Goal: Task Accomplishment & Management: Complete application form

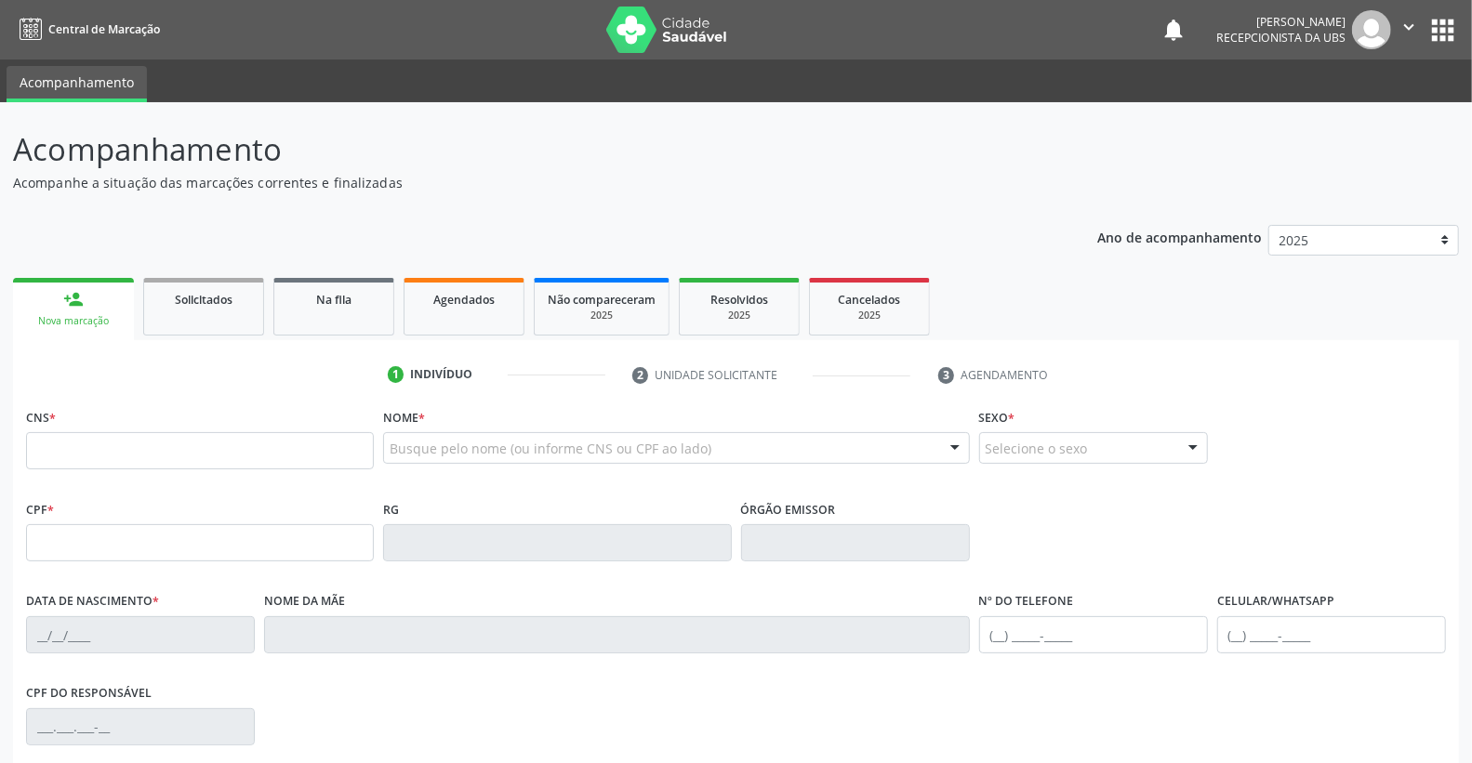
click at [67, 303] on div "person_add" at bounding box center [73, 299] width 20 height 20
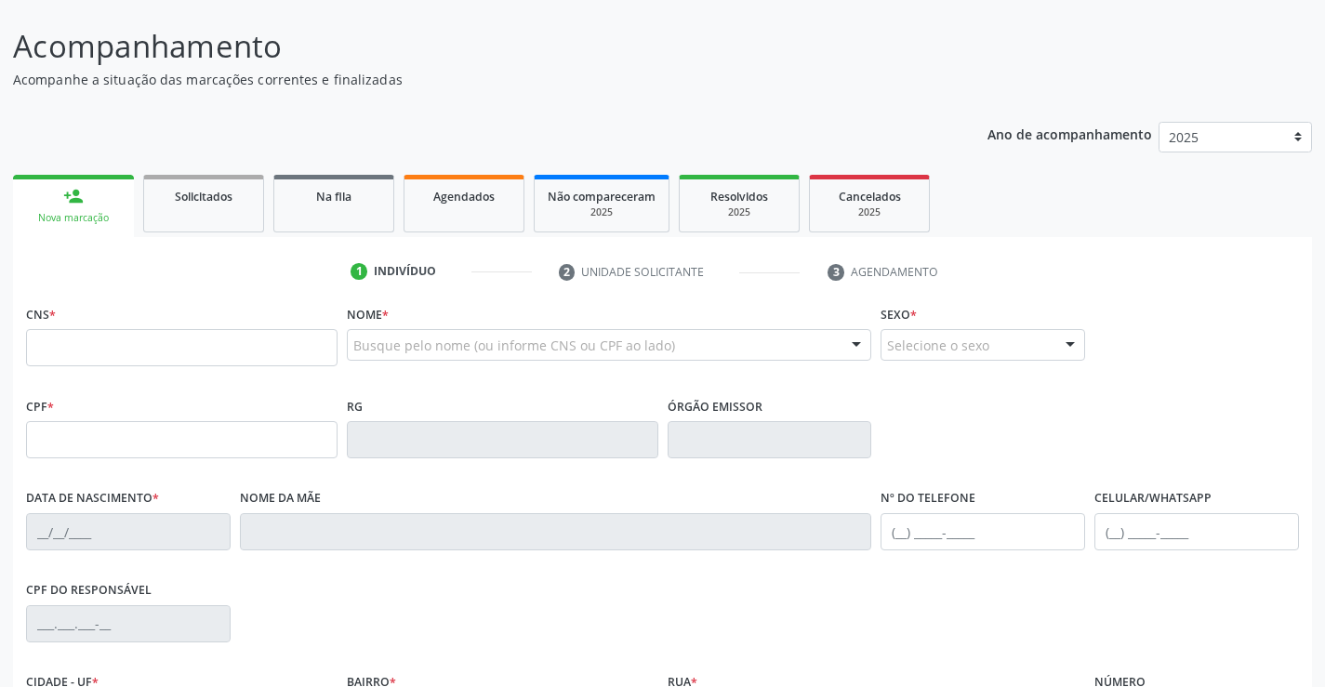
scroll to position [279, 0]
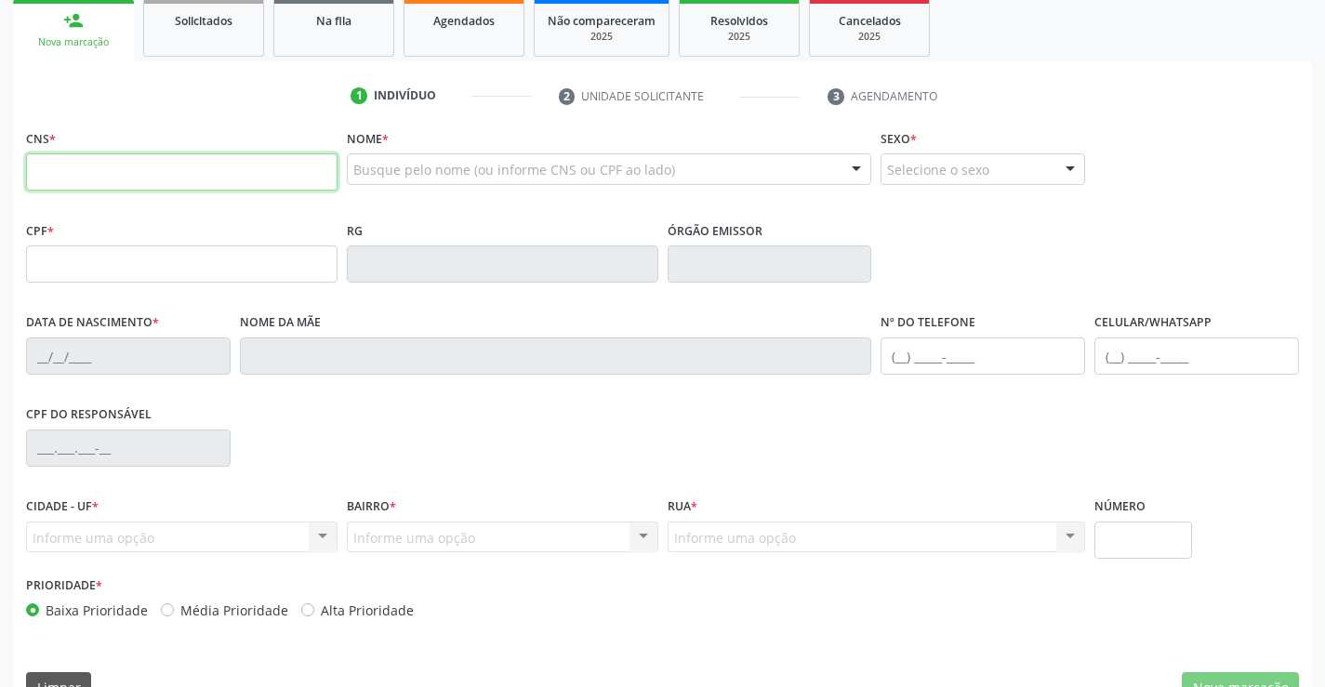
click at [78, 177] on input "text" at bounding box center [182, 171] width 312 height 37
type input "708 2016 3178 8440"
type input "06/02/1941"
type input "Juvina Lopes dos Santos"
type input "(87) 99818-0414"
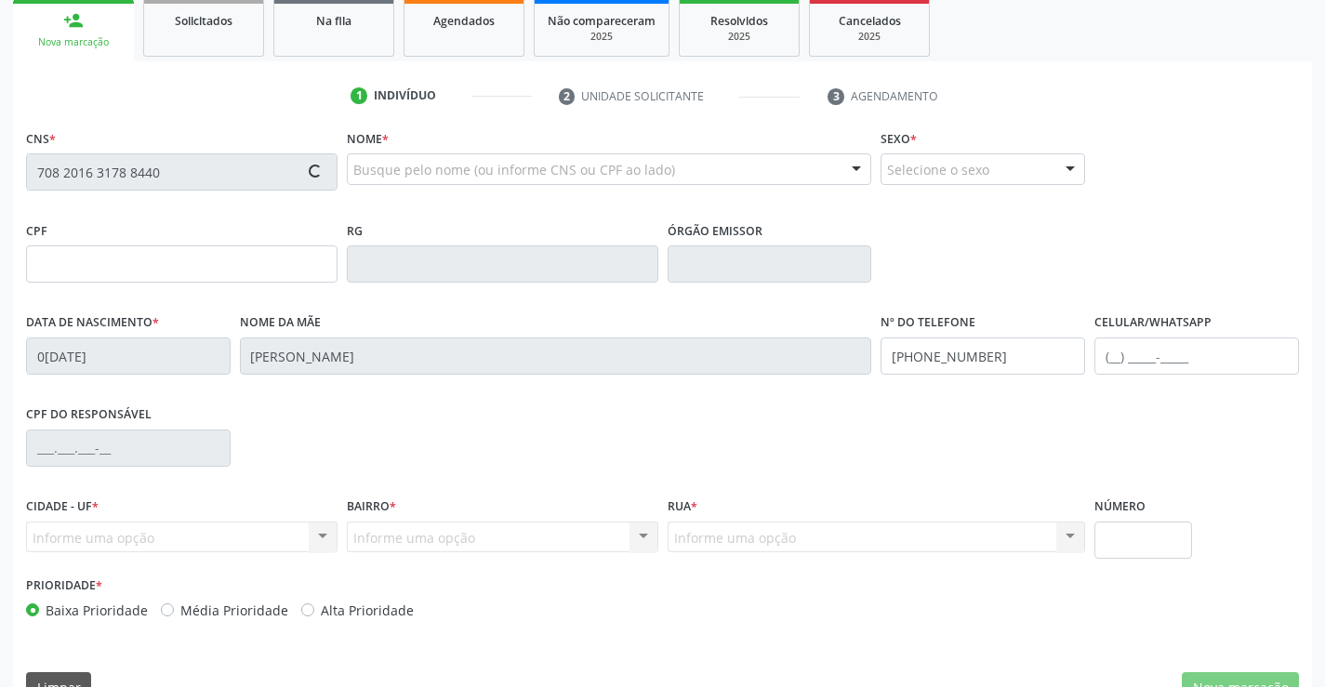
type input "(87) 99818-0414"
type input "430"
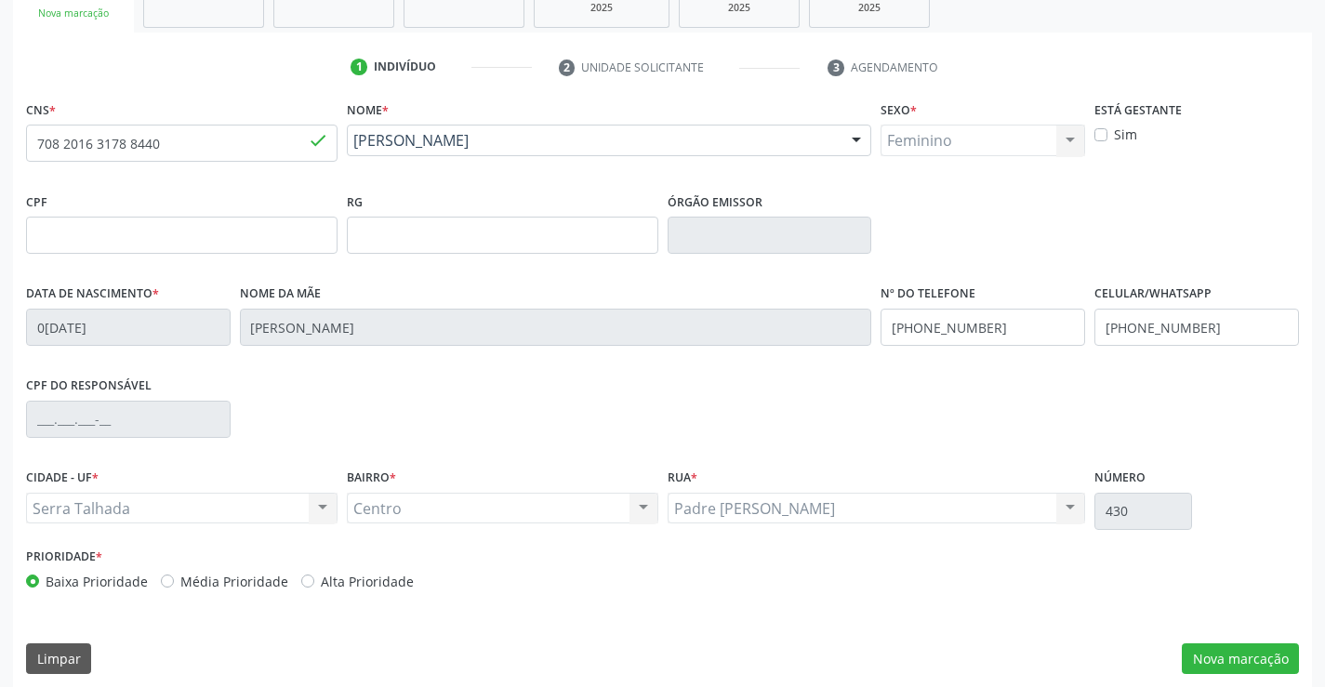
scroll to position [321, 0]
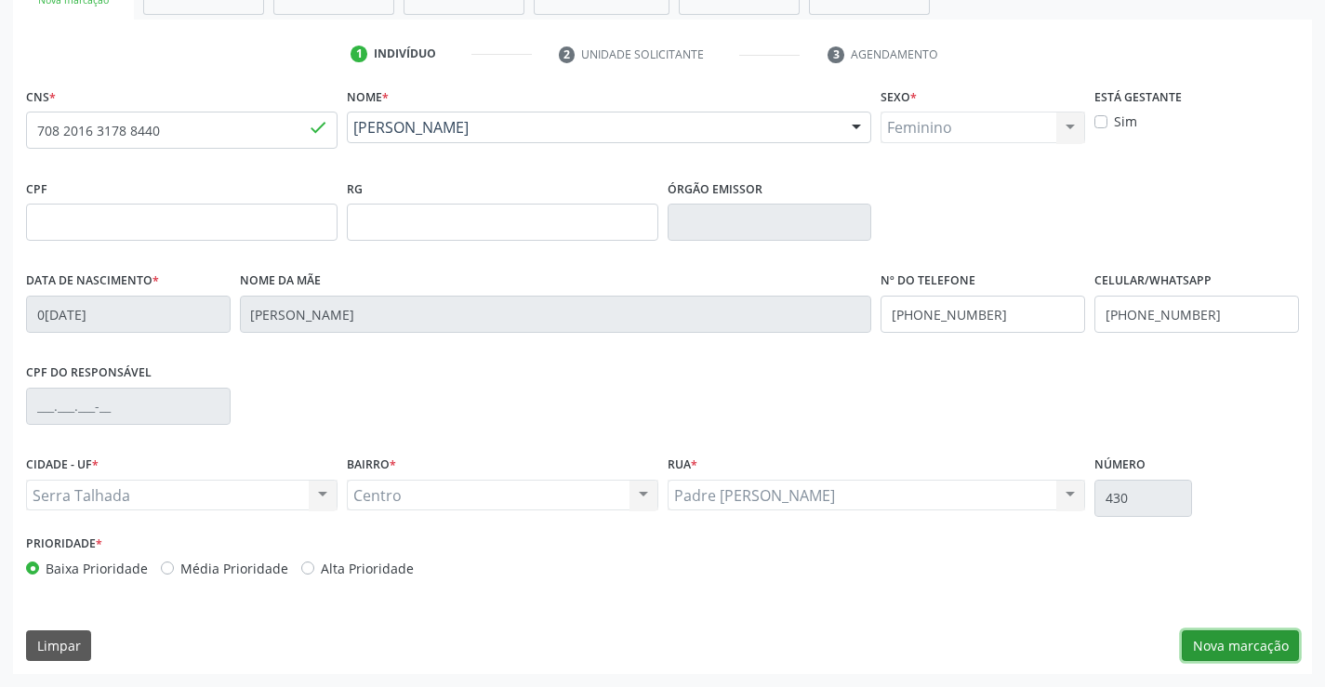
click at [1279, 642] on button "Nova marcação" at bounding box center [1240, 646] width 117 height 32
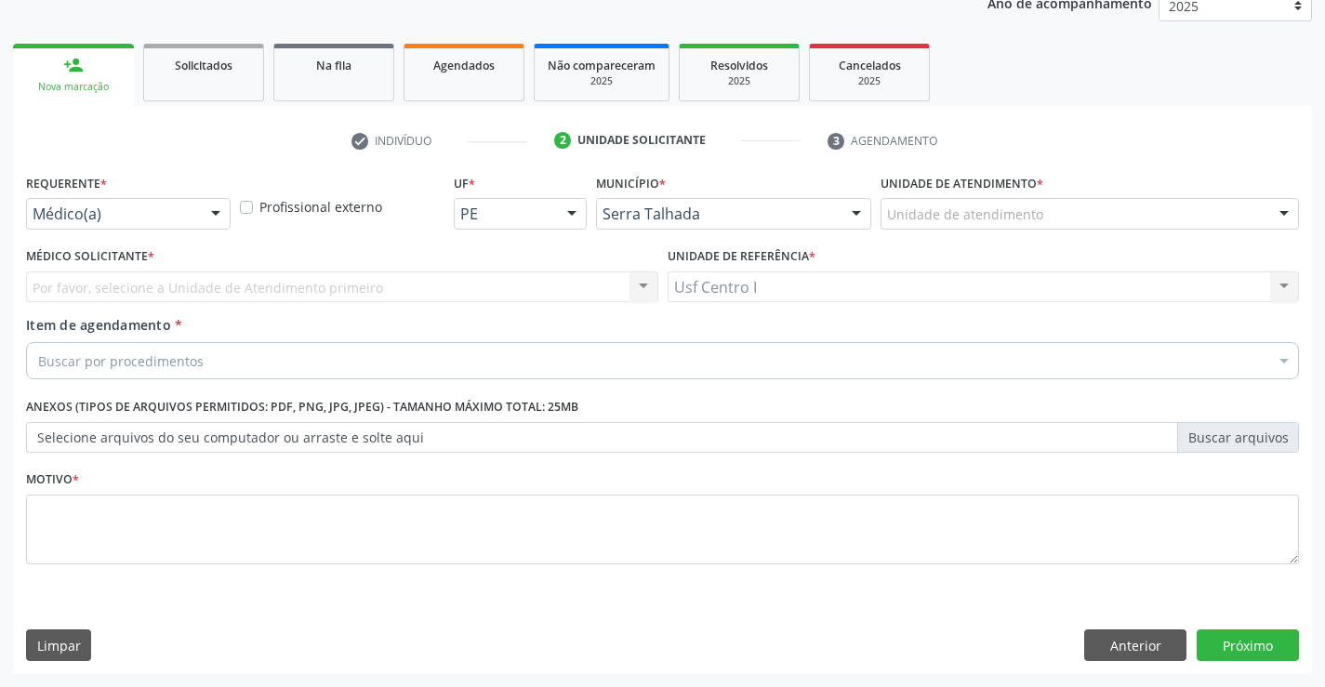
click at [148, 248] on span "*" at bounding box center [151, 256] width 7 height 16
click at [203, 210] on div at bounding box center [216, 215] width 28 height 32
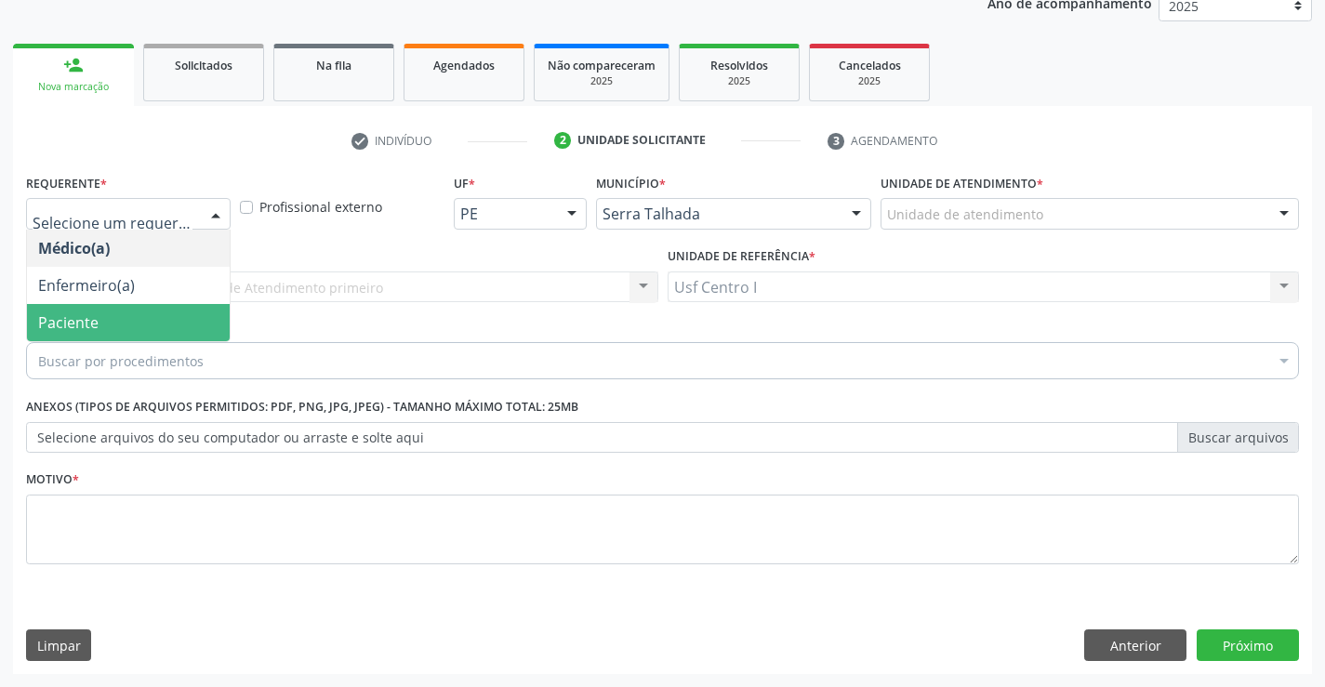
click at [73, 322] on span "Paciente" at bounding box center [68, 322] width 60 height 20
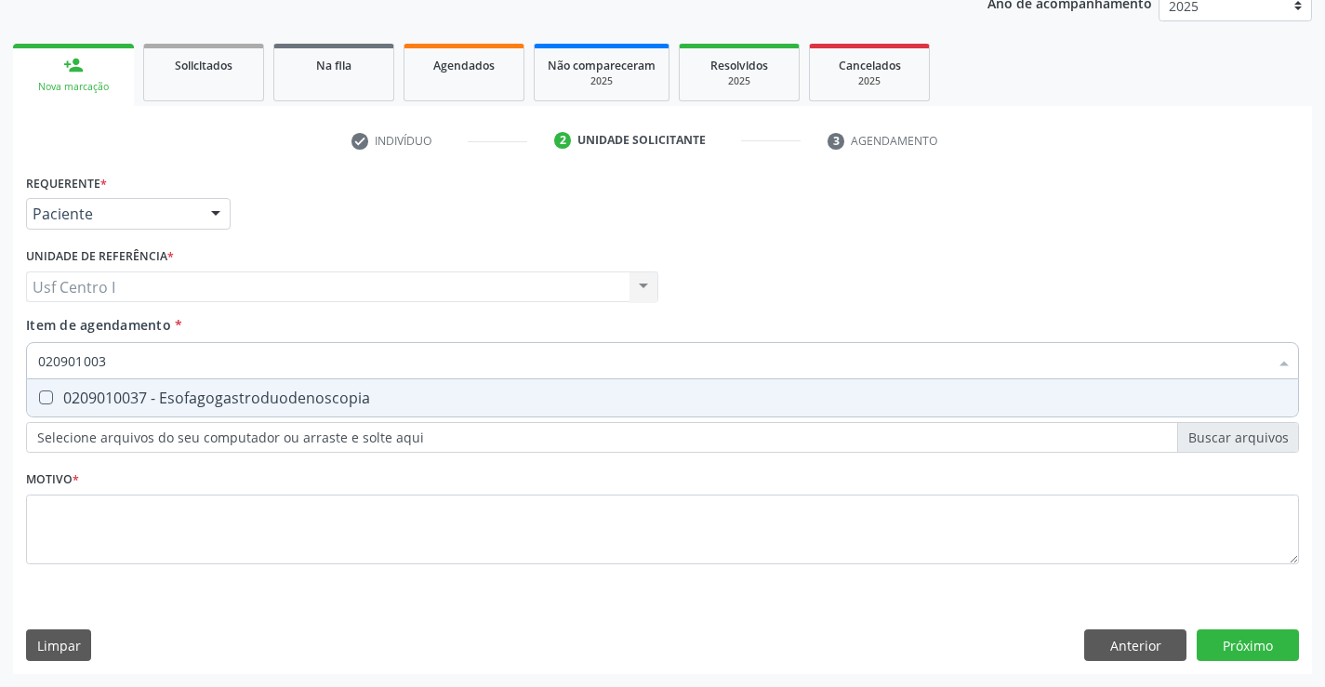
type input "0209010037"
click at [224, 405] on div "0209010037 - Esofagogastroduodenoscopia" at bounding box center [662, 398] width 1249 height 15
checkbox Esofagogastroduodenoscopia "true"
click at [1241, 639] on div "Requerente * Paciente Médico(a) Enfermeiro(a) Paciente Nenhum resultado encontr…" at bounding box center [662, 421] width 1299 height 505
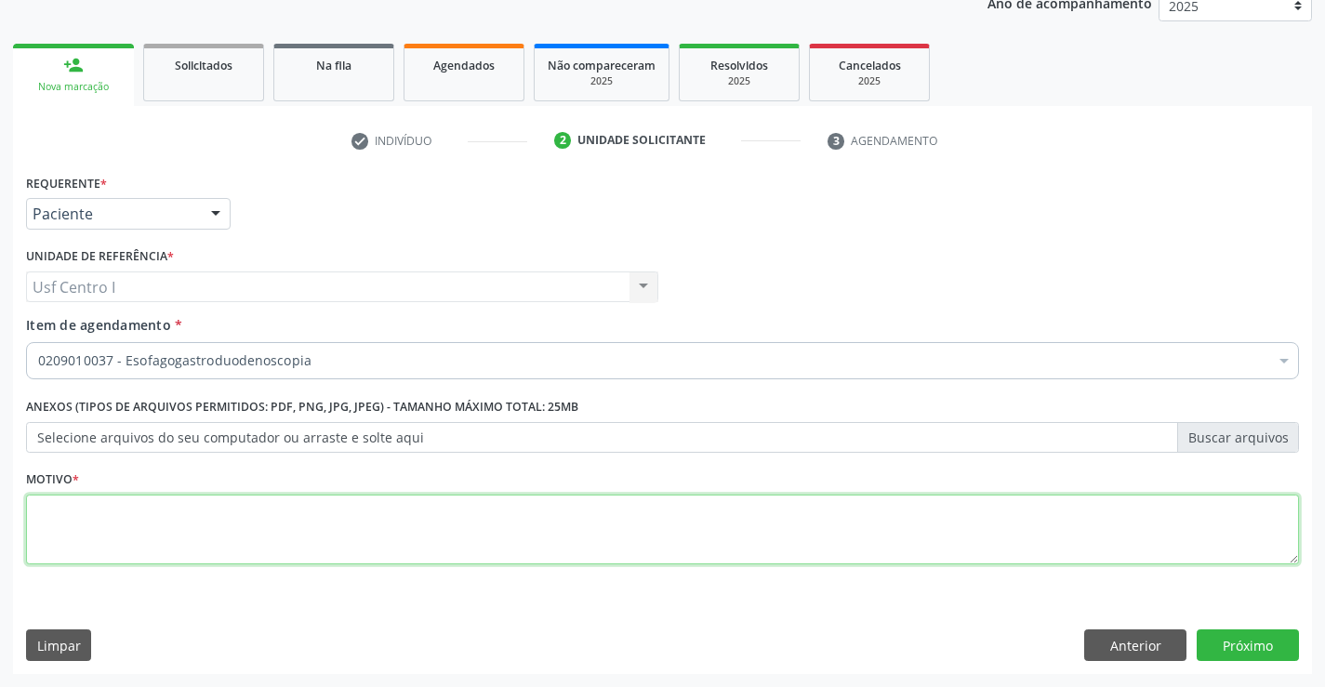
click at [78, 537] on textarea at bounding box center [662, 530] width 1273 height 71
type textarea ","
click at [1207, 645] on button "Próximo" at bounding box center [1248, 646] width 102 height 32
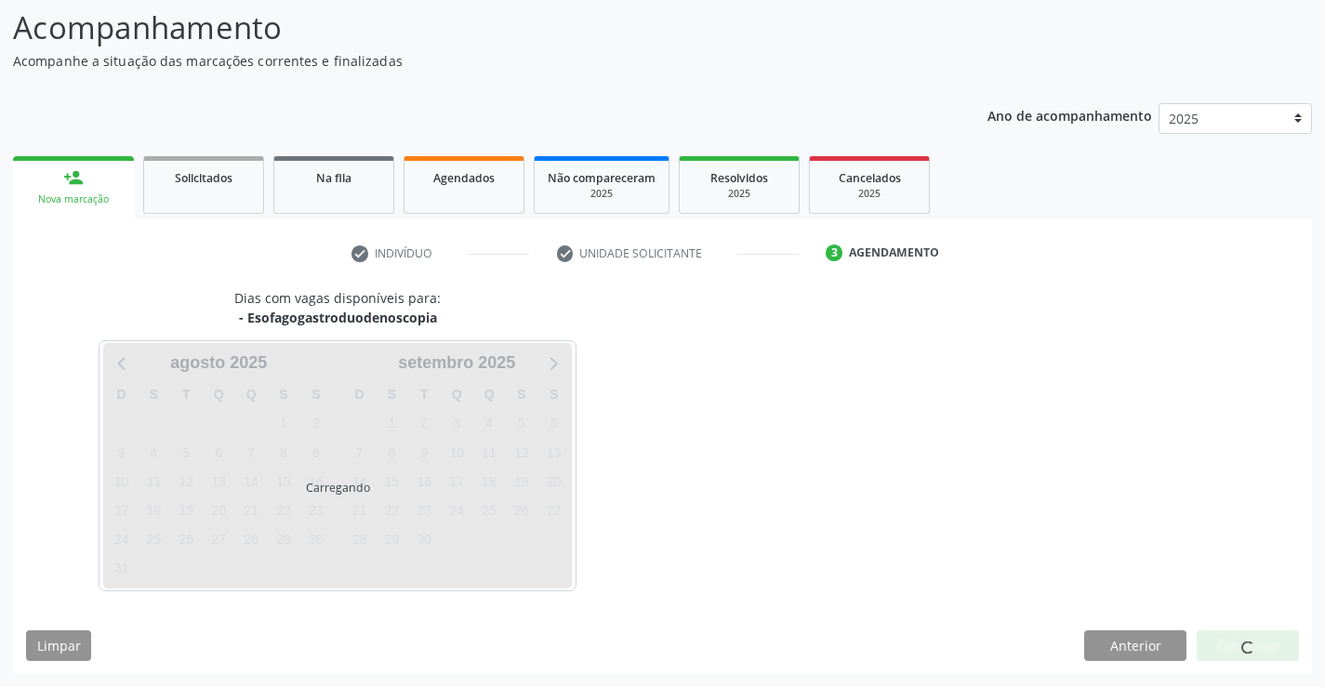
scroll to position [122, 0]
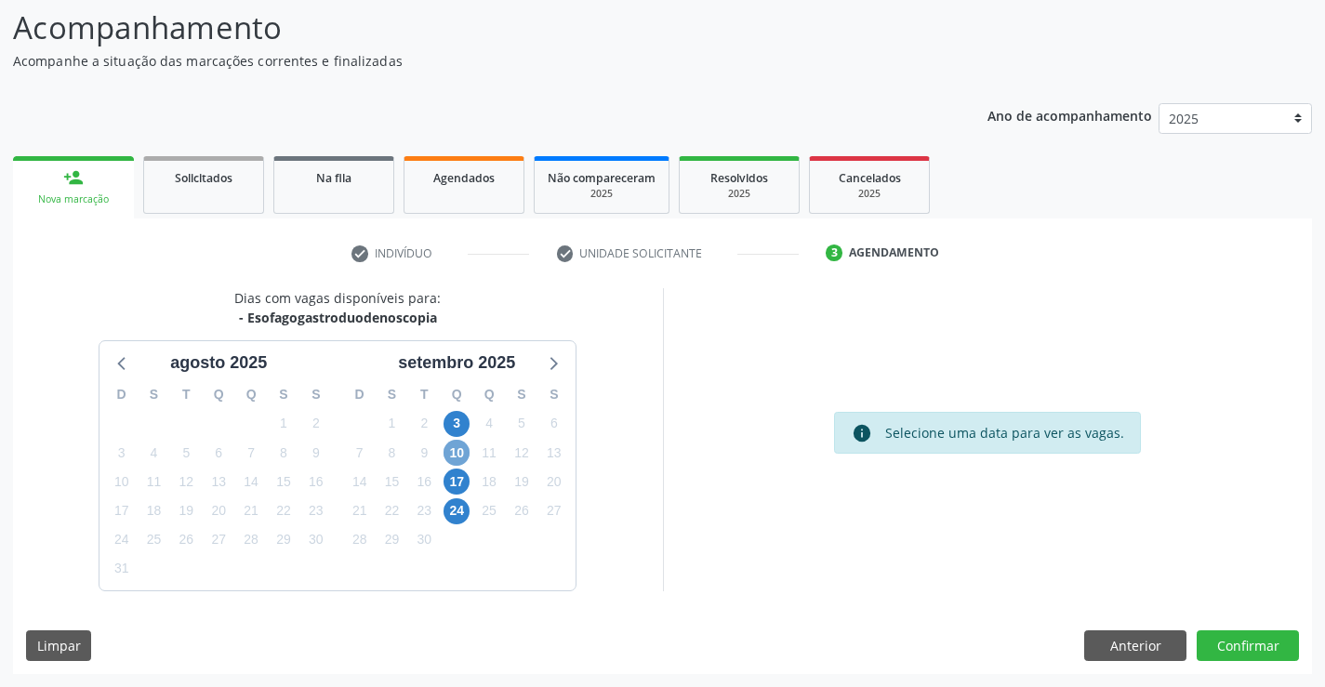
click at [454, 444] on span "10" at bounding box center [457, 453] width 26 height 26
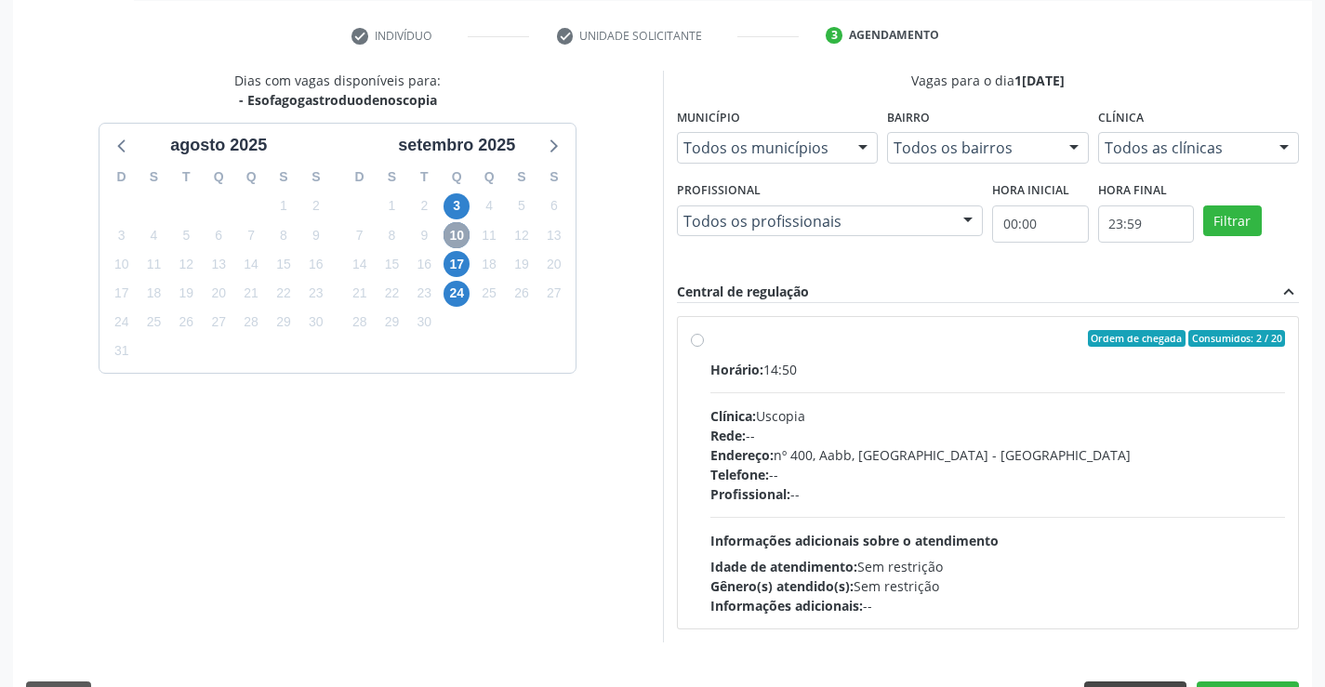
scroll to position [391, 0]
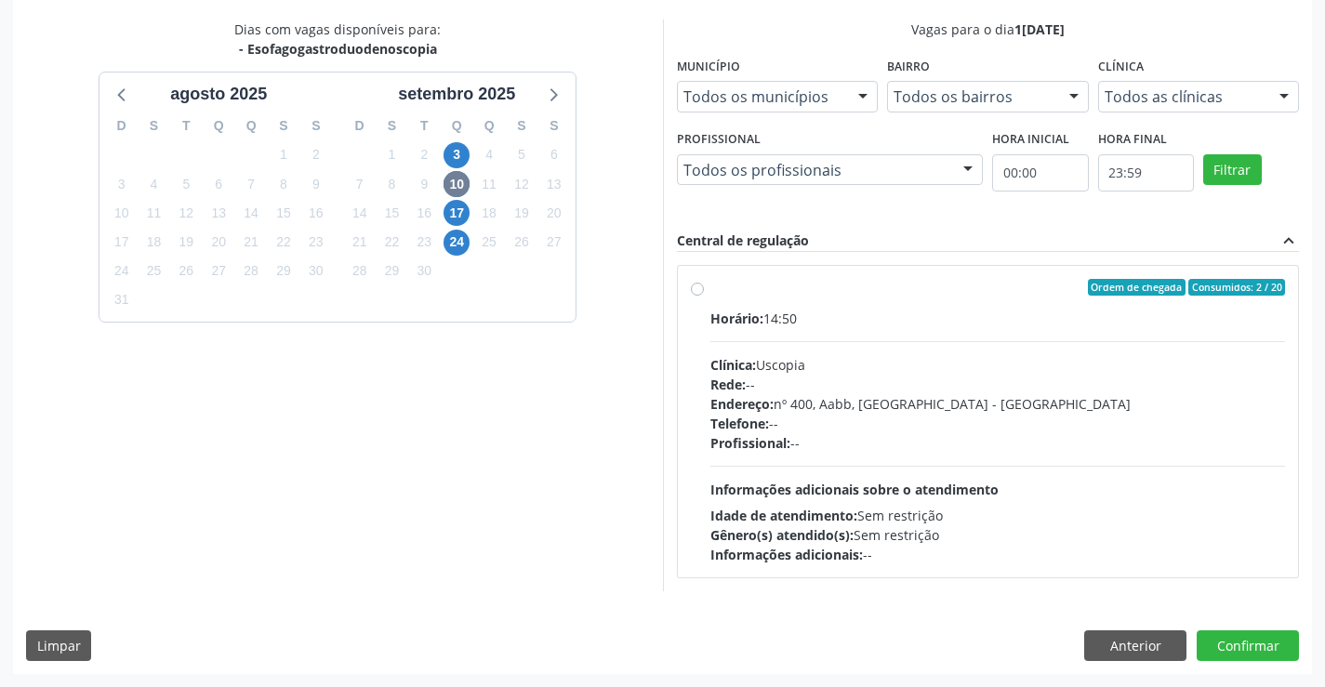
click at [710, 289] on label "Ordem de chegada Consumidos: 2 / 20 Horário: 14:50 Clínica: Uscopia Rede: -- En…" at bounding box center [998, 421] width 576 height 285
click at [699, 289] on input "Ordem de chegada Consumidos: 2 / 20 Horário: 14:50 Clínica: Uscopia Rede: -- En…" at bounding box center [697, 287] width 13 height 17
radio input "true"
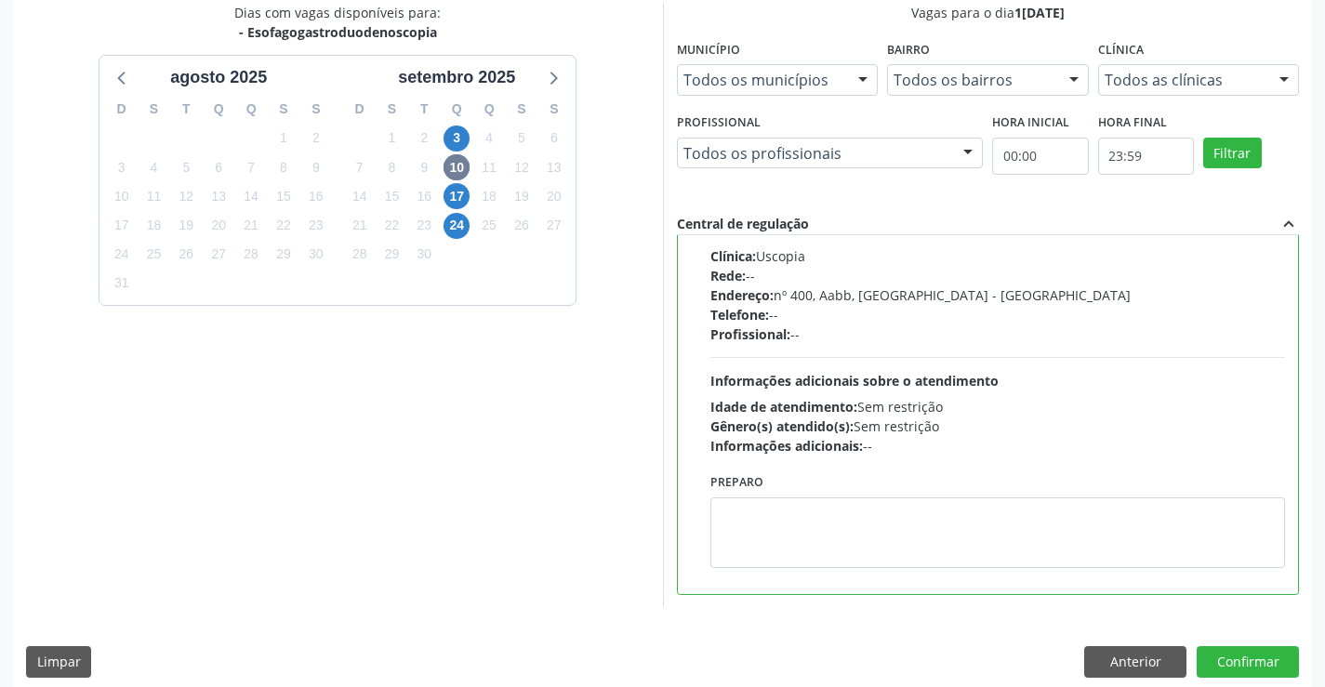
scroll to position [424, 0]
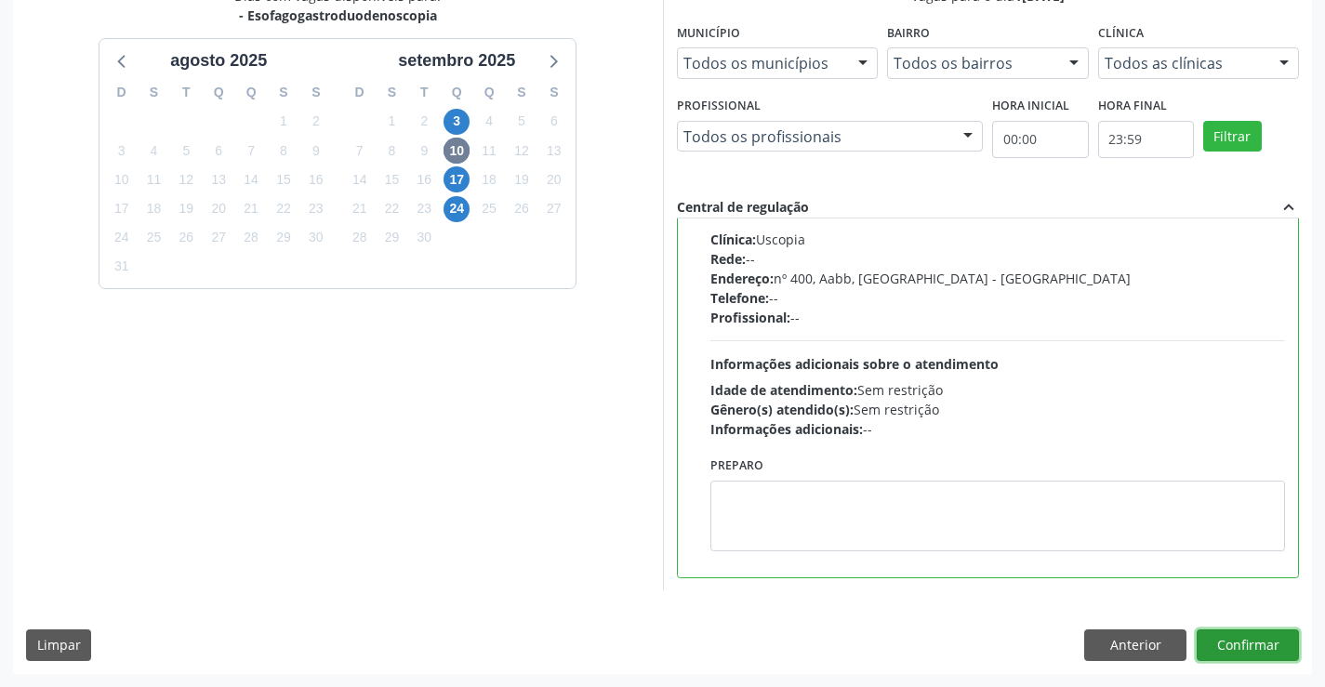
click at [1263, 648] on button "Confirmar" at bounding box center [1248, 646] width 102 height 32
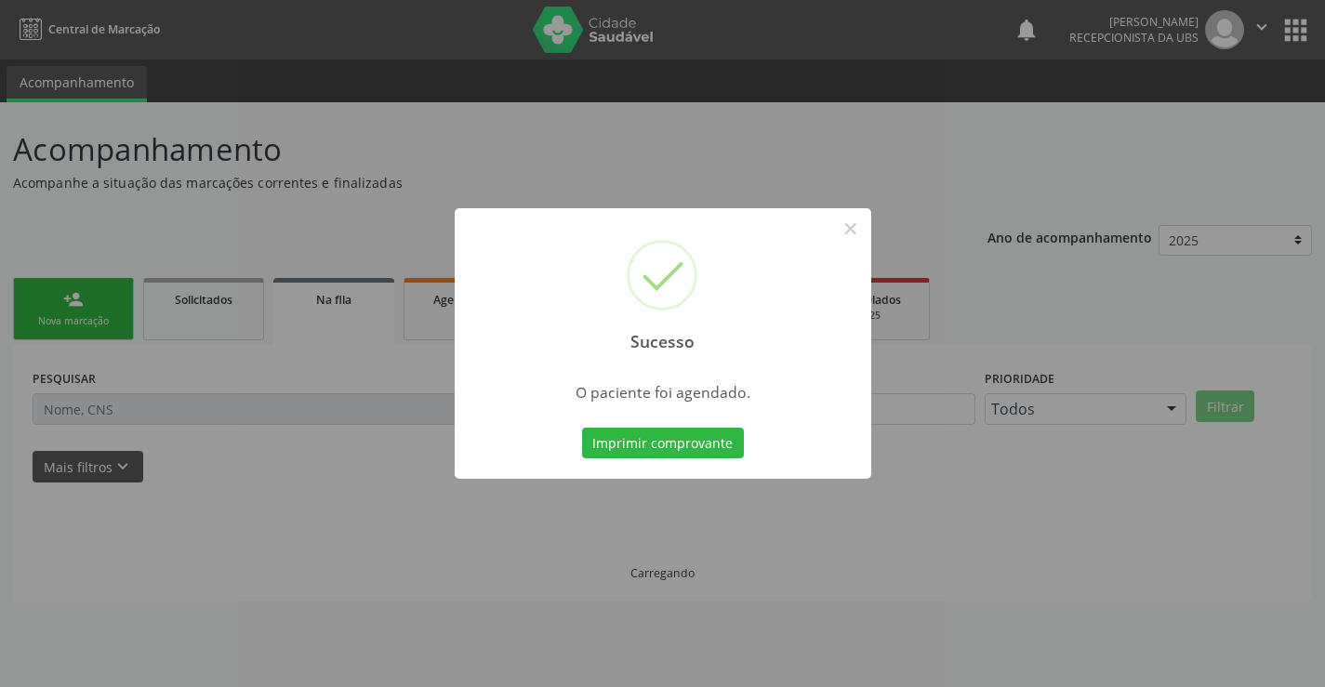
scroll to position [0, 0]
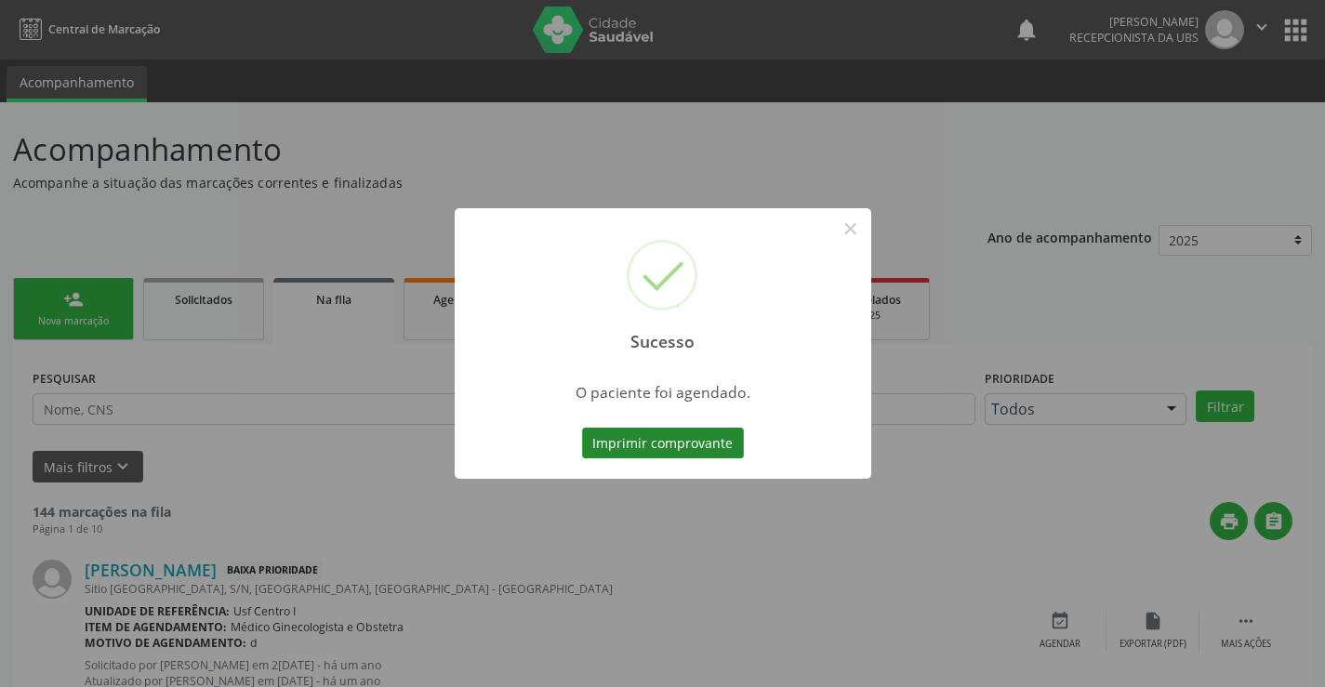
click at [613, 435] on button "Imprimir comprovante" at bounding box center [663, 444] width 162 height 32
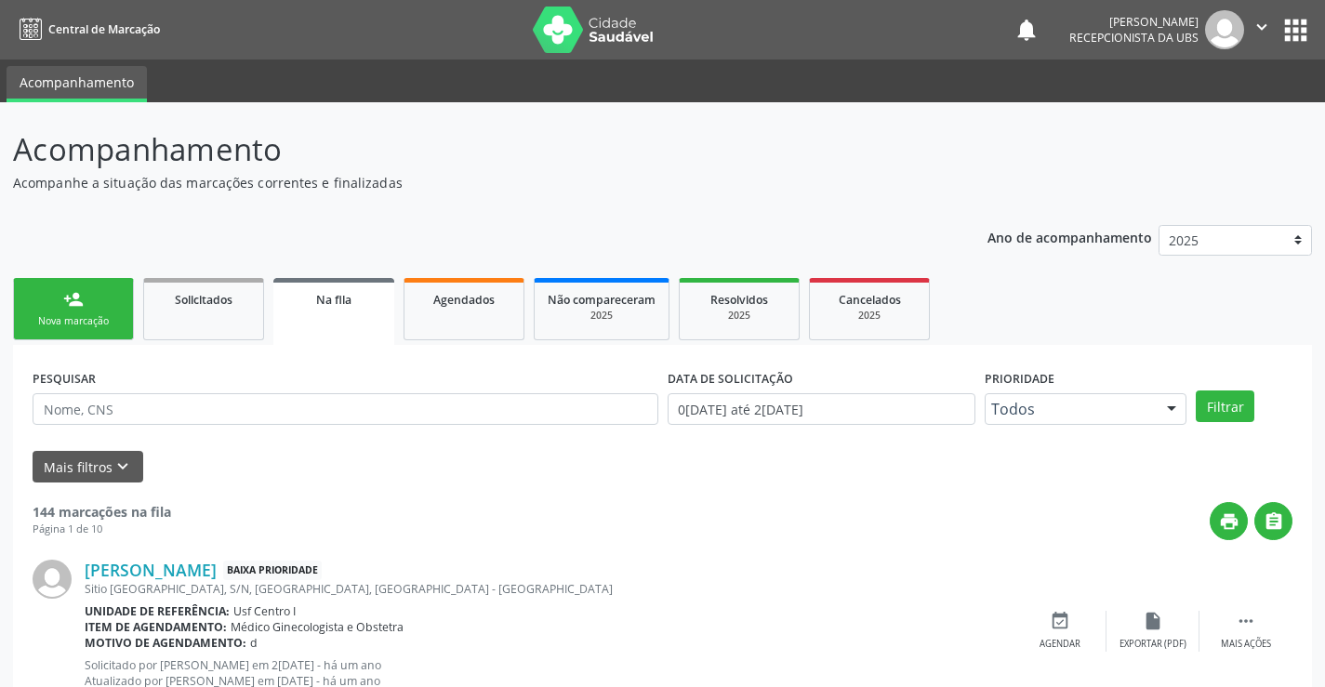
click at [60, 307] on link "person_add Nova marcação" at bounding box center [73, 309] width 121 height 62
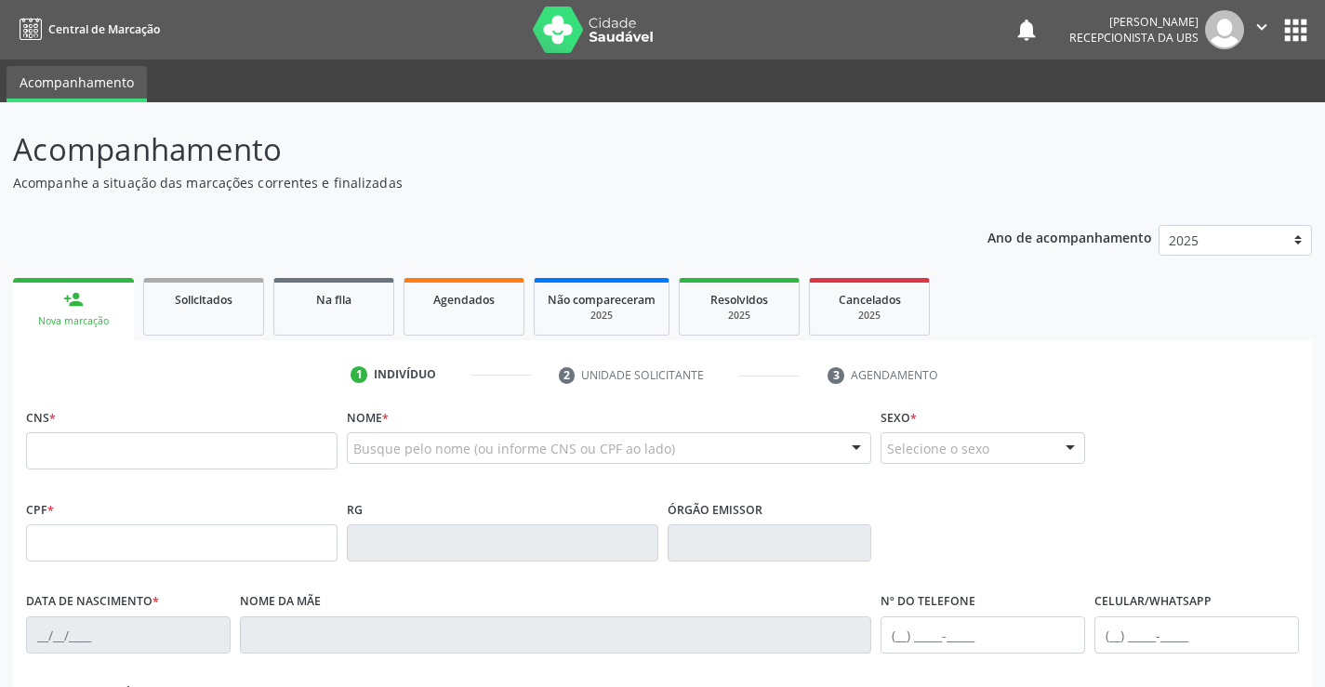
scroll to position [186, 0]
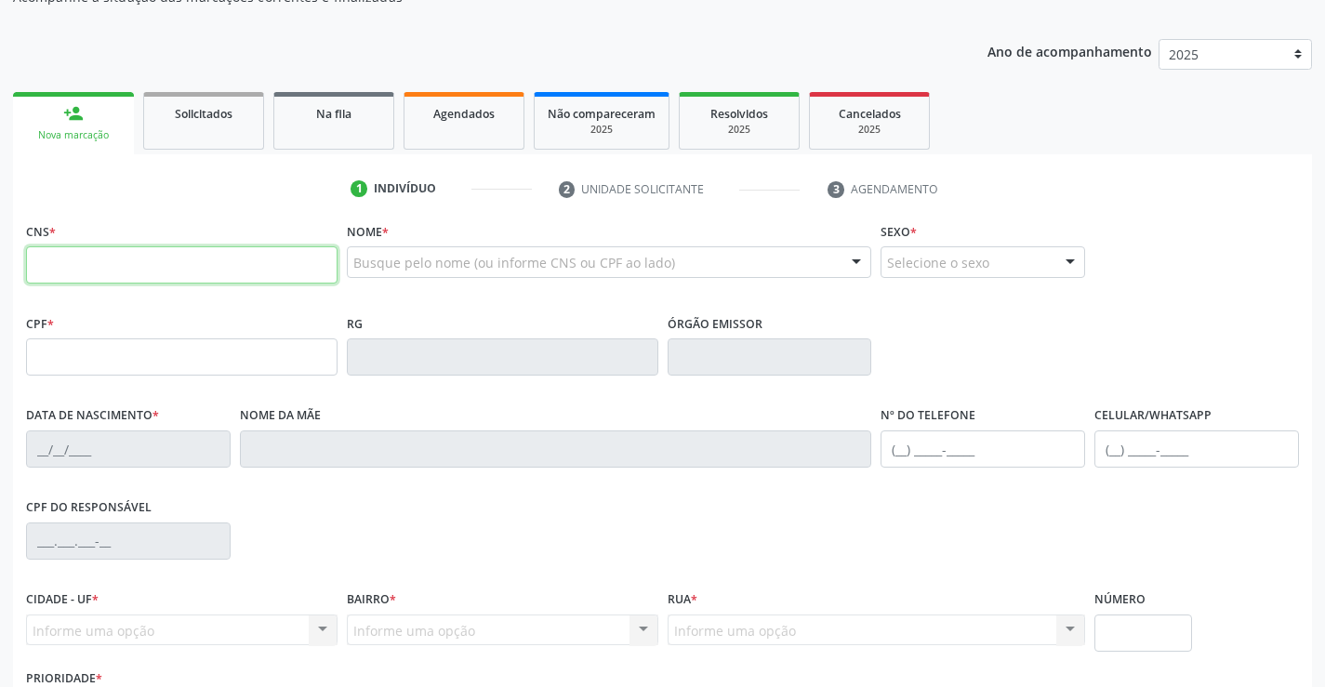
click at [77, 258] on input "text" at bounding box center [182, 264] width 312 height 37
type input "700 9039 5239 7993"
type input "28/09/1957"
type input "Ana Anita Pereira de Sousa"
type input "(87) 99630-0707"
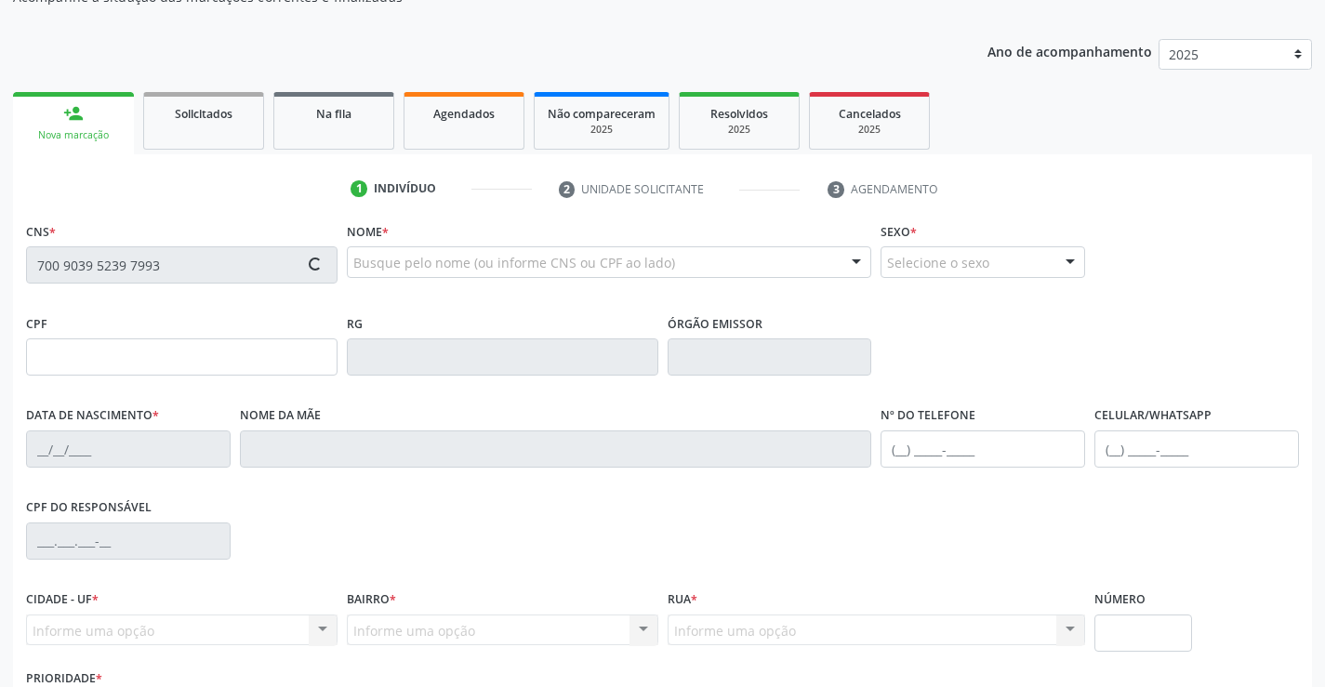
type input "(87) 99630-0707"
type input "265"
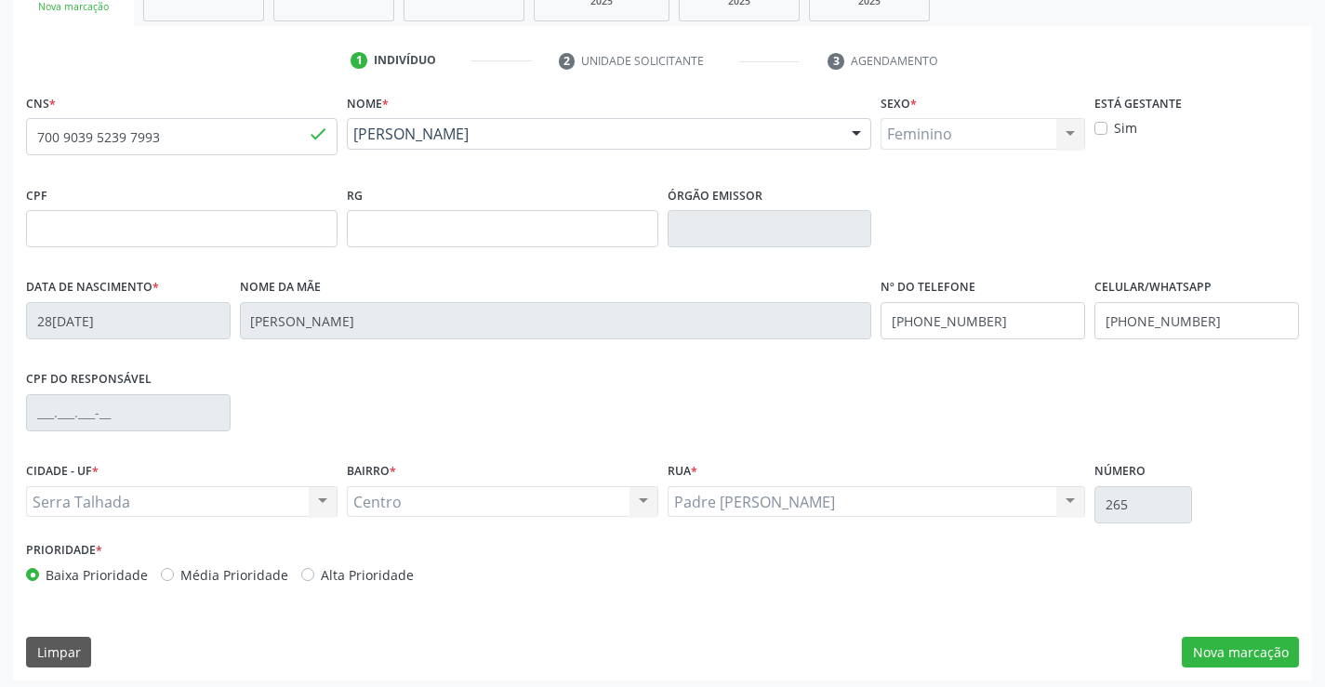
scroll to position [321, 0]
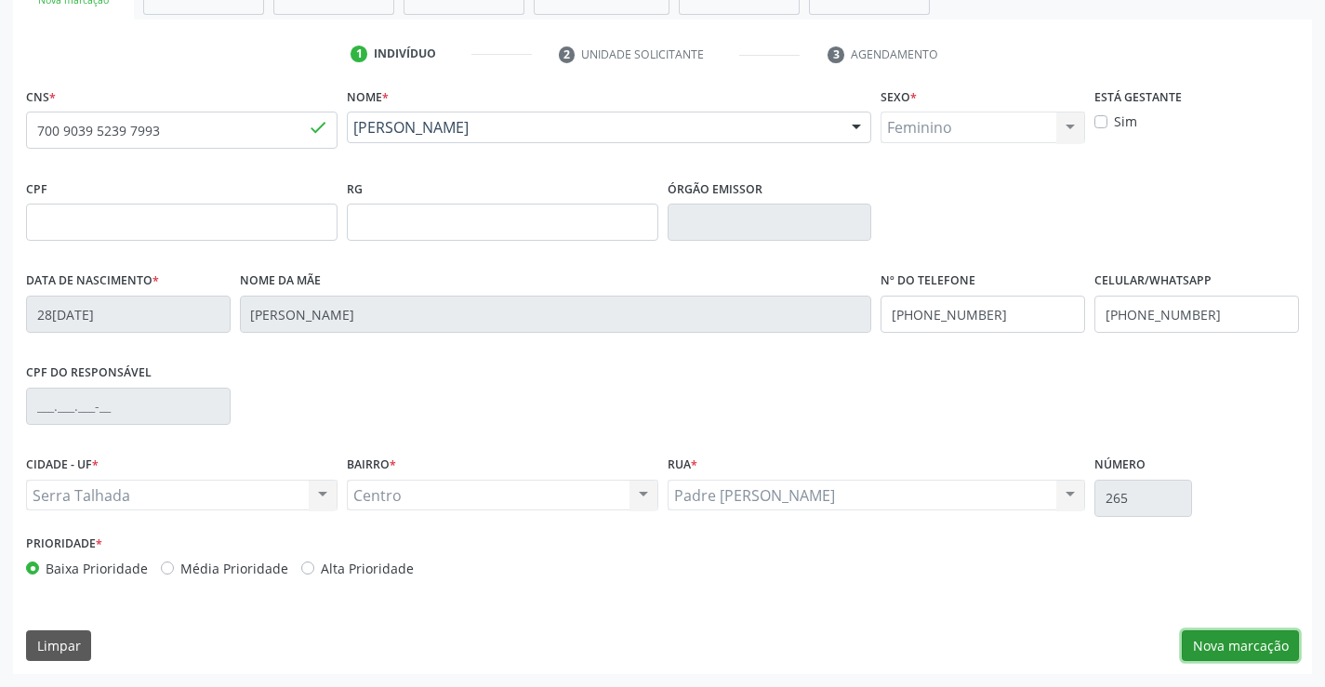
click at [1237, 638] on button "Nova marcação" at bounding box center [1240, 646] width 117 height 32
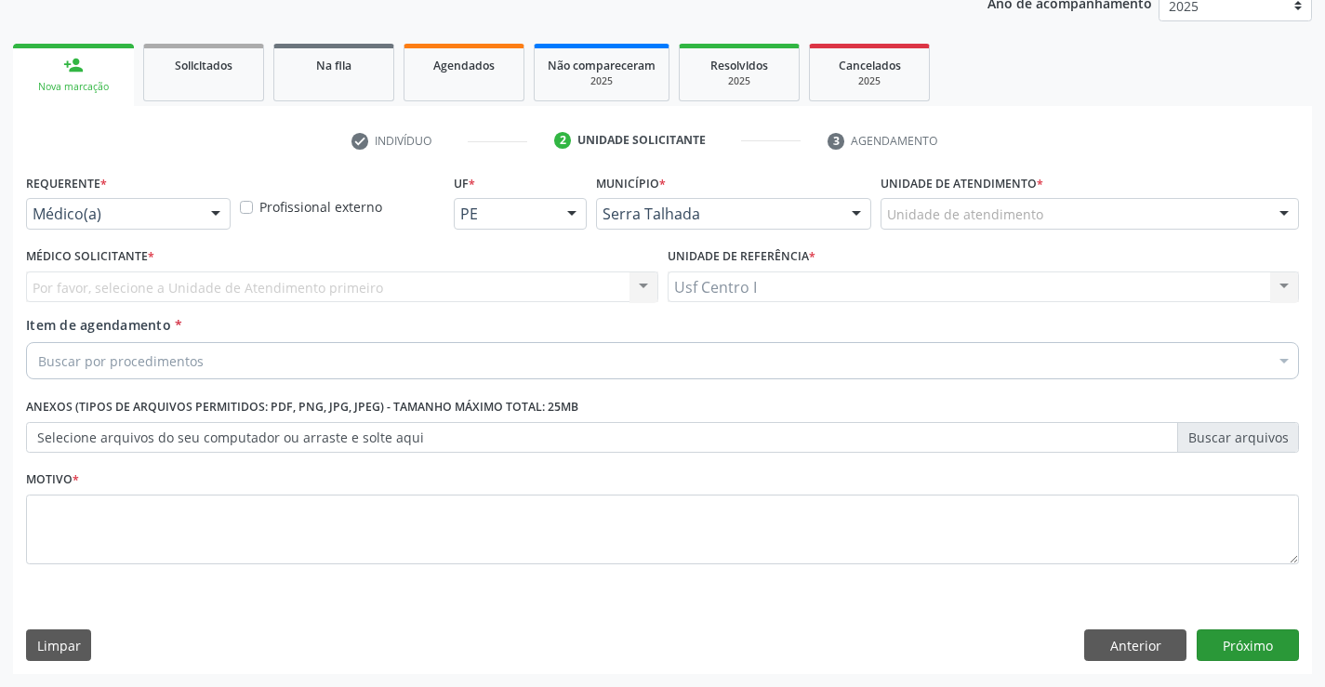
scroll to position [234, 0]
click at [208, 218] on div at bounding box center [216, 215] width 28 height 32
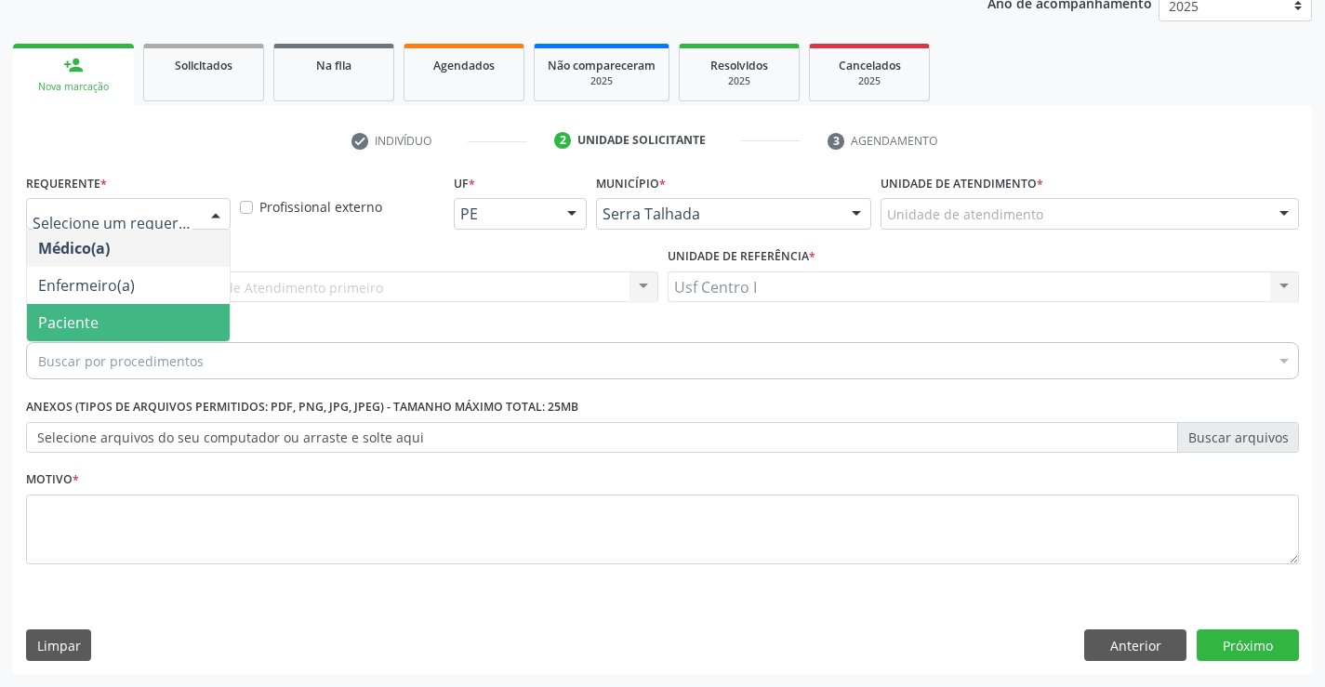
click at [80, 327] on span "Paciente" at bounding box center [68, 322] width 60 height 20
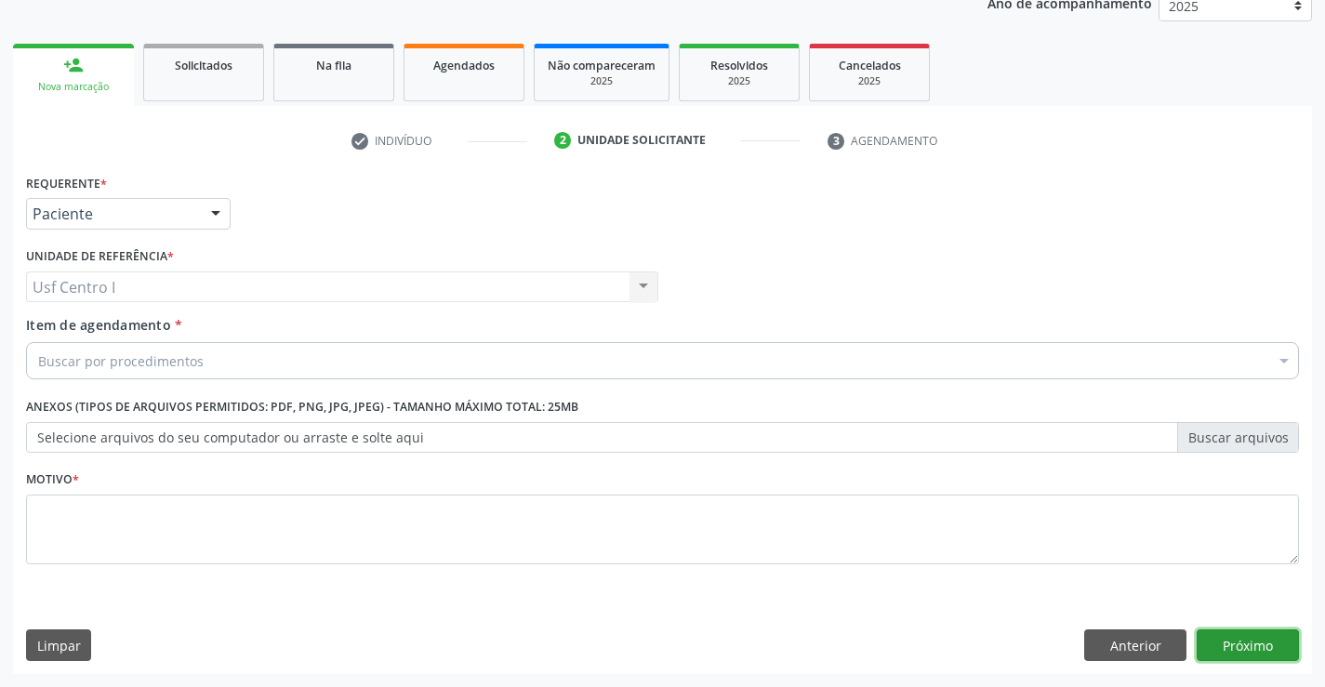
click at [1277, 644] on button "Próximo" at bounding box center [1248, 646] width 102 height 32
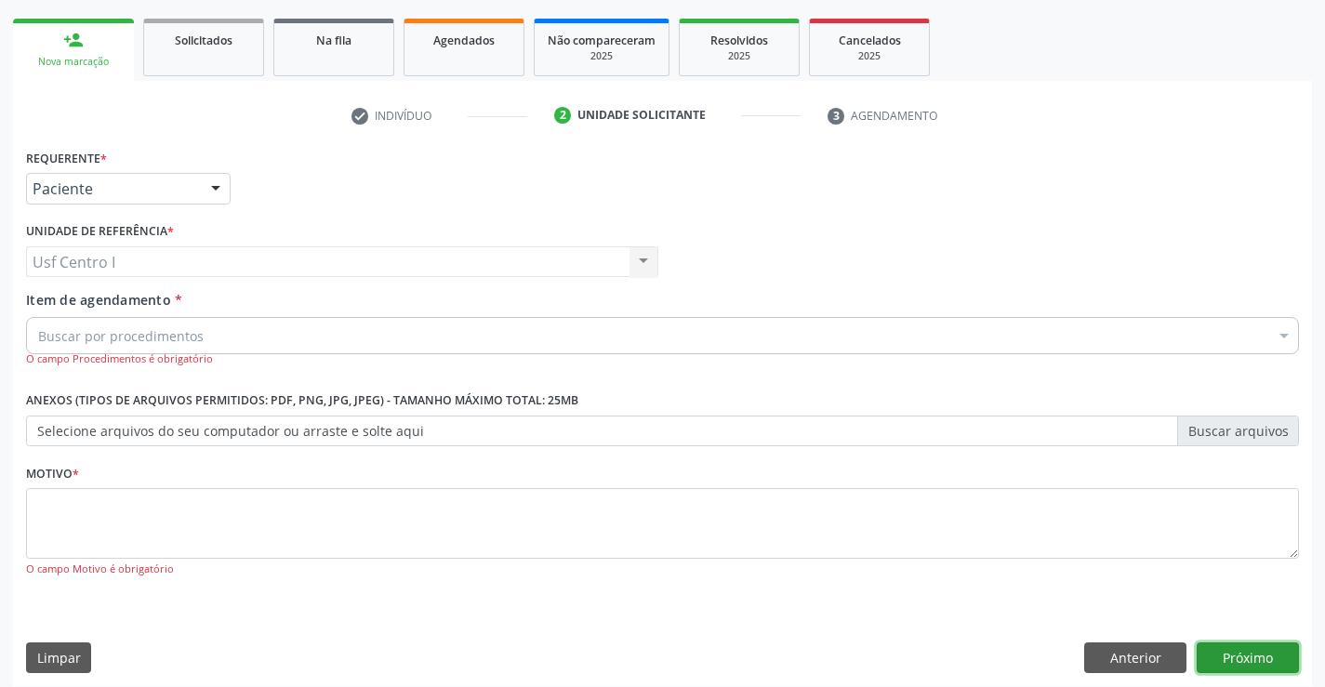
scroll to position [272, 0]
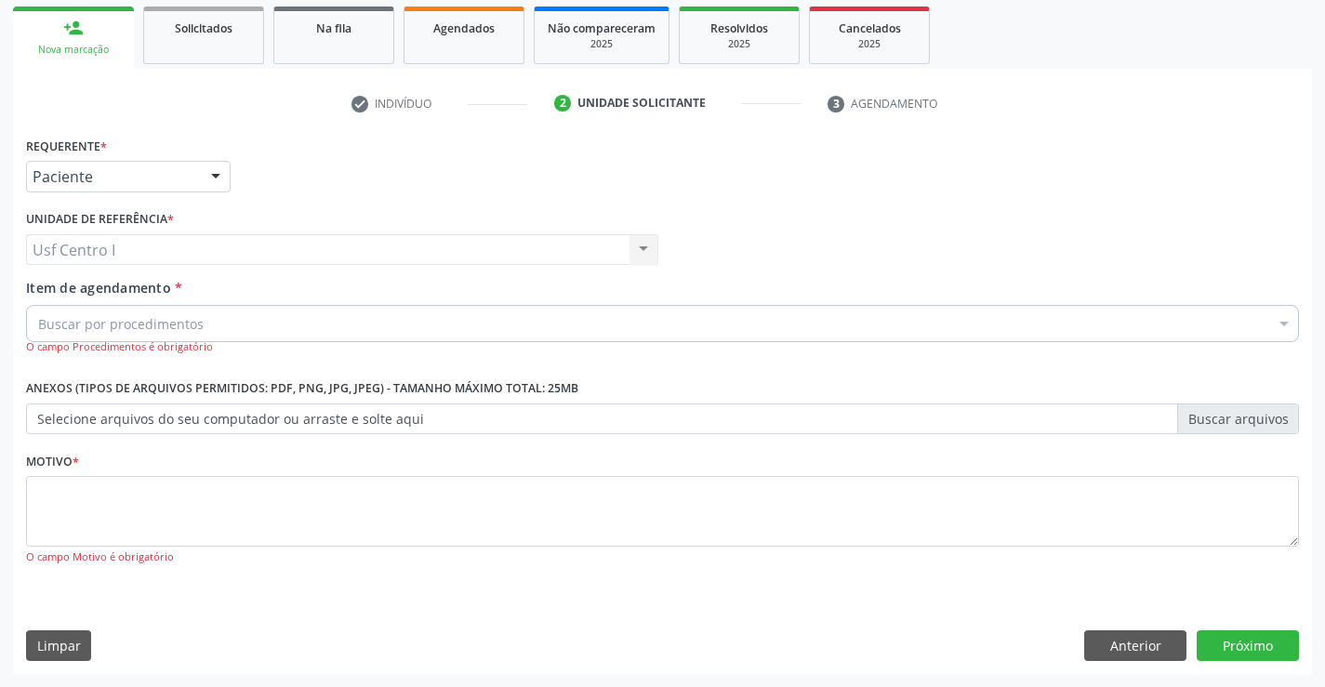
click at [1128, 312] on div "Buscar por procedimentos" at bounding box center [662, 323] width 1273 height 37
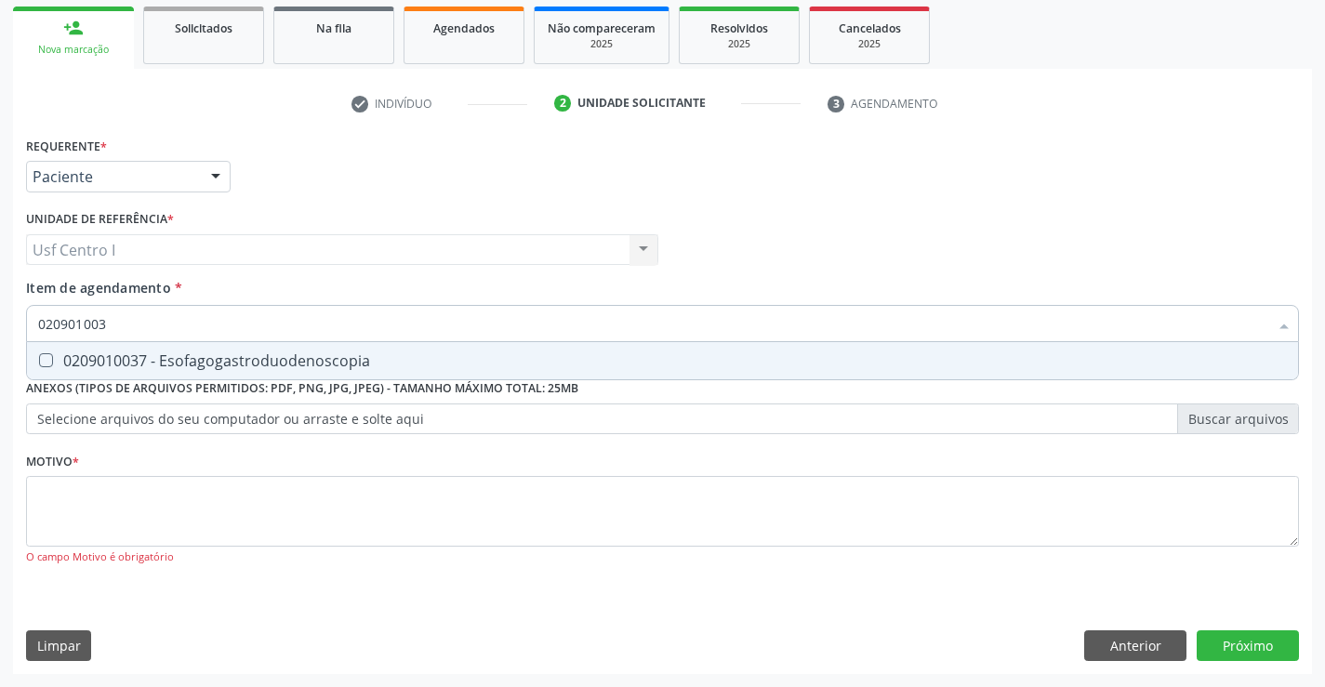
type input "0209010037"
click at [291, 364] on div "0209010037 - Esofagogastroduodenoscopia" at bounding box center [662, 360] width 1249 height 15
checkbox Esofagogastroduodenoscopia "true"
click at [1260, 657] on button "Próximo" at bounding box center [1248, 646] width 102 height 32
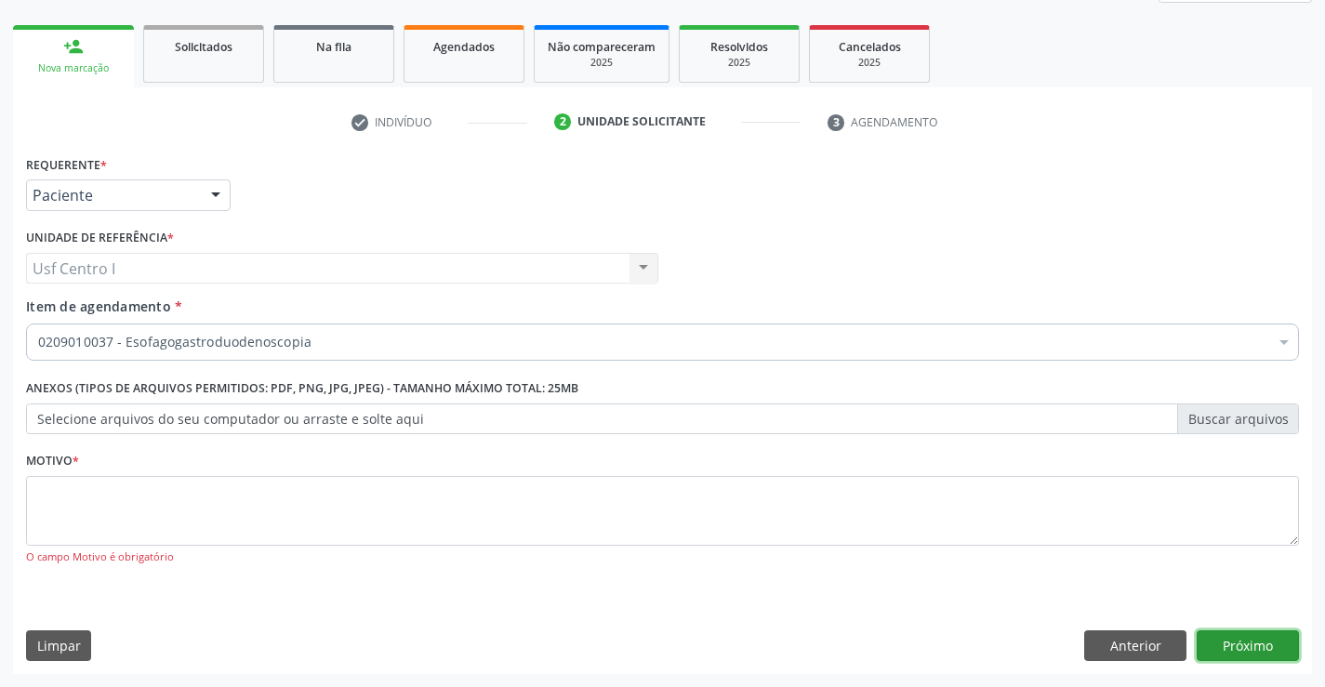
scroll to position [253, 0]
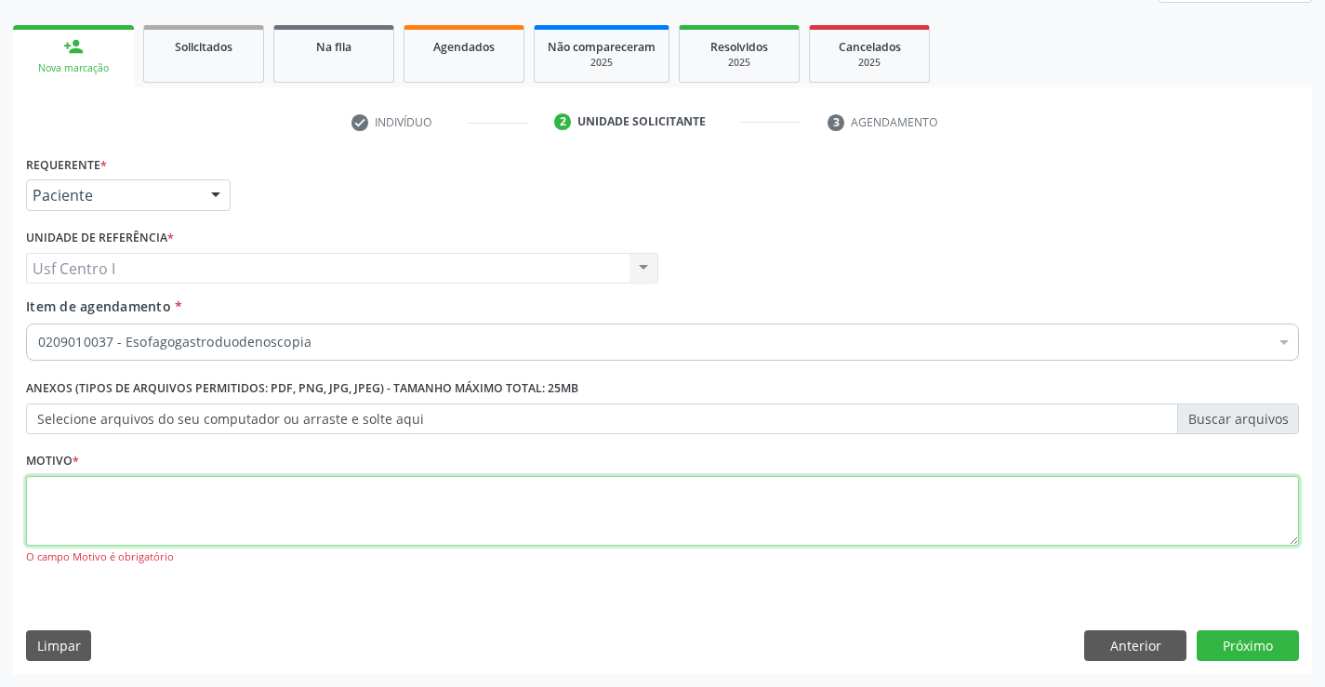
click at [88, 510] on textarea at bounding box center [662, 511] width 1273 height 71
type textarea ","
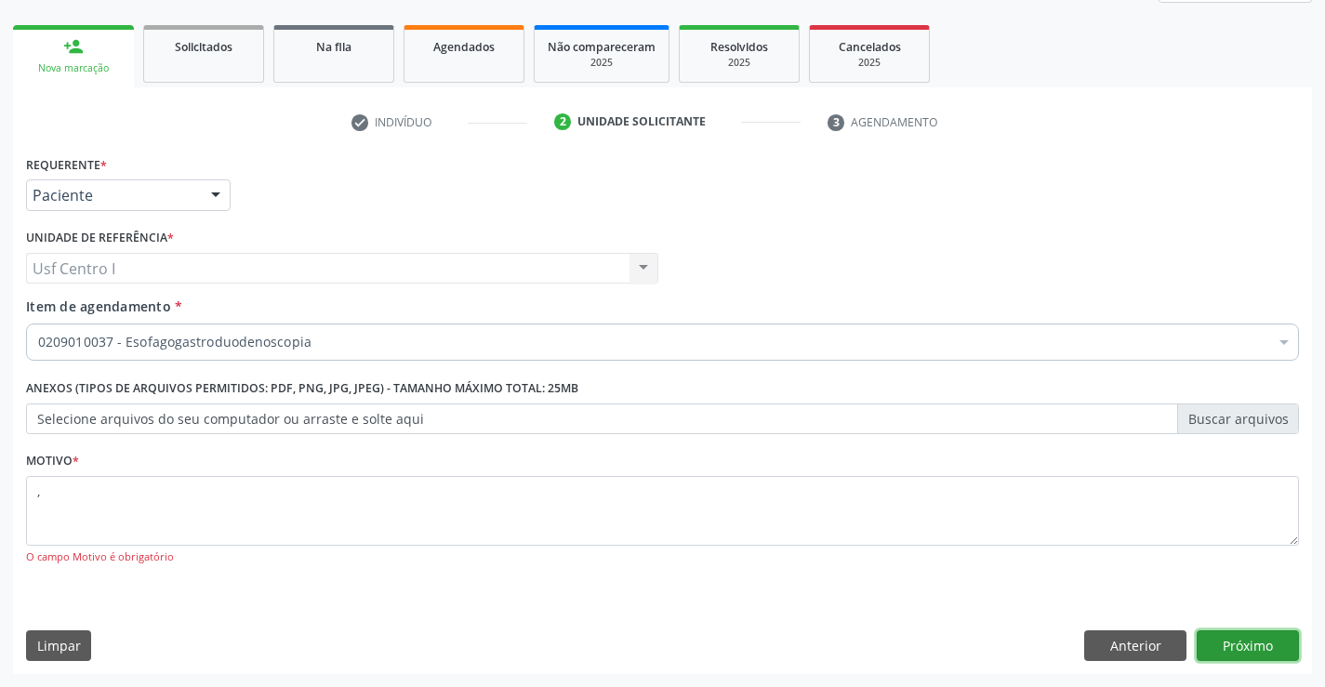
click at [1243, 643] on button "Próximo" at bounding box center [1248, 646] width 102 height 32
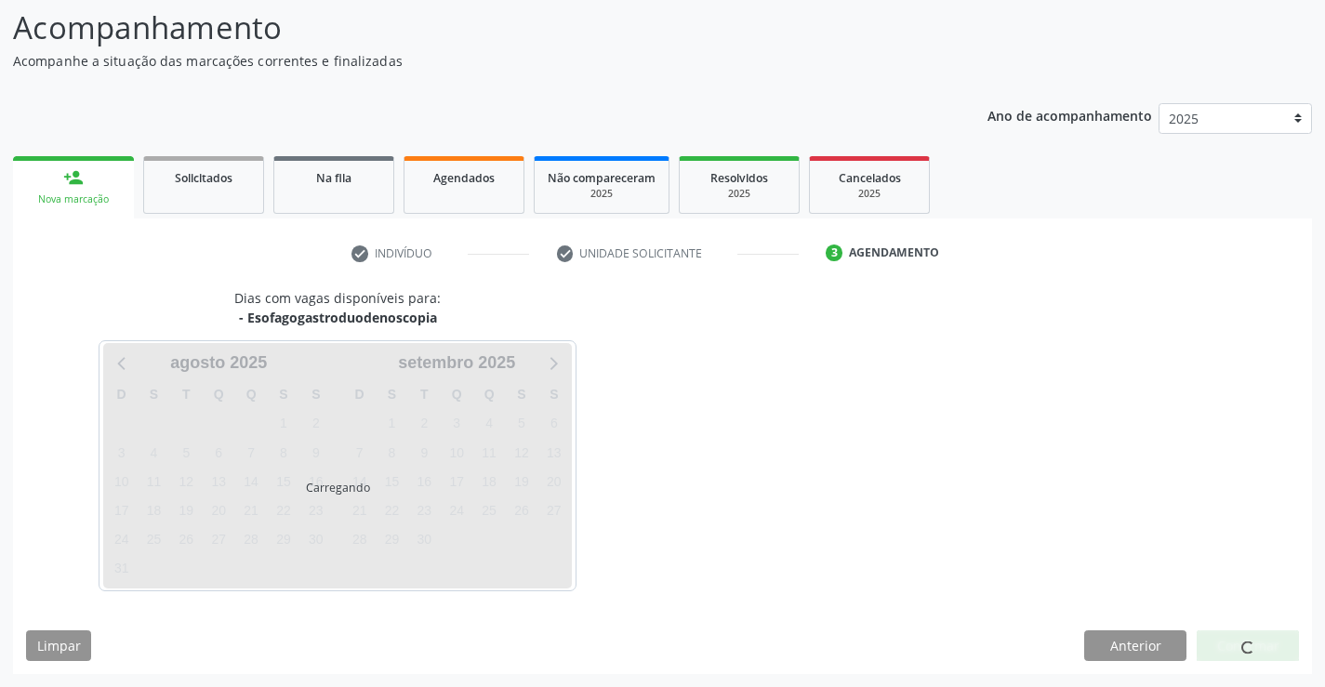
scroll to position [122, 0]
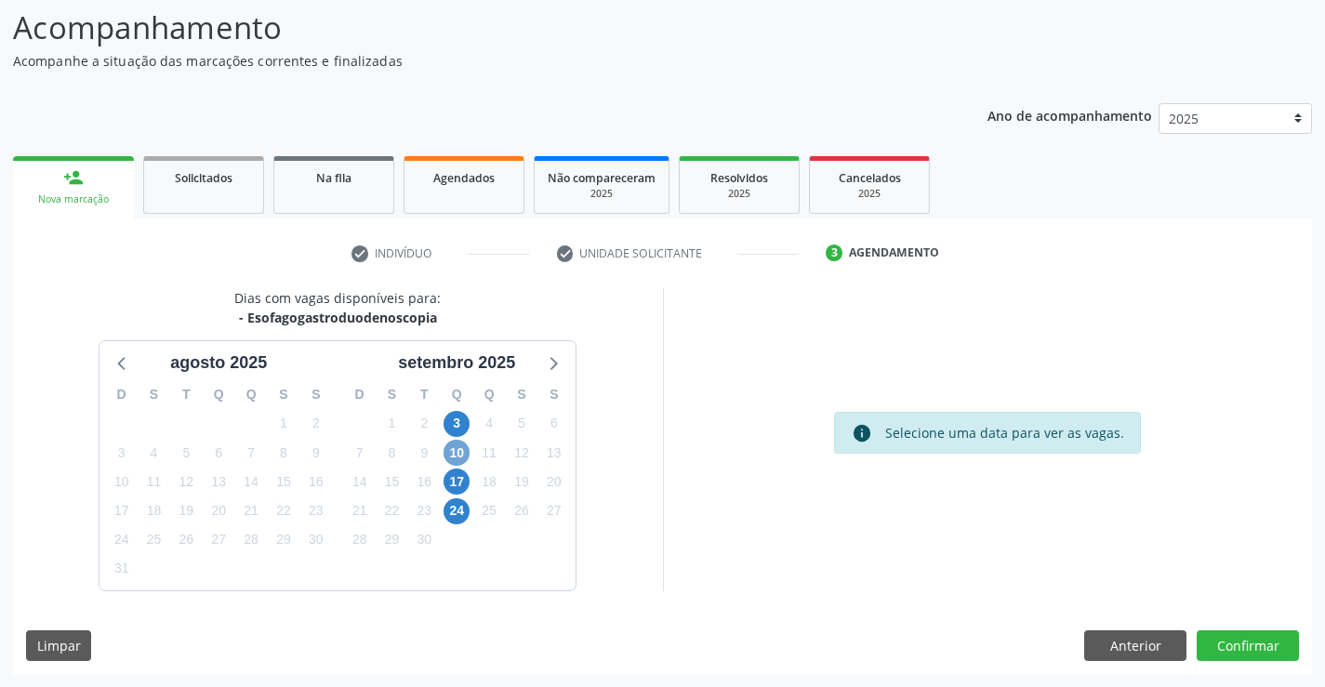
click at [458, 456] on span "10" at bounding box center [457, 453] width 26 height 26
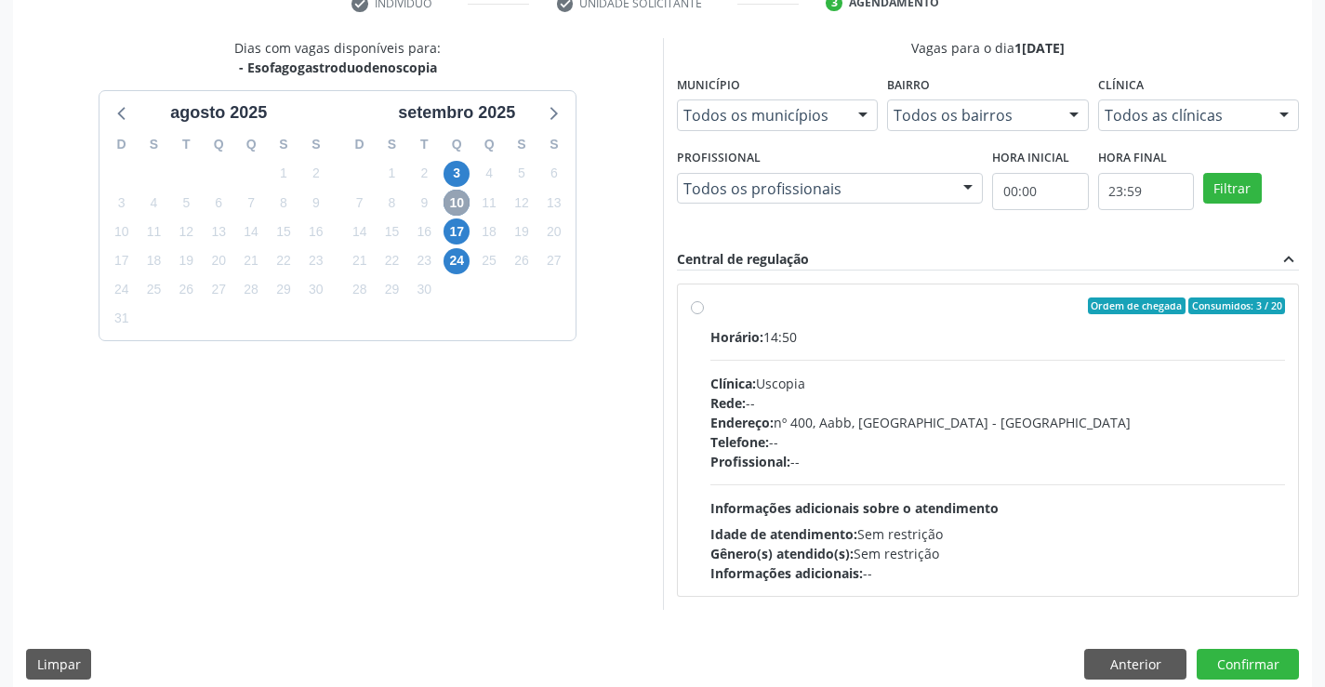
scroll to position [391, 0]
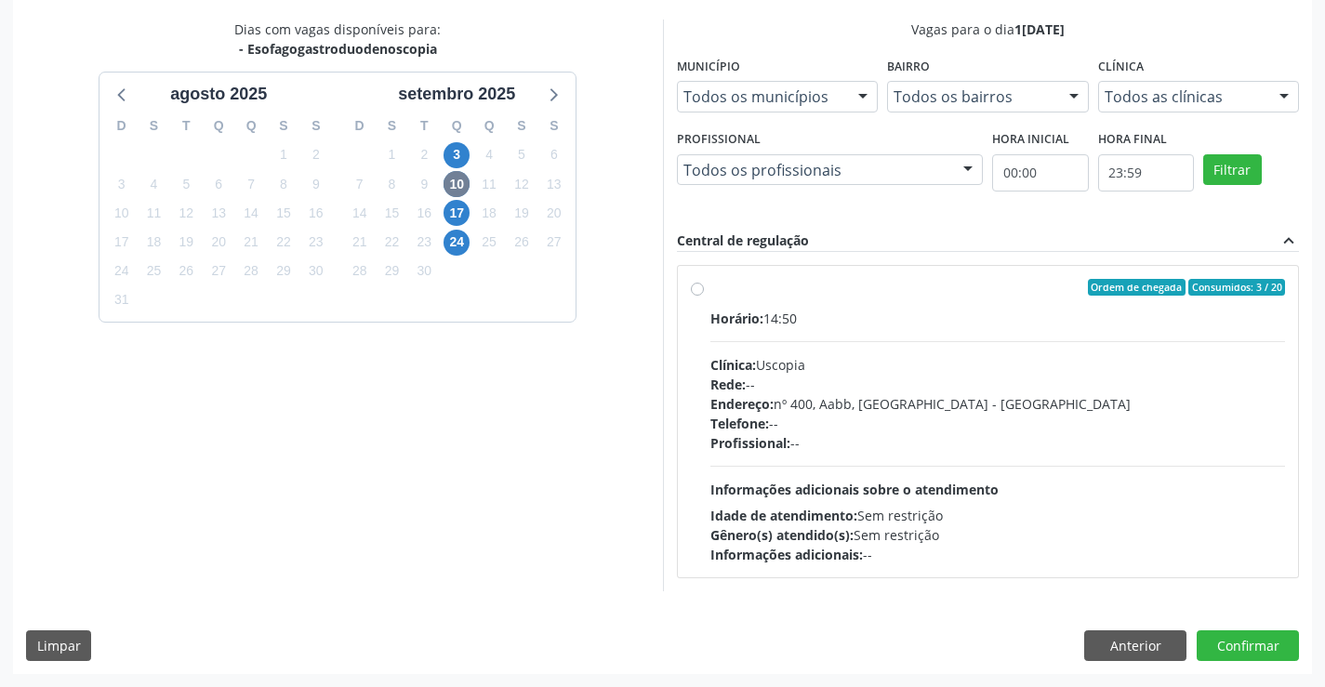
click at [710, 285] on label "Ordem de chegada Consumidos: 3 / 20 Horário: 14:50 Clínica: Uscopia Rede: -- En…" at bounding box center [998, 421] width 576 height 285
click at [701, 285] on input "Ordem de chegada Consumidos: 3 / 20 Horário: 14:50 Clínica: Uscopia Rede: -- En…" at bounding box center [697, 287] width 13 height 17
radio input "true"
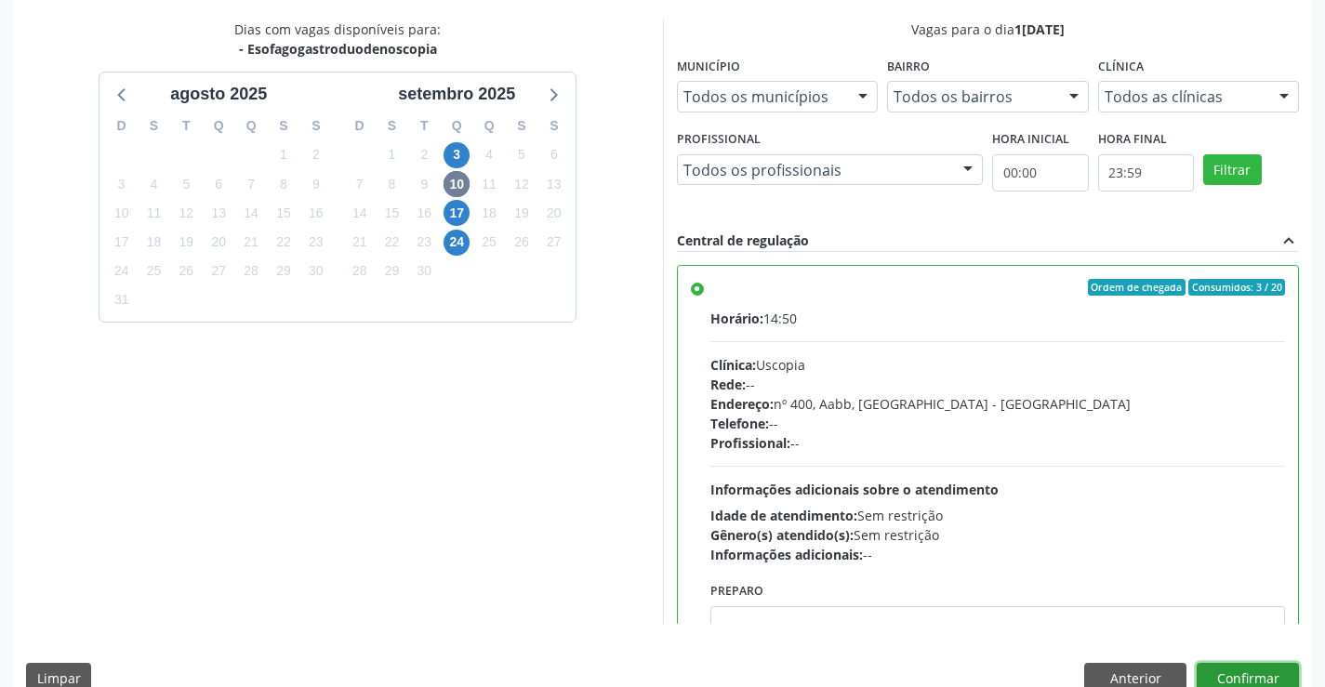
click at [1261, 667] on button "Confirmar" at bounding box center [1248, 679] width 102 height 32
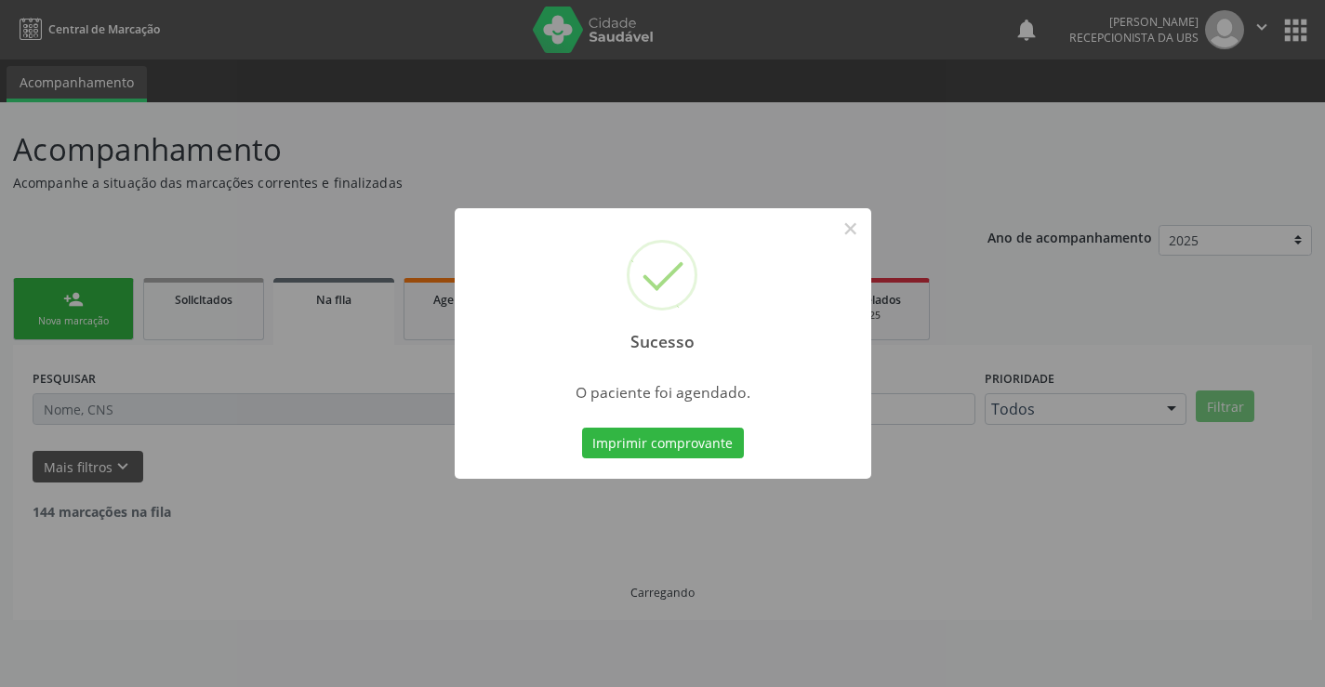
scroll to position [0, 0]
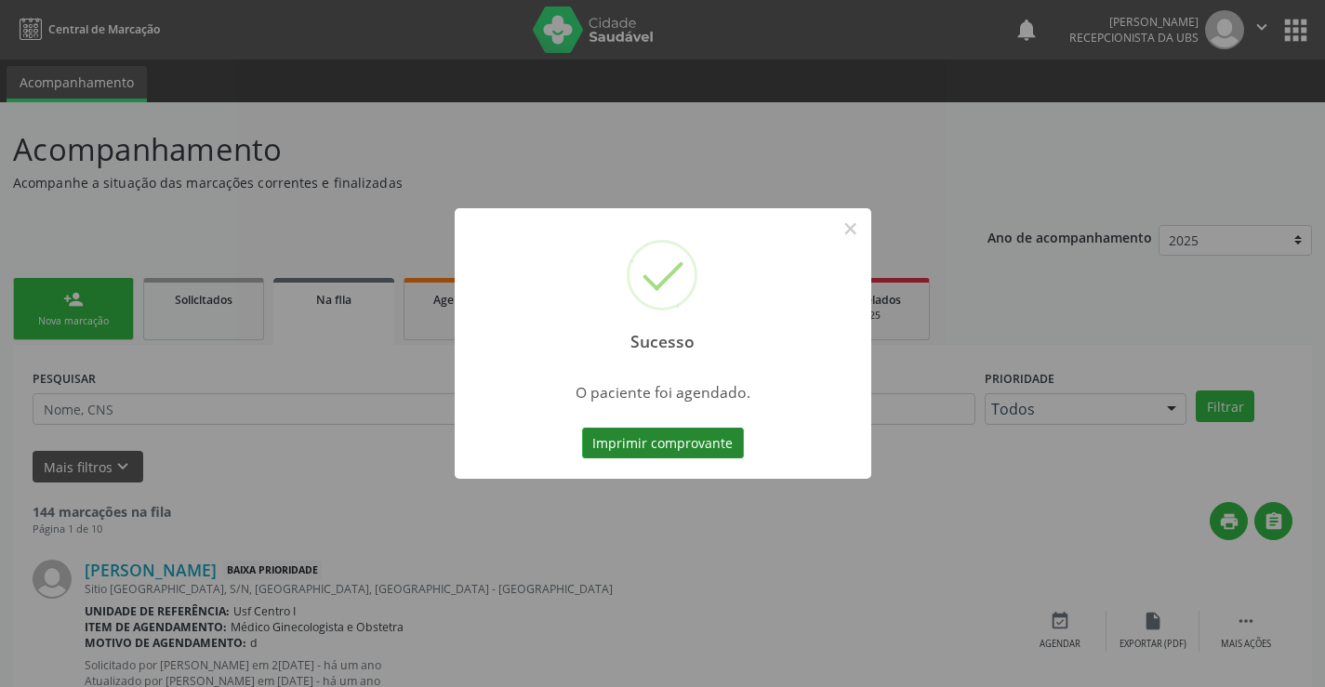
click at [603, 445] on button "Imprimir comprovante" at bounding box center [663, 444] width 162 height 32
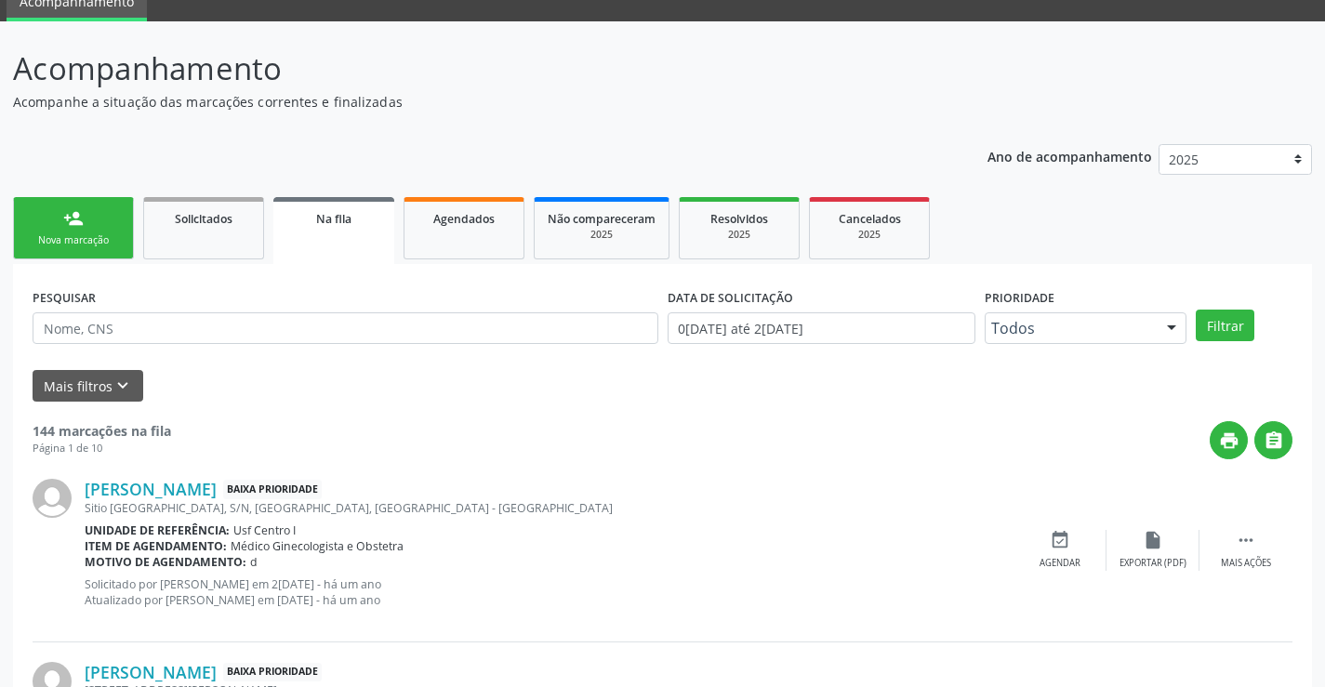
scroll to position [186, 0]
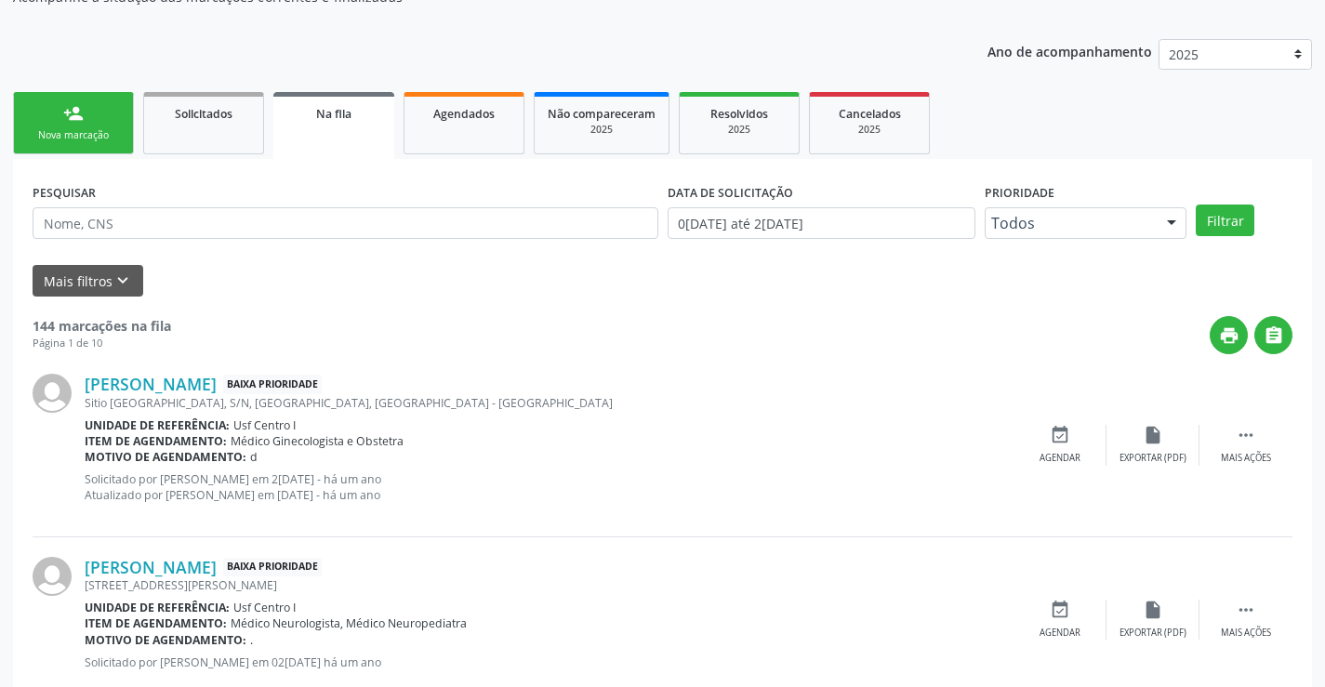
click at [79, 113] on div "person_add" at bounding box center [73, 113] width 20 height 20
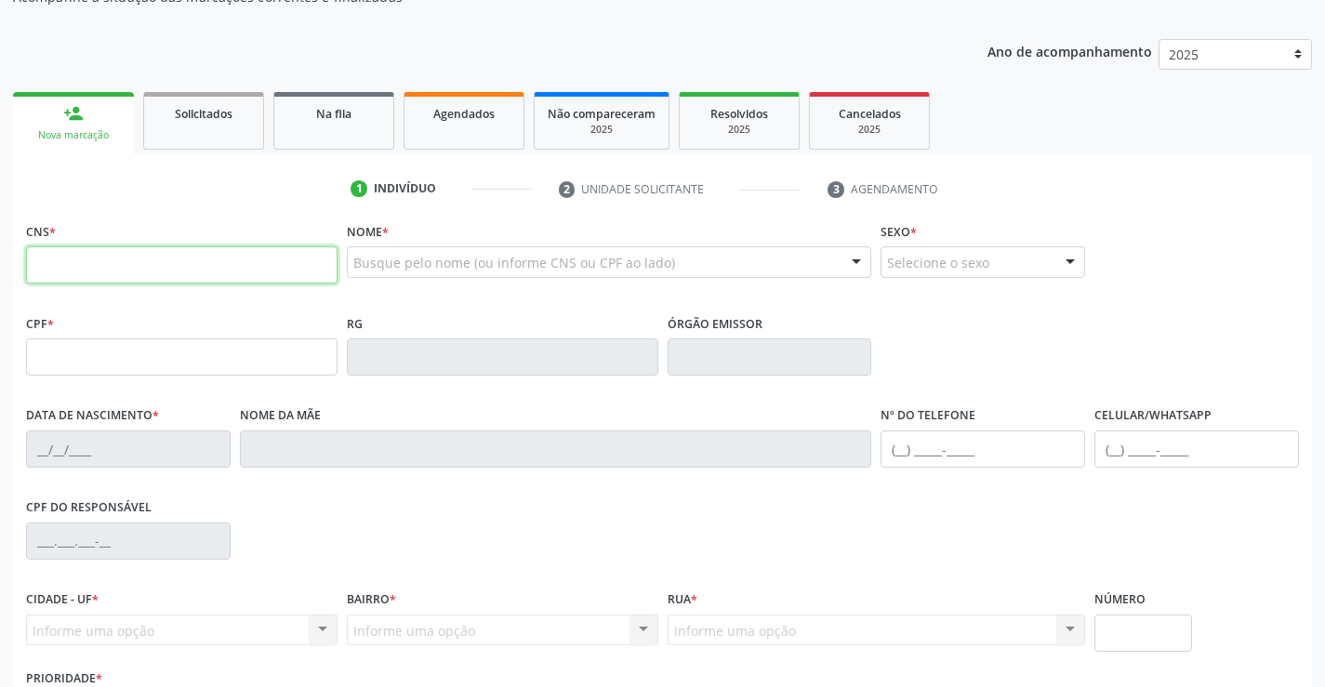
click at [117, 271] on input "text" at bounding box center [182, 264] width 312 height 37
type input "898 0029 4132 0069"
type input "163.909.474-10"
type input "21/01/2002"
type input "Maria Cecilia da Silva"
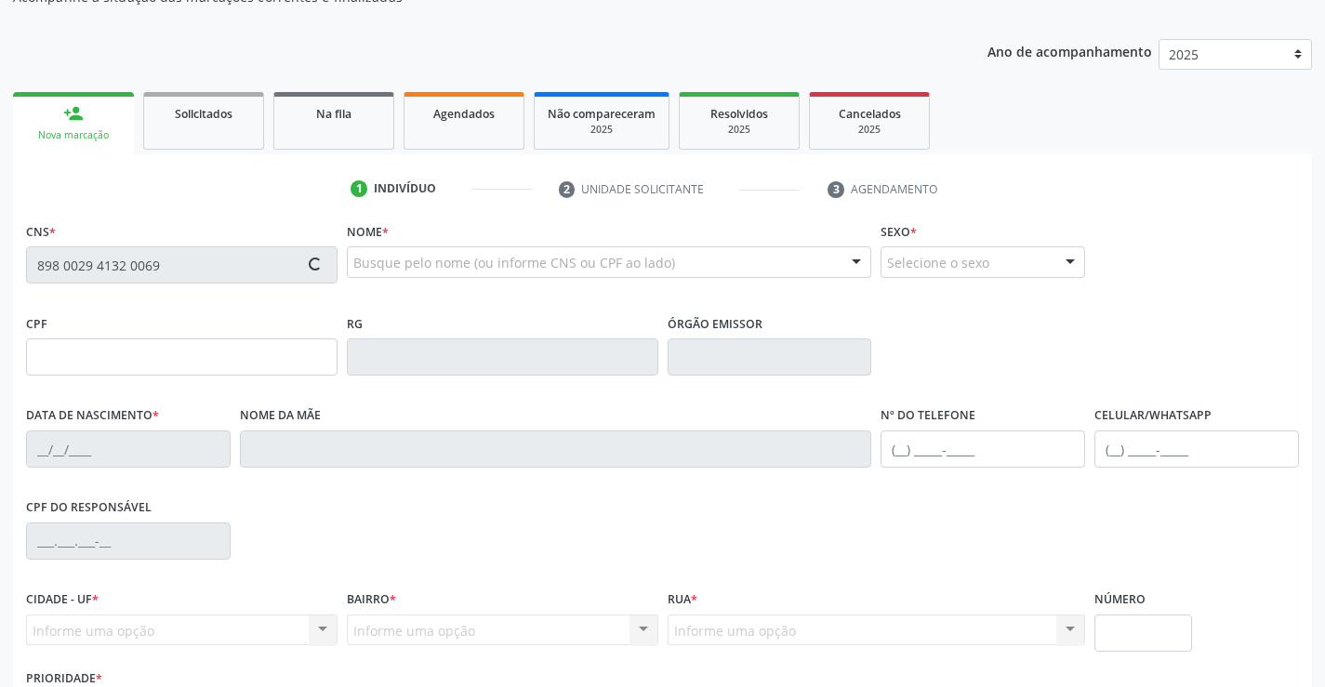
type input "[PHONE_NUMBER]"
type input "(87) 99656-5986"
type input "054.887.644-45"
type input "180"
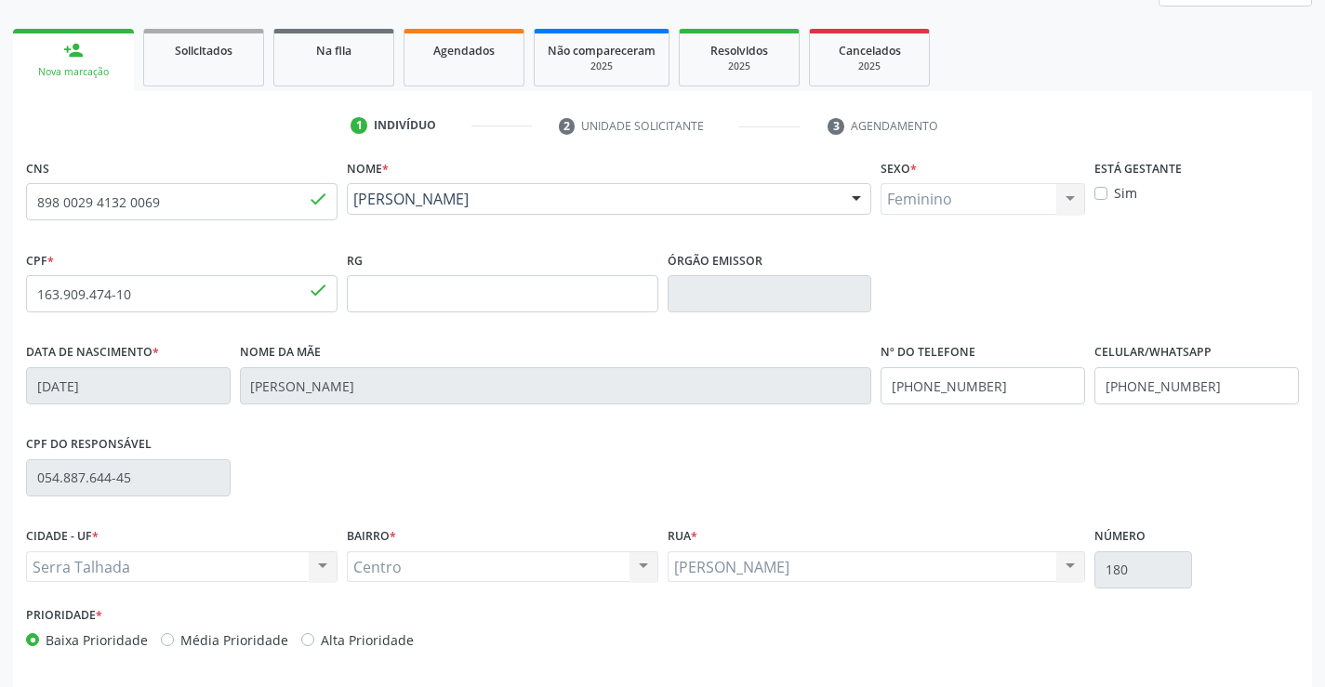
scroll to position [321, 0]
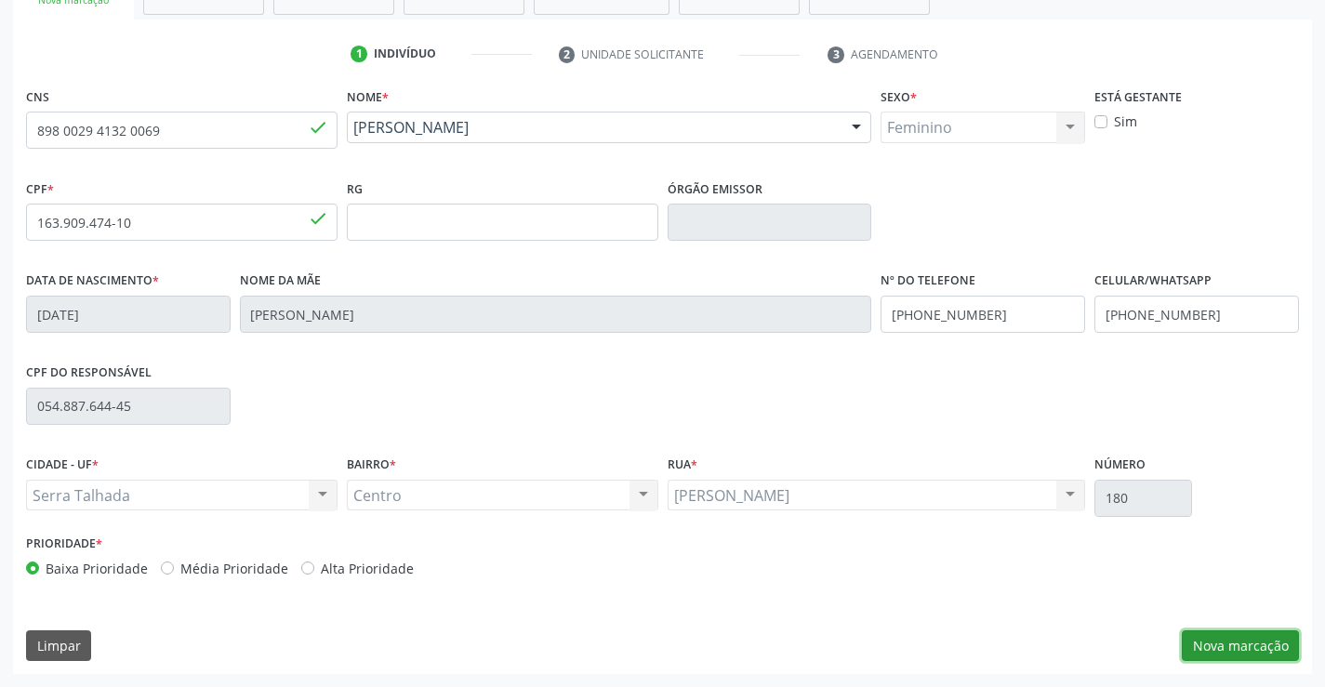
click at [1281, 641] on button "Nova marcação" at bounding box center [1240, 646] width 117 height 32
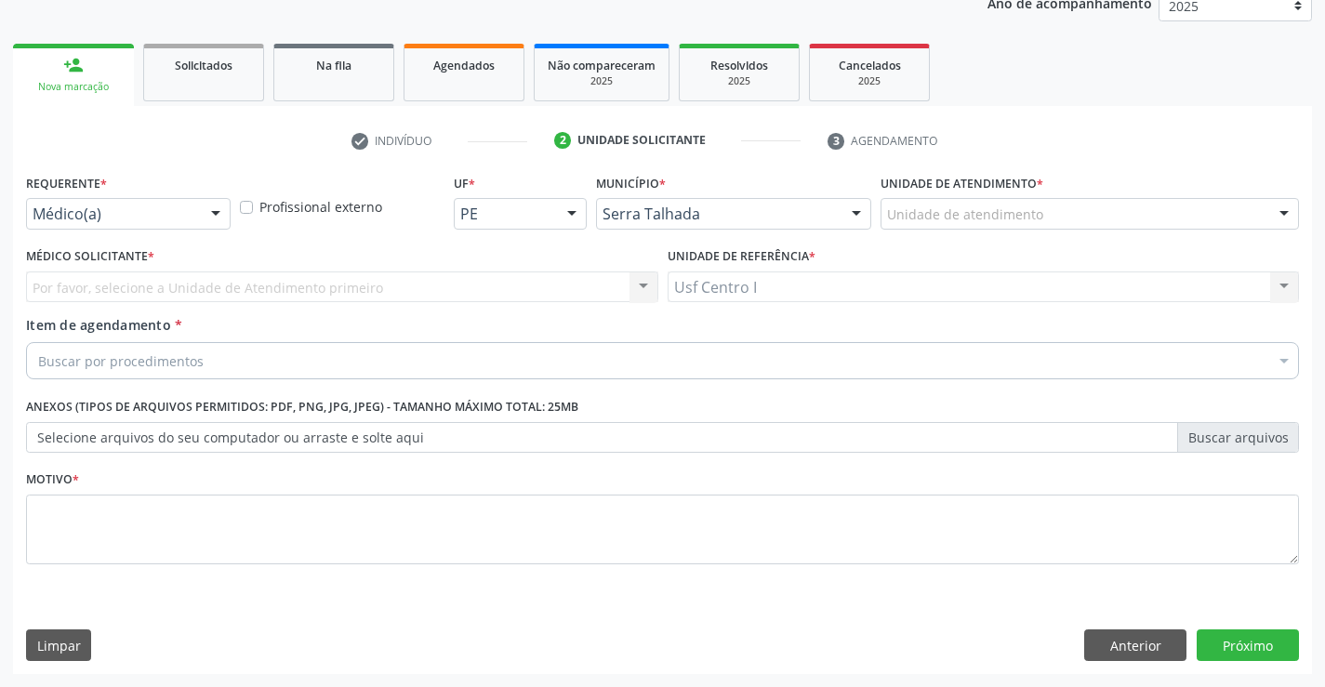
scroll to position [234, 0]
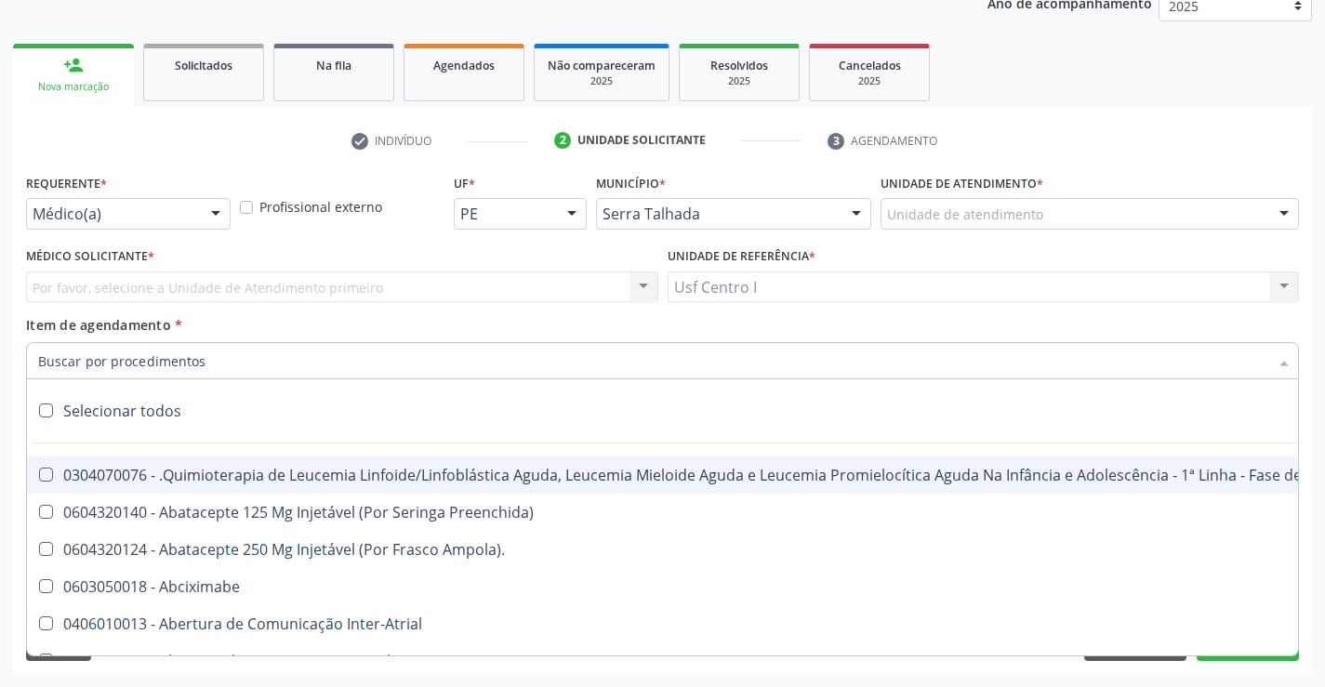
click at [89, 292] on div "Por favor, selecione a Unidade de Atendimento primeiro Nenhum resultado encontr…" at bounding box center [342, 288] width 632 height 32
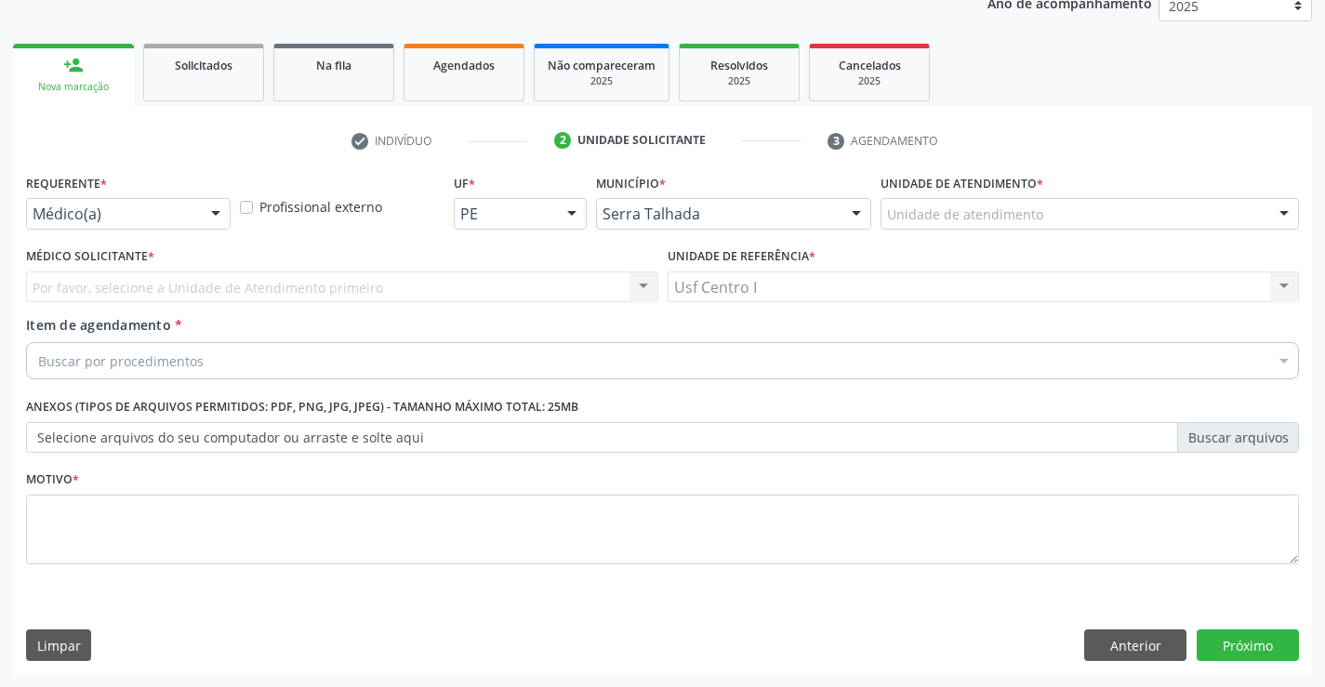
click at [127, 251] on label "Médico Solicitante *" at bounding box center [90, 257] width 128 height 29
click at [210, 215] on div at bounding box center [216, 215] width 28 height 32
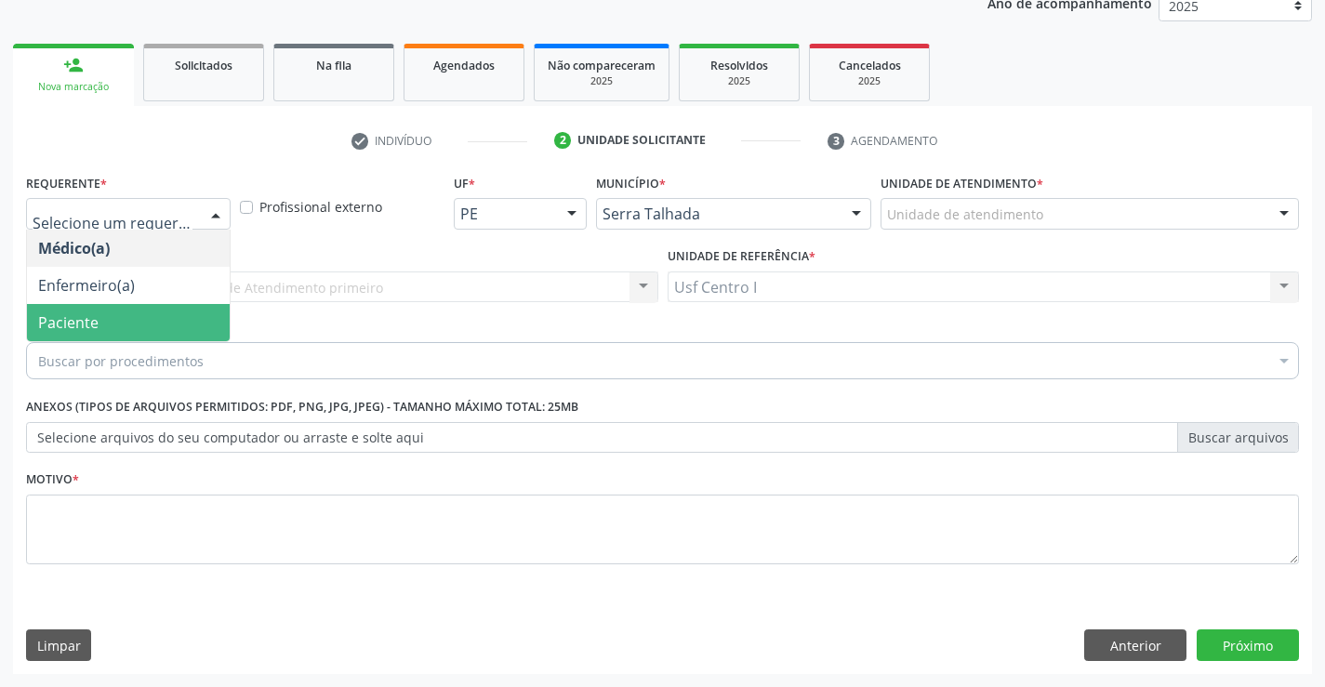
click at [84, 313] on span "Paciente" at bounding box center [68, 322] width 60 height 20
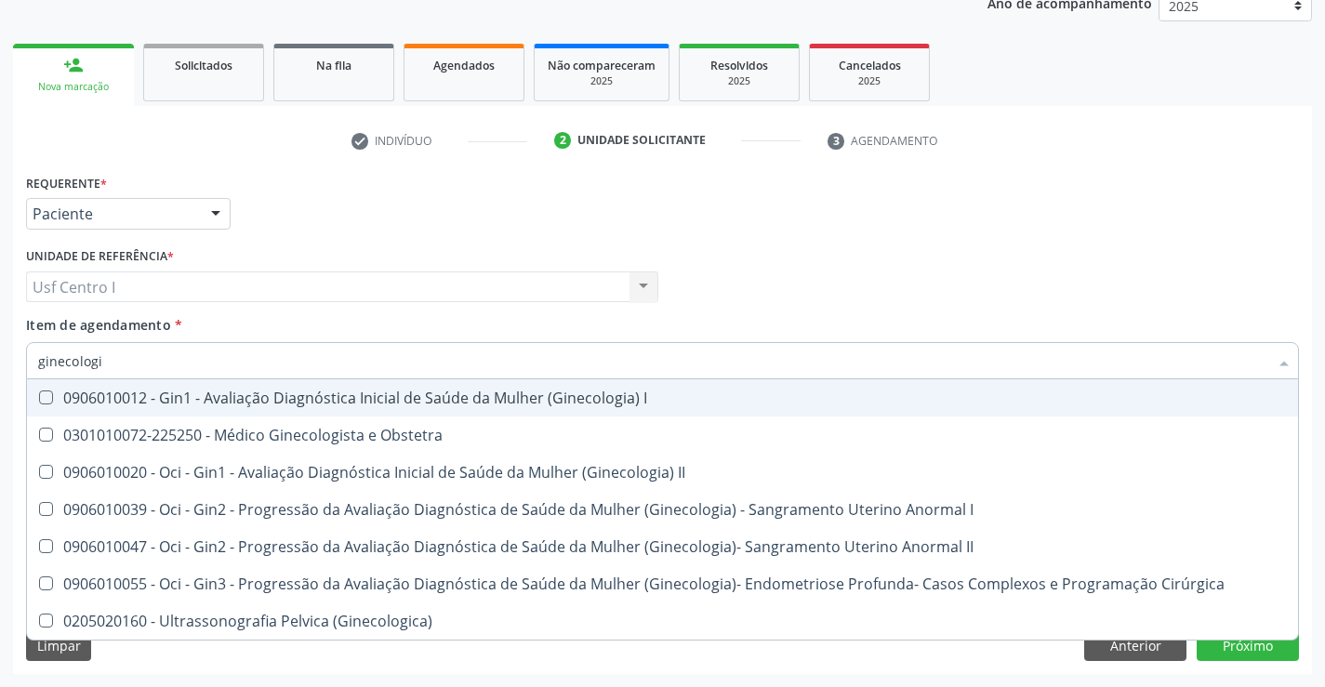
type input "ginecologis"
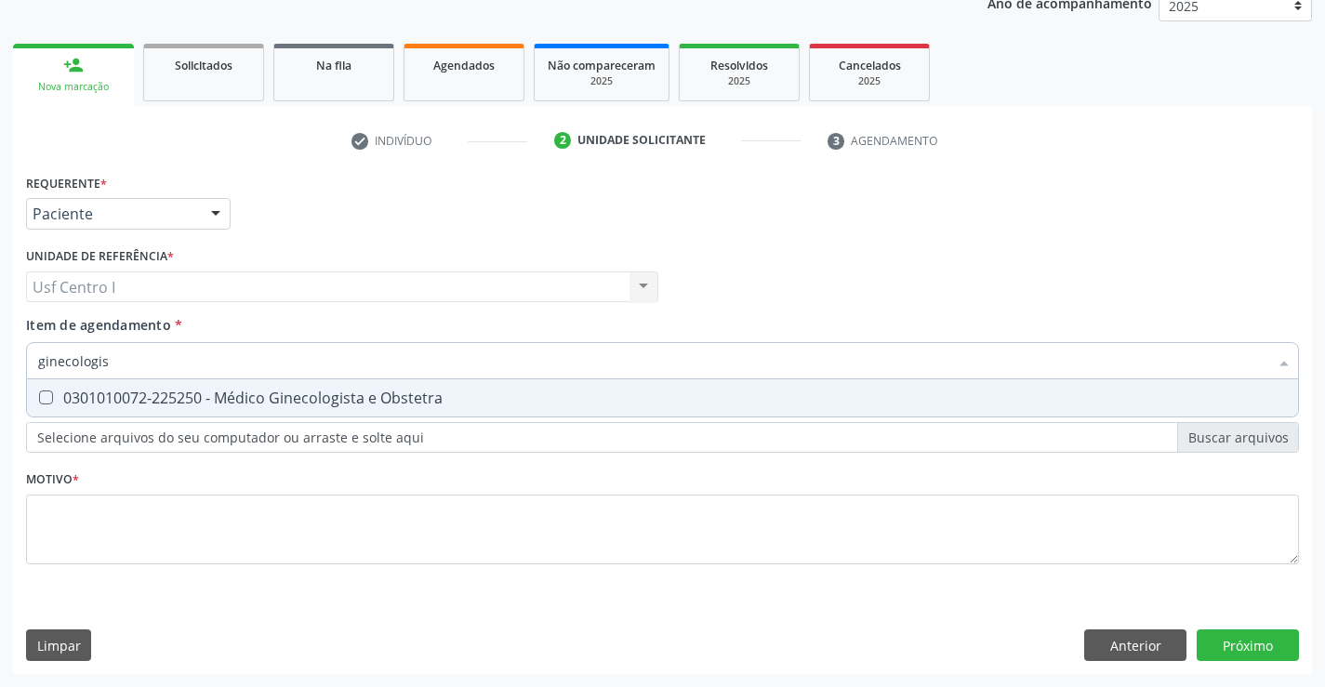
click at [192, 400] on div "0301010072-225250 - Médico Ginecologista e Obstetra" at bounding box center [662, 398] width 1249 height 15
checkbox Obstetra "true"
click at [1270, 643] on div "Requerente * Paciente Médico(a) Enfermeiro(a) Paciente Nenhum resultado encontr…" at bounding box center [662, 421] width 1299 height 505
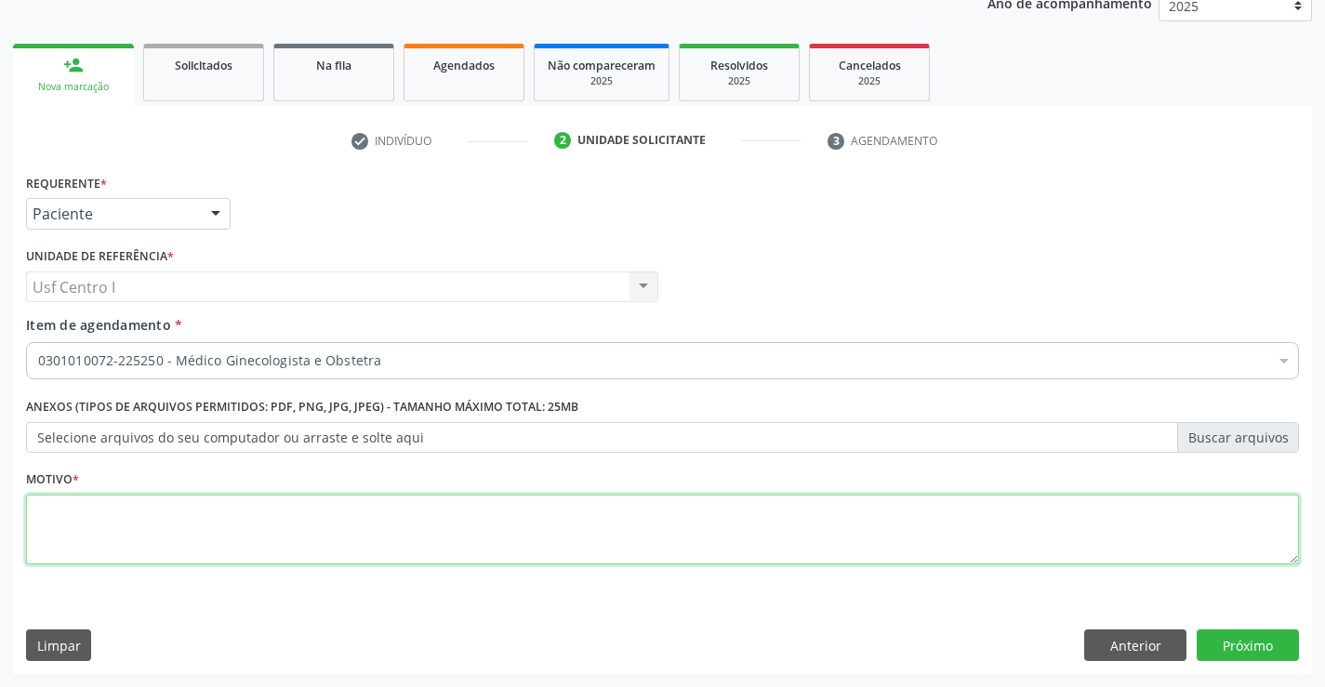
click at [107, 535] on textarea at bounding box center [662, 530] width 1273 height 71
type textarea ","
click at [1253, 631] on button "Próximo" at bounding box center [1248, 646] width 102 height 32
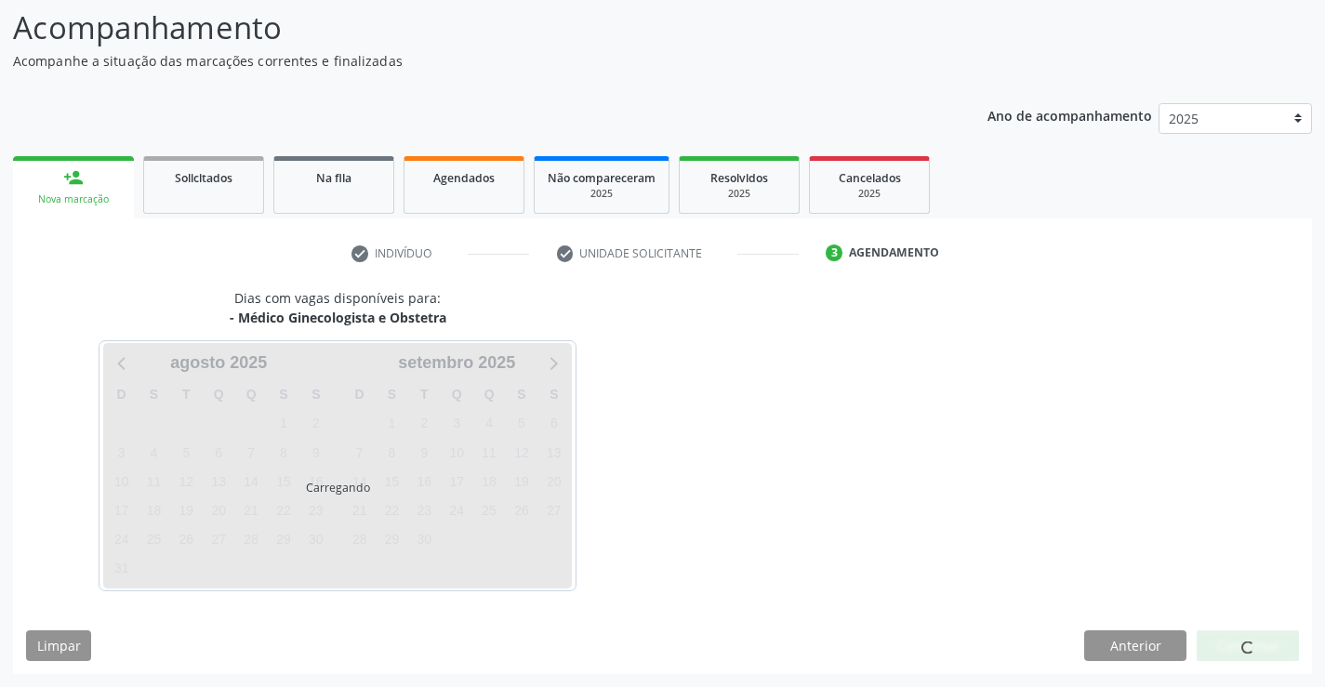
scroll to position [122, 0]
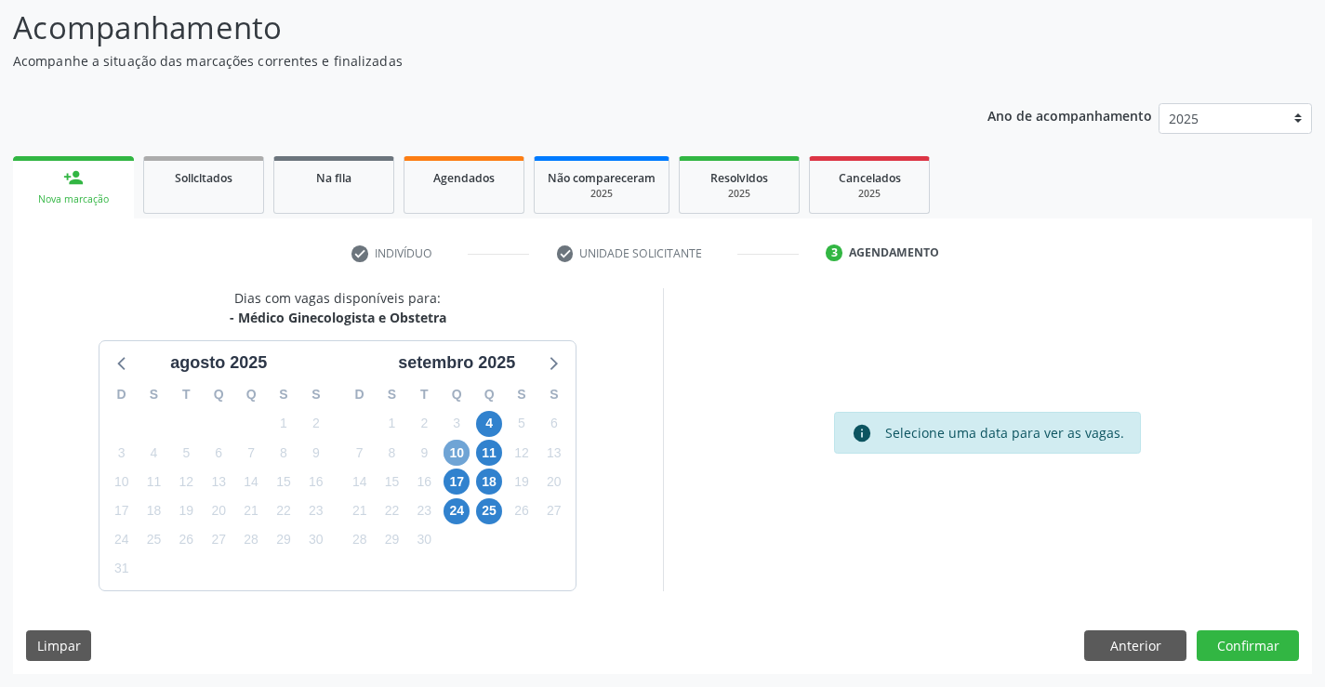
click at [454, 452] on span "10" at bounding box center [457, 453] width 26 height 26
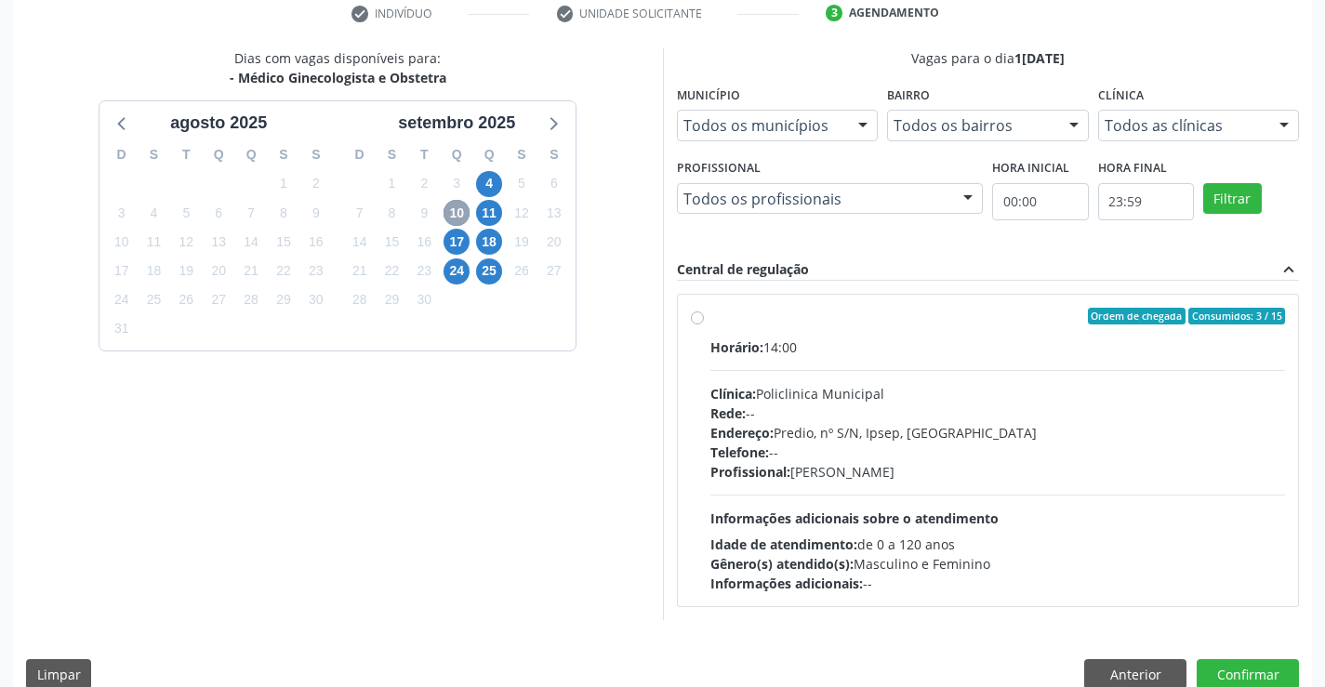
scroll to position [391, 0]
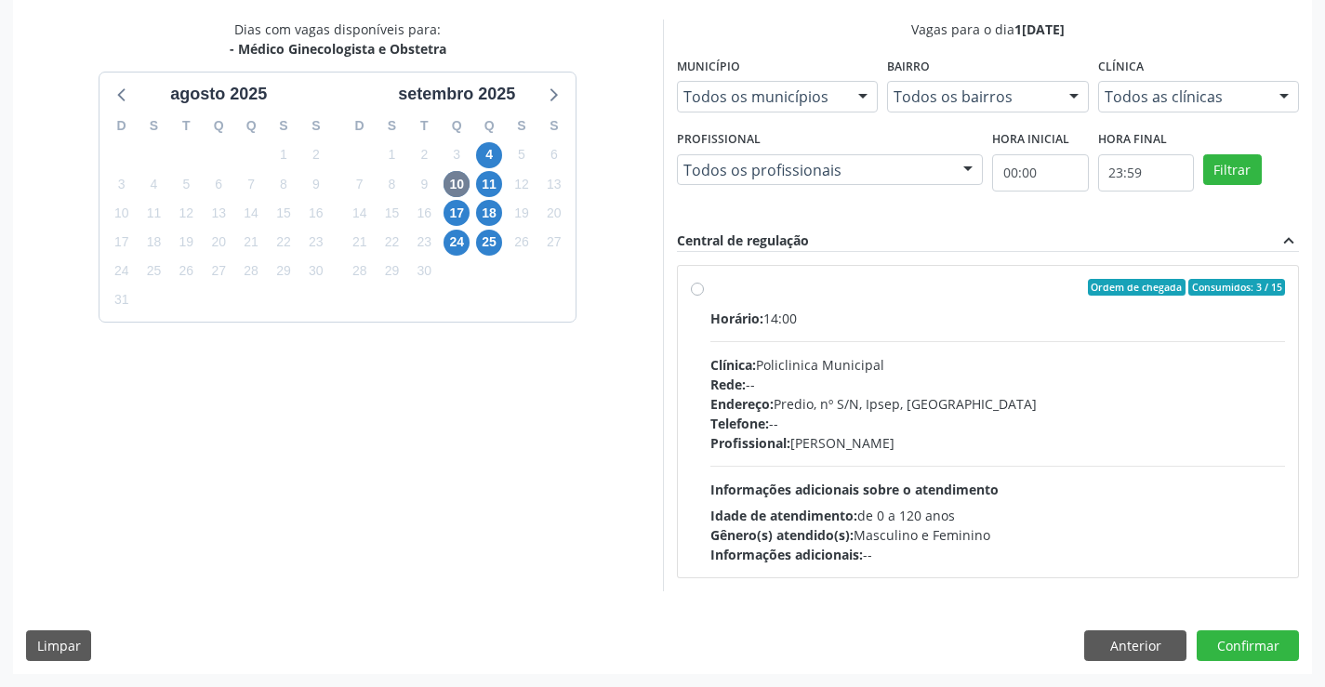
click at [710, 295] on label "Ordem de chegada Consumidos: 3 / 15 Horário: 14:00 Clínica: Policlinica Municip…" at bounding box center [998, 421] width 576 height 285
click at [696, 295] on input "Ordem de chegada Consumidos: 3 / 15 Horário: 14:00 Clínica: Policlinica Municip…" at bounding box center [697, 287] width 13 height 17
radio input "true"
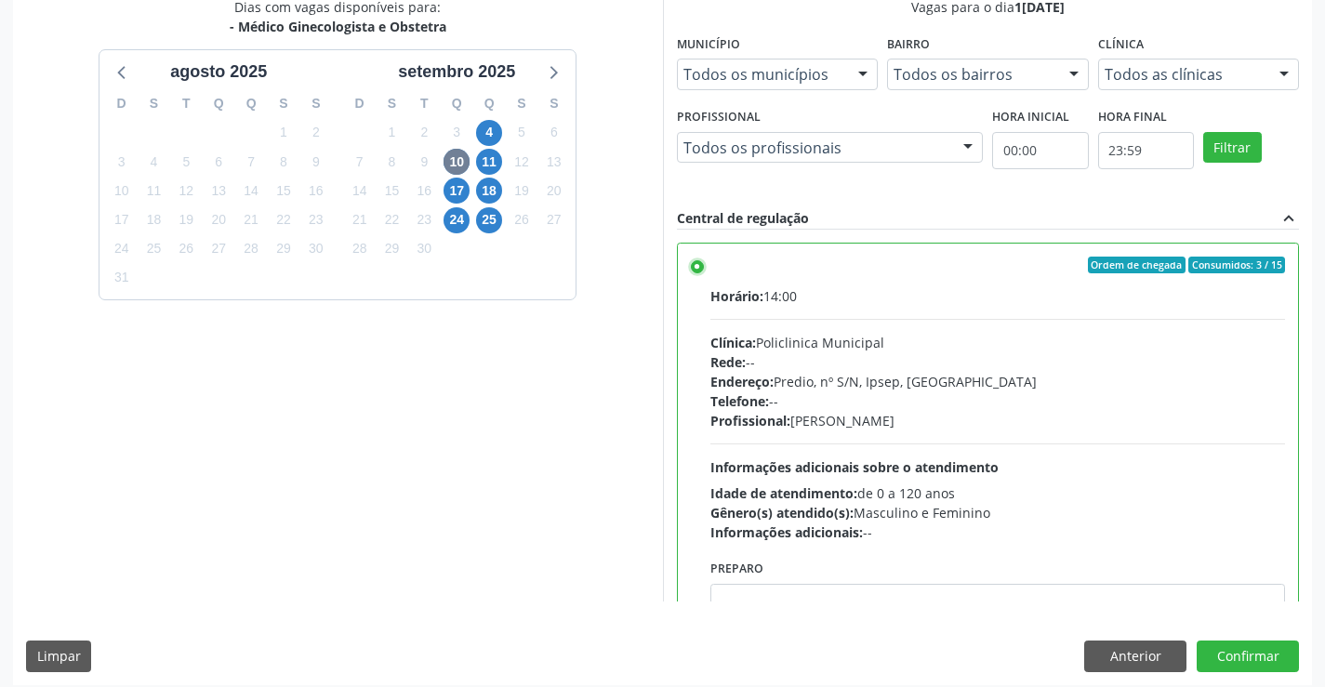
scroll to position [424, 0]
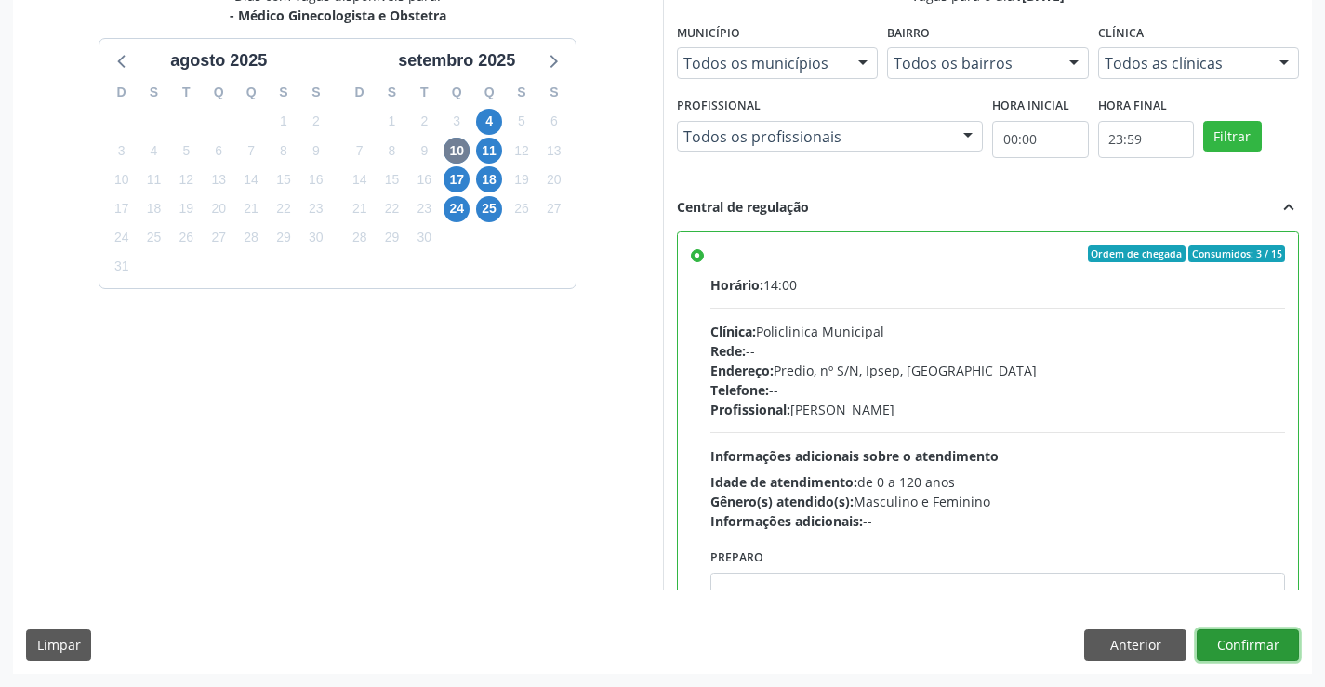
click at [1265, 647] on button "Confirmar" at bounding box center [1248, 646] width 102 height 32
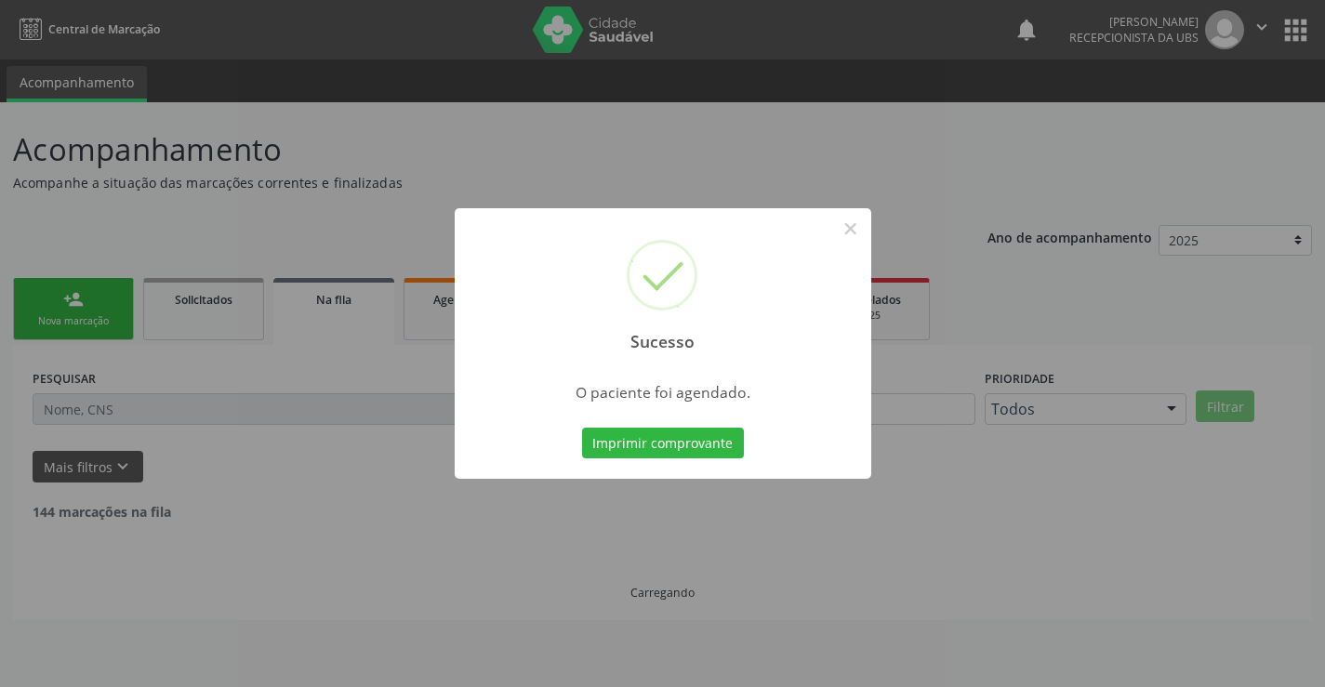
scroll to position [0, 0]
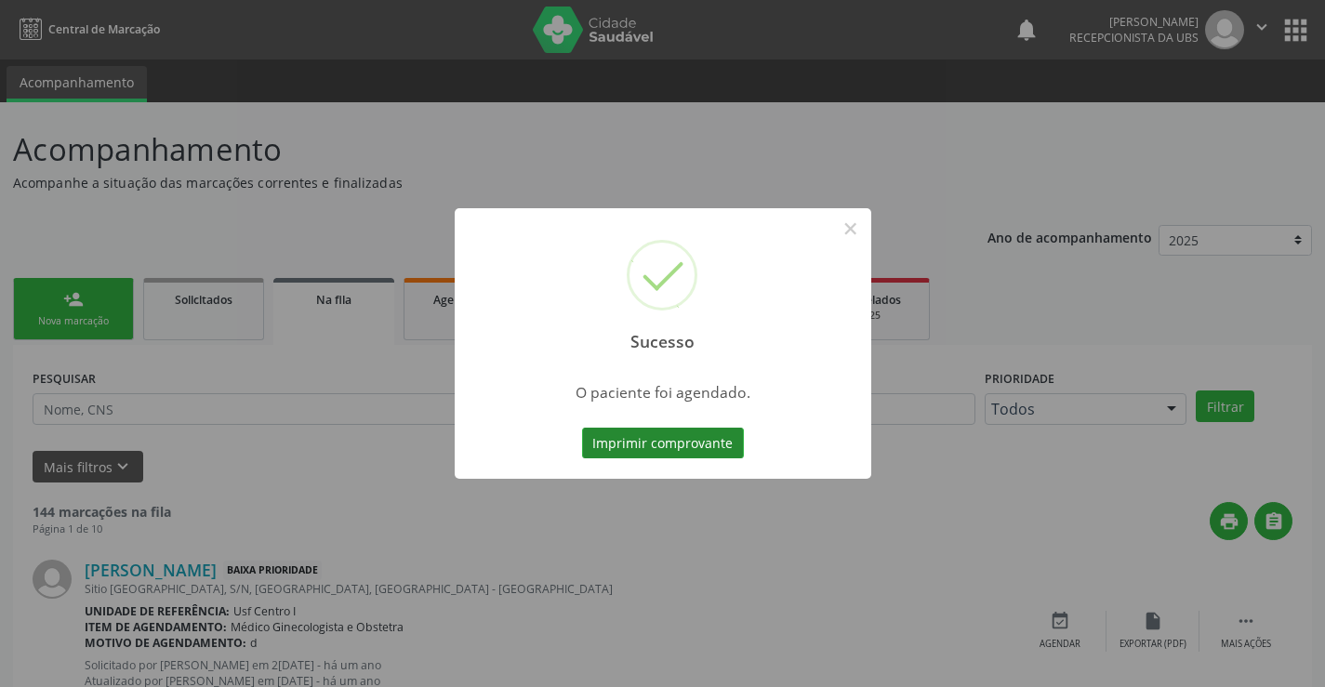
click at [629, 438] on button "Imprimir comprovante" at bounding box center [663, 444] width 162 height 32
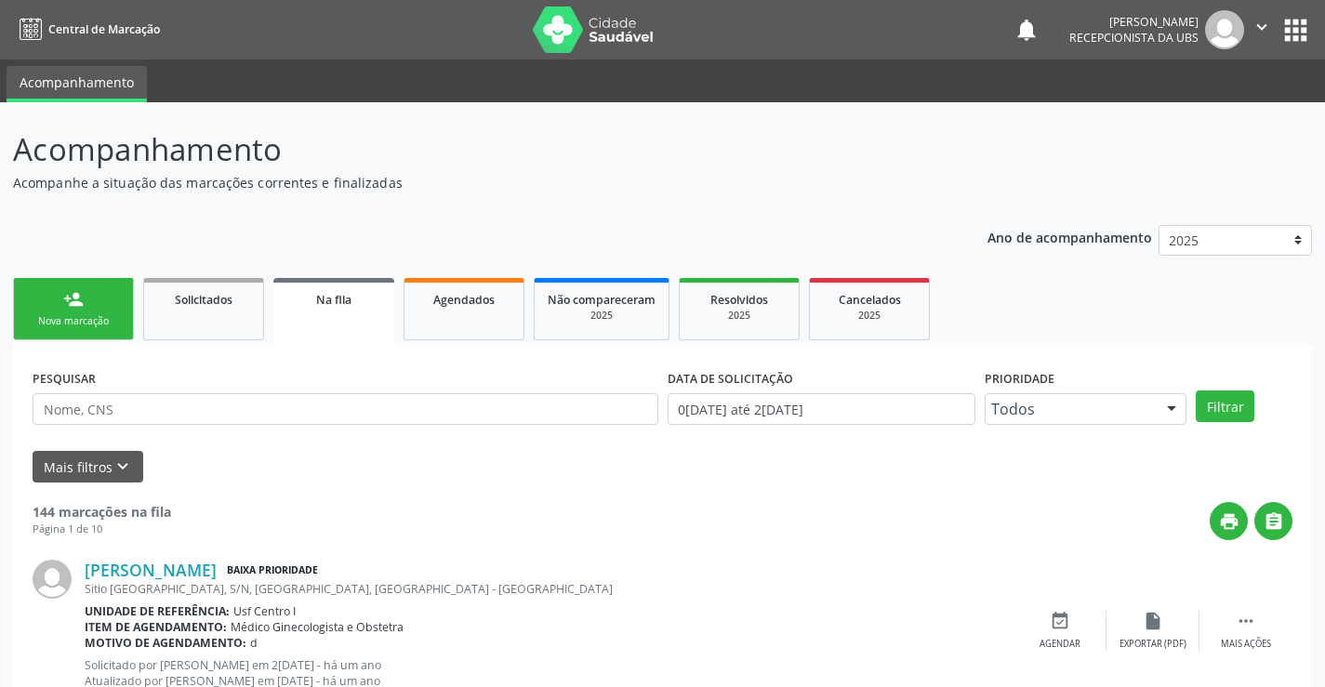
click at [82, 301] on div "person_add" at bounding box center [73, 299] width 20 height 20
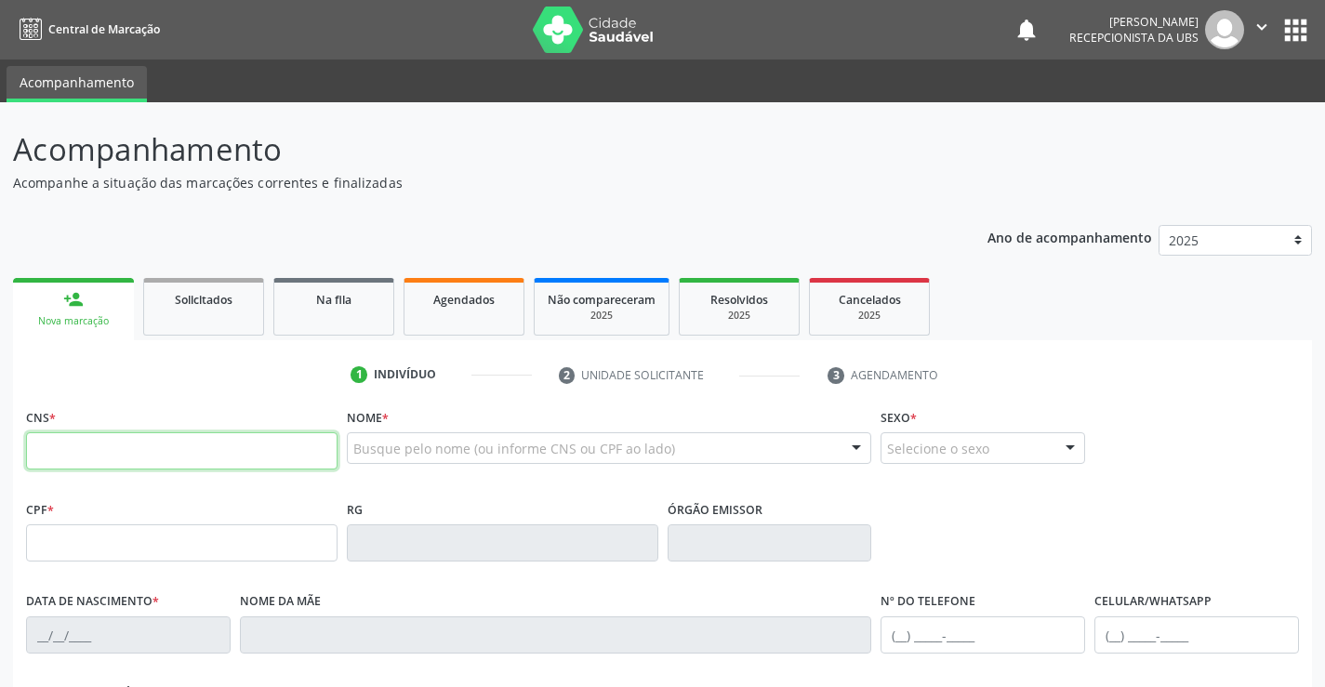
click at [75, 444] on input "text" at bounding box center [182, 450] width 312 height 37
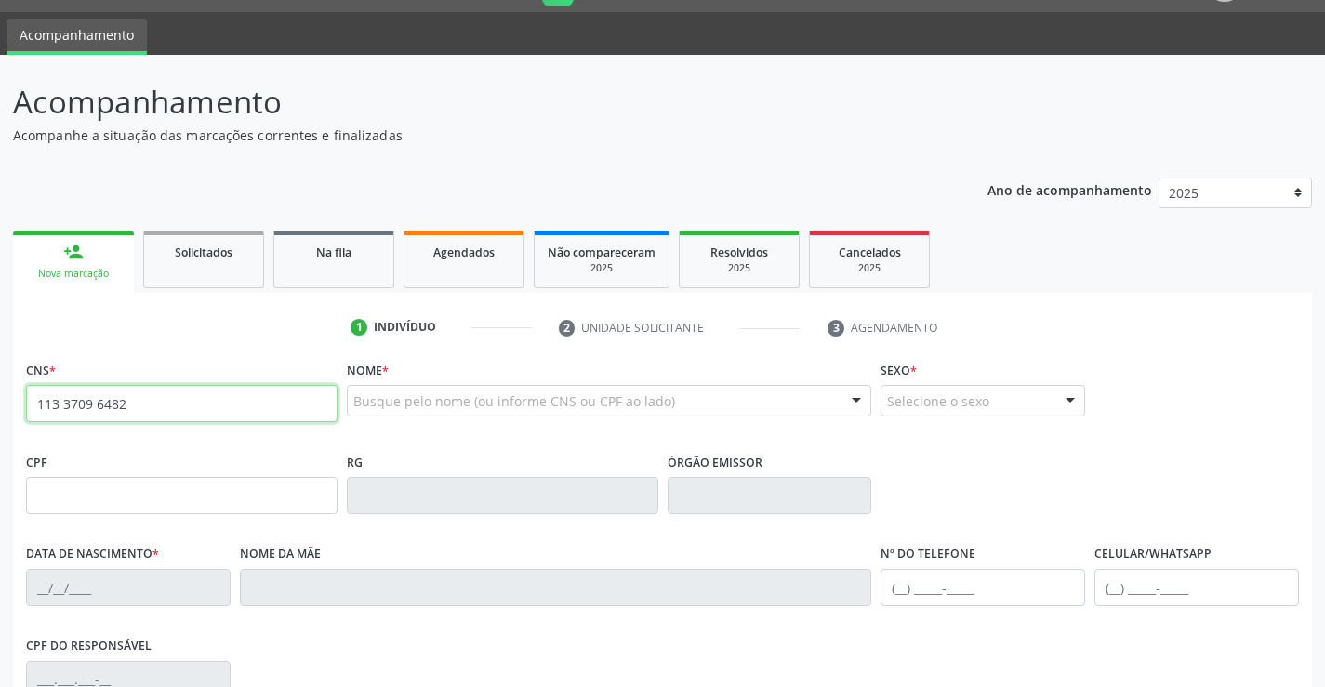
scroll to position [93, 0]
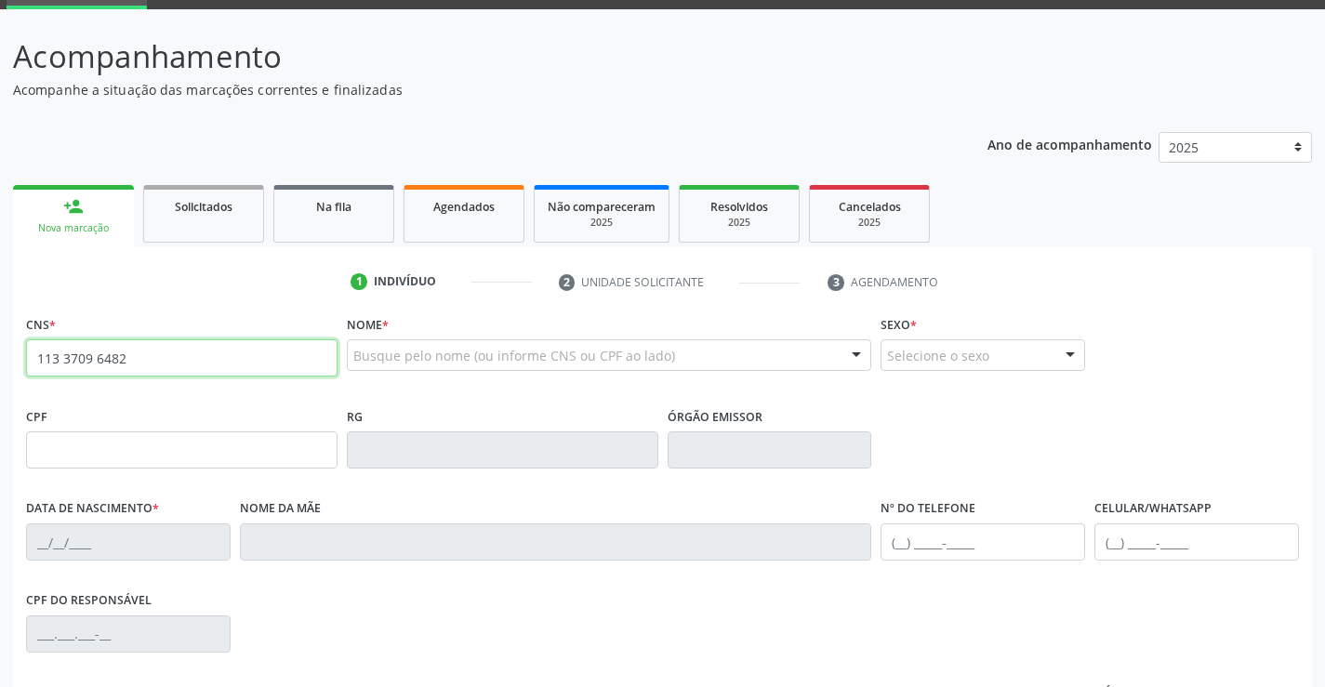
click at [130, 354] on input "113 3709 6482" at bounding box center [182, 357] width 312 height 37
type input "1"
click at [172, 347] on input "text" at bounding box center [182, 357] width 312 height 37
drag, startPoint x: 172, startPoint y: 347, endPoint x: 77, endPoint y: 357, distance: 95.4
click at [77, 357] on input "text" at bounding box center [182, 357] width 312 height 37
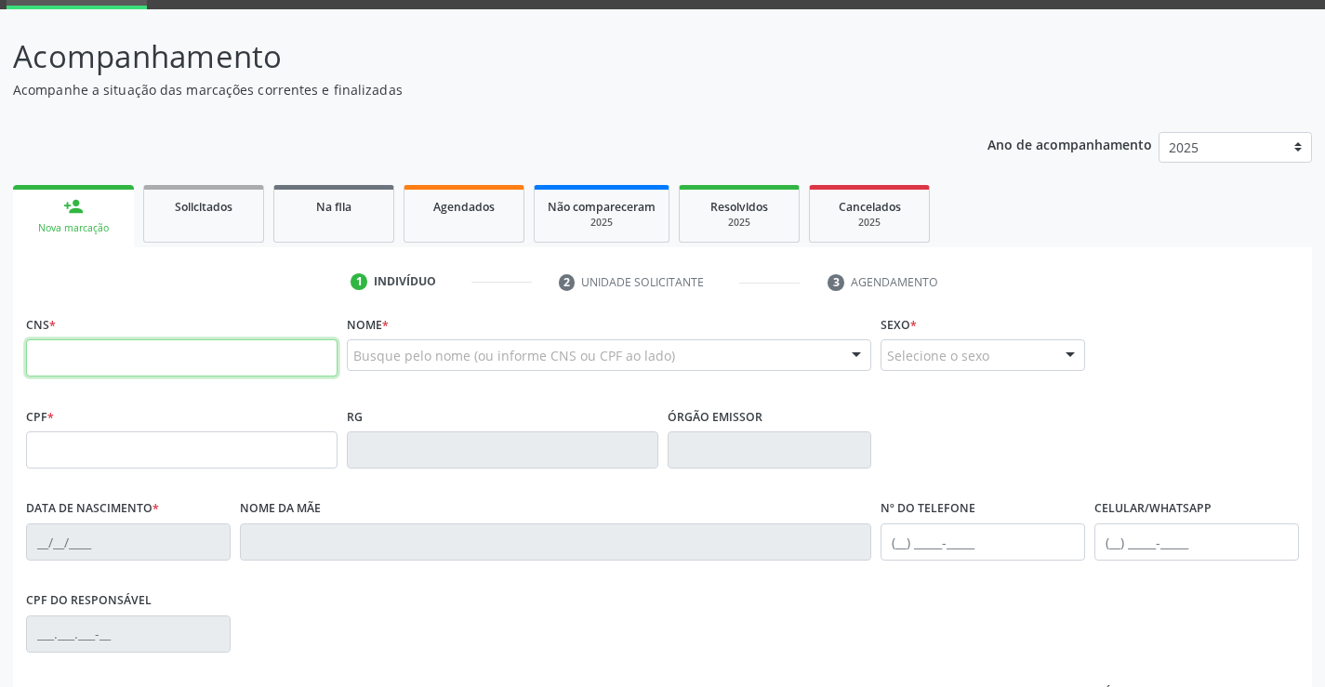
paste input "702 0078 0046 6389"
type input "702 0078 0046 6389"
type input "02/06/1996"
type input "Marcleide [PERSON_NAME]"
type input "[PHONE_NUMBER]"
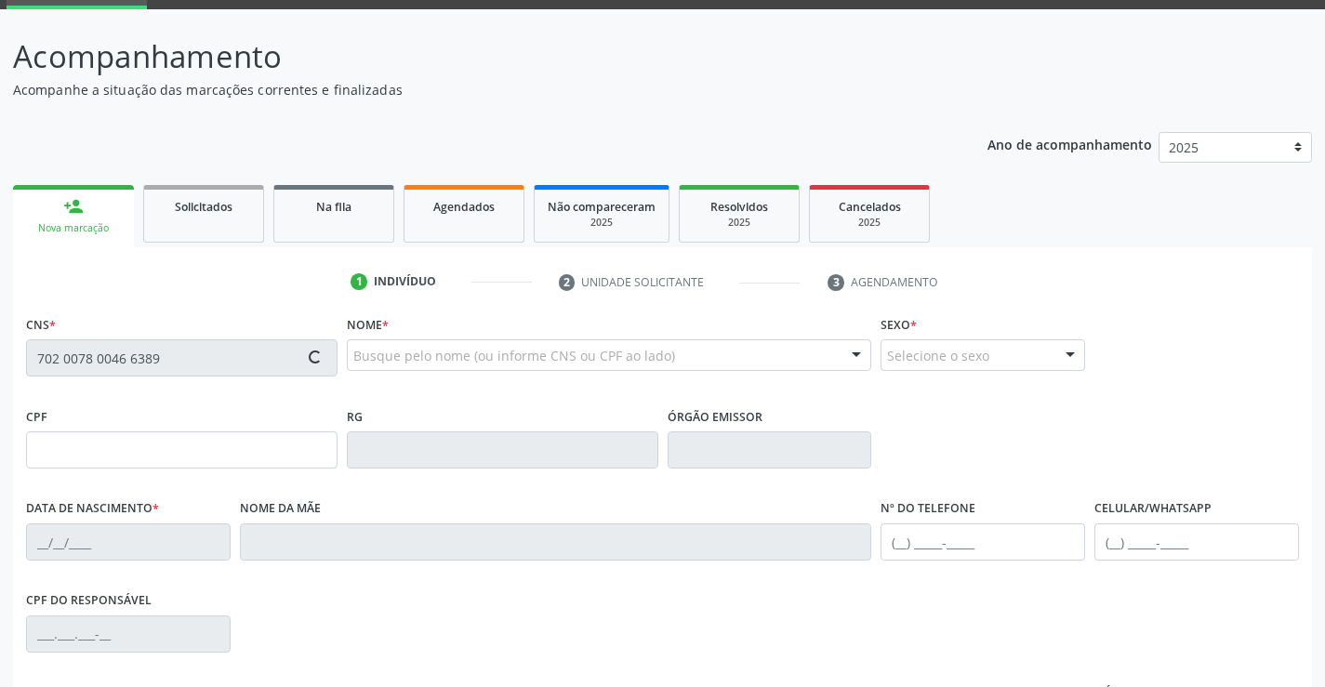
type input "517"
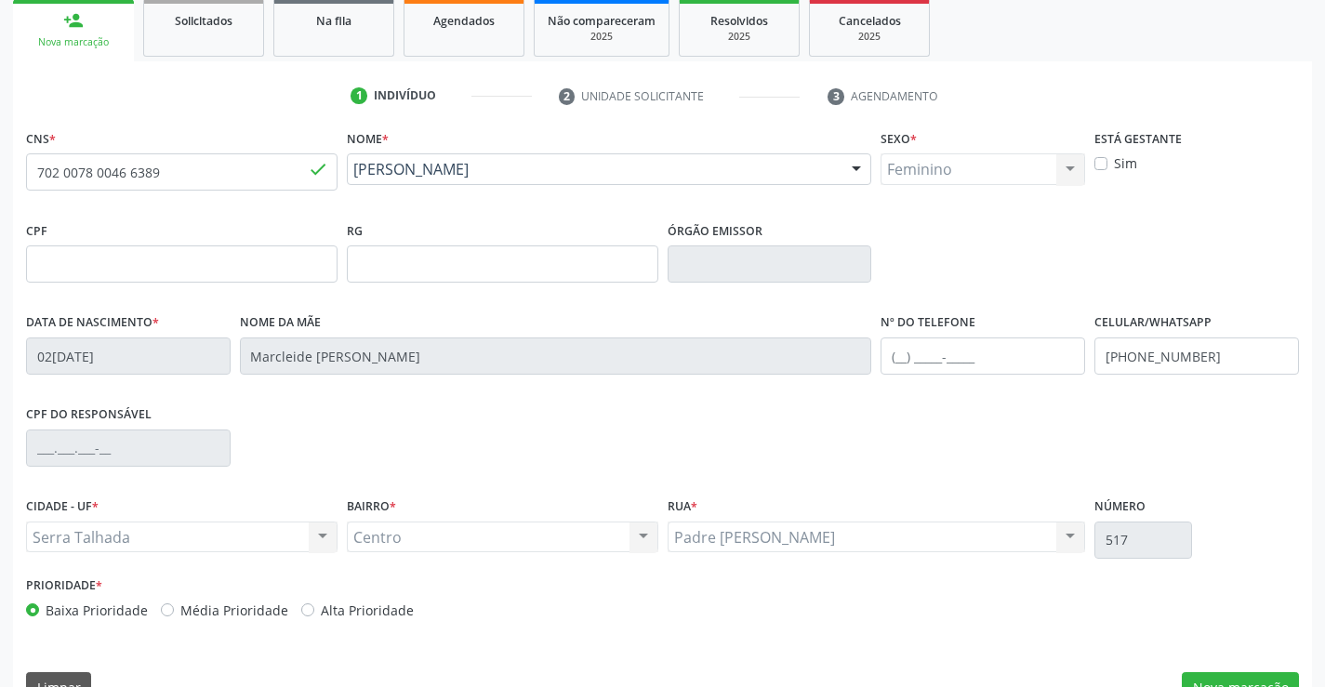
scroll to position [321, 0]
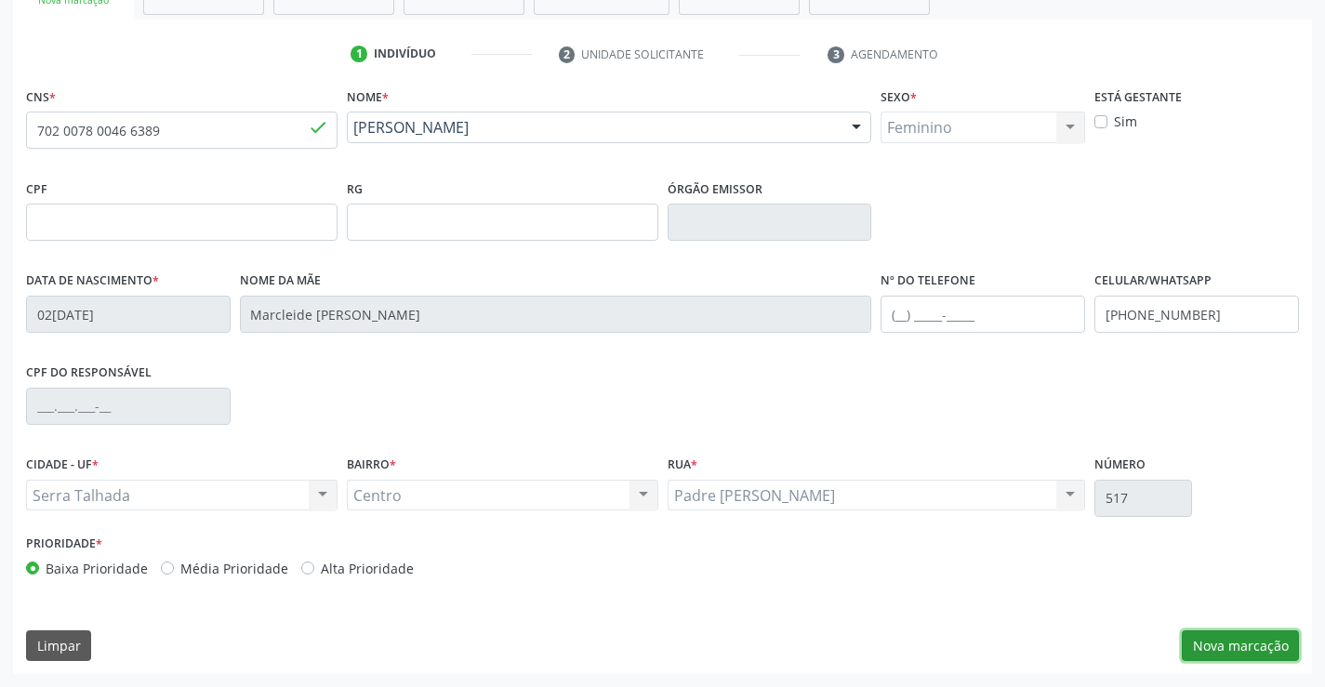
click at [1244, 653] on button "Nova marcação" at bounding box center [1240, 646] width 117 height 32
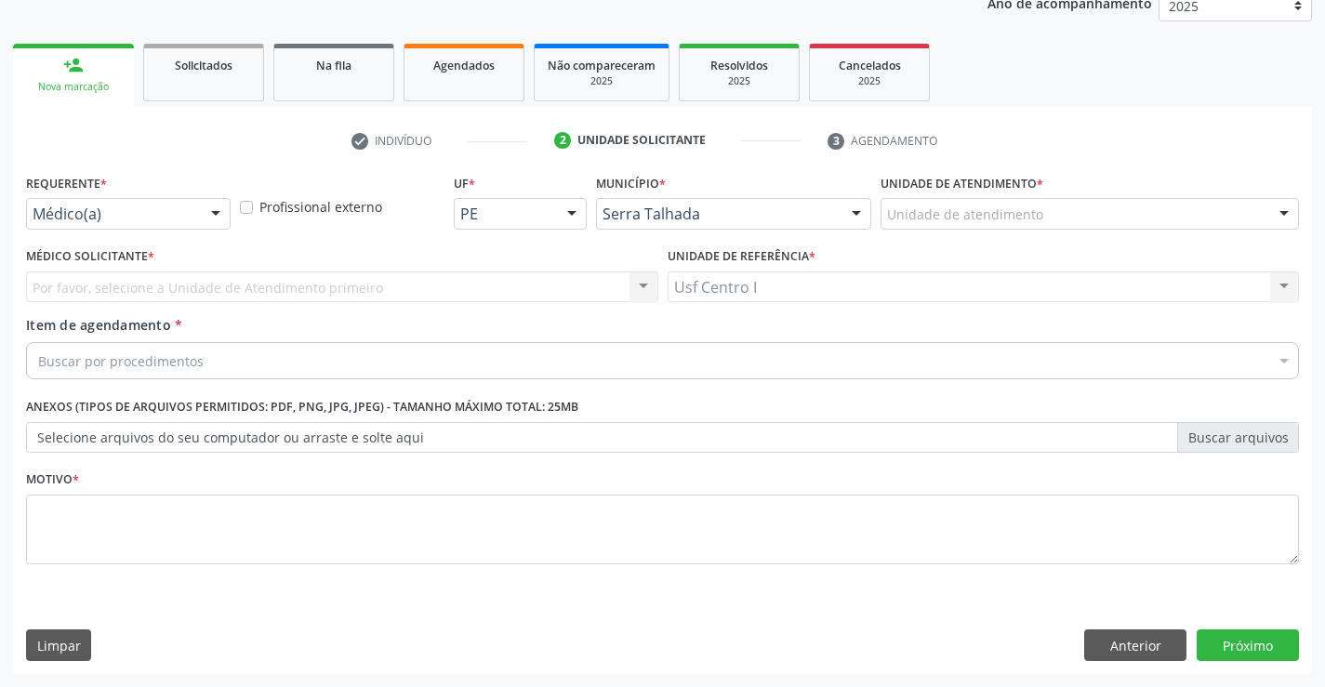
scroll to position [234, 0]
click at [222, 206] on div at bounding box center [216, 215] width 28 height 32
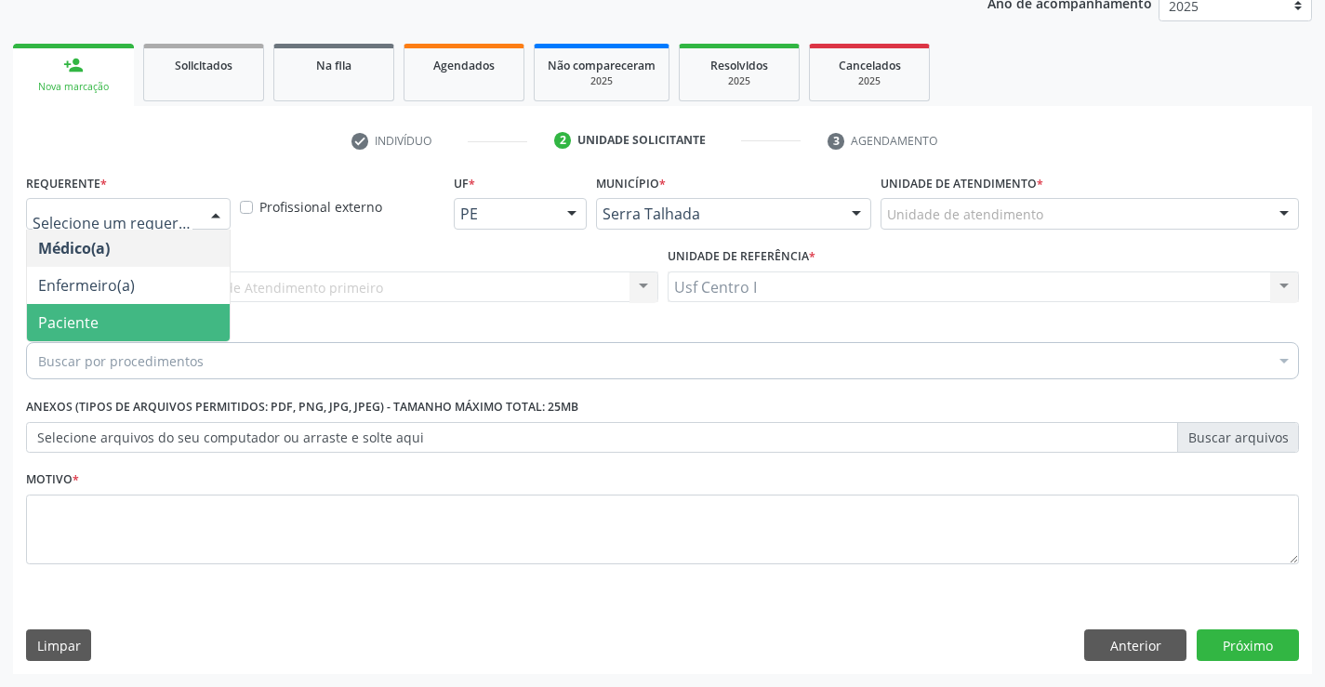
click at [98, 318] on span "Paciente" at bounding box center [128, 322] width 203 height 37
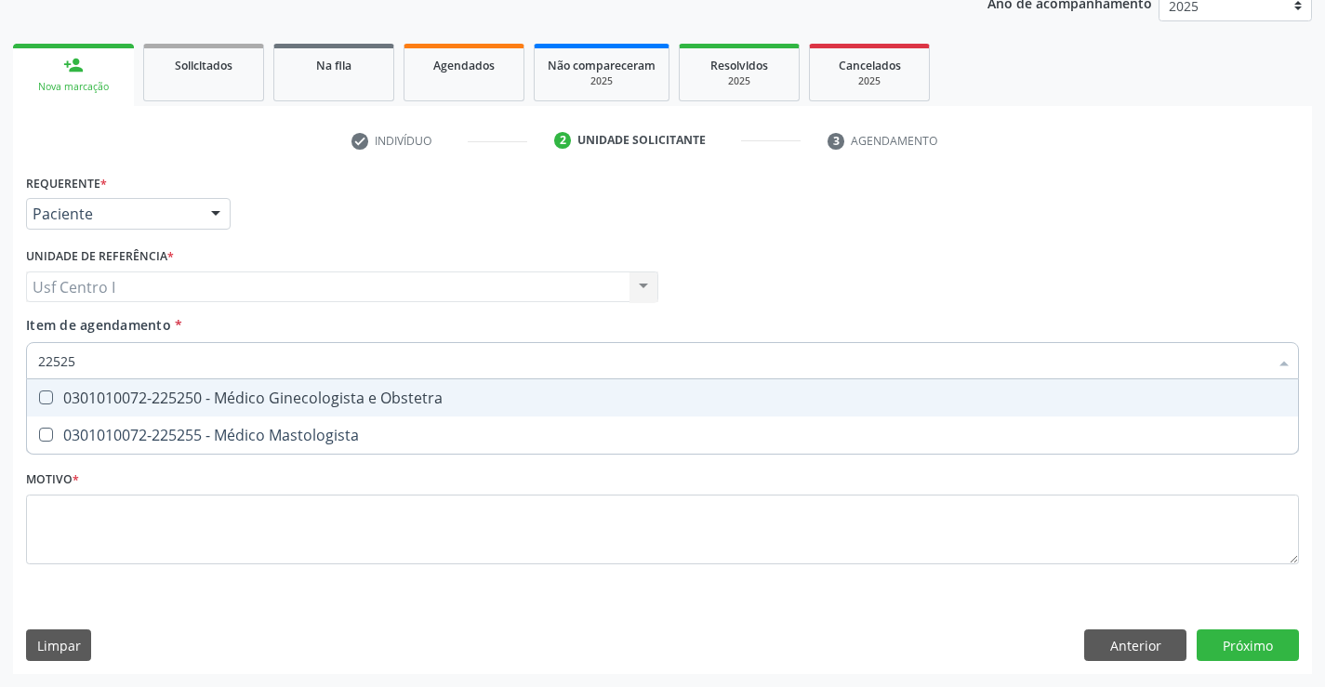
type input "225250"
click at [407, 385] on span "0301010072-225250 - Médico Ginecologista e Obstetra" at bounding box center [662, 397] width 1271 height 37
checkbox Obstetra "true"
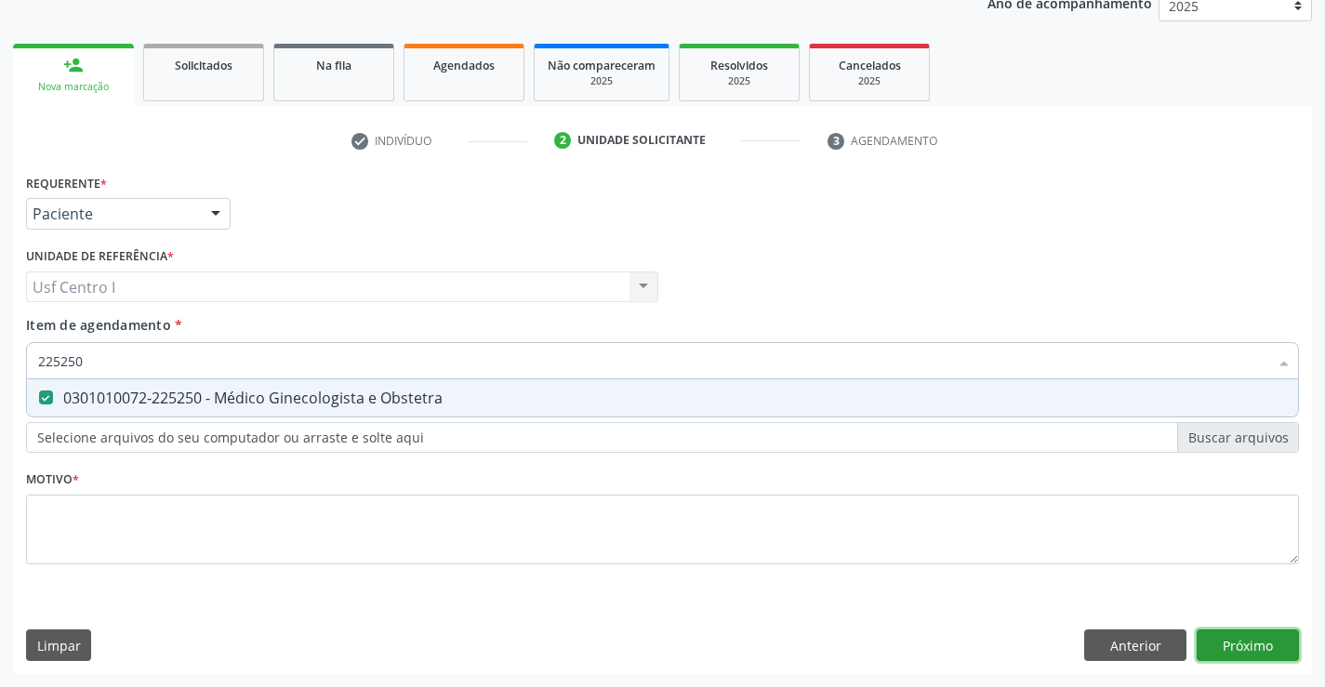
click at [1252, 641] on div "Requerente * Paciente Médico(a) Enfermeiro(a) Paciente Nenhum resultado encontr…" at bounding box center [662, 421] width 1299 height 505
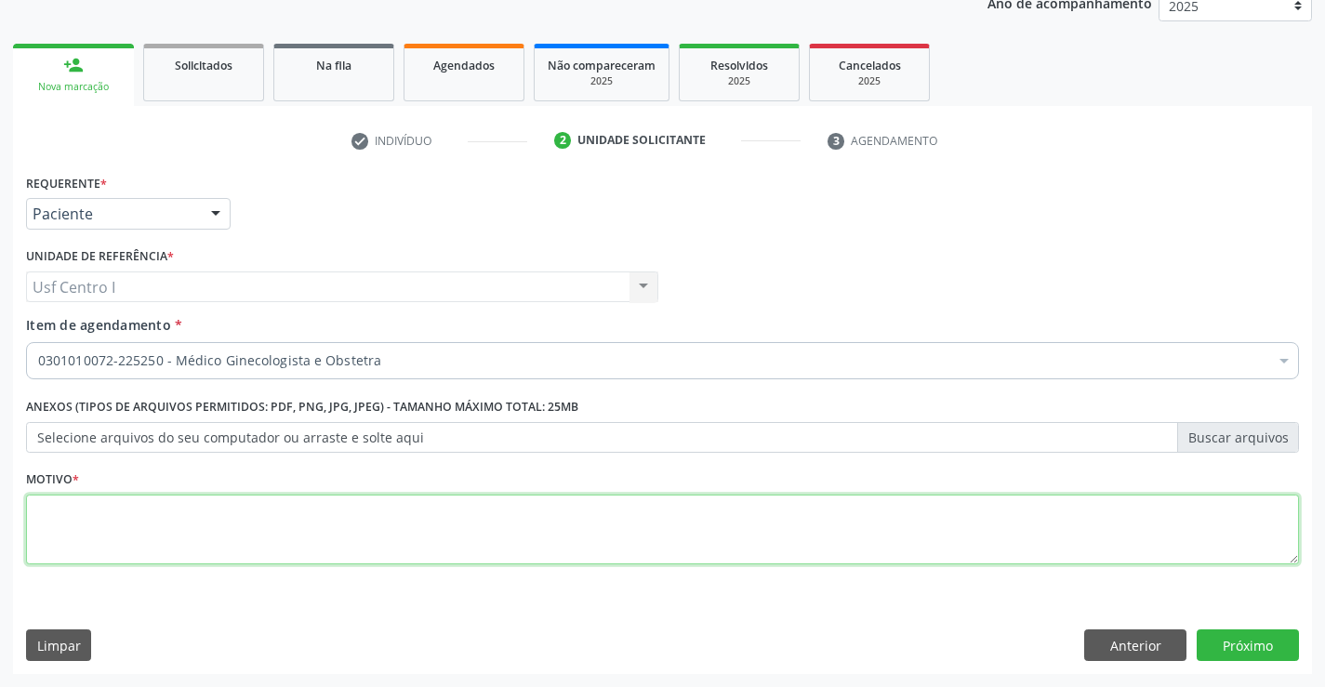
click at [290, 552] on textarea at bounding box center [662, 530] width 1273 height 71
type textarea ","
click at [1269, 647] on button "Próximo" at bounding box center [1248, 646] width 102 height 32
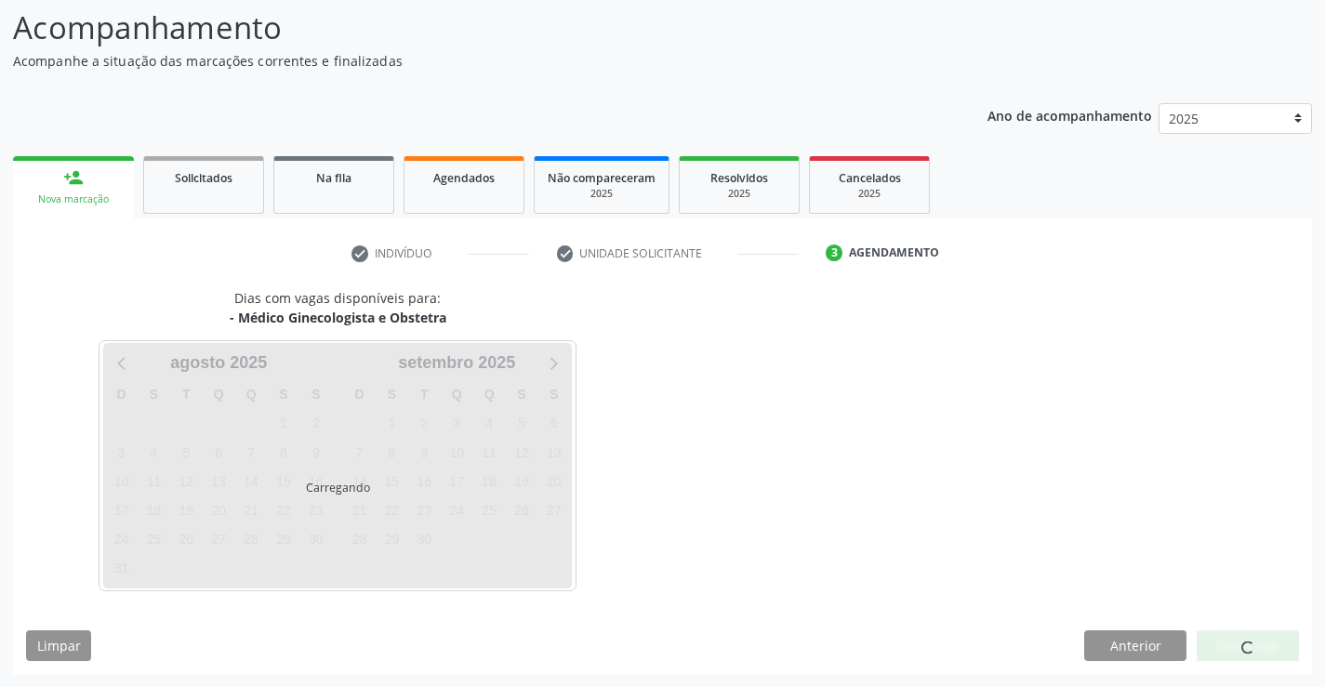
scroll to position [122, 0]
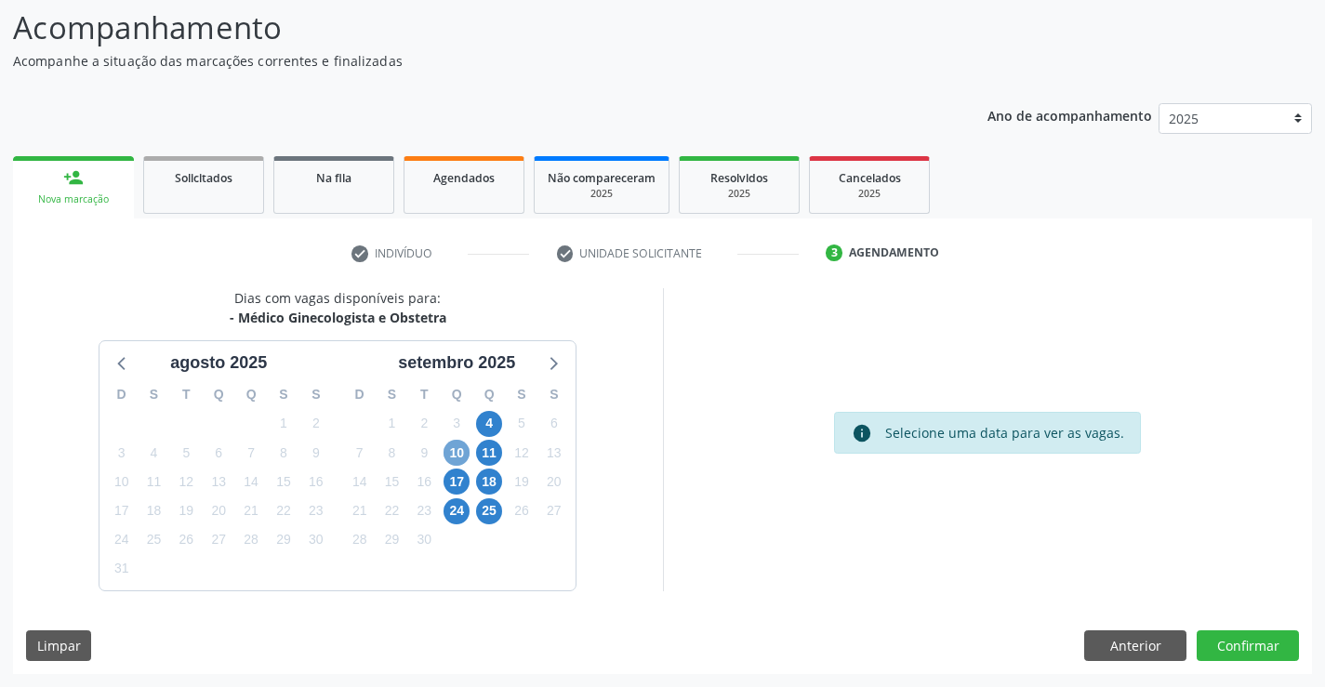
click at [452, 456] on span "10" at bounding box center [457, 453] width 26 height 26
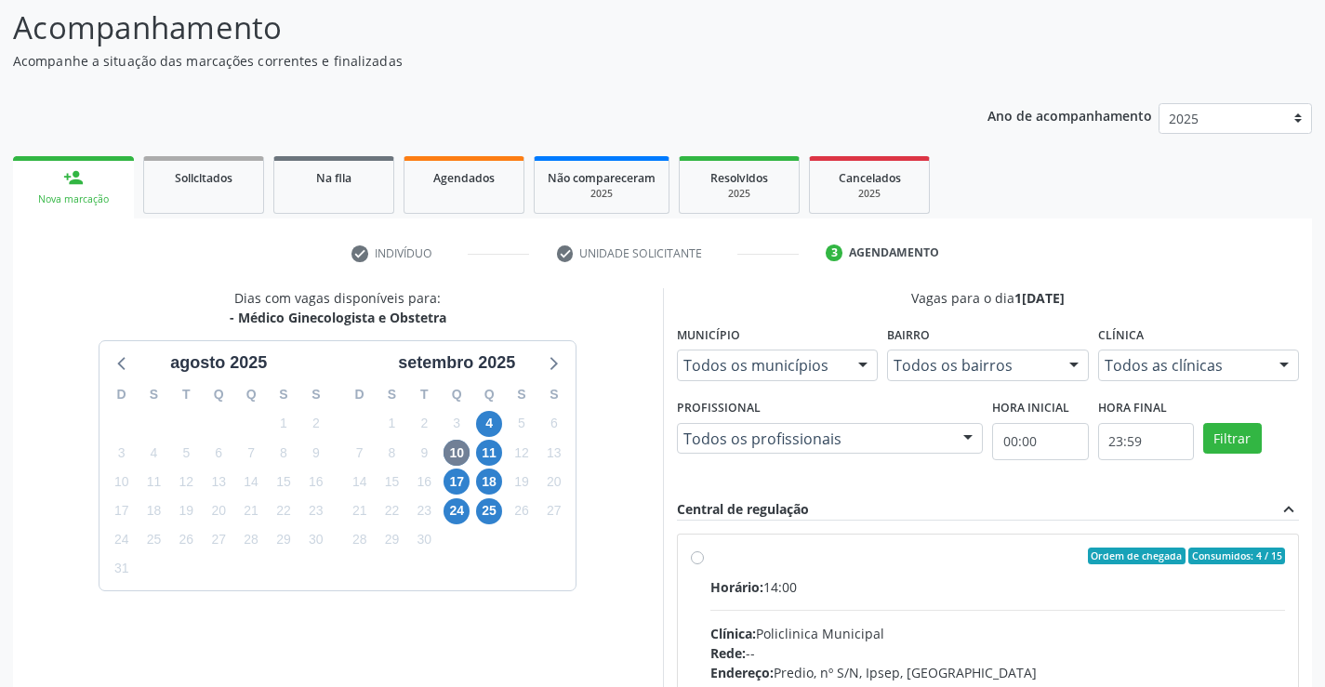
click at [1254, 647] on div "Rede: --" at bounding box center [998, 653] width 576 height 20
click at [704, 564] on input "Ordem de chegada Consumidos: 4 / 15 Horário: 14:00 Clínica: Policlinica Municip…" at bounding box center [697, 556] width 13 height 17
radio input "true"
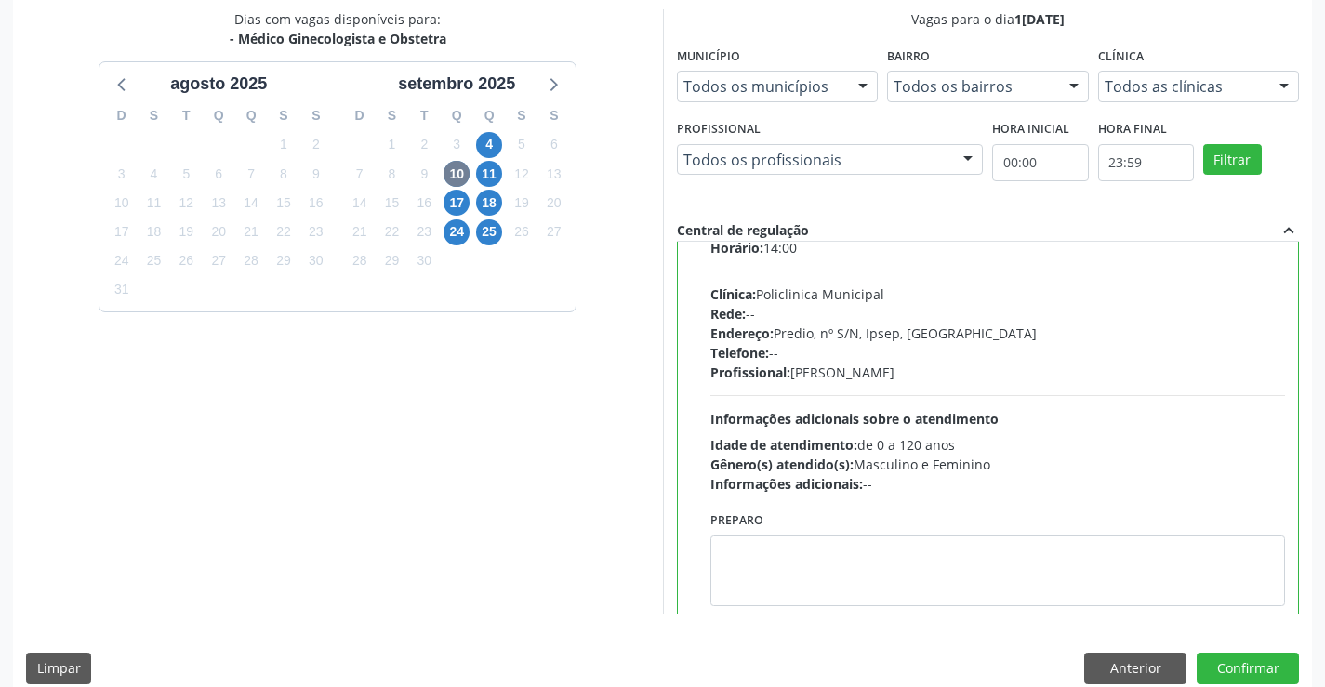
scroll to position [92, 0]
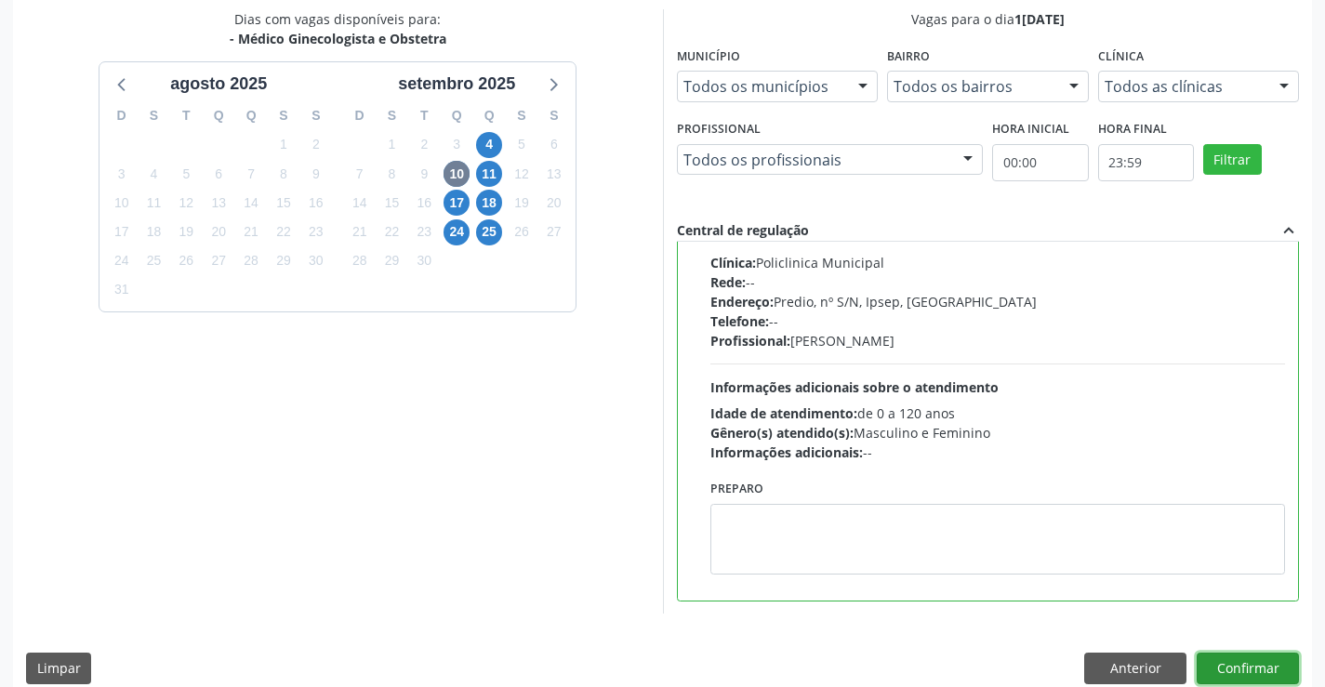
click at [1247, 669] on button "Confirmar" at bounding box center [1248, 669] width 102 height 32
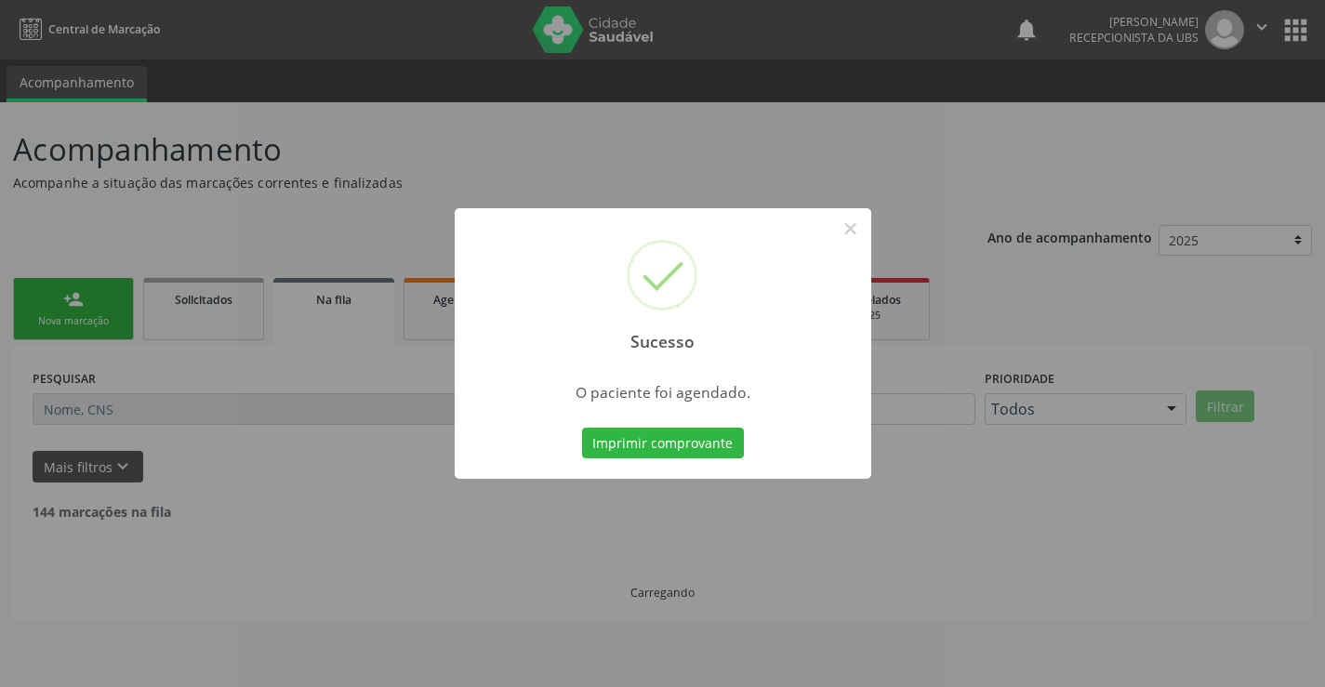
scroll to position [0, 0]
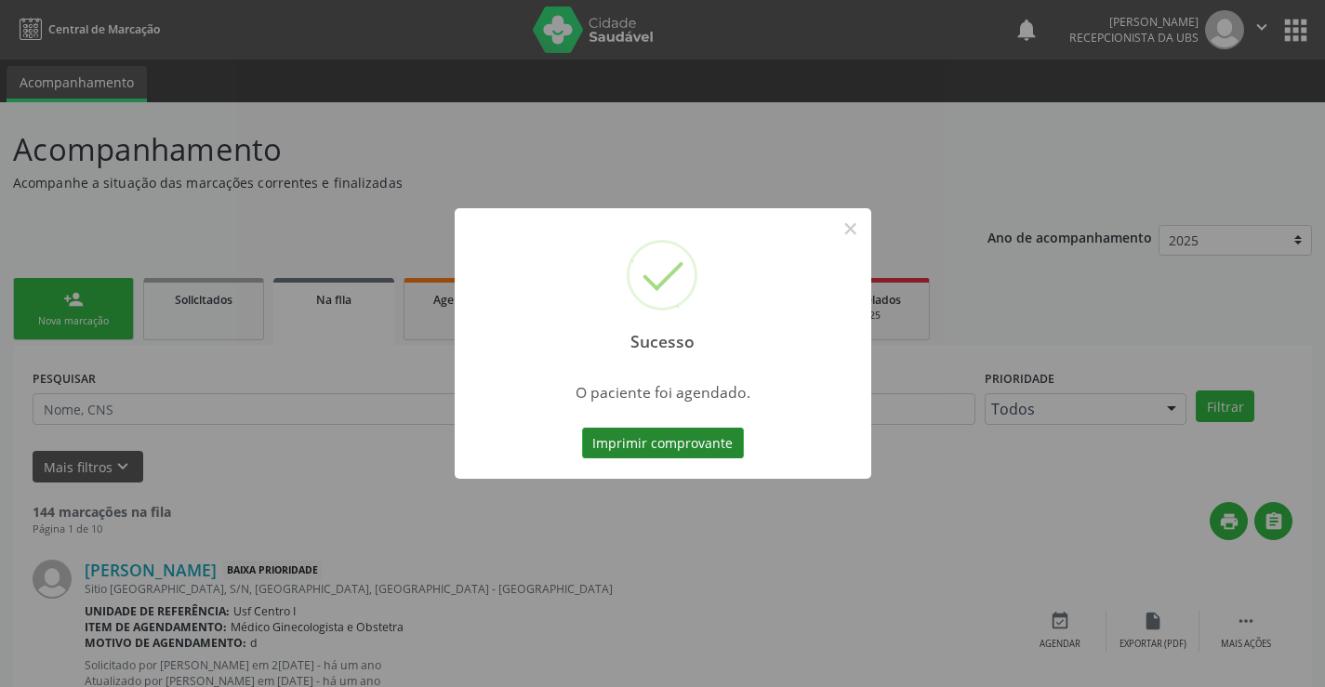
click at [681, 452] on button "Imprimir comprovante" at bounding box center [663, 444] width 162 height 32
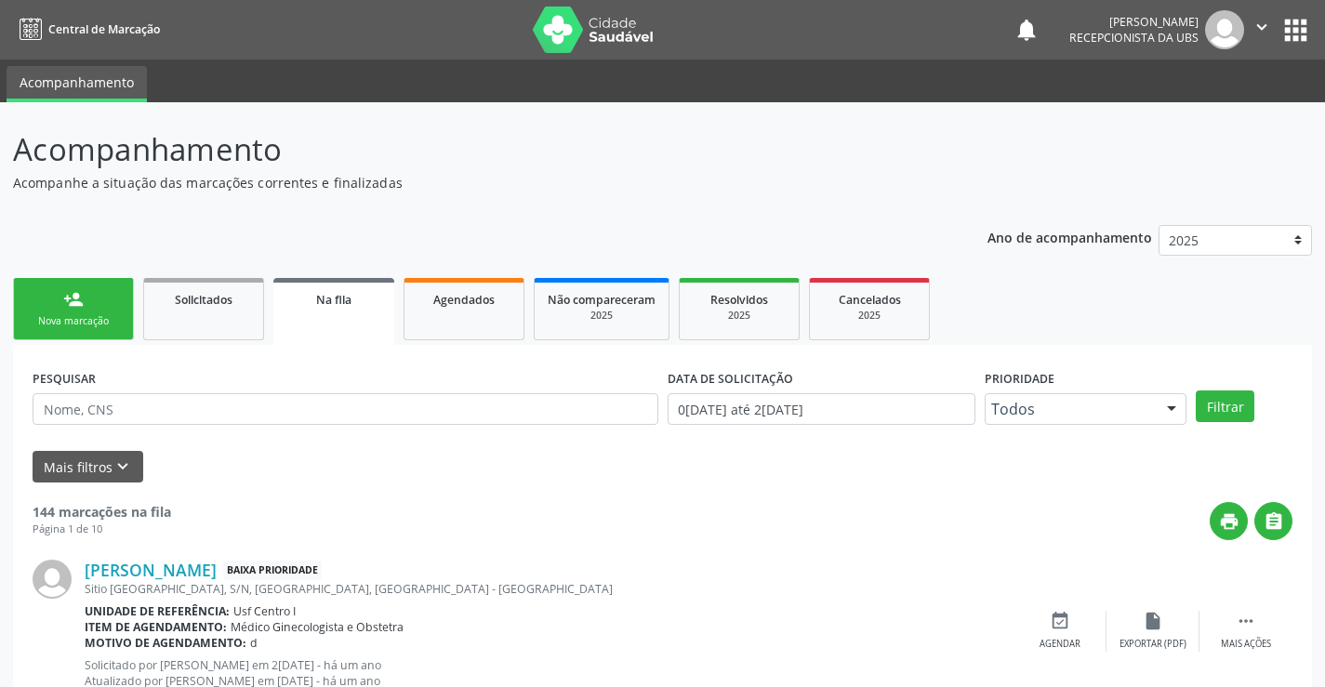
click at [73, 293] on div "person_add" at bounding box center [73, 299] width 20 height 20
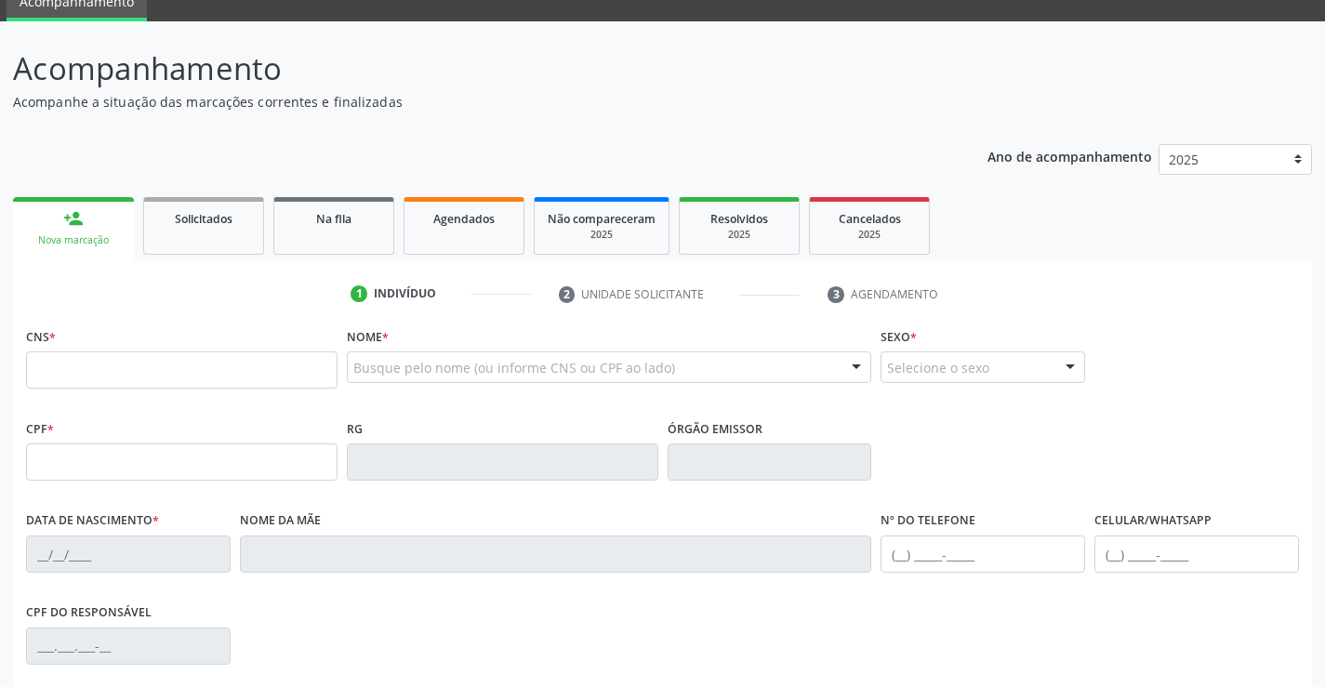
scroll to position [186, 0]
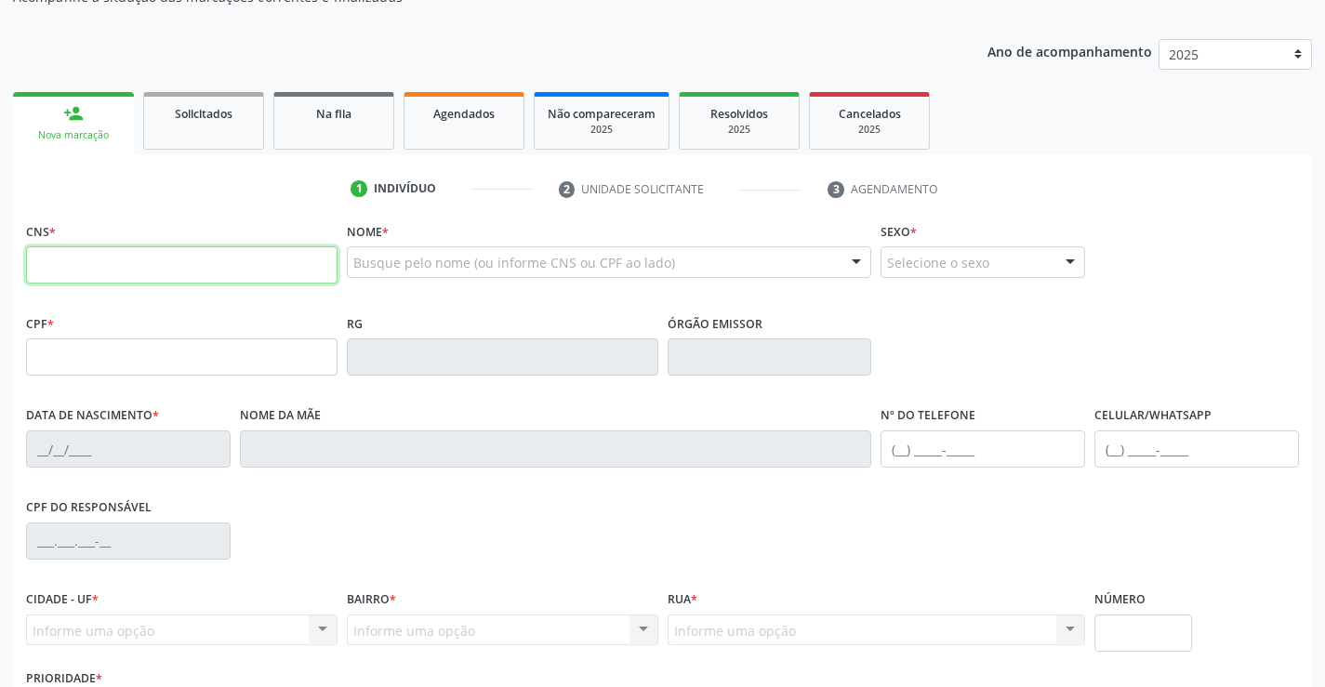
click at [95, 274] on input "text" at bounding box center [182, 264] width 312 height 37
click at [143, 234] on div "CNS *" at bounding box center [182, 251] width 312 height 66
click at [137, 261] on input "text" at bounding box center [182, 264] width 312 height 37
paste input "129 9296 1452 0007"
type input "129 9296 1452 0007"
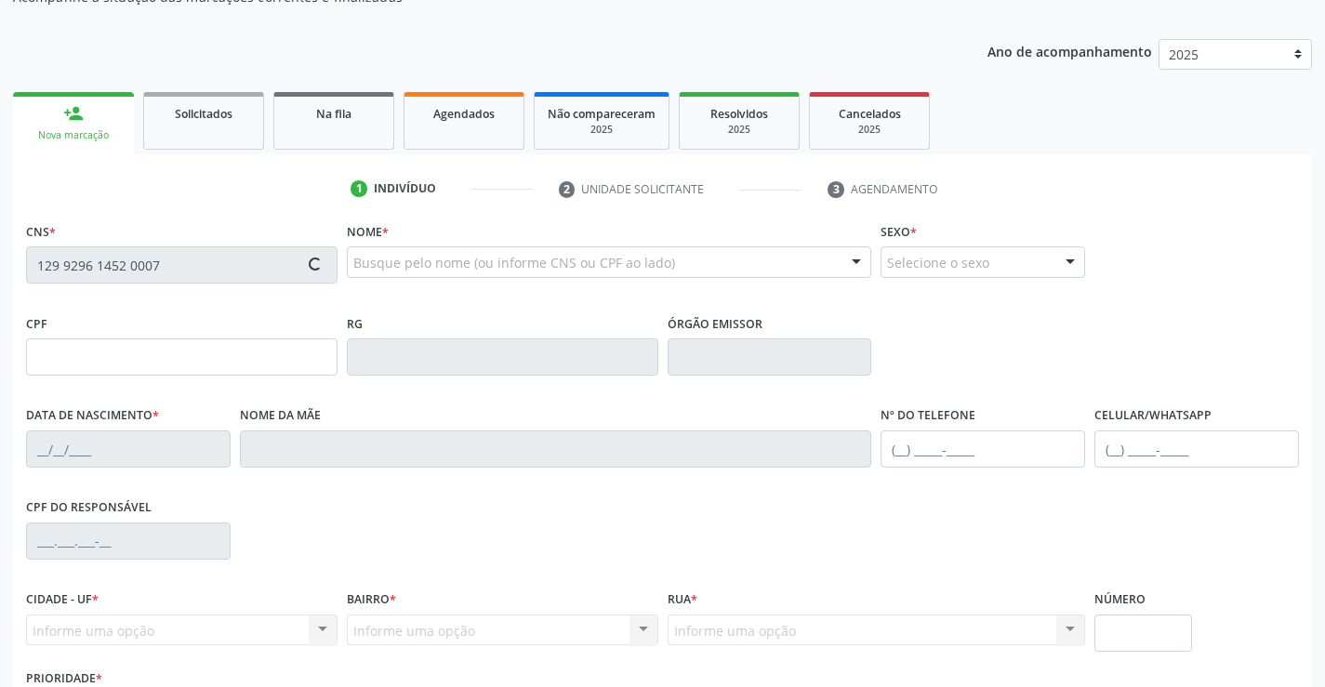
type input "013.184.454-77"
type input "15/01/1973"
type input "Maria de Fatima Romao de Holanda"
type input "(87) 99988-6260"
type input "599.195.234-53"
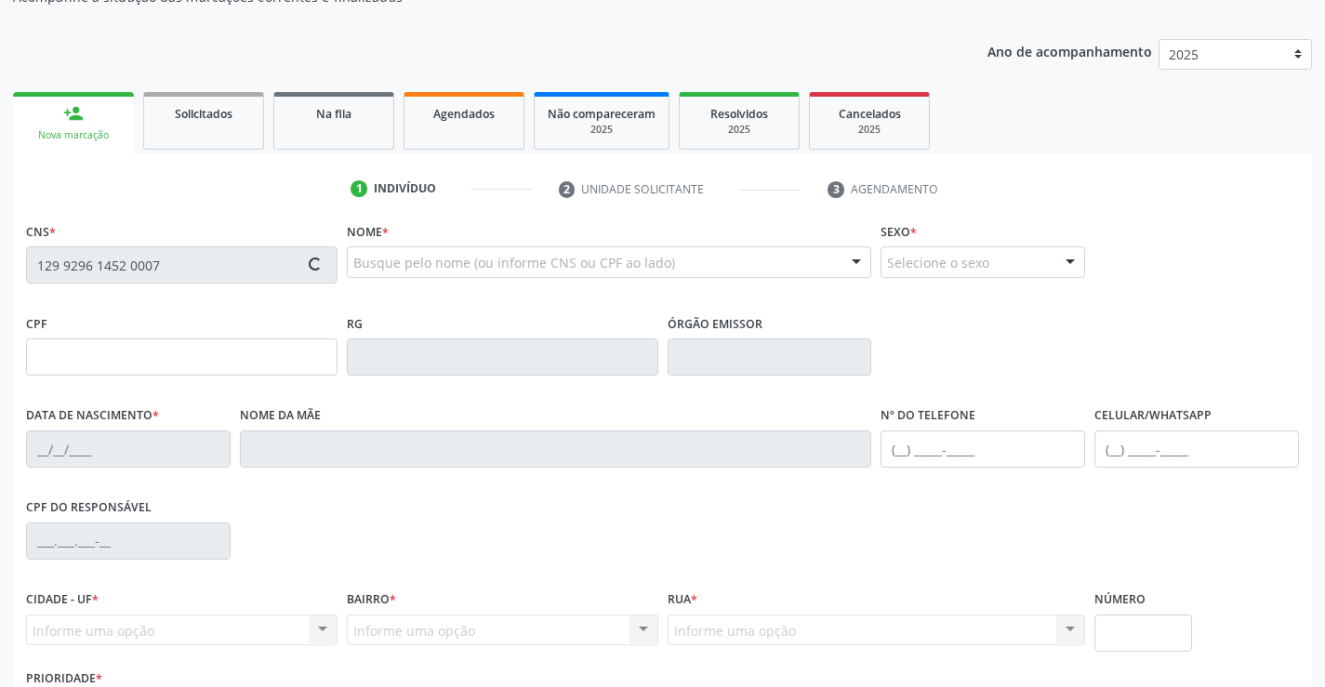
type input "257"
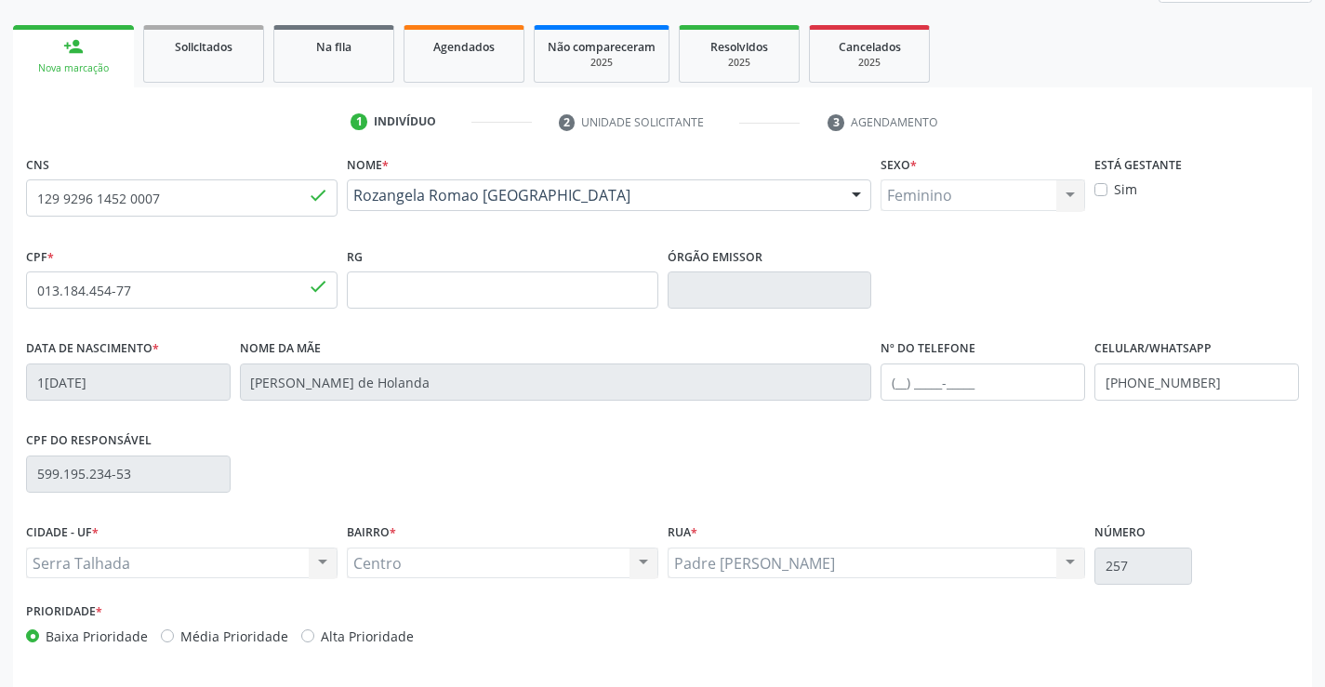
scroll to position [321, 0]
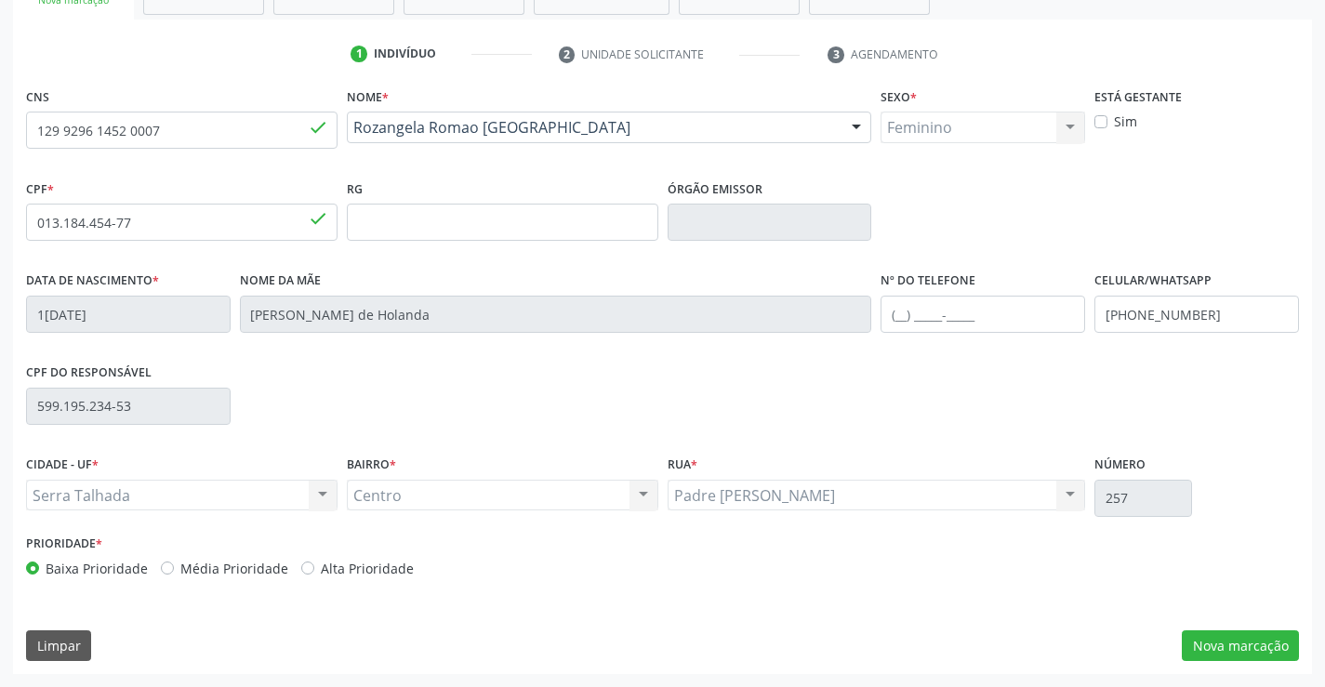
click at [1259, 629] on div "CNS 129 9296 1452 0007 done Nome * Rozangela Romao Holanda Rozangela Romao Hola…" at bounding box center [662, 378] width 1299 height 591
click at [1259, 637] on button "Nova marcação" at bounding box center [1240, 646] width 117 height 32
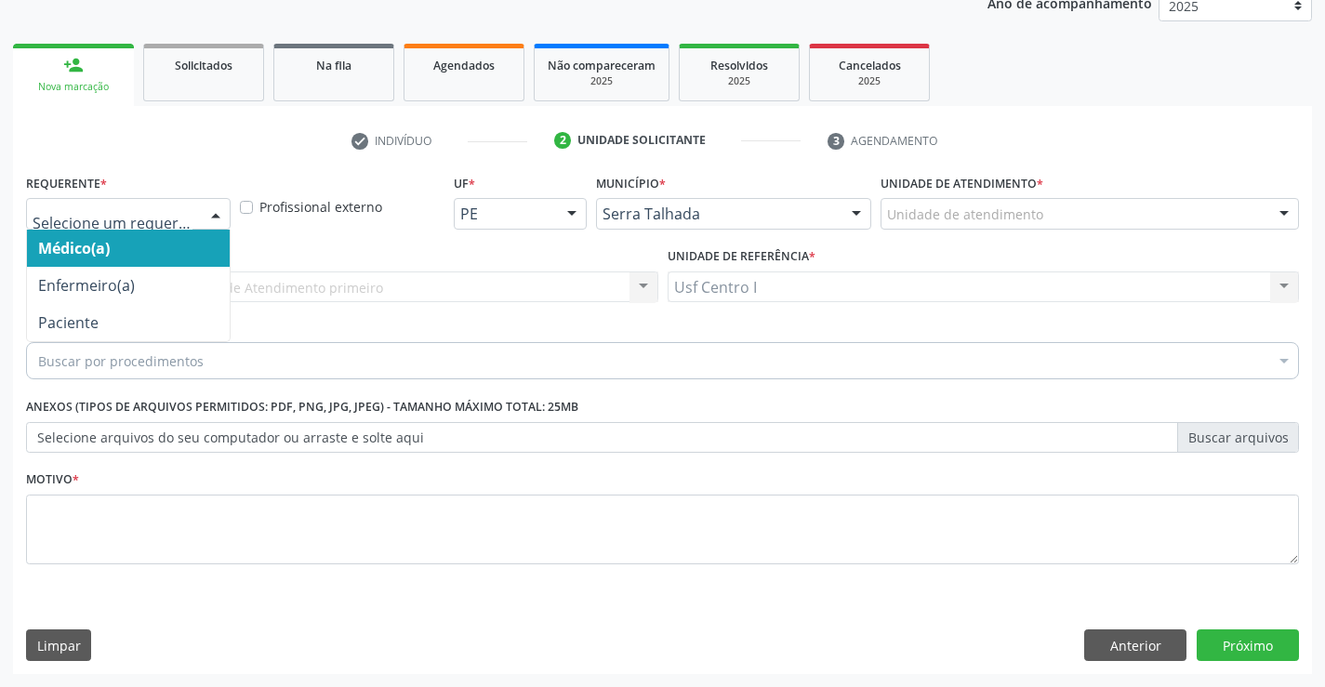
click at [208, 221] on div at bounding box center [216, 215] width 28 height 32
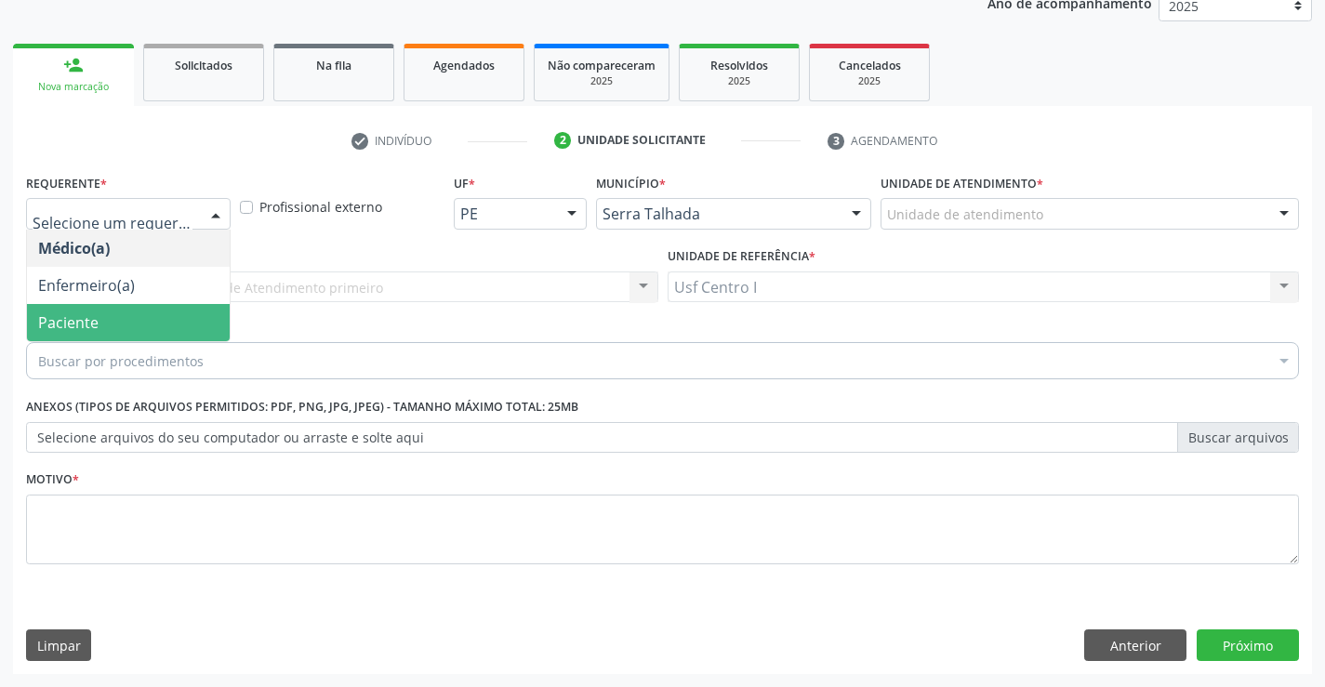
click at [73, 318] on span "Paciente" at bounding box center [68, 322] width 60 height 20
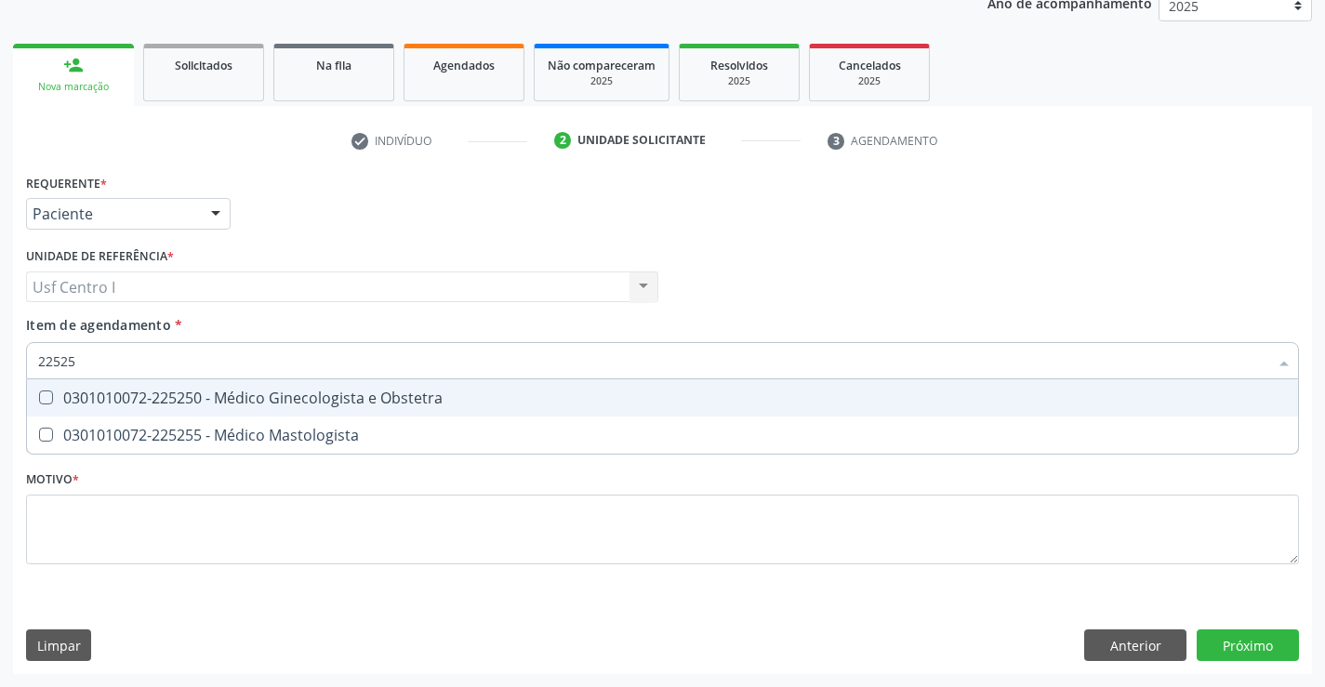
type input "225250"
click at [401, 405] on div "0301010072-225250 - Médico Ginecologista e Obstetra" at bounding box center [662, 398] width 1249 height 15
checkbox Obstetra "true"
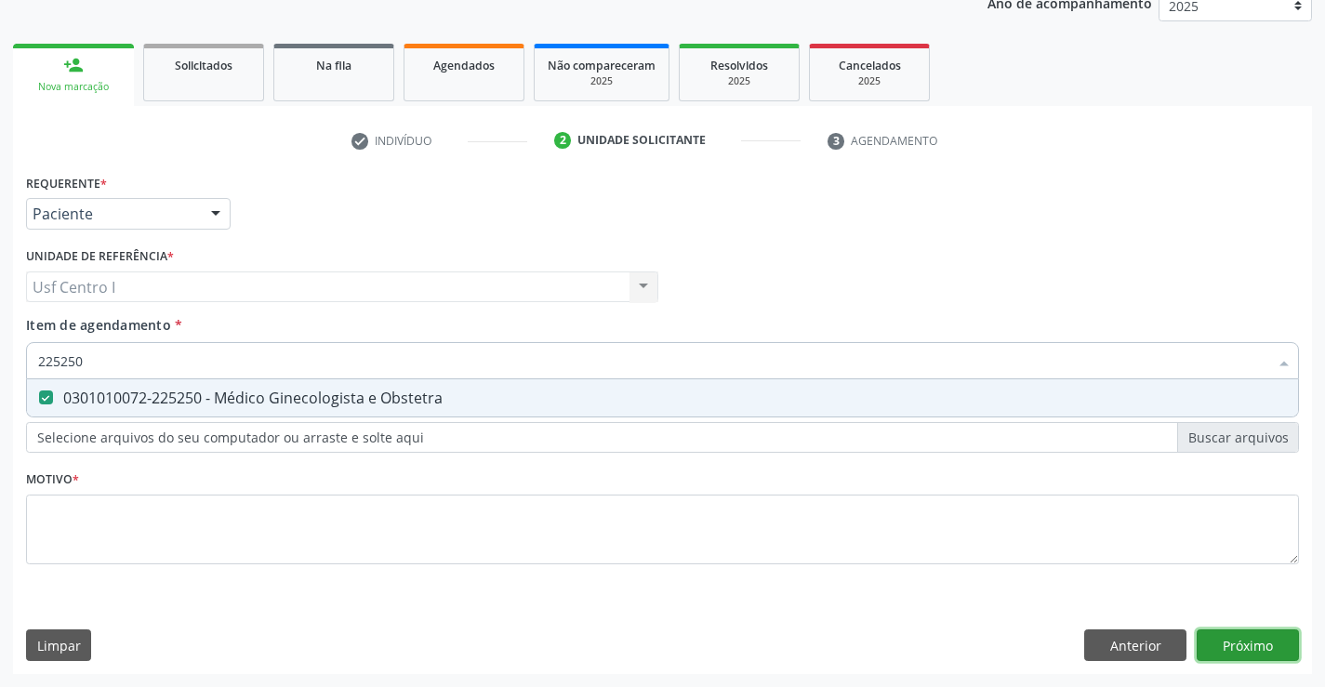
click at [1252, 641] on div "Requerente * Paciente Médico(a) Enfermeiro(a) Paciente Nenhum resultado encontr…" at bounding box center [662, 421] width 1299 height 505
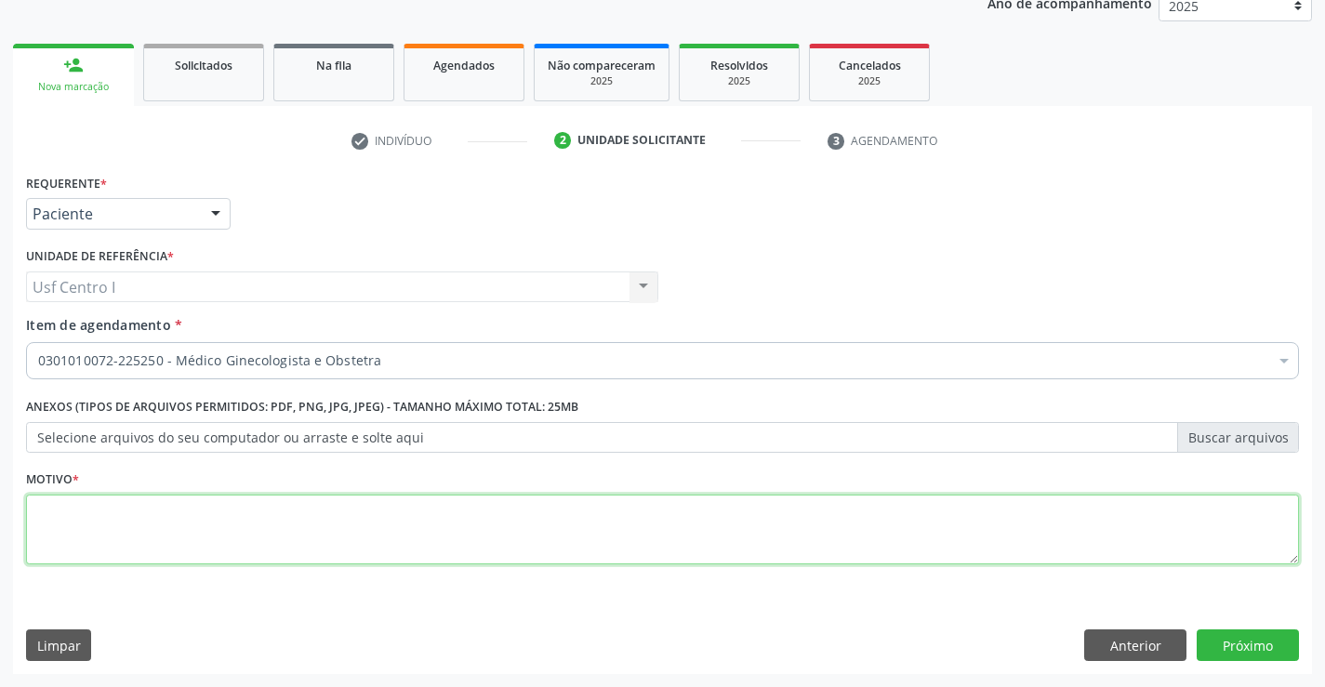
click at [295, 529] on textarea at bounding box center [662, 530] width 1273 height 71
type textarea ","
click at [1243, 656] on button "Próximo" at bounding box center [1248, 646] width 102 height 32
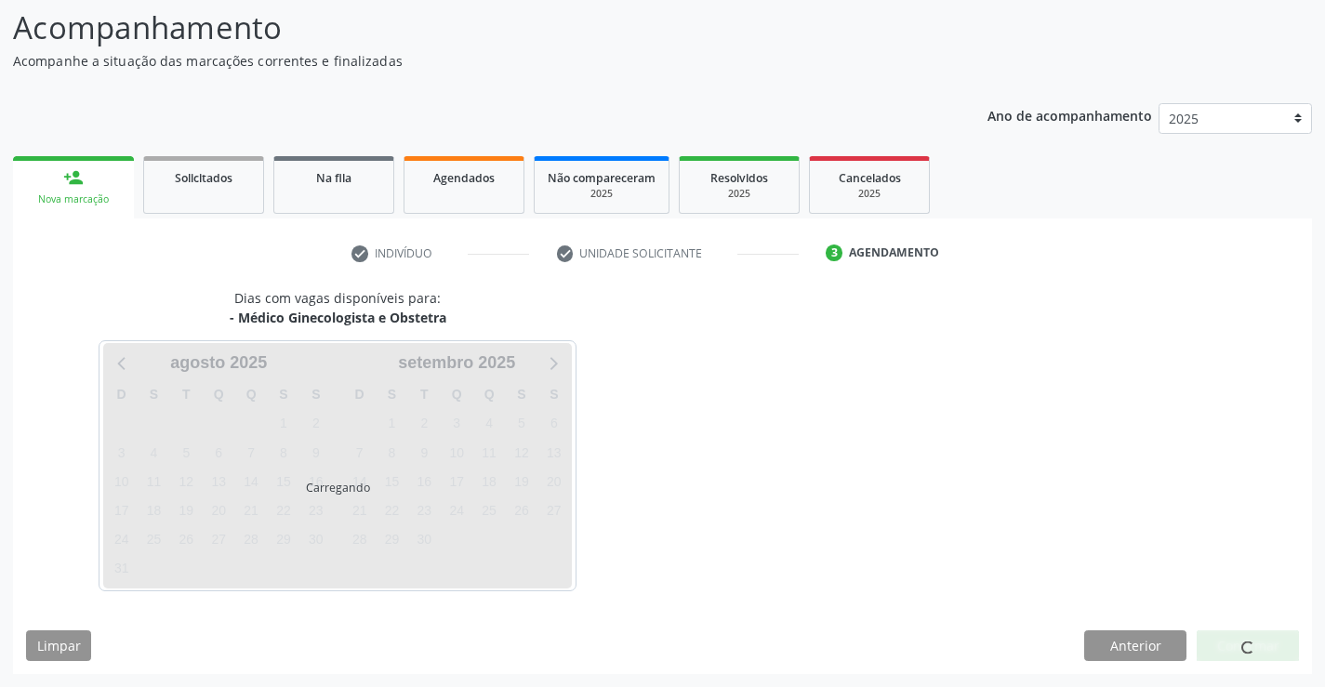
scroll to position [122, 0]
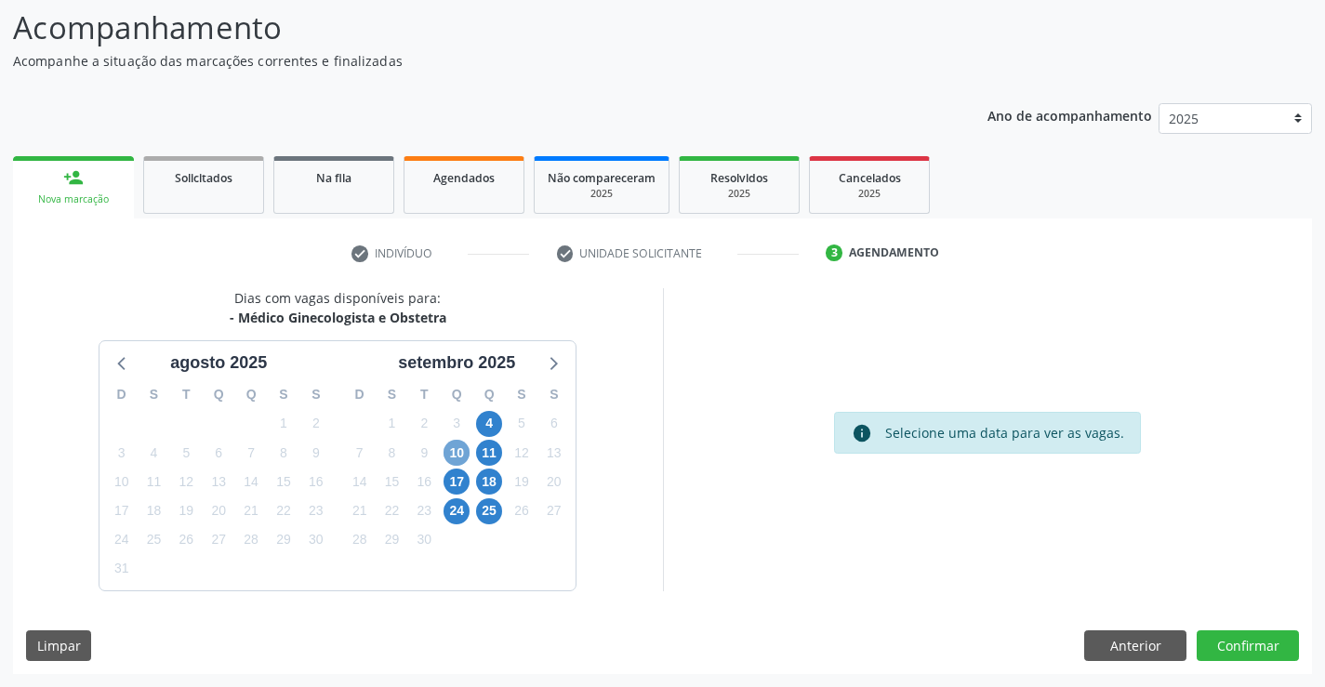
click at [454, 456] on span "10" at bounding box center [457, 453] width 26 height 26
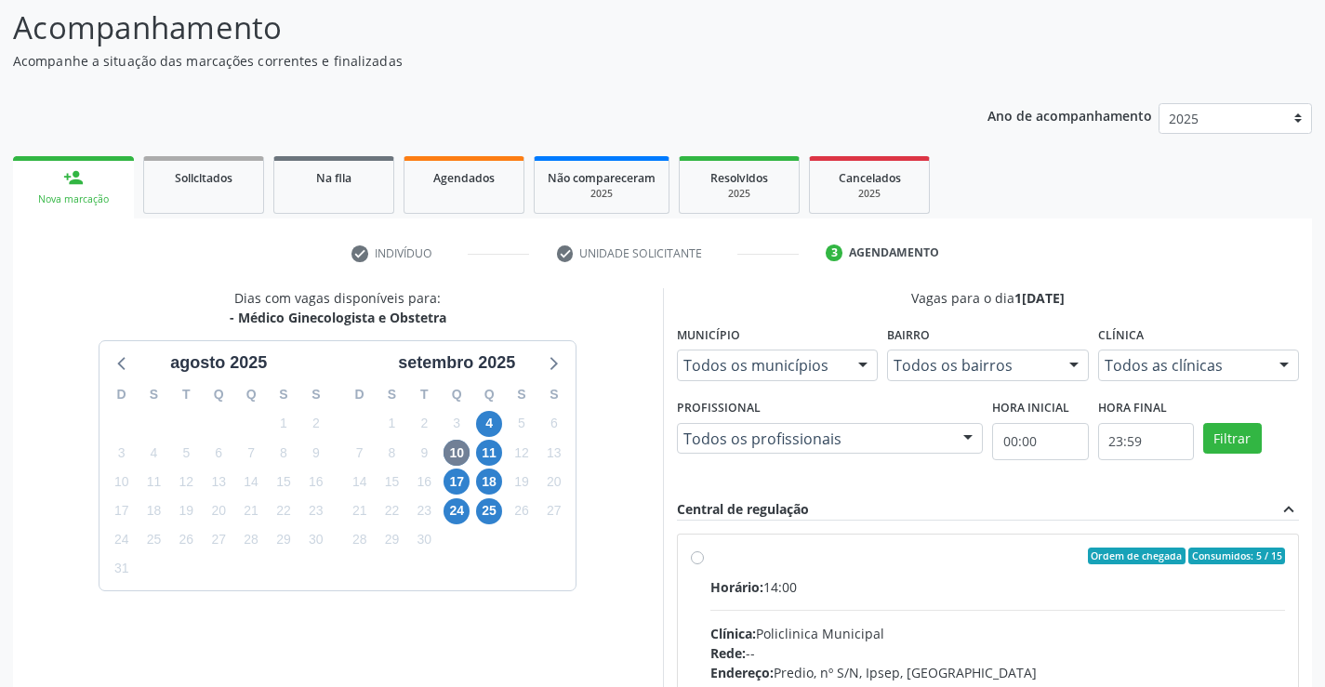
click at [697, 586] on div "Ordem de chegada Consumidos: 5 / 15 Horário: 14:00 Clínica: Policlinica Municip…" at bounding box center [988, 690] width 595 height 285
radio input "true"
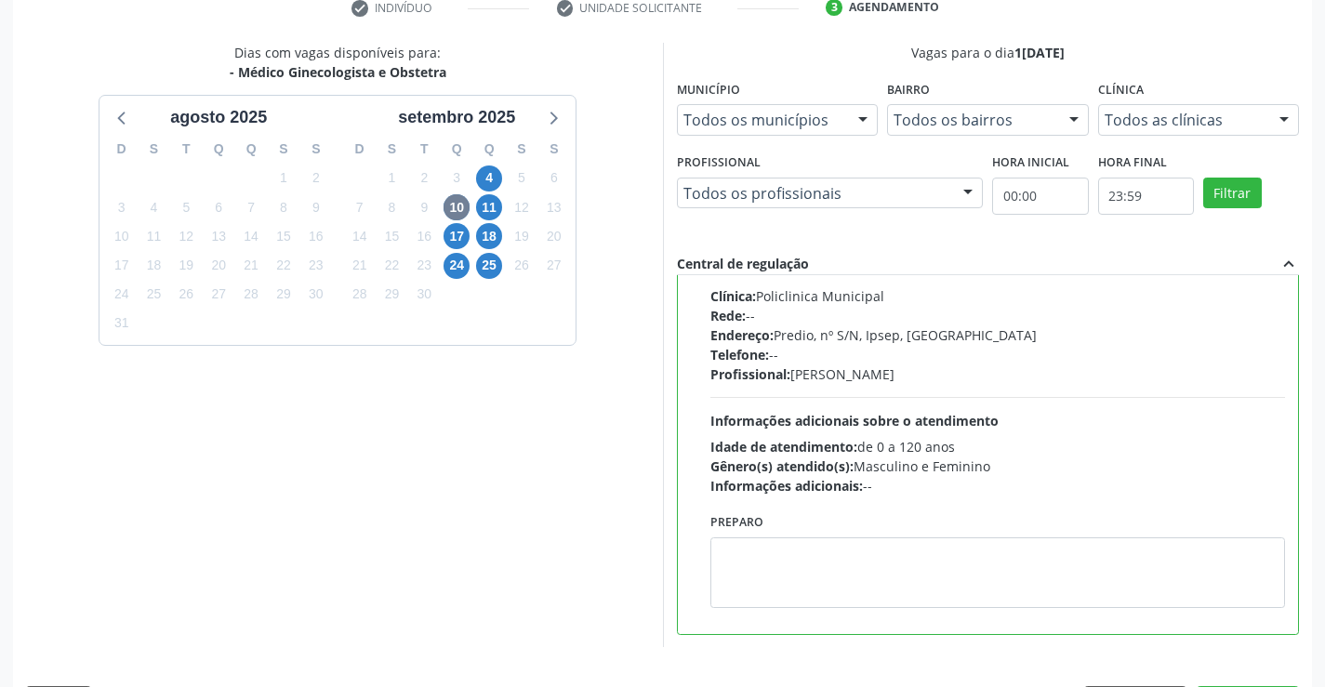
scroll to position [424, 0]
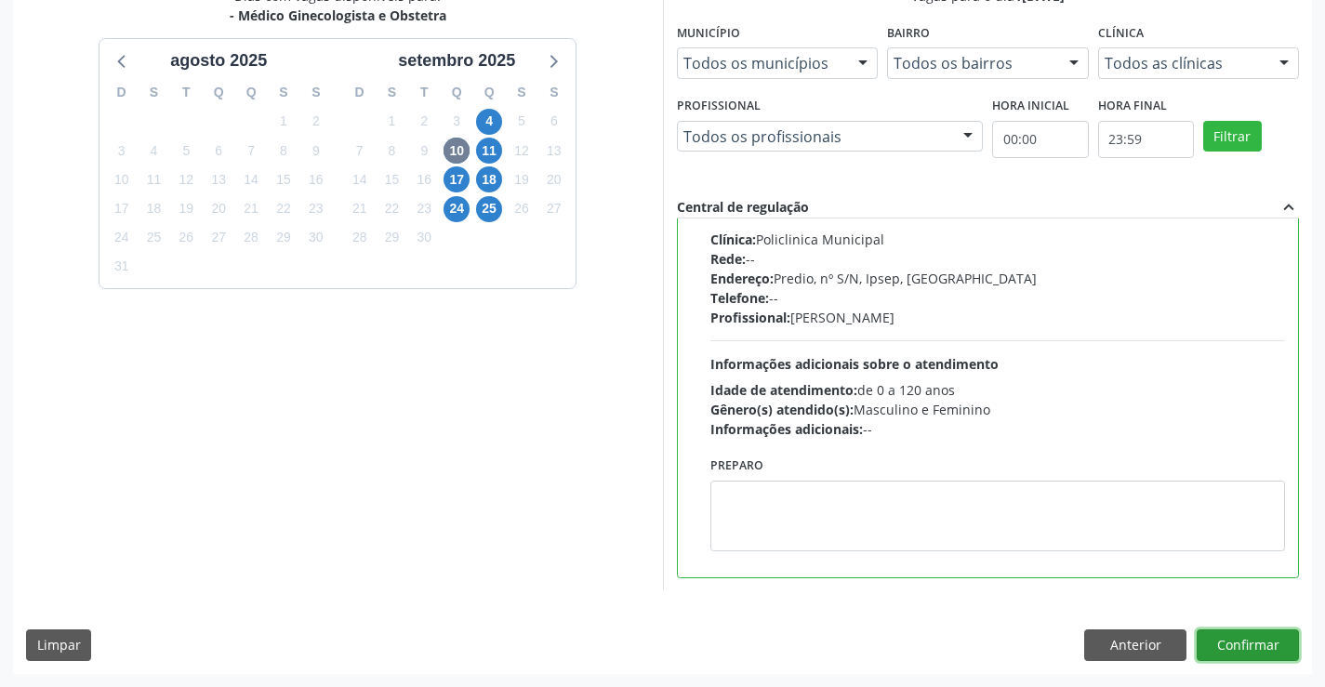
click at [1254, 651] on button "Confirmar" at bounding box center [1248, 646] width 102 height 32
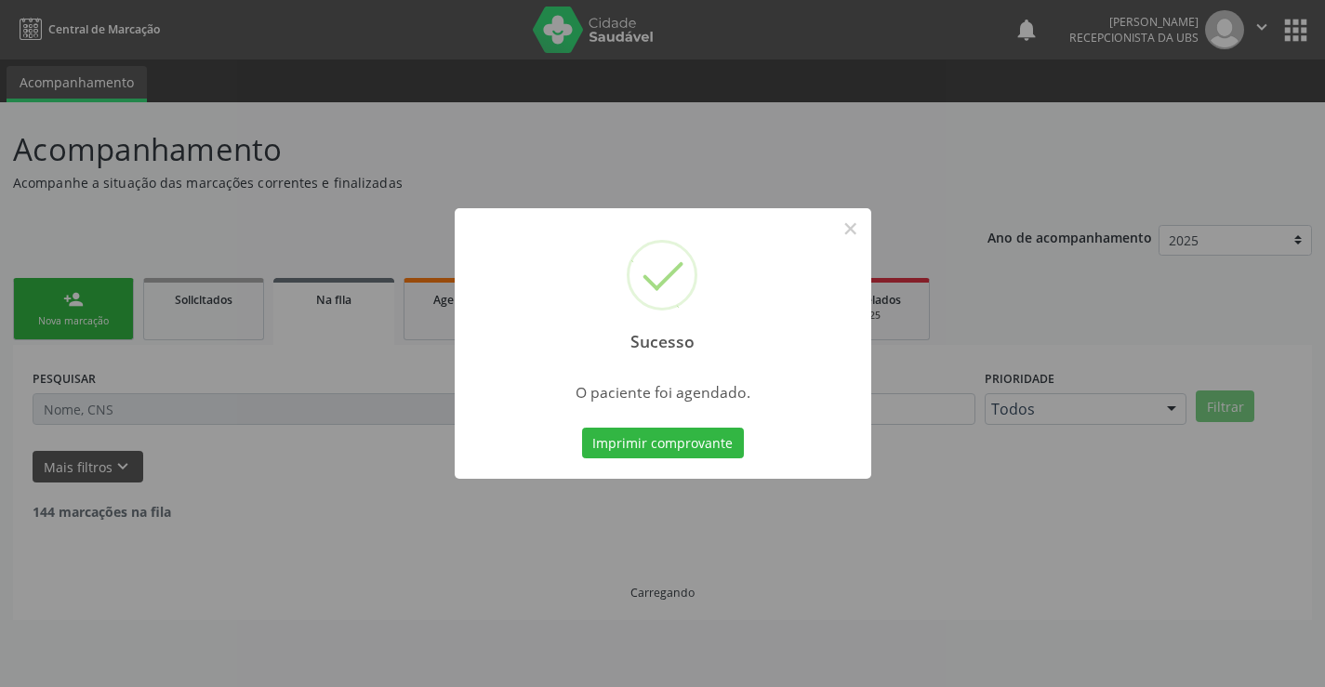
scroll to position [0, 0]
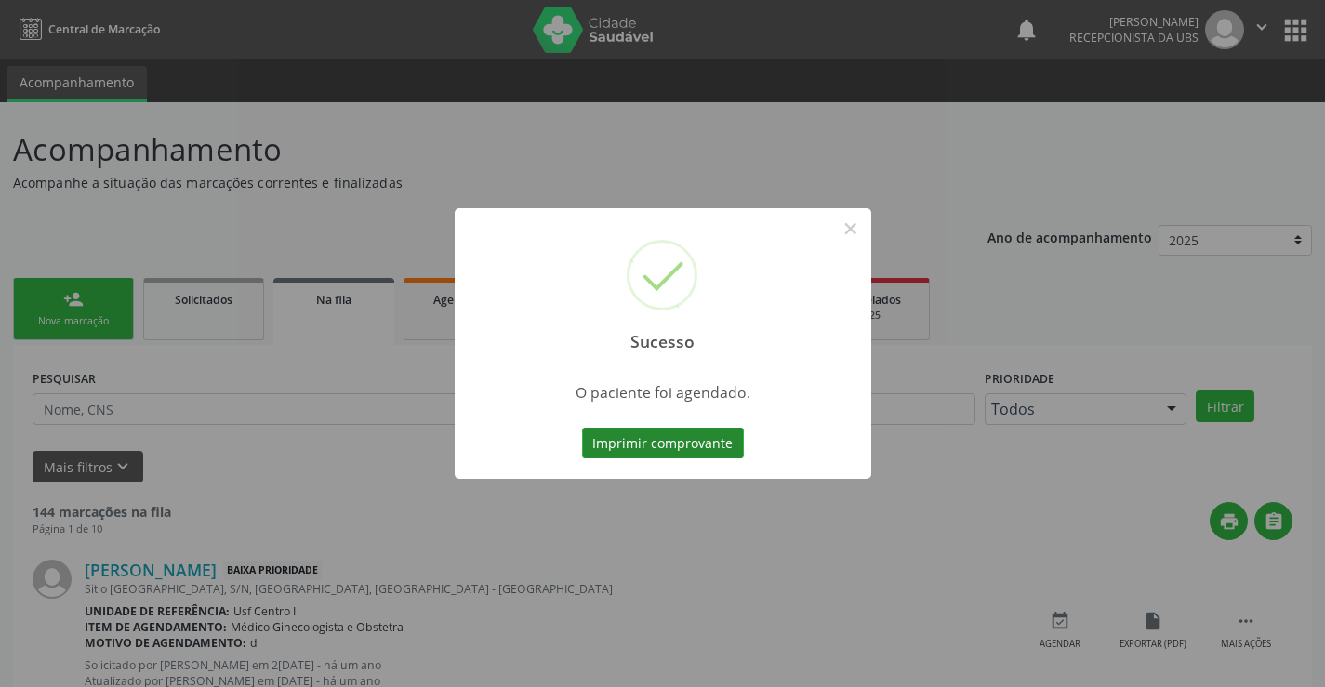
click at [709, 436] on button "Imprimir comprovante" at bounding box center [663, 444] width 162 height 32
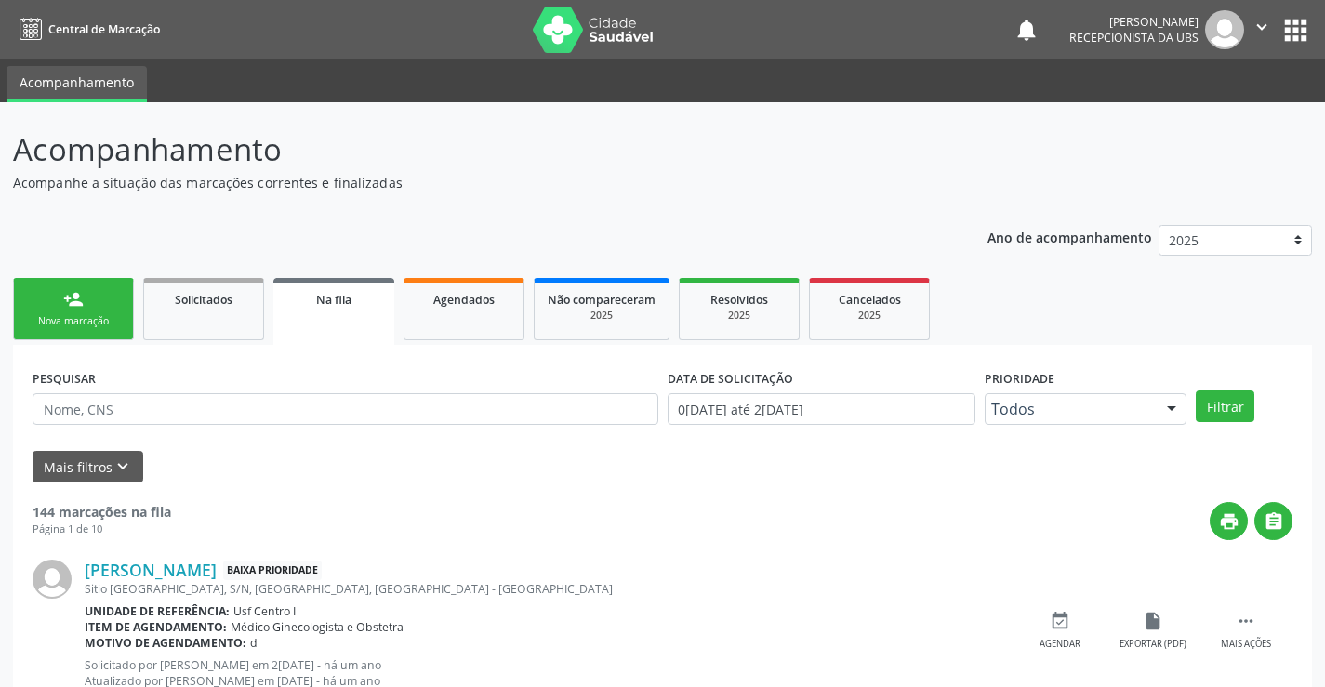
click at [73, 316] on div "Nova marcação" at bounding box center [73, 321] width 93 height 14
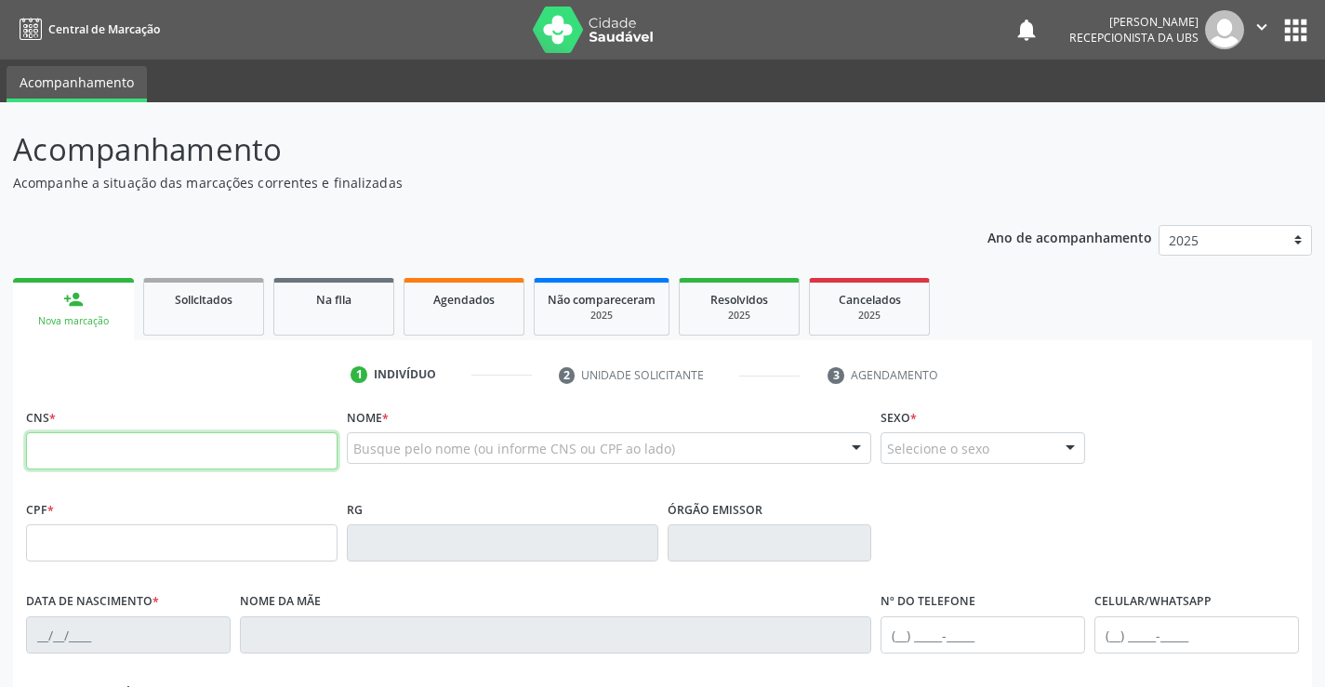
click at [168, 447] on input "text" at bounding box center [182, 450] width 312 height 37
click at [202, 442] on input "text" at bounding box center [182, 450] width 312 height 37
paste input "708 1055 3484 5332"
type input "708 1055 3484 5332"
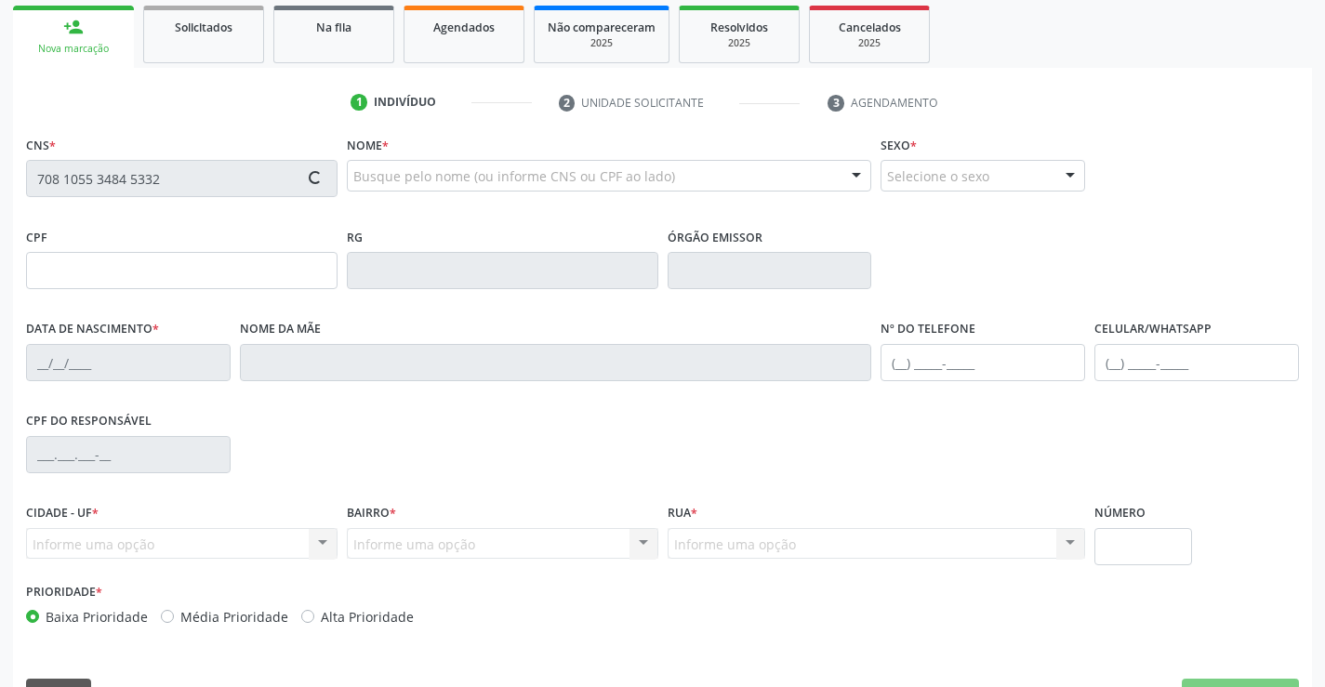
scroll to position [321, 0]
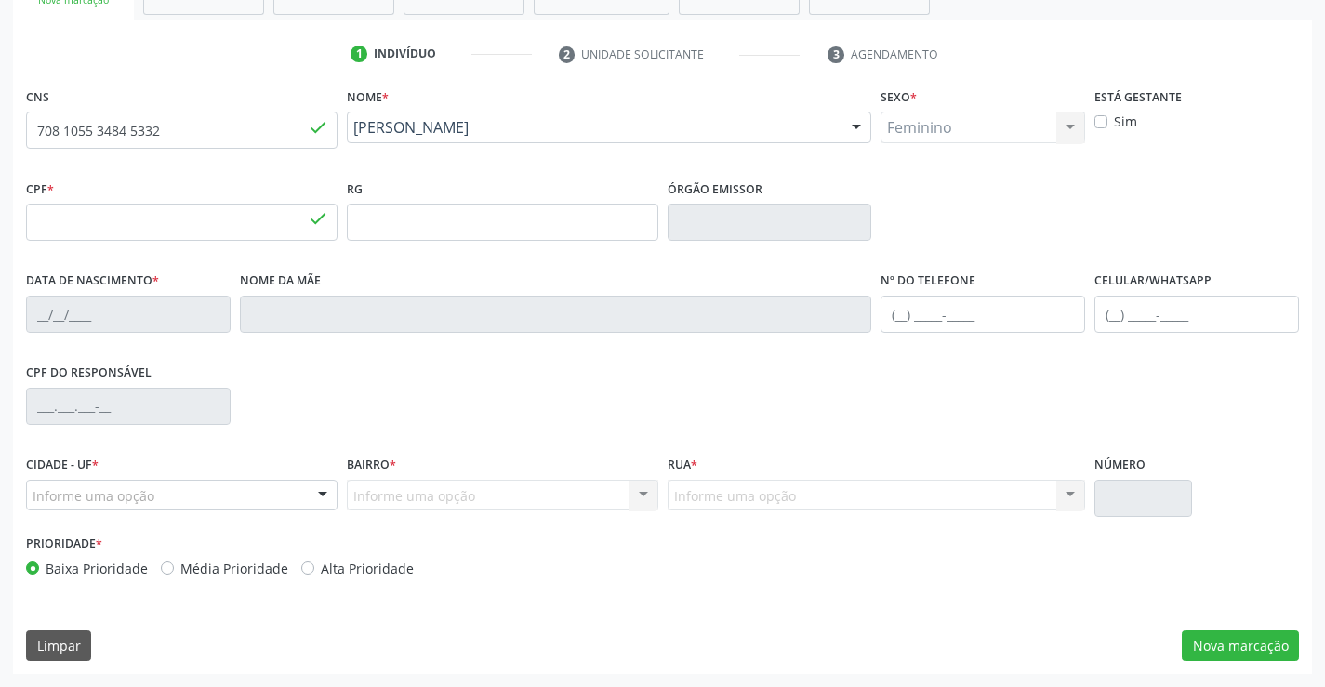
type input "668.020.754-15"
type input "30/11/1972"
type input "Risvanilda Maria de Souza"
type input "(87) 99617-1493"
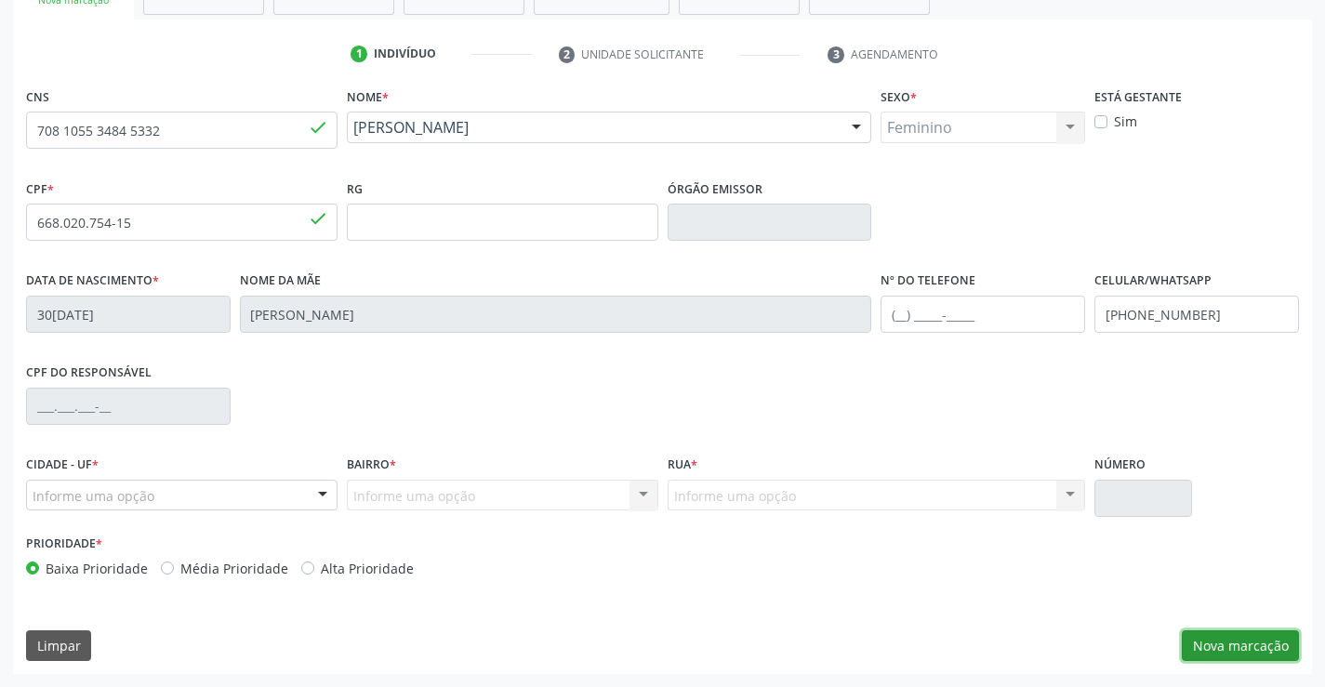
click at [1234, 643] on button "Nova marcação" at bounding box center [1240, 646] width 117 height 32
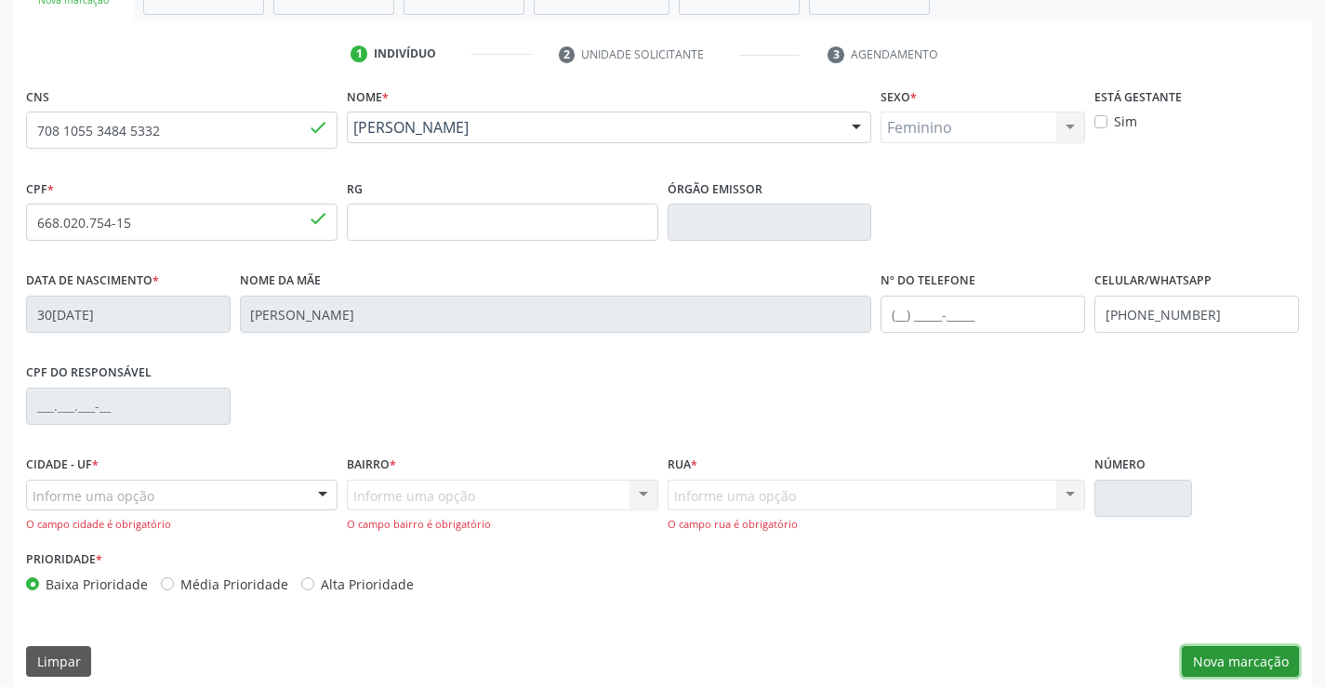
scroll to position [337, 0]
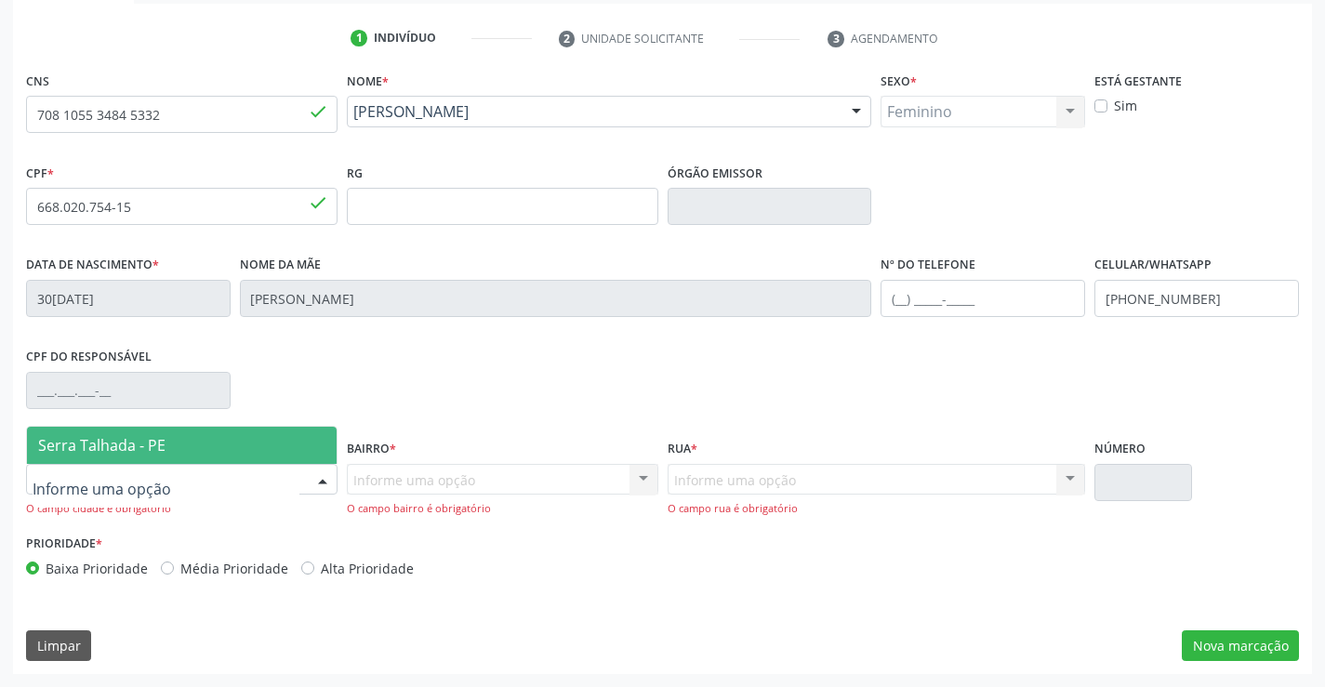
click at [126, 448] on span "Serra Talhada - PE" at bounding box center [101, 445] width 127 height 20
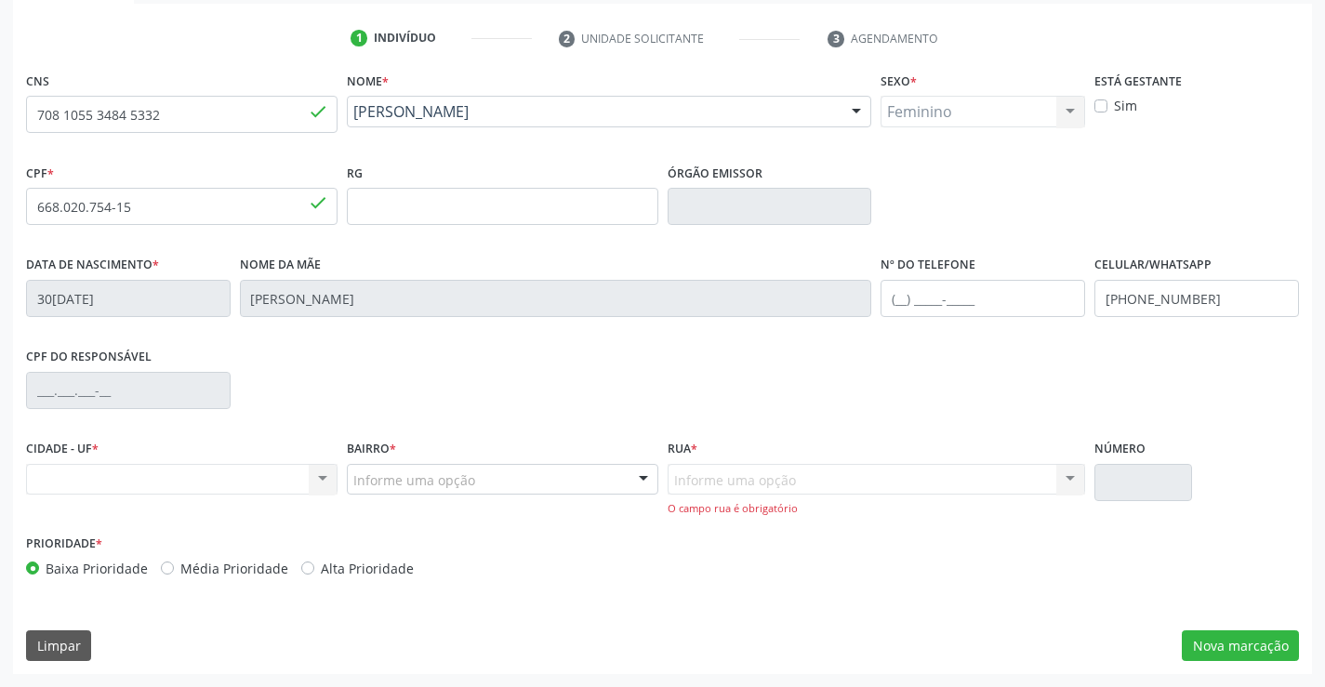
click at [458, 508] on div "Bairro * Informe uma opção Zona Rural Aabb Alto da Conceição Borborema Cagep Ce…" at bounding box center [502, 482] width 321 height 95
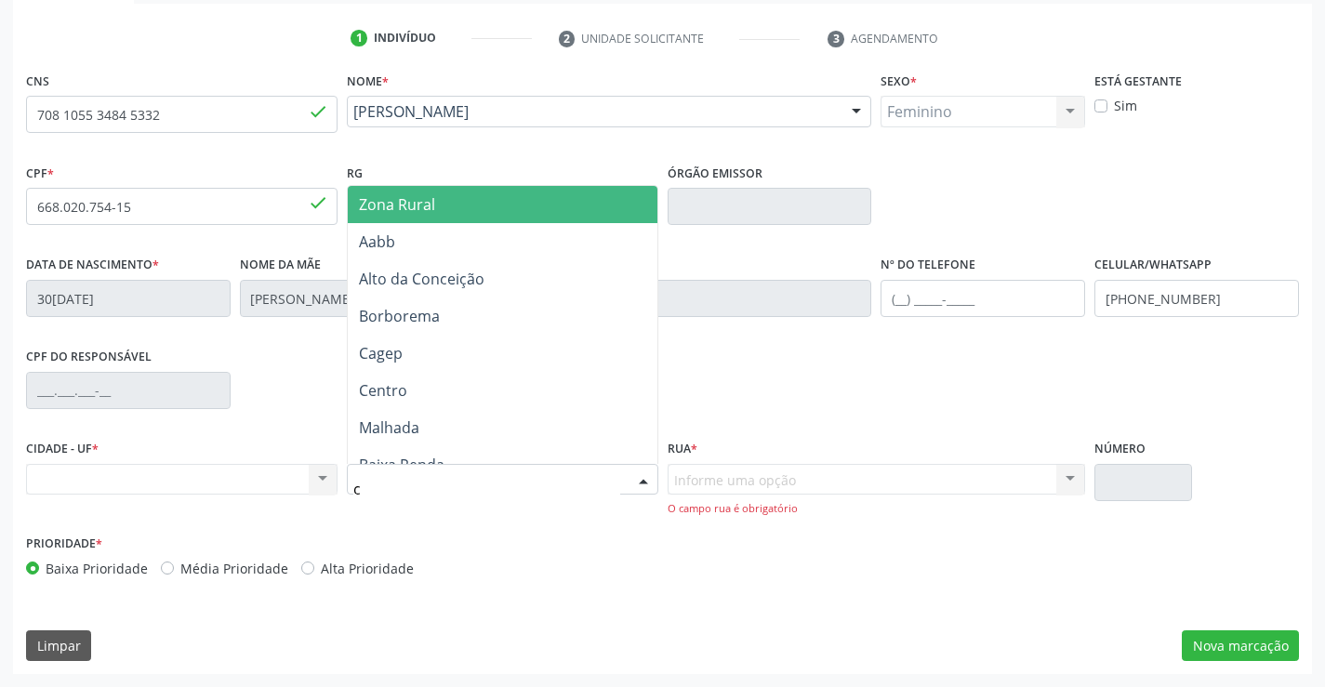
type input "ce"
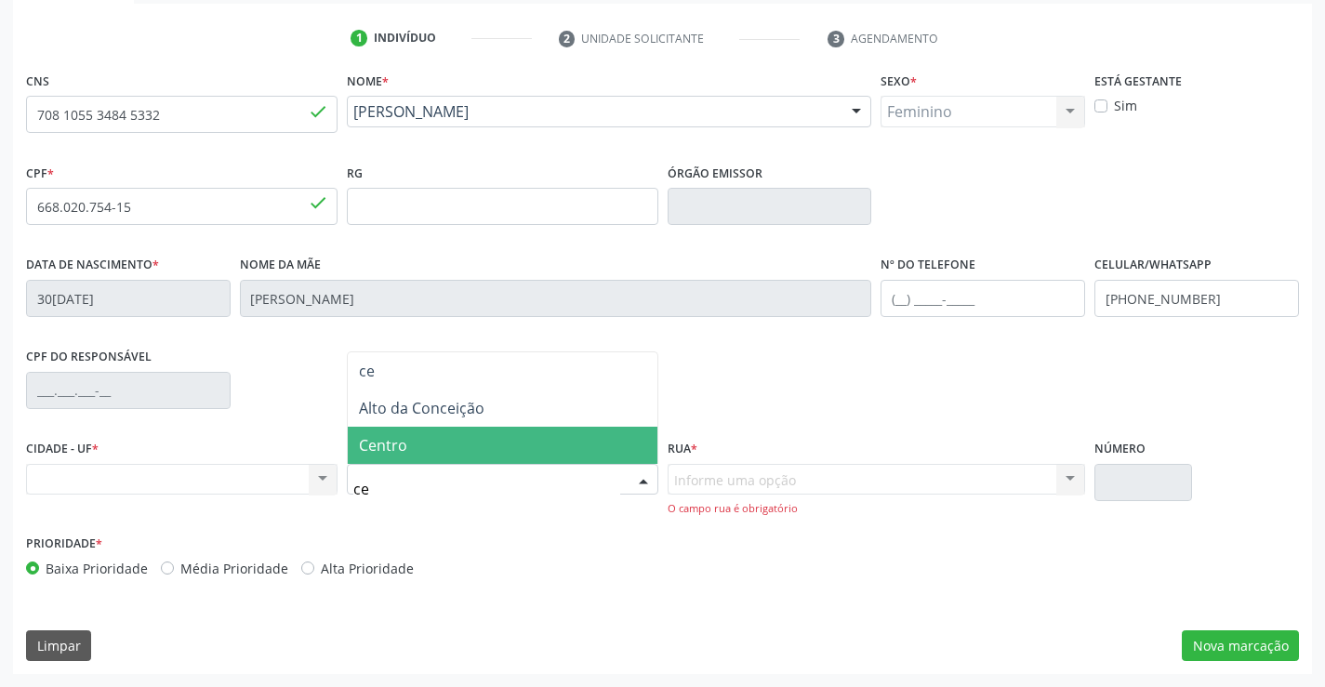
click at [391, 441] on span "Centro" at bounding box center [383, 445] width 48 height 20
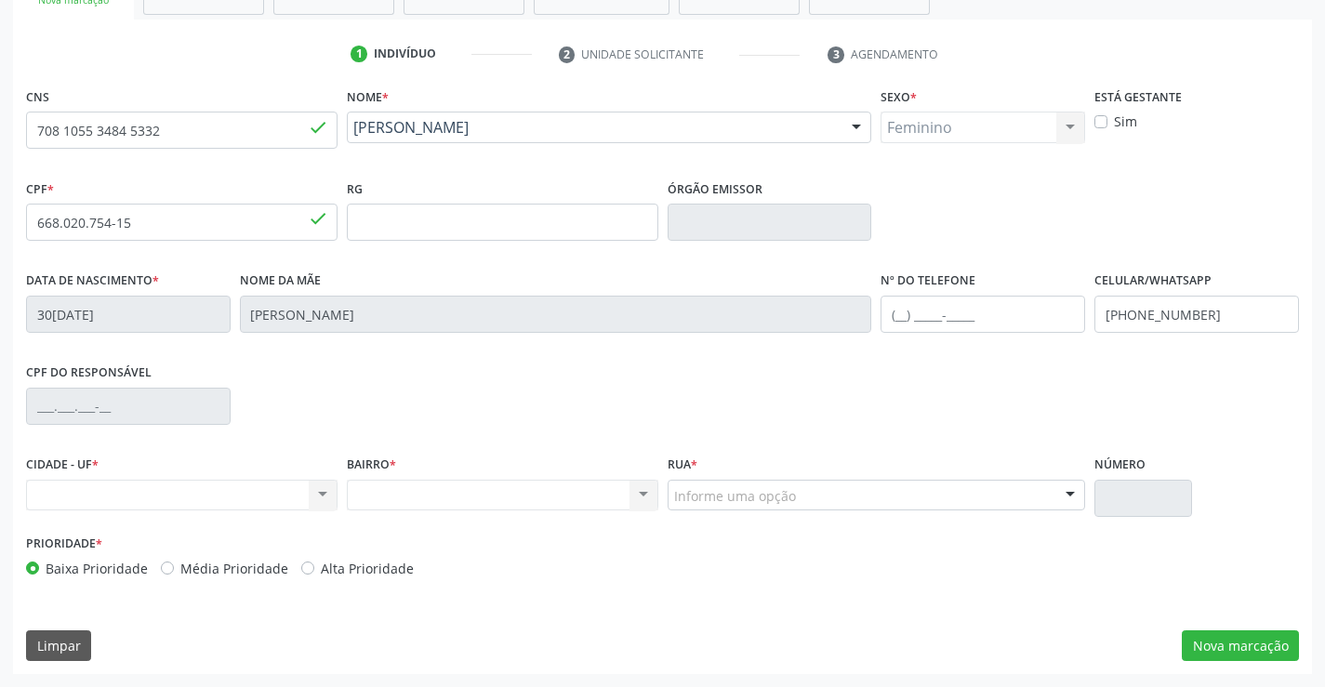
scroll to position [321, 0]
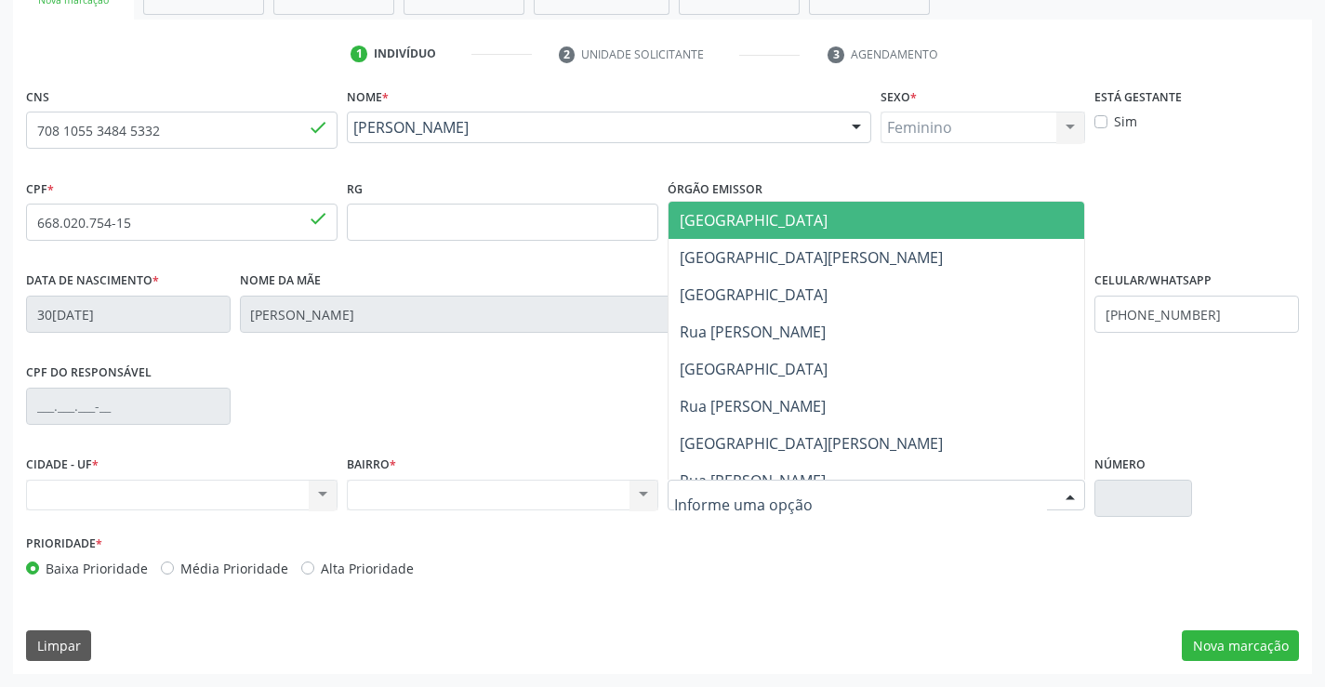
click at [74, 486] on div "Nenhum resultado encontrado para: " " Não há nenhuma opção para ser exibida." at bounding box center [182, 496] width 312 height 32
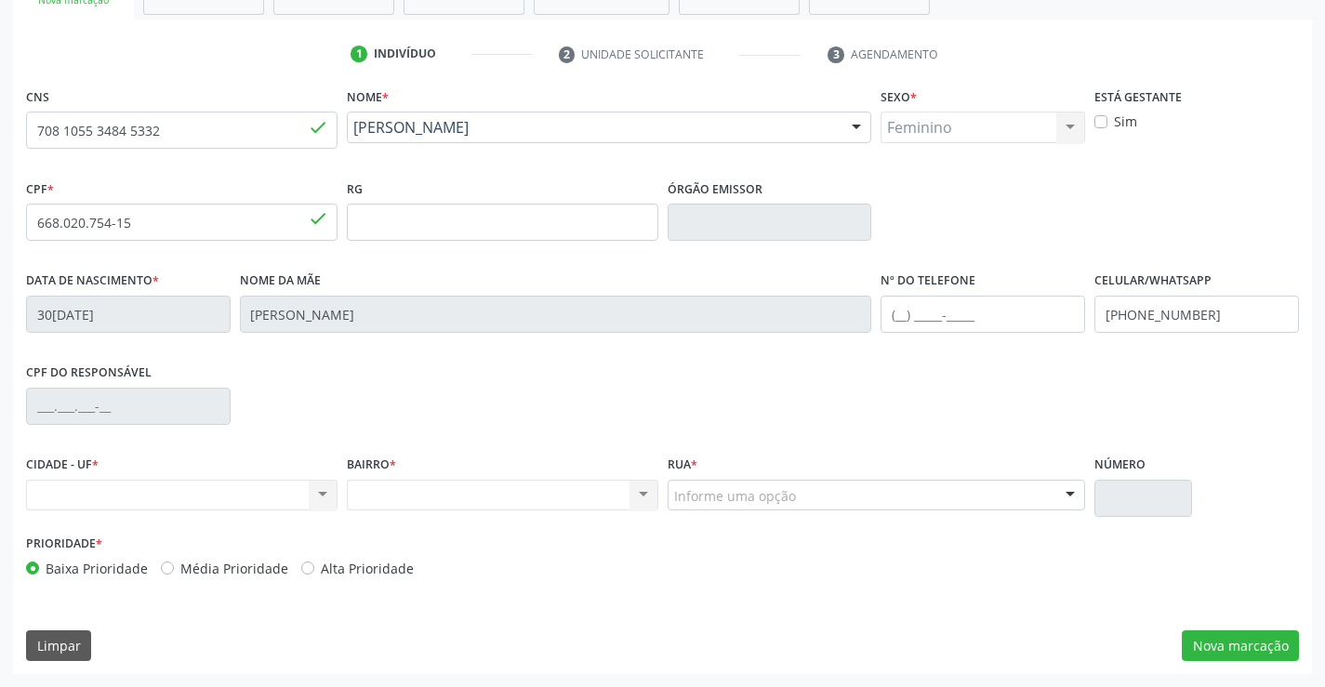
click at [324, 494] on div "Nenhum resultado encontrado para: " " Não há nenhuma opção para ser exibida." at bounding box center [182, 496] width 312 height 32
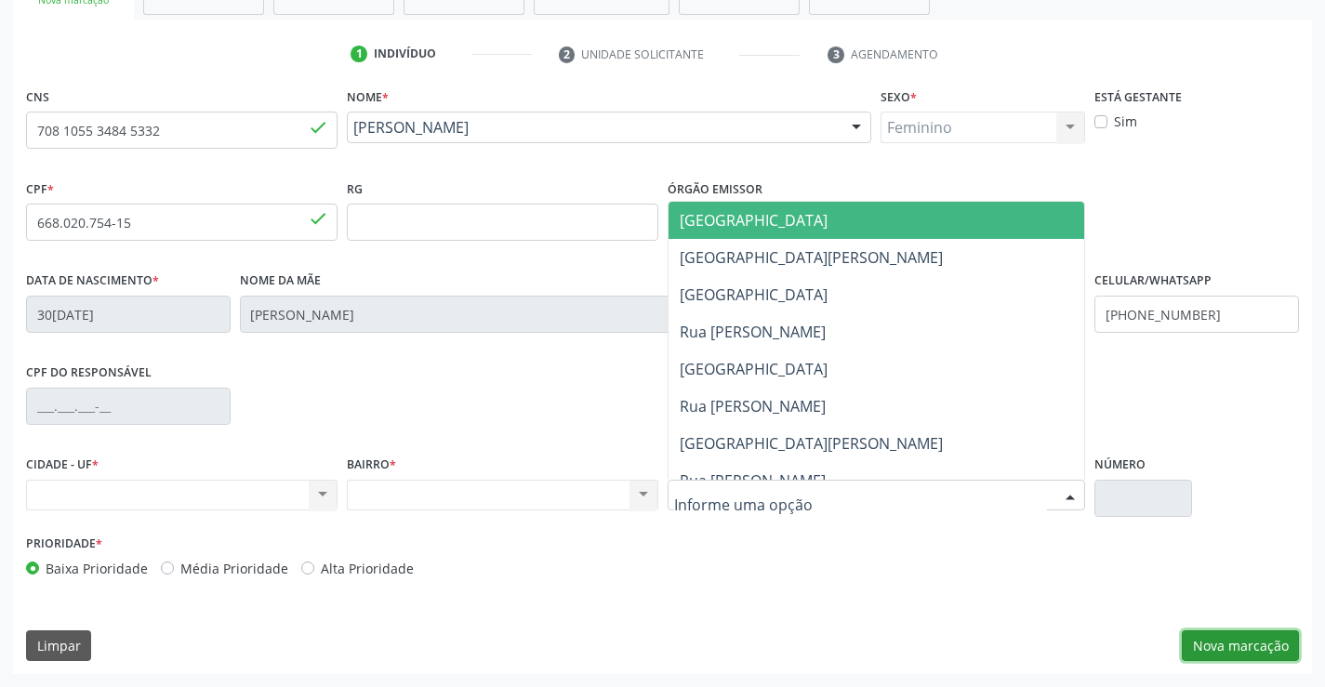
click at [1257, 646] on button "Nova marcação" at bounding box center [1240, 646] width 117 height 32
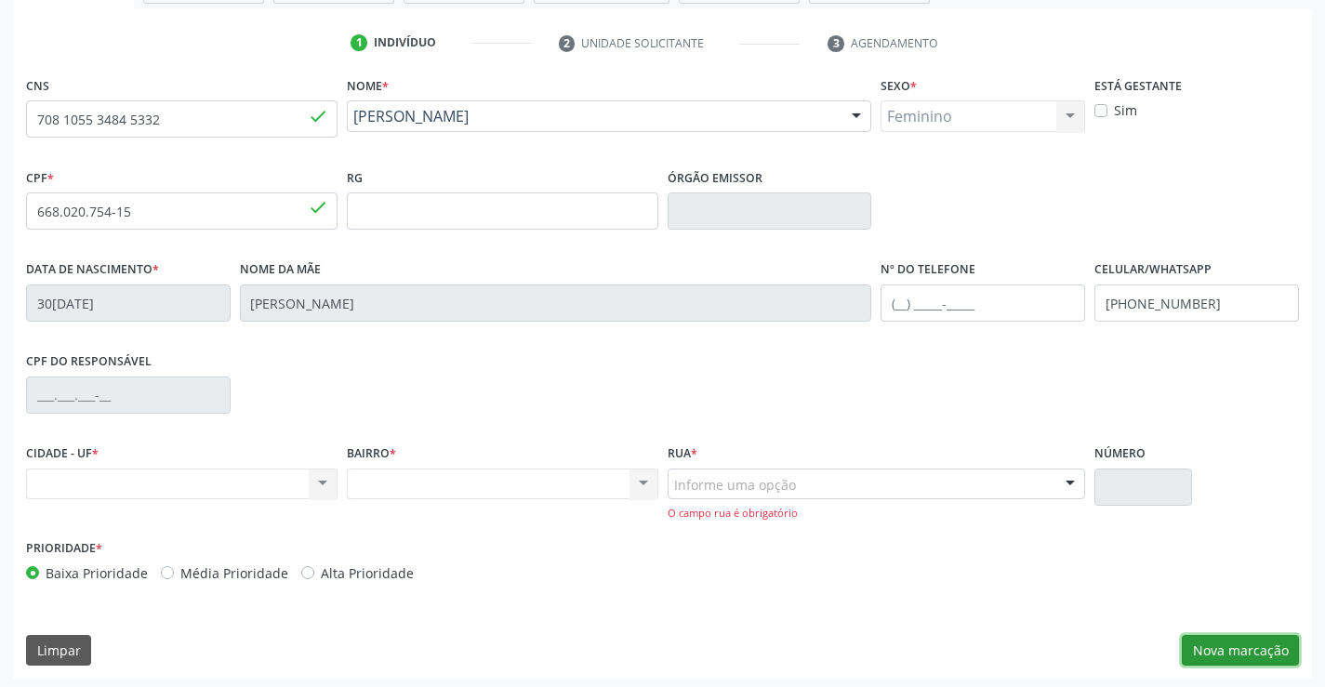
scroll to position [337, 0]
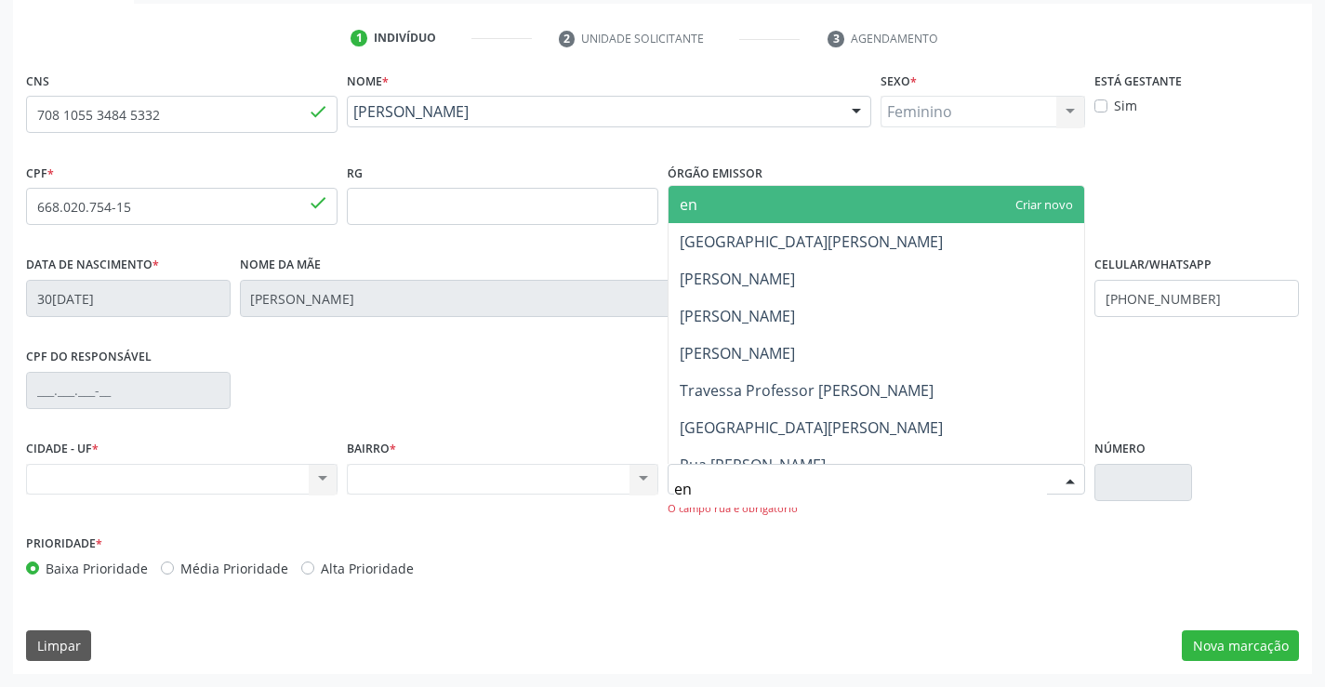
type input "eno"
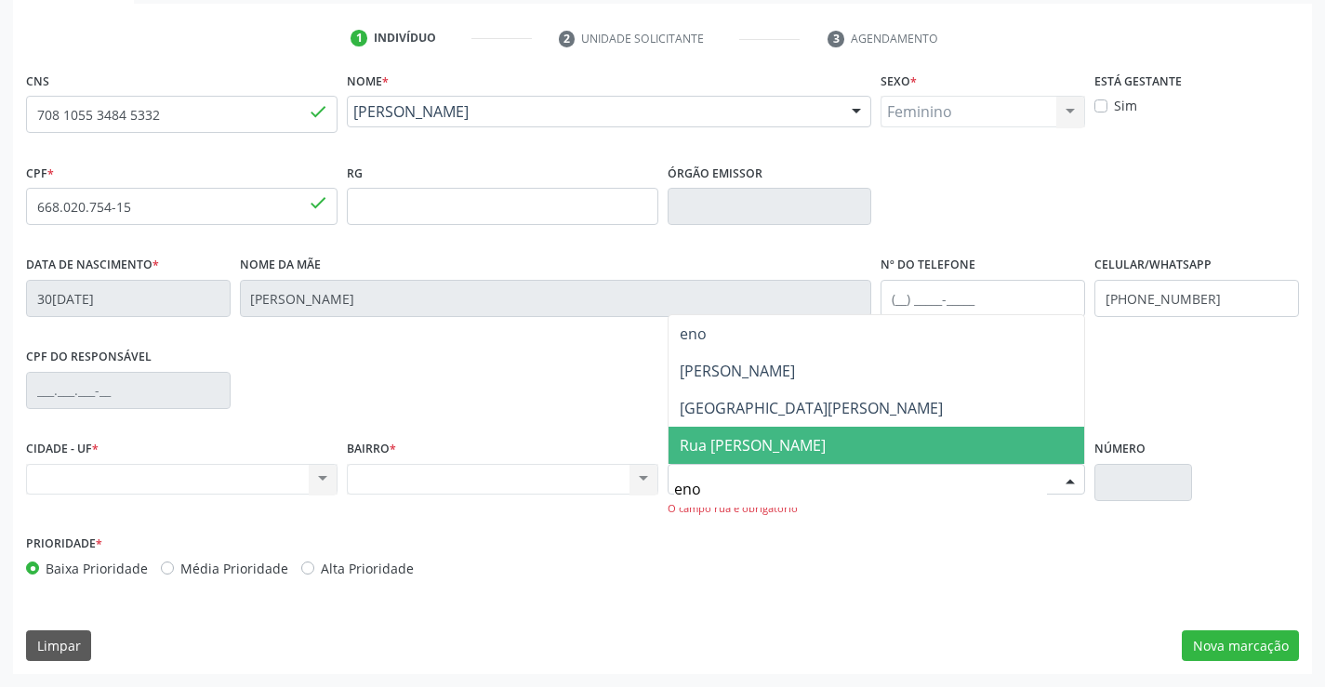
click at [792, 446] on span "Rua Enock Inácio de Oliveira" at bounding box center [753, 445] width 146 height 20
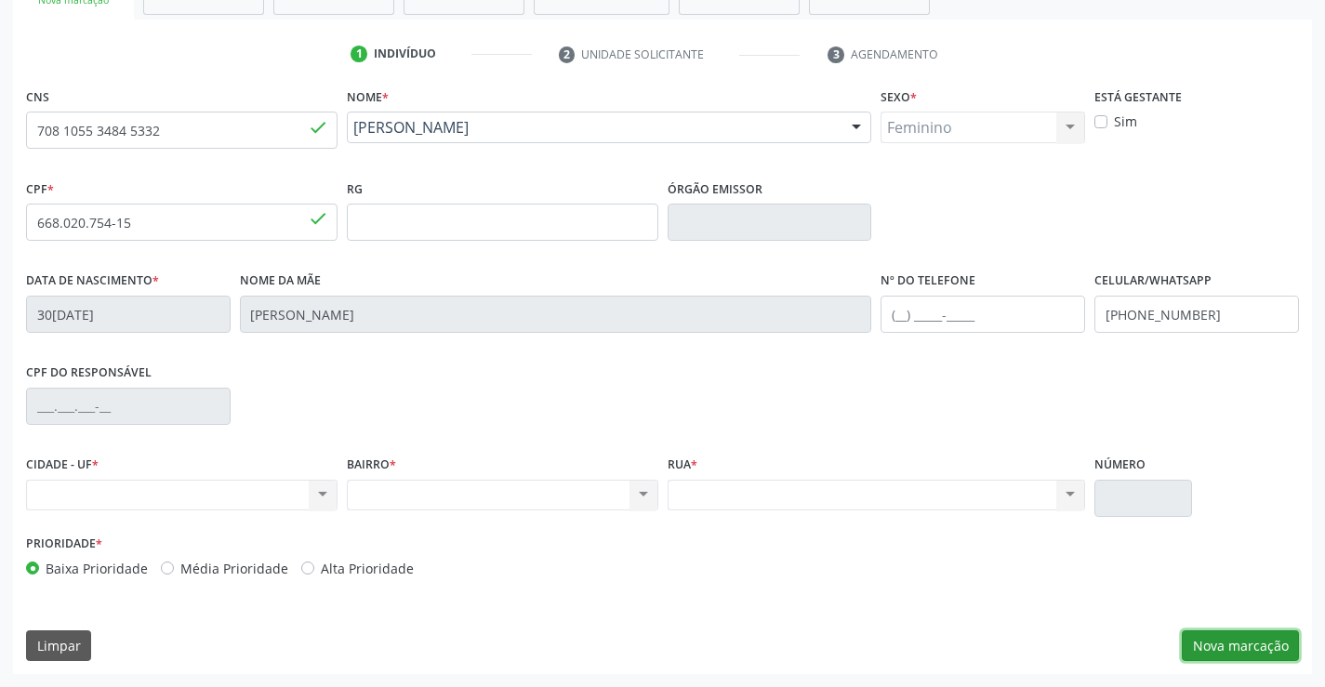
click at [1246, 639] on button "Nova marcação" at bounding box center [1240, 646] width 117 height 32
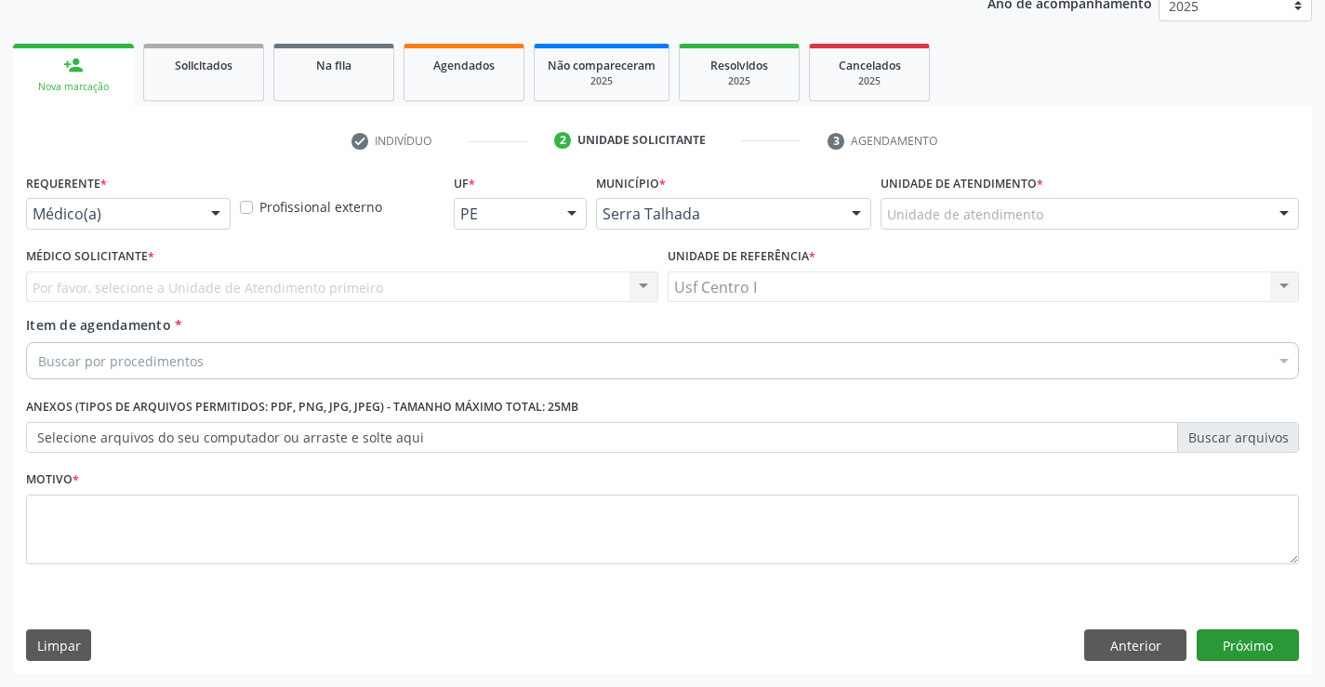
scroll to position [234, 0]
click at [202, 207] on div at bounding box center [216, 215] width 28 height 32
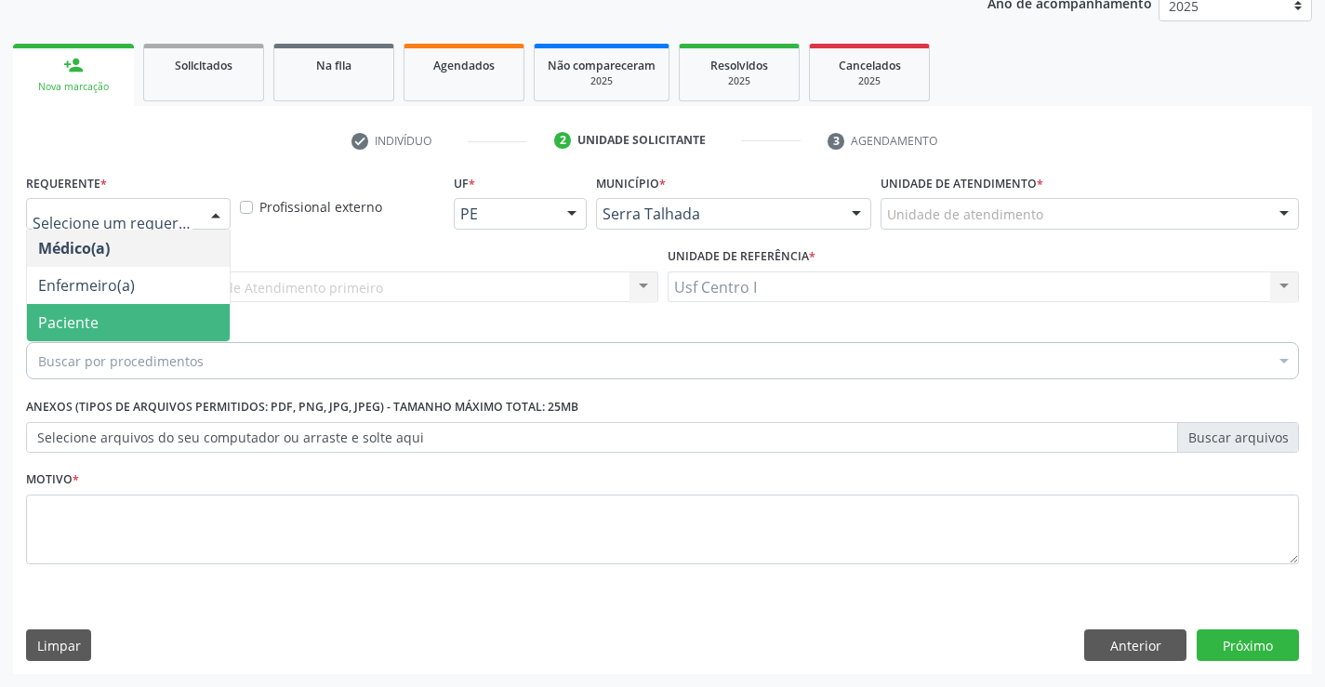
click at [108, 319] on span "Paciente" at bounding box center [128, 322] width 203 height 37
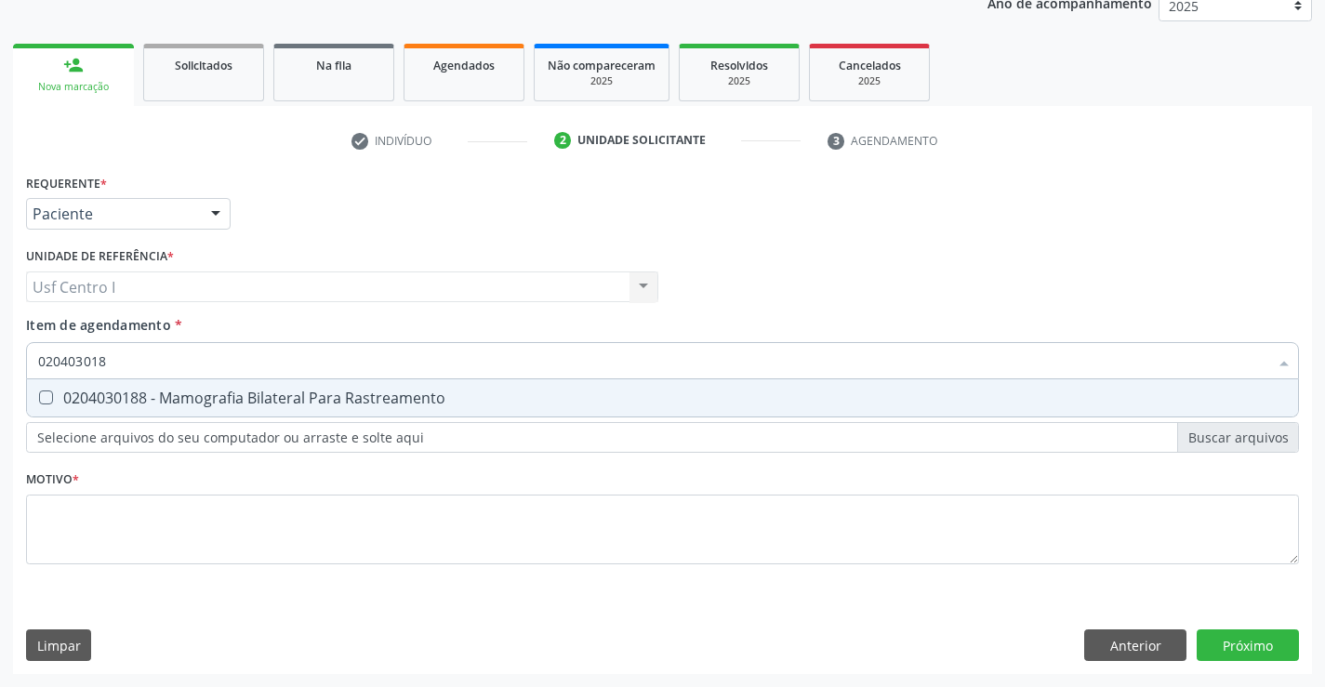
type input "0204030188"
click at [258, 397] on div "0204030188 - Mamografia Bilateral Para Rastreamento" at bounding box center [662, 398] width 1249 height 15
checkbox Rastreamento "true"
click at [1236, 646] on div "Requerente * Paciente Médico(a) Enfermeiro(a) Paciente Nenhum resultado encontr…" at bounding box center [662, 421] width 1299 height 505
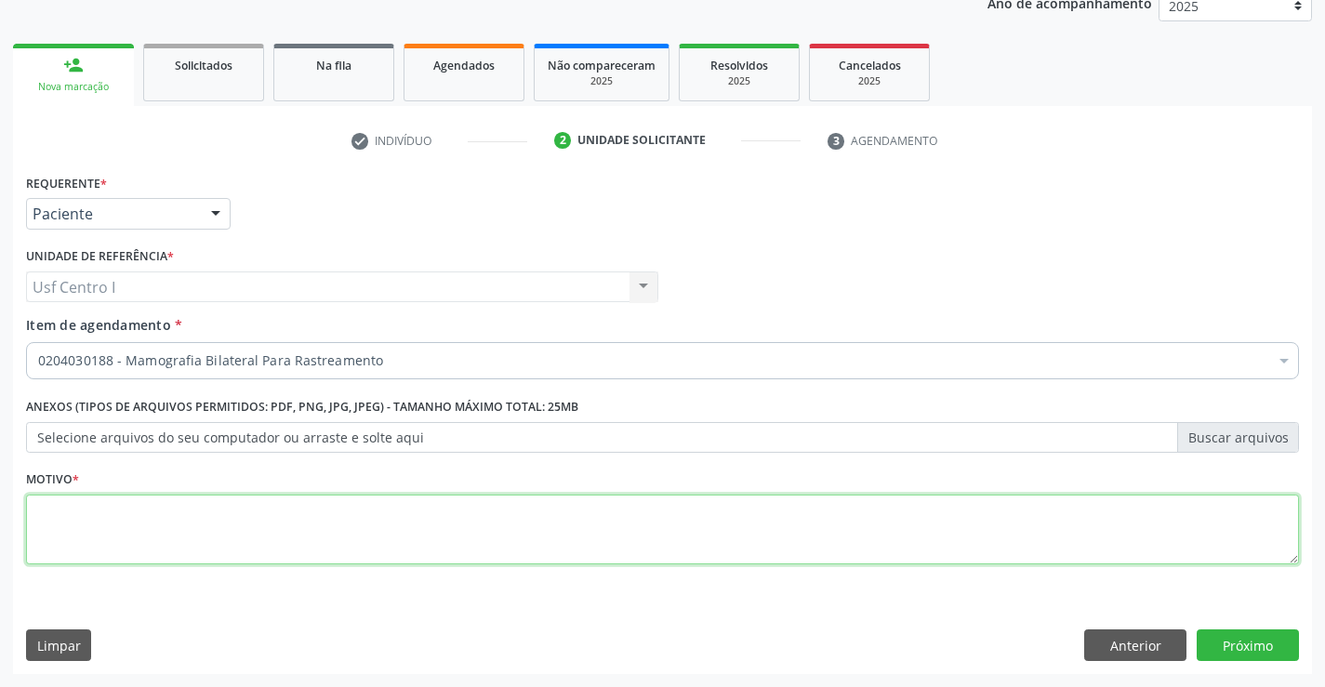
click at [83, 517] on textarea at bounding box center [662, 530] width 1273 height 71
type textarea "."
click at [1269, 653] on button "Próximo" at bounding box center [1248, 646] width 102 height 32
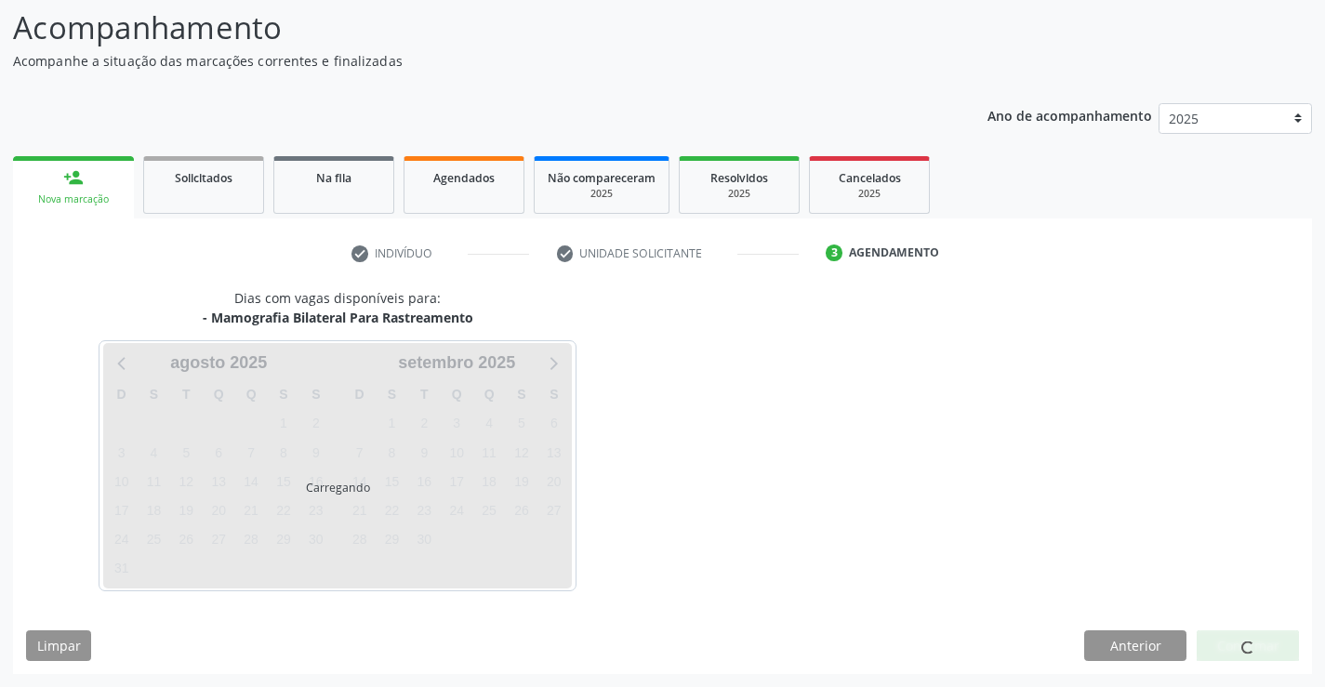
scroll to position [122, 0]
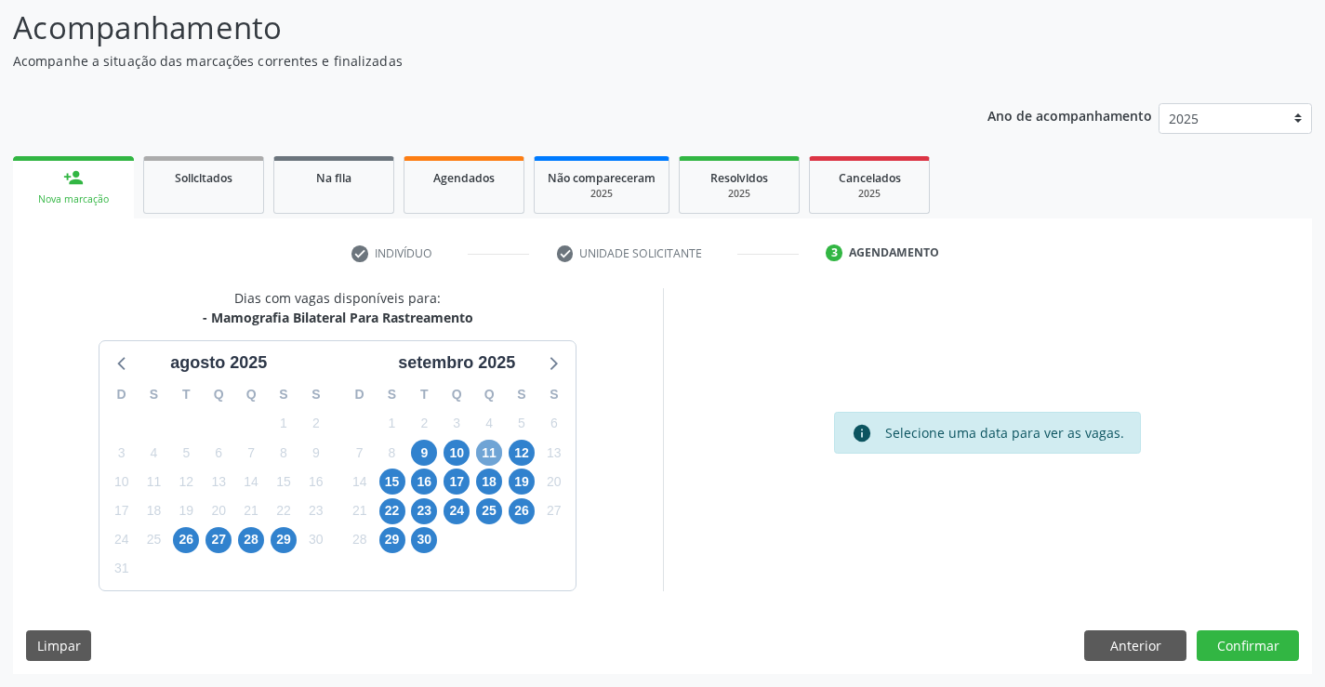
click at [488, 456] on span "11" at bounding box center [489, 453] width 26 height 26
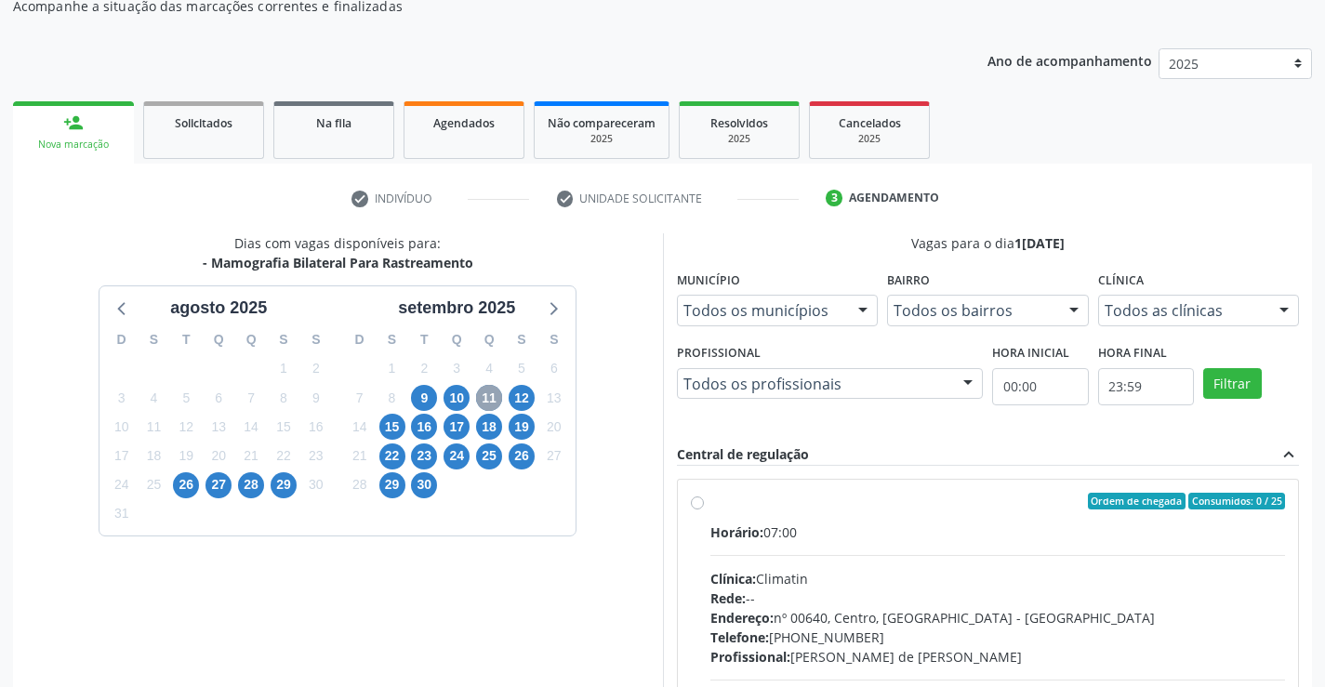
scroll to position [391, 0]
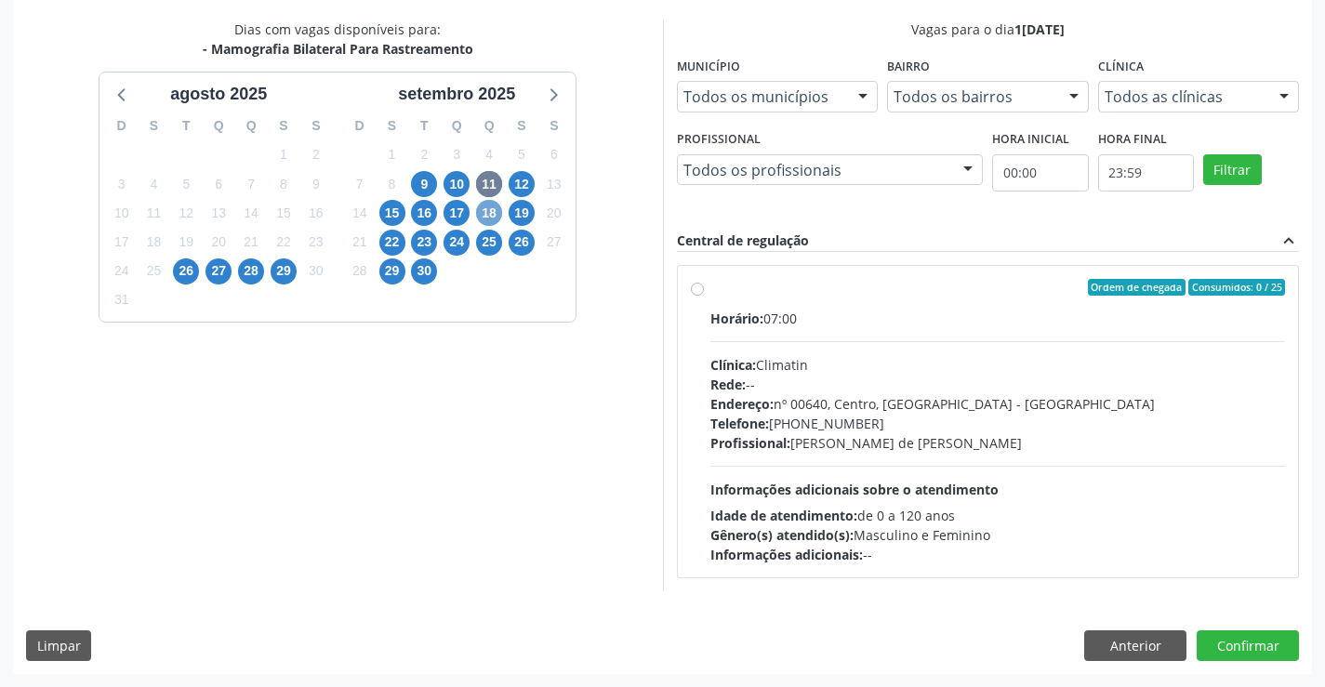
click at [484, 208] on span "18" at bounding box center [489, 213] width 26 height 26
click at [710, 285] on label "Ordem de chegada Consumidos: 0 / 25 Horário: 07:00 Clínica: Climatin Rede: -- E…" at bounding box center [998, 421] width 576 height 285
click at [693, 285] on input "Ordem de chegada Consumidos: 0 / 25 Horário: 07:00 Clínica: Climatin Rede: -- E…" at bounding box center [697, 287] width 13 height 17
radio input "true"
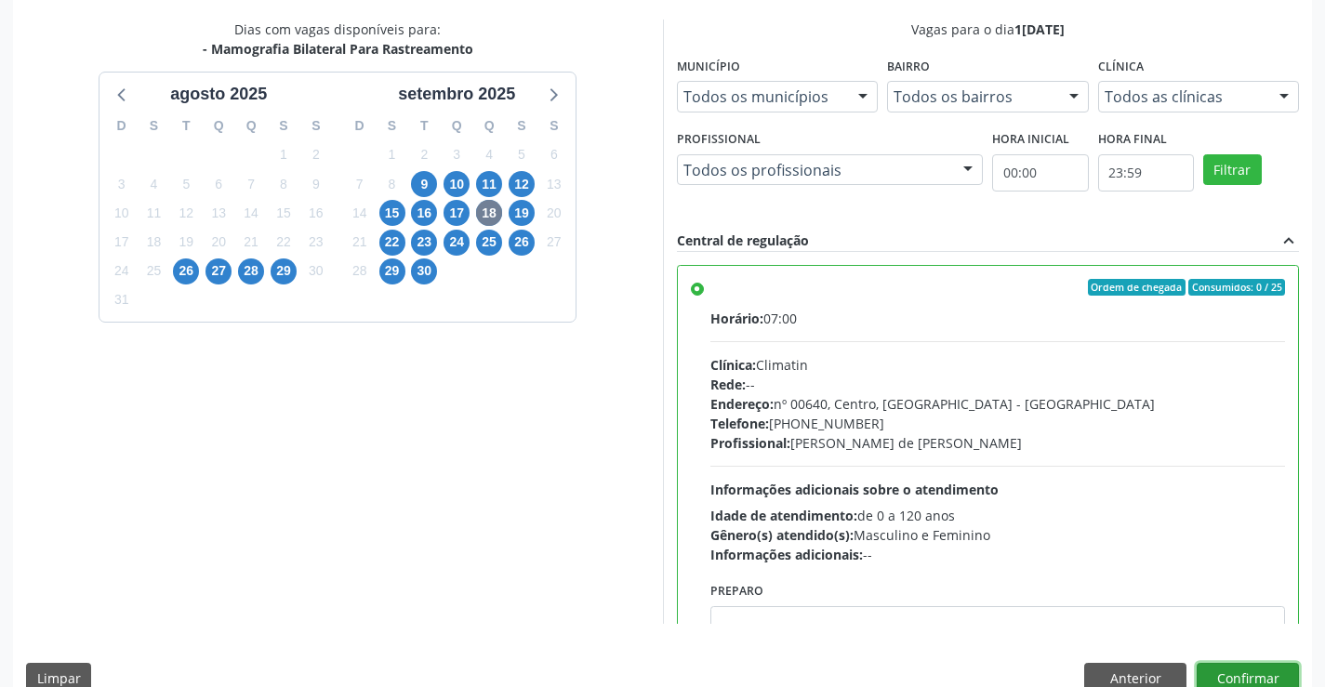
click at [1240, 669] on button "Confirmar" at bounding box center [1248, 679] width 102 height 32
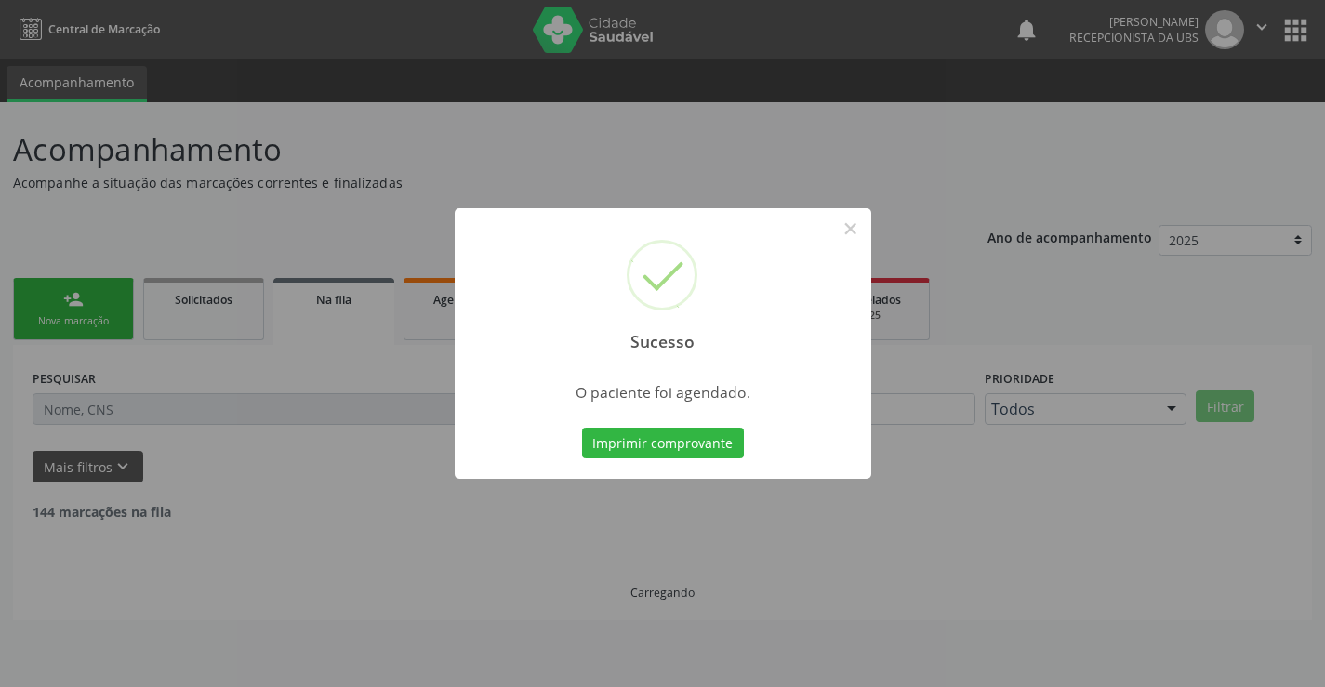
scroll to position [0, 0]
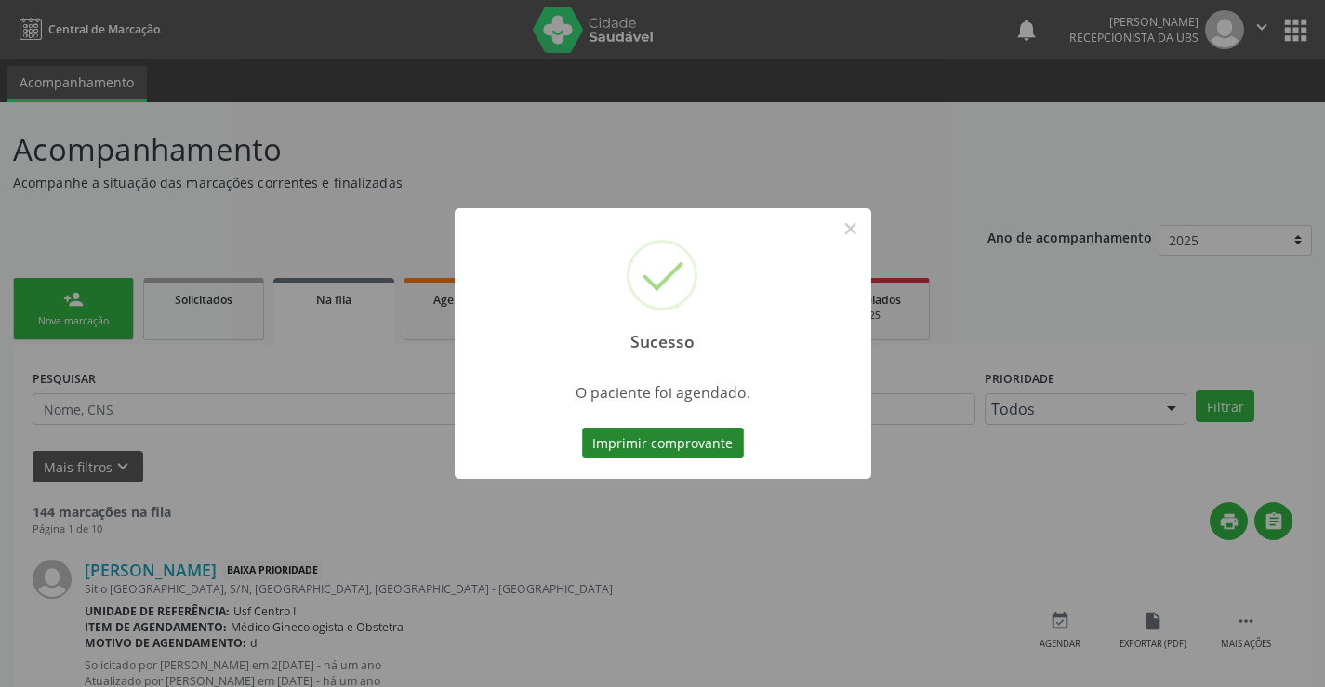
click at [651, 433] on button "Imprimir comprovante" at bounding box center [663, 444] width 162 height 32
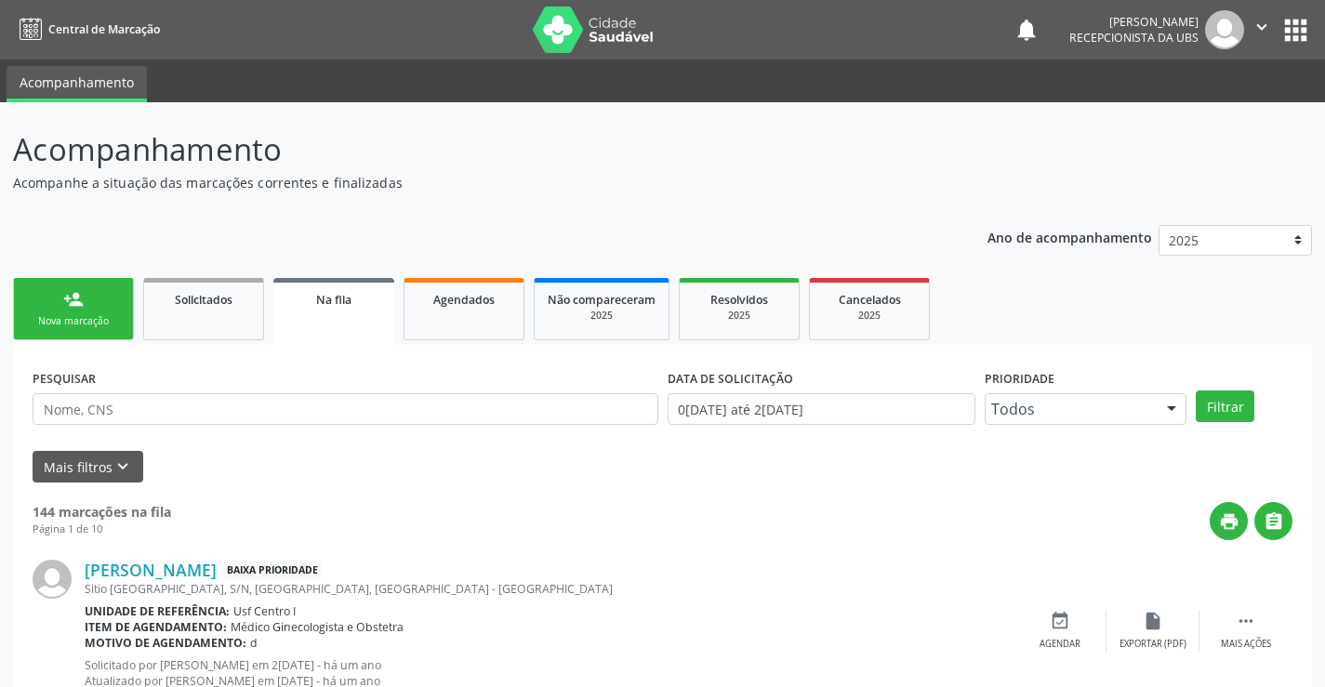
click at [75, 291] on div "person_add" at bounding box center [73, 299] width 20 height 20
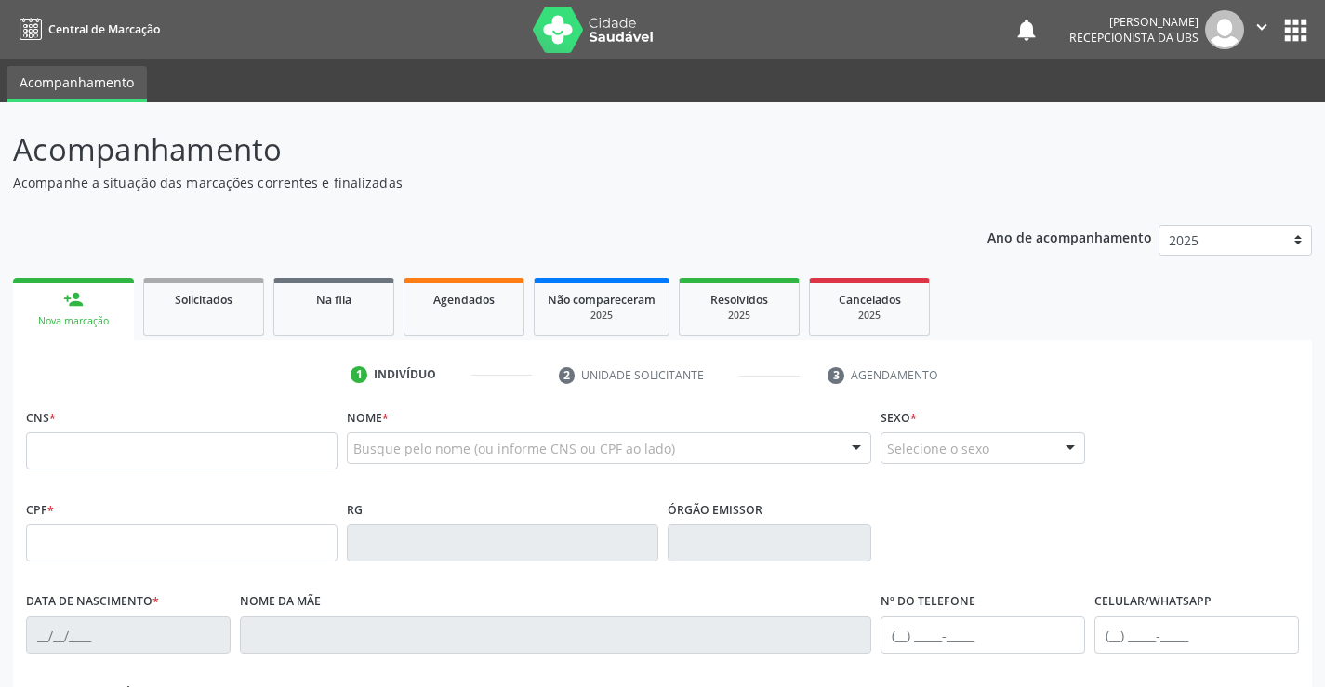
scroll to position [279, 0]
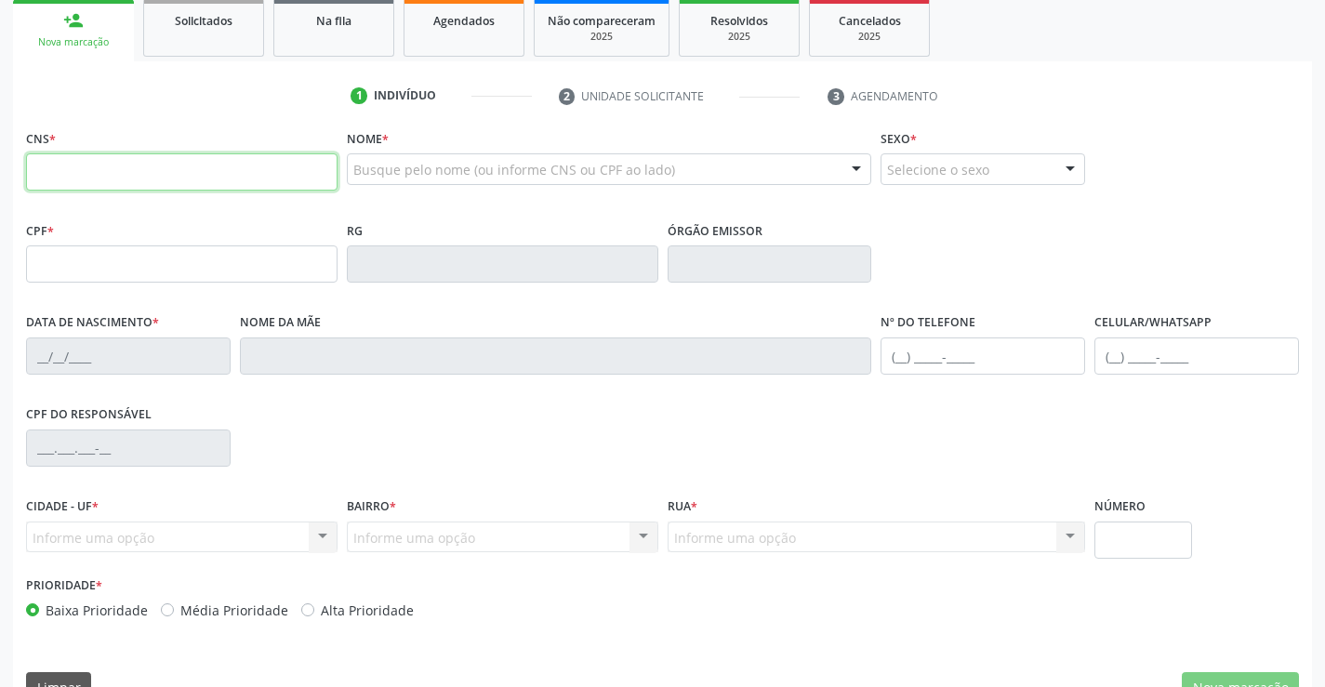
click at [103, 176] on input "text" at bounding box center [182, 171] width 312 height 37
type input "706 3087 2343 6078"
type input "10/07/1975"
type input "Maria Zildete dos Santos"
type input "(87) 99812-1555"
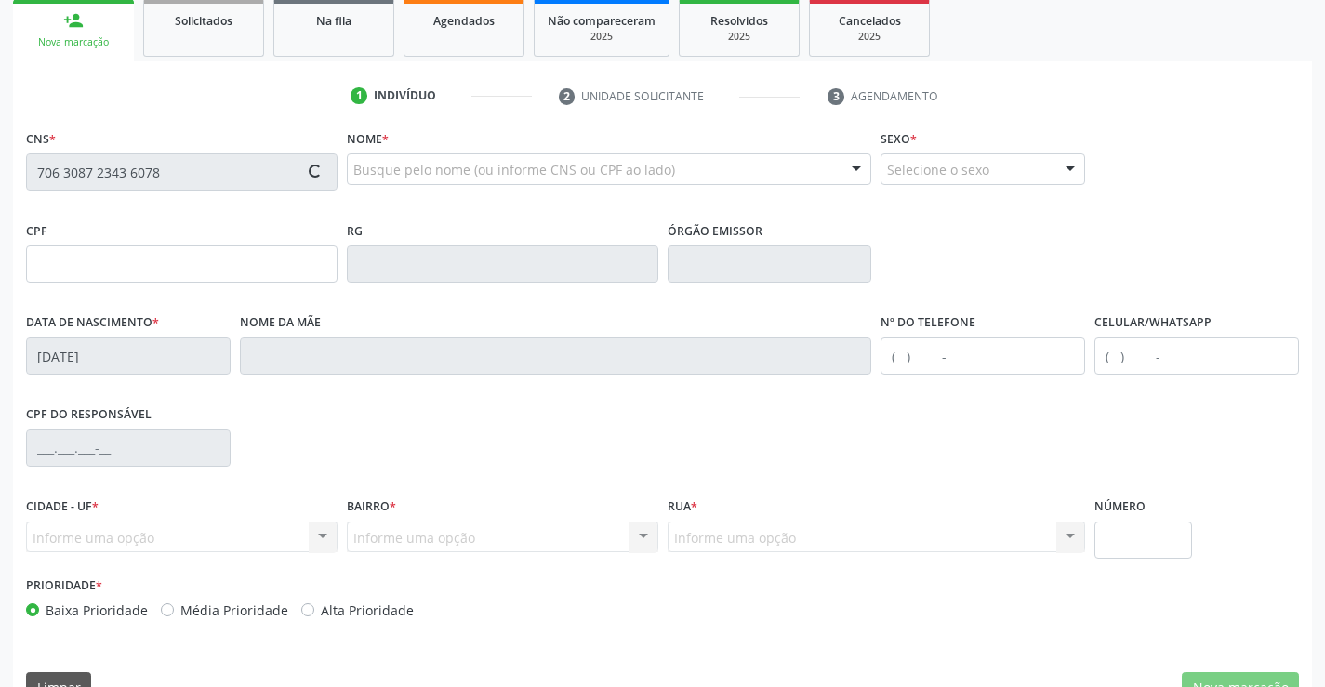
type input "(87) 99812-1555"
type input "517"
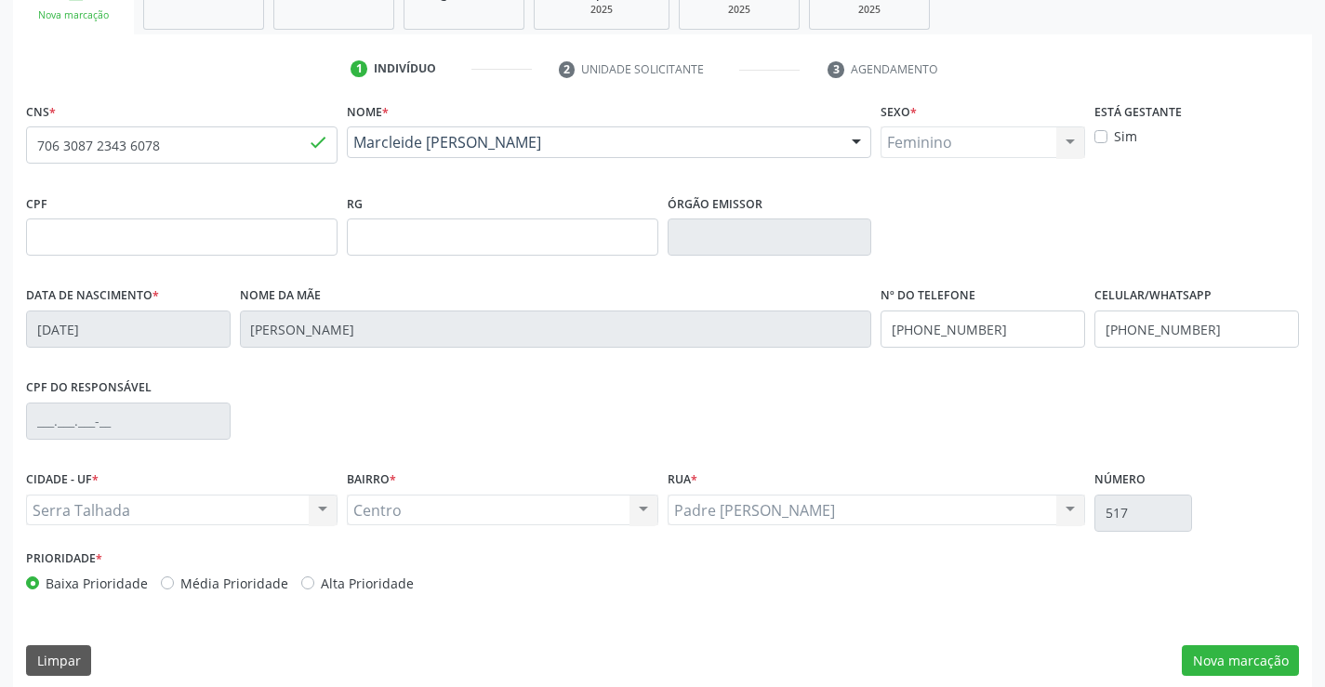
scroll to position [321, 0]
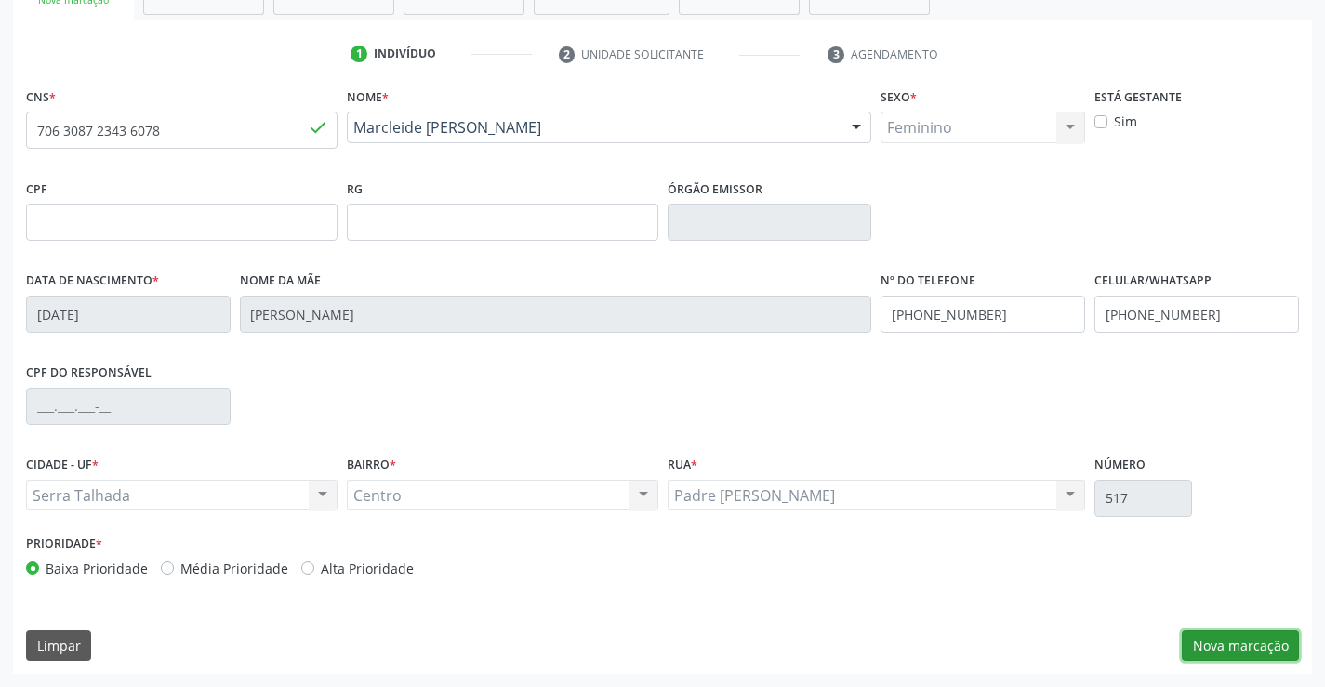
click at [1248, 646] on button "Nova marcação" at bounding box center [1240, 646] width 117 height 32
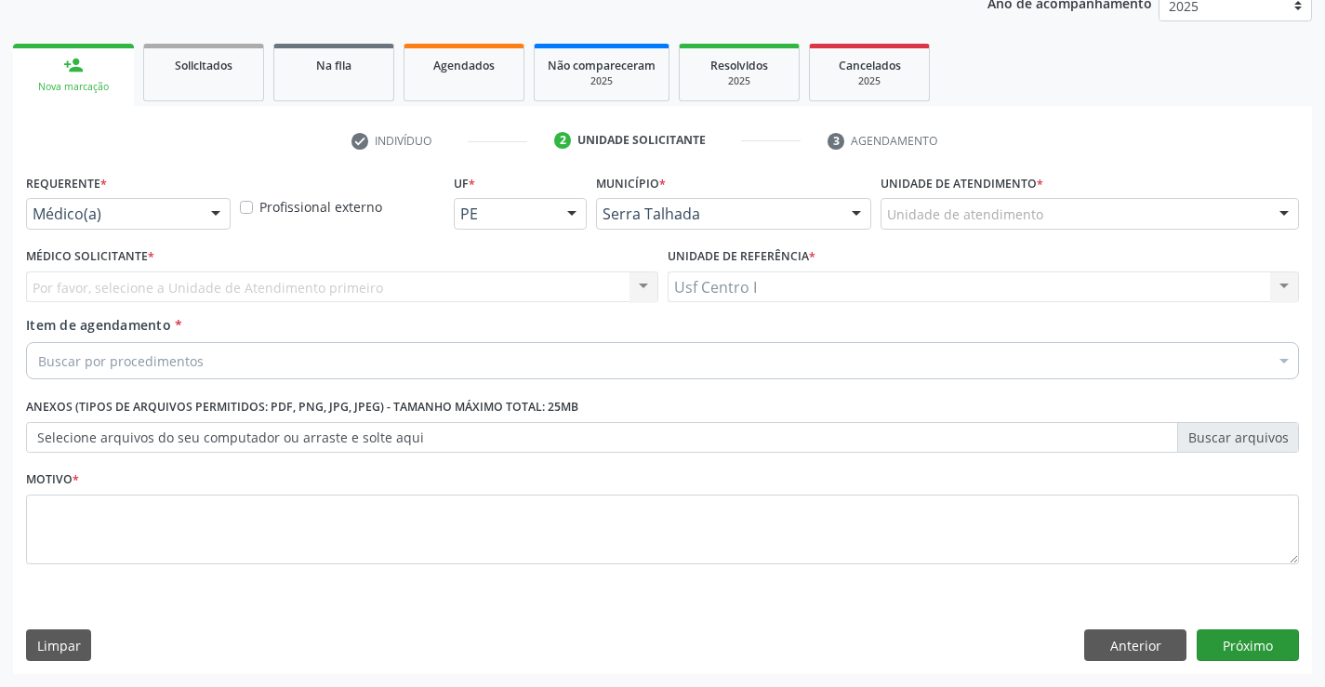
scroll to position [234, 0]
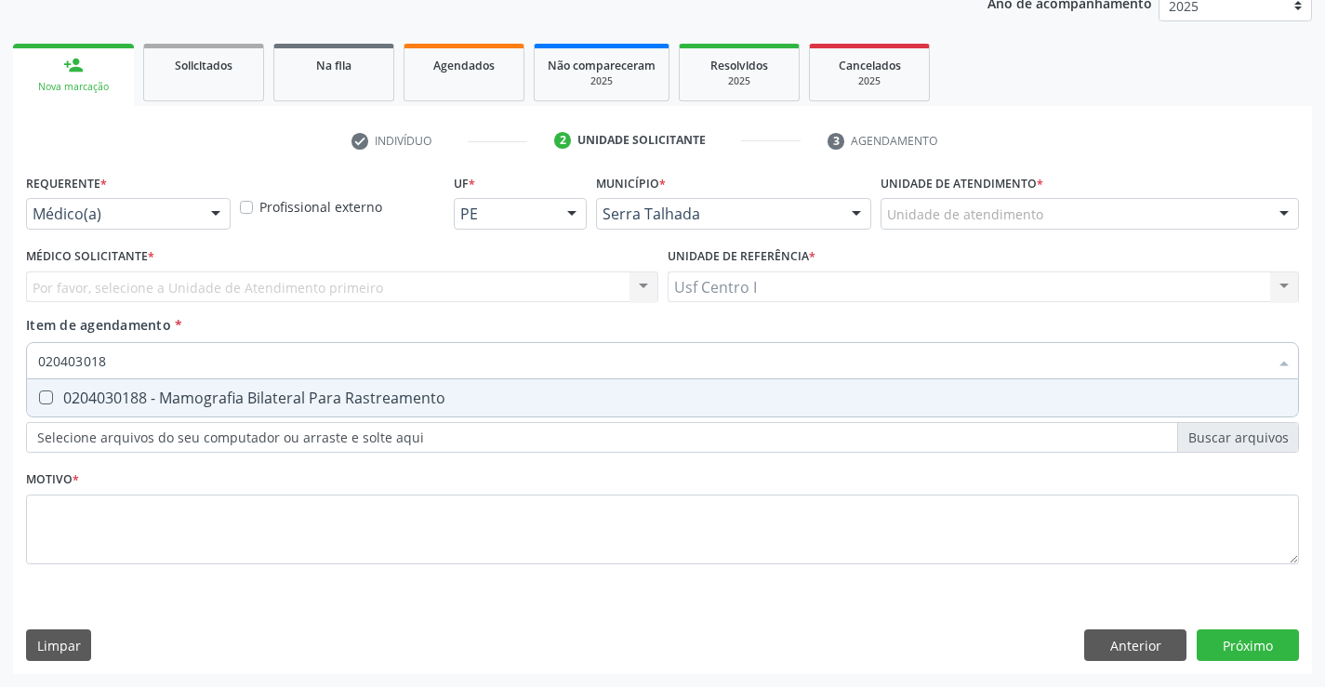
type input "0204030188"
click at [120, 392] on div "0204030188 - Mamografia Bilateral Para Rastreamento" at bounding box center [662, 398] width 1249 height 15
checkbox Rastreamento "true"
click at [112, 365] on input "0204030188" at bounding box center [653, 360] width 1230 height 37
drag, startPoint x: 113, startPoint y: 365, endPoint x: 85, endPoint y: 365, distance: 28.8
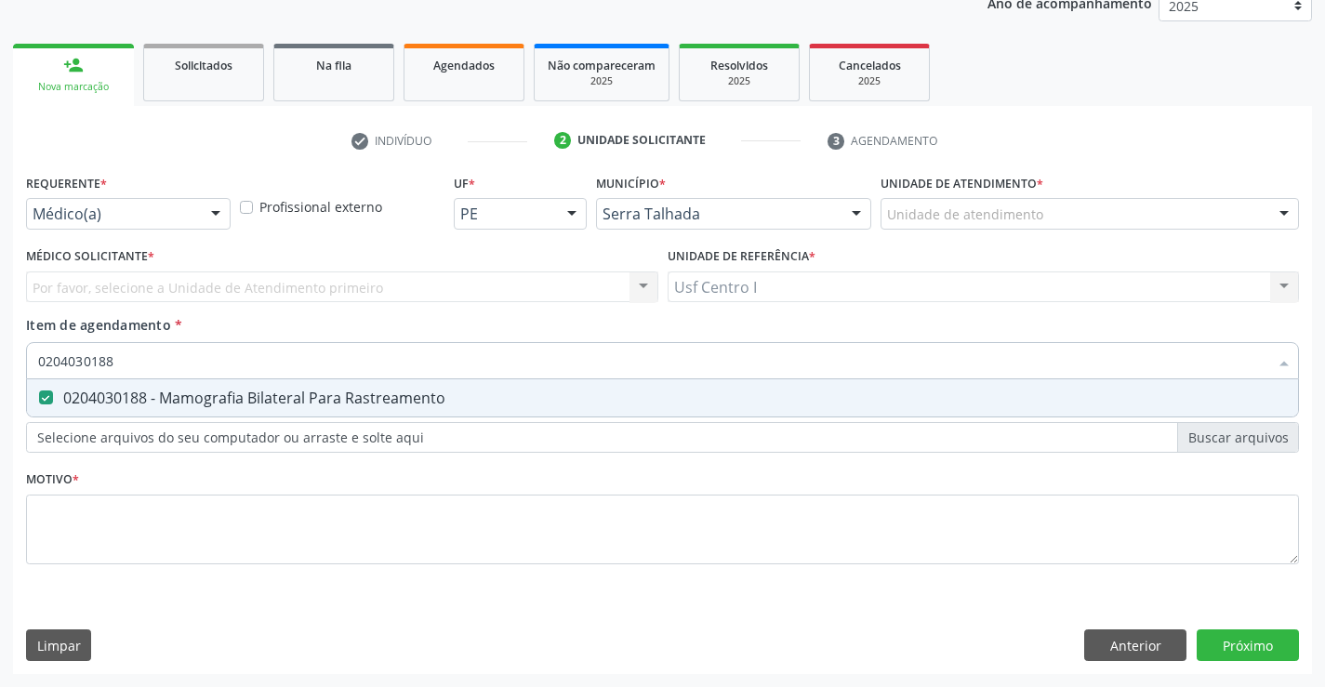
click at [85, 365] on input "0204030188" at bounding box center [653, 360] width 1230 height 37
click at [1279, 643] on div "Requerente * Médico(a) Médico(a) Enfermeiro(a) Paciente Nenhum resultado encont…" at bounding box center [662, 421] width 1299 height 505
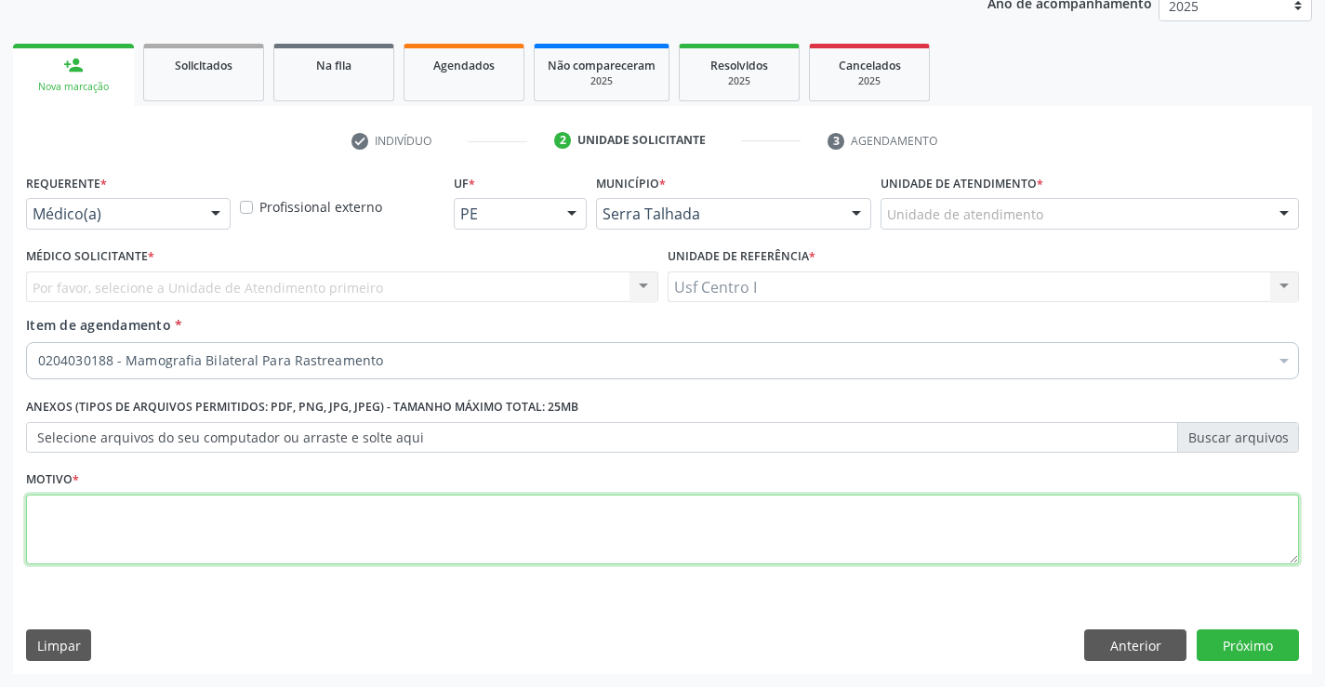
click at [117, 536] on textarea at bounding box center [662, 530] width 1273 height 71
type textarea ","
click at [1242, 650] on button "Próximo" at bounding box center [1248, 646] width 102 height 32
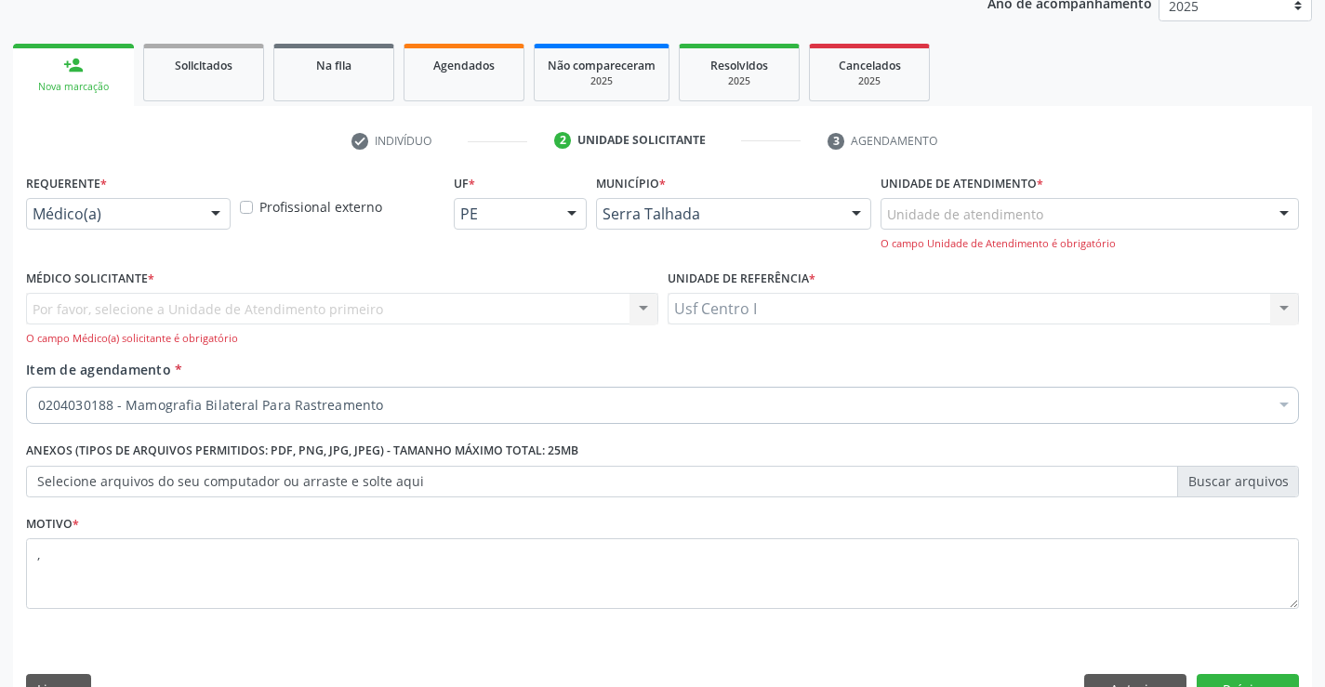
scroll to position [234, 0]
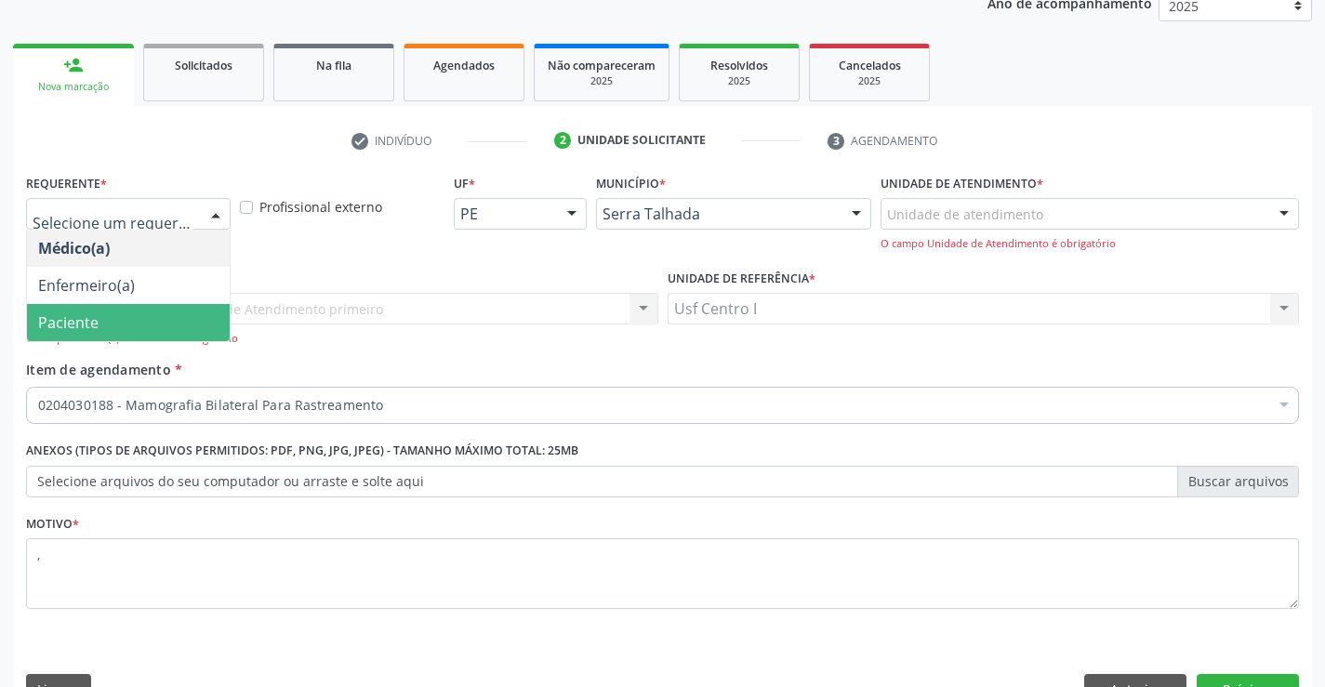
click at [123, 315] on span "Paciente" at bounding box center [128, 322] width 203 height 37
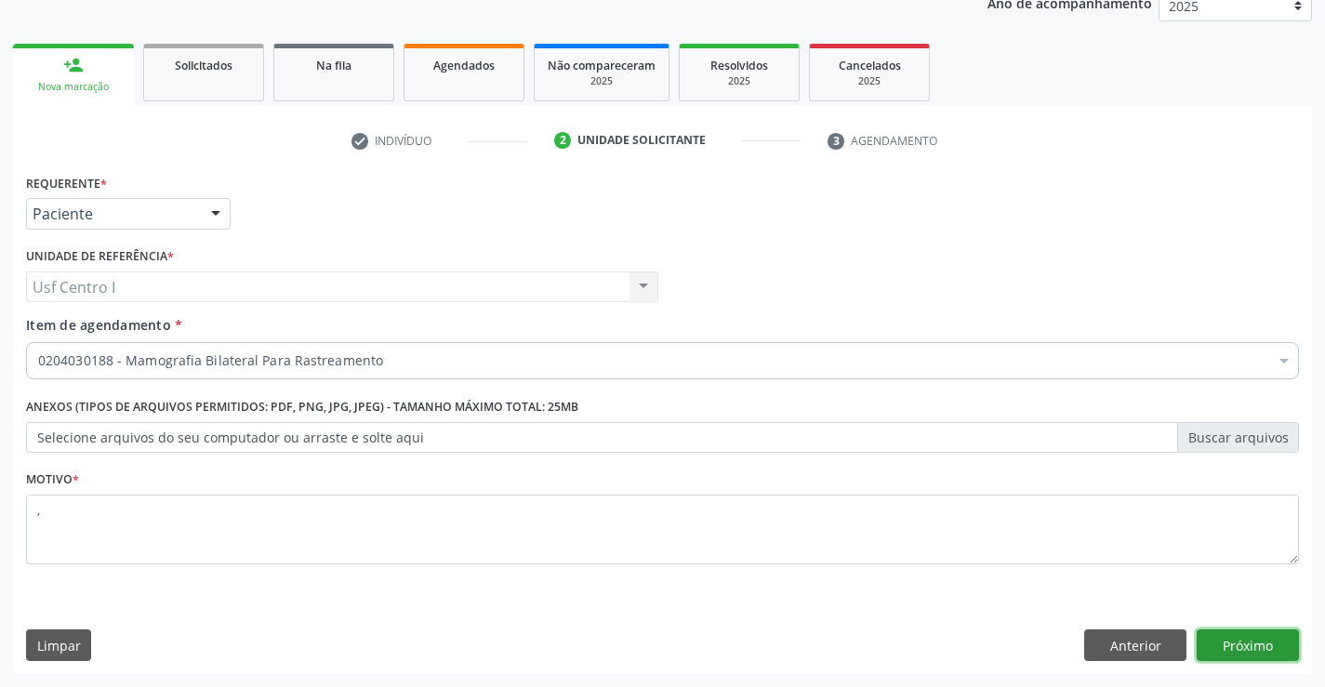
click at [1266, 644] on button "Próximo" at bounding box center [1248, 646] width 102 height 32
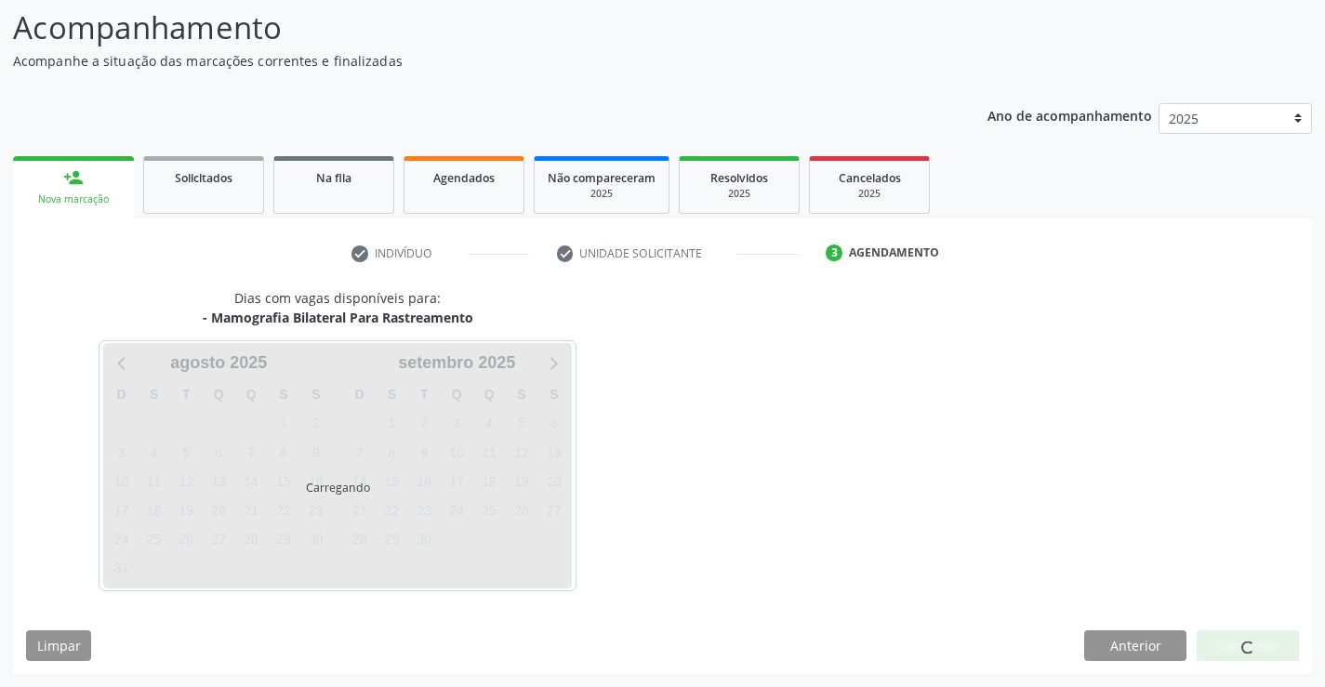
scroll to position [122, 0]
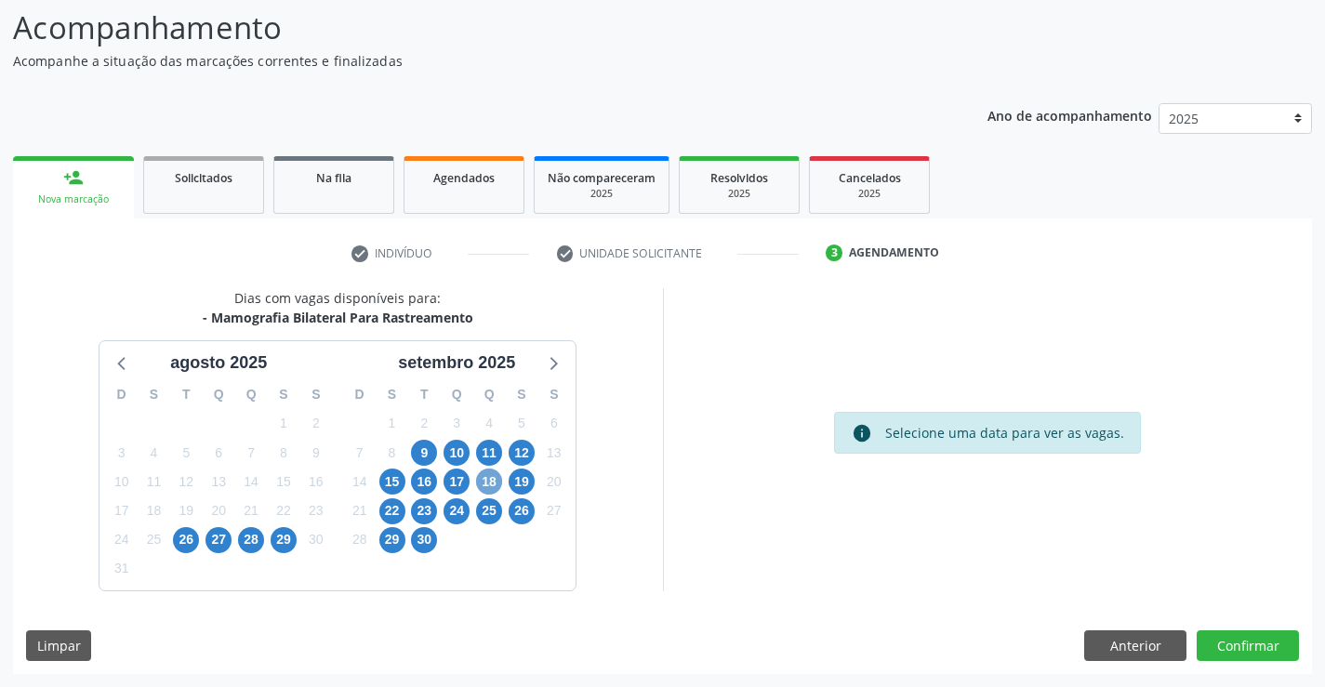
click at [488, 479] on span "18" at bounding box center [489, 482] width 26 height 26
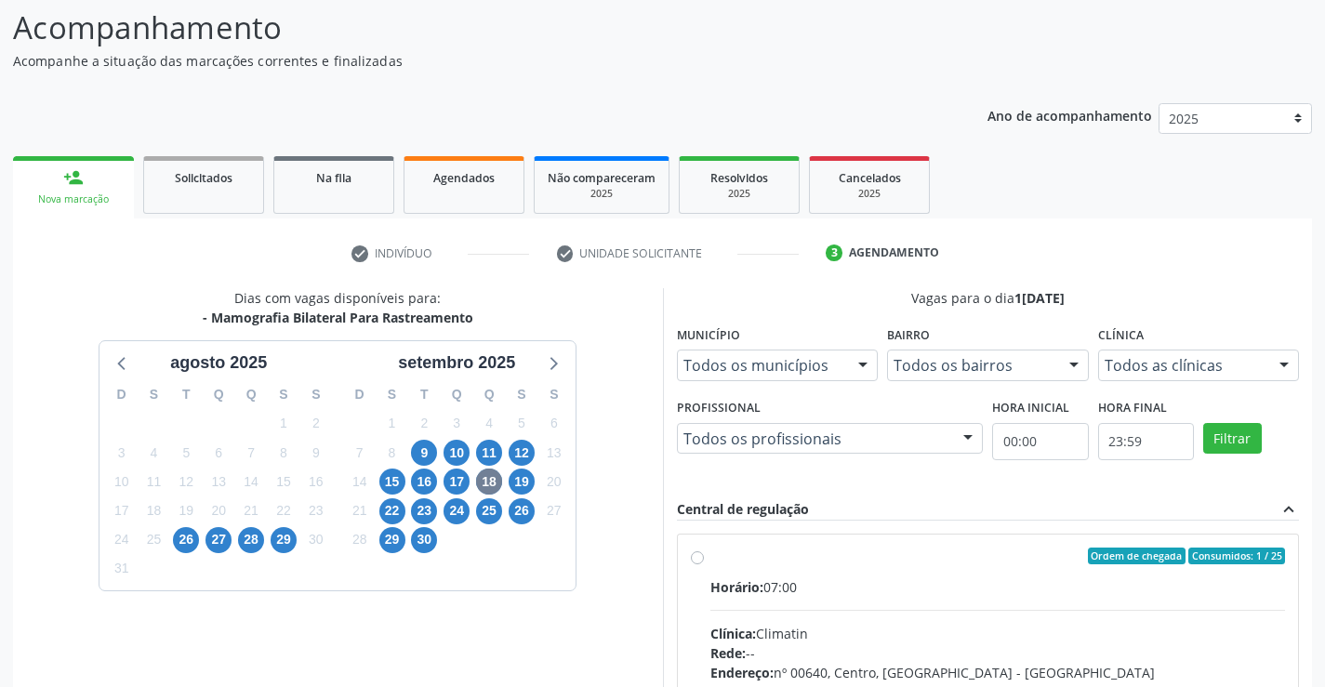
click at [710, 559] on label "Ordem de chegada Consumidos: 1 / 25 Horário: 07:00 Clínica: Climatin Rede: -- E…" at bounding box center [998, 690] width 576 height 285
click at [693, 559] on input "Ordem de chegada Consumidos: 1 / 25 Horário: 07:00 Clínica: Climatin Rede: -- E…" at bounding box center [697, 556] width 13 height 17
radio input "true"
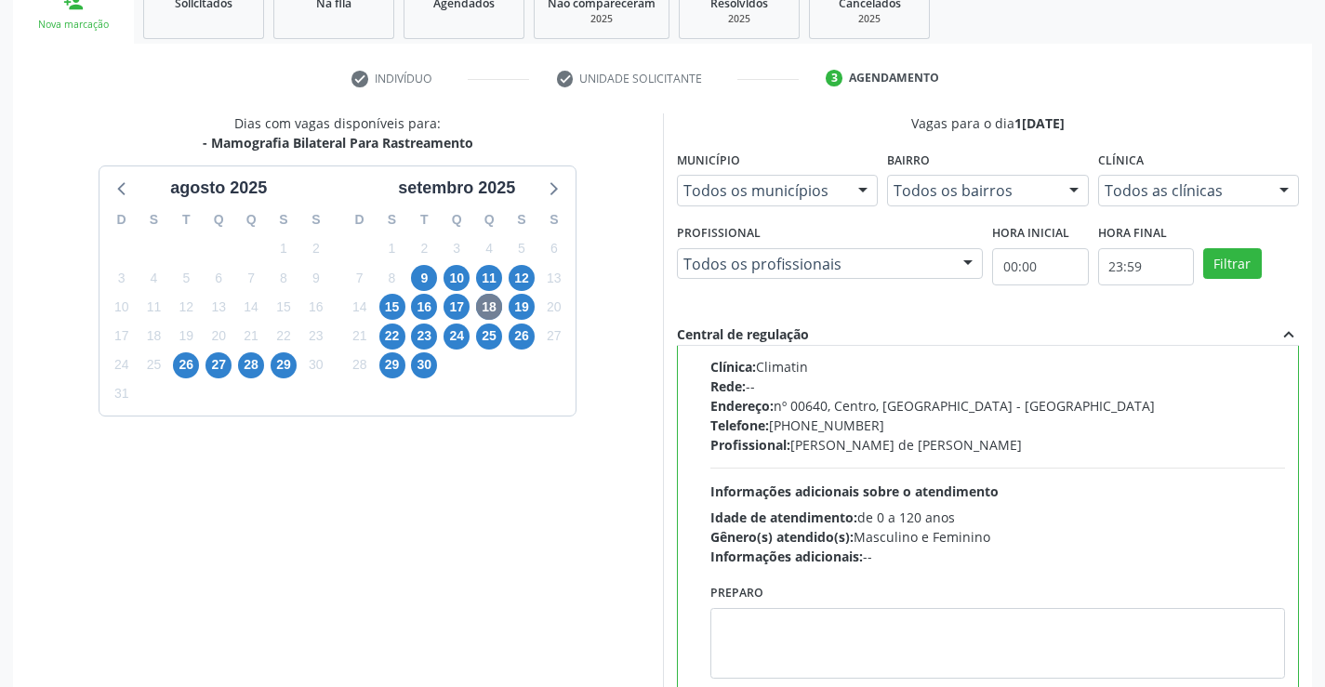
scroll to position [424, 0]
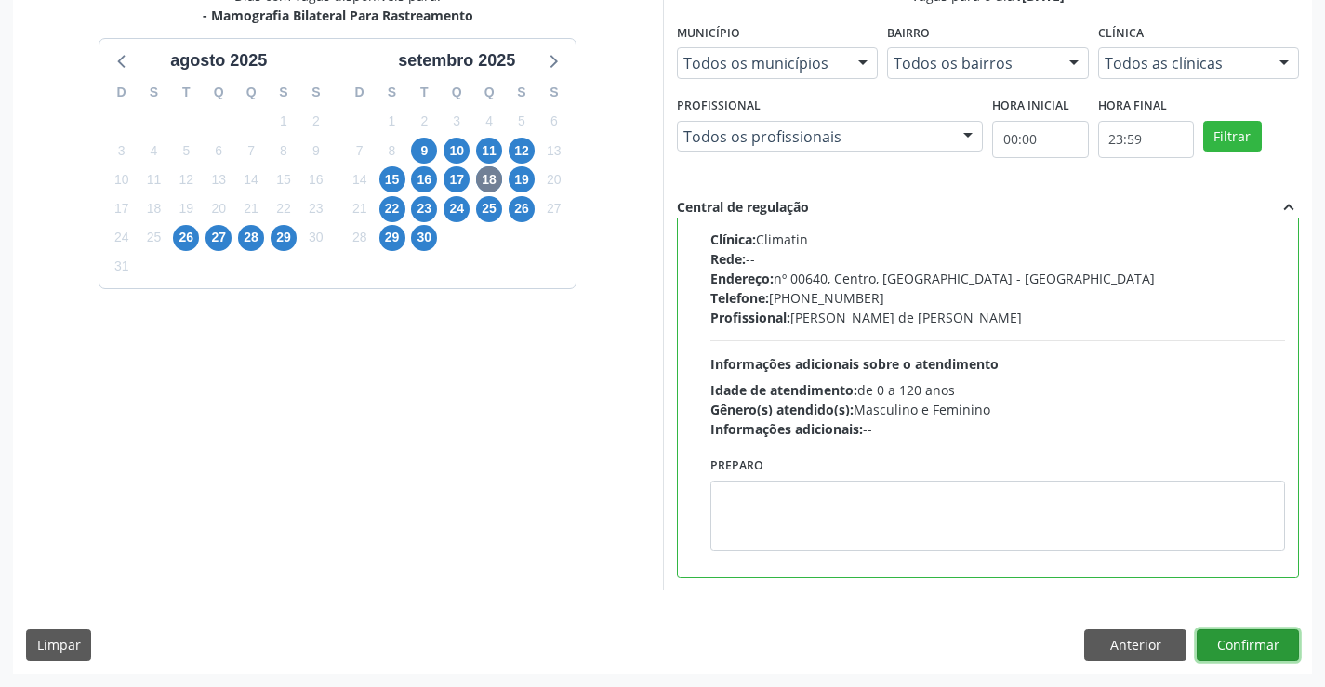
click at [1273, 646] on button "Confirmar" at bounding box center [1248, 646] width 102 height 32
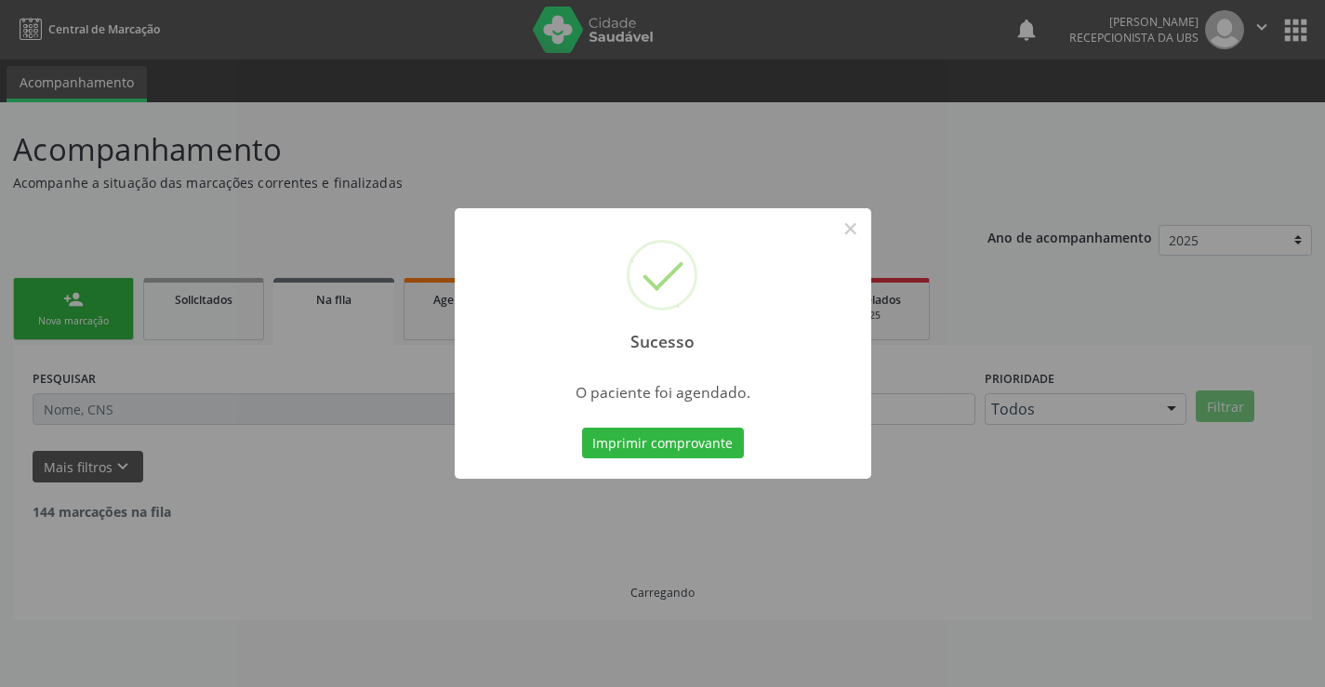
scroll to position [0, 0]
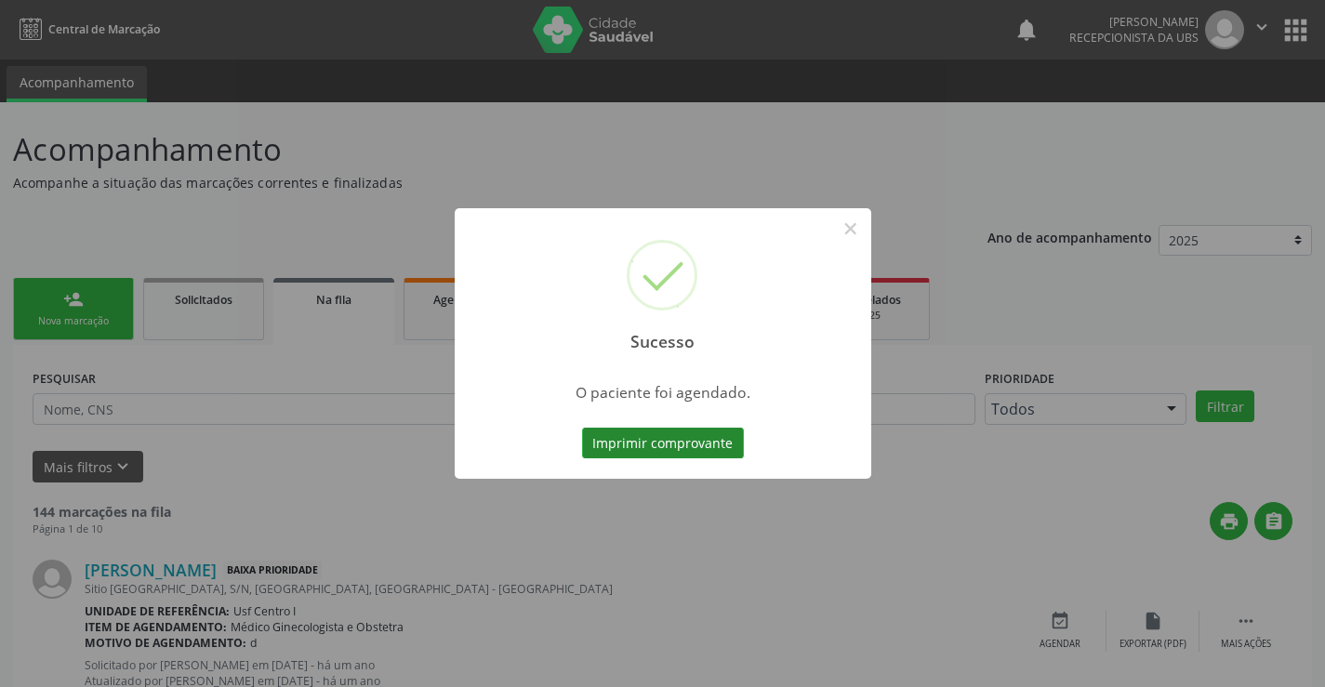
click at [631, 434] on button "Imprimir comprovante" at bounding box center [663, 444] width 162 height 32
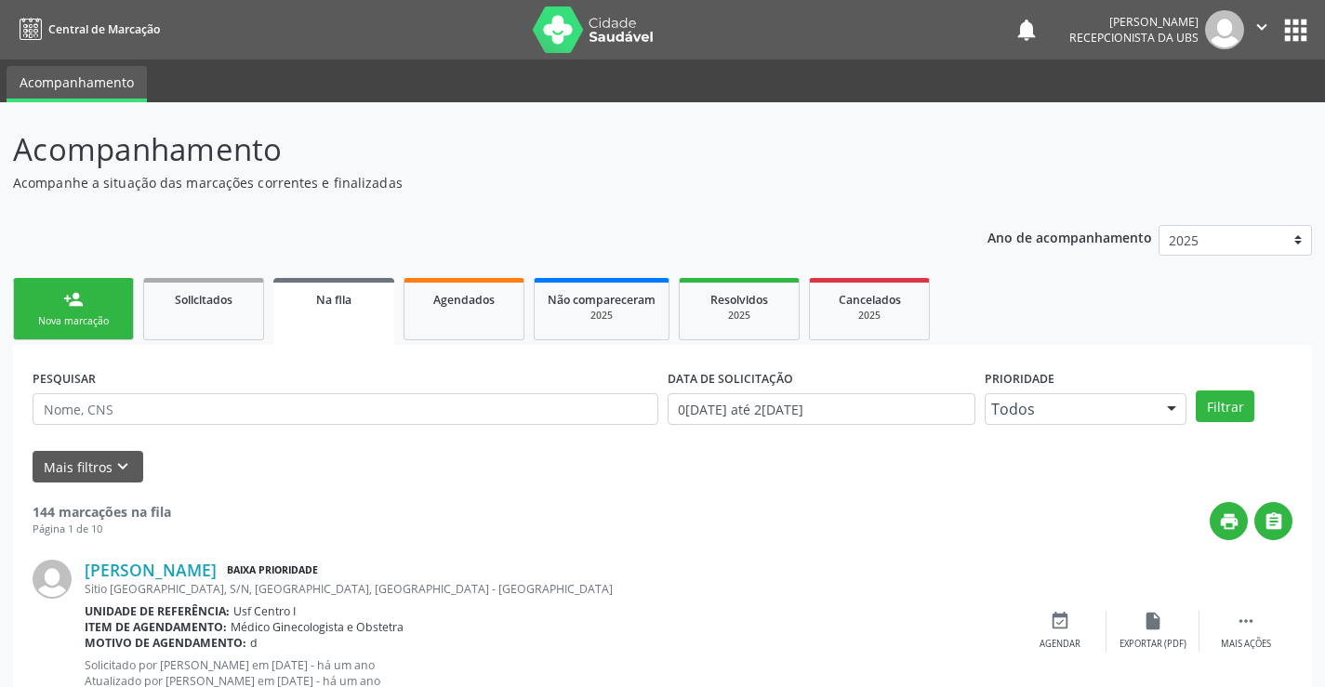
click at [67, 283] on link "person_add Nova marcação" at bounding box center [73, 309] width 121 height 62
click at [88, 313] on link "person_add Nova marcação" at bounding box center [73, 309] width 121 height 62
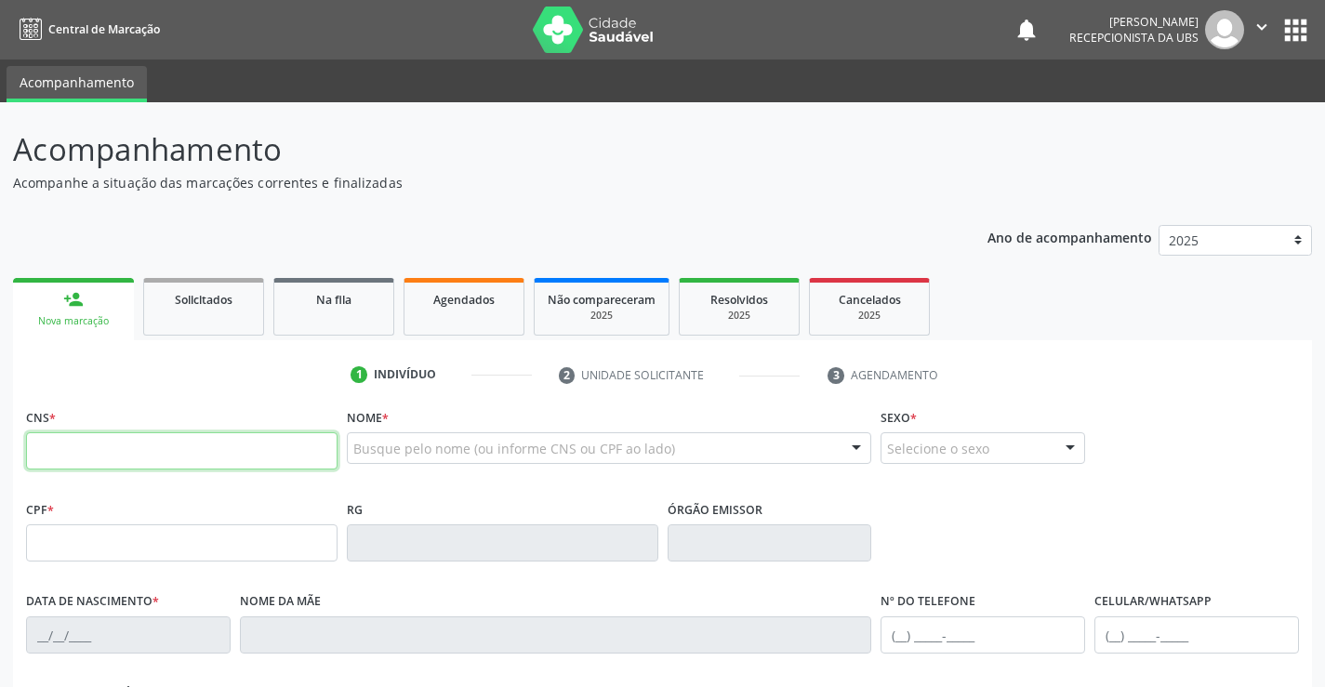
click at [89, 449] on input "text" at bounding box center [182, 450] width 312 height 37
type input "706 2055 3984 2067"
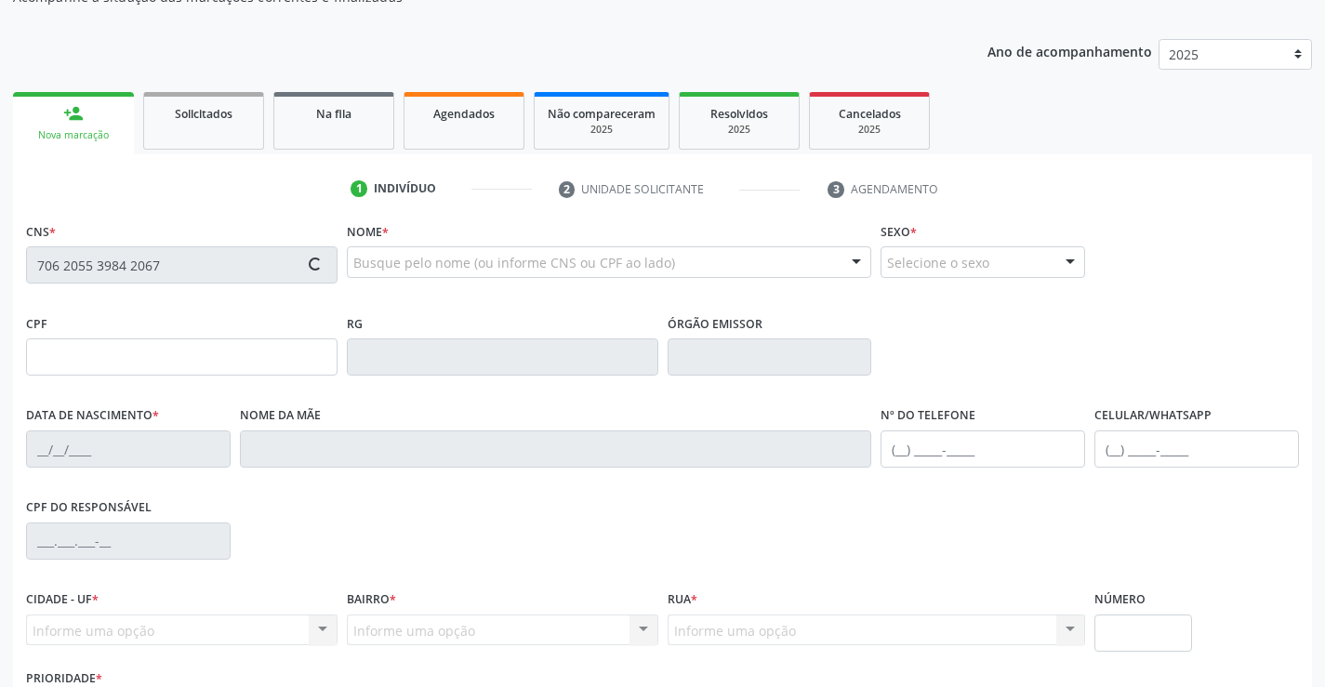
scroll to position [321, 0]
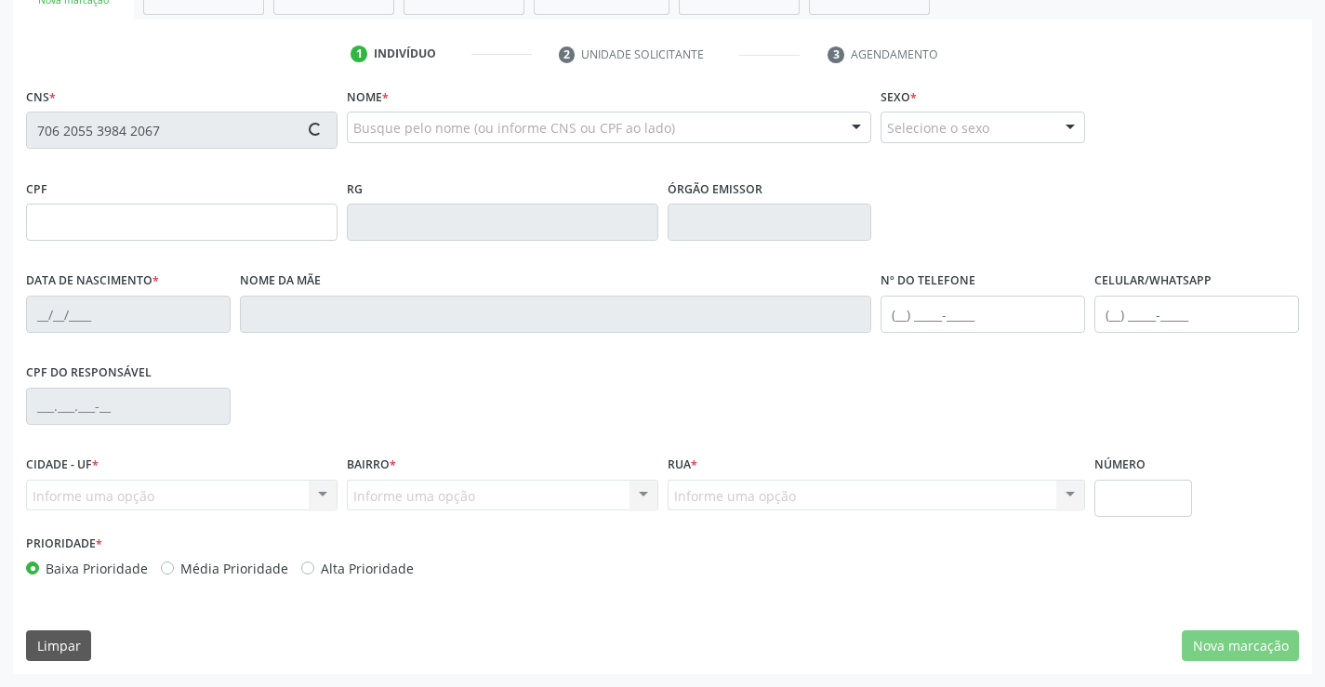
type input "2[DATE]"
type input "[PERSON_NAME]"
type input "[PHONE_NUMBER]"
type input "28"
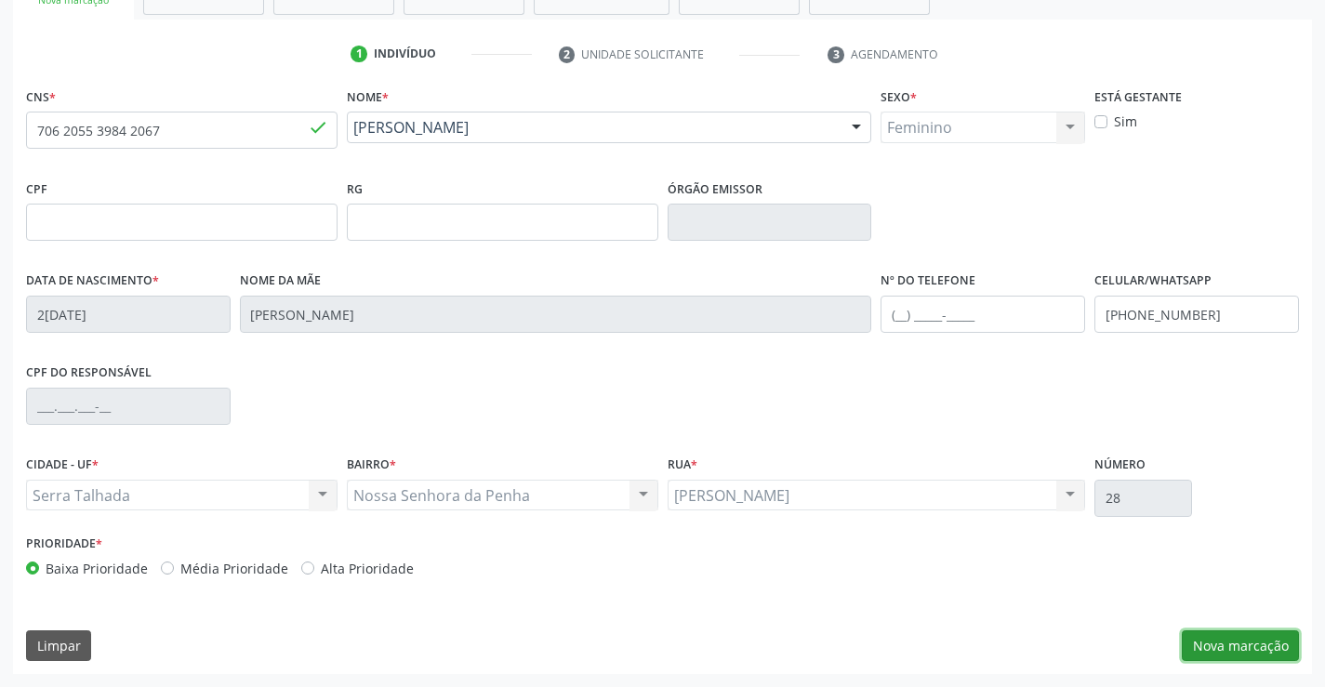
click at [1247, 637] on button "Nova marcação" at bounding box center [1240, 646] width 117 height 32
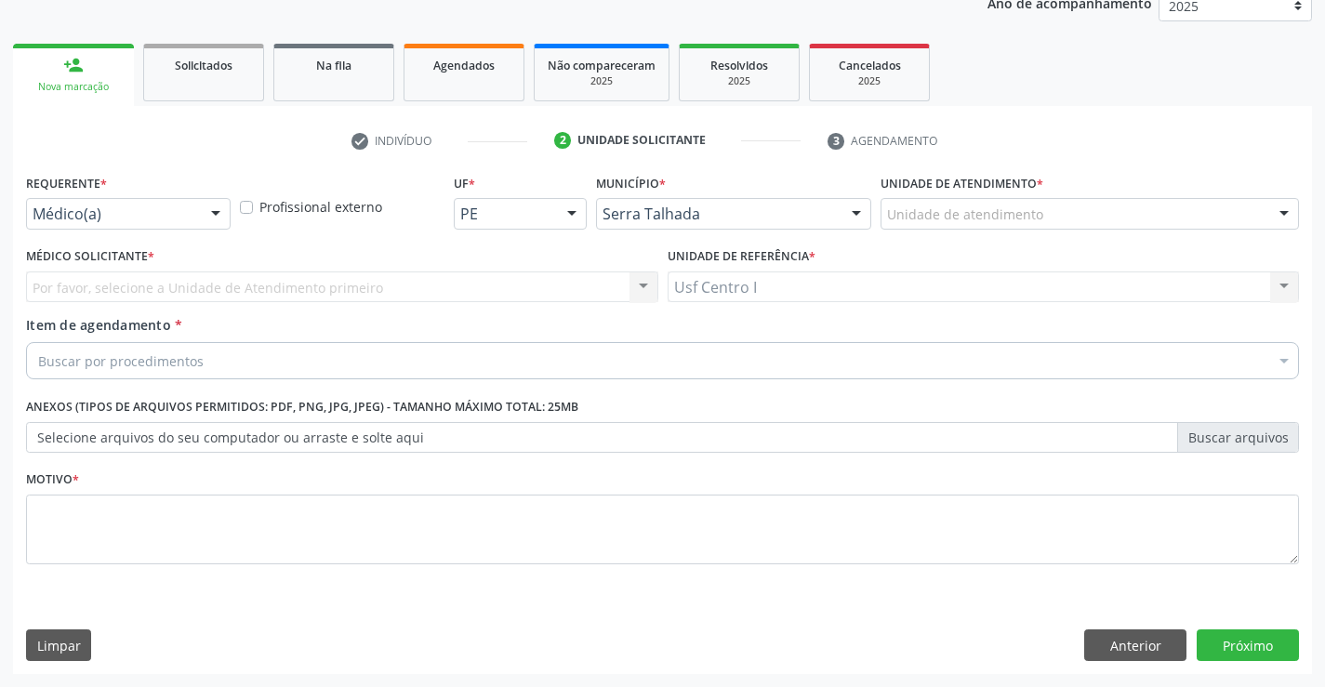
scroll to position [234, 0]
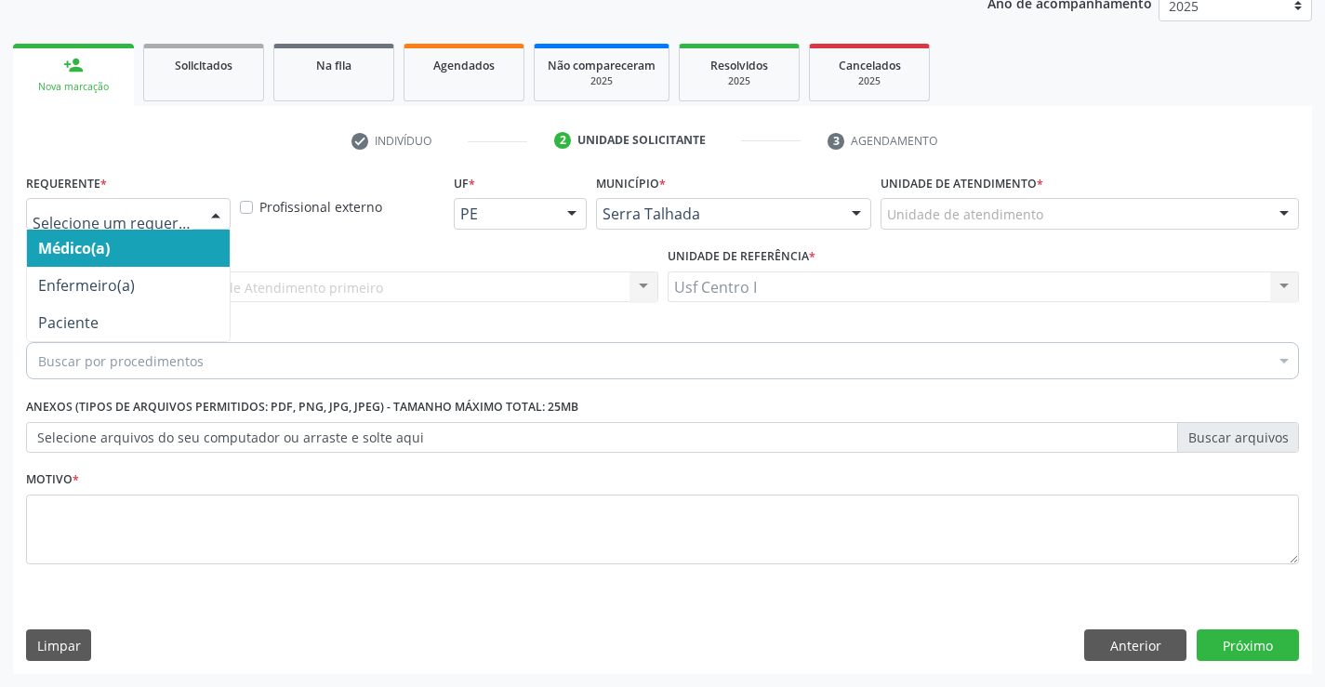
click at [219, 212] on div at bounding box center [216, 215] width 28 height 32
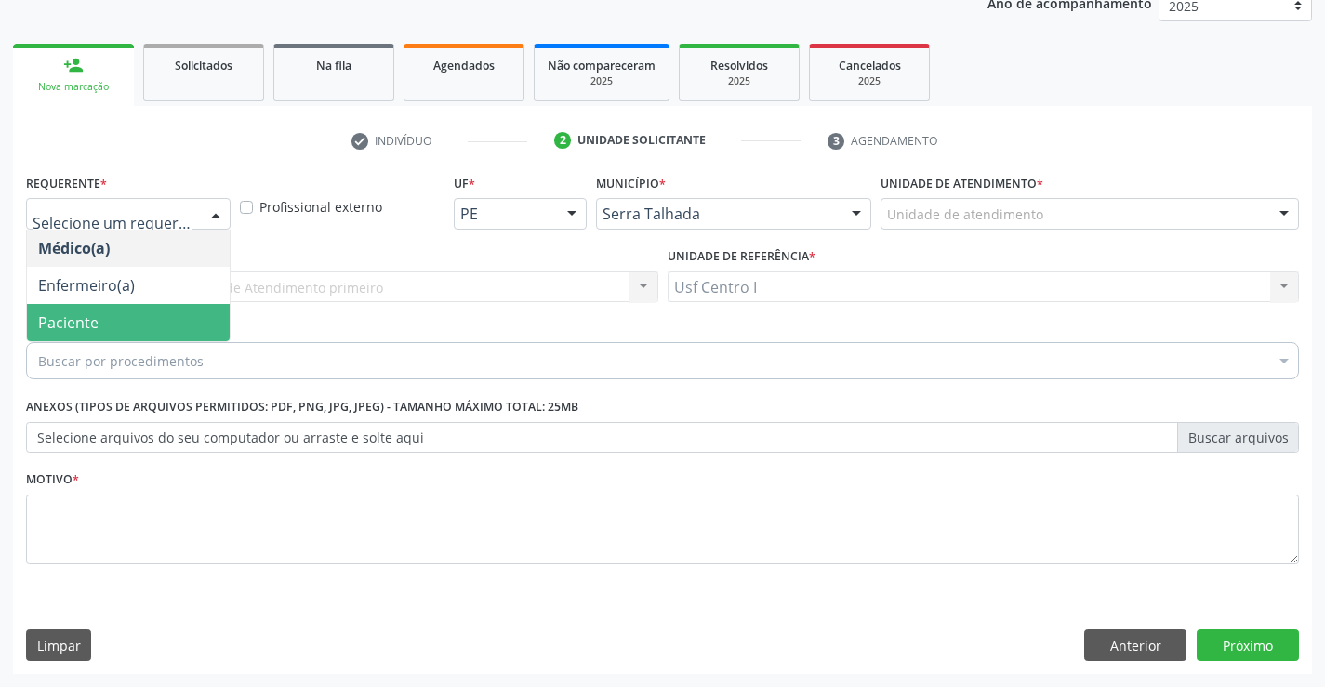
click at [98, 322] on span "Paciente" at bounding box center [128, 322] width 203 height 37
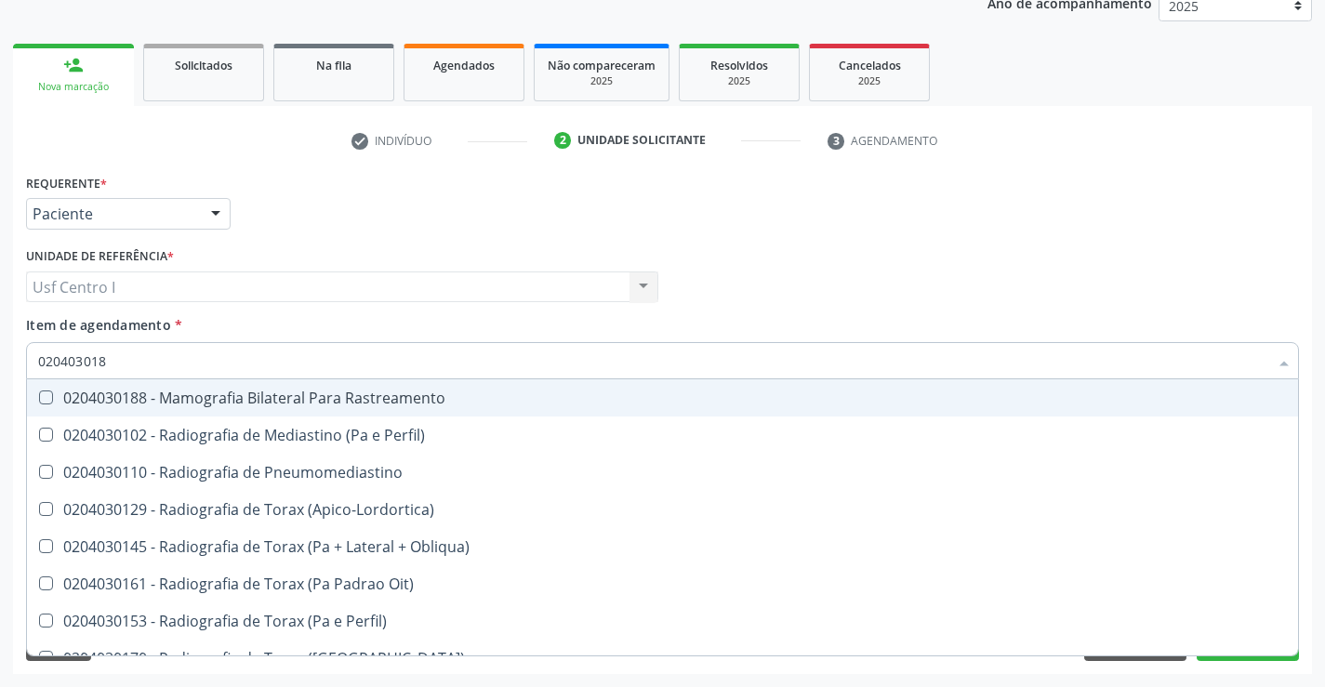
type input "0204030188"
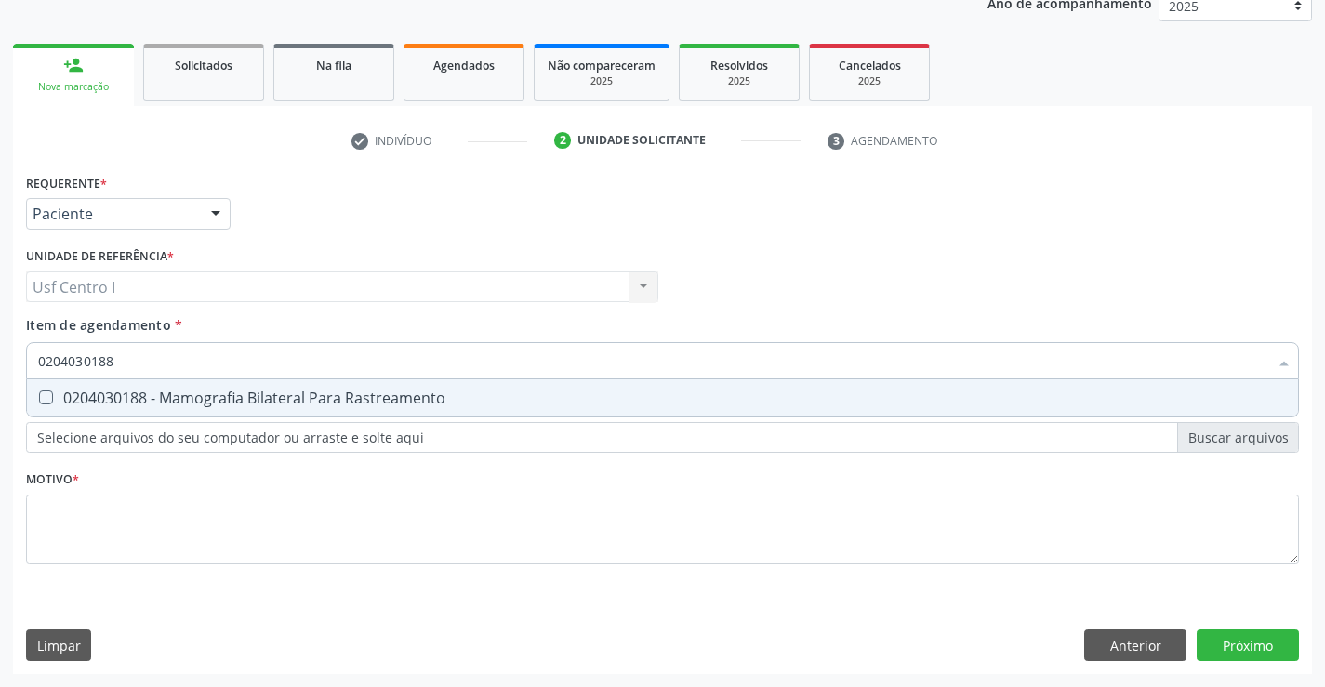
click at [264, 398] on div "0204030188 - Mamografia Bilateral Para Rastreamento" at bounding box center [662, 398] width 1249 height 15
checkbox Rastreamento "true"
click at [1254, 651] on div "Requerente * Paciente Médico(a) Enfermeiro(a) Paciente Nenhum resultado encontr…" at bounding box center [662, 421] width 1299 height 505
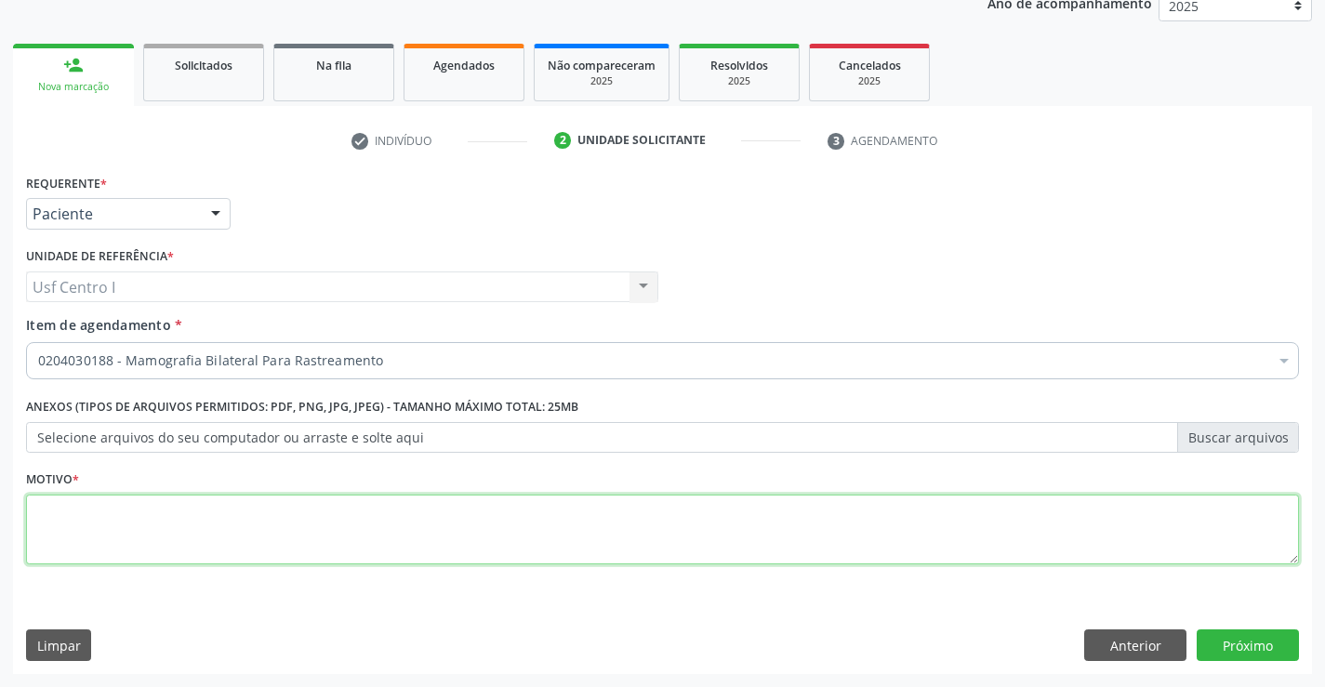
click at [97, 525] on textarea at bounding box center [662, 530] width 1273 height 71
type textarea "."
click at [1258, 638] on button "Próximo" at bounding box center [1248, 646] width 102 height 32
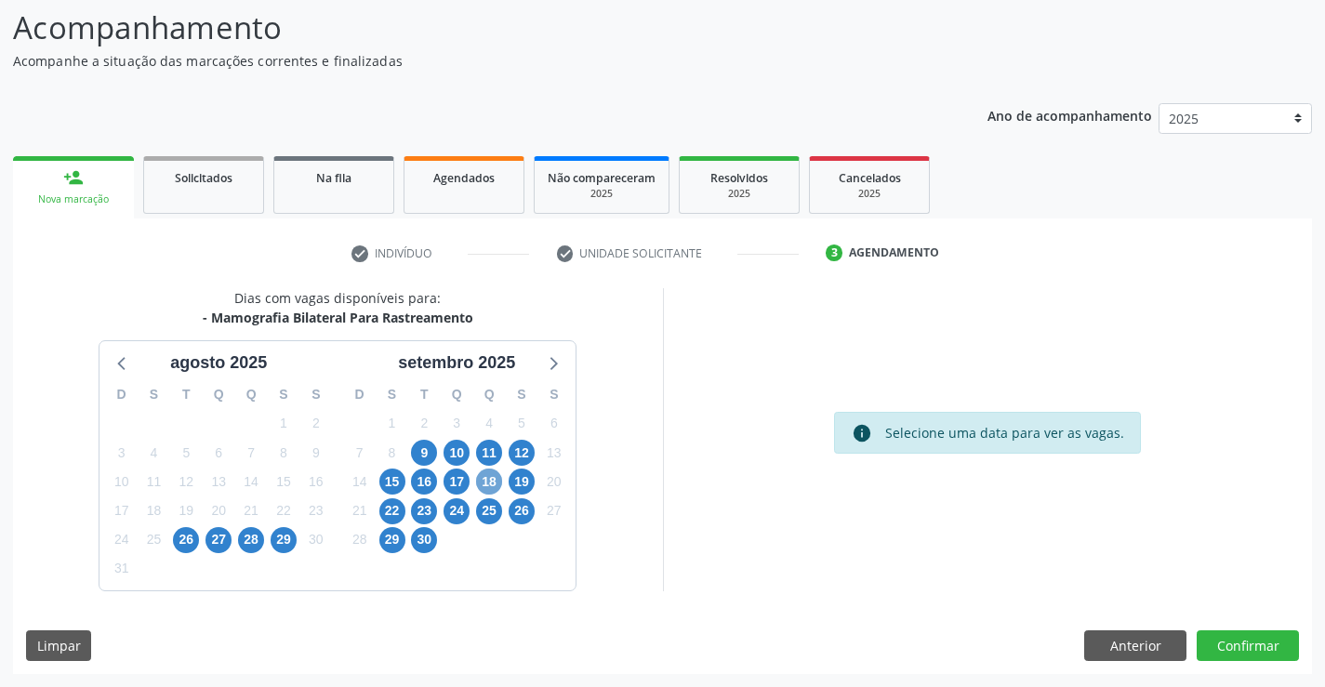
click at [495, 471] on span "18" at bounding box center [489, 482] width 26 height 26
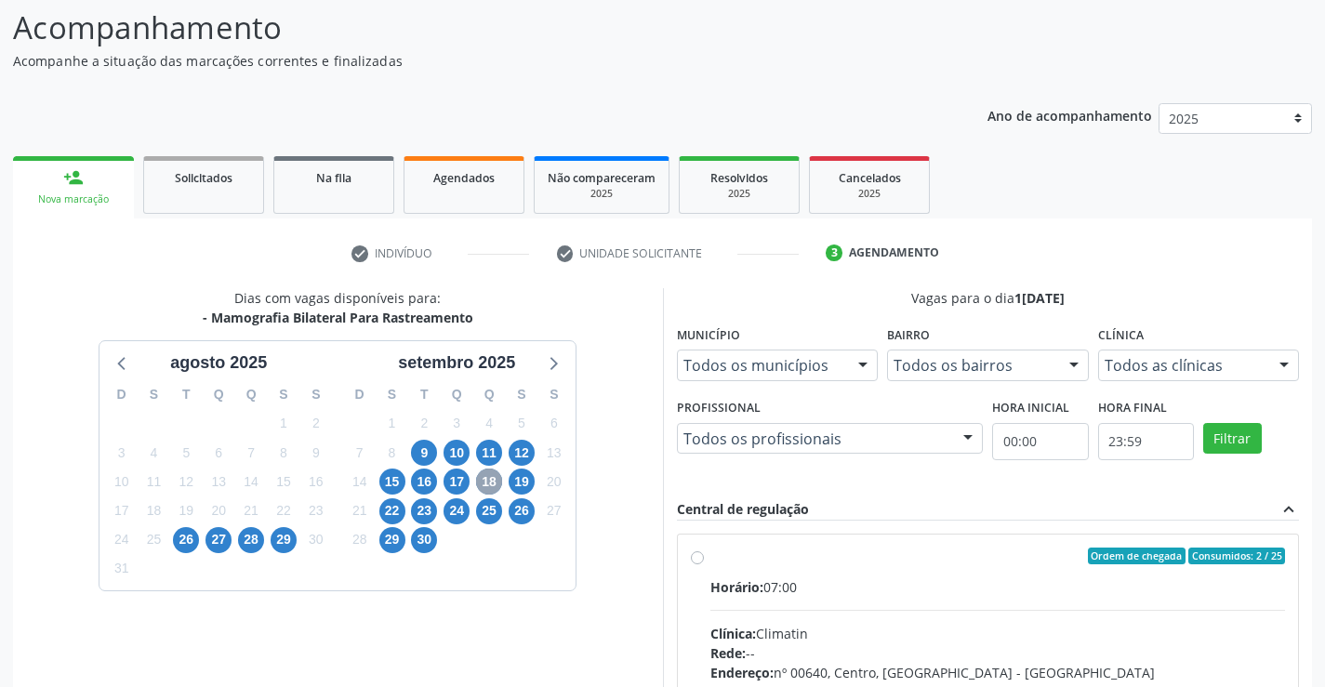
scroll to position [391, 0]
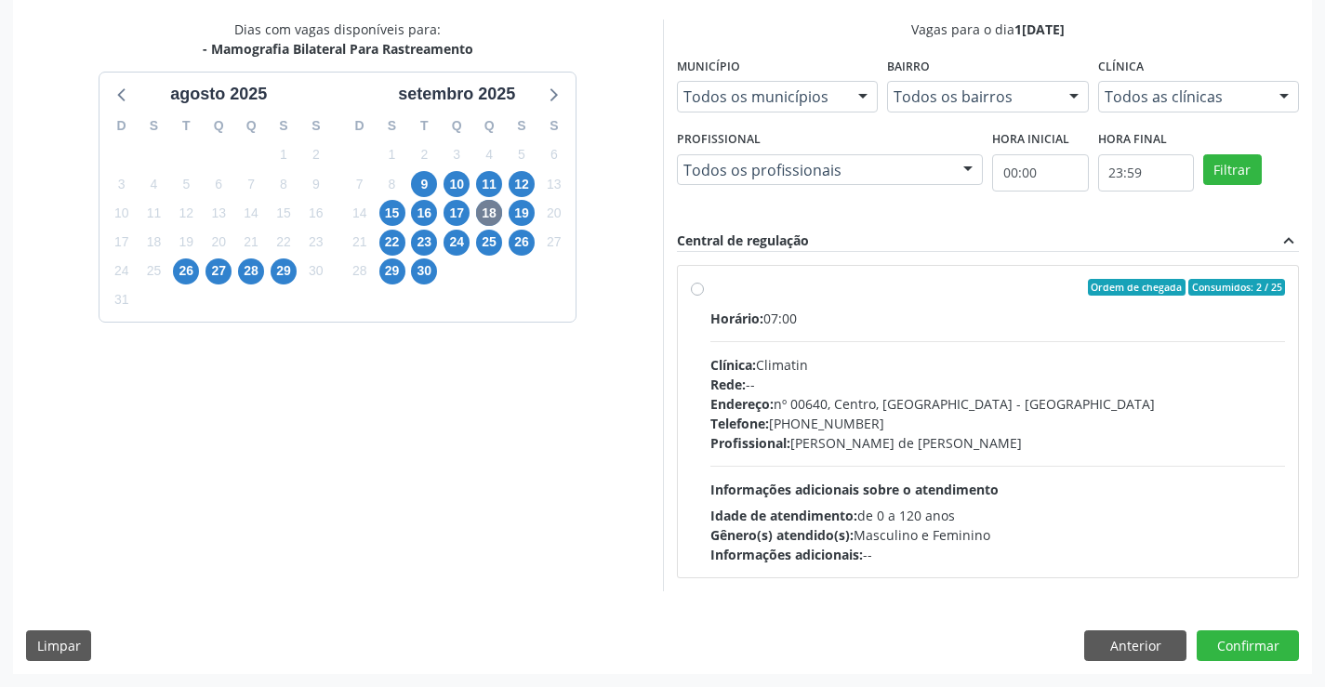
click at [710, 285] on label "Ordem de chegada Consumidos: 2 / 25 Horário: 07:00 Clínica: Climatin Rede: -- E…" at bounding box center [998, 421] width 576 height 285
click at [693, 285] on input "Ordem de chegada Consumidos: 2 / 25 Horário: 07:00 Clínica: Climatin Rede: -- E…" at bounding box center [697, 287] width 13 height 17
radio input "true"
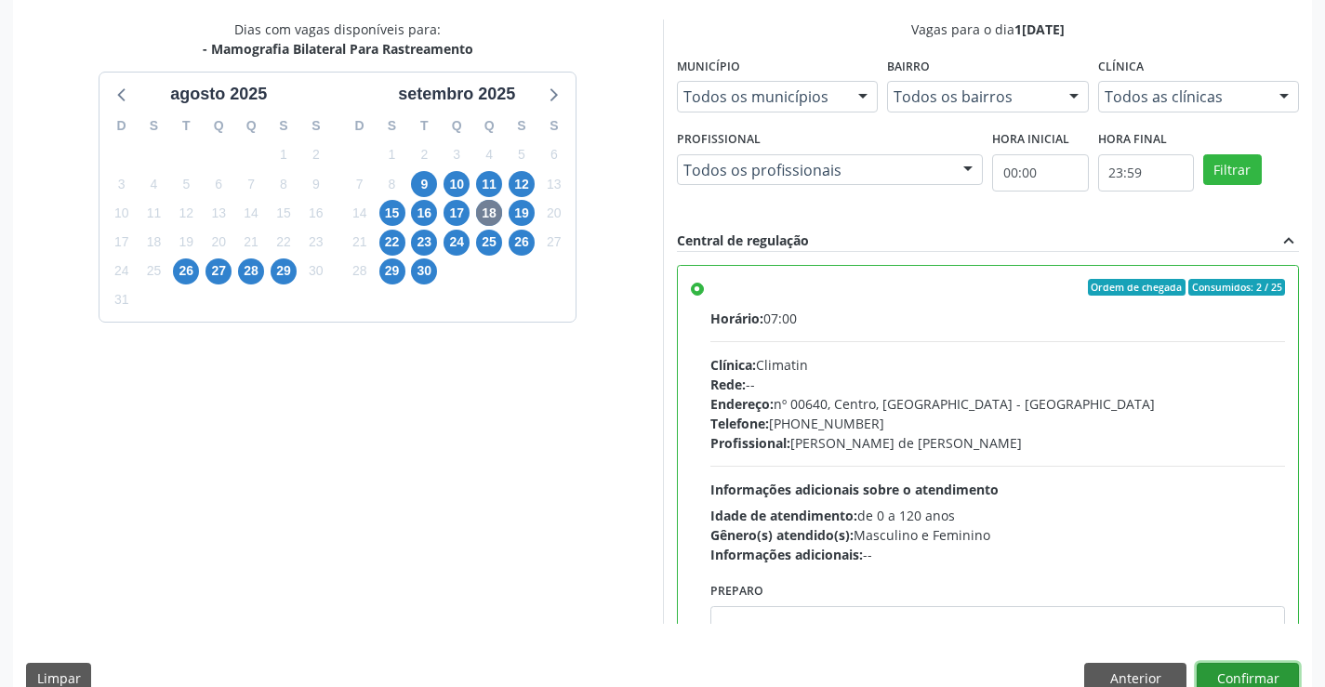
click at [1241, 671] on button "Confirmar" at bounding box center [1248, 679] width 102 height 32
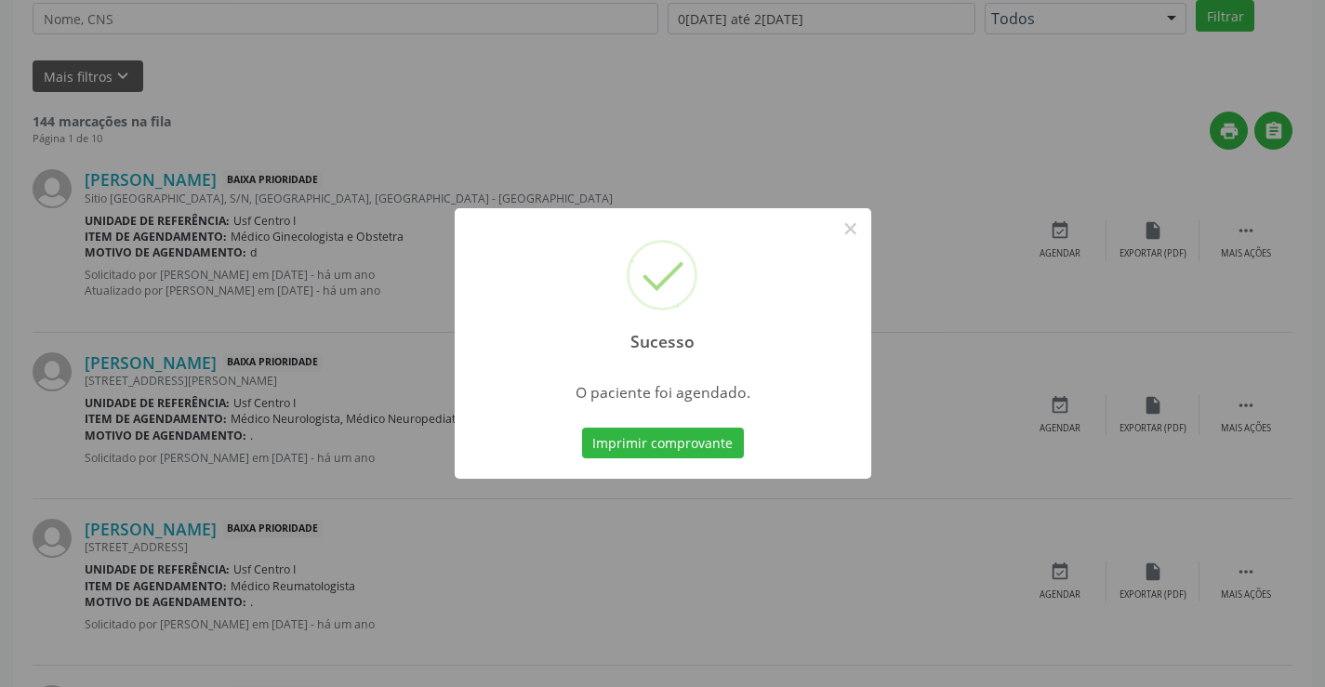
scroll to position [0, 0]
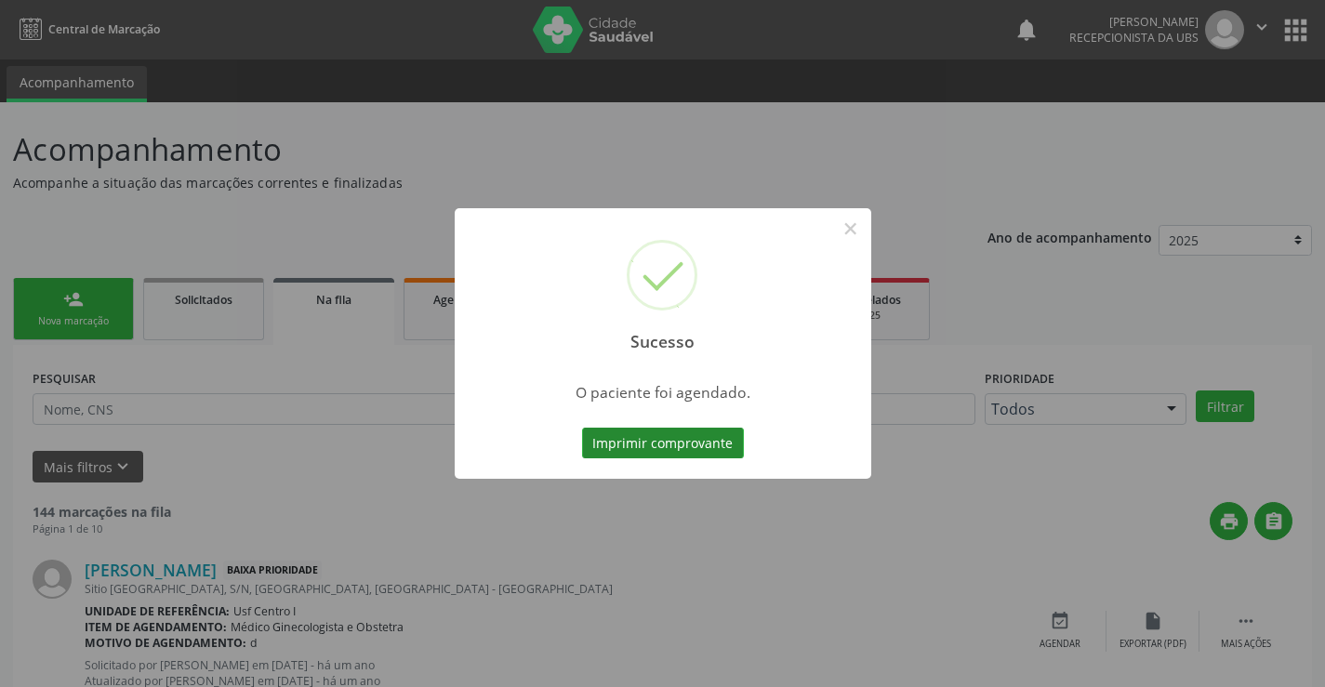
click at [609, 449] on button "Imprimir comprovante" at bounding box center [663, 444] width 162 height 32
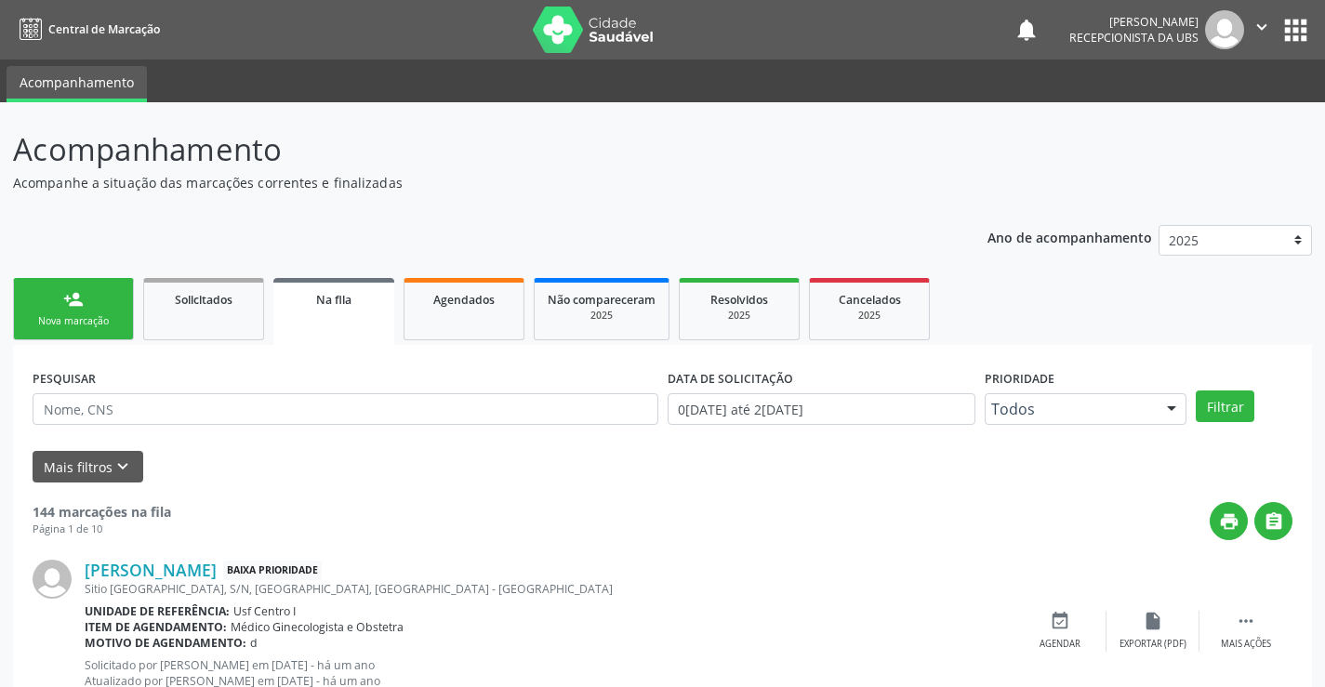
click at [92, 311] on link "person_add Nova marcação" at bounding box center [73, 309] width 121 height 62
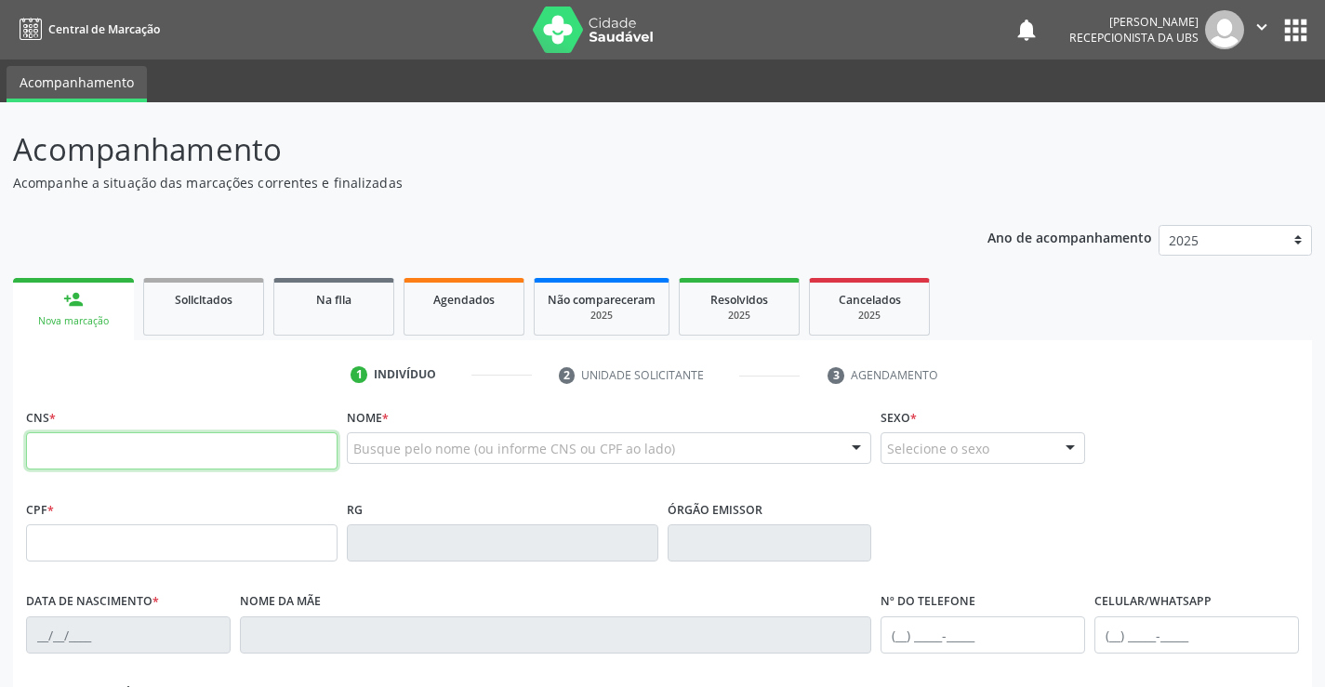
click at [70, 461] on input "text" at bounding box center [182, 450] width 312 height 37
type input "700 1029 0295 1616"
type input "1[DATE]"
type input "[PERSON_NAME] de Moura"
type input "[PHONE_NUMBER]"
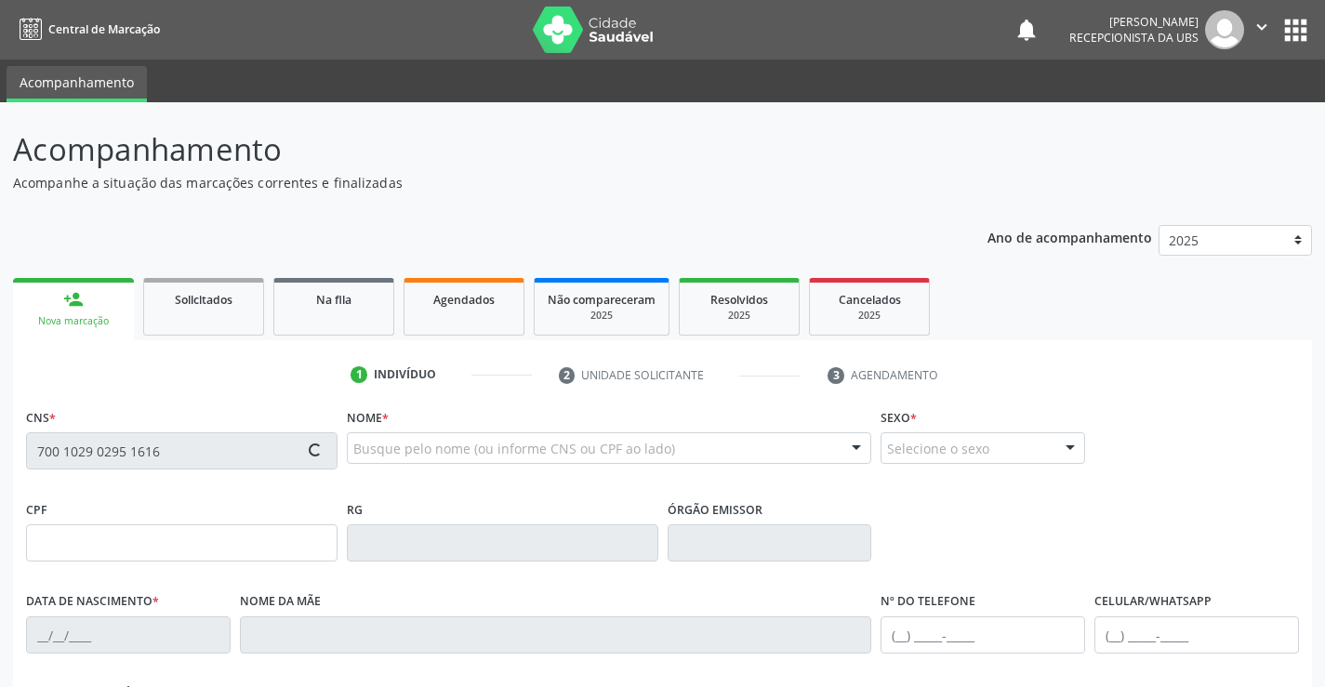
type input "[PHONE_NUMBER]"
type input "211"
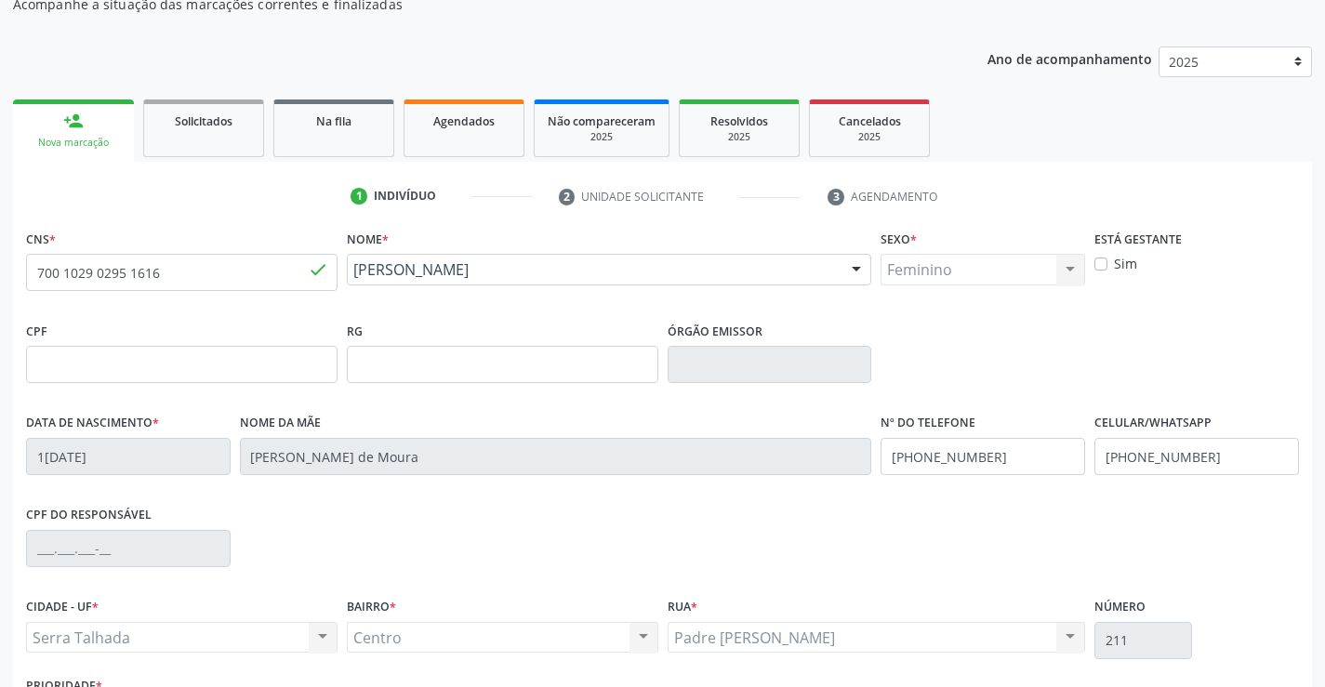
scroll to position [321, 0]
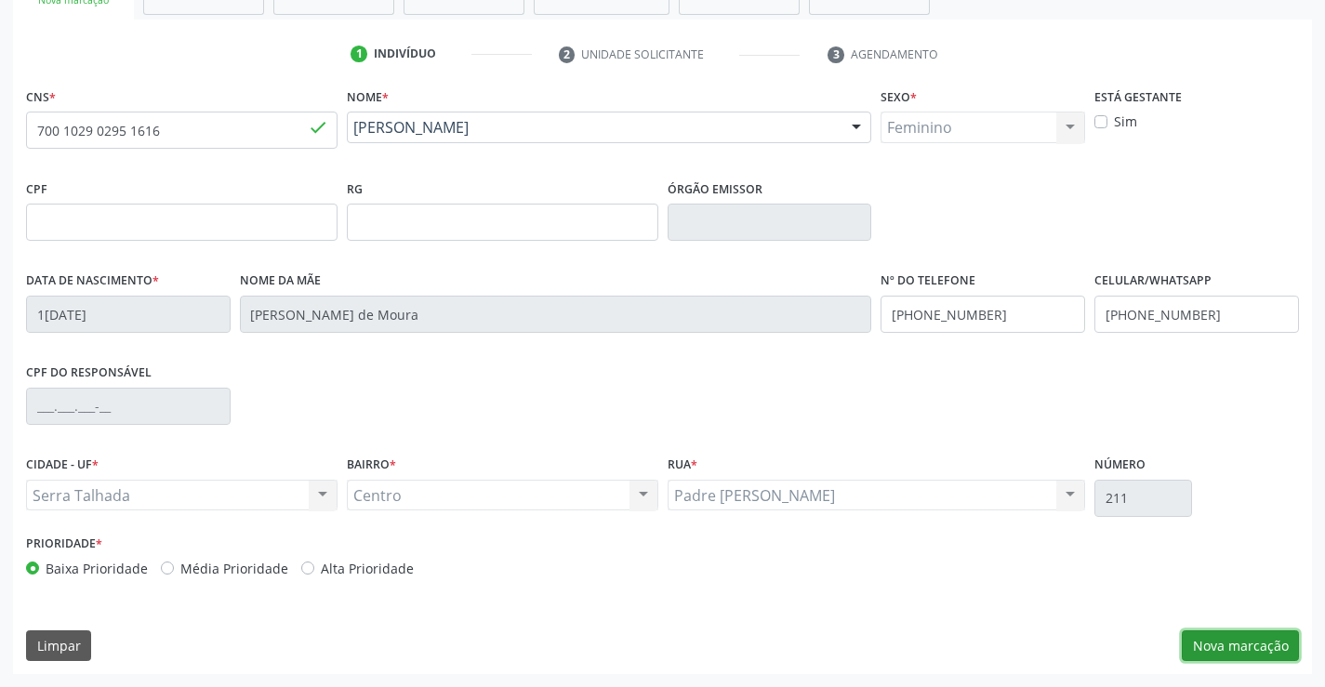
click at [1259, 646] on button "Nova marcação" at bounding box center [1240, 646] width 117 height 32
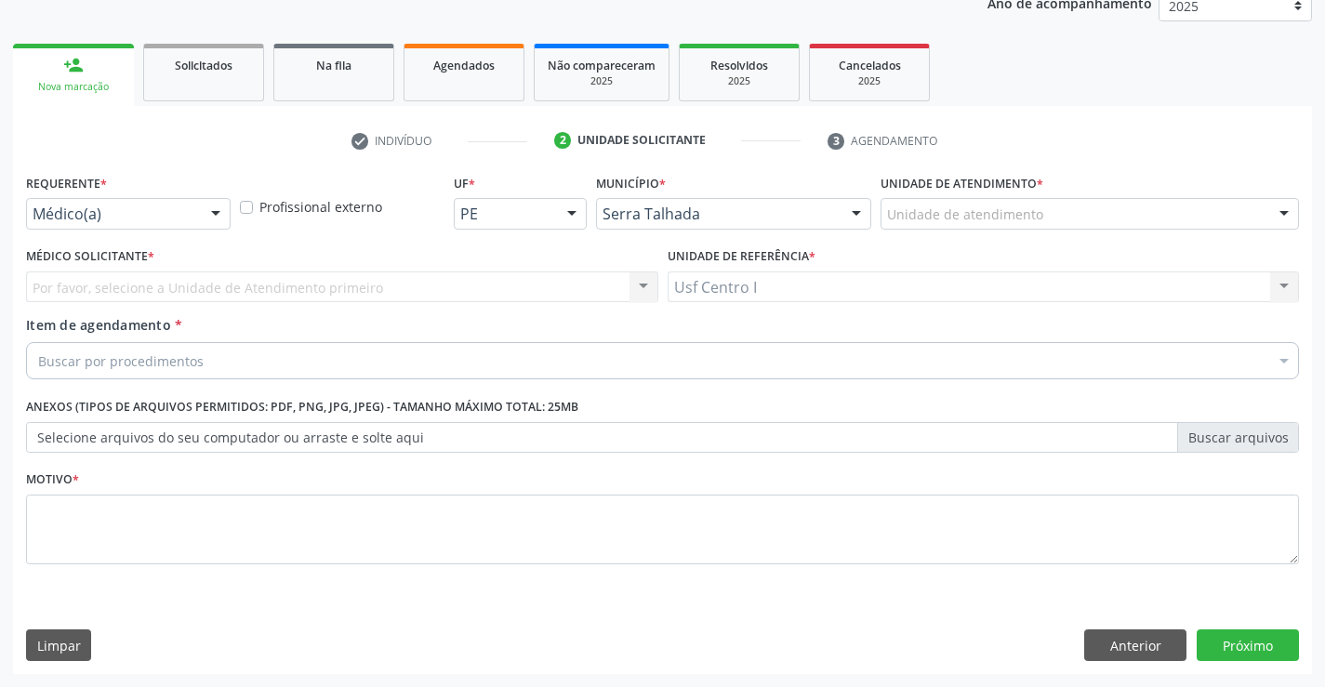
scroll to position [234, 0]
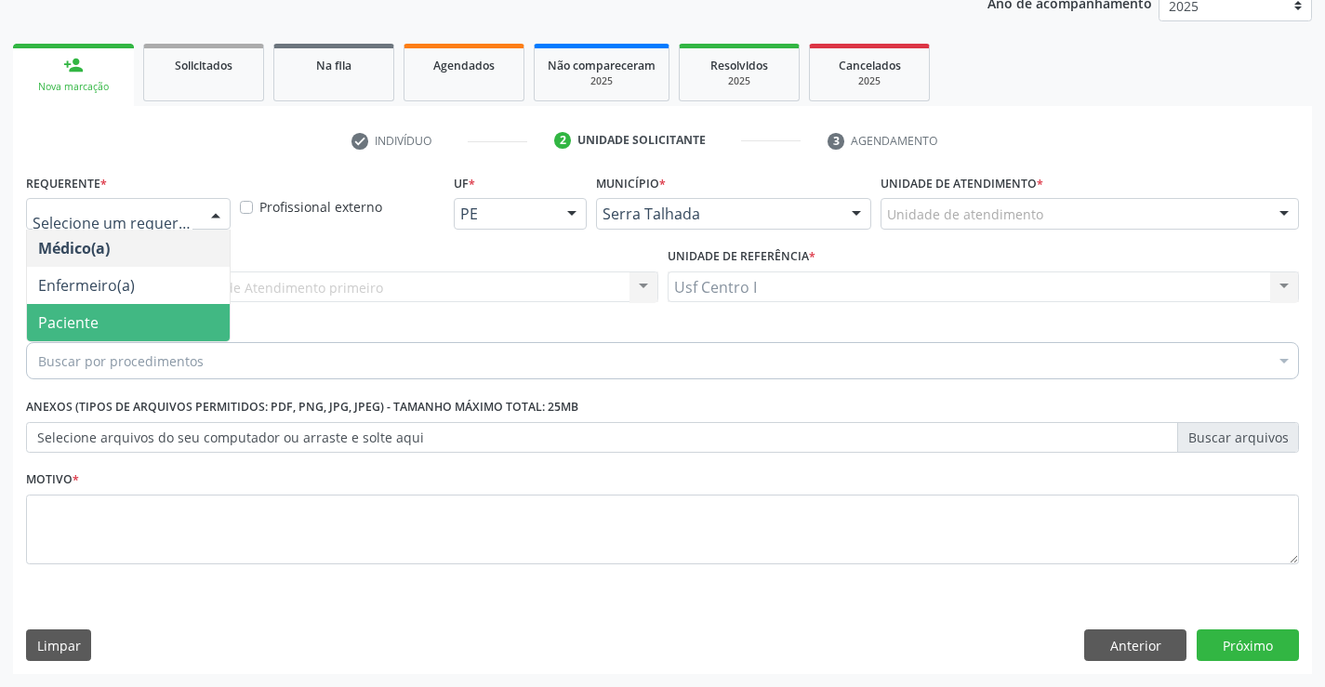
click at [80, 324] on span "Paciente" at bounding box center [68, 322] width 60 height 20
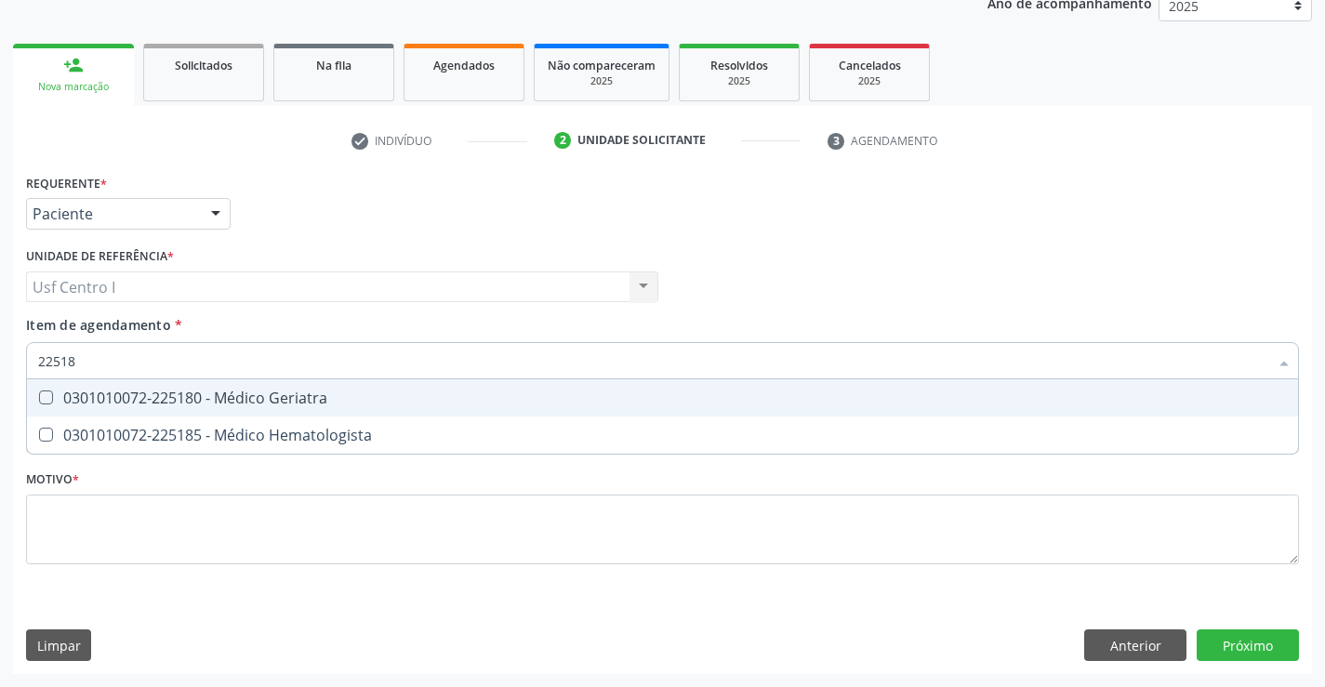
type input "225180"
click at [96, 385] on span "0301010072-225180 - Médico Geriatra" at bounding box center [662, 397] width 1271 height 37
checkbox Geriatra "true"
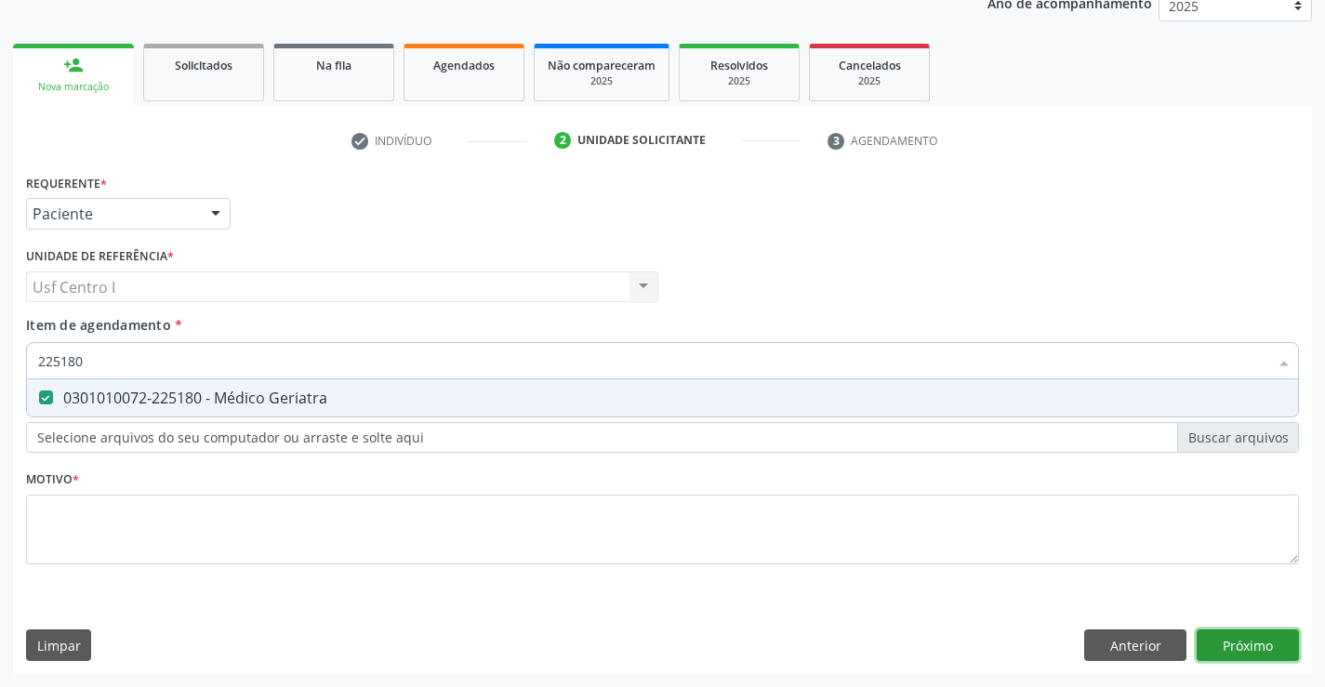
click at [1246, 650] on div "Requerente * Paciente Médico(a) Enfermeiro(a) Paciente Nenhum resultado encontr…" at bounding box center [662, 421] width 1299 height 505
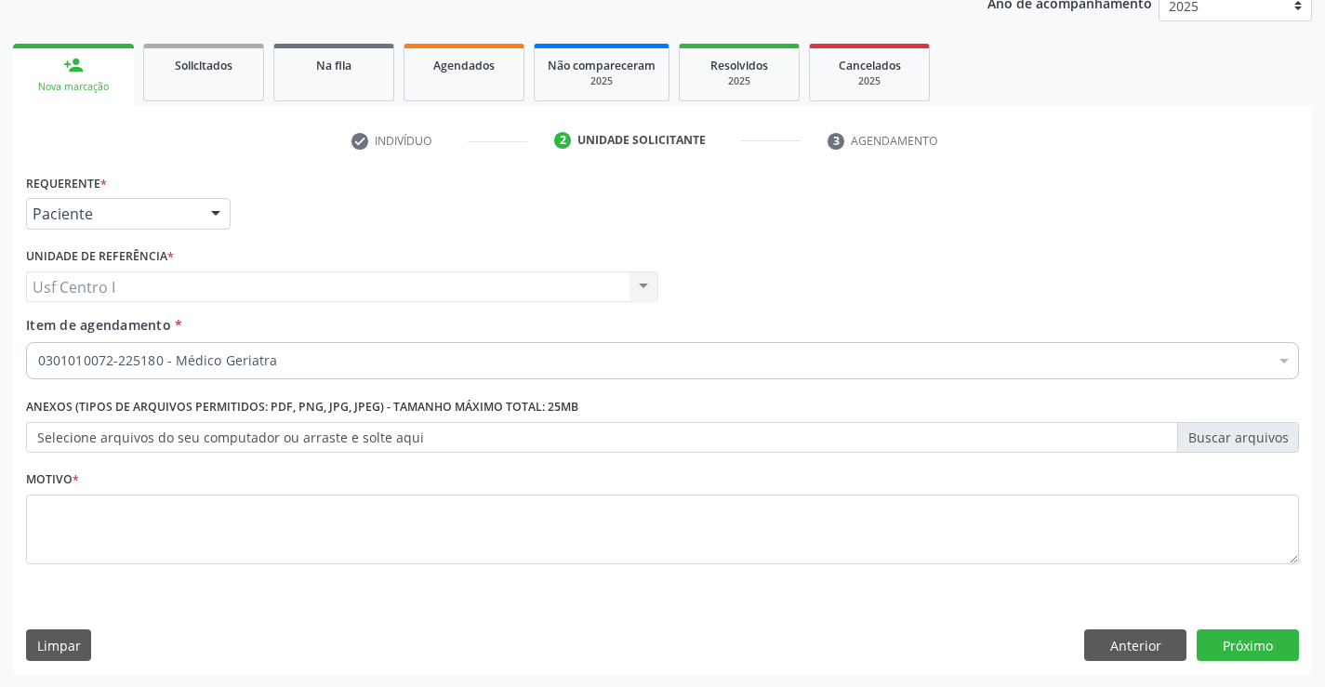
click at [156, 565] on fieldset "Motivo *" at bounding box center [662, 522] width 1273 height 112
click at [163, 537] on textarea at bounding box center [662, 530] width 1273 height 71
type textarea ","
click at [1226, 638] on button "Próximo" at bounding box center [1248, 646] width 102 height 32
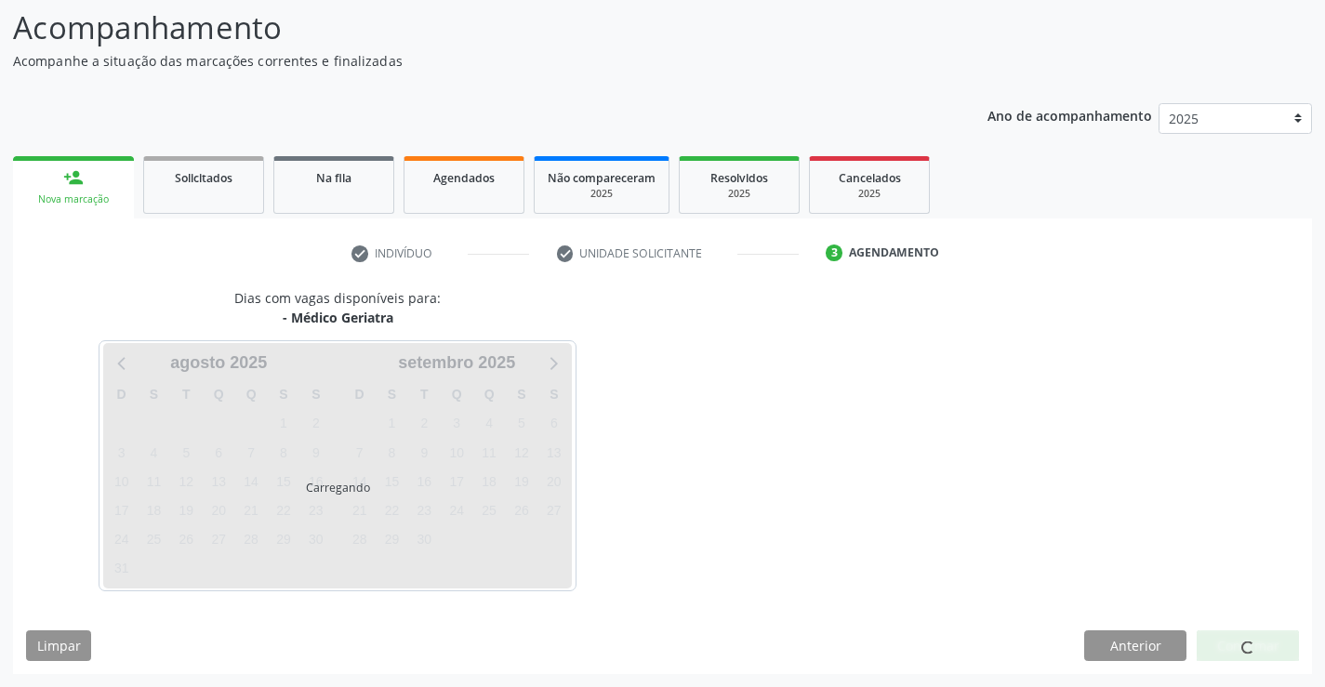
scroll to position [122, 0]
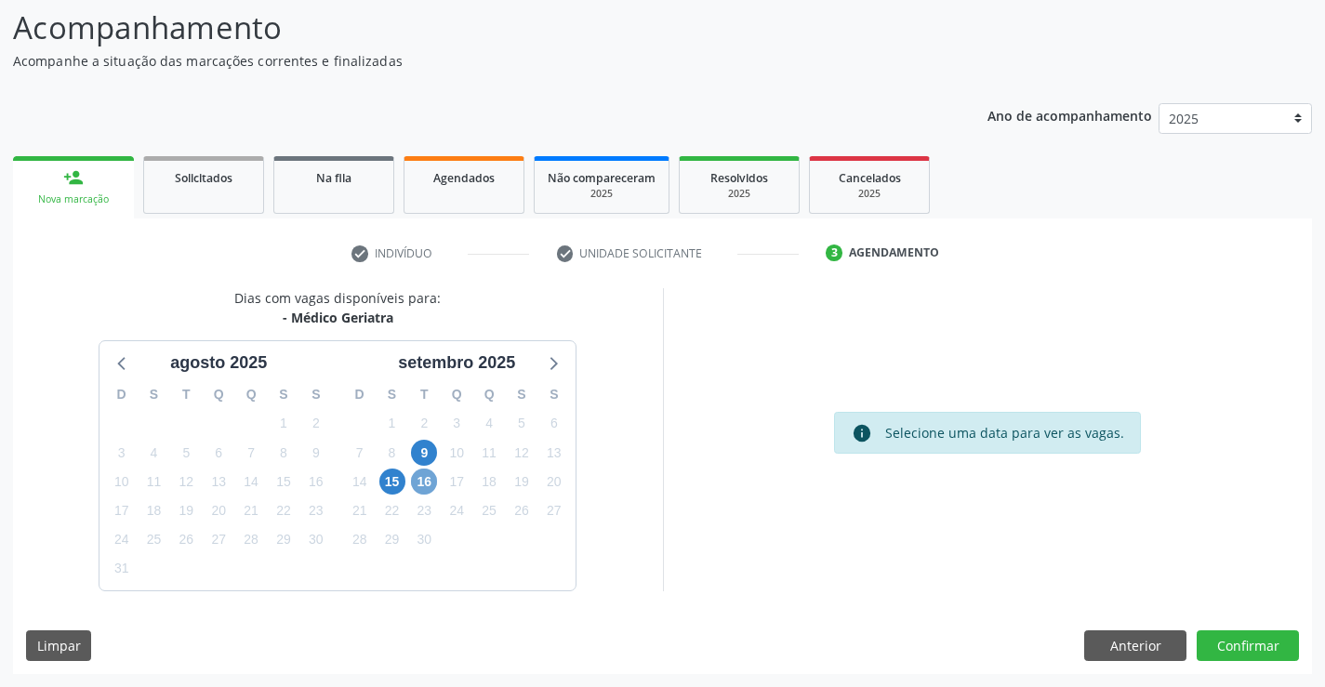
click at [426, 477] on span "16" at bounding box center [424, 482] width 26 height 26
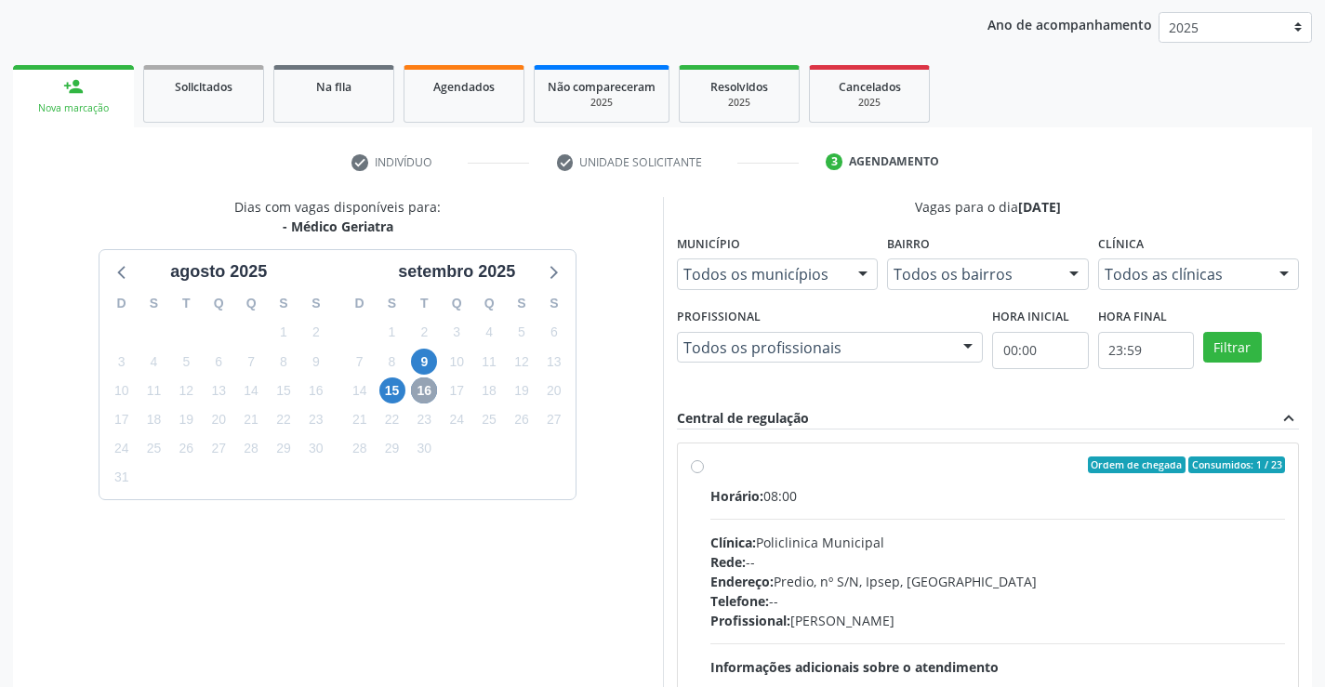
scroll to position [391, 0]
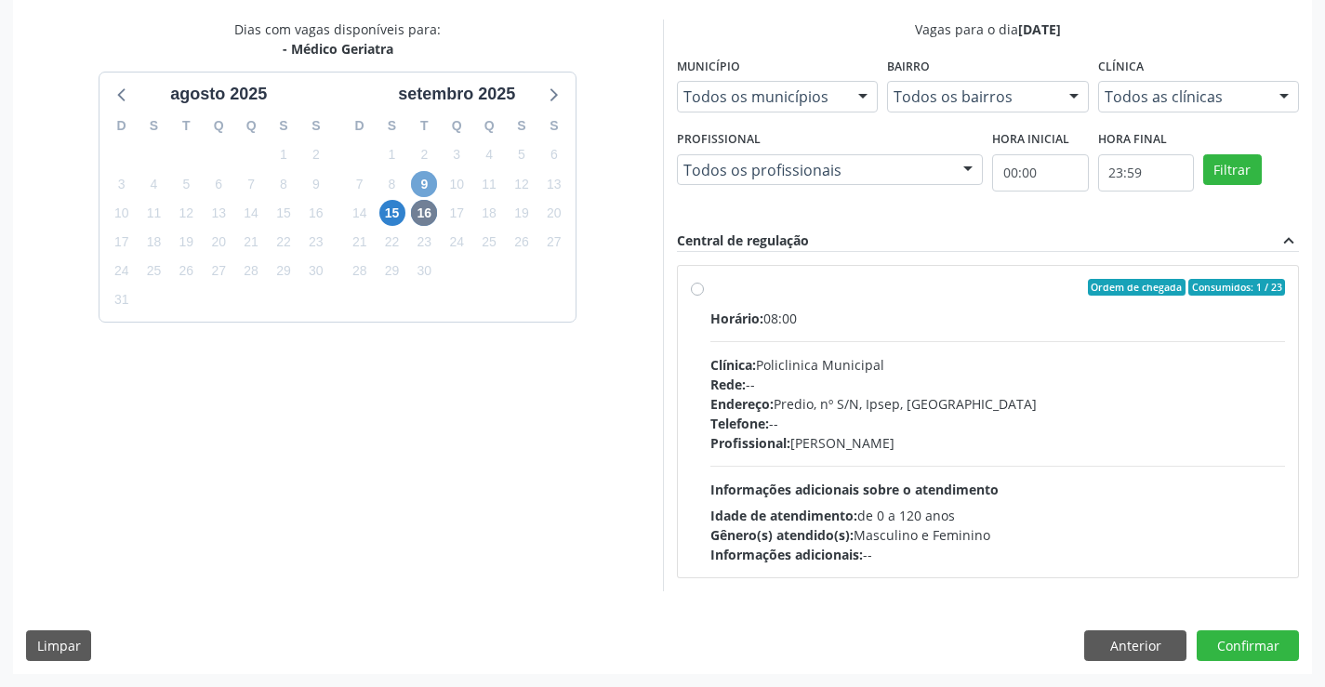
click at [422, 179] on span "9" at bounding box center [424, 184] width 26 height 26
click at [710, 292] on label "Ordem de chegada Consumidos: 12 / 23 Horário: 08:00 Clínica: Policlinica Munici…" at bounding box center [998, 421] width 576 height 285
click at [694, 292] on input "Ordem de chegada Consumidos: 12 / 23 Horário: 08:00 Clínica: Policlinica Munici…" at bounding box center [697, 287] width 13 height 17
radio input "true"
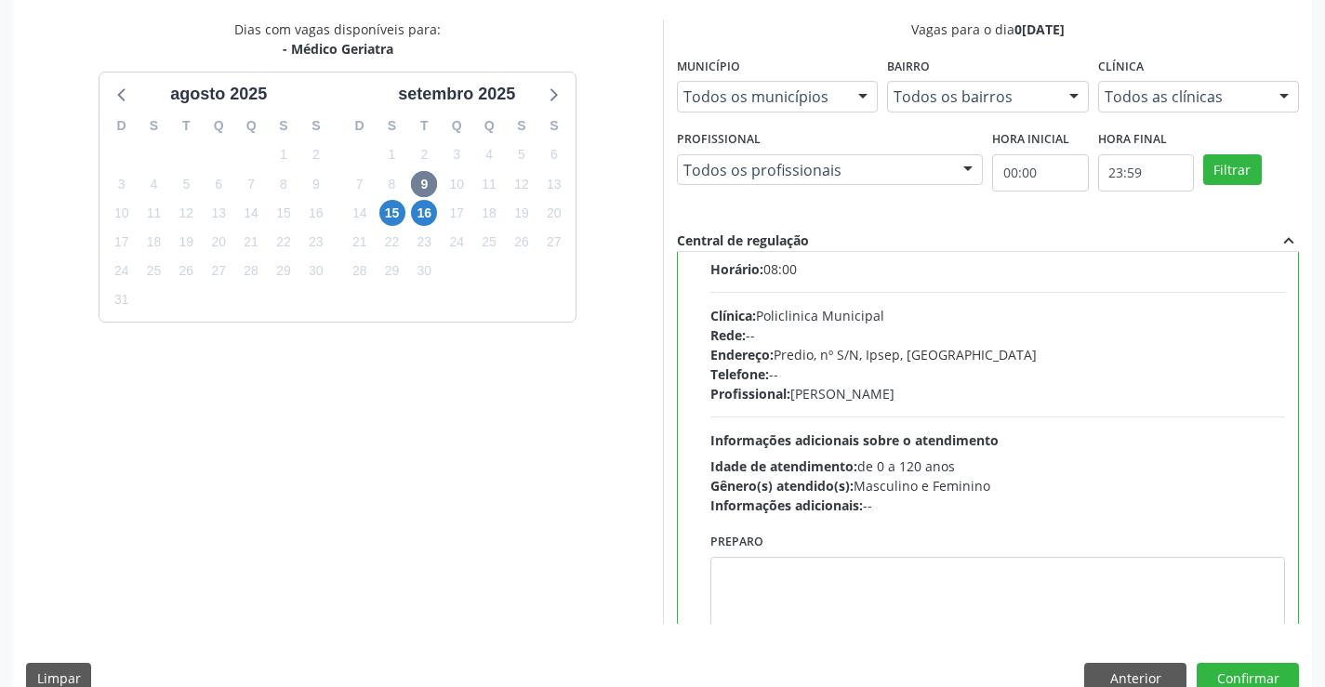
scroll to position [92, 0]
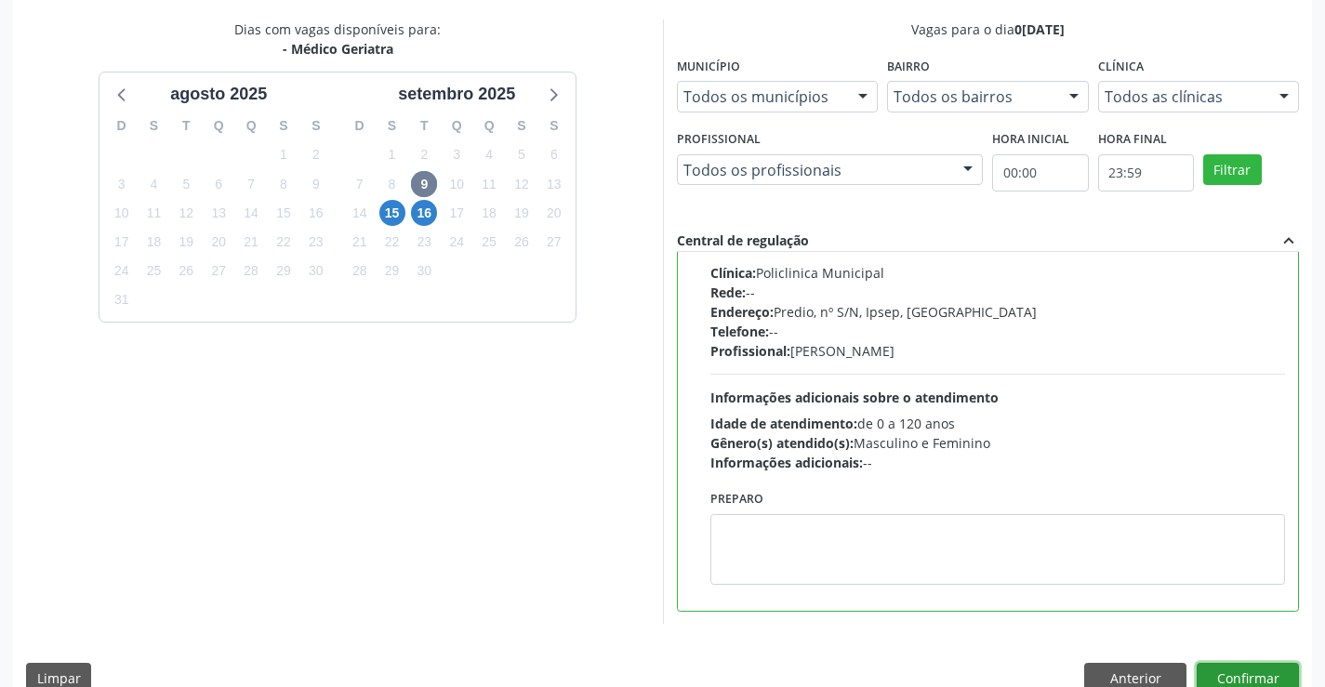
click at [1252, 673] on button "Confirmar" at bounding box center [1248, 679] width 102 height 32
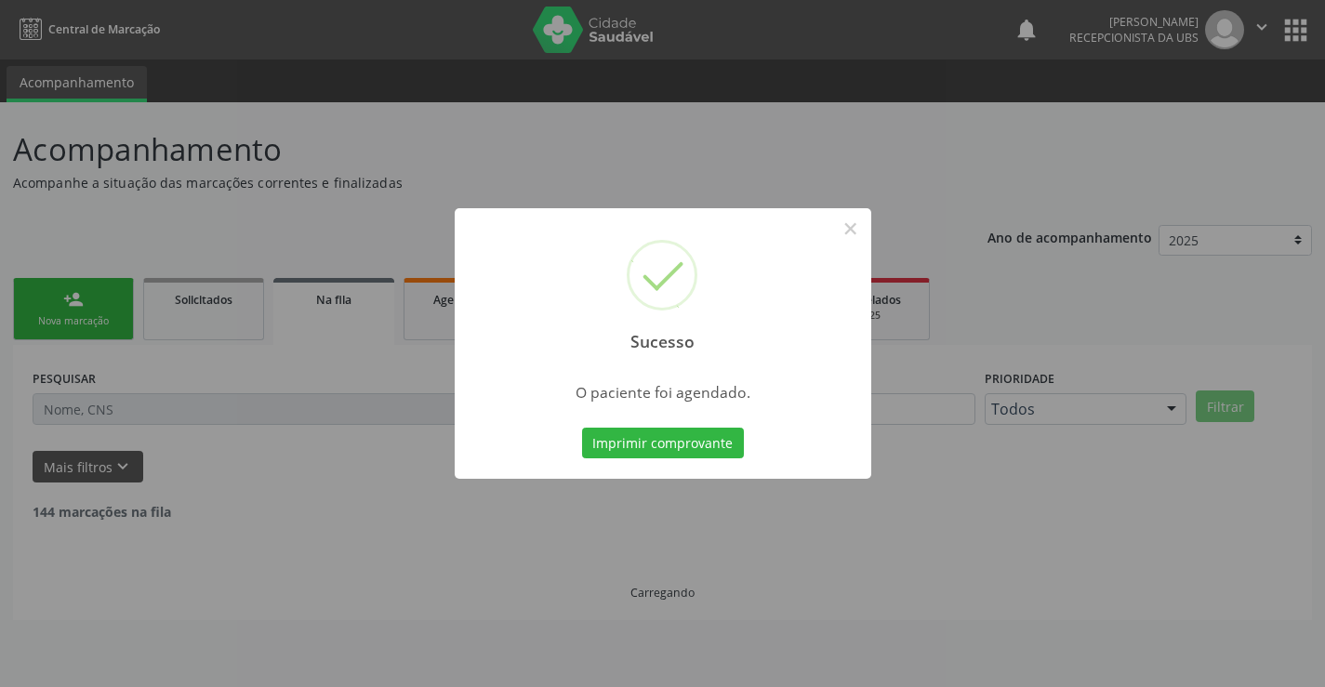
scroll to position [0, 0]
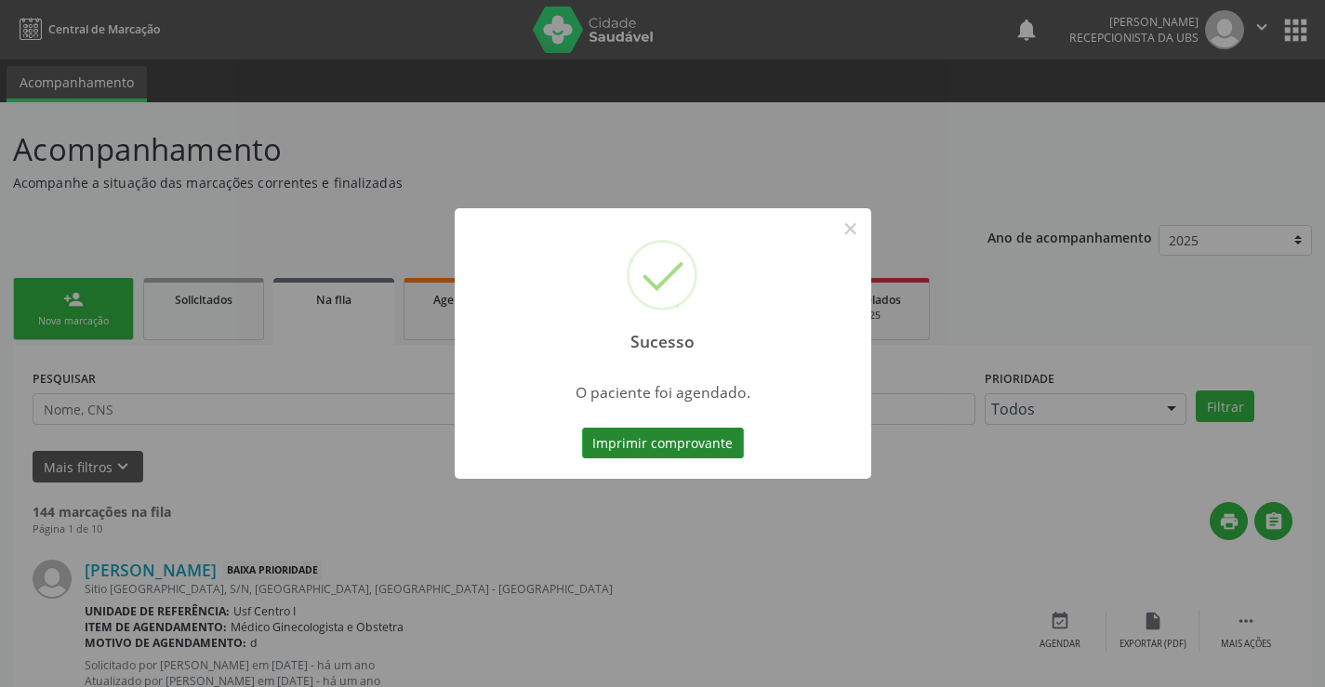
click at [633, 436] on button "Imprimir comprovante" at bounding box center [663, 444] width 162 height 32
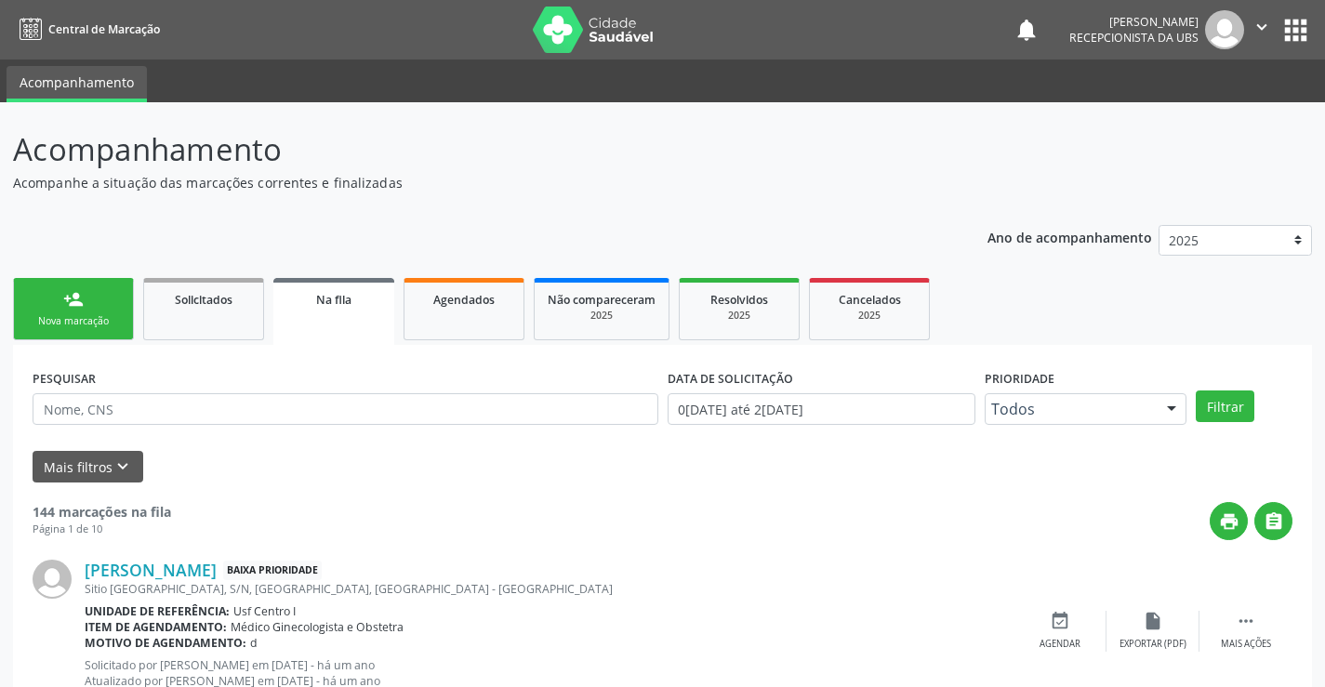
click at [77, 318] on div "Nova marcação" at bounding box center [73, 321] width 93 height 14
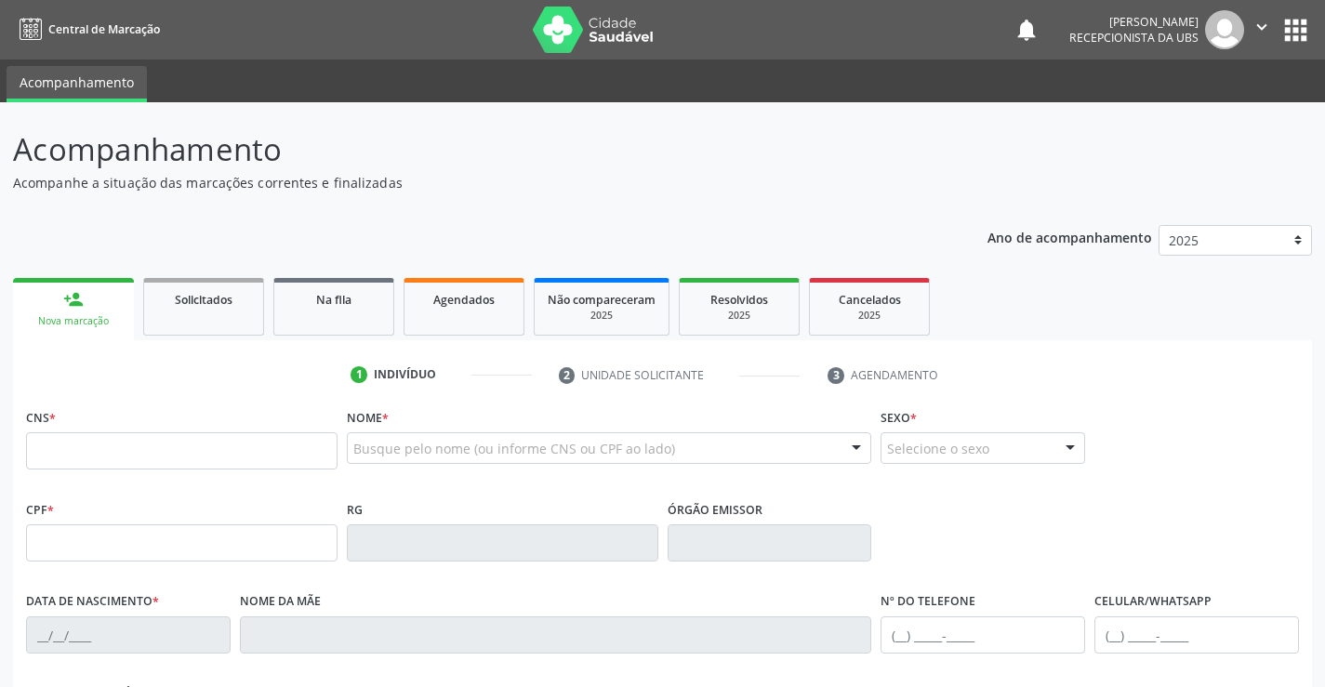
scroll to position [321, 0]
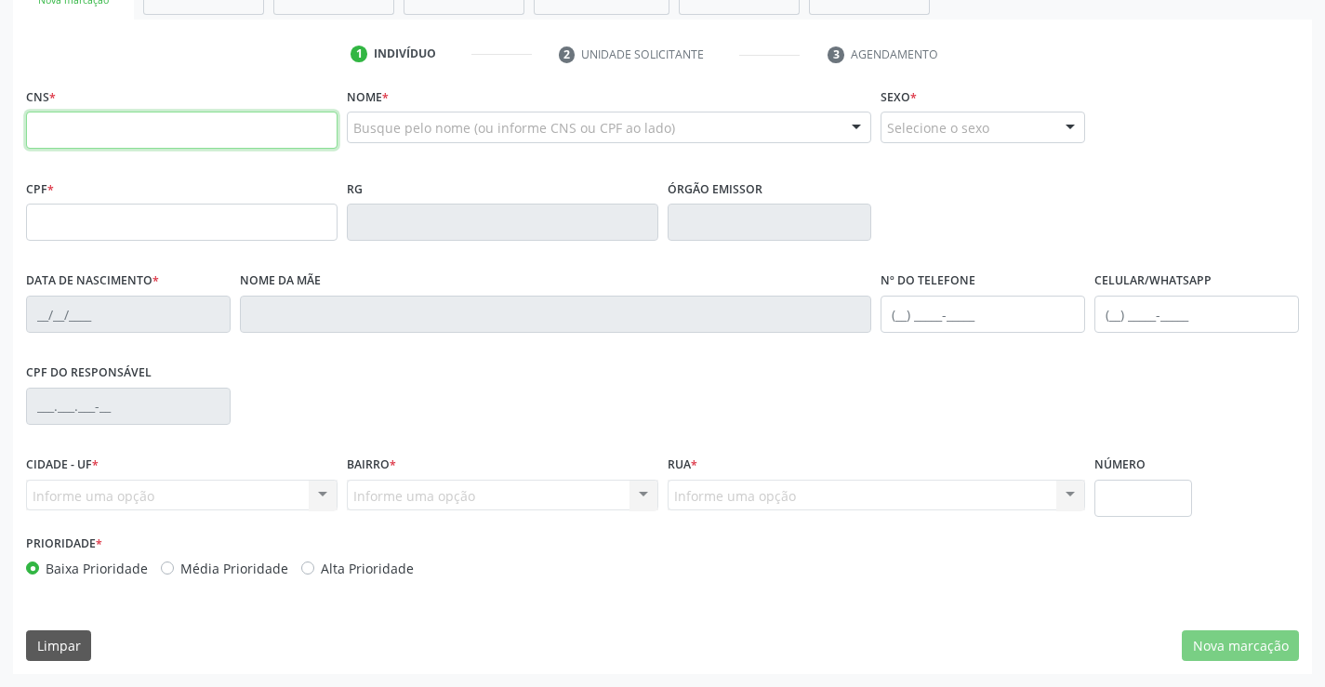
click at [133, 115] on input "text" at bounding box center [182, 130] width 312 height 37
click at [147, 138] on input "text" at bounding box center [182, 130] width 312 height 37
paste input "704 2027 7923 6189"
type input "704 2027 7923 6189"
type input "178.235.914-13"
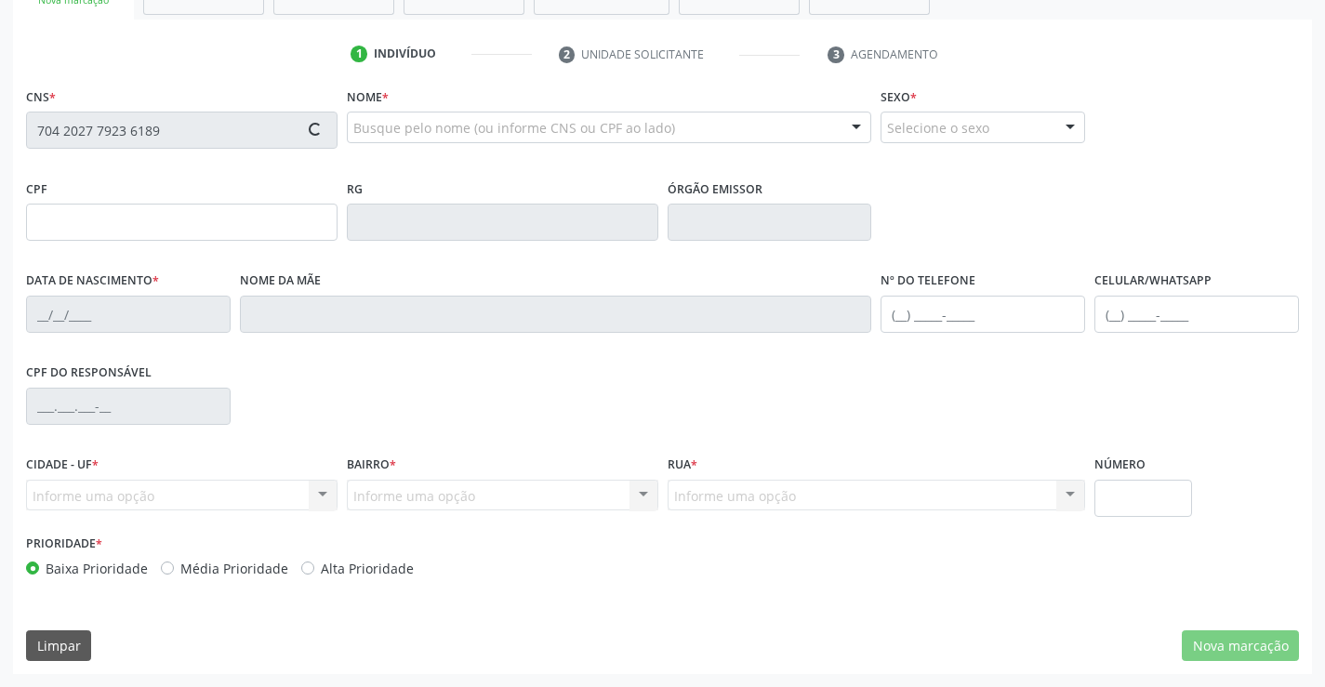
type input "2[DATE]"
type input "[PERSON_NAME]"
type input "[PHONE_NUMBER]"
type input "071.857.434-60"
type input "48"
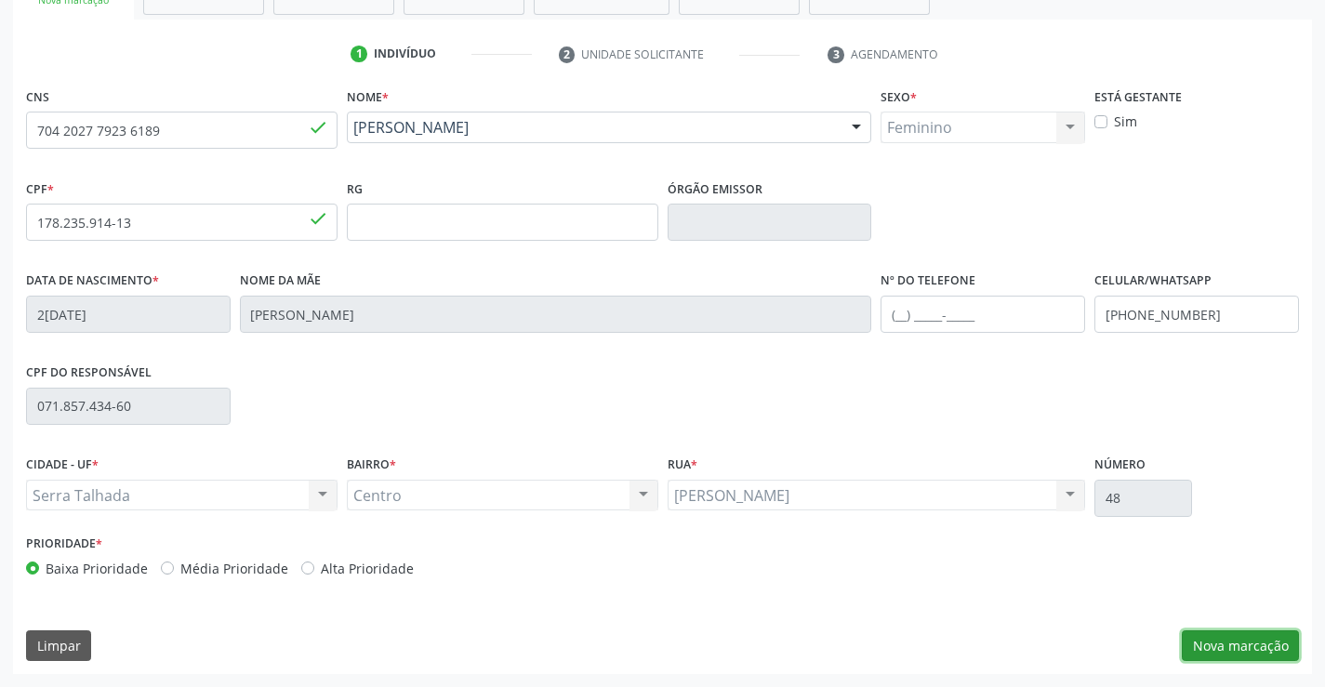
click at [1244, 647] on button "Nova marcação" at bounding box center [1240, 646] width 117 height 32
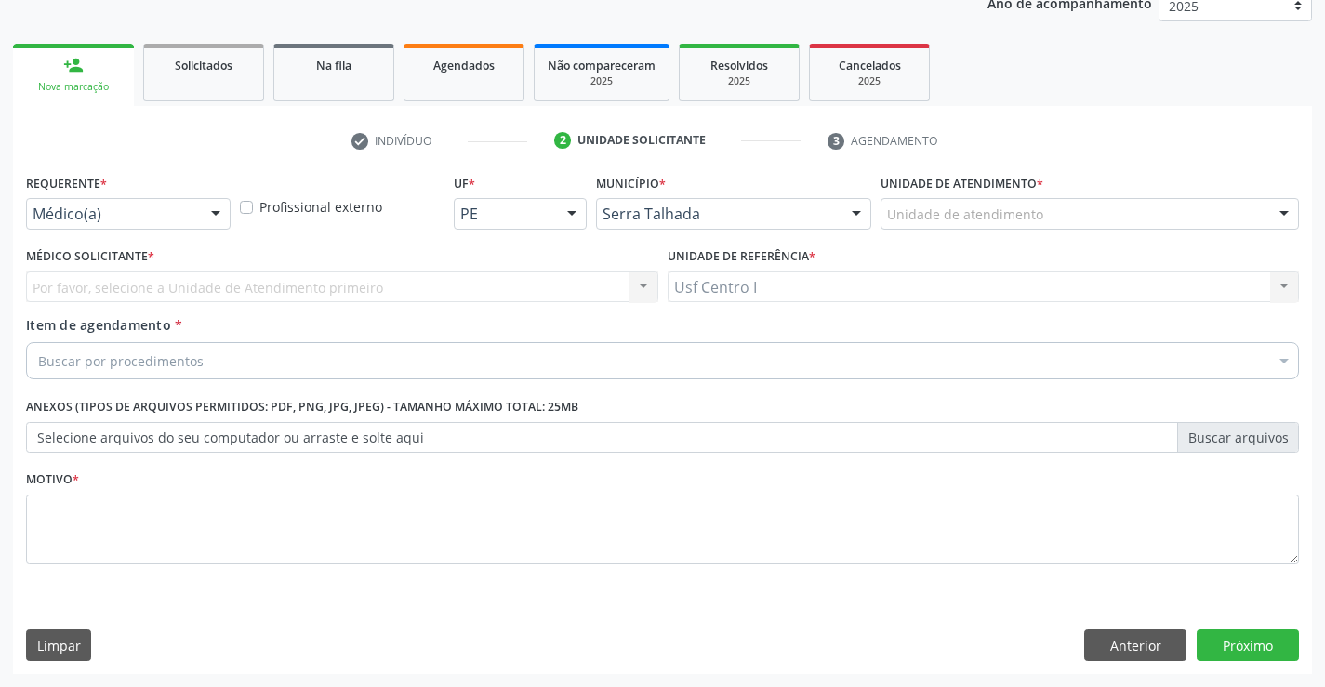
scroll to position [234, 0]
click at [192, 208] on div "Médico(a)" at bounding box center [128, 214] width 205 height 32
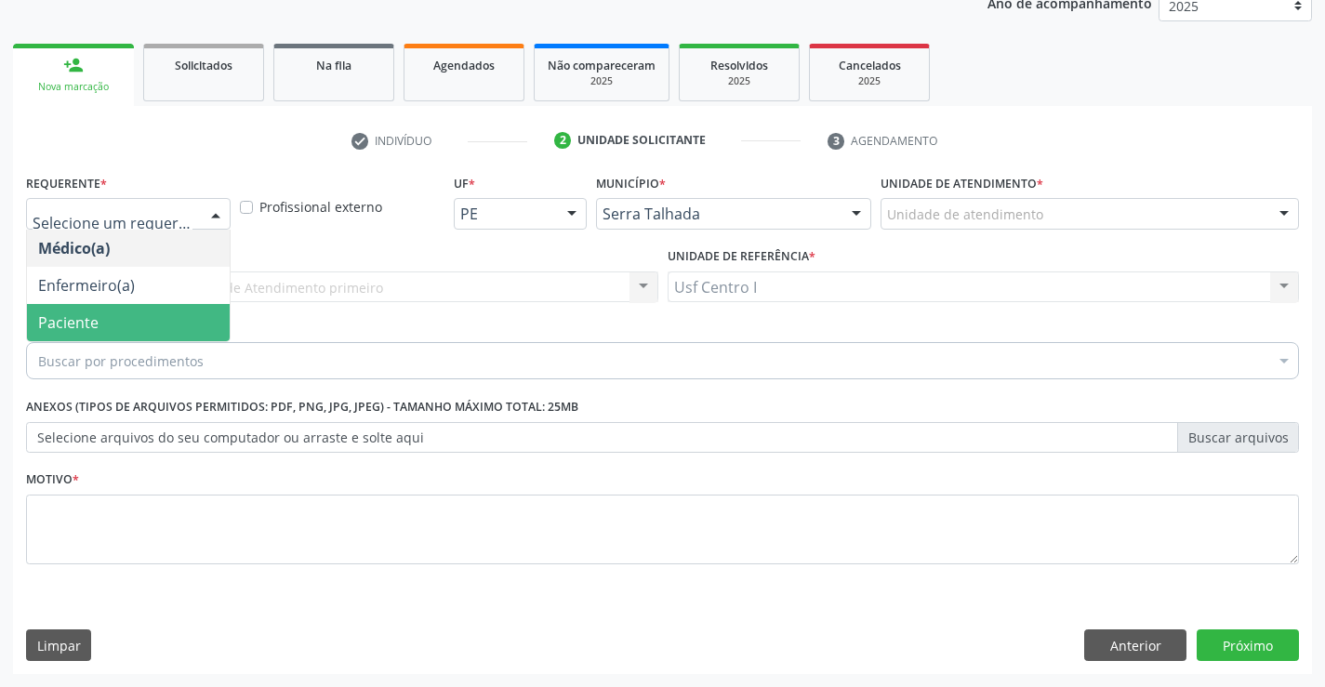
click at [100, 323] on span "Paciente" at bounding box center [128, 322] width 203 height 37
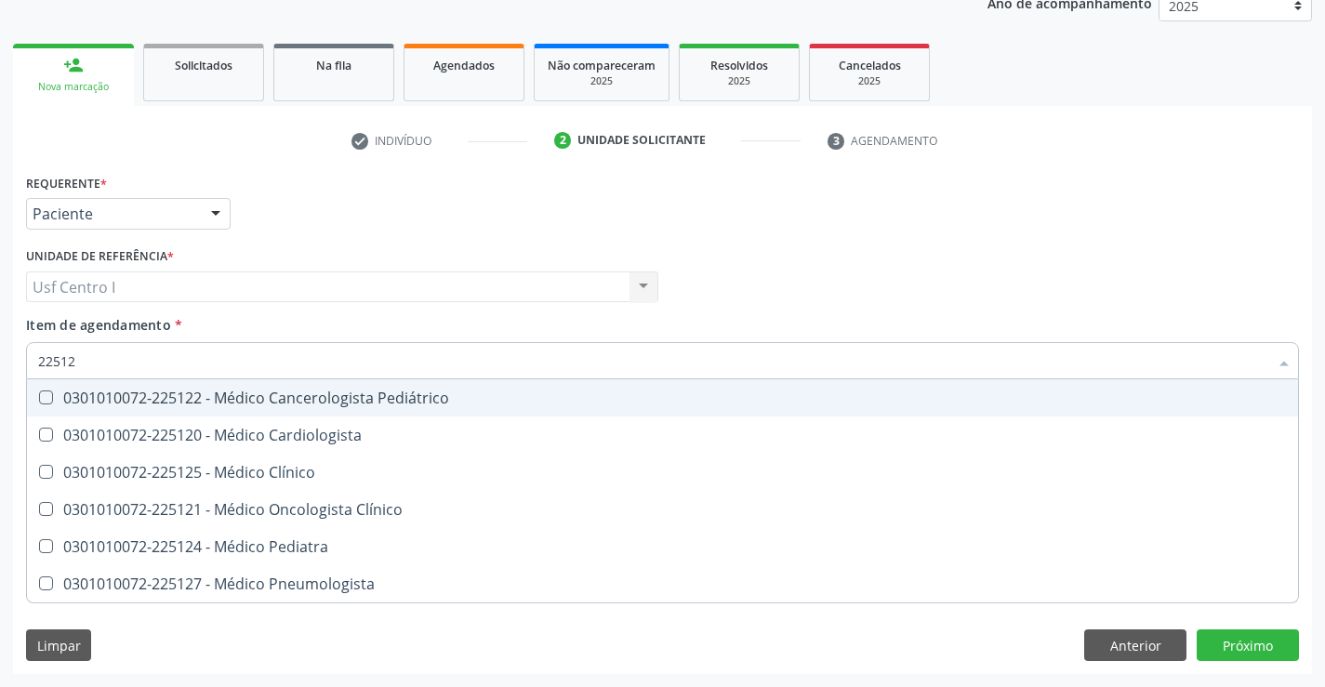
type input "225124"
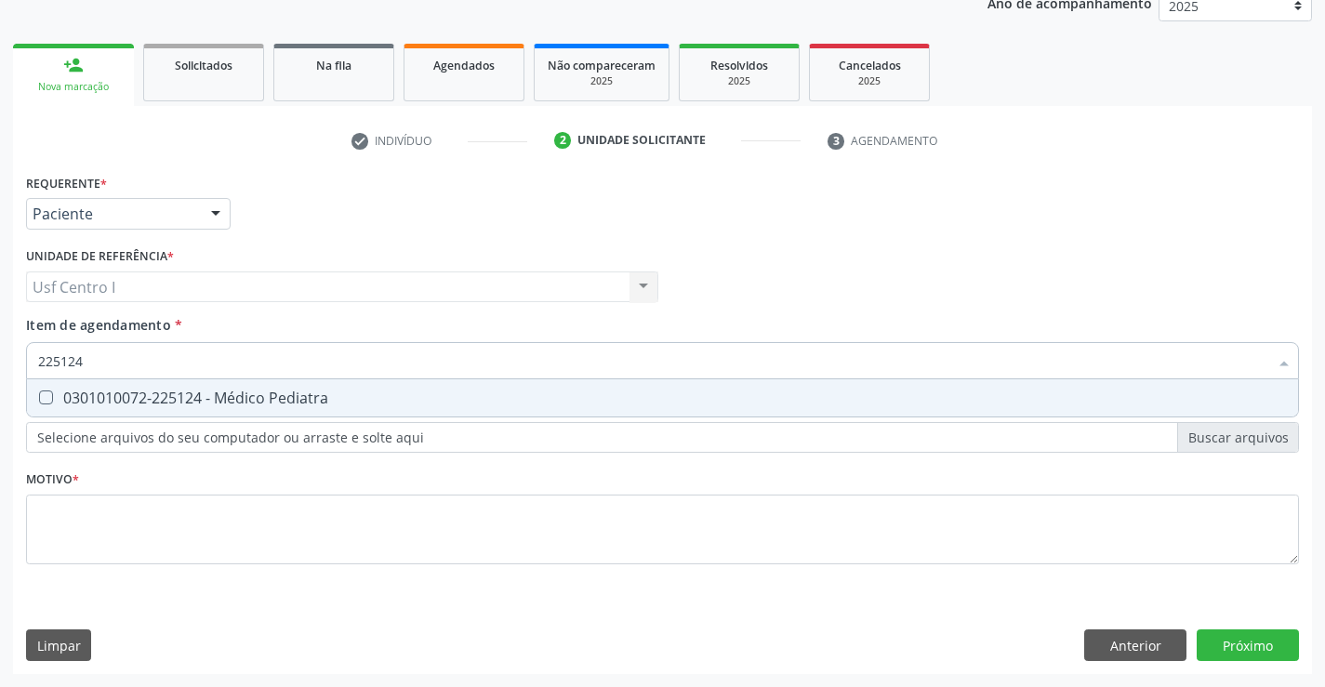
click at [51, 403] on Pediatra at bounding box center [46, 398] width 14 height 14
click at [39, 403] on Pediatra "checkbox" at bounding box center [33, 397] width 12 height 12
checkbox Pediatra "true"
click at [1251, 642] on div "Requerente * Paciente Médico(a) Enfermeiro(a) Paciente Nenhum resultado encontr…" at bounding box center [662, 421] width 1299 height 505
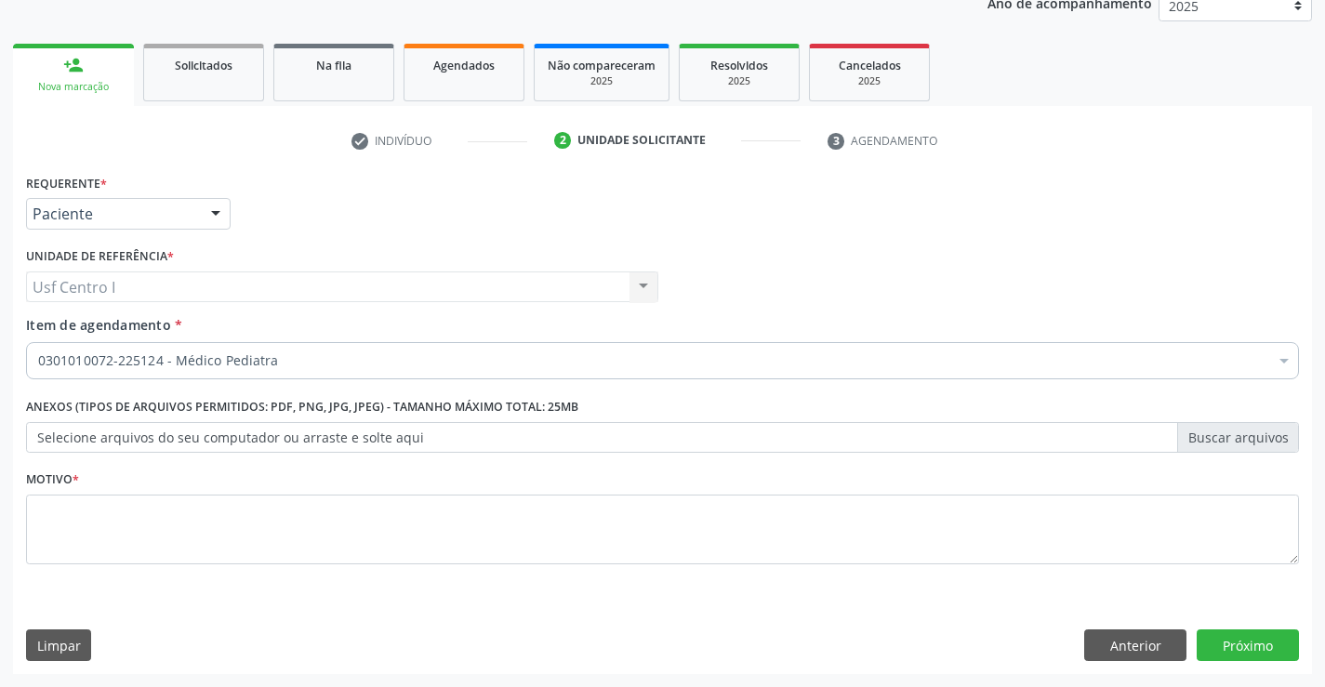
click at [208, 440] on label "Selecione arquivos do seu computador ou arraste e solte aqui" at bounding box center [662, 438] width 1273 height 32
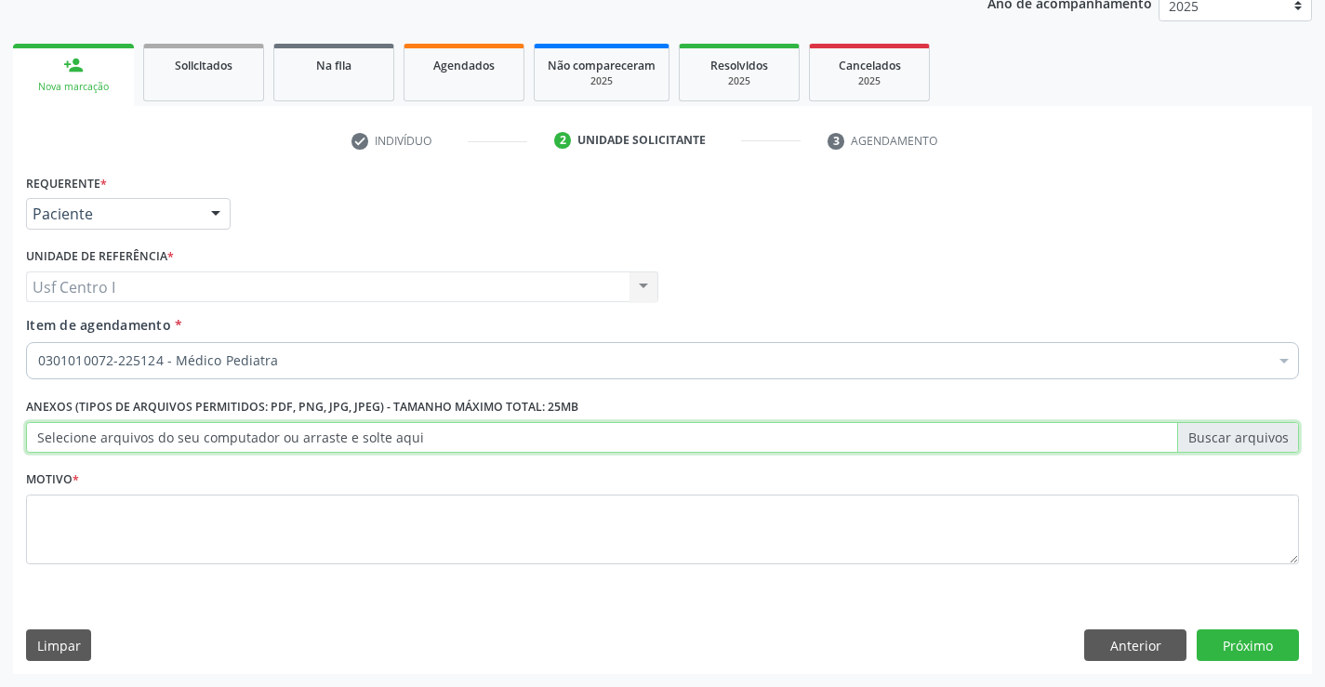
click at [208, 440] on input "Selecione arquivos do seu computador ou arraste e solte aqui" at bounding box center [662, 438] width 1273 height 32
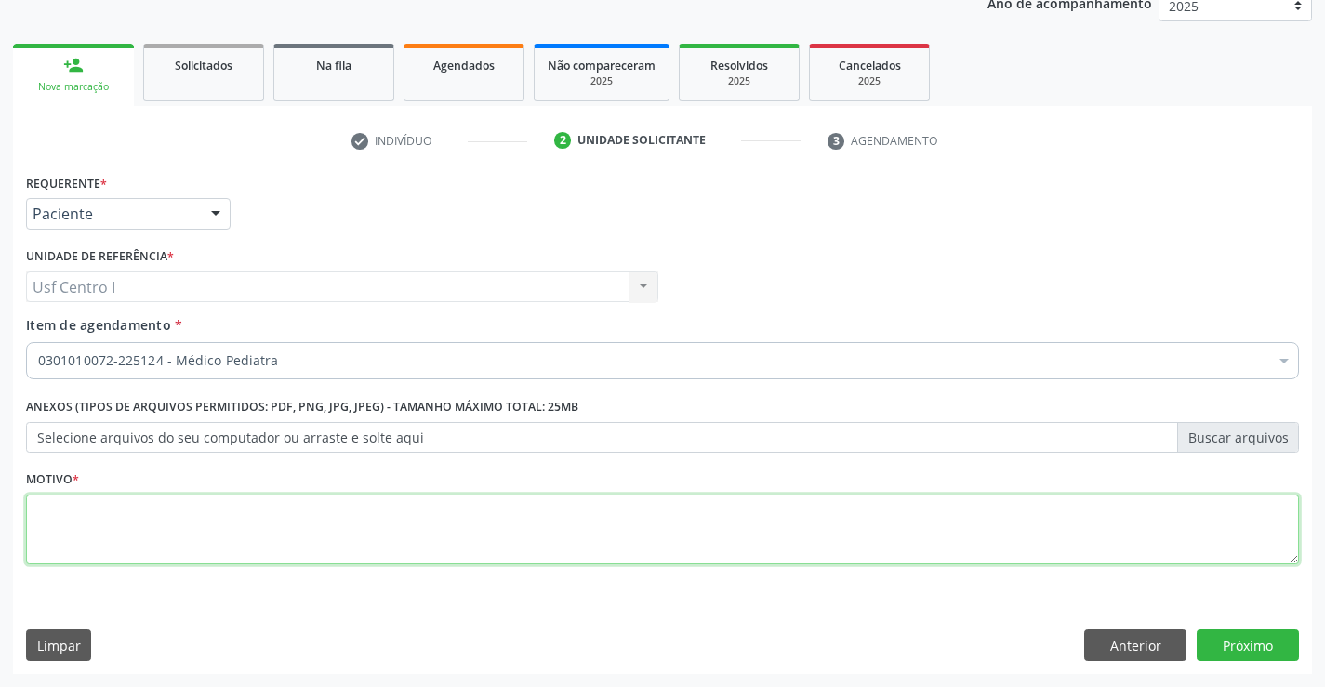
click at [48, 544] on textarea at bounding box center [662, 530] width 1273 height 71
type textarea ","
click at [1238, 648] on button "Próximo" at bounding box center [1248, 646] width 102 height 32
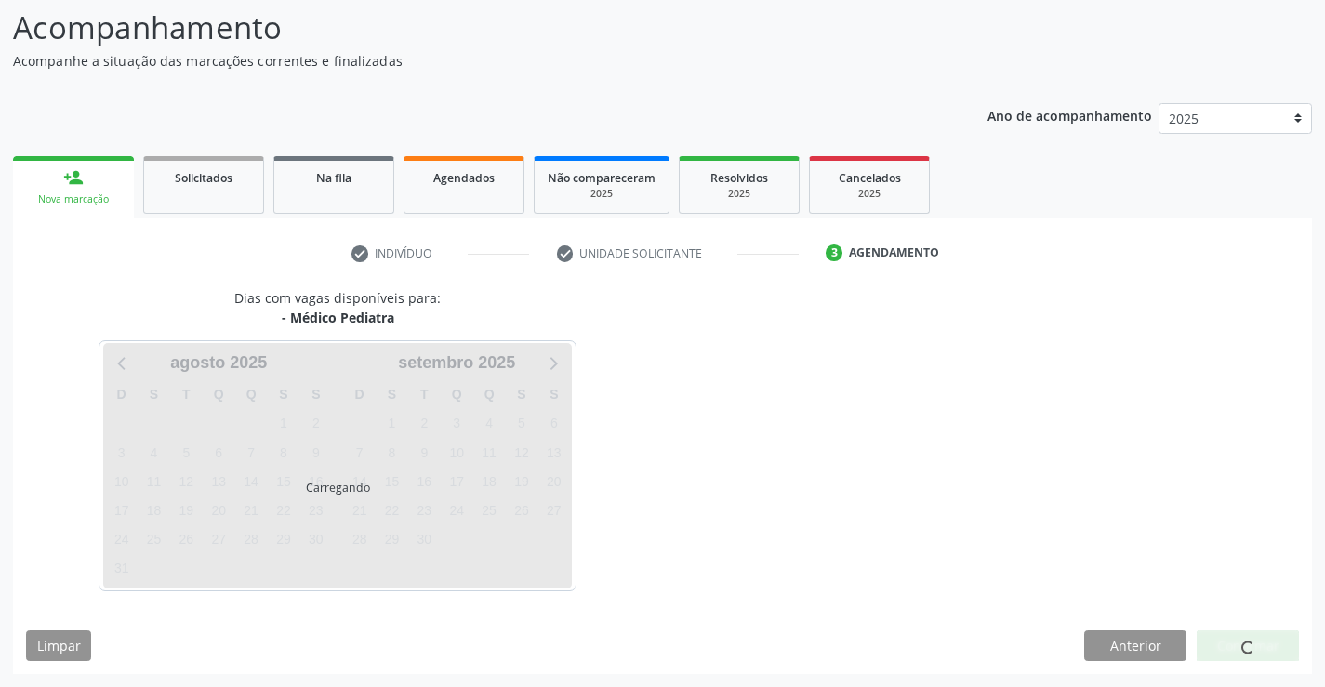
scroll to position [122, 0]
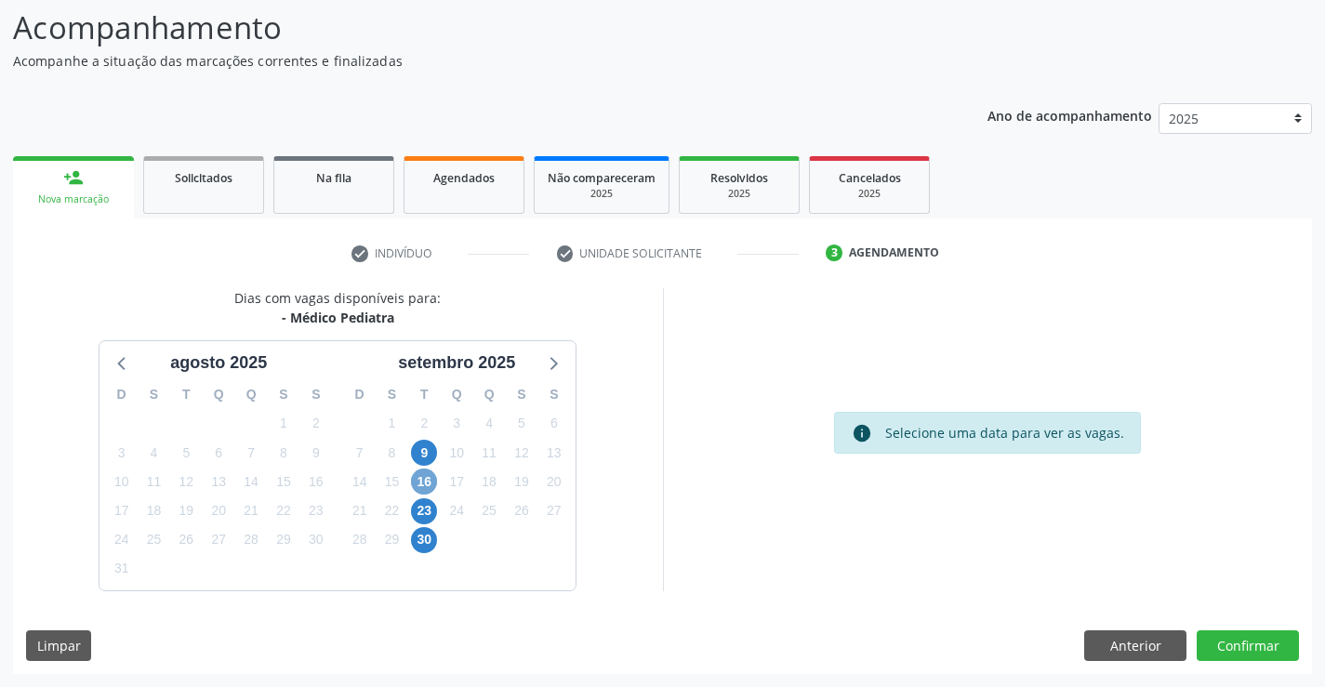
click at [426, 480] on span "16" at bounding box center [424, 482] width 26 height 26
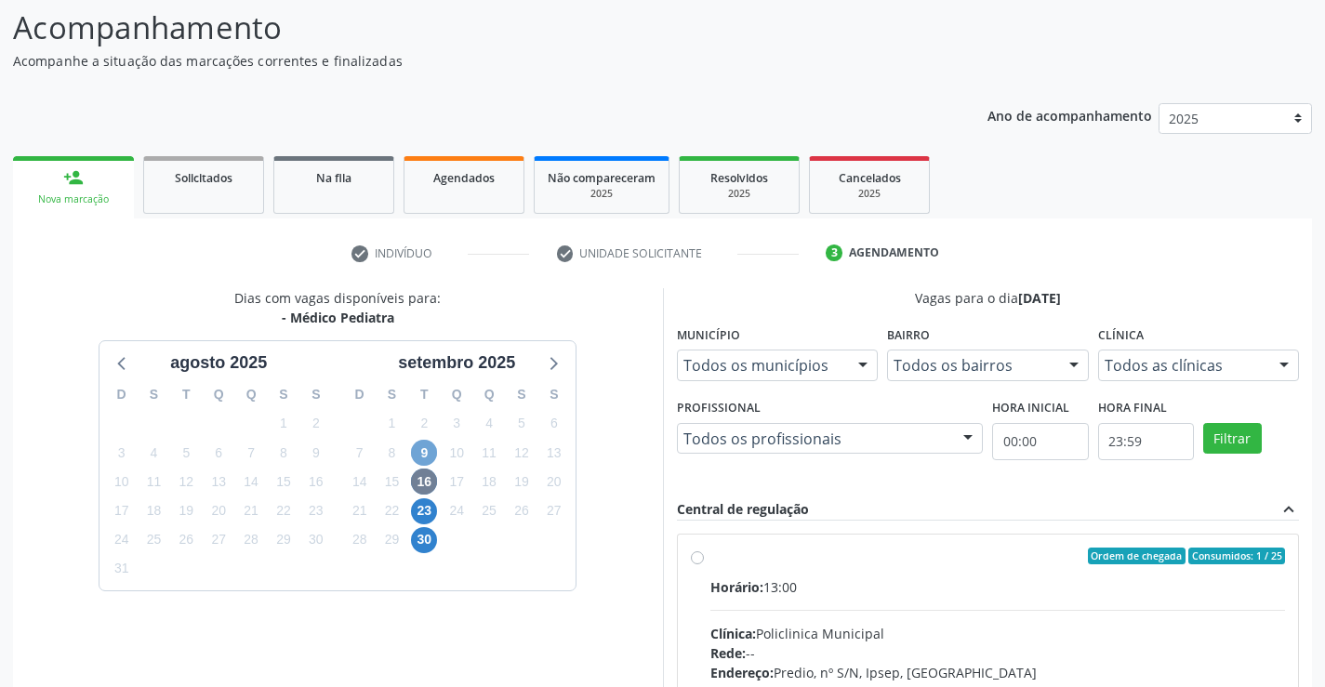
click at [426, 449] on span "9" at bounding box center [424, 453] width 26 height 26
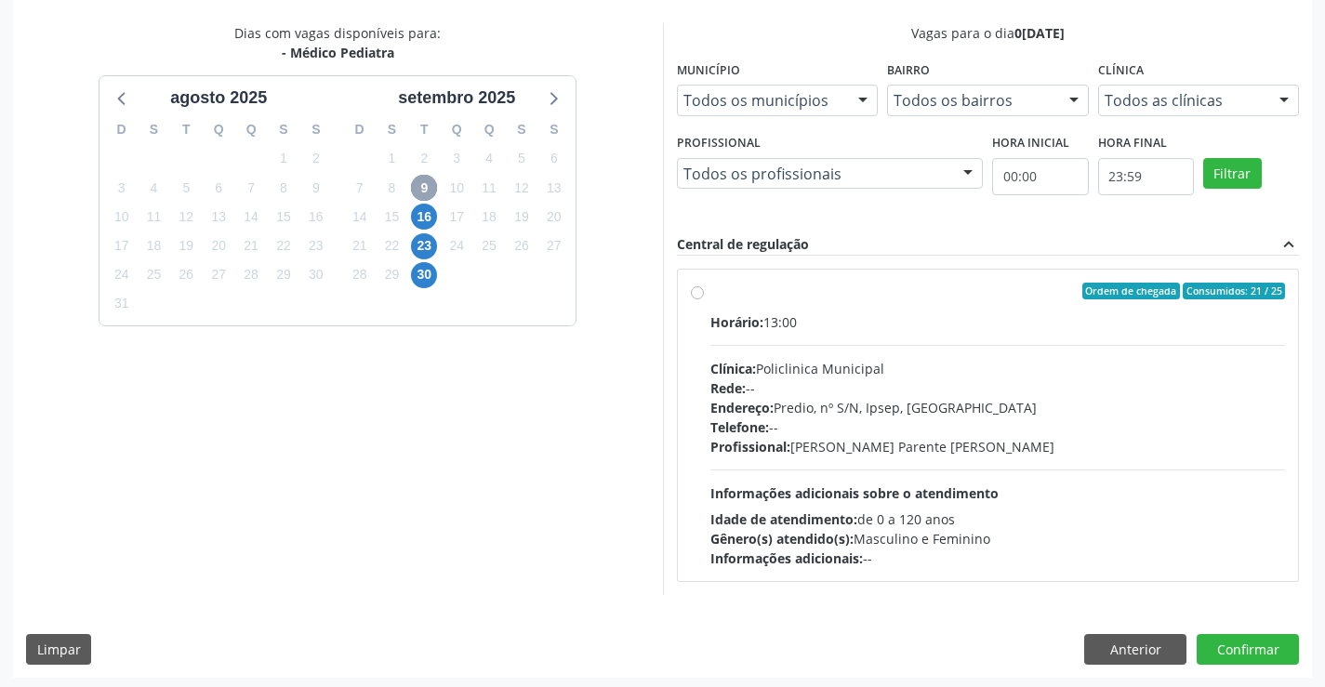
scroll to position [391, 0]
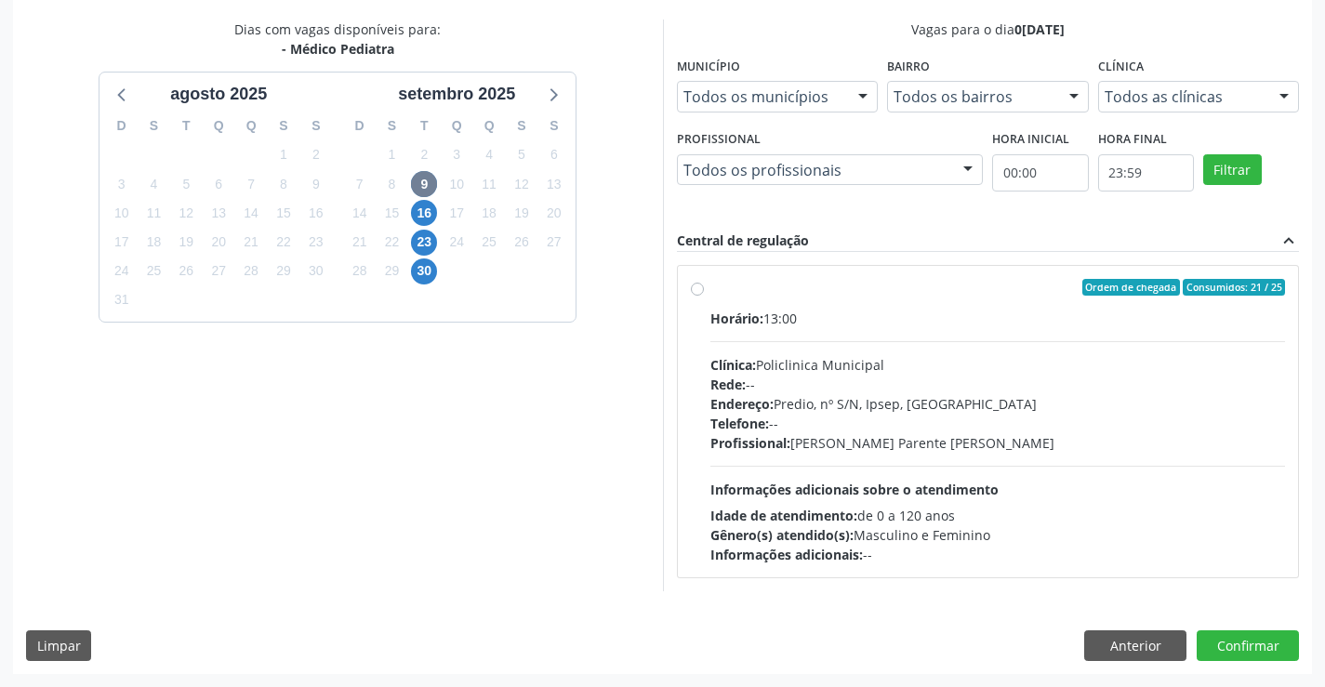
click at [710, 291] on label "Ordem de chegada Consumidos: 21 / 25 Horário: 13:00 Clínica: Policlinica Munici…" at bounding box center [998, 421] width 576 height 285
click at [698, 291] on input "Ordem de chegada Consumidos: 21 / 25 Horário: 13:00 Clínica: Policlinica Munici…" at bounding box center [697, 287] width 13 height 17
radio input "true"
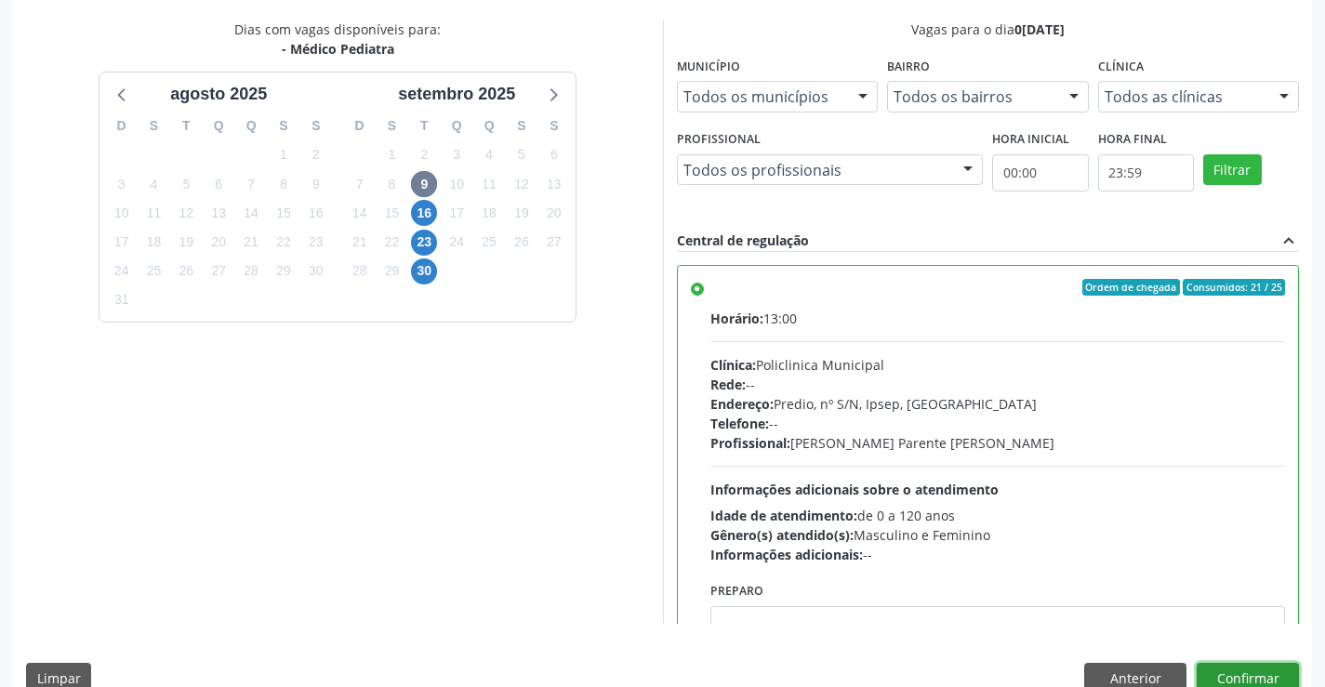
click at [1236, 668] on button "Confirmar" at bounding box center [1248, 679] width 102 height 32
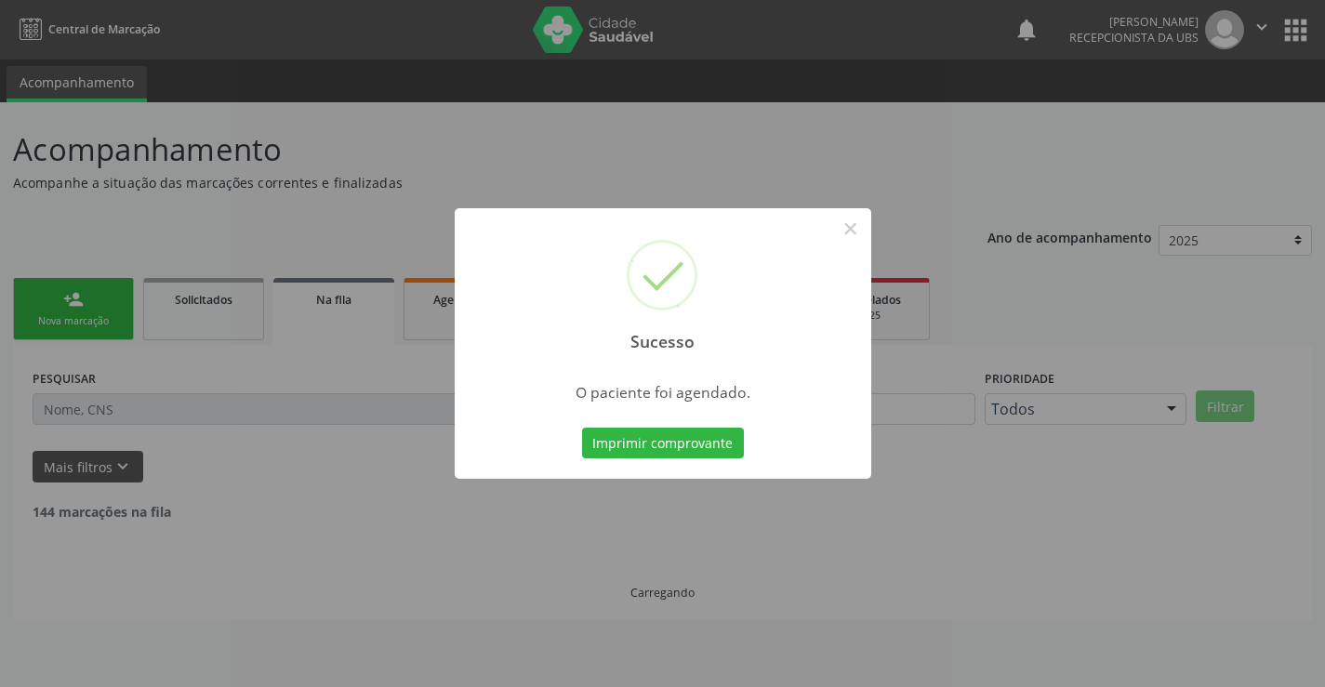
scroll to position [0, 0]
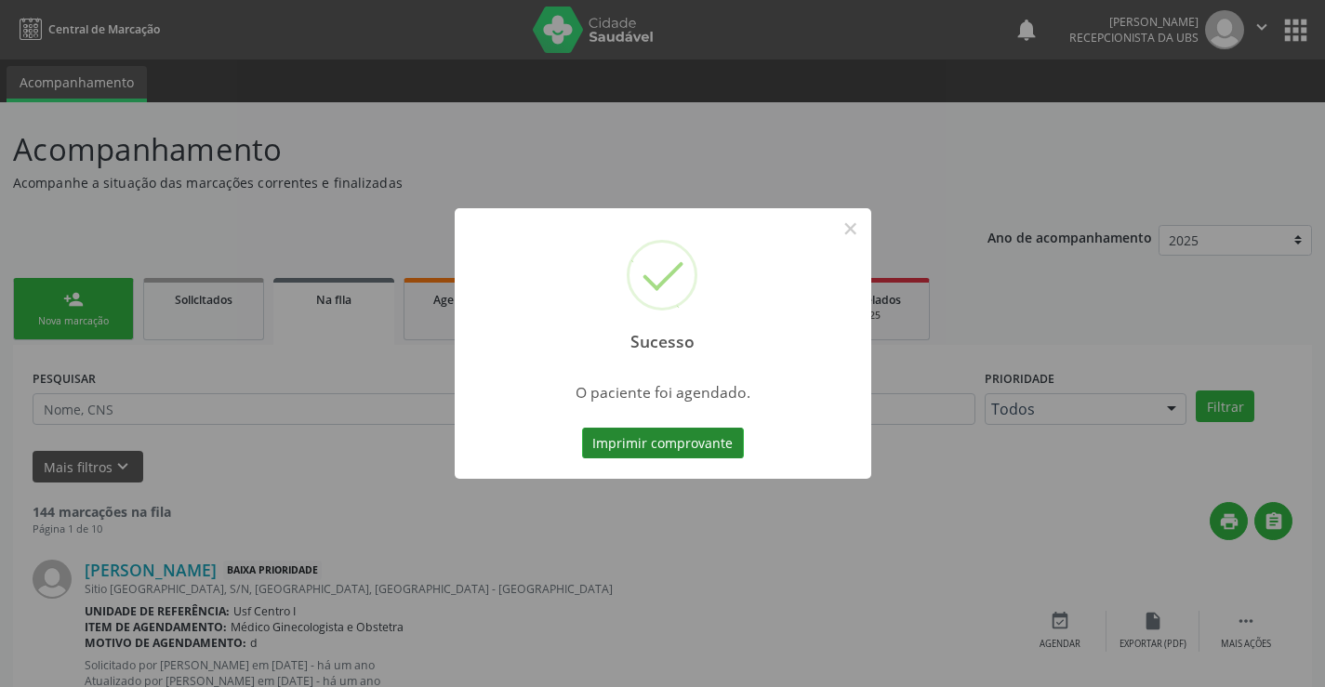
click at [650, 441] on button "Imprimir comprovante" at bounding box center [663, 444] width 162 height 32
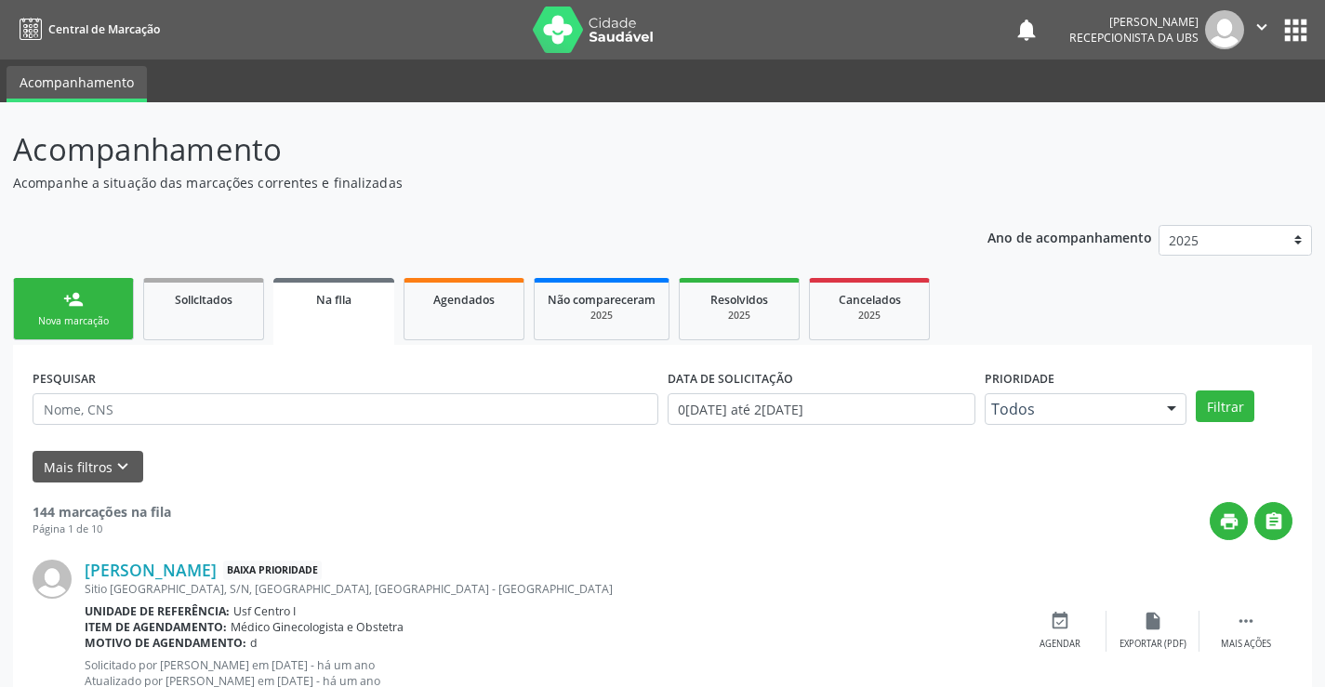
click at [90, 297] on link "person_add Nova marcação" at bounding box center [73, 309] width 121 height 62
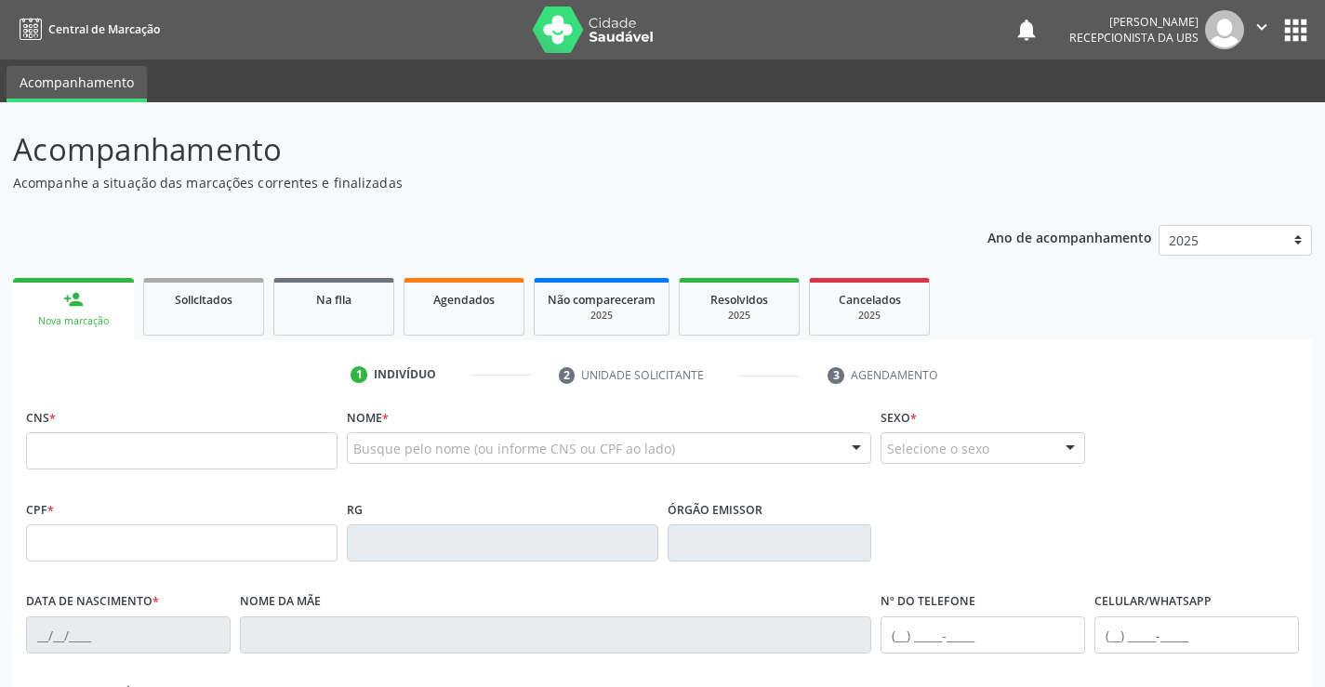
click at [74, 404] on div "CNS *" at bounding box center [182, 437] width 312 height 66
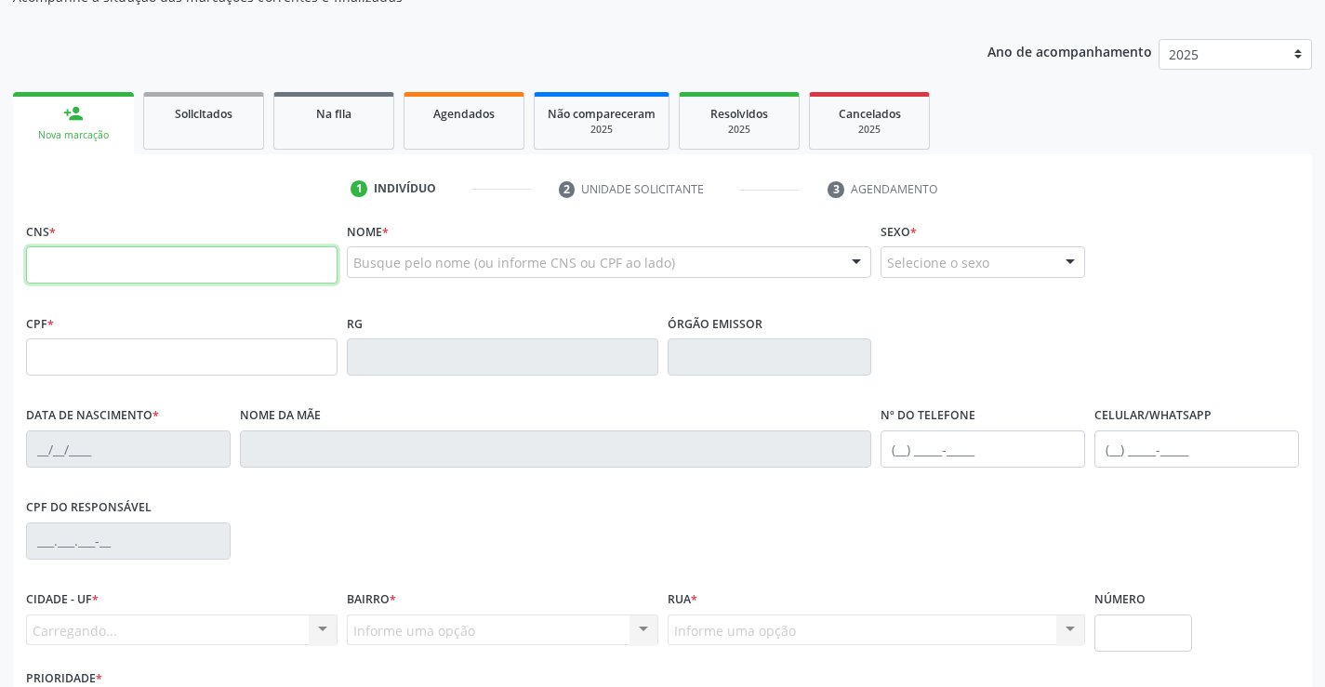
click at [69, 270] on input "text" at bounding box center [182, 264] width 312 height 37
type input "709 2082 9262 8831"
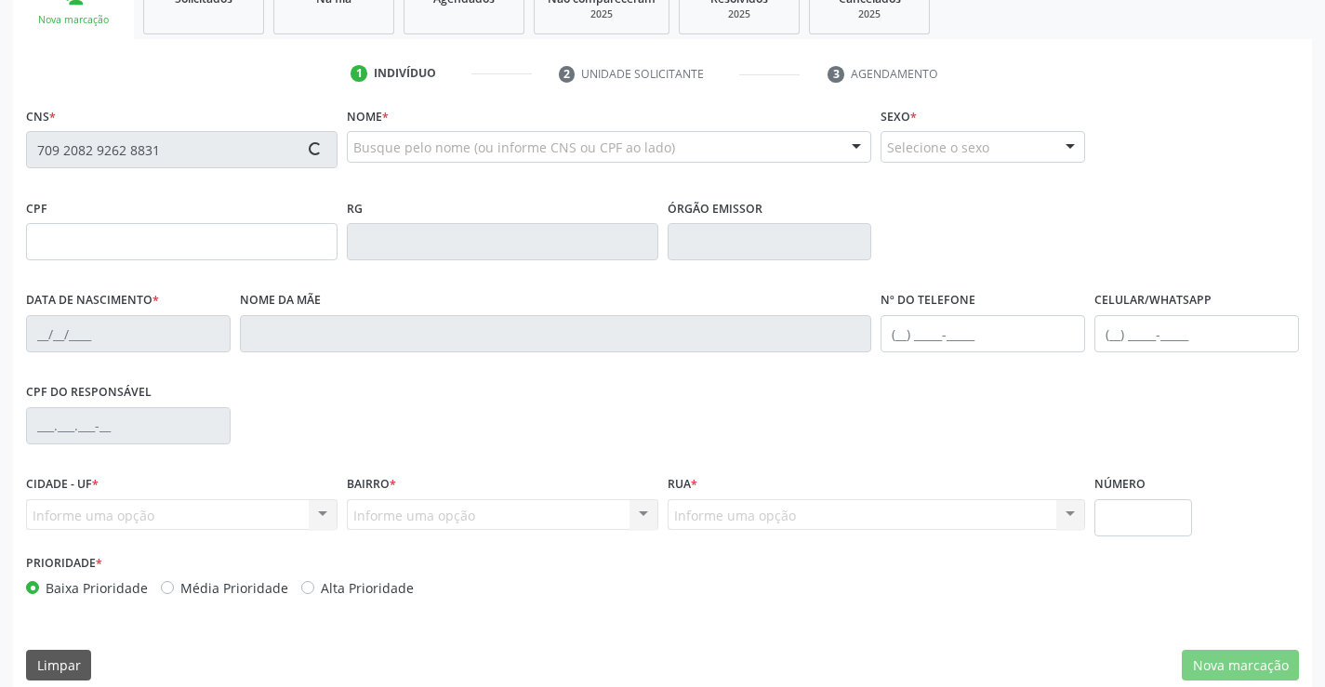
scroll to position [321, 0]
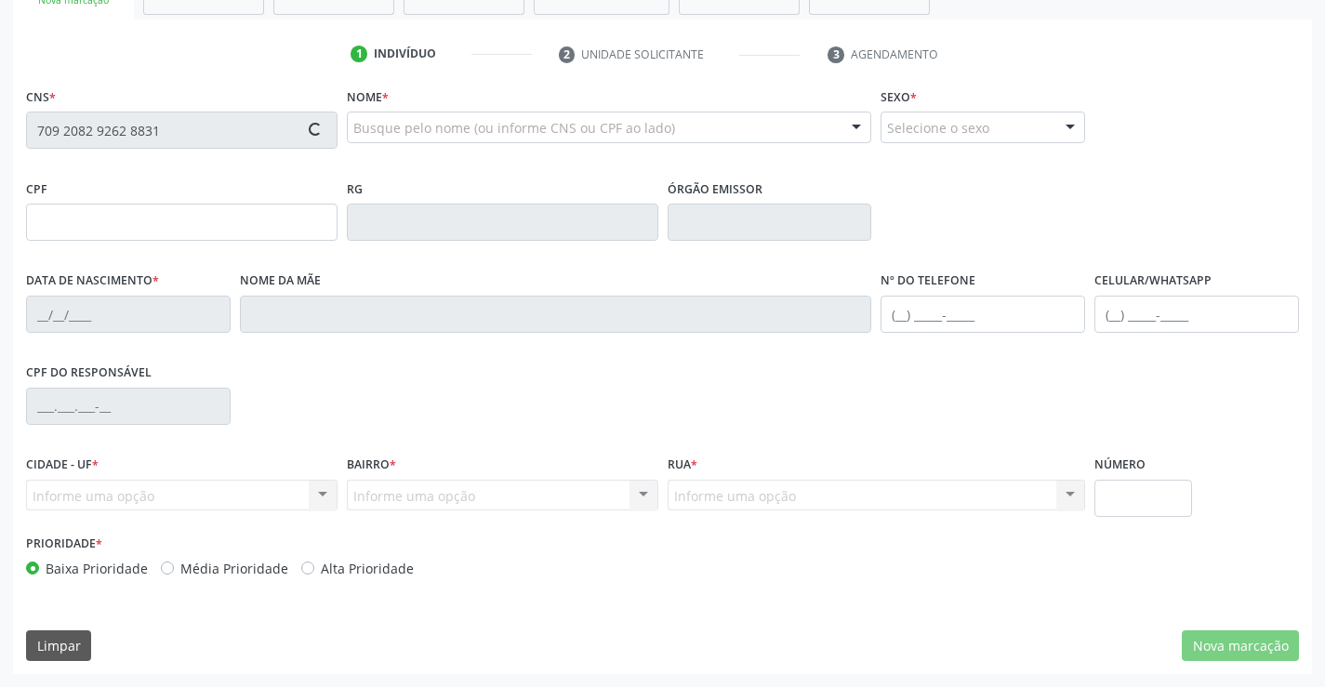
type input "08/12/1971"
type input "[PHONE_NUMBER]"
type input "(87) 99965-2152"
type input "555"
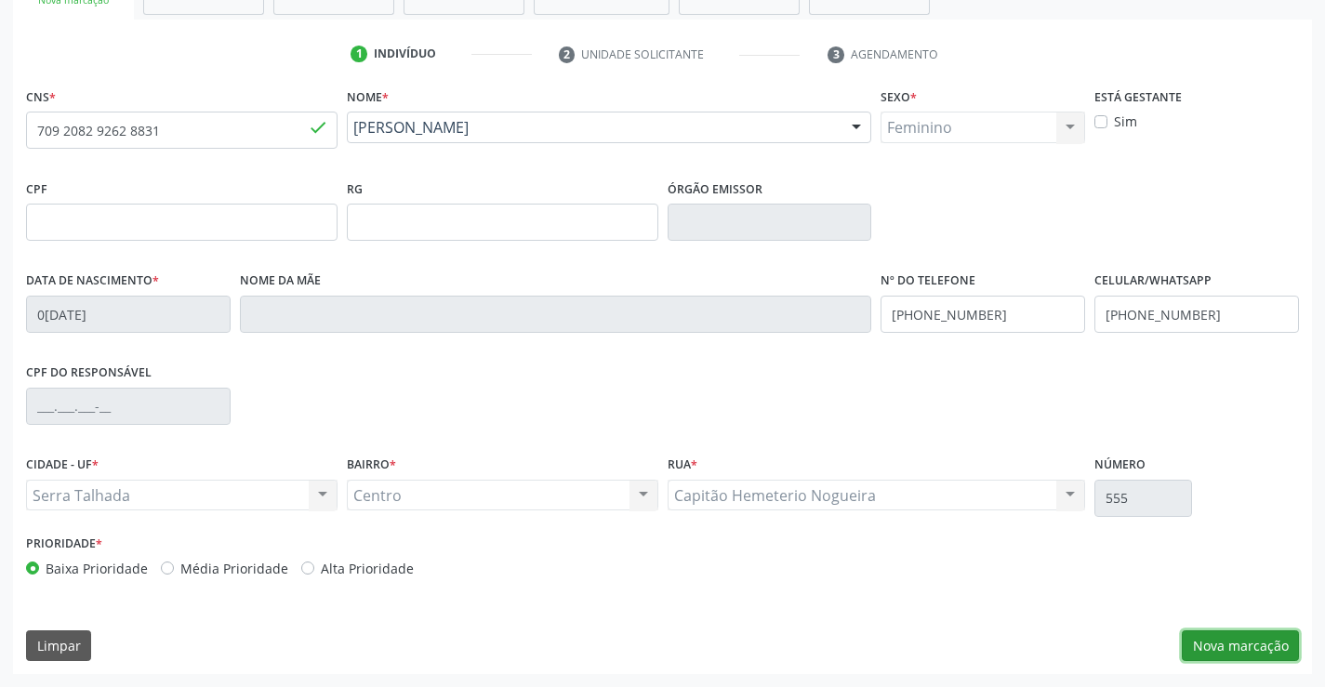
click at [1265, 643] on button "Nova marcação" at bounding box center [1240, 646] width 117 height 32
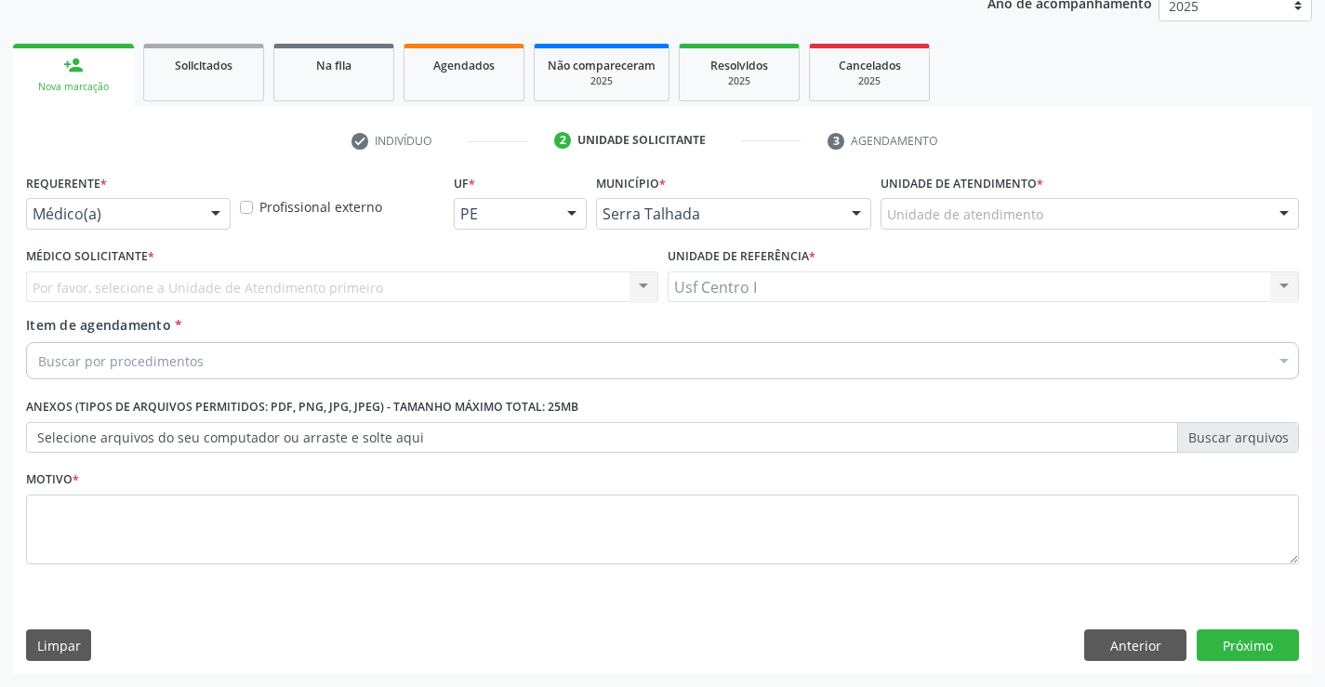
scroll to position [234, 0]
click at [134, 226] on div "Médico(a)" at bounding box center [128, 214] width 205 height 32
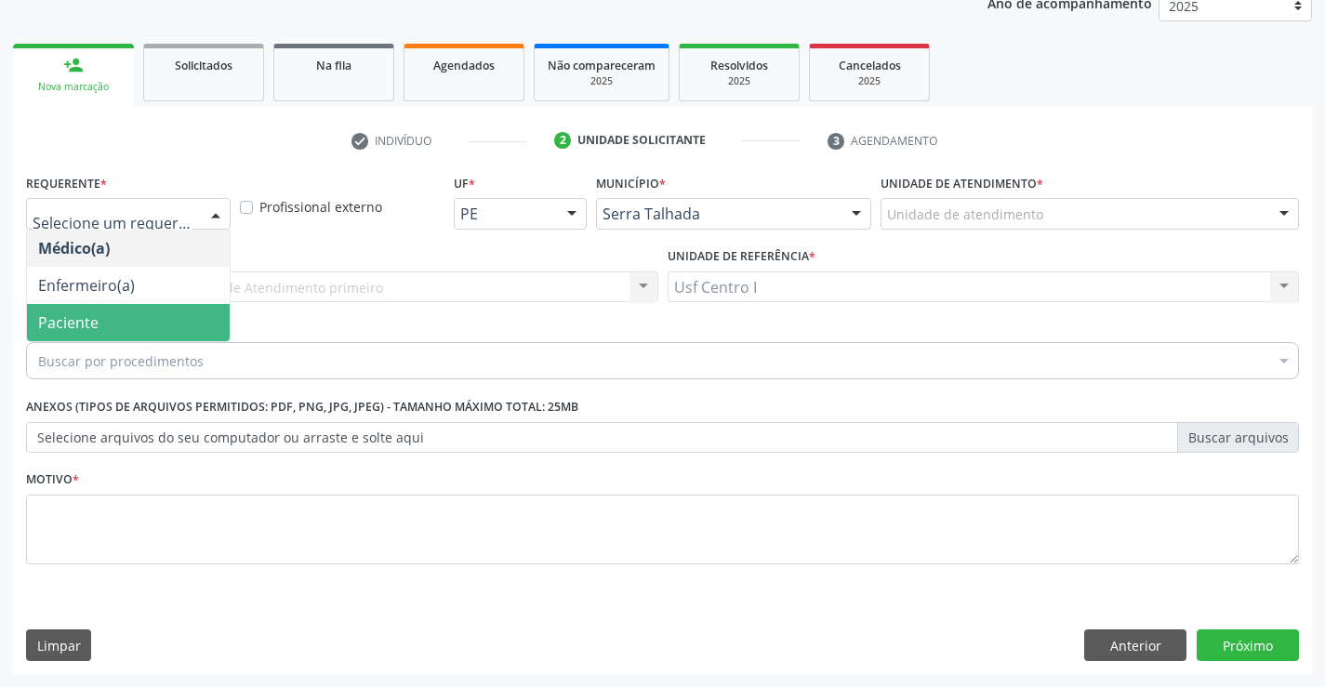
click at [106, 320] on span "Paciente" at bounding box center [128, 322] width 203 height 37
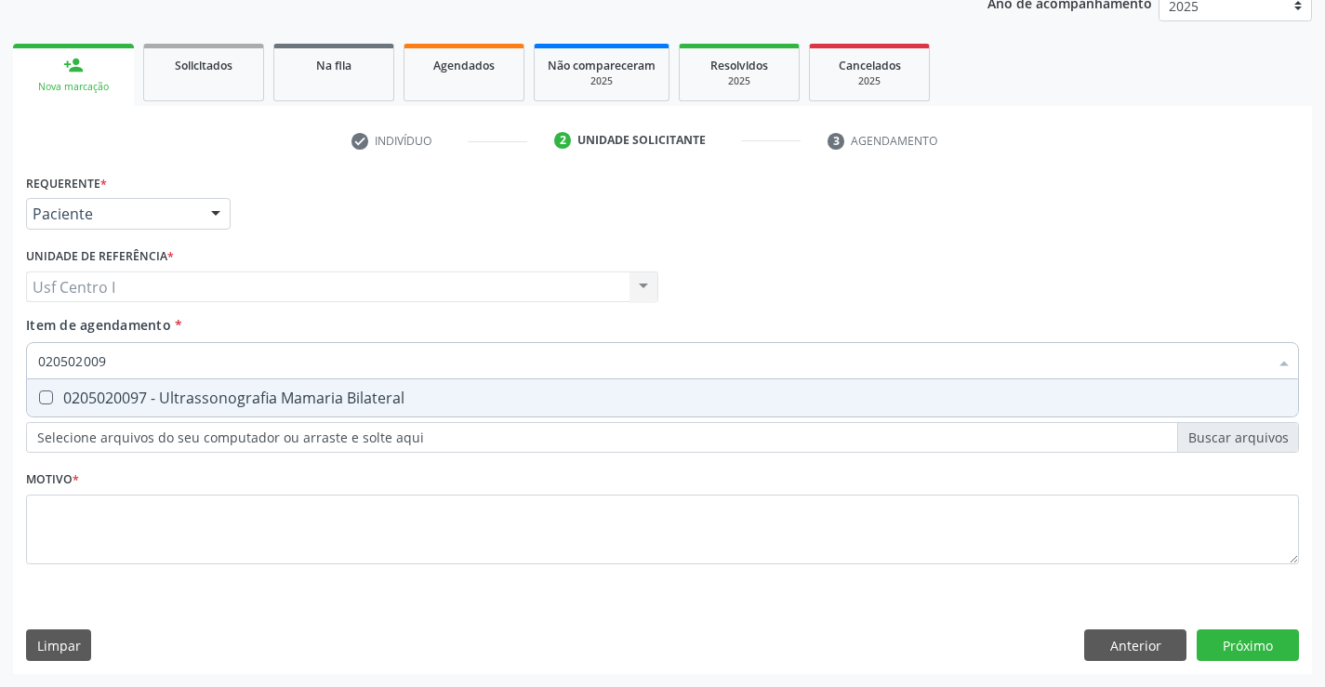
type input "0205020097"
drag, startPoint x: 137, startPoint y: 365, endPoint x: 0, endPoint y: 368, distance: 136.7
click at [0, 368] on div "Acompanhamento Acompanhe a situação das marcações correntes e finalizadas Relat…" at bounding box center [662, 277] width 1325 height 819
click at [67, 396] on div "0205020097 - Ultrassonografia Mamaria Bilateral" at bounding box center [662, 398] width 1249 height 15
checkbox Bilateral "true"
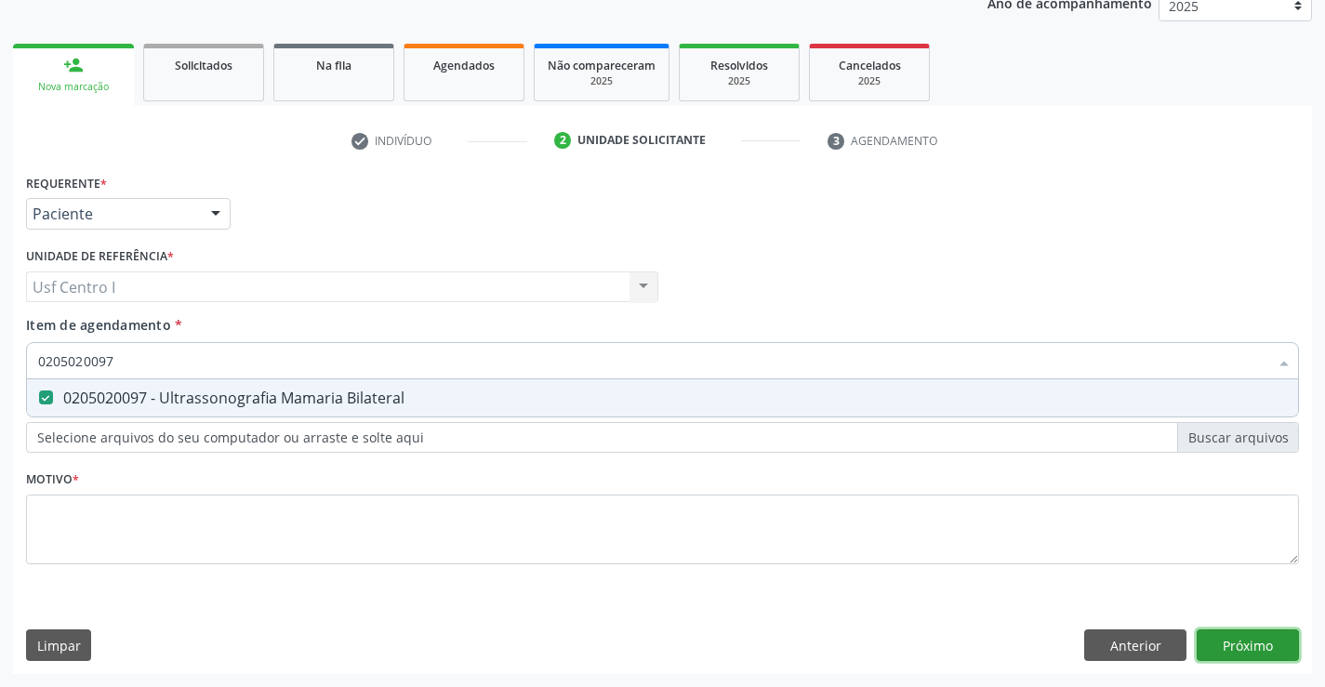
click at [1239, 647] on div "Requerente * Paciente Médico(a) Enfermeiro(a) Paciente Nenhum resultado encontr…" at bounding box center [662, 421] width 1299 height 505
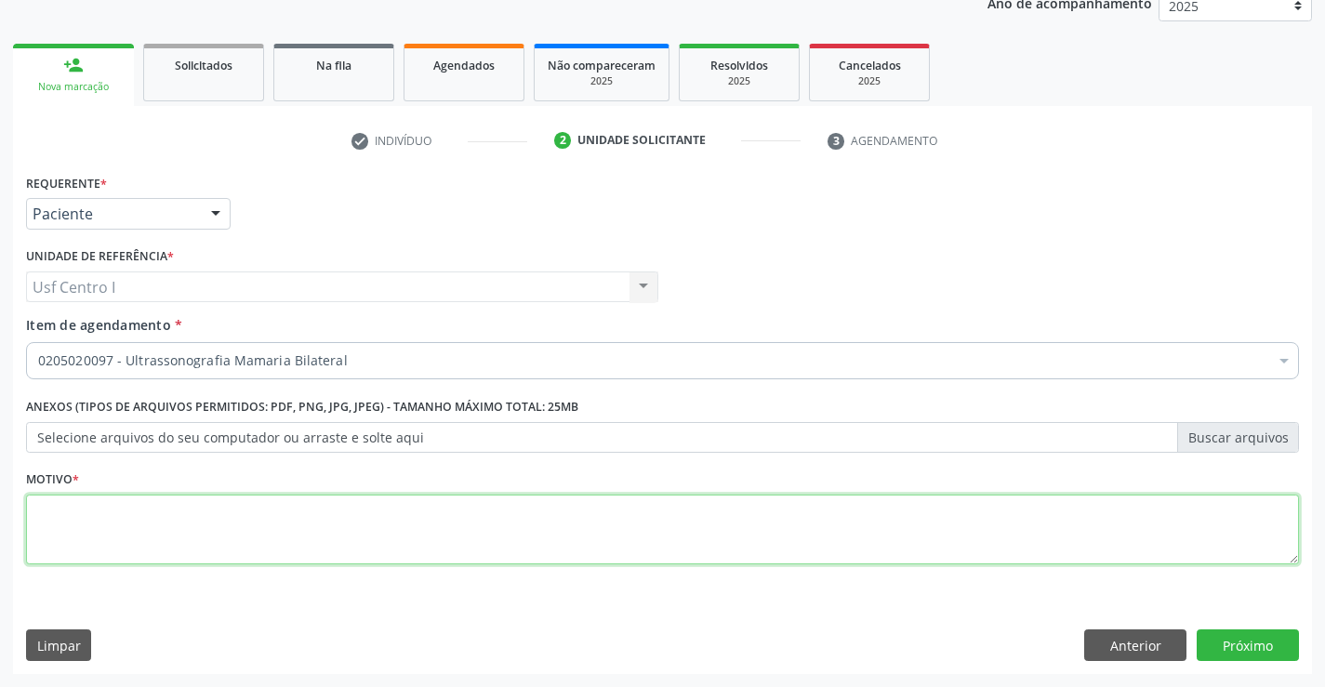
click at [86, 544] on textarea at bounding box center [662, 530] width 1273 height 71
type textarea "."
click at [1251, 638] on button "Próximo" at bounding box center [1248, 646] width 102 height 32
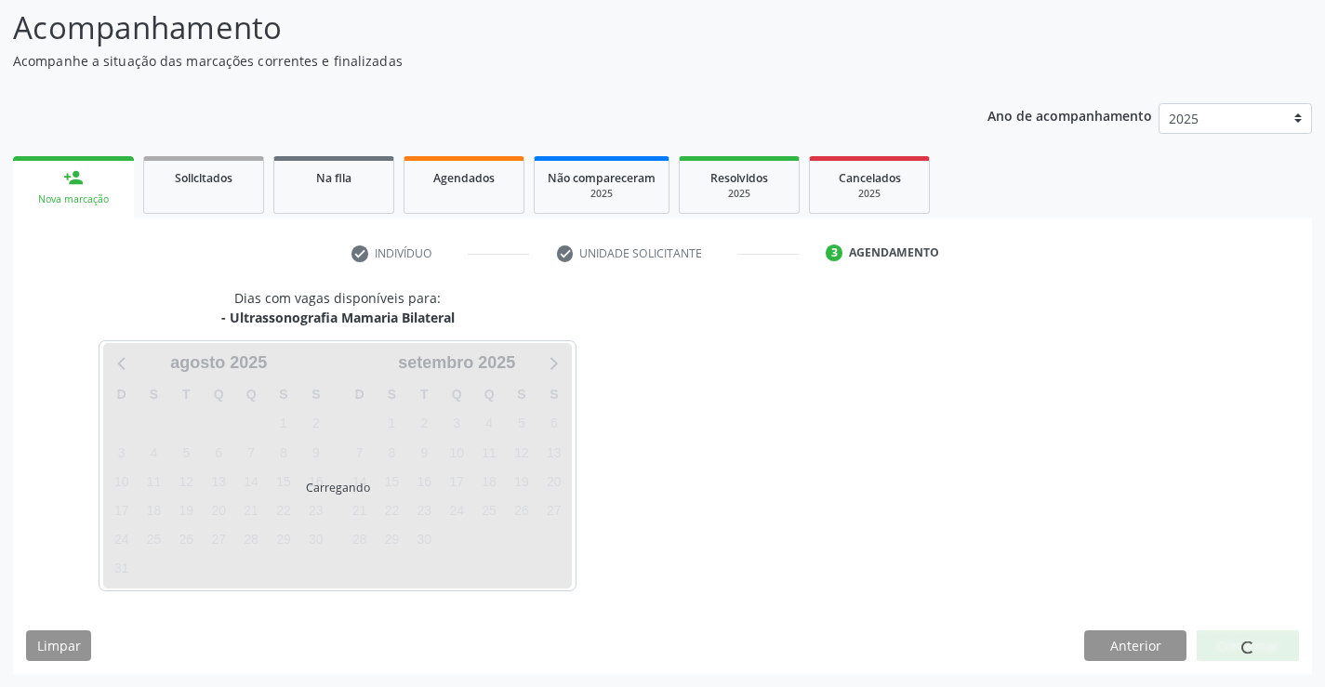
scroll to position [122, 0]
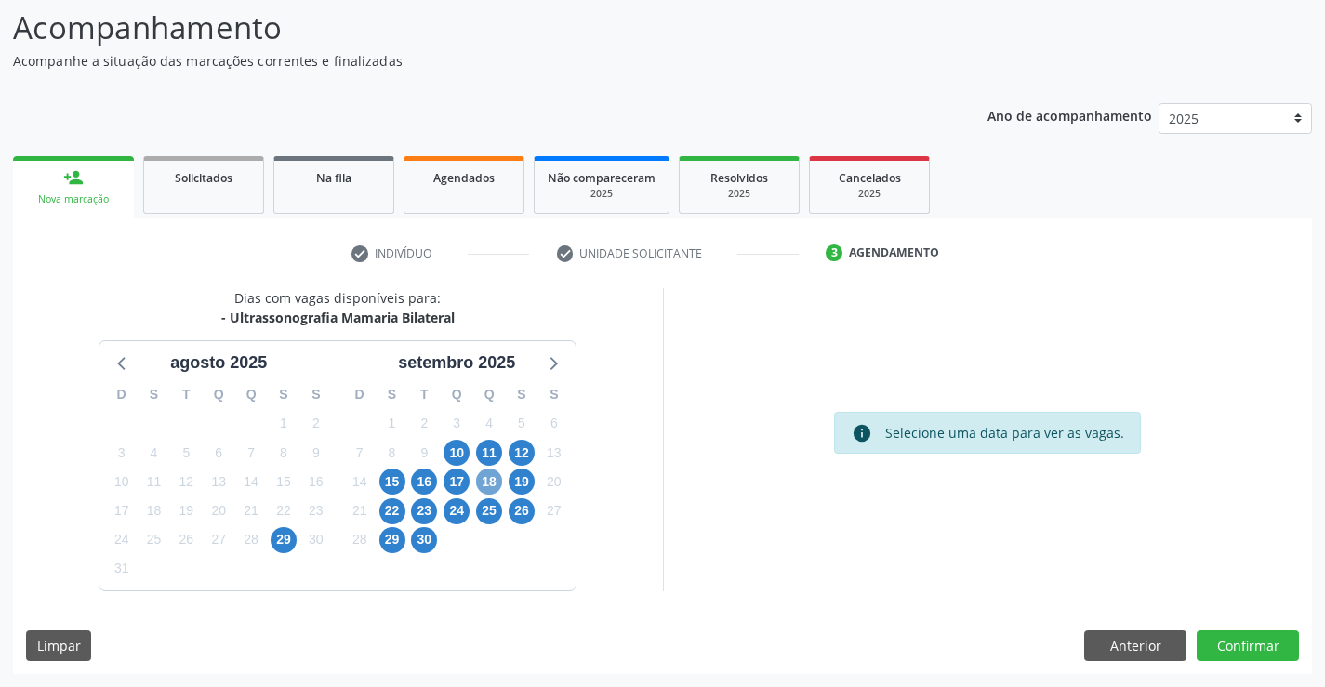
click at [490, 481] on span "18" at bounding box center [489, 482] width 26 height 26
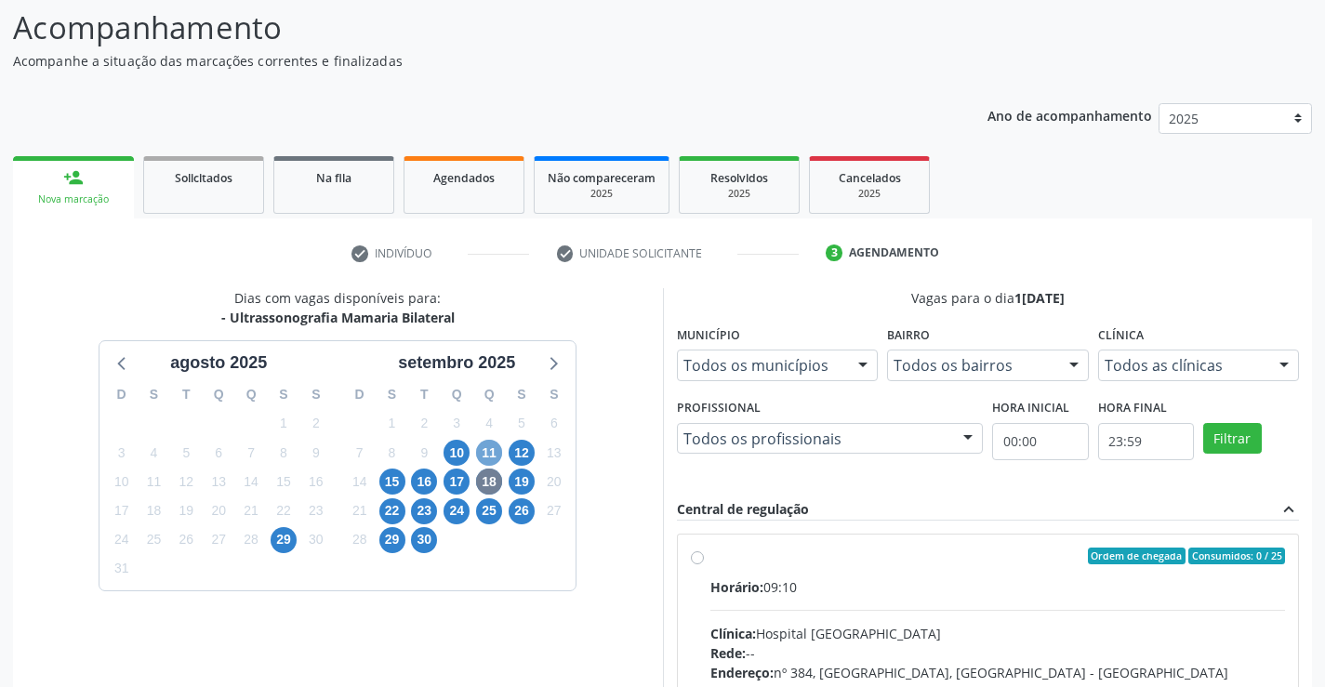
click at [483, 445] on span "11" at bounding box center [489, 453] width 26 height 26
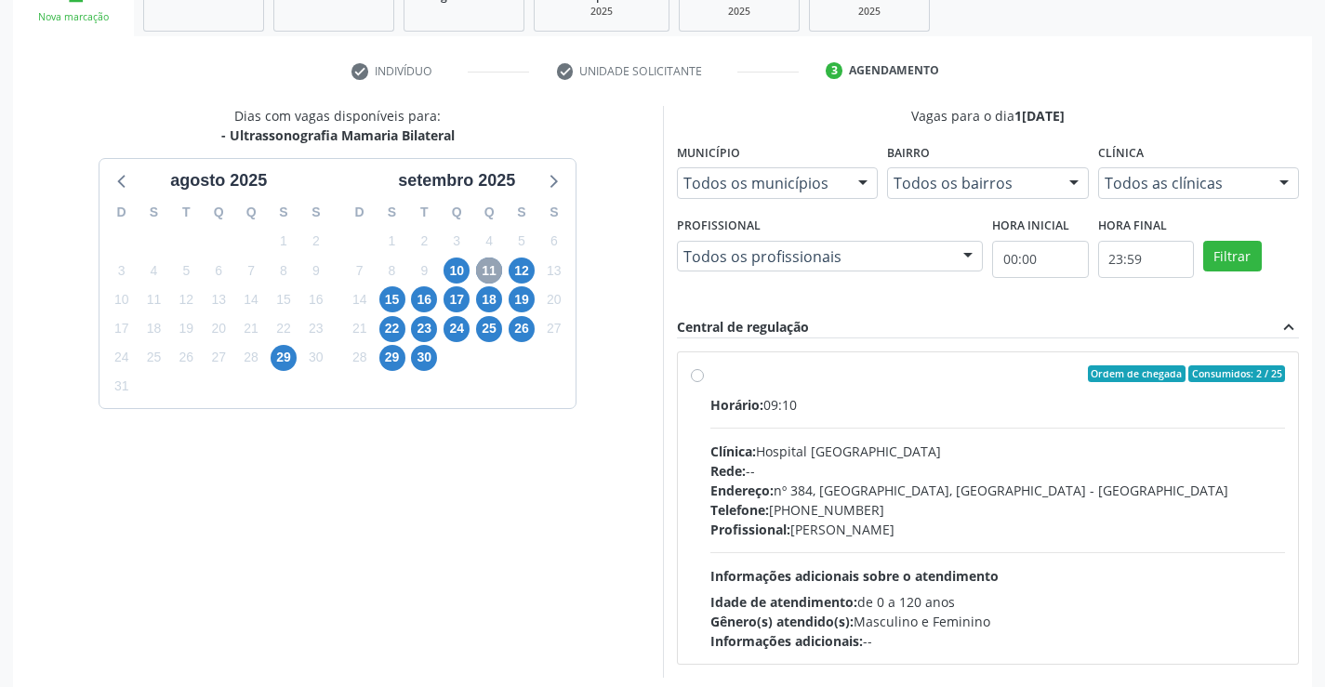
scroll to position [308, 0]
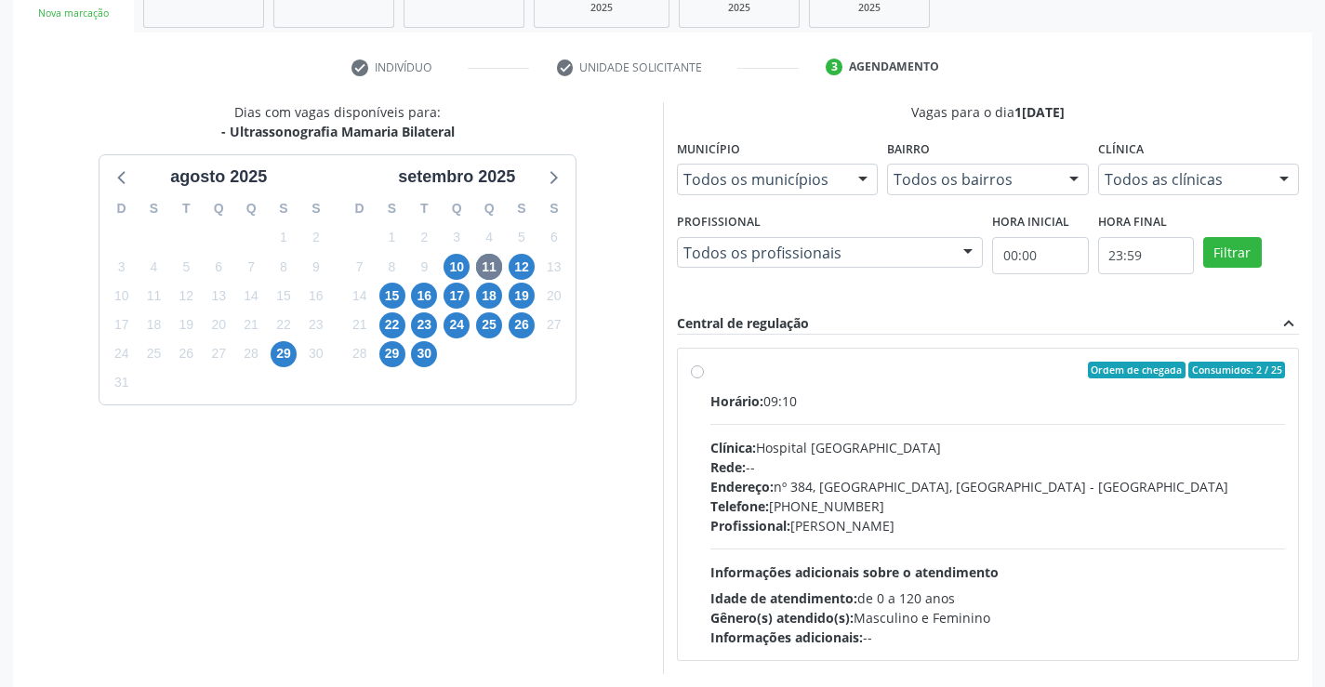
click at [710, 375] on label "Ordem de chegada Consumidos: 2 / 25 Horário: 09:10 Clínica: Hospital Sao Franci…" at bounding box center [998, 504] width 576 height 285
click at [699, 375] on input "Ordem de chegada Consumidos: 2 / 25 Horário: 09:10 Clínica: Hospital Sao Franci…" at bounding box center [697, 370] width 13 height 17
radio input "true"
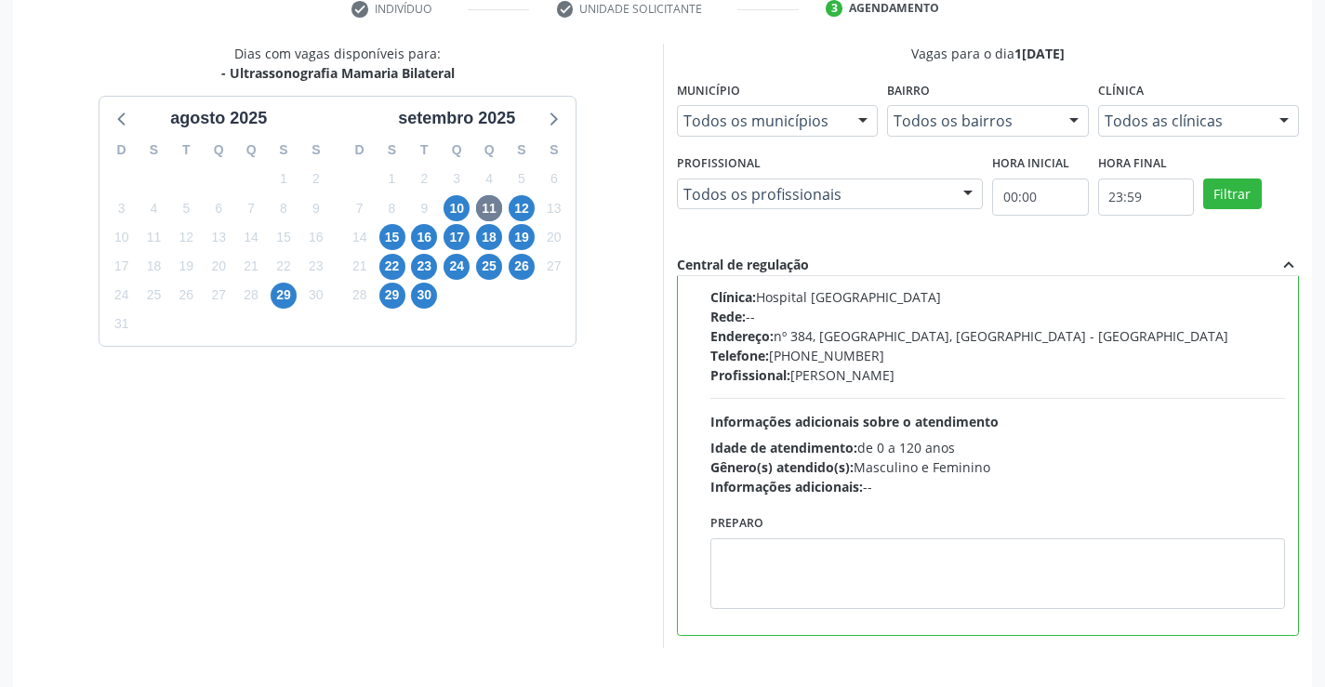
scroll to position [424, 0]
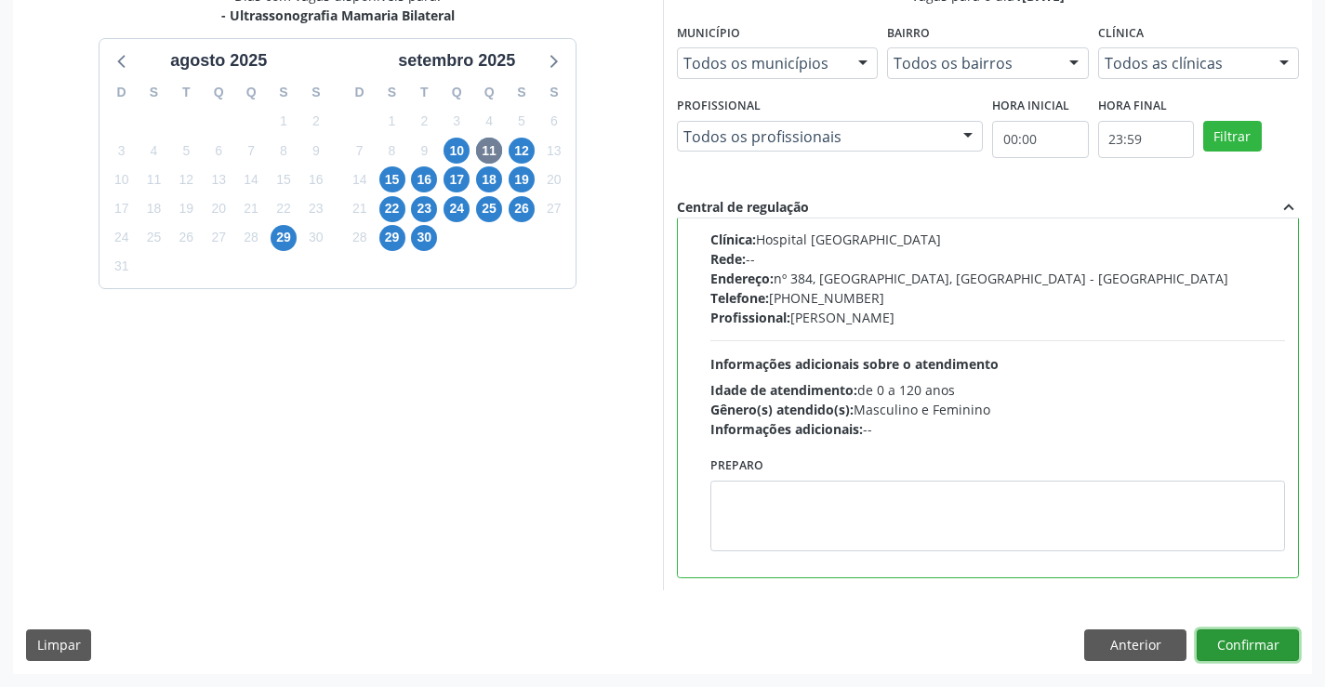
click at [1237, 651] on button "Confirmar" at bounding box center [1248, 646] width 102 height 32
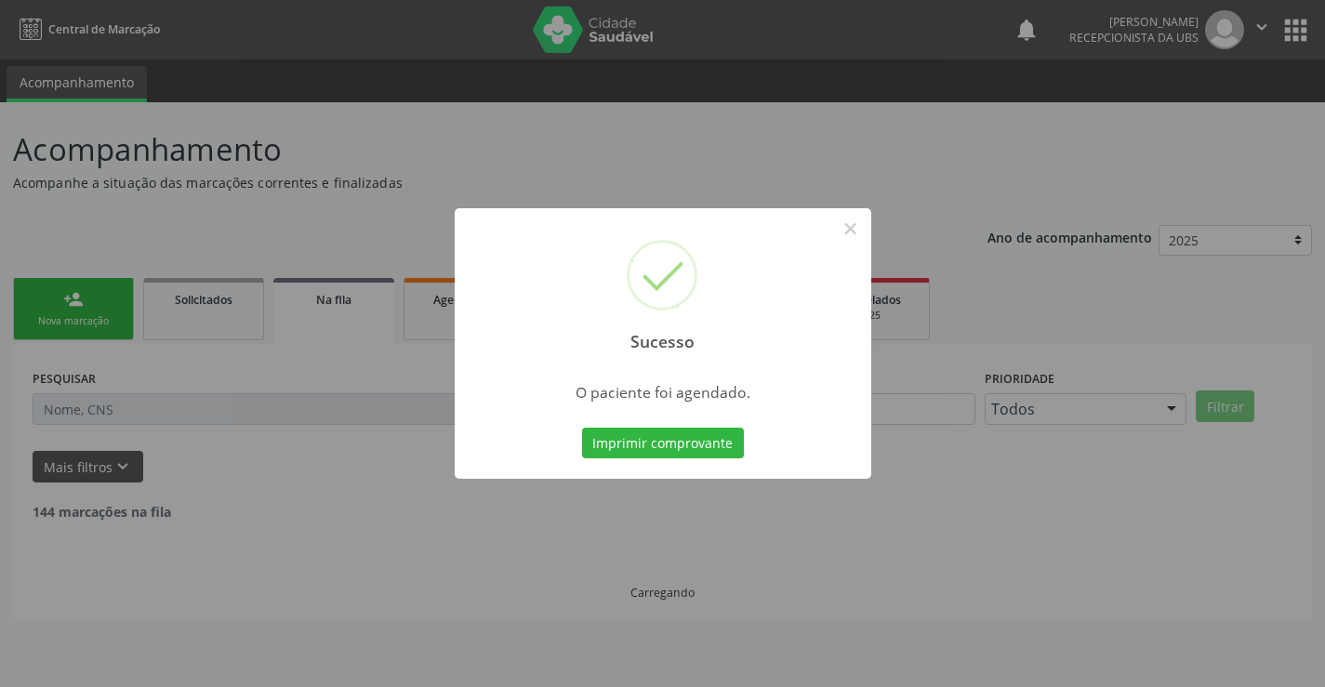
scroll to position [0, 0]
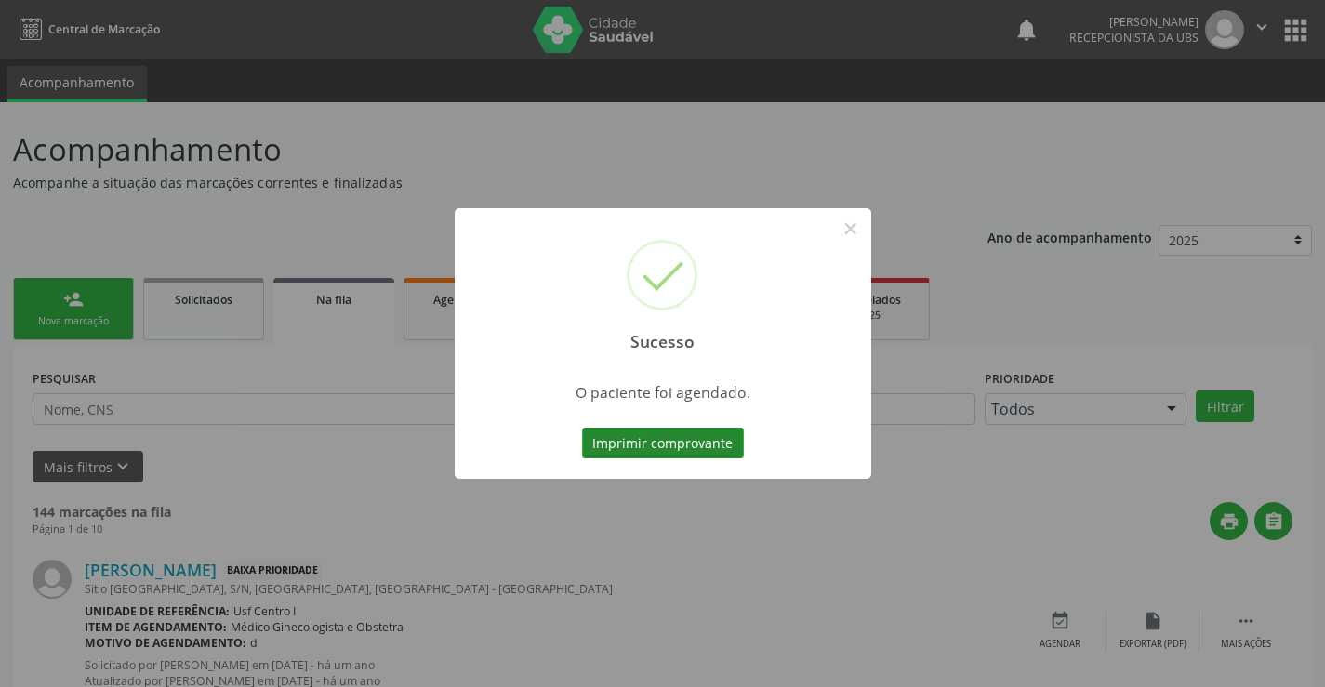
click at [678, 434] on button "Imprimir comprovante" at bounding box center [663, 444] width 162 height 32
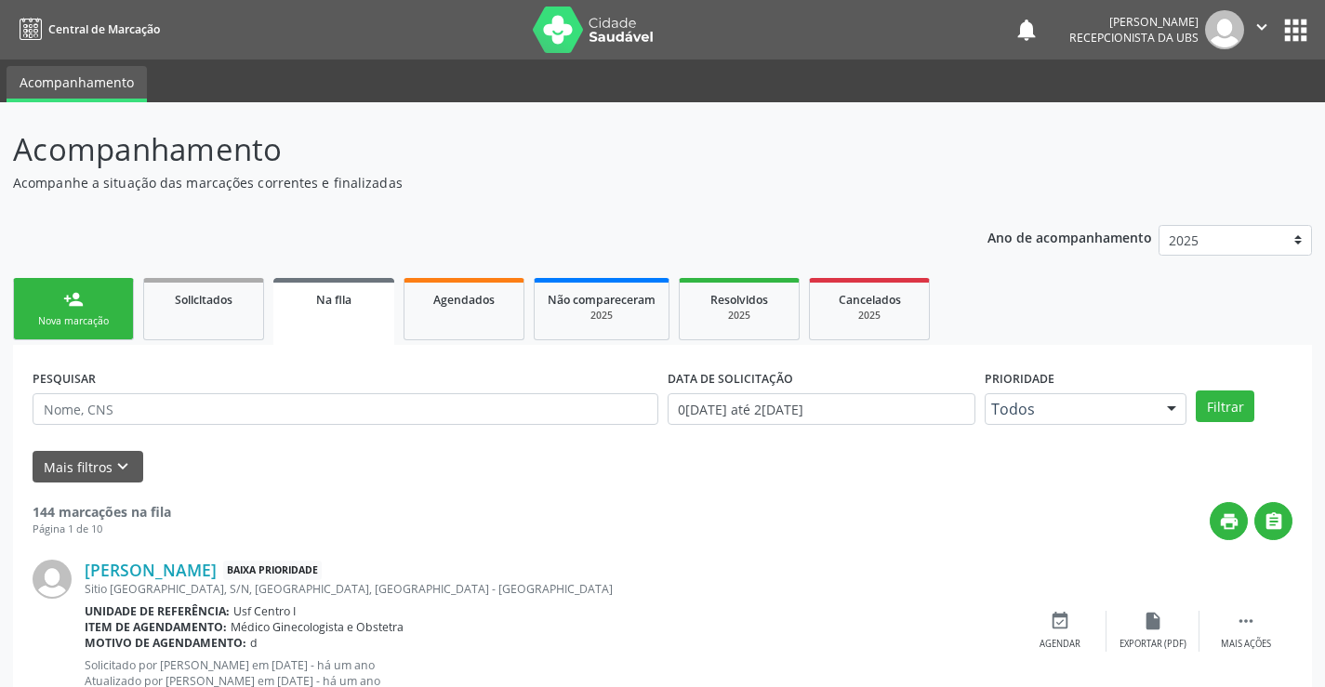
click at [97, 318] on div "Sucesso × O paciente foi agendado. Imprimir comprovante Cancel" at bounding box center [662, 343] width 1325 height 687
click at [69, 303] on div "person_add" at bounding box center [73, 299] width 20 height 20
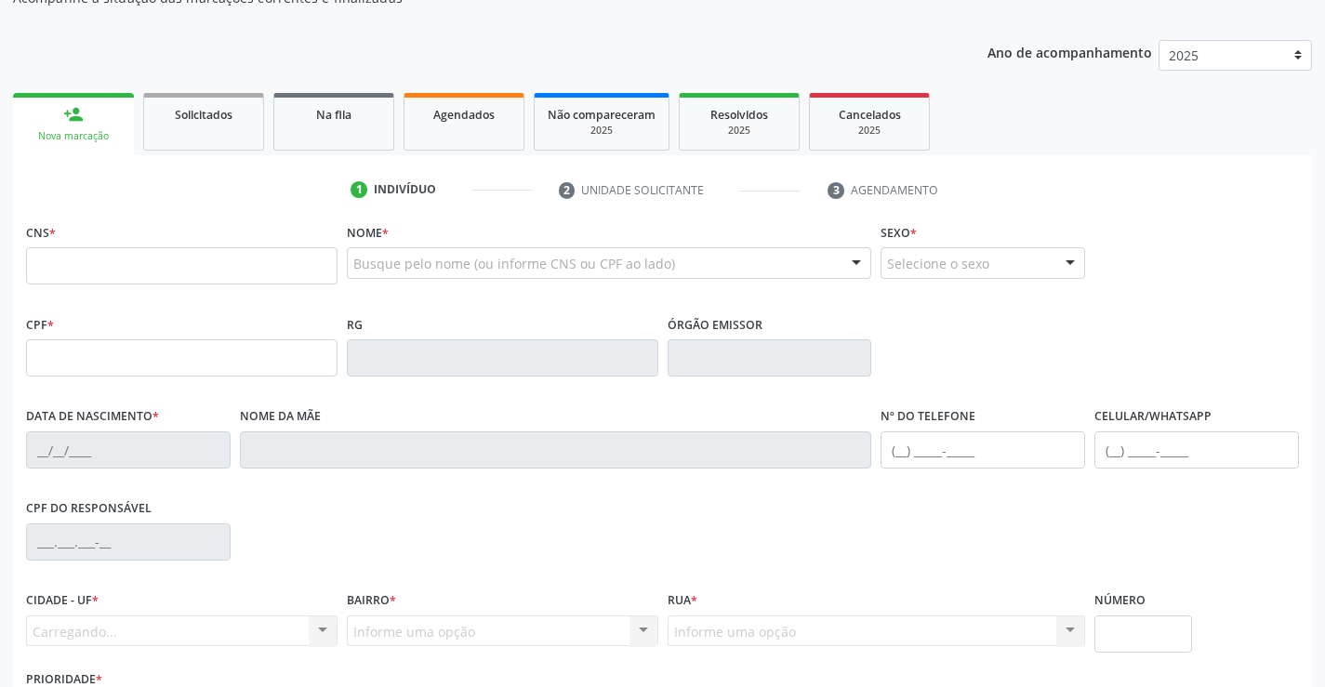
scroll to position [186, 0]
click at [115, 258] on input "text" at bounding box center [182, 264] width 312 height 37
type input "164 2610 0677 0004"
type input "704.383.314-00"
type input "03/05/1950"
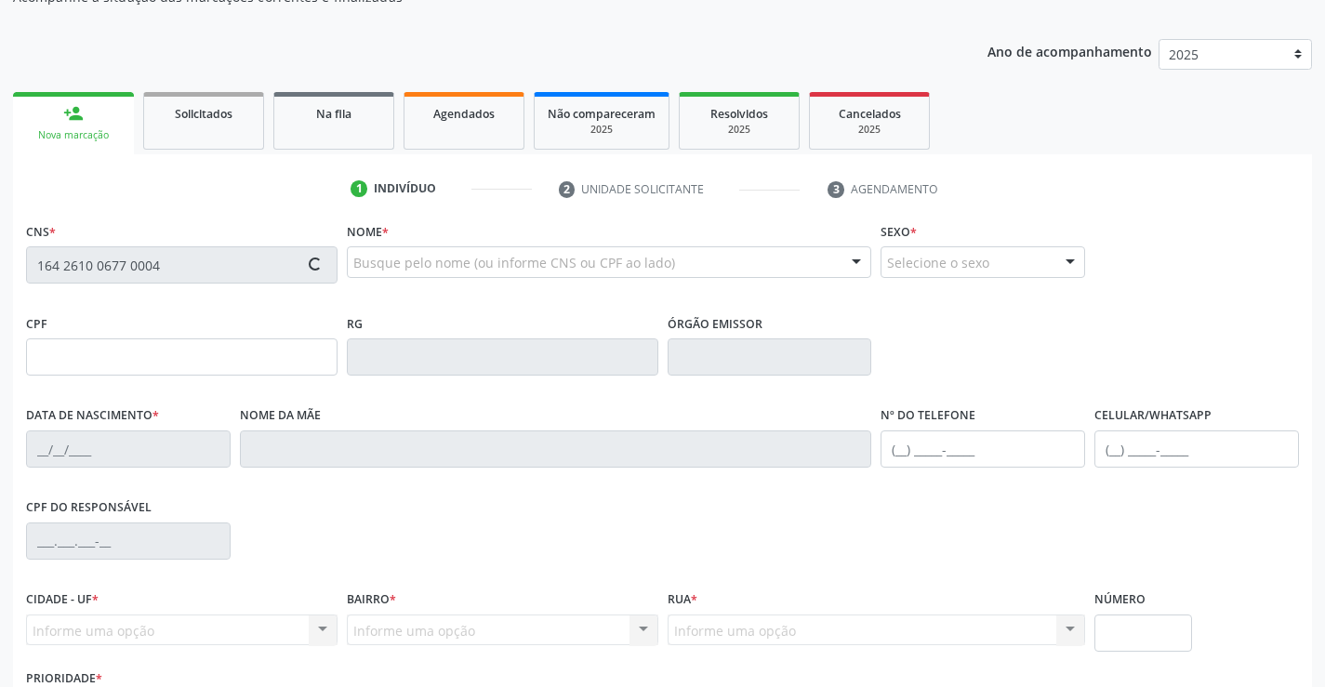
type input "Quiteria Ferreira da Silva"
type input "(87) 98140-2336"
type input "131.600.924-61"
type input "3"
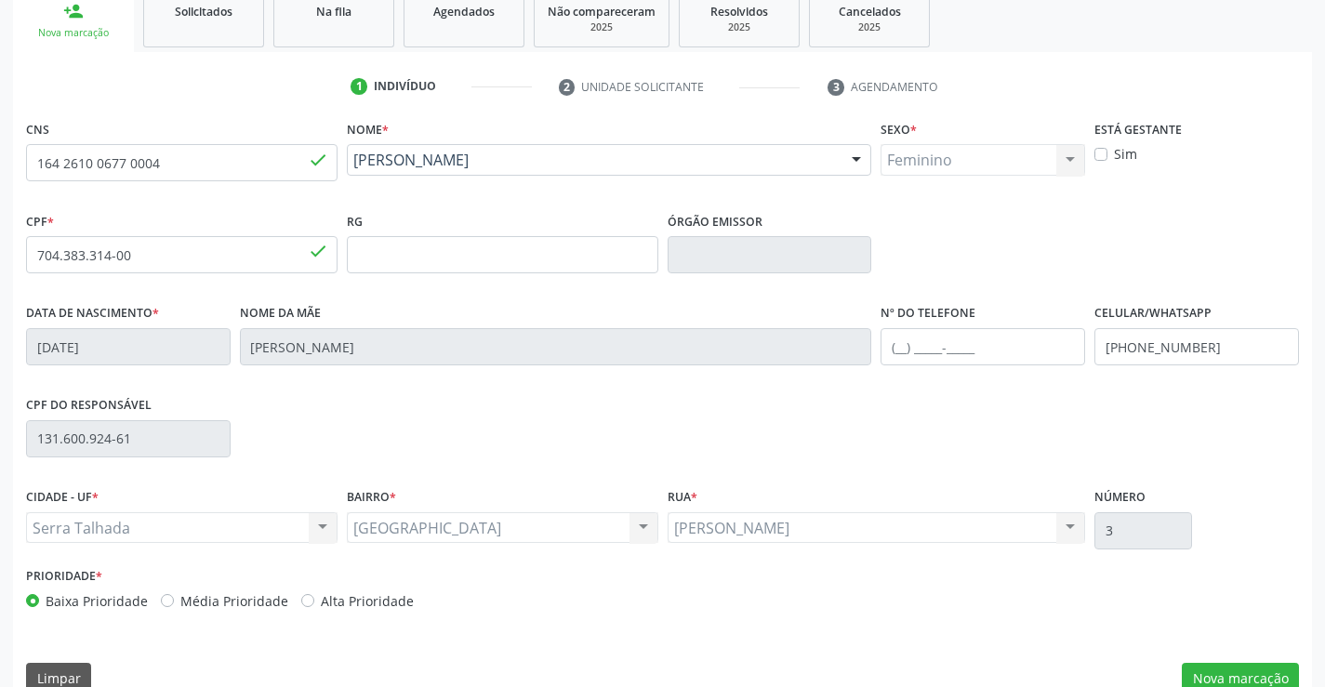
scroll to position [321, 0]
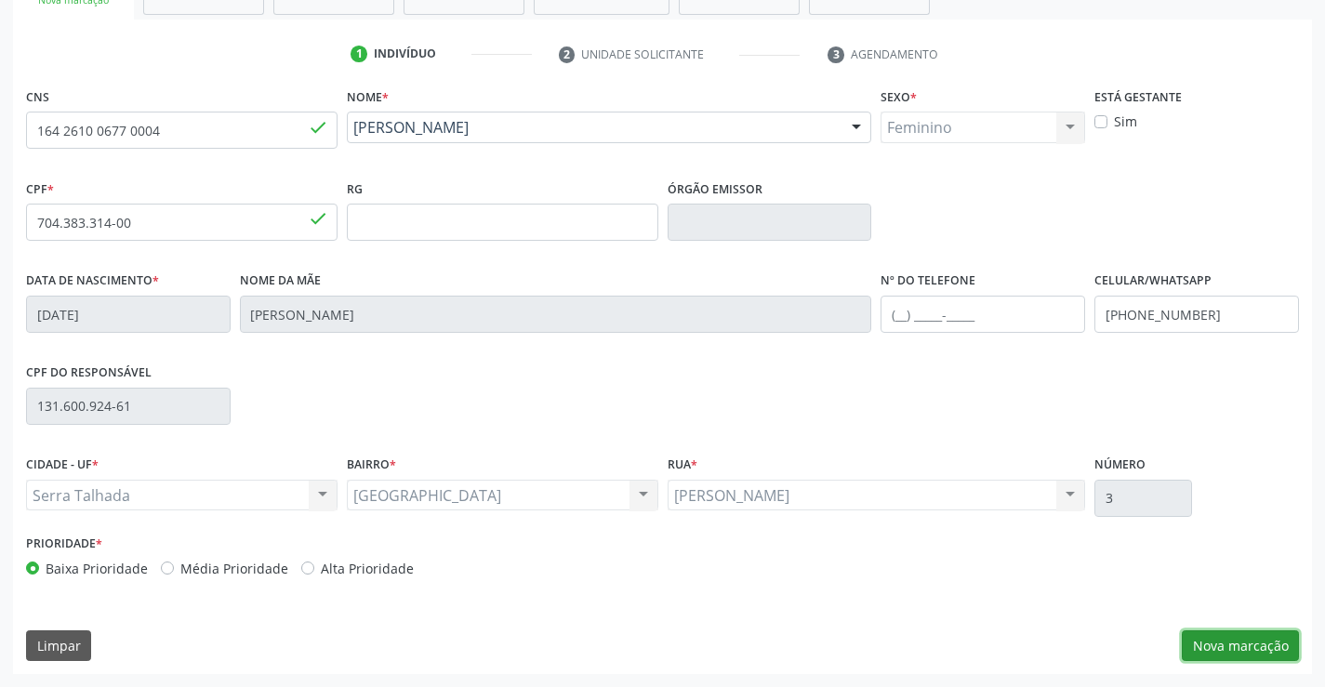
click at [1219, 636] on button "Nova marcação" at bounding box center [1240, 646] width 117 height 32
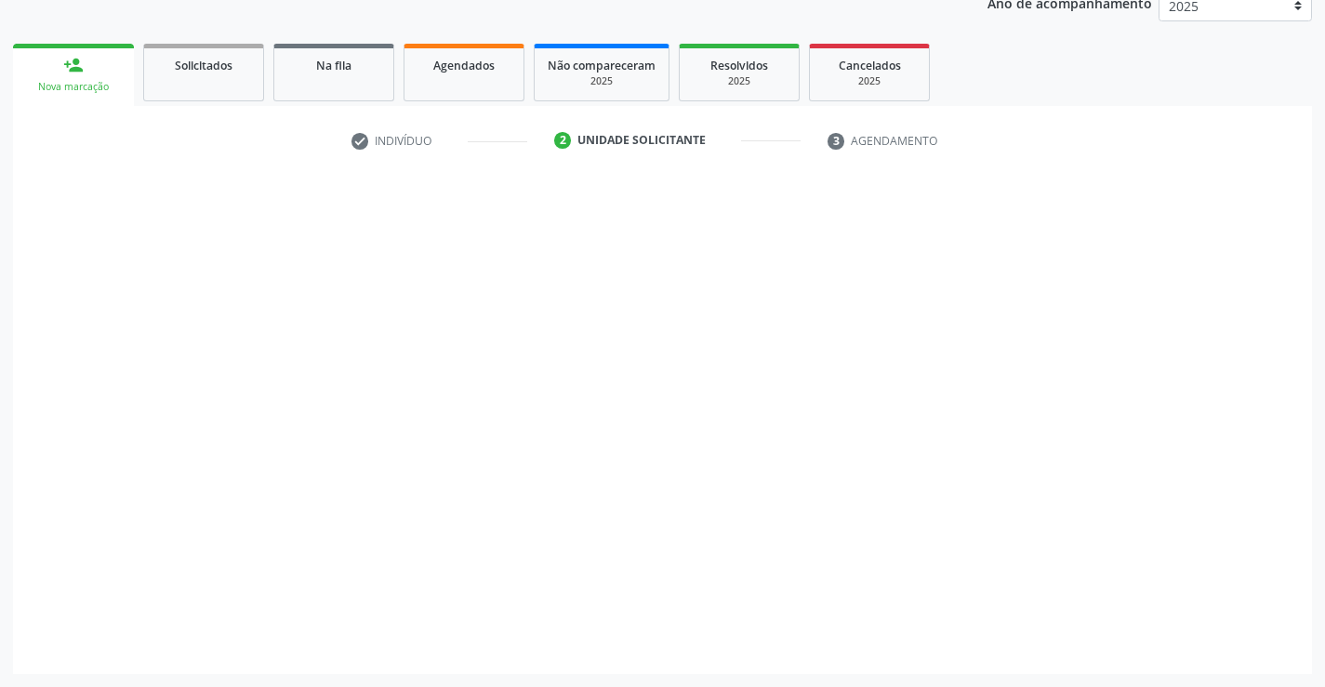
scroll to position [234, 0]
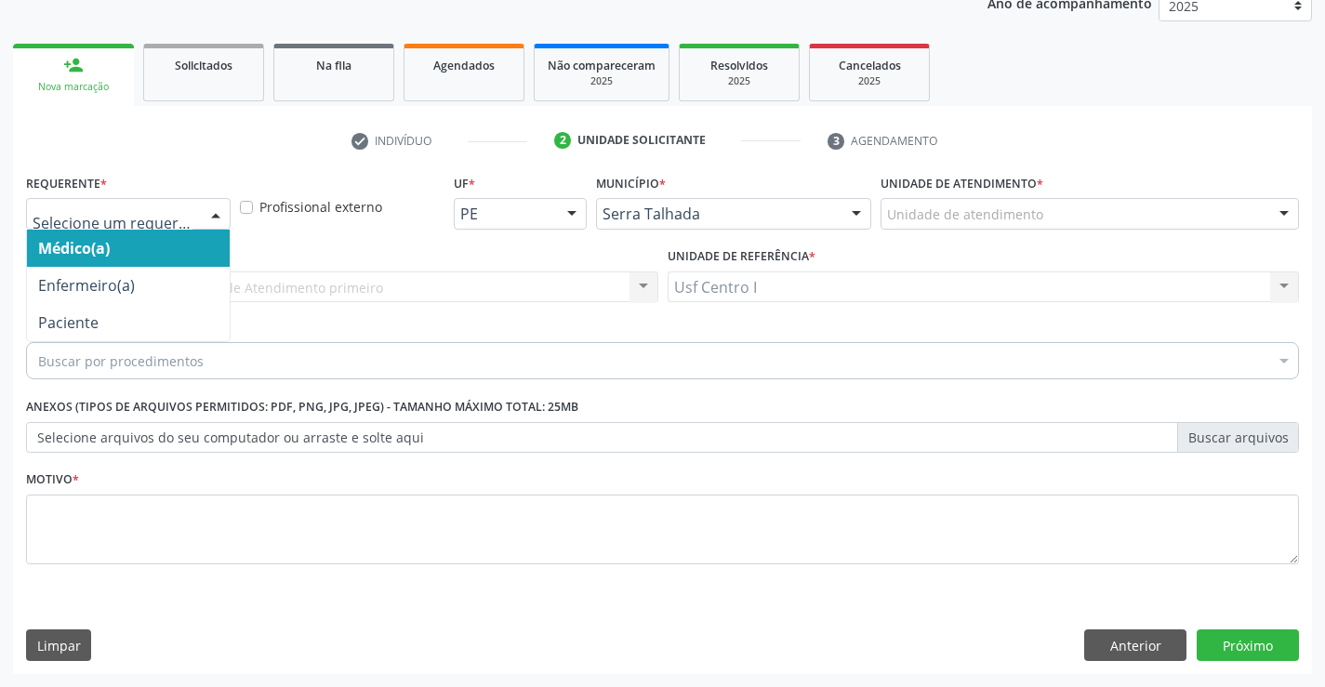
click at [90, 203] on div at bounding box center [128, 214] width 205 height 32
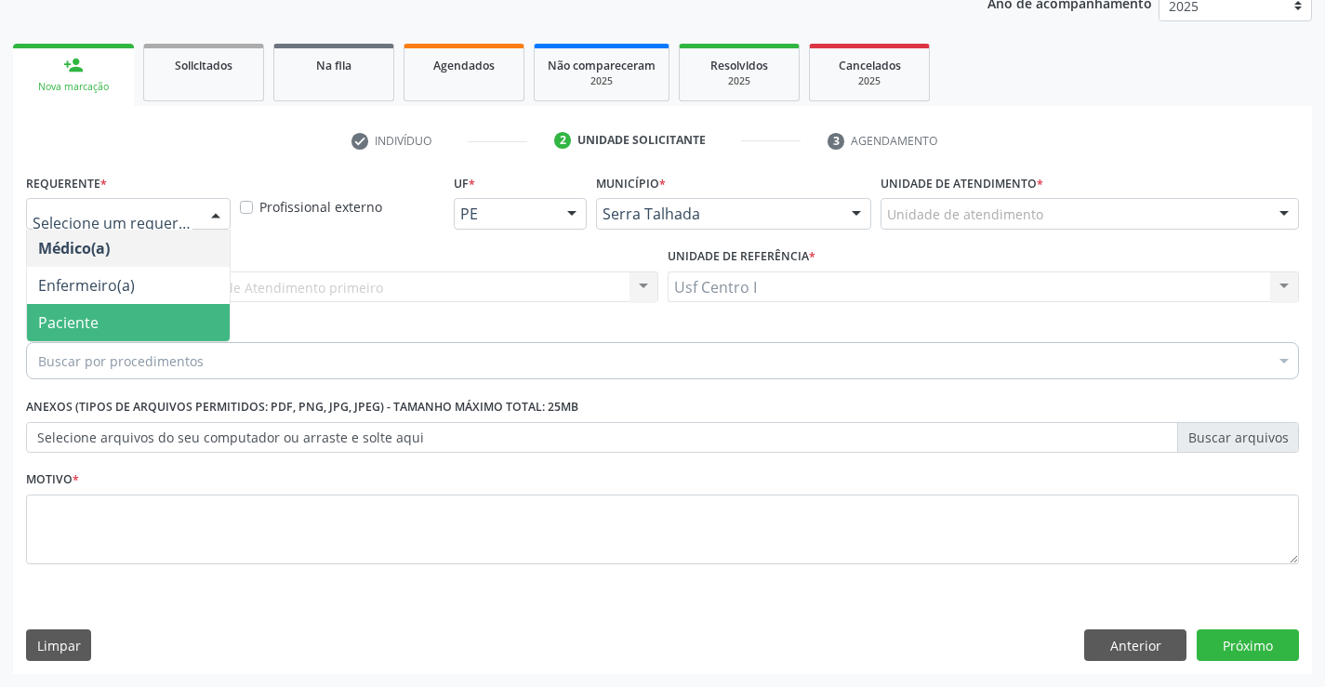
click at [88, 326] on span "Paciente" at bounding box center [68, 322] width 60 height 20
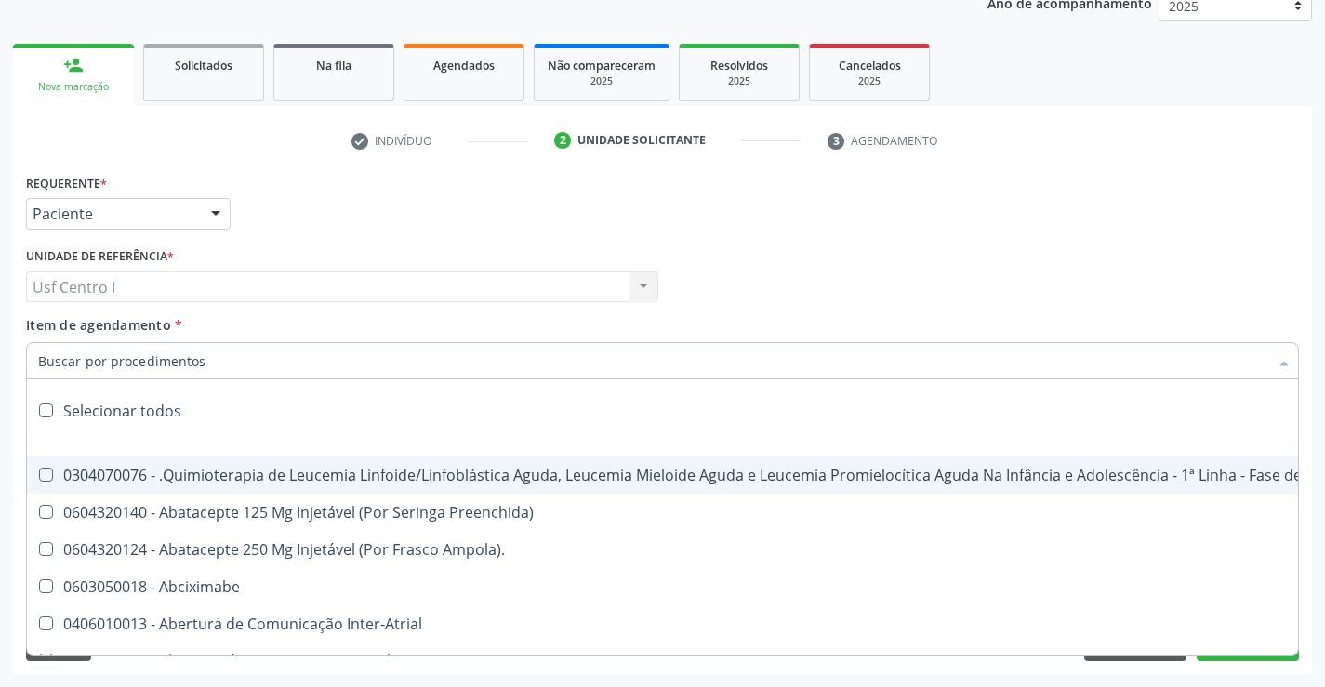
click at [59, 371] on input "Item de agendamento *" at bounding box center [653, 360] width 1230 height 37
paste input "0205020097"
type input "0205020097"
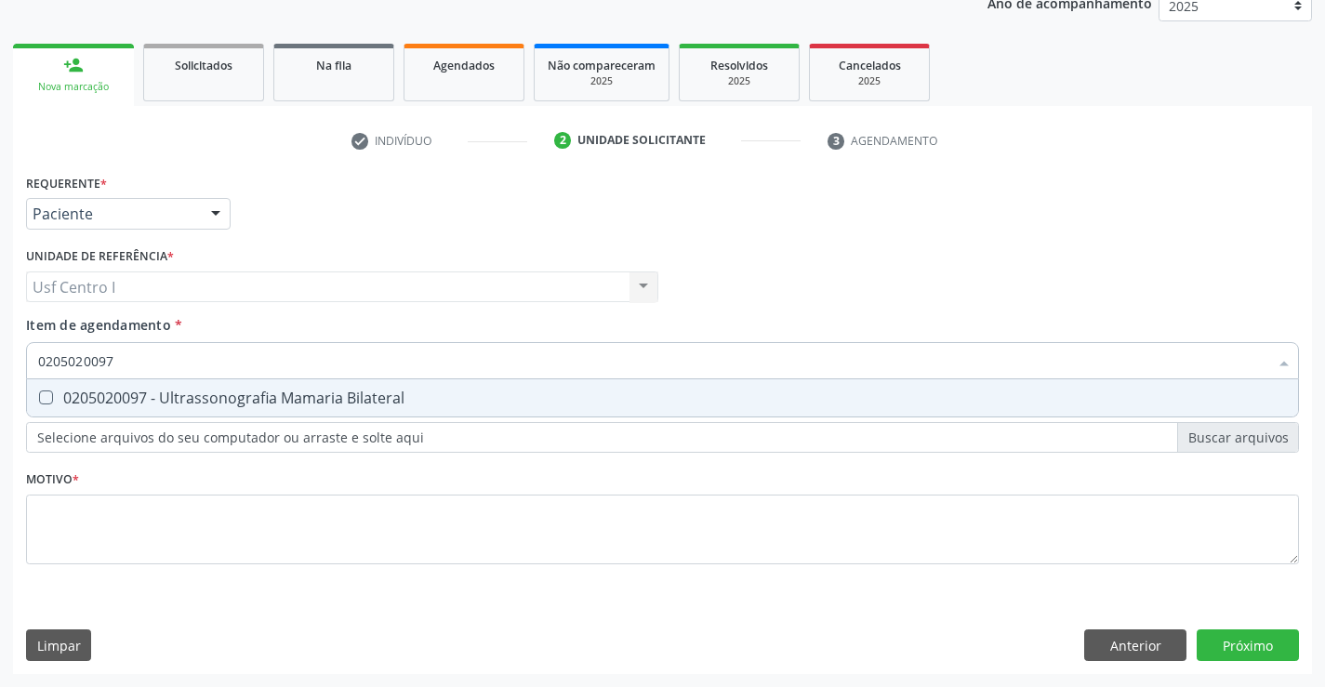
click at [116, 399] on div "0205020097 - Ultrassonografia Mamaria Bilateral" at bounding box center [662, 398] width 1249 height 15
checkbox Bilateral "true"
click at [1266, 641] on div "Requerente * Paciente Médico(a) Enfermeiro(a) Paciente Nenhum resultado encontr…" at bounding box center [662, 421] width 1299 height 505
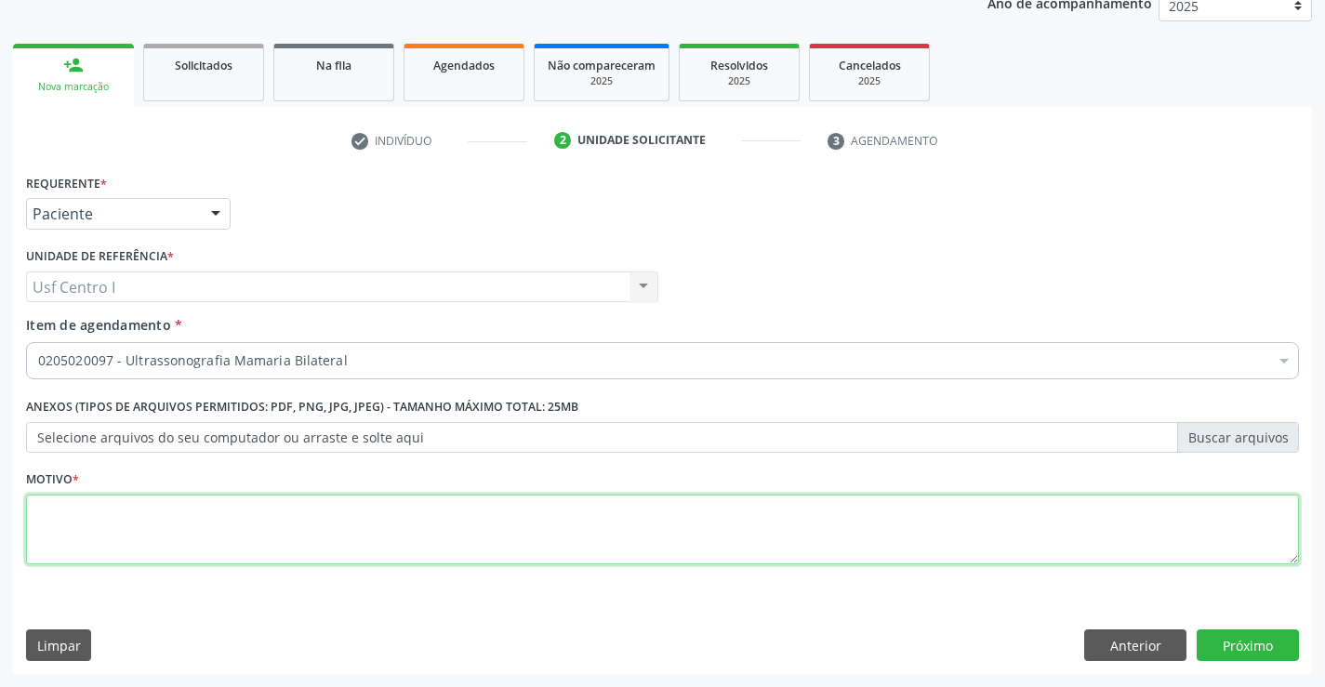
click at [178, 524] on textarea at bounding box center [662, 530] width 1273 height 71
type textarea "."
click at [1264, 643] on button "Próximo" at bounding box center [1248, 646] width 102 height 32
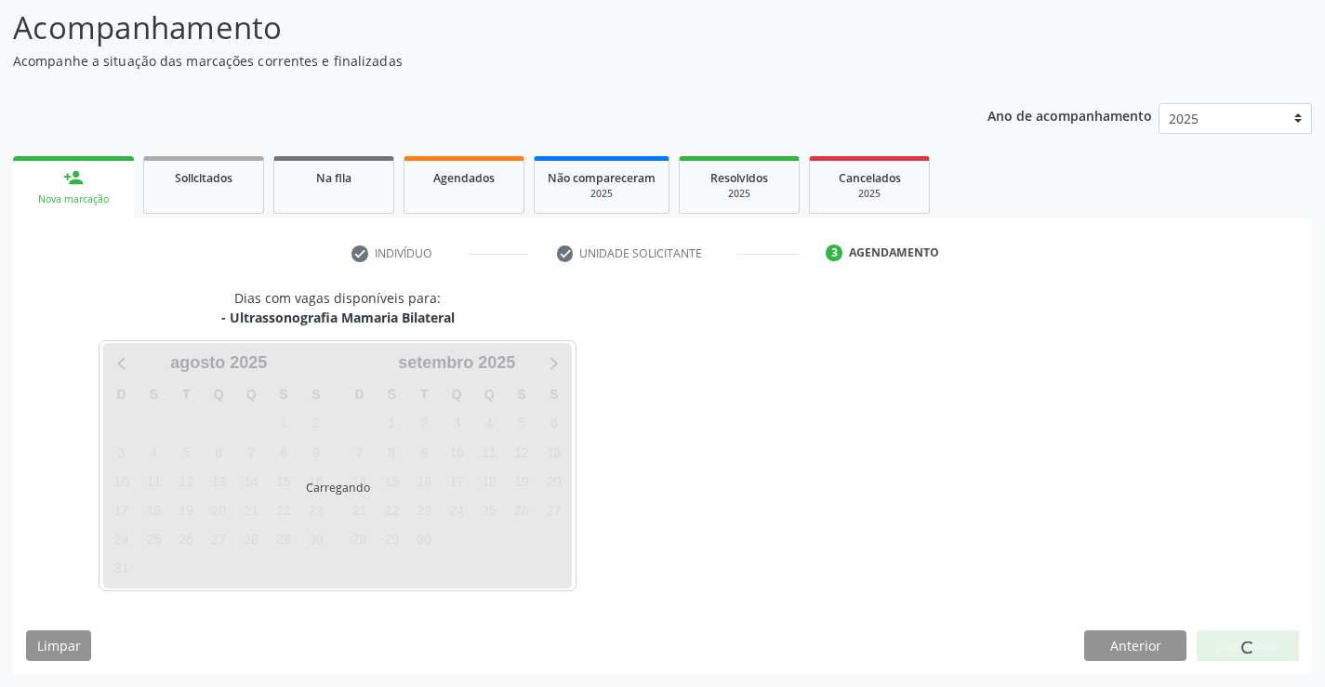
scroll to position [122, 0]
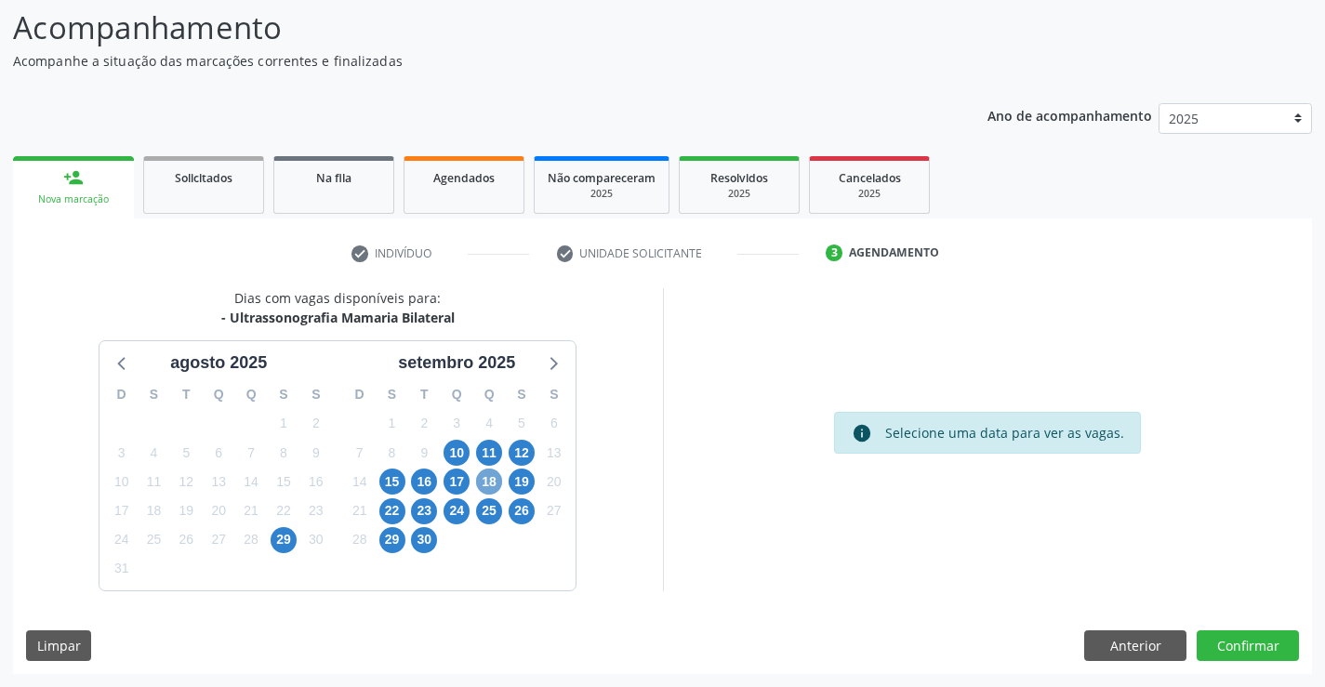
click at [490, 481] on span "18" at bounding box center [489, 482] width 26 height 26
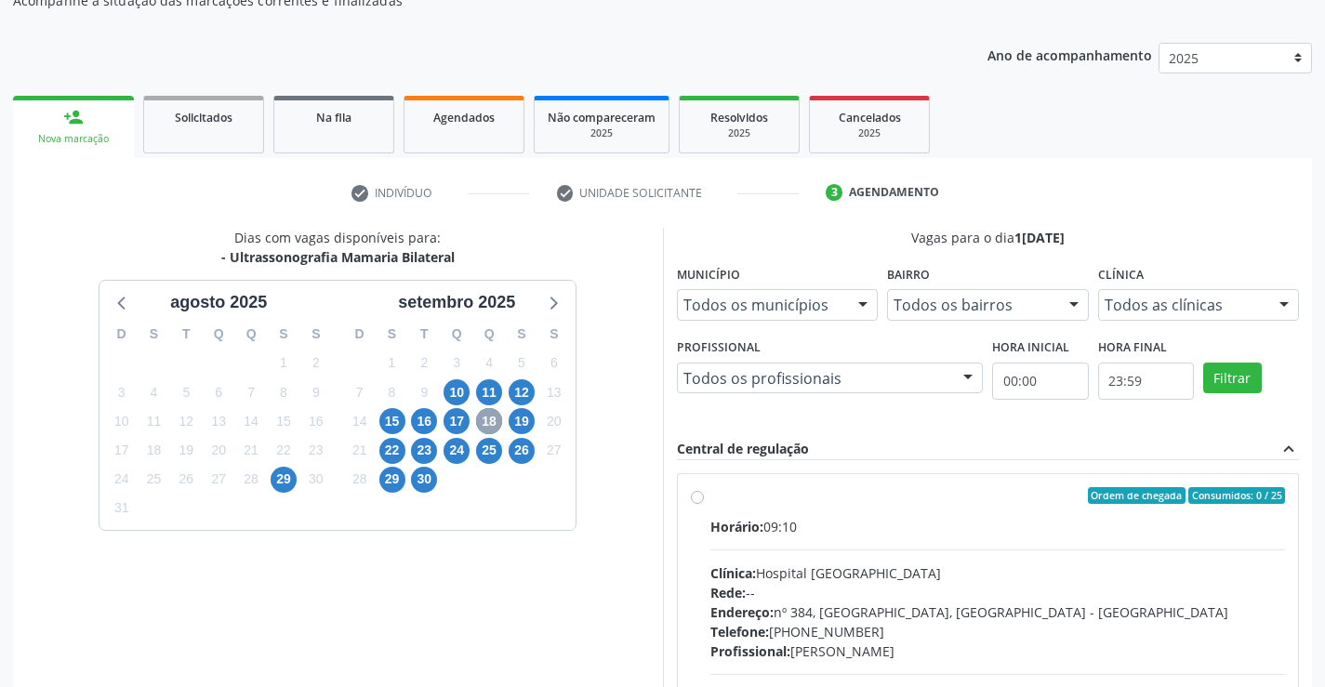
scroll to position [215, 0]
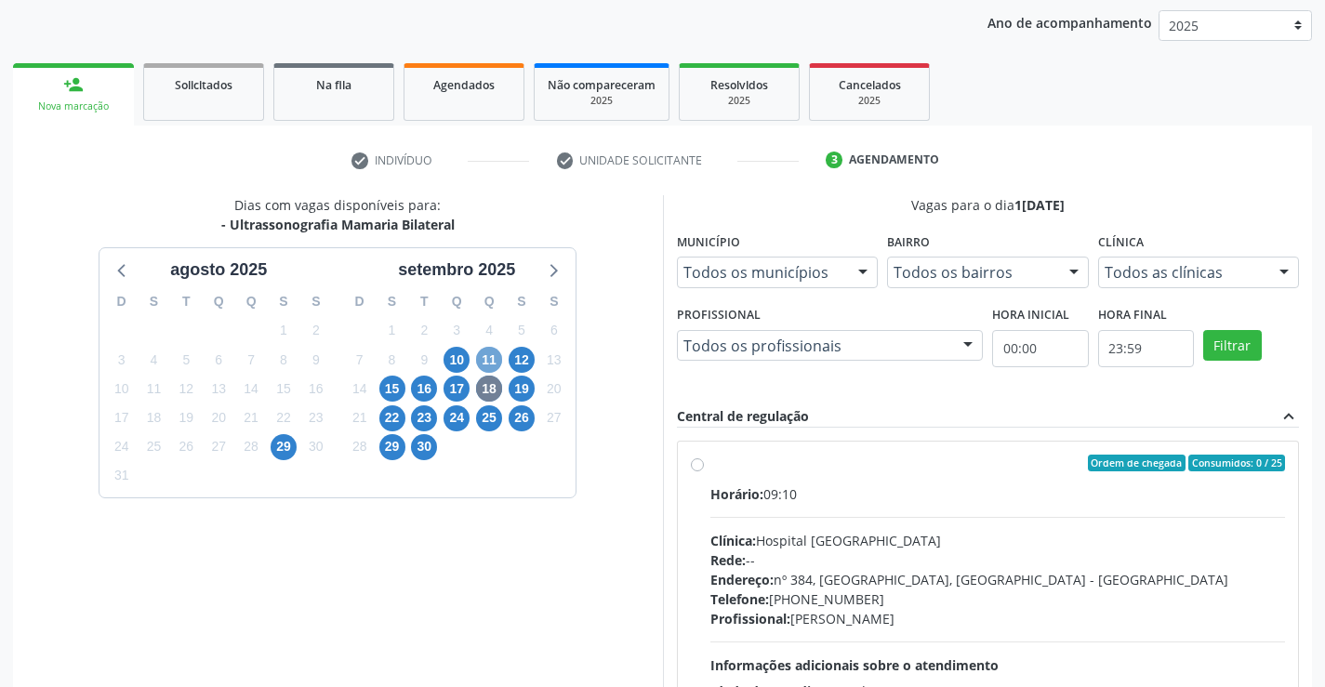
click at [492, 361] on span "11" at bounding box center [489, 360] width 26 height 26
click at [710, 467] on label "Ordem de chegada Consumidos: 3 / 25 Horário: 09:10 Clínica: Hospital Sao Franci…" at bounding box center [998, 597] width 576 height 285
click at [697, 467] on input "Ordem de chegada Consumidos: 3 / 25 Horário: 09:10 Clínica: Hospital Sao Franci…" at bounding box center [697, 463] width 13 height 17
radio input "true"
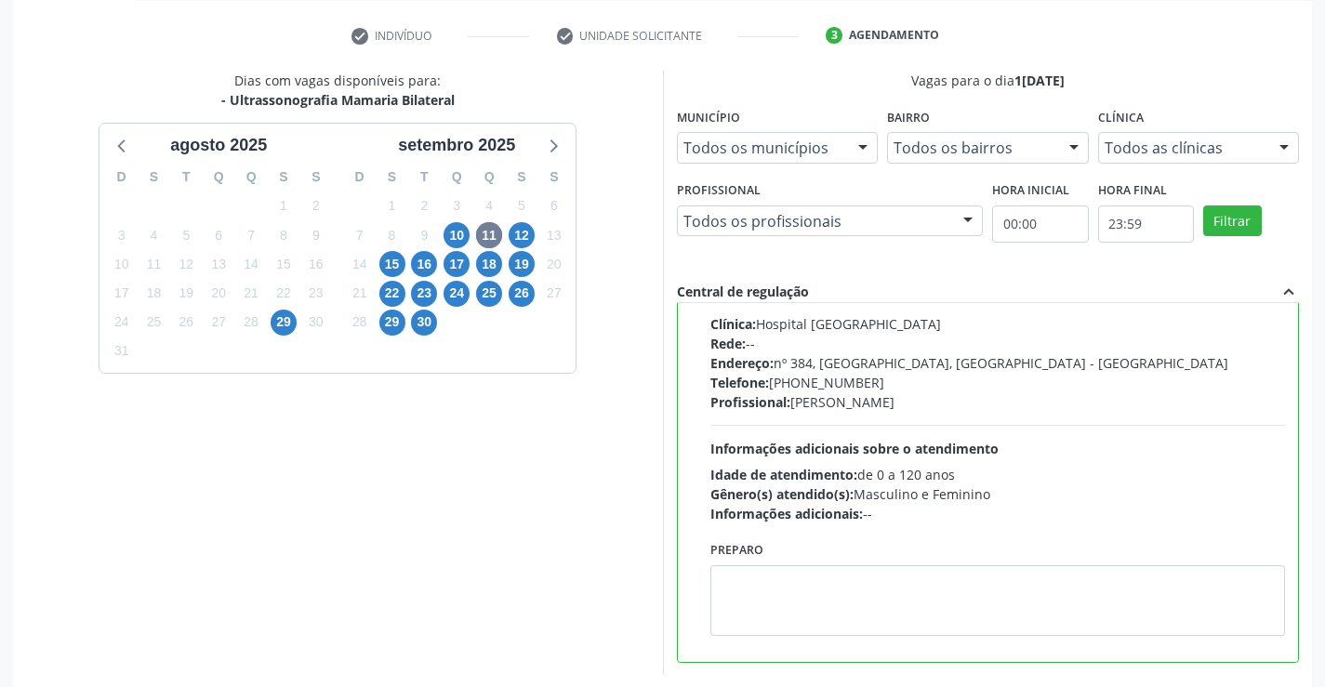
scroll to position [424, 0]
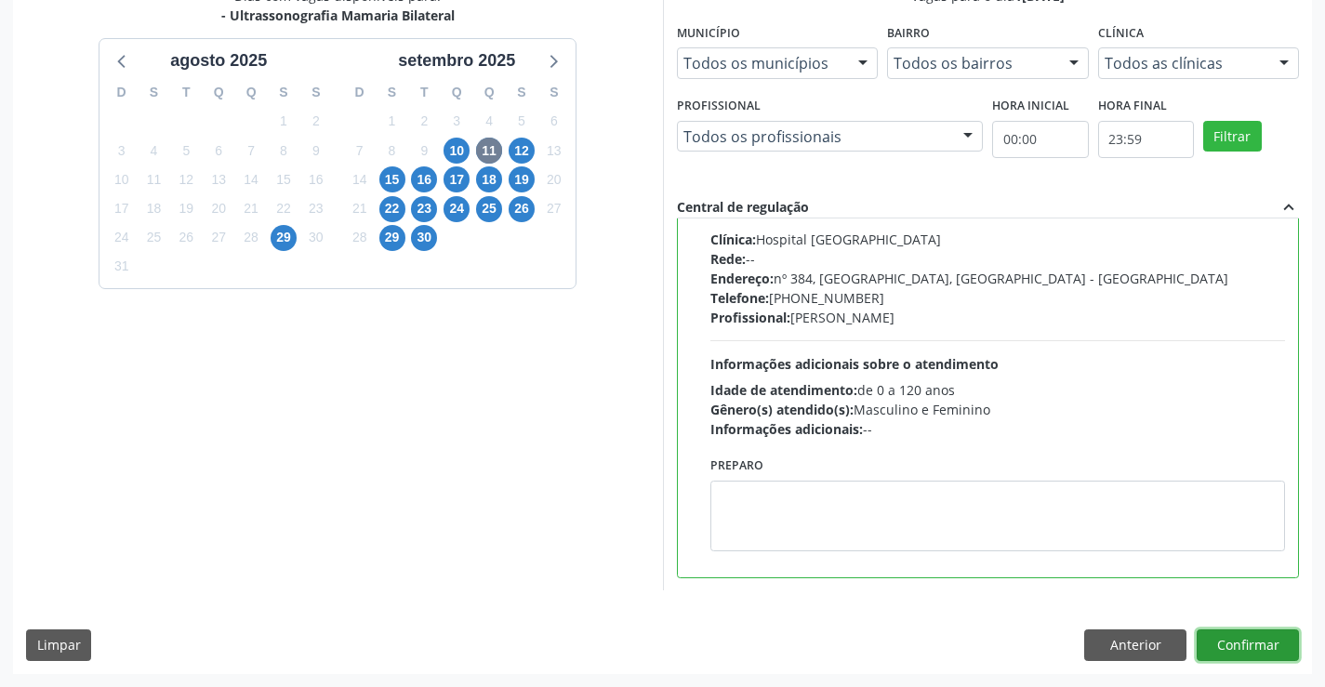
click at [1249, 650] on button "Confirmar" at bounding box center [1248, 646] width 102 height 32
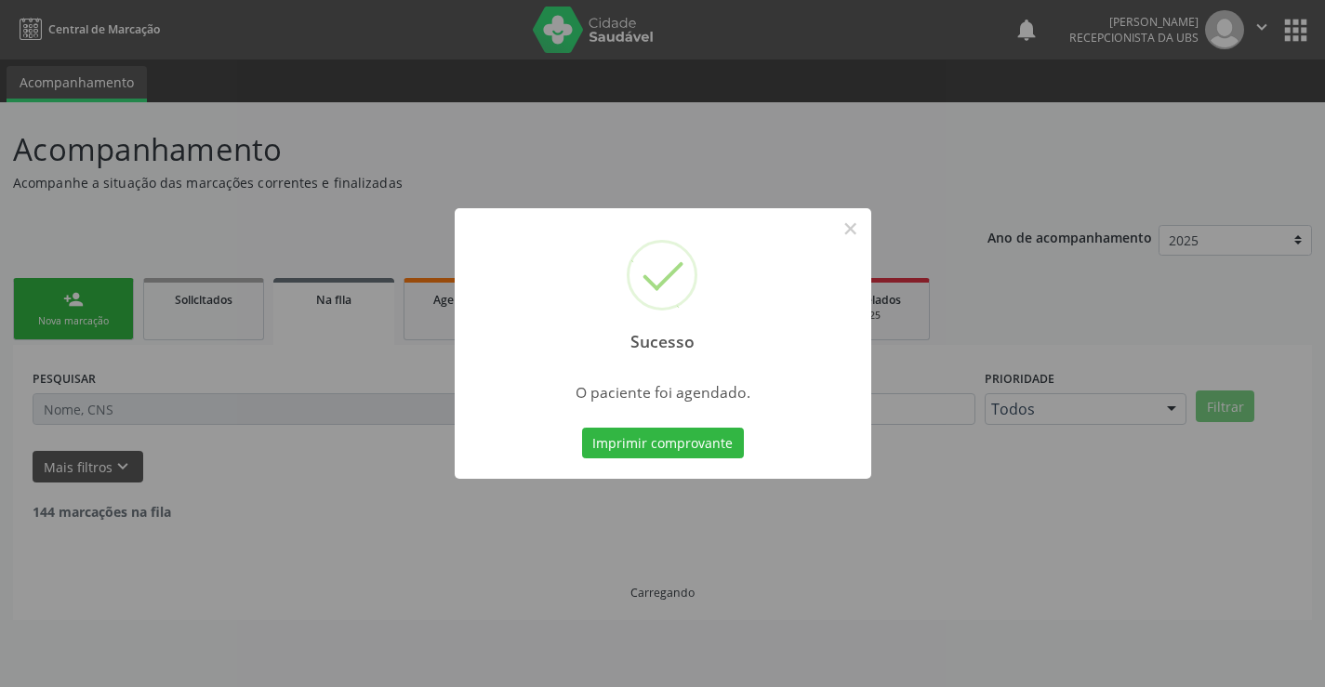
scroll to position [0, 0]
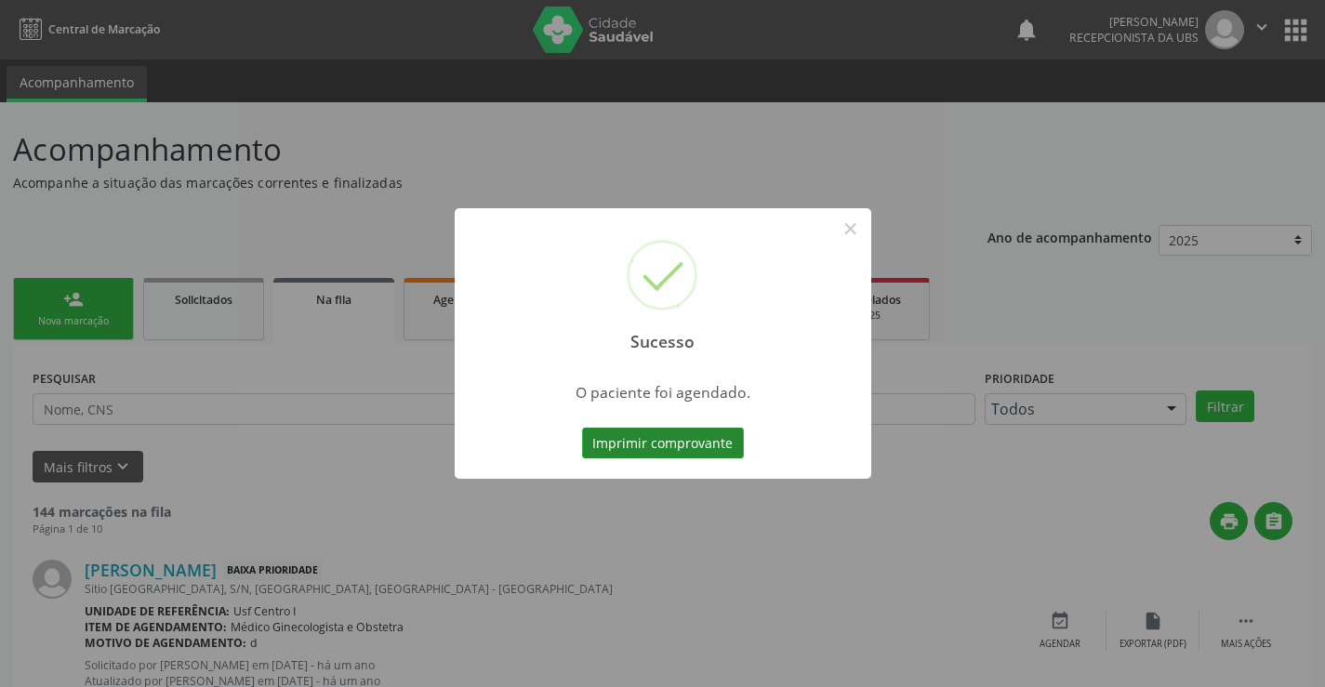
click at [667, 433] on button "Imprimir comprovante" at bounding box center [663, 444] width 162 height 32
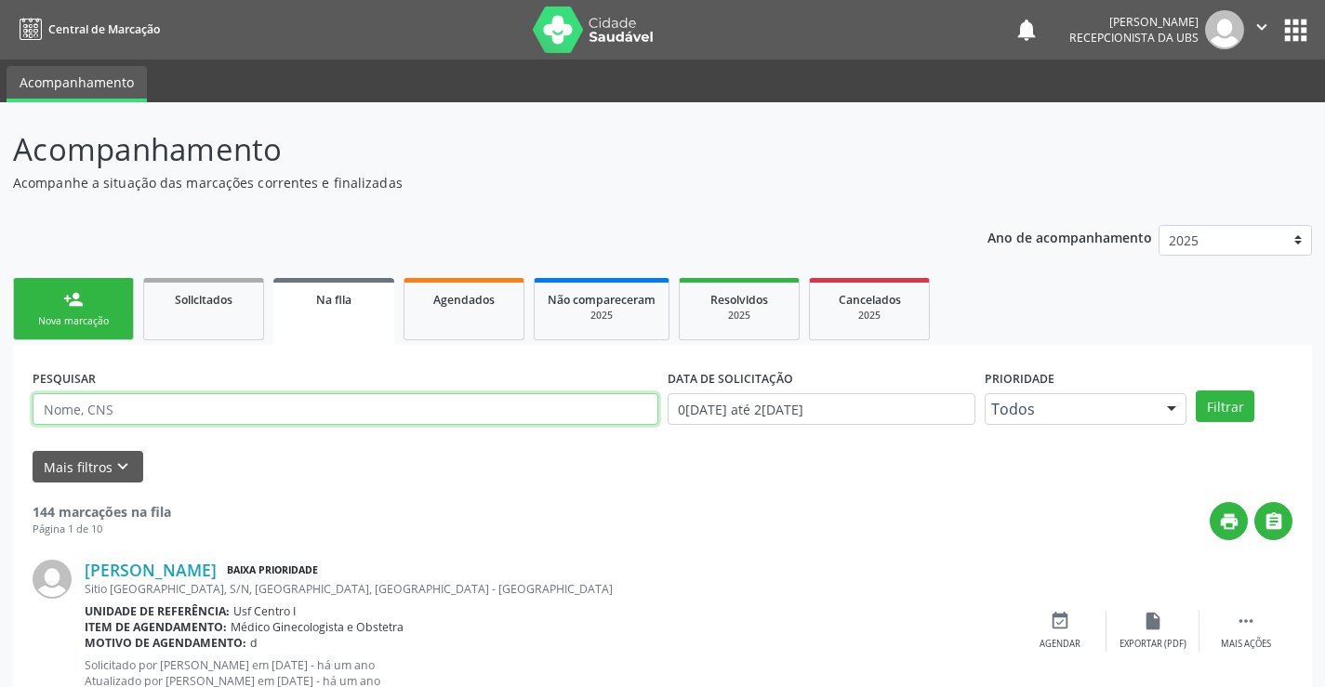
drag, startPoint x: 135, startPoint y: 420, endPoint x: 143, endPoint y: 405, distance: 17.1
click at [135, 420] on input "text" at bounding box center [346, 409] width 626 height 32
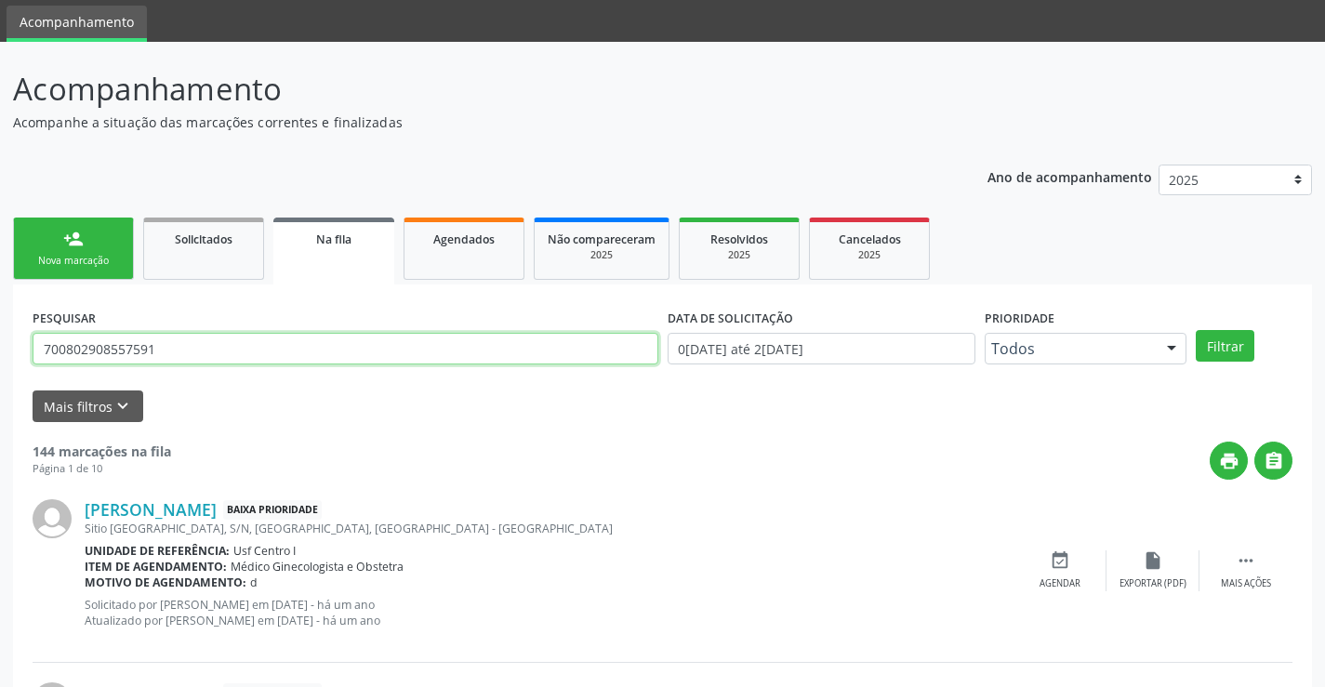
scroll to position [93, 0]
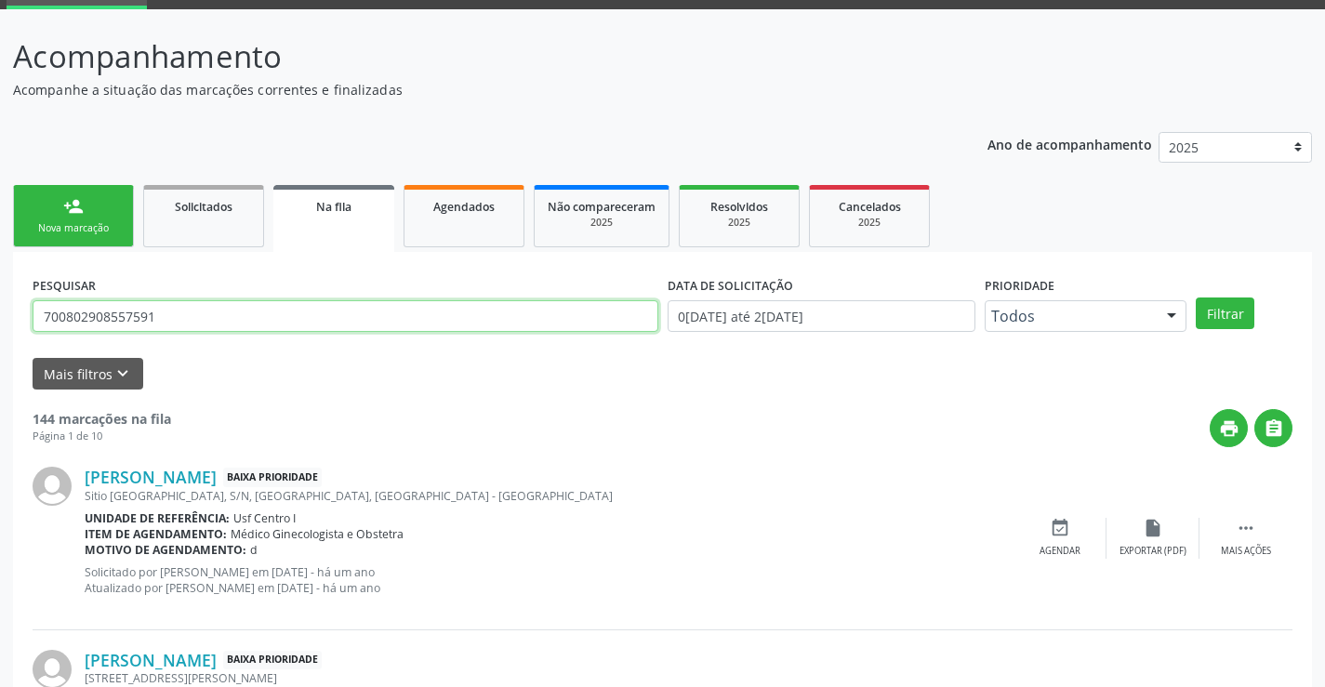
drag, startPoint x: 180, startPoint y: 315, endPoint x: 0, endPoint y: 306, distance: 180.6
type input "700802908557591"
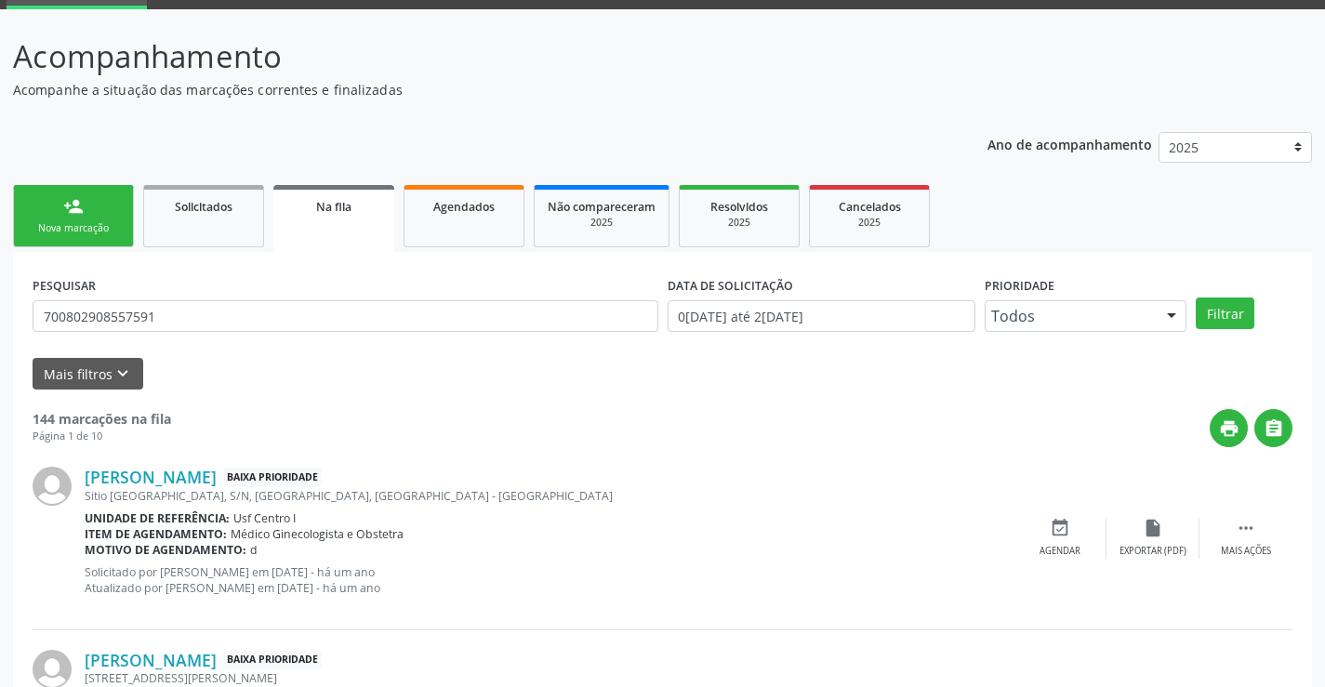
click at [77, 216] on div "person_add" at bounding box center [73, 206] width 20 height 20
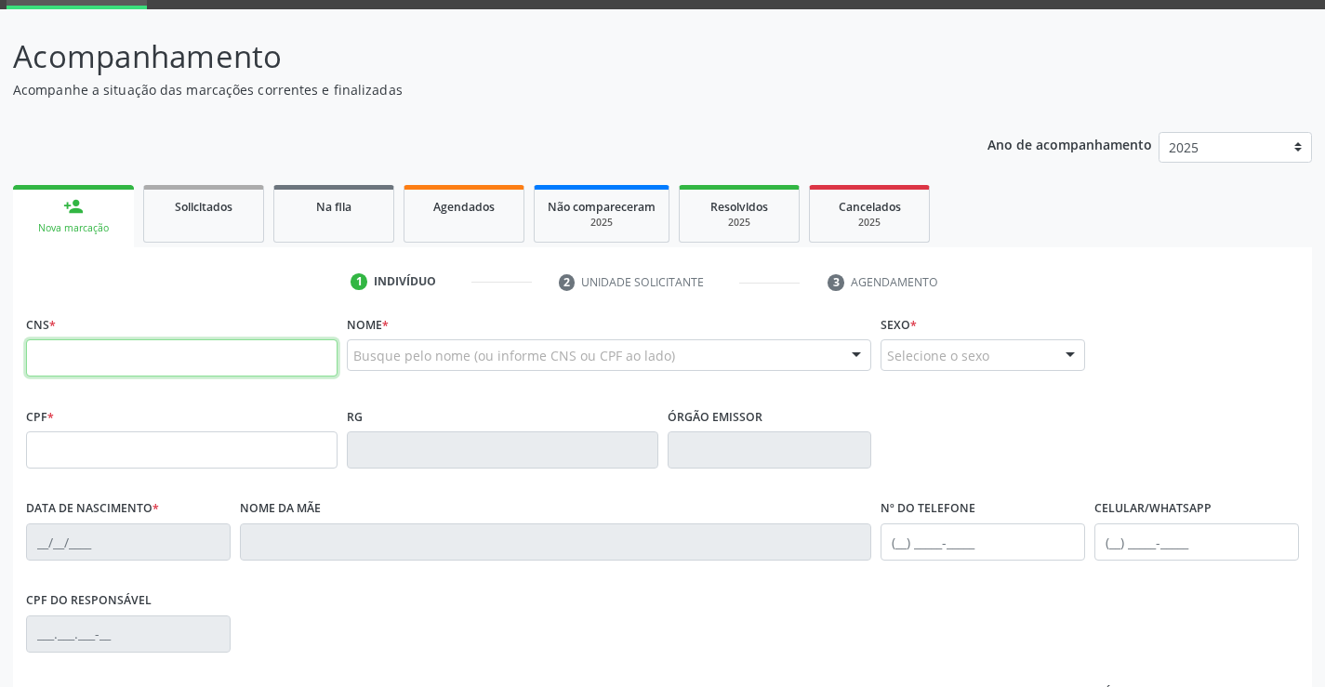
click at [107, 357] on input "text" at bounding box center [182, 357] width 312 height 37
type input "7"
type input "700 8029 0855 7581"
type input "025.461.484-19"
type input "30/01/1964"
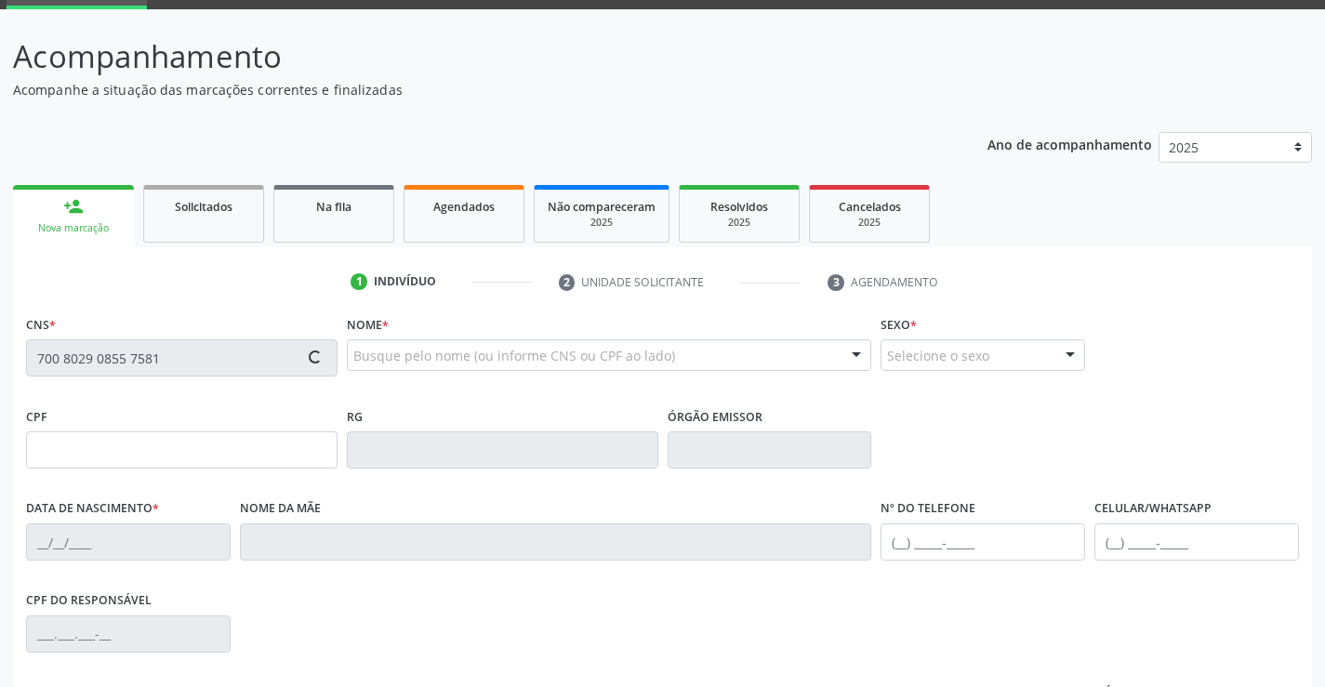
type input "Luzia Santana de Jesus"
type input "(87) 99615-6760"
type input "459.538.994-91"
type input "416"
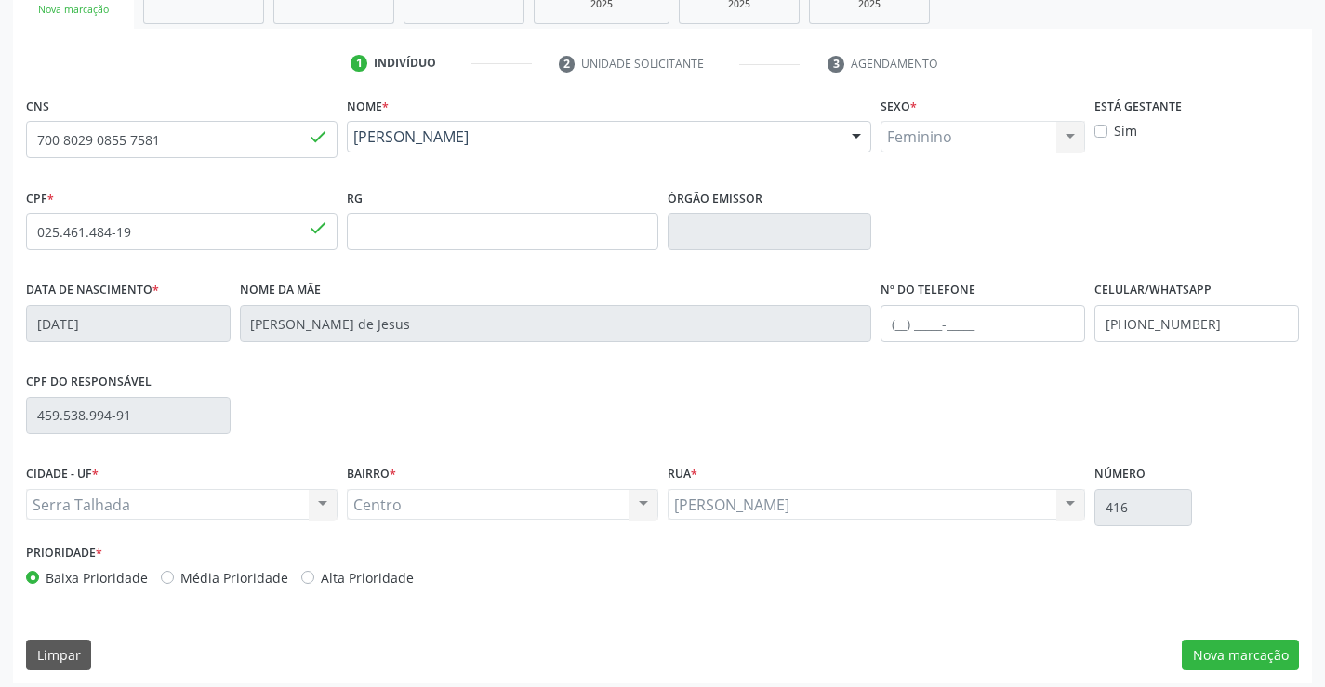
scroll to position [321, 0]
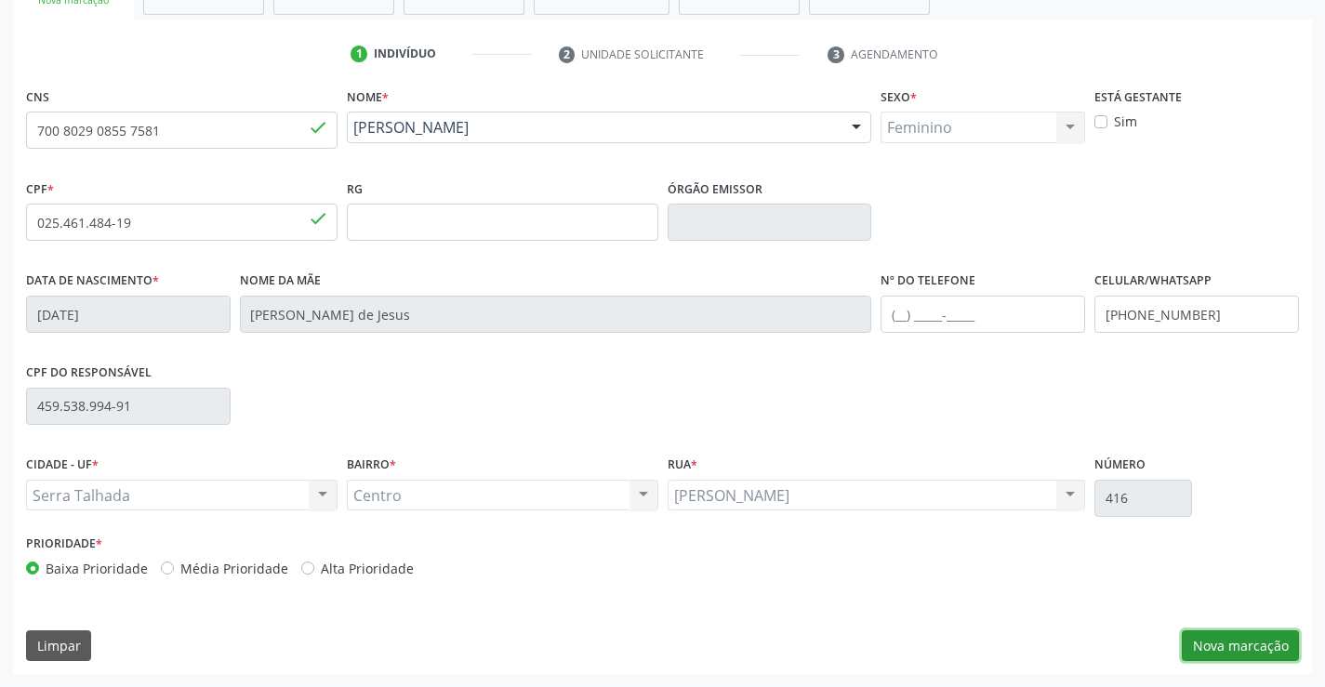
click at [1239, 648] on button "Nova marcação" at bounding box center [1240, 646] width 117 height 32
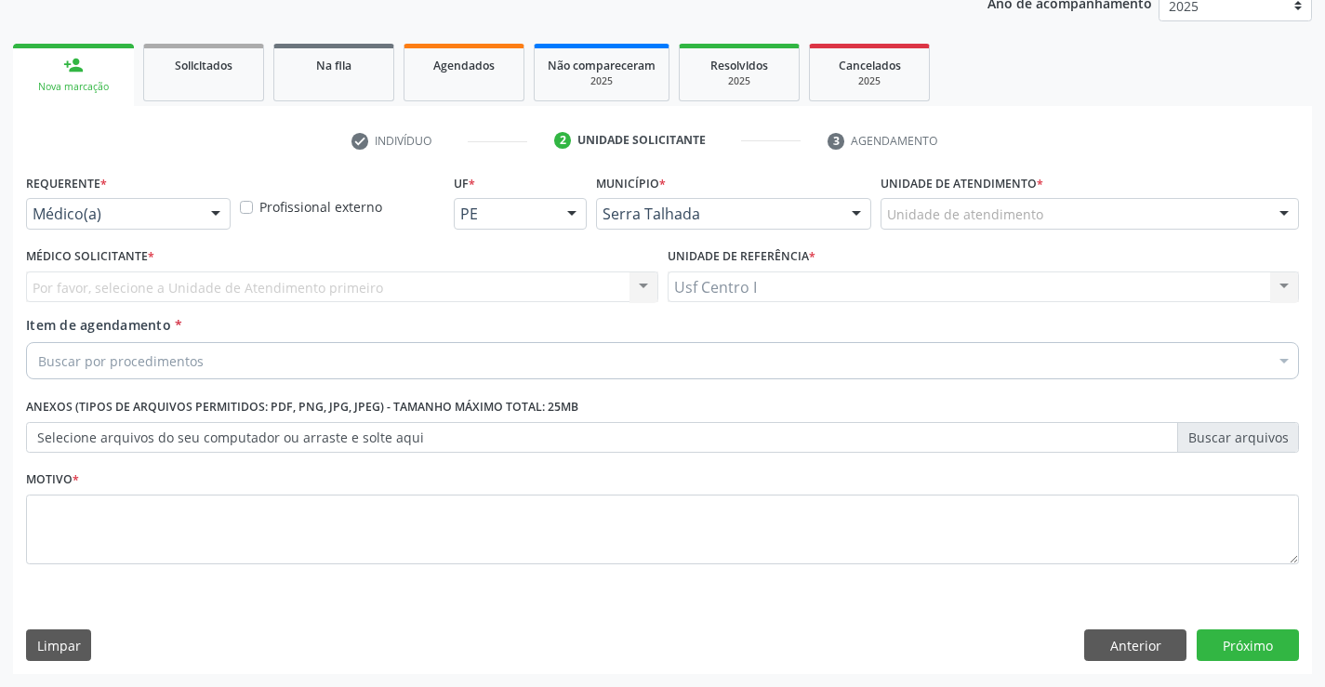
scroll to position [234, 0]
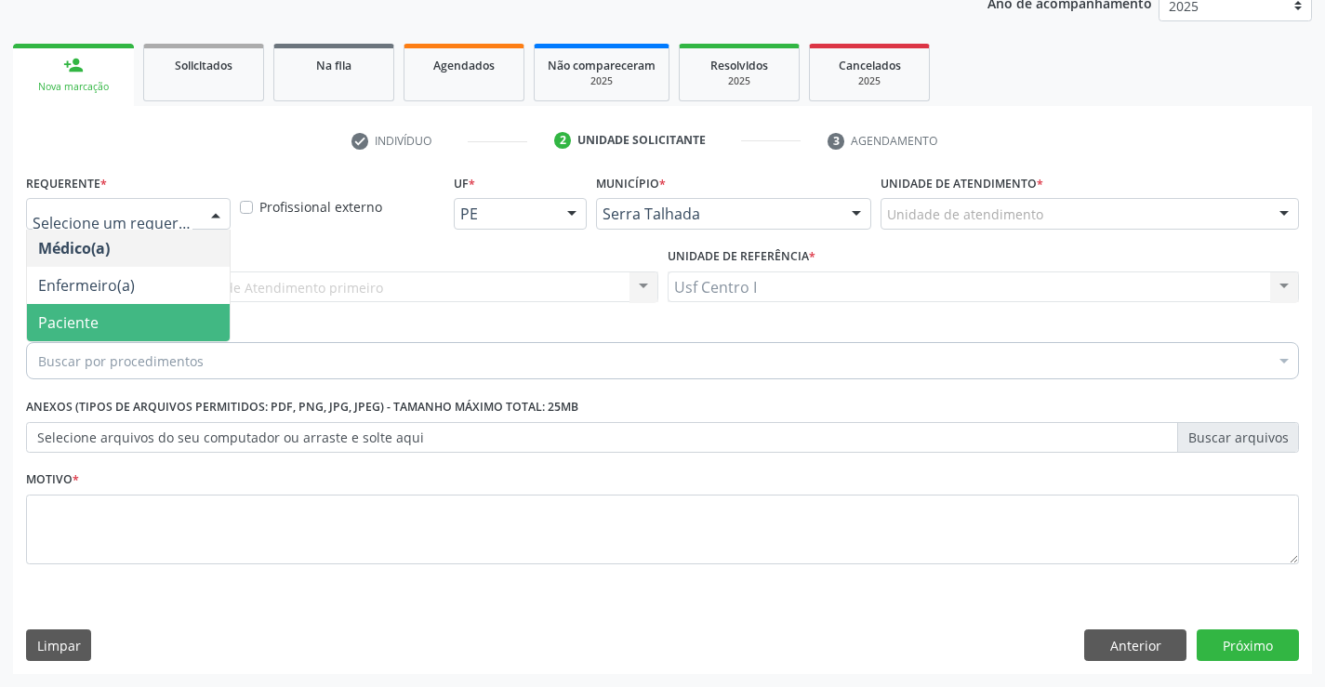
click at [106, 319] on span "Paciente" at bounding box center [128, 322] width 203 height 37
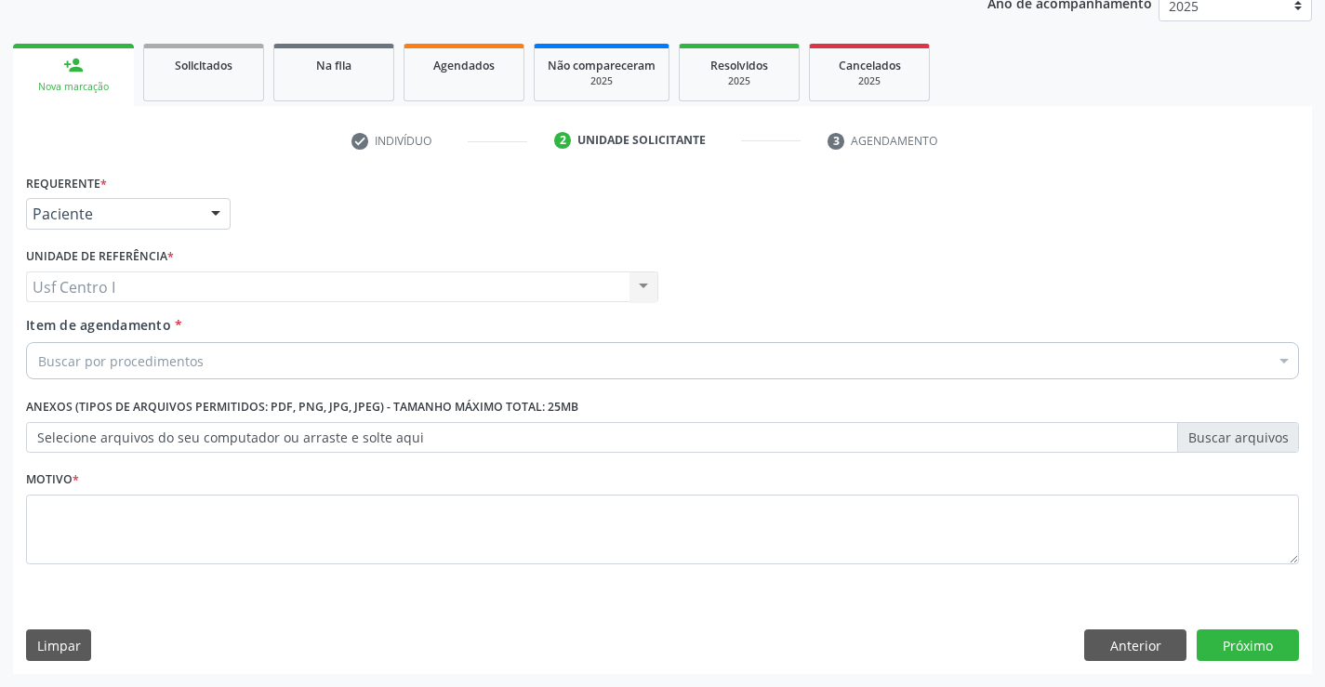
click at [86, 371] on div "Buscar por procedimentos" at bounding box center [662, 360] width 1273 height 37
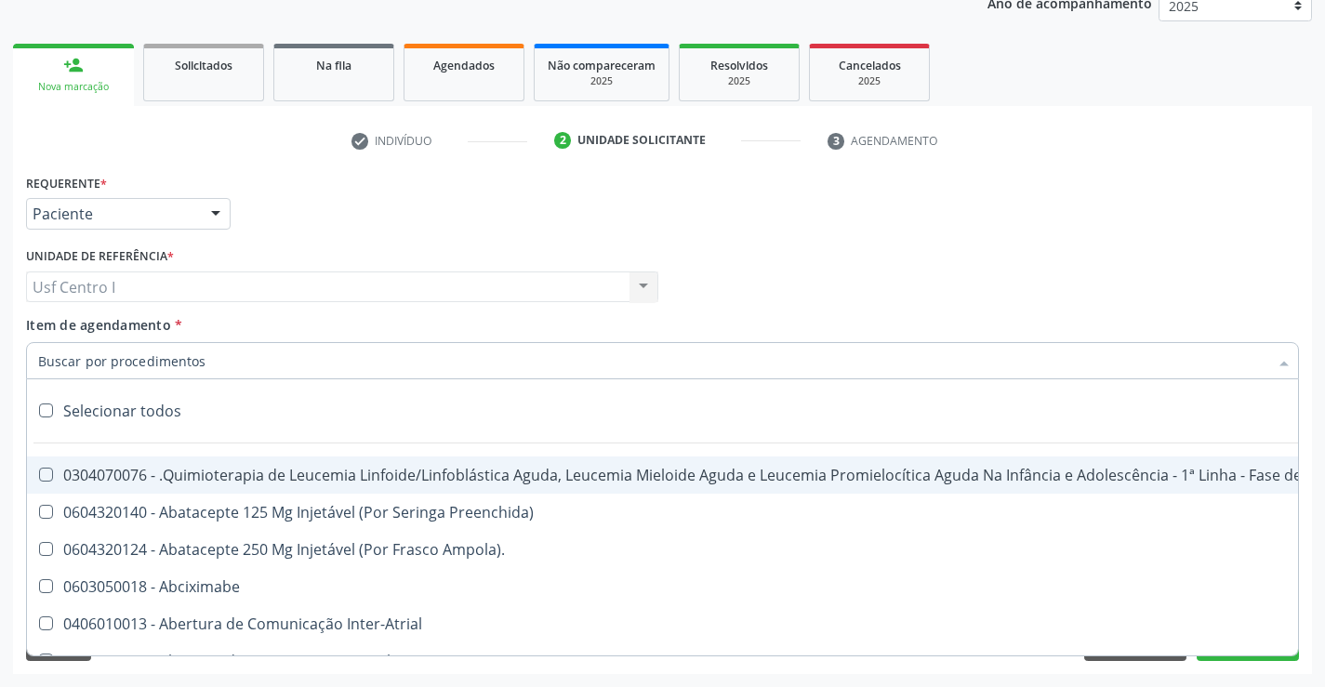
paste input "0205020097"
type input "0205020097"
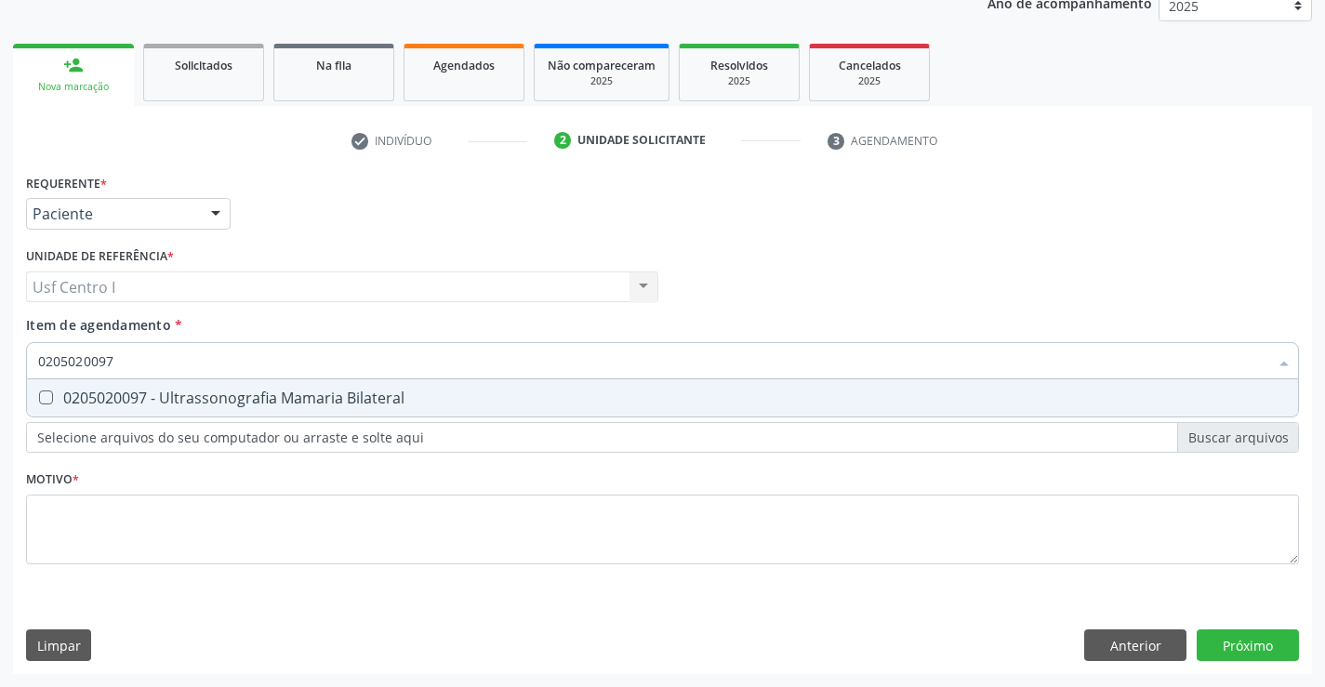
click at [145, 391] on div "0205020097 - Ultrassonografia Mamaria Bilateral" at bounding box center [662, 398] width 1249 height 15
checkbox Bilateral "true"
click at [135, 522] on div "Requerente * Paciente Médico(a) Enfermeiro(a) Paciente Nenhum resultado encontr…" at bounding box center [662, 379] width 1273 height 421
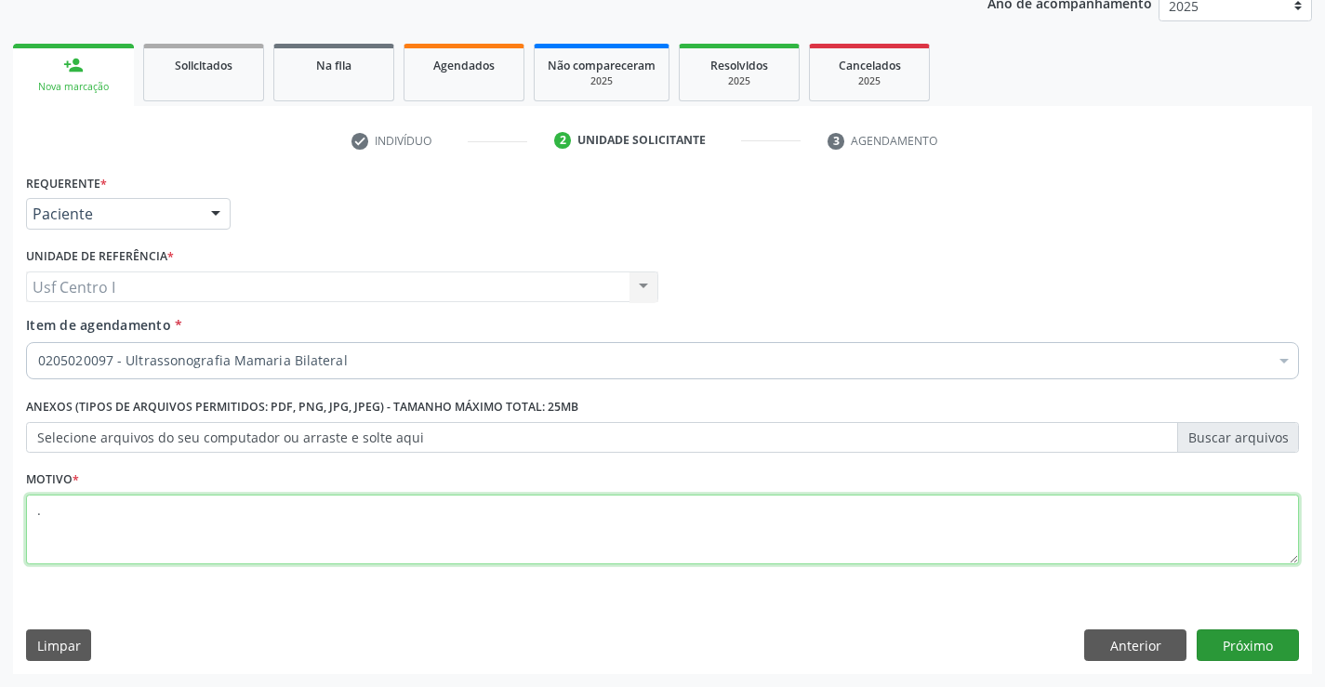
type textarea "."
click at [1253, 642] on button "Próximo" at bounding box center [1248, 646] width 102 height 32
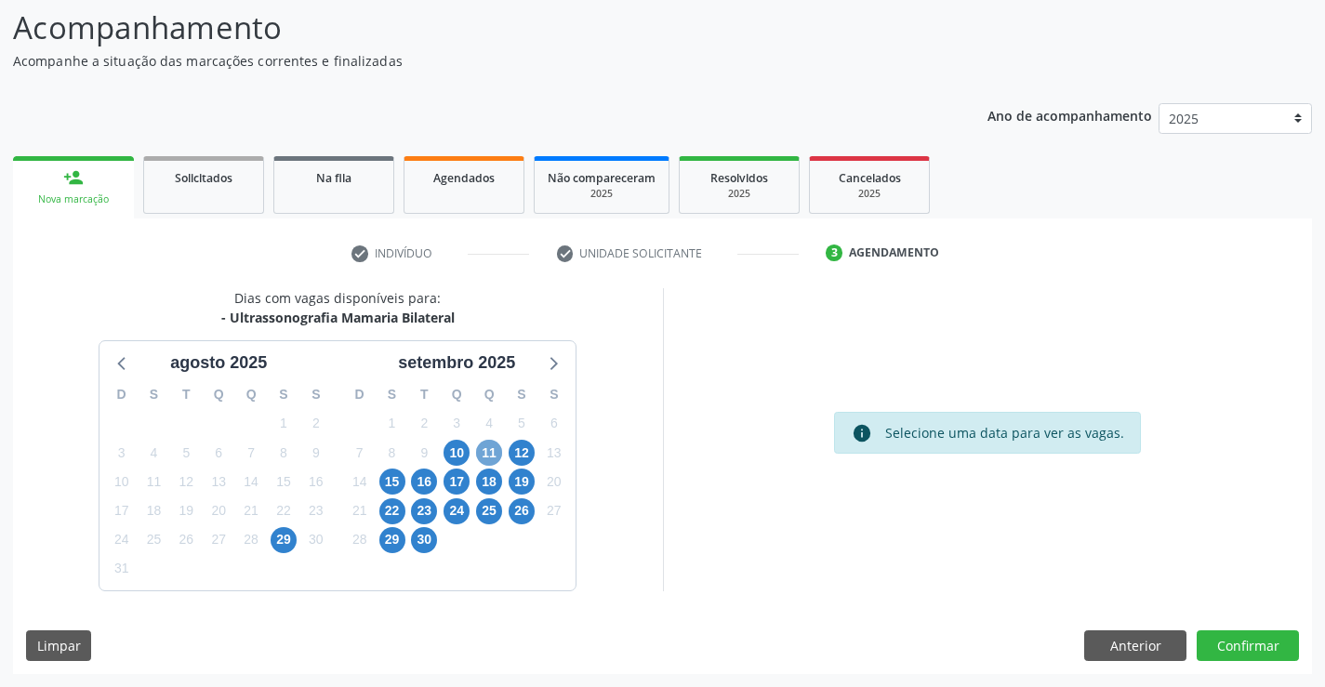
click at [494, 445] on span "11" at bounding box center [489, 453] width 26 height 26
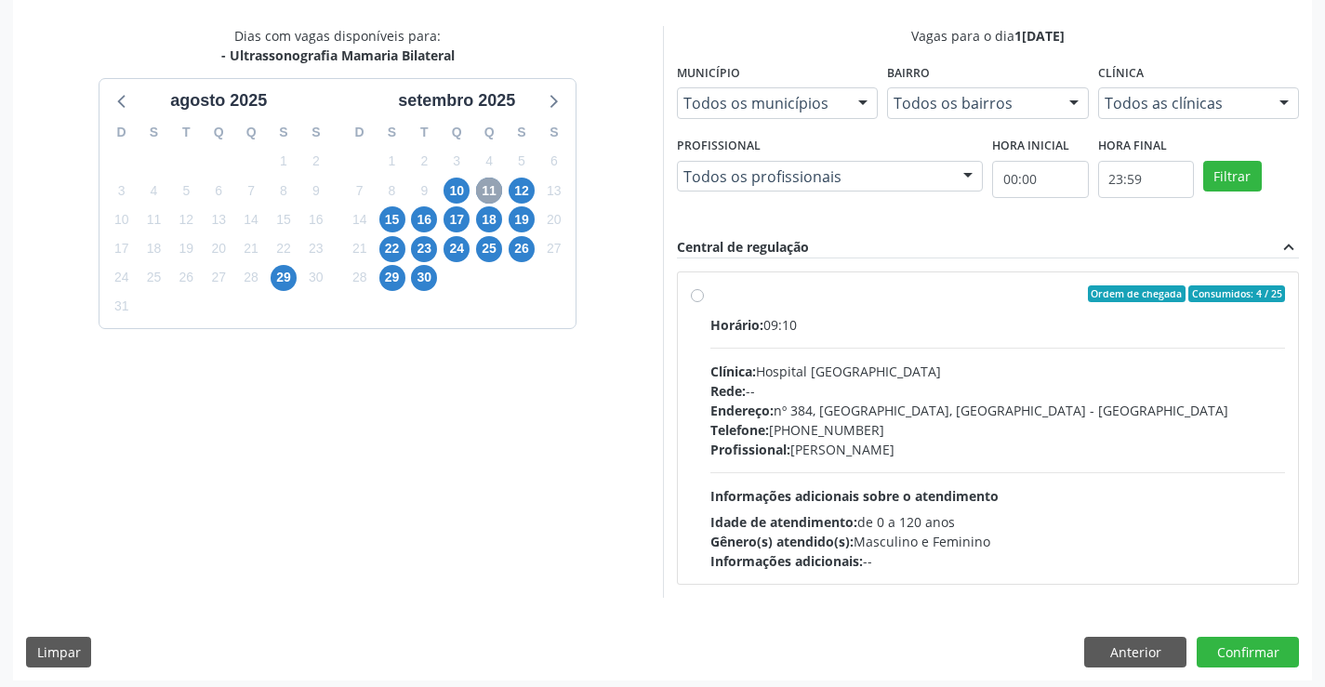
scroll to position [391, 0]
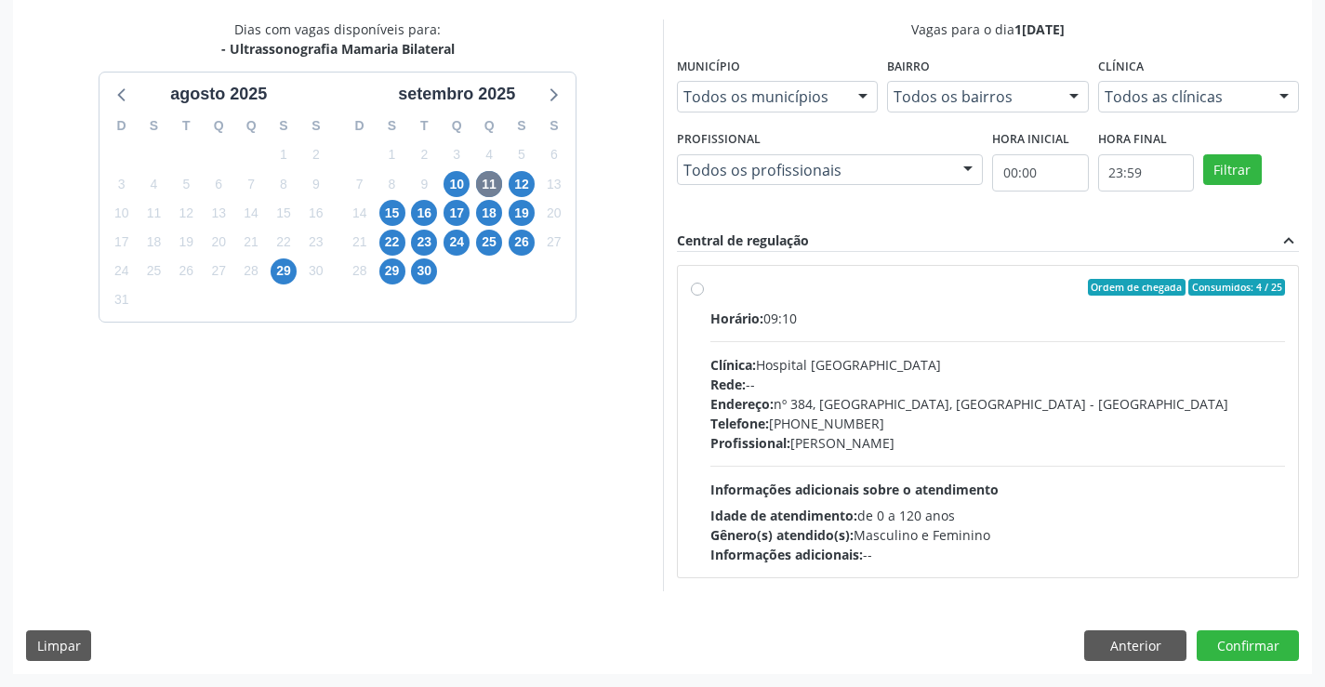
click at [710, 289] on label "Ordem de chegada Consumidos: 4 / 25 Horário: 09:10 Clínica: Hospital Sao Franci…" at bounding box center [998, 421] width 576 height 285
click at [698, 289] on input "Ordem de chegada Consumidos: 4 / 25 Horário: 09:10 Clínica: Hospital Sao Franci…" at bounding box center [697, 287] width 13 height 17
radio input "true"
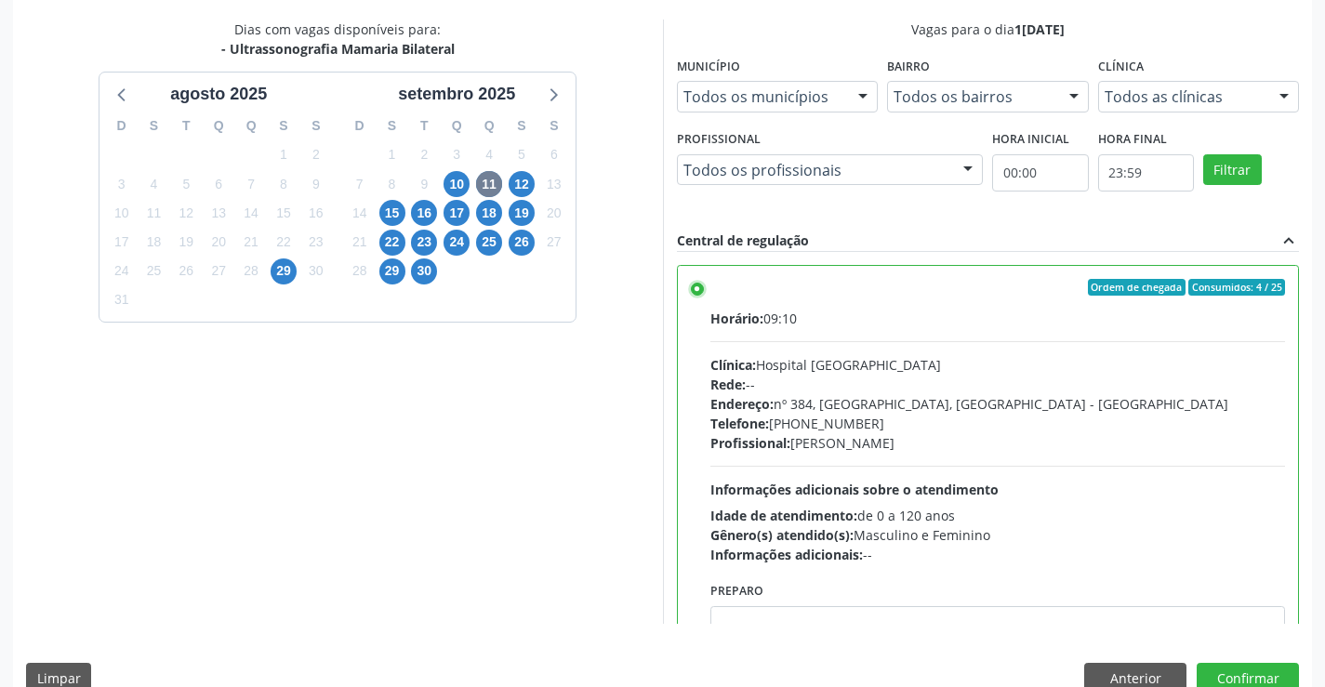
scroll to position [92, 0]
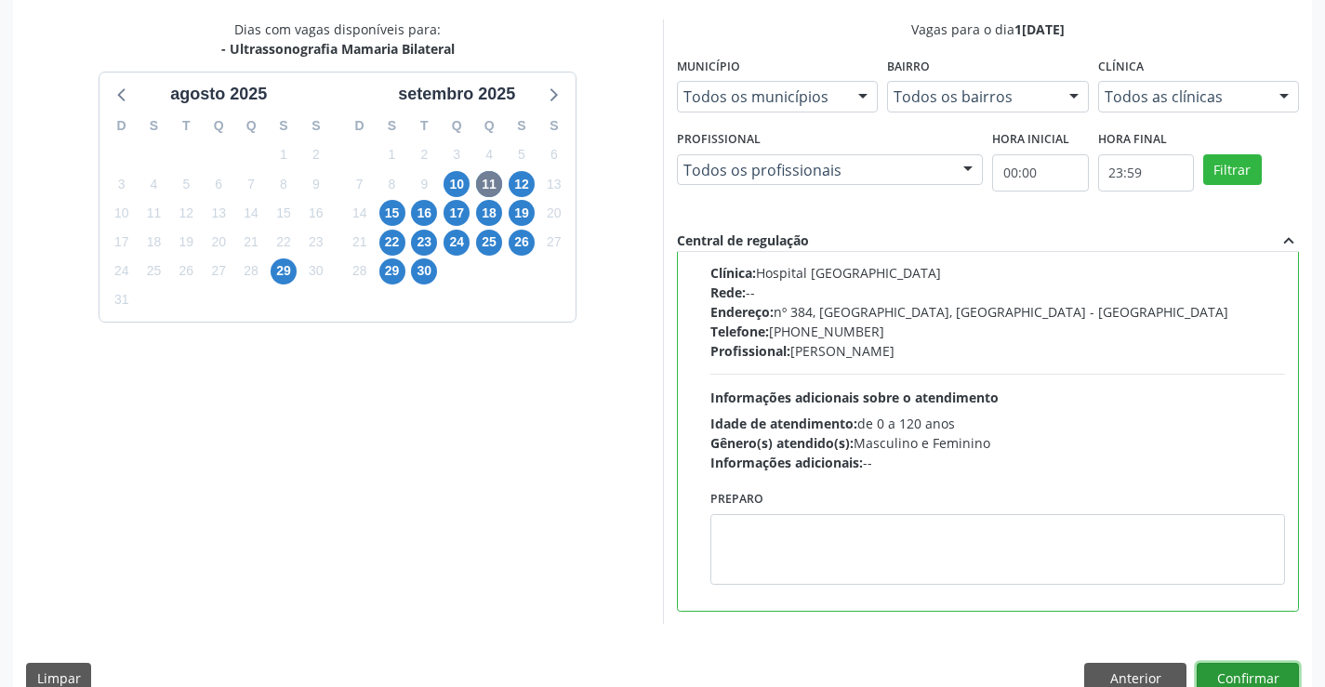
click at [1230, 668] on button "Confirmar" at bounding box center [1248, 679] width 102 height 32
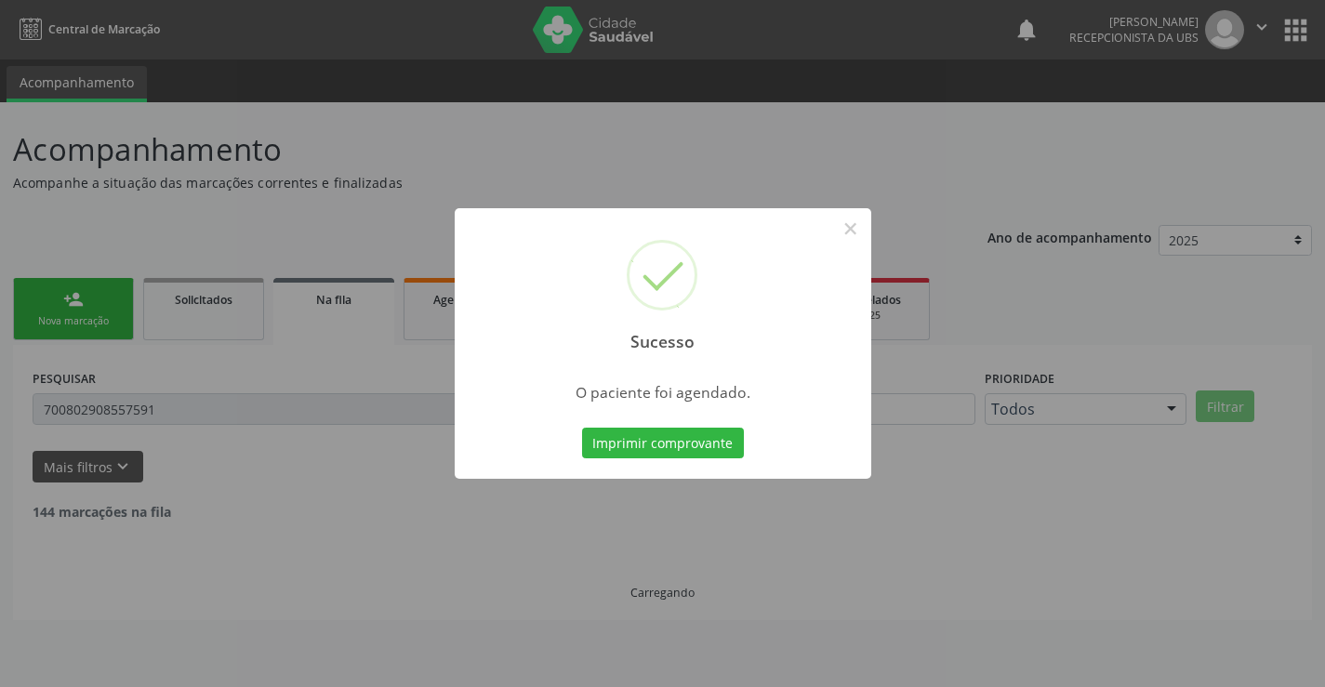
scroll to position [0, 0]
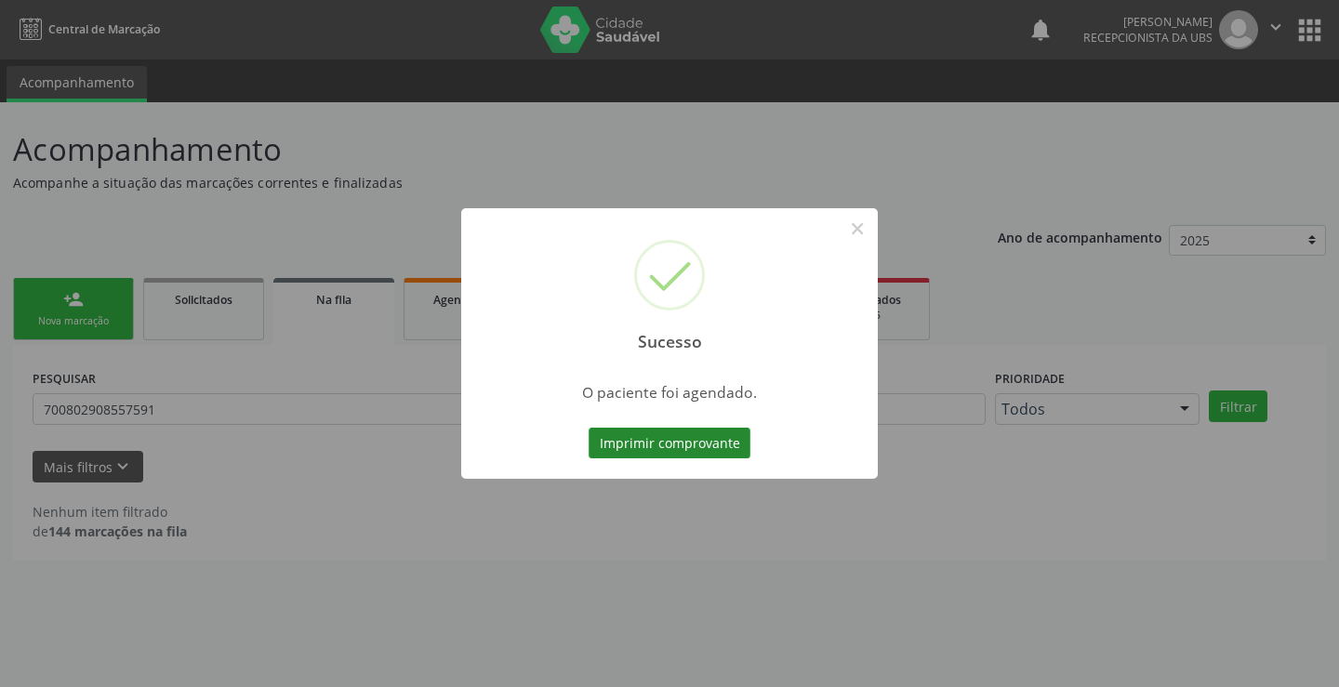
click at [656, 441] on button "Imprimir comprovante" at bounding box center [670, 444] width 162 height 32
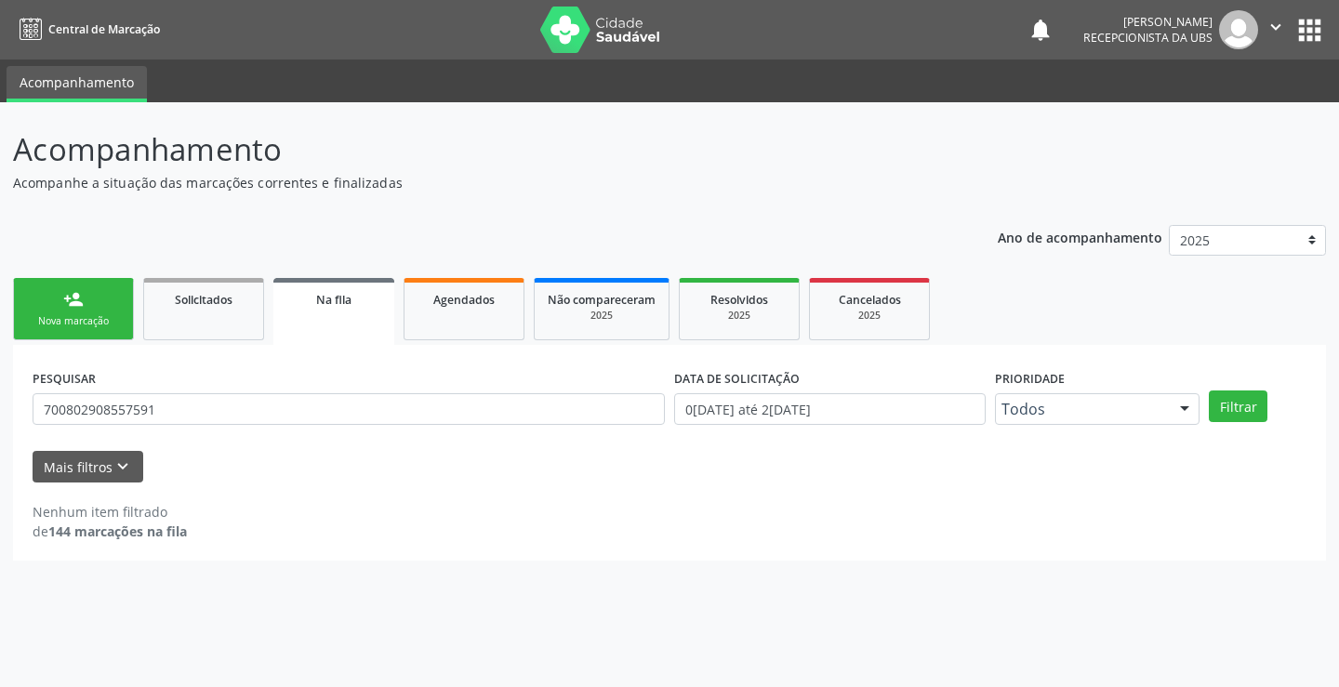
click at [78, 308] on div "person_add" at bounding box center [73, 299] width 20 height 20
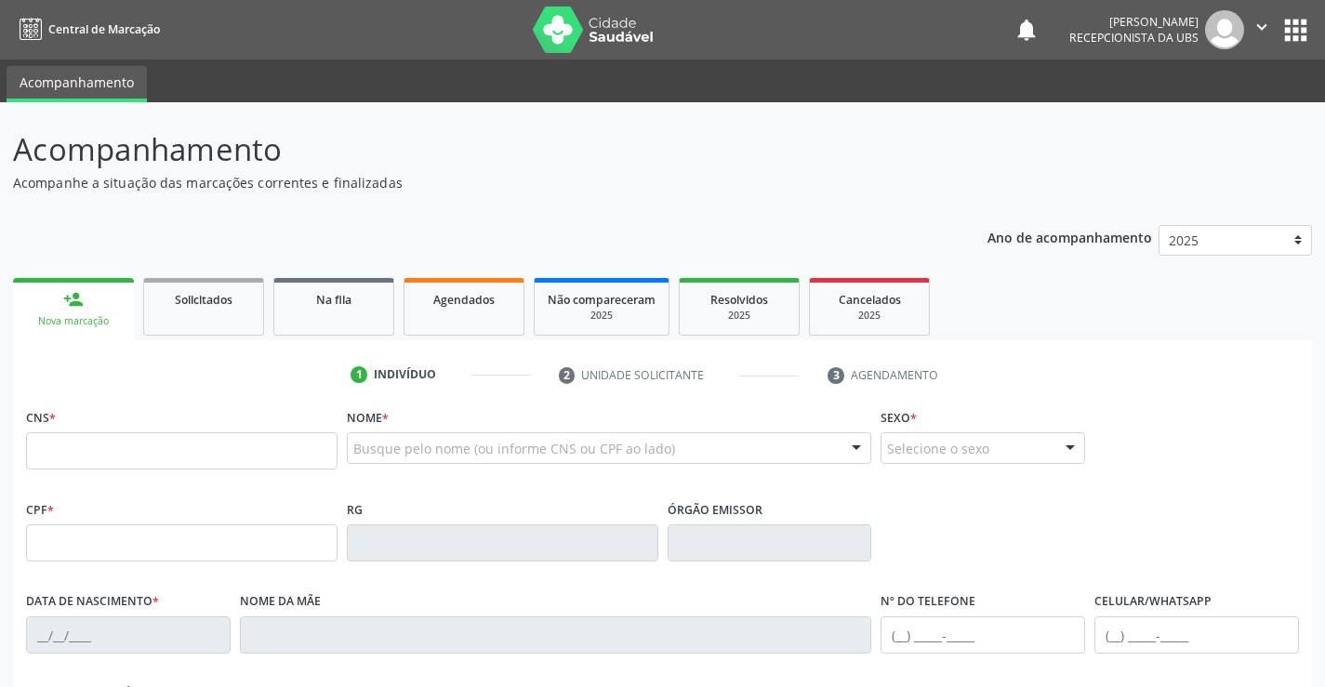
click at [51, 331] on link "person_add Nova marcação" at bounding box center [73, 309] width 121 height 62
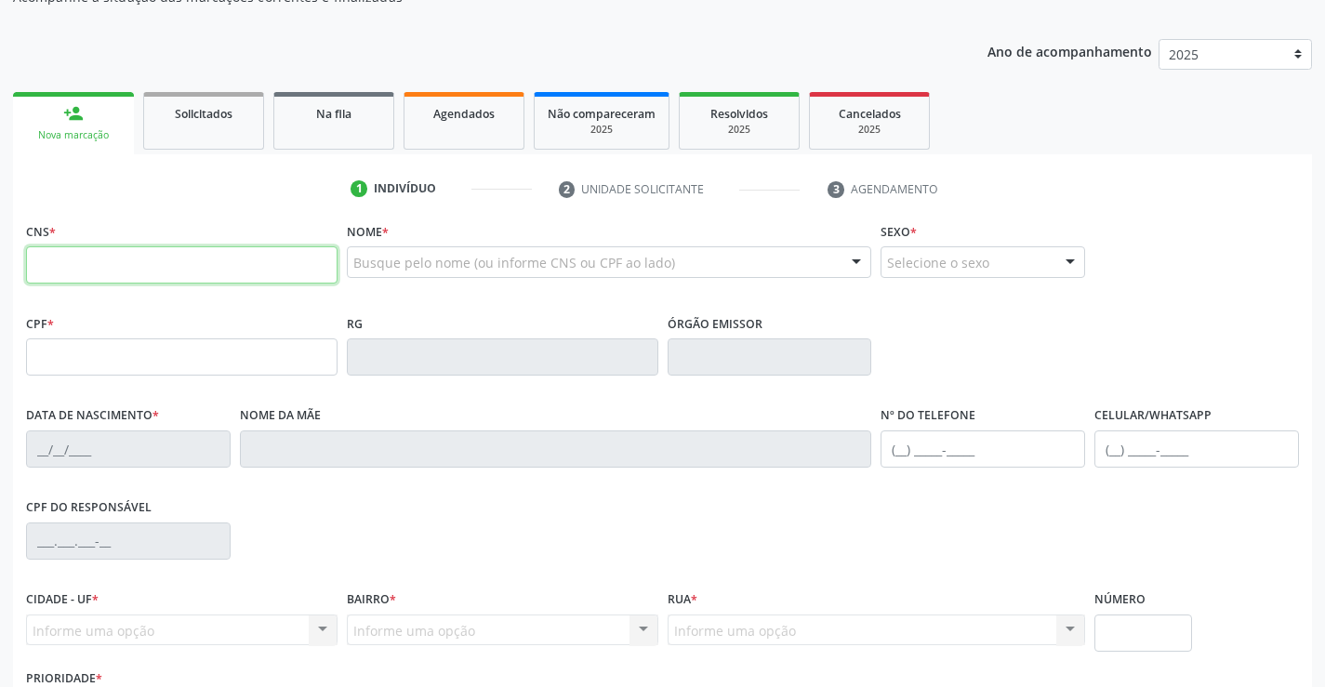
click at [69, 271] on input "text" at bounding box center [182, 264] width 312 height 37
type input "700 0083 2085 0805"
type input "271.195.748-92"
type input "22/11/1972"
type input "Severina Rita da Silva"
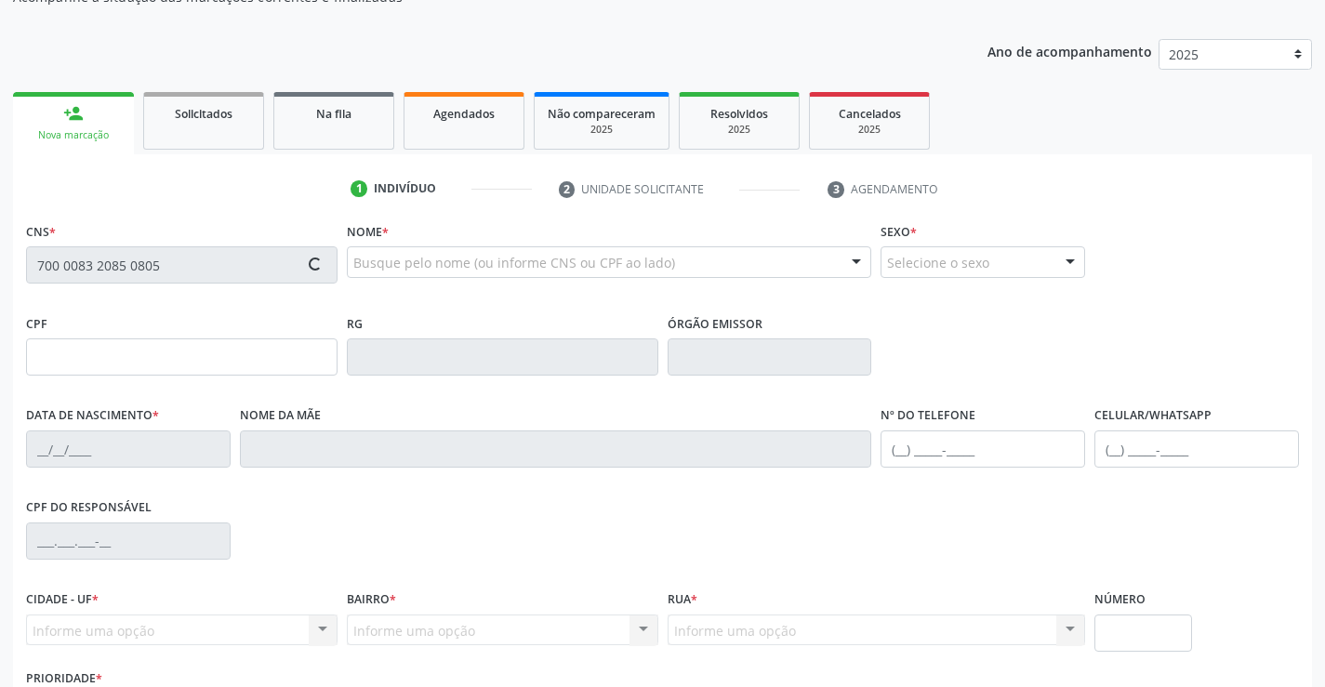
type input "(99) 99999-9999"
type input "(87) 99634-3421"
type input "45"
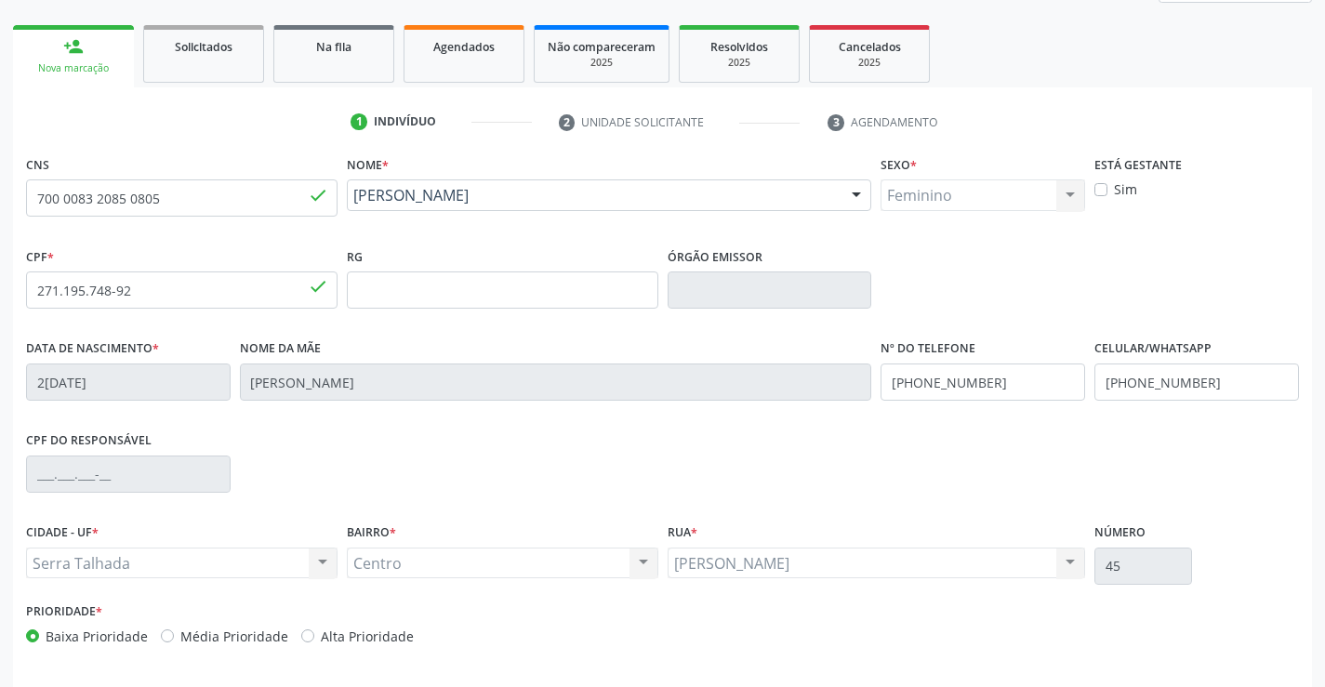
scroll to position [321, 0]
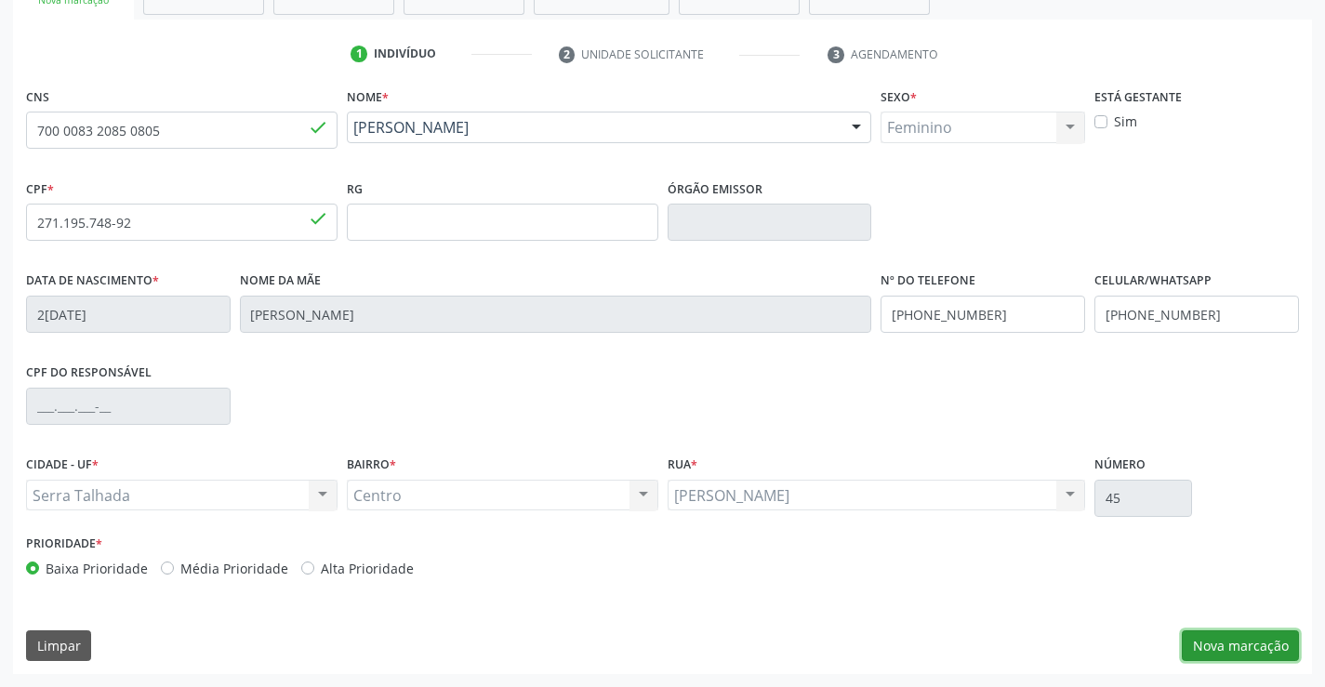
click at [1248, 643] on button "Nova marcação" at bounding box center [1240, 646] width 117 height 32
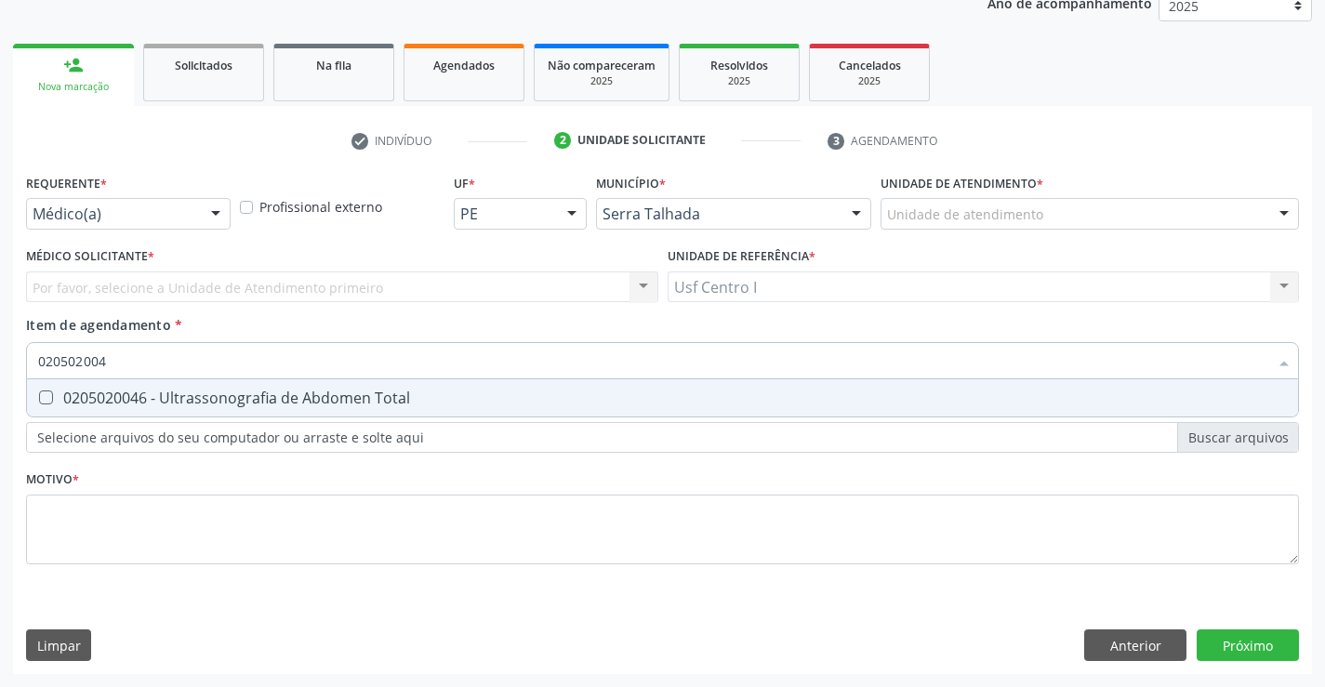
type input "0205020046"
drag, startPoint x: 141, startPoint y: 361, endPoint x: 0, endPoint y: 361, distance: 141.3
click at [0, 361] on div "Acompanhamento Acompanhe a situação das marcações correntes e finalizadas Relat…" at bounding box center [662, 277] width 1325 height 819
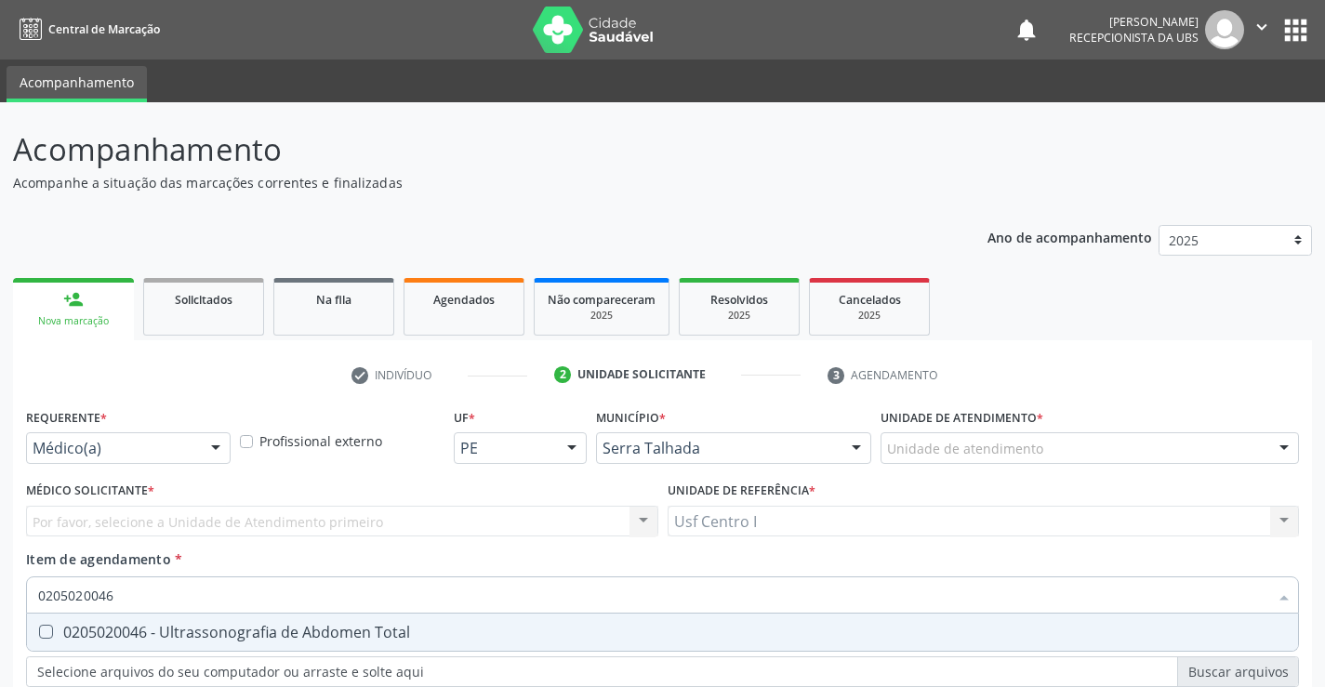
scroll to position [234, 0]
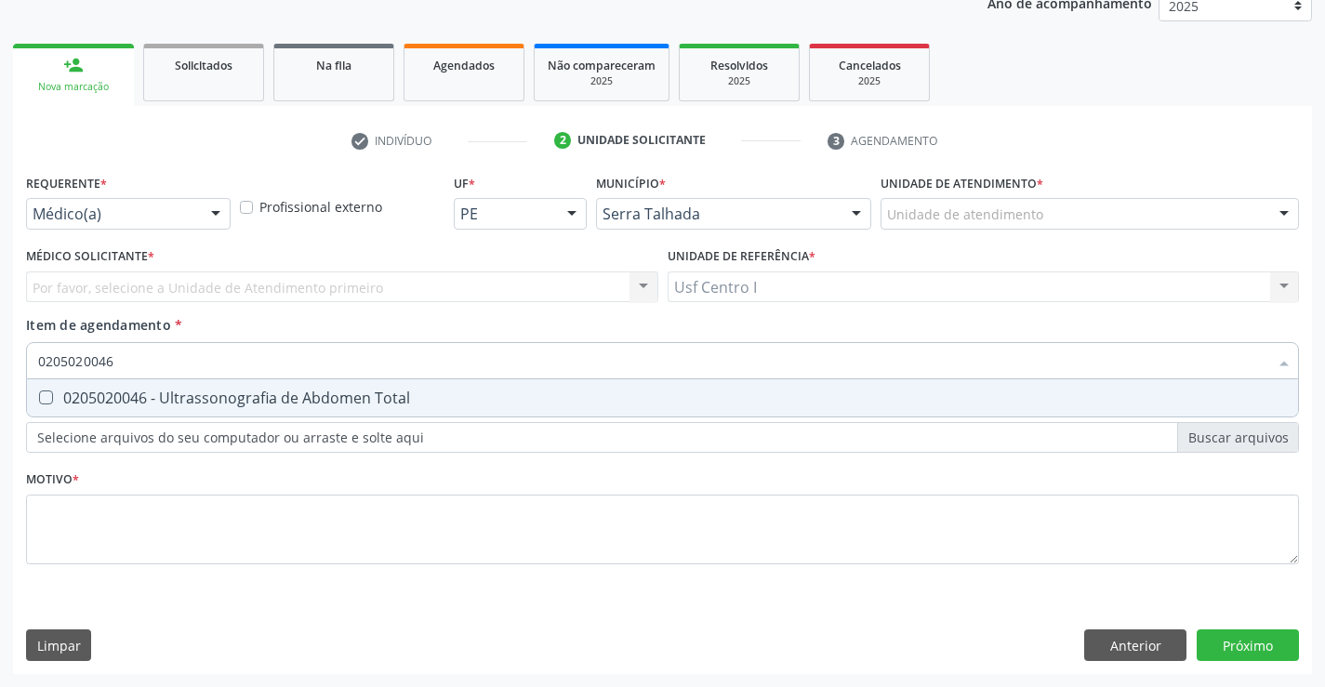
click at [56, 401] on div "0205020046 - Ultrassonografia de Abdomen Total" at bounding box center [662, 398] width 1249 height 15
checkbox Total "true"
click at [1267, 642] on div "Requerente * Médico(a) Médico(a) Enfermeiro(a) Paciente Nenhum resultado encont…" at bounding box center [662, 421] width 1299 height 505
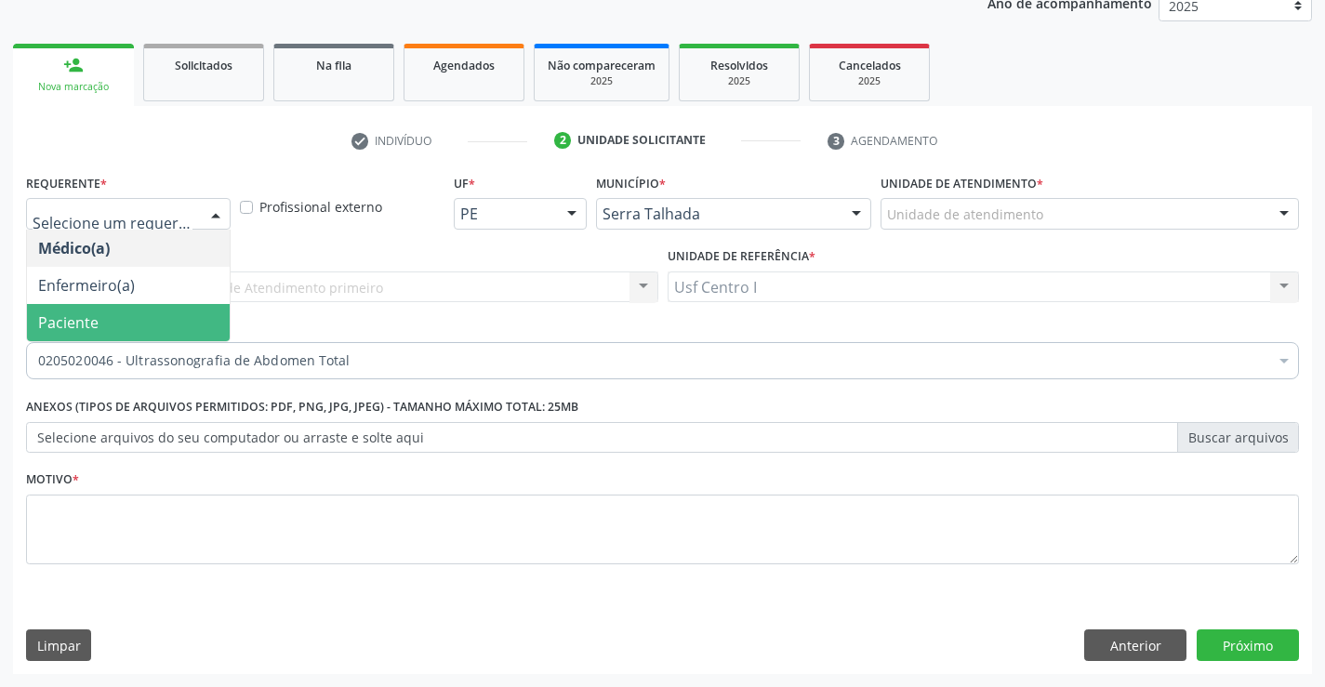
click at [99, 325] on span "Paciente" at bounding box center [128, 322] width 203 height 37
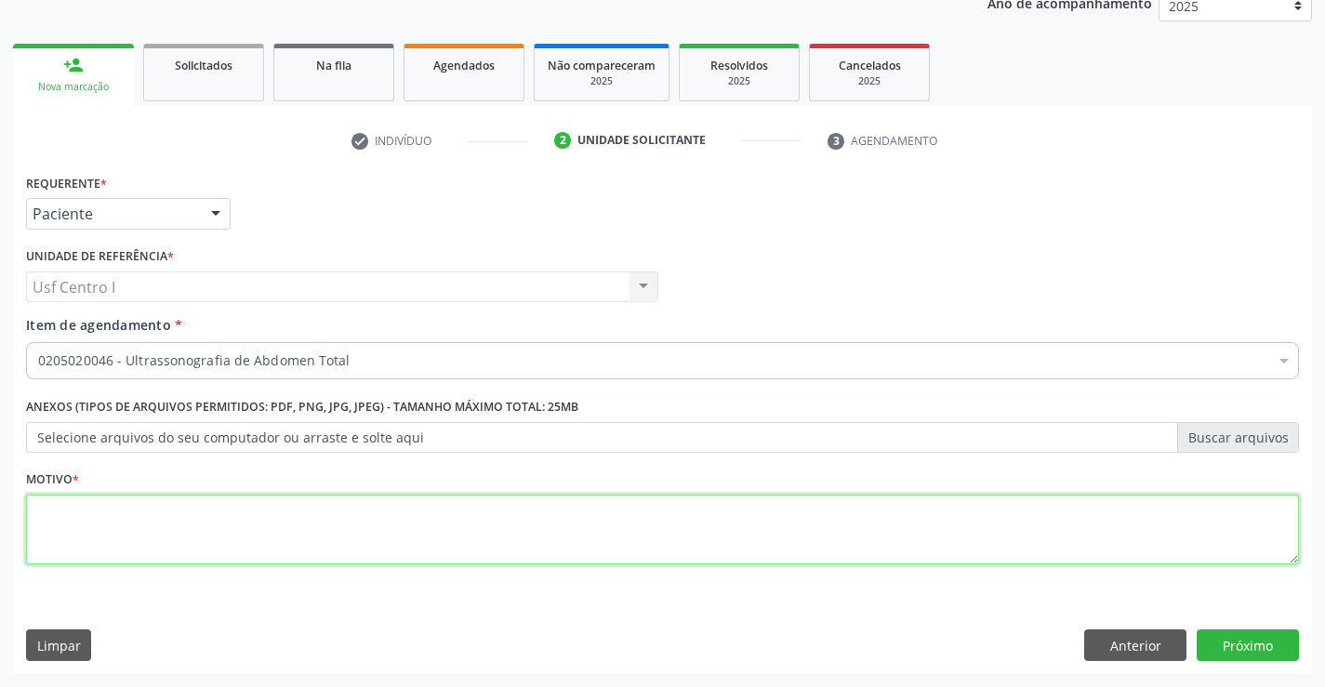
click at [66, 516] on textarea at bounding box center [662, 530] width 1273 height 71
type textarea "."
click at [1256, 638] on button "Próximo" at bounding box center [1248, 646] width 102 height 32
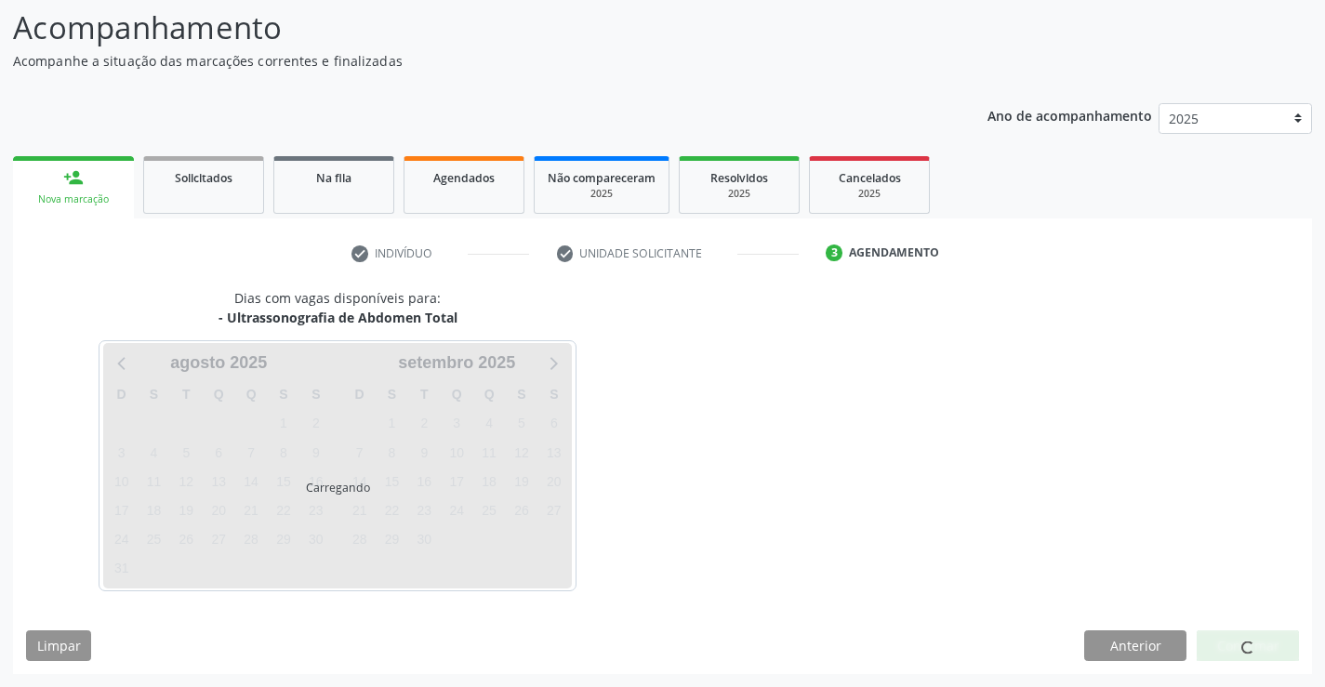
scroll to position [122, 0]
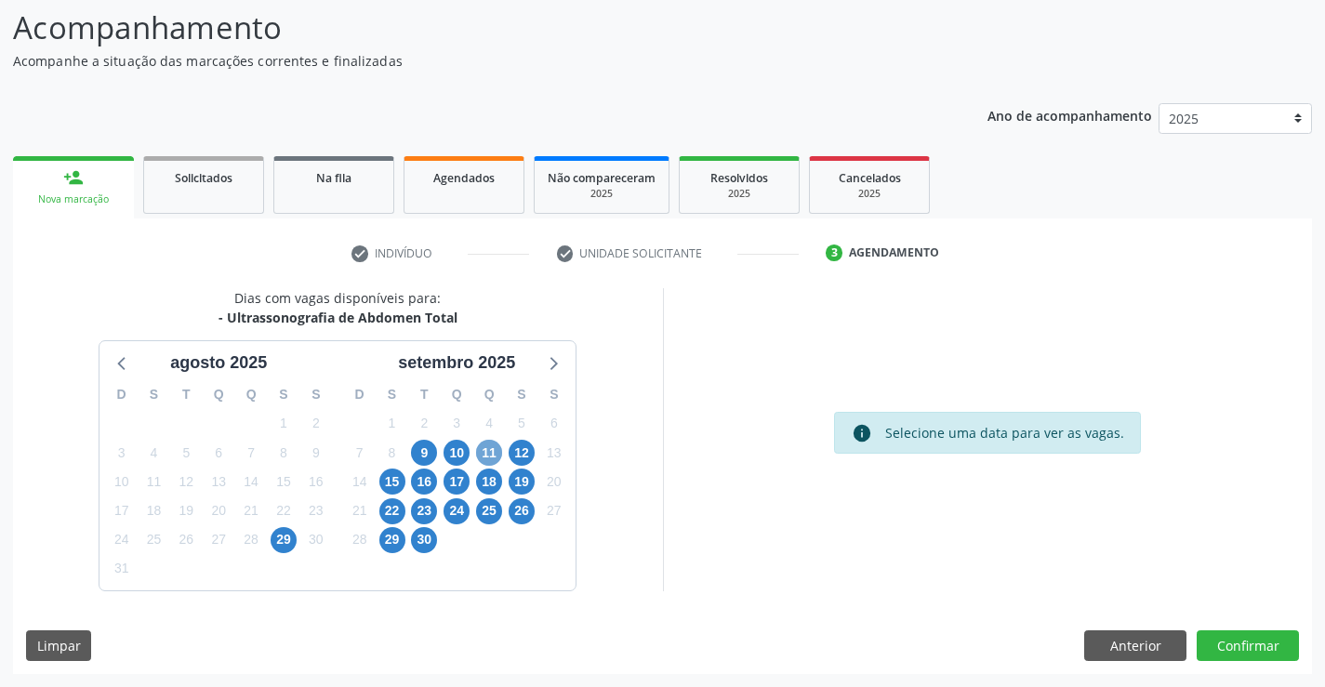
click at [485, 454] on span "11" at bounding box center [489, 453] width 26 height 26
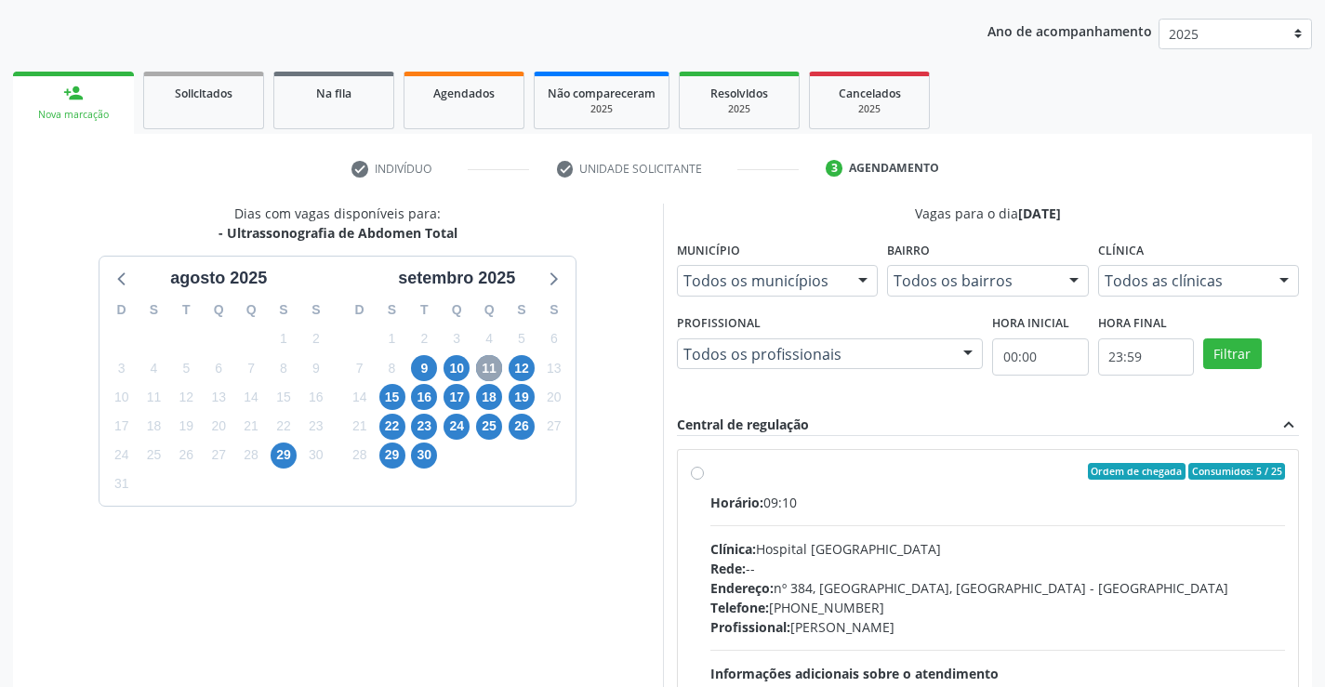
scroll to position [308, 0]
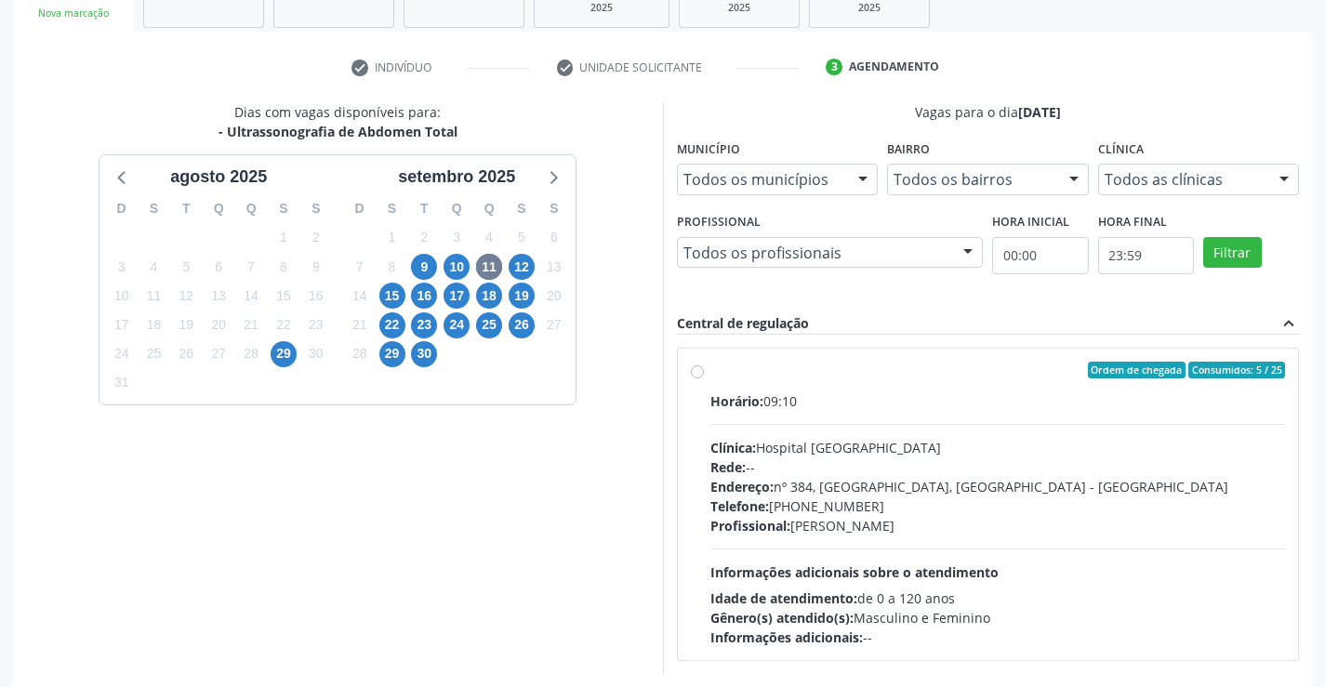
click at [710, 372] on label "Ordem de chegada Consumidos: 5 / 25 Horário: 09:10 Clínica: Hospital Sao Franci…" at bounding box center [998, 504] width 576 height 285
click at [697, 372] on input "Ordem de chegada Consumidos: 5 / 25 Horário: 09:10 Clínica: Hospital Sao Franci…" at bounding box center [697, 370] width 13 height 17
radio input "true"
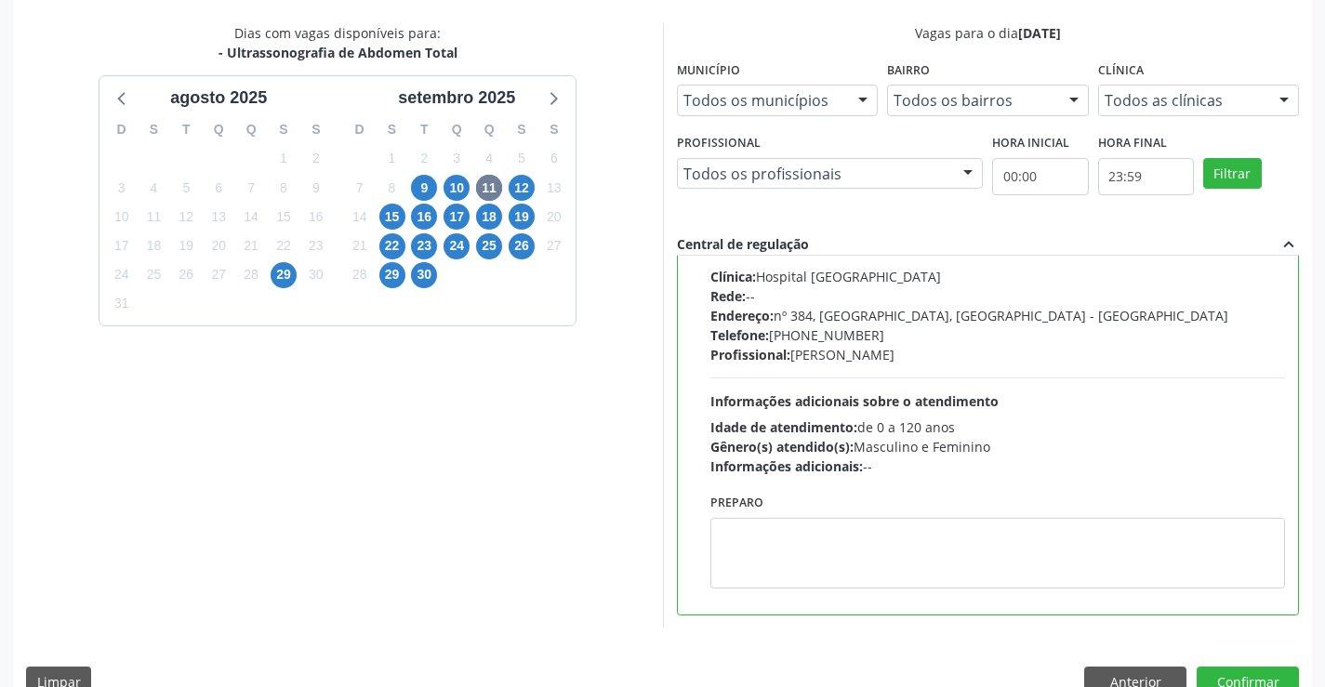
scroll to position [424, 0]
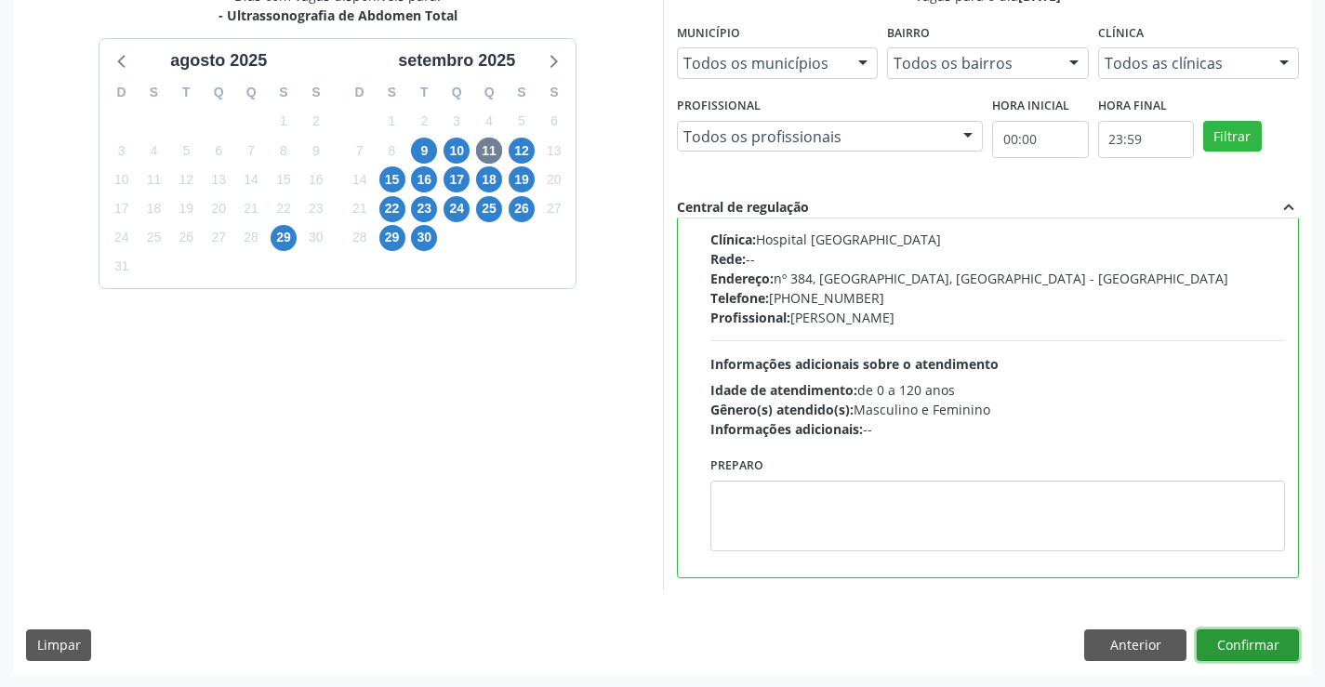
click at [1246, 636] on button "Confirmar" at bounding box center [1248, 646] width 102 height 32
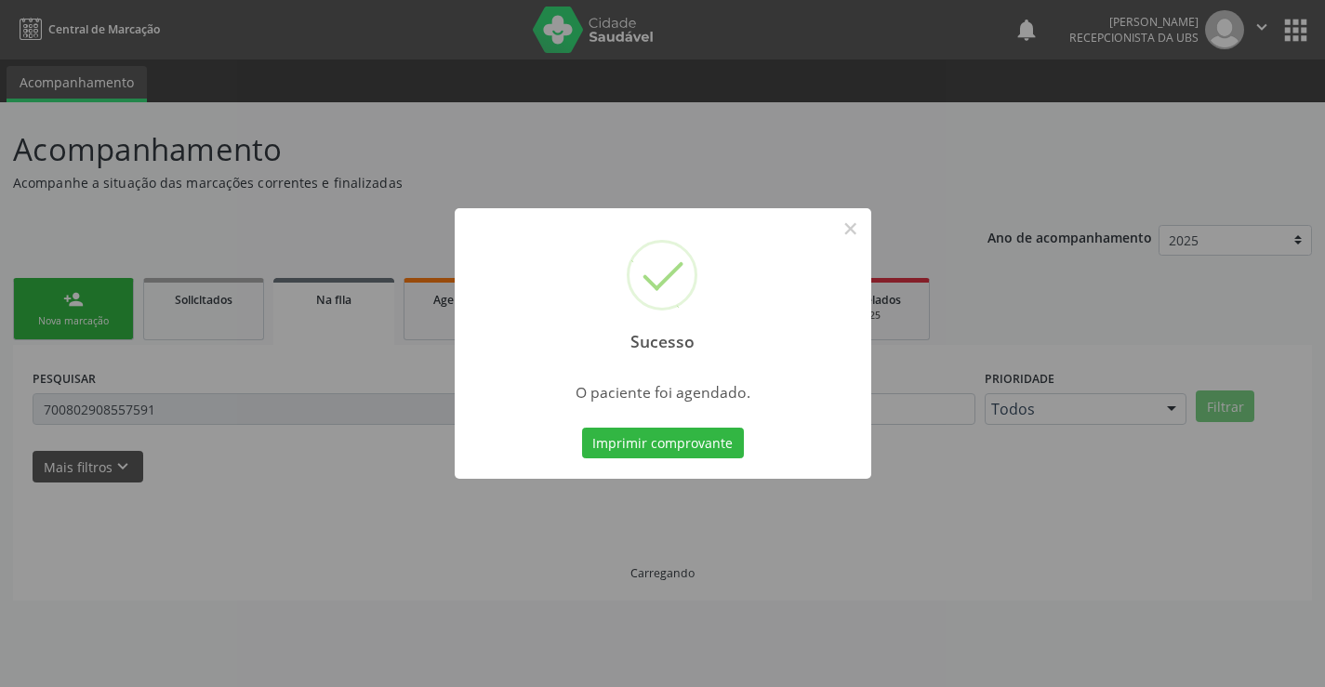
scroll to position [0, 0]
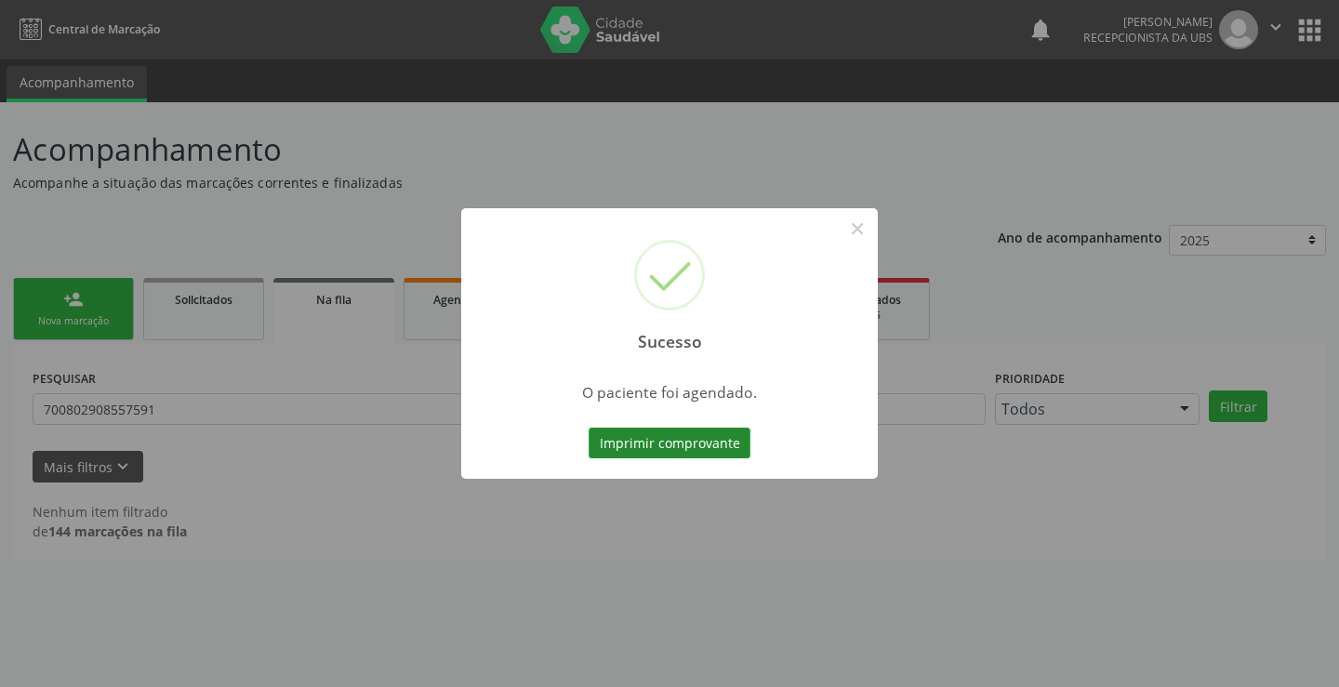
click at [719, 444] on button "Imprimir comprovante" at bounding box center [670, 444] width 162 height 32
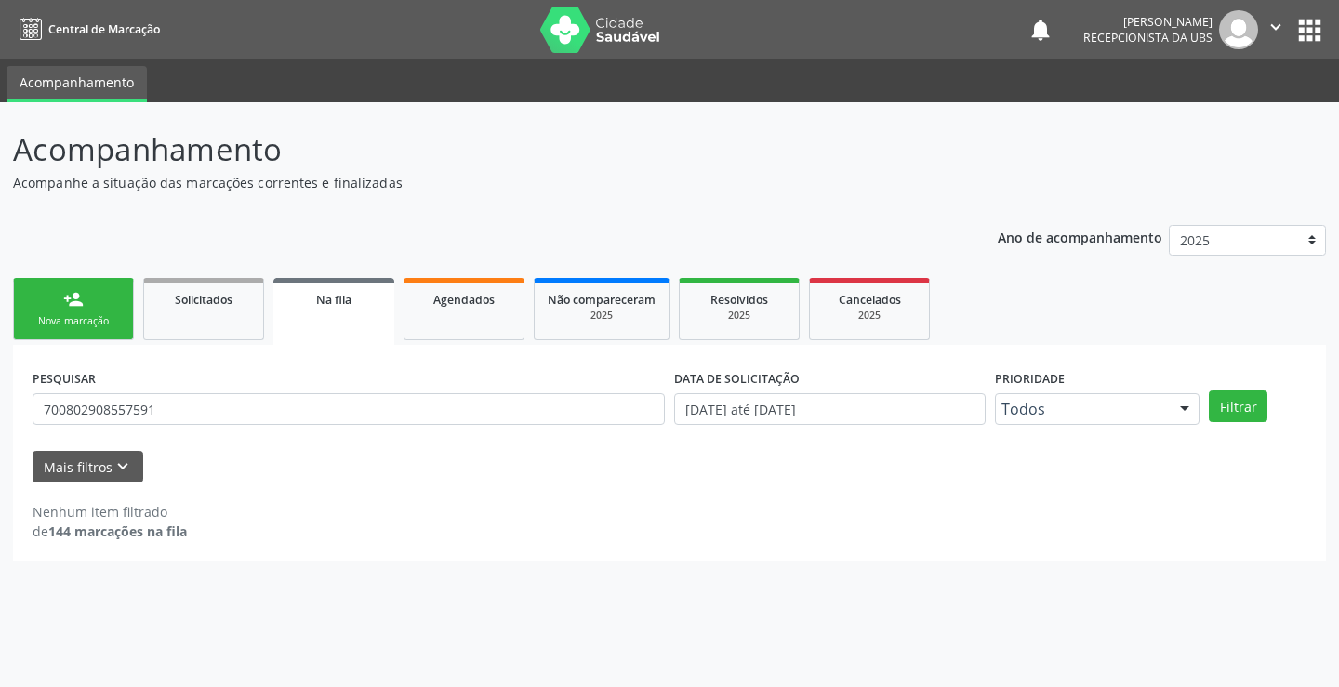
click at [59, 304] on div "Sucesso × O paciente foi agendado. Imprimir comprovante Cancel" at bounding box center [669, 343] width 1339 height 687
click at [52, 301] on link "person_add Nova marcação" at bounding box center [73, 309] width 121 height 62
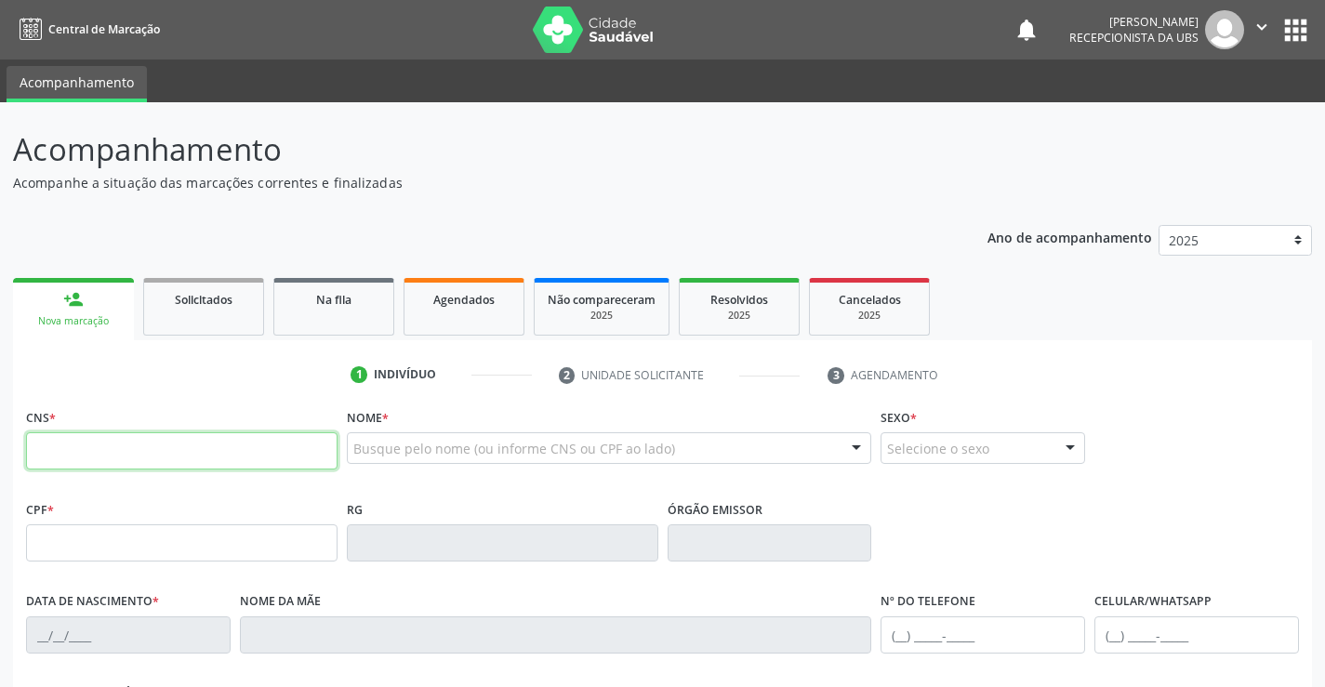
click at [78, 463] on input "text" at bounding box center [182, 450] width 312 height 37
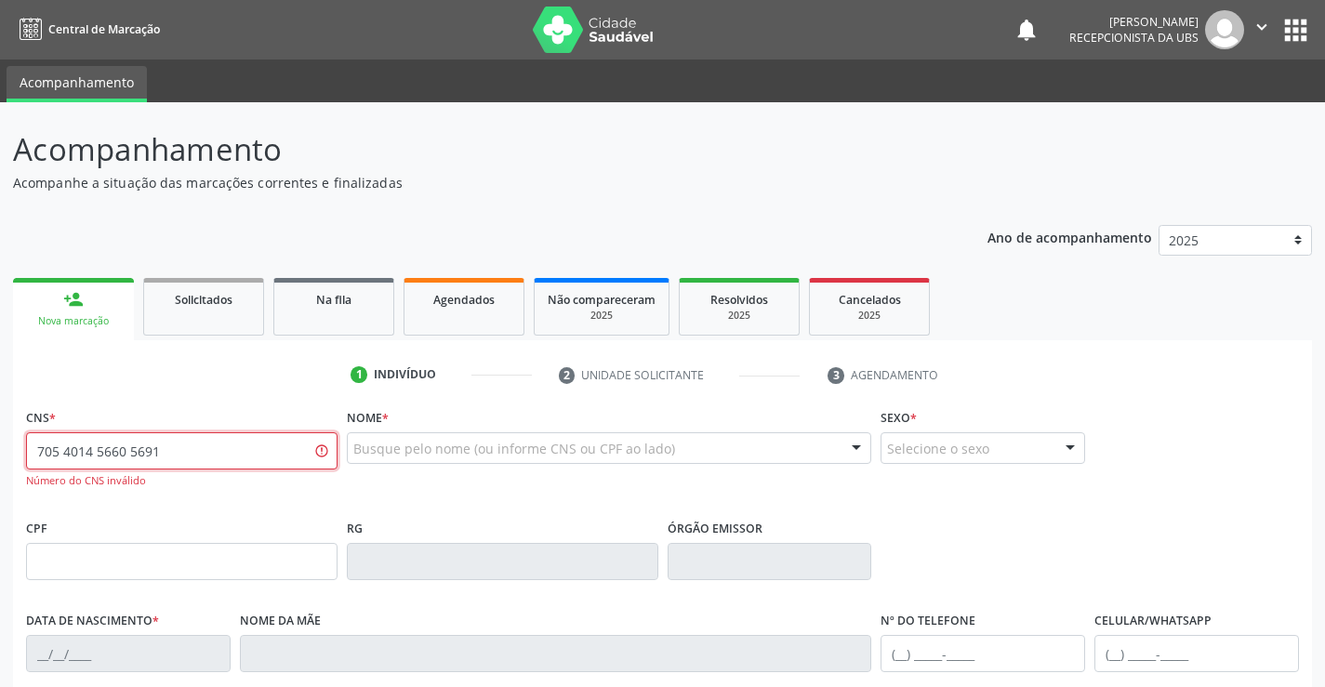
click at [192, 453] on input "705 4014 5660 5691" at bounding box center [182, 450] width 312 height 37
type input "705 4014 5660 5692"
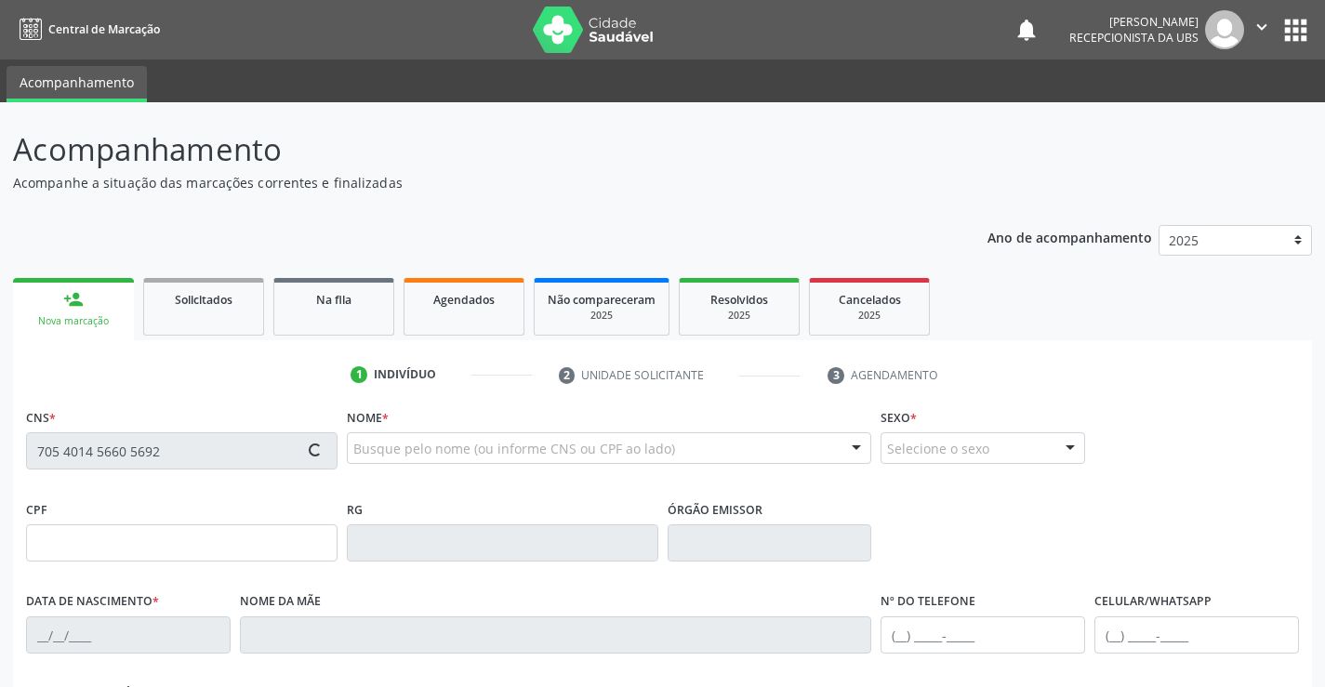
type input "14/11/1972"
type input "Maria Gomes de Sa"
type input "(87) 9628-5400"
type input "525"
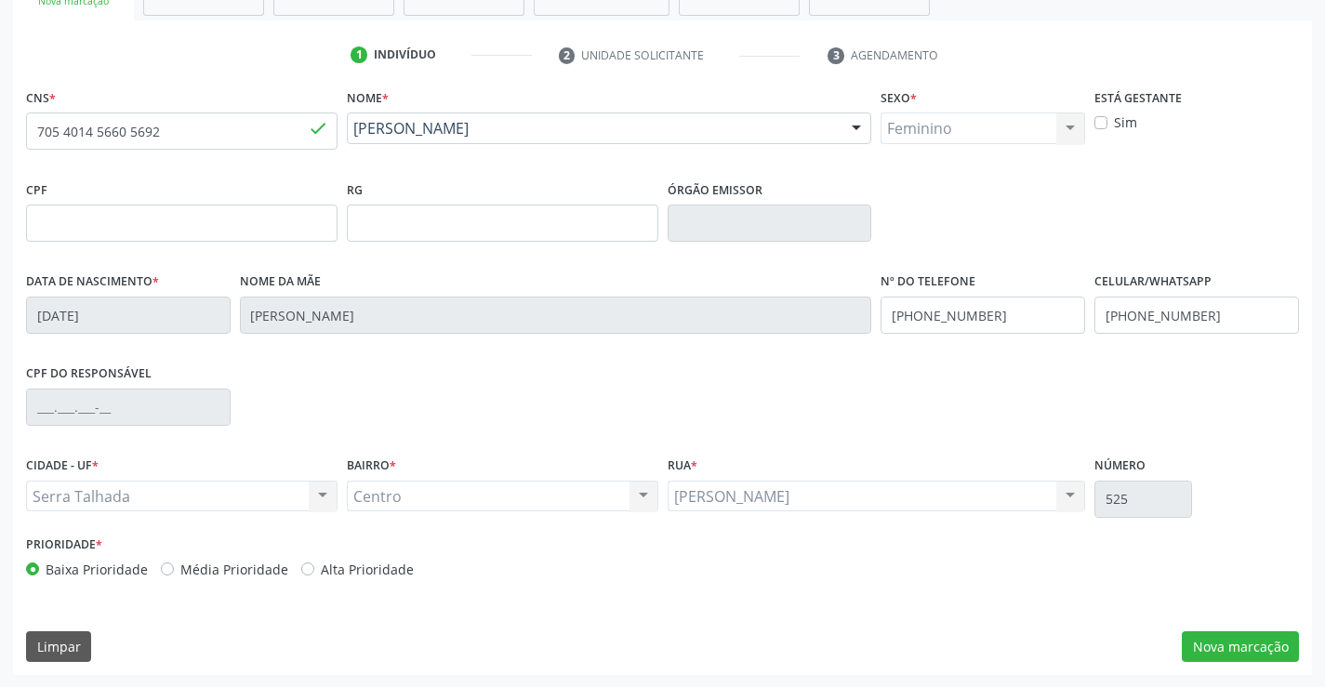
scroll to position [321, 0]
click at [1254, 652] on button "Nova marcação" at bounding box center [1240, 646] width 117 height 32
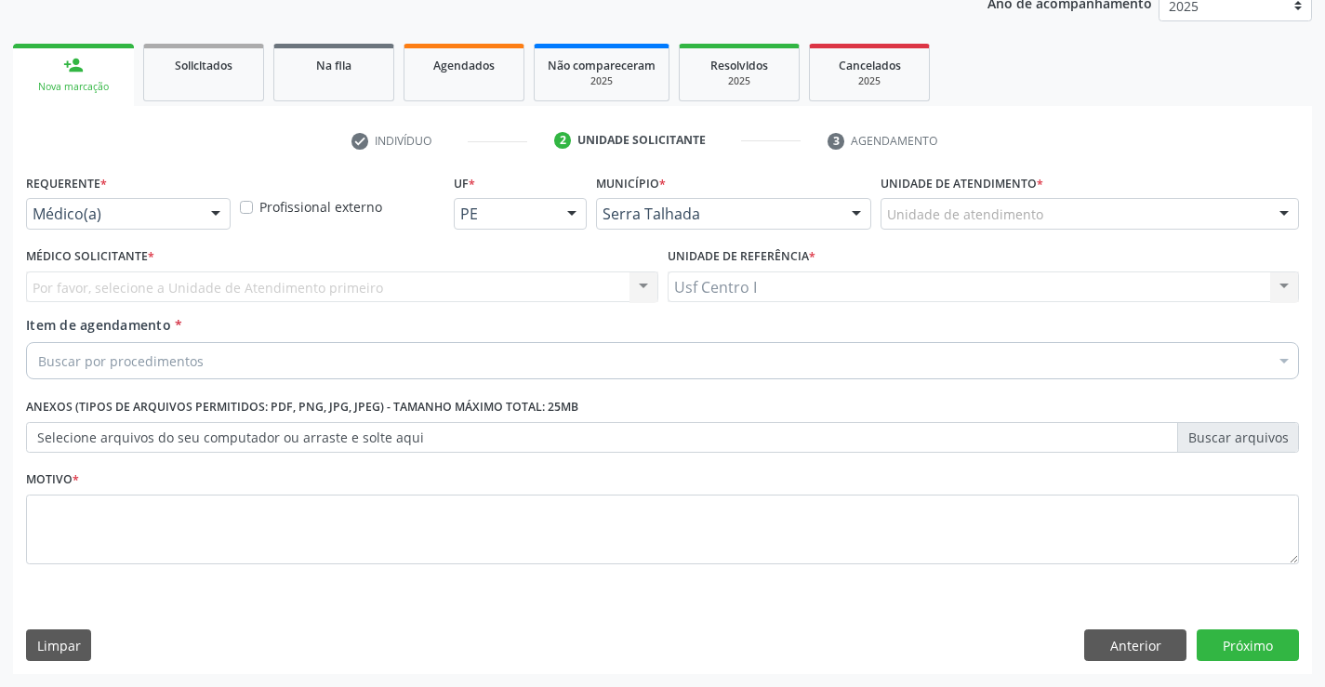
scroll to position [234, 0]
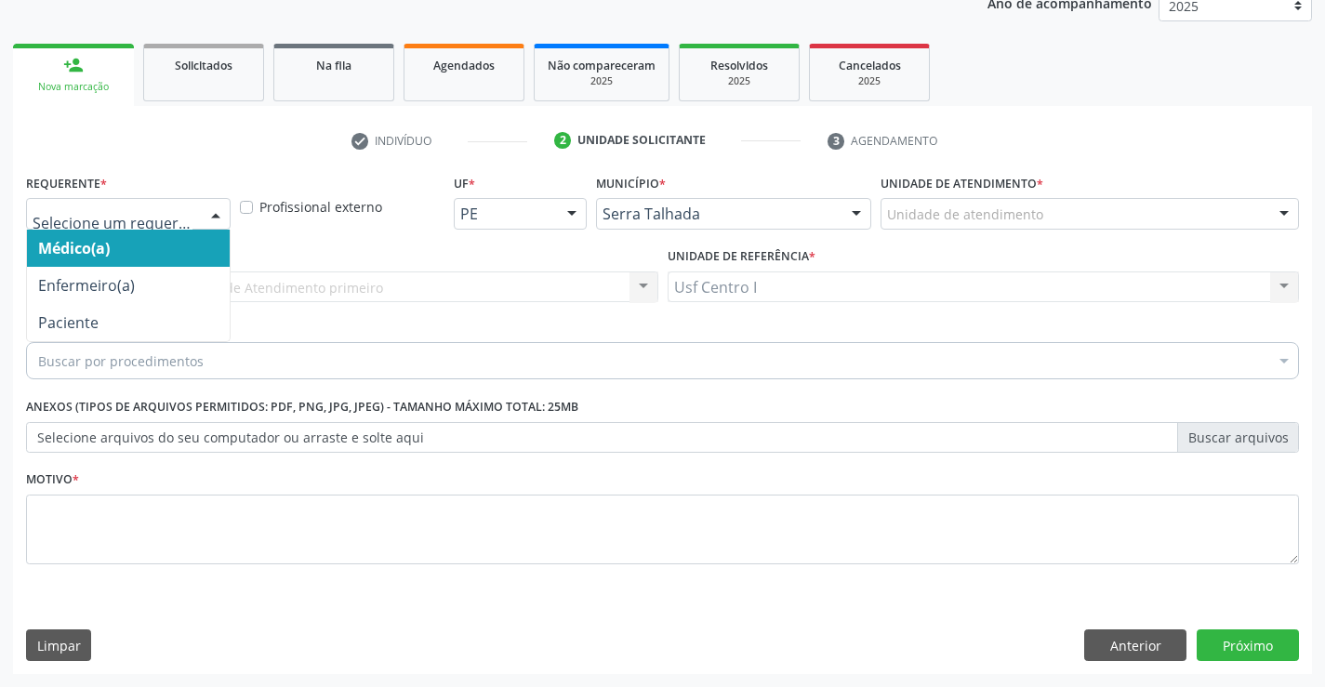
click at [210, 205] on div at bounding box center [216, 215] width 28 height 32
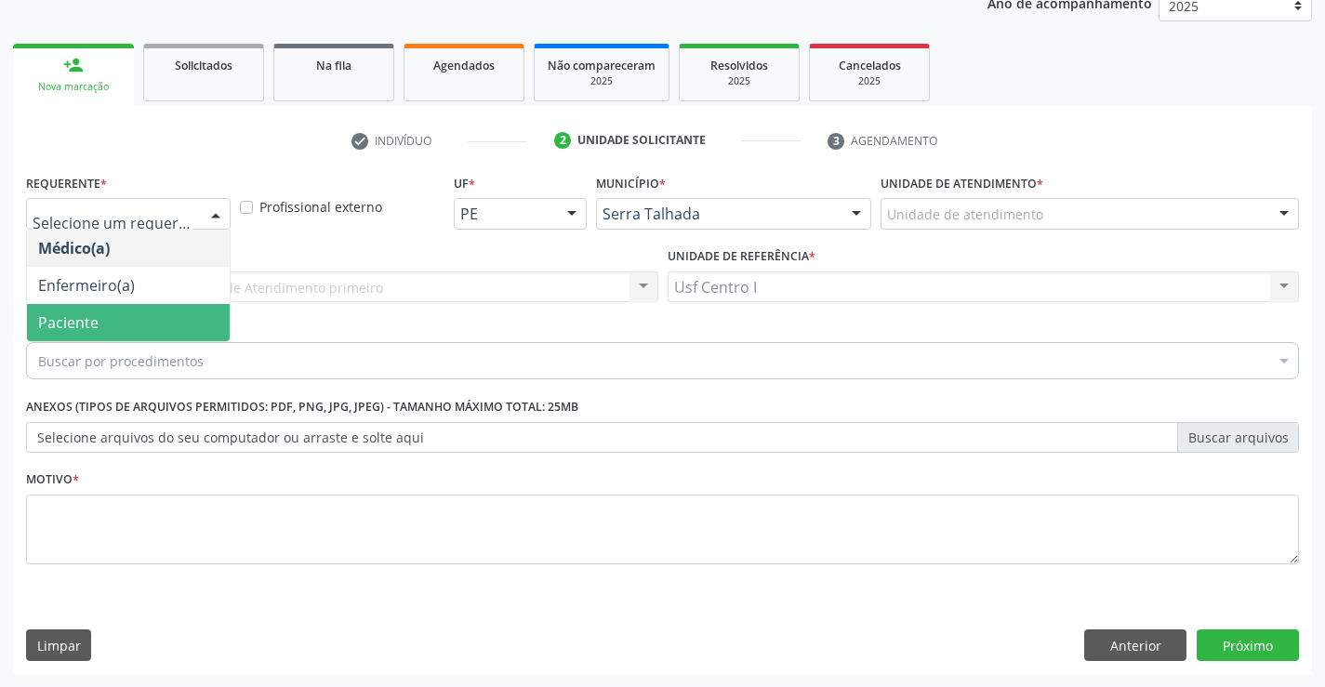
click at [81, 311] on span "Paciente" at bounding box center [128, 322] width 203 height 37
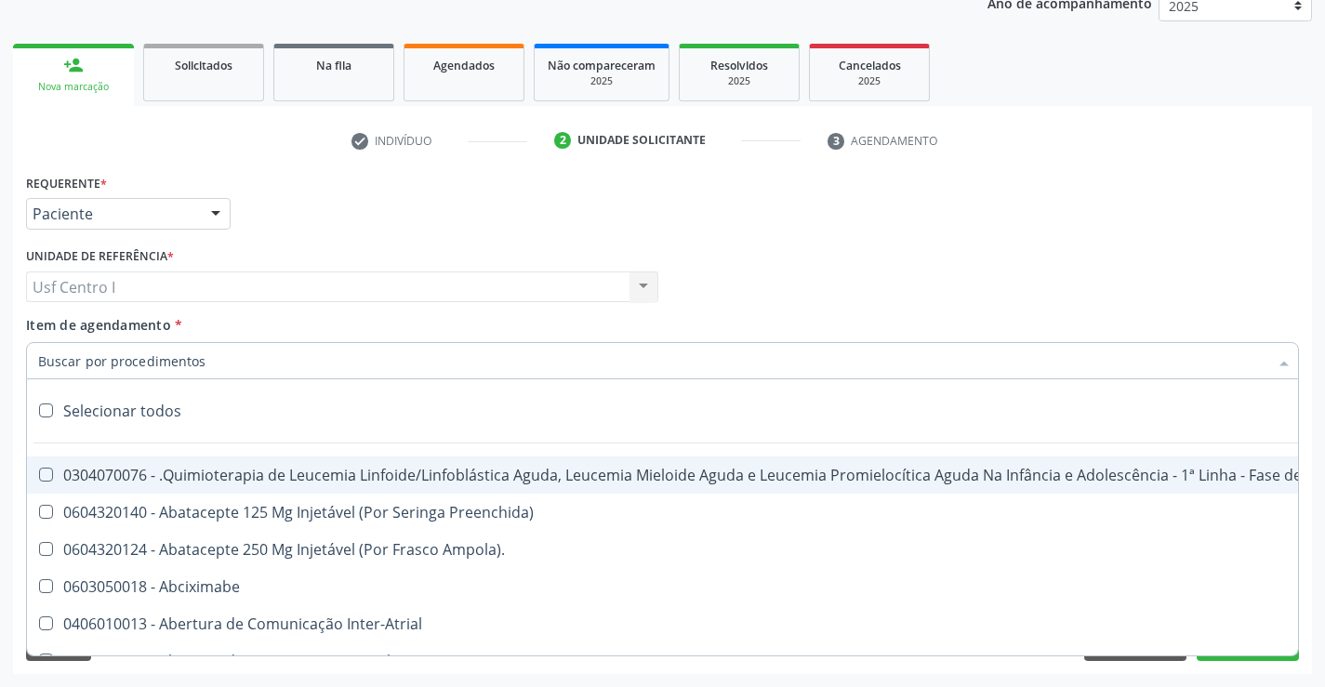
paste input "0205020046"
type input "0205020046"
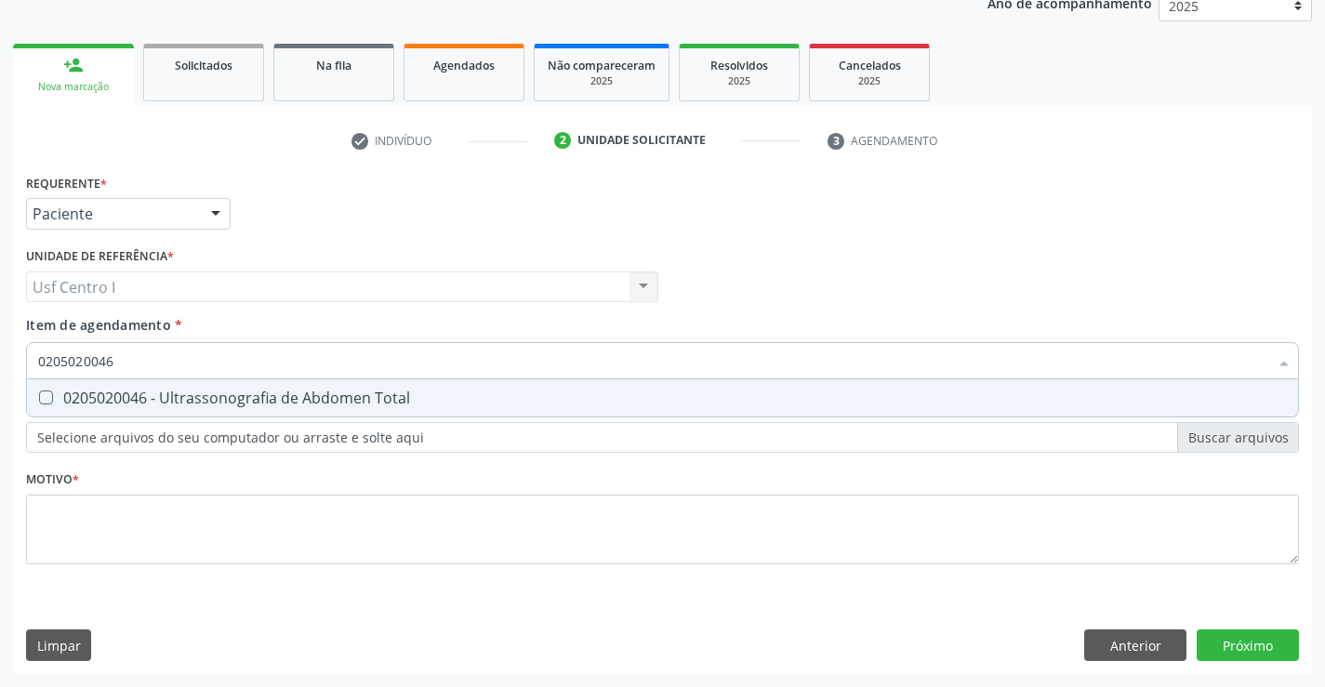
click at [87, 391] on div "0205020046 - Ultrassonografia de Abdomen Total" at bounding box center [662, 398] width 1249 height 15
checkbox Total "true"
click at [74, 539] on div "Requerente * Paciente Médico(a) Enfermeiro(a) Paciente Nenhum resultado encontr…" at bounding box center [662, 379] width 1273 height 421
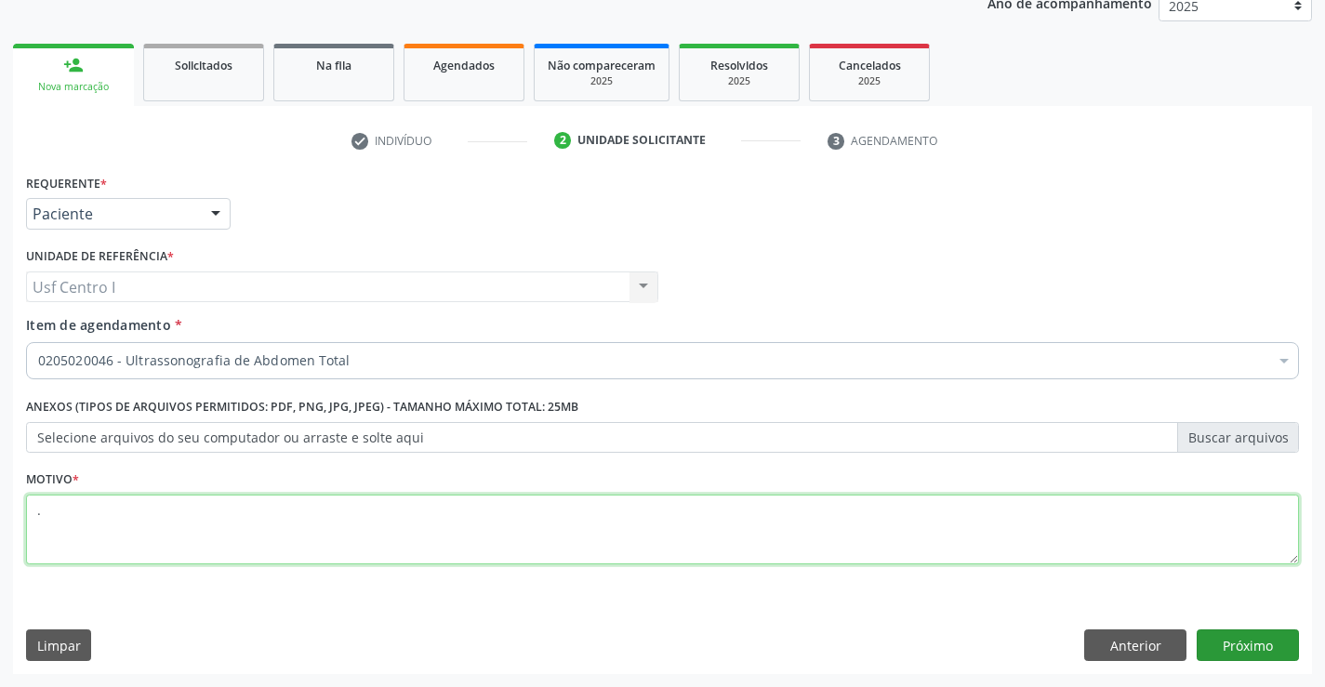
type textarea "."
click at [1253, 643] on button "Próximo" at bounding box center [1248, 646] width 102 height 32
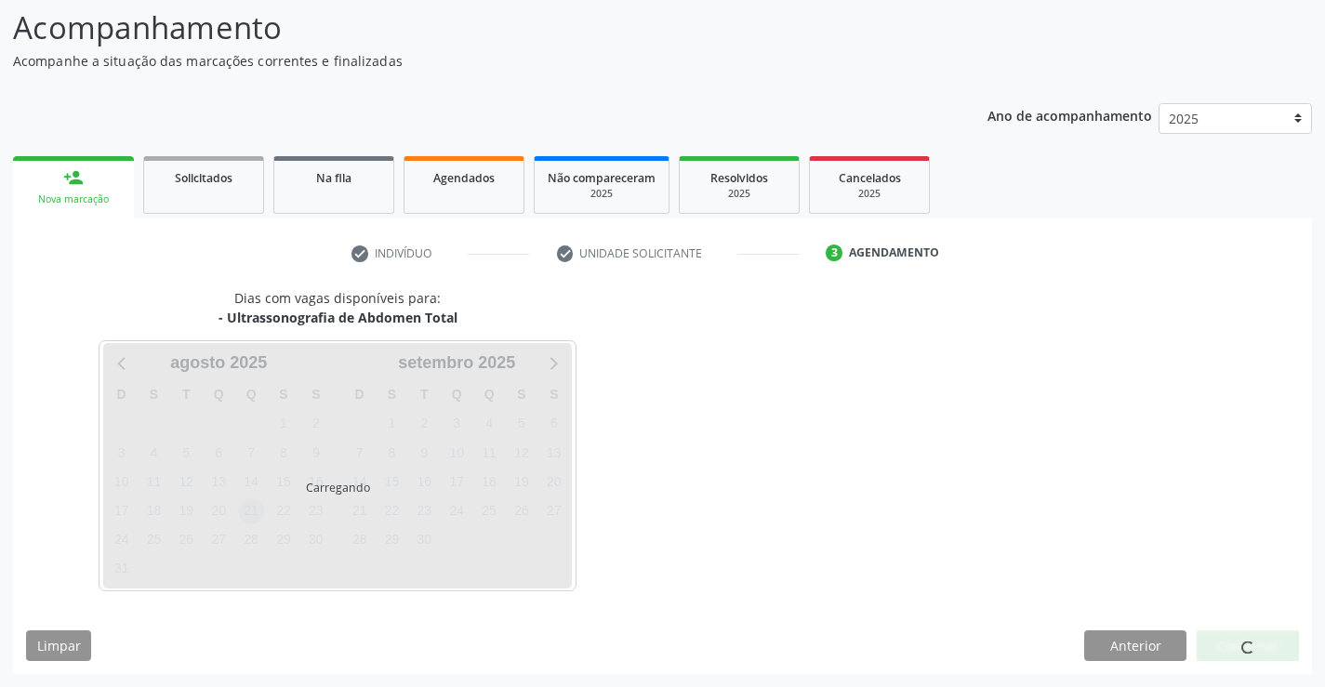
scroll to position [122, 0]
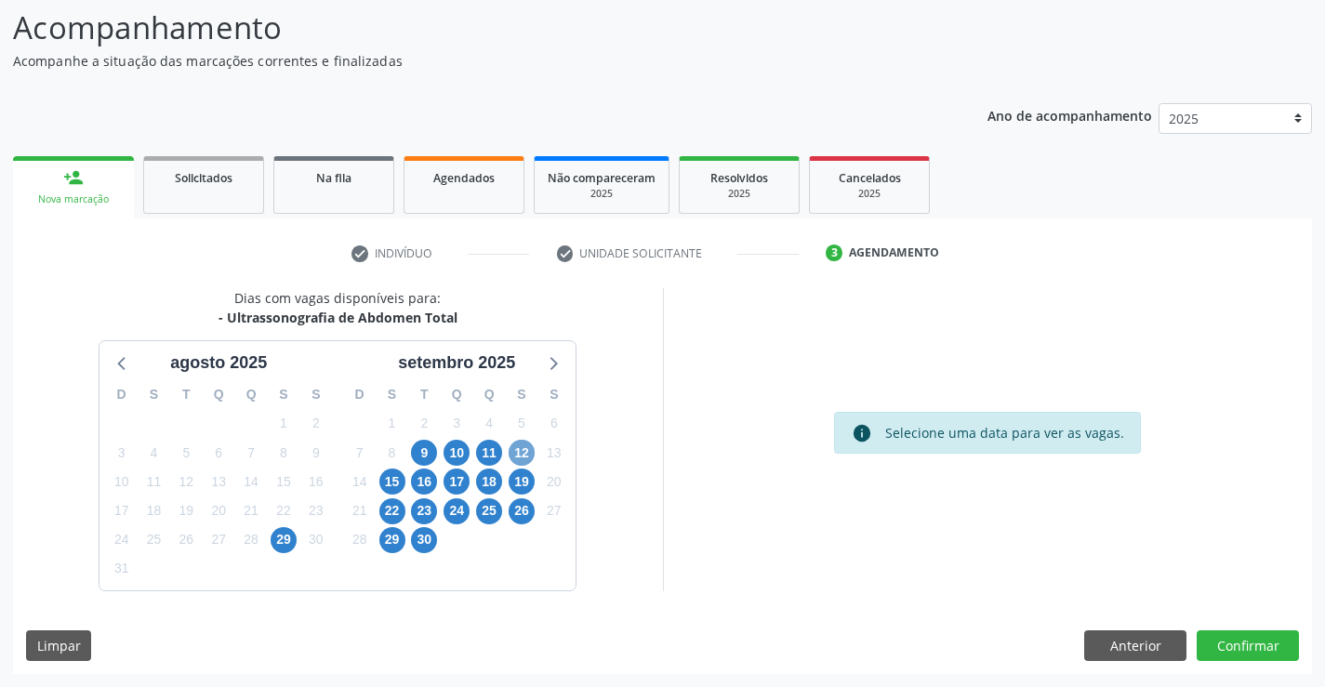
click at [531, 446] on span "12" at bounding box center [522, 453] width 26 height 26
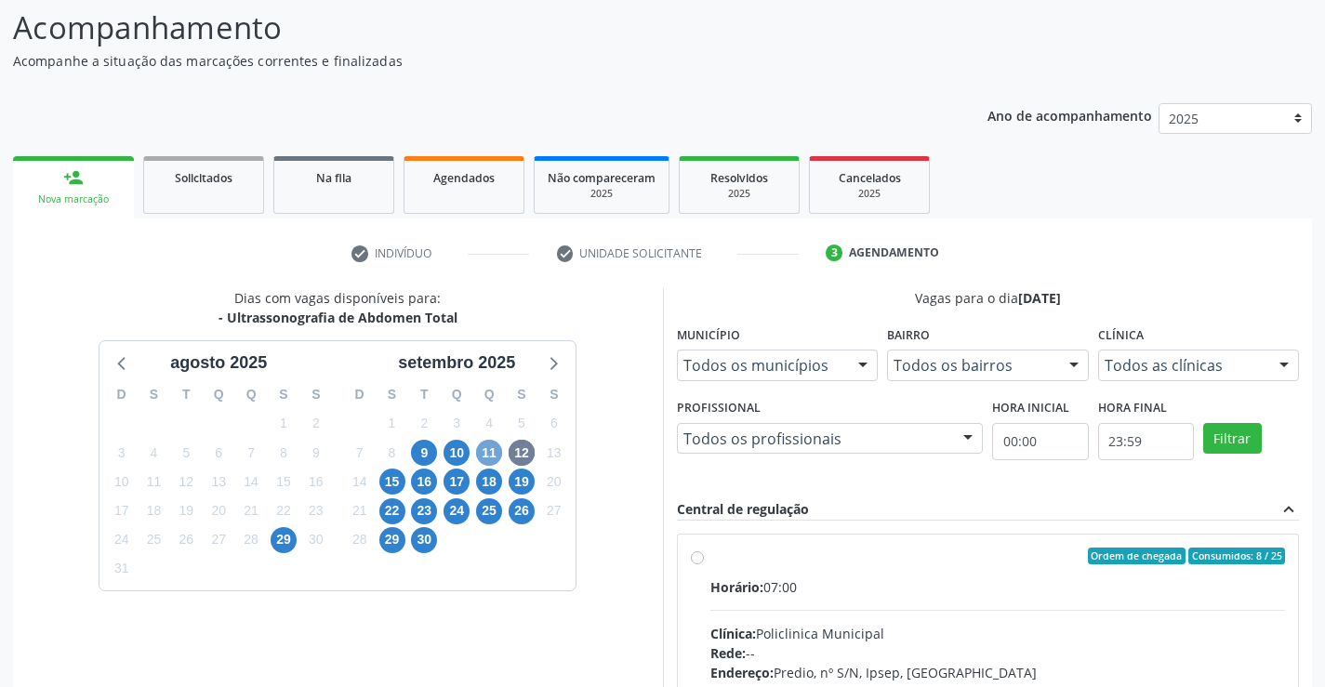
click at [490, 455] on span "11" at bounding box center [489, 453] width 26 height 26
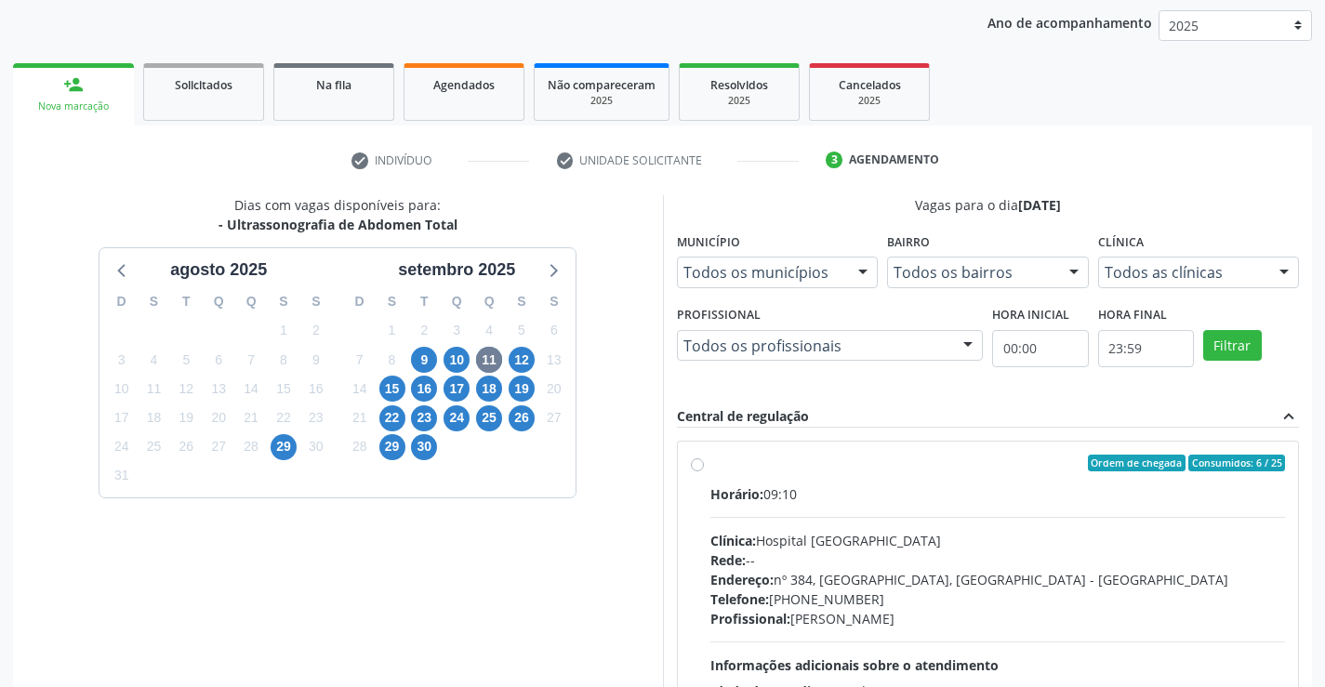
click at [705, 461] on div "Ordem de chegada Consumidos: 6 / 25 Horário: 09:10 Clínica: Hospital Sao Franci…" at bounding box center [988, 597] width 595 height 285
radio input "true"
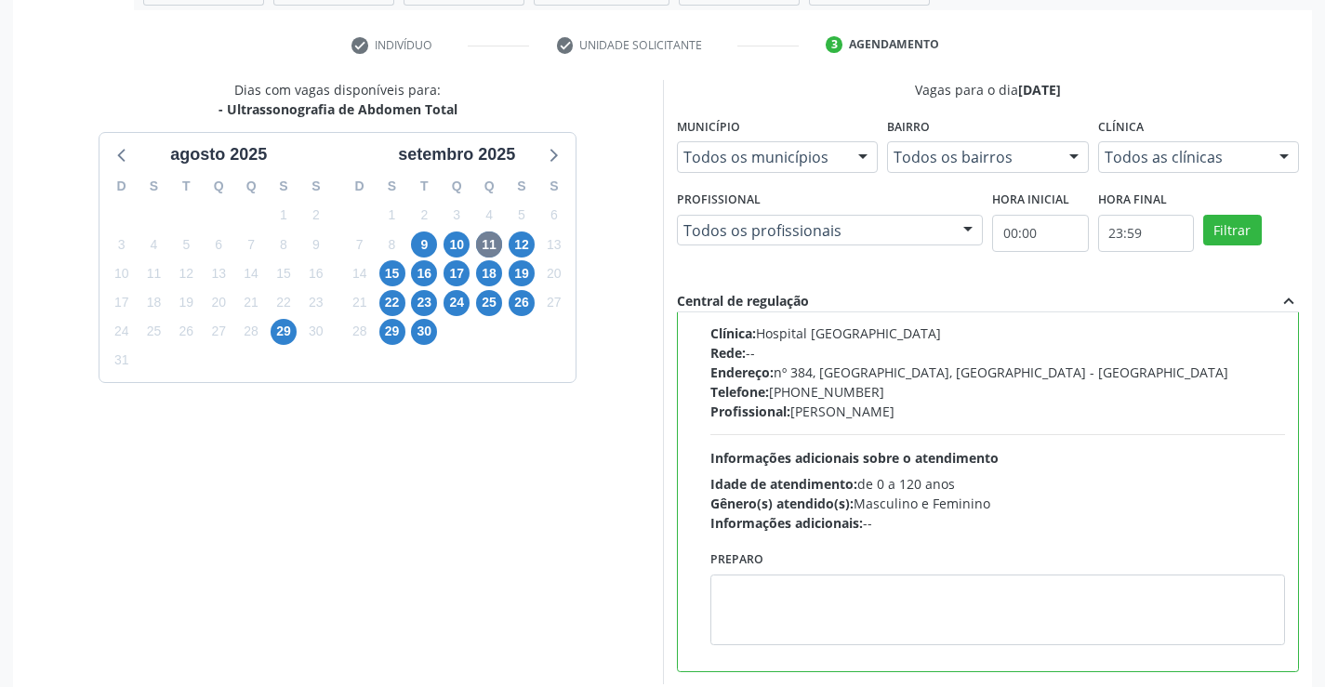
scroll to position [424, 0]
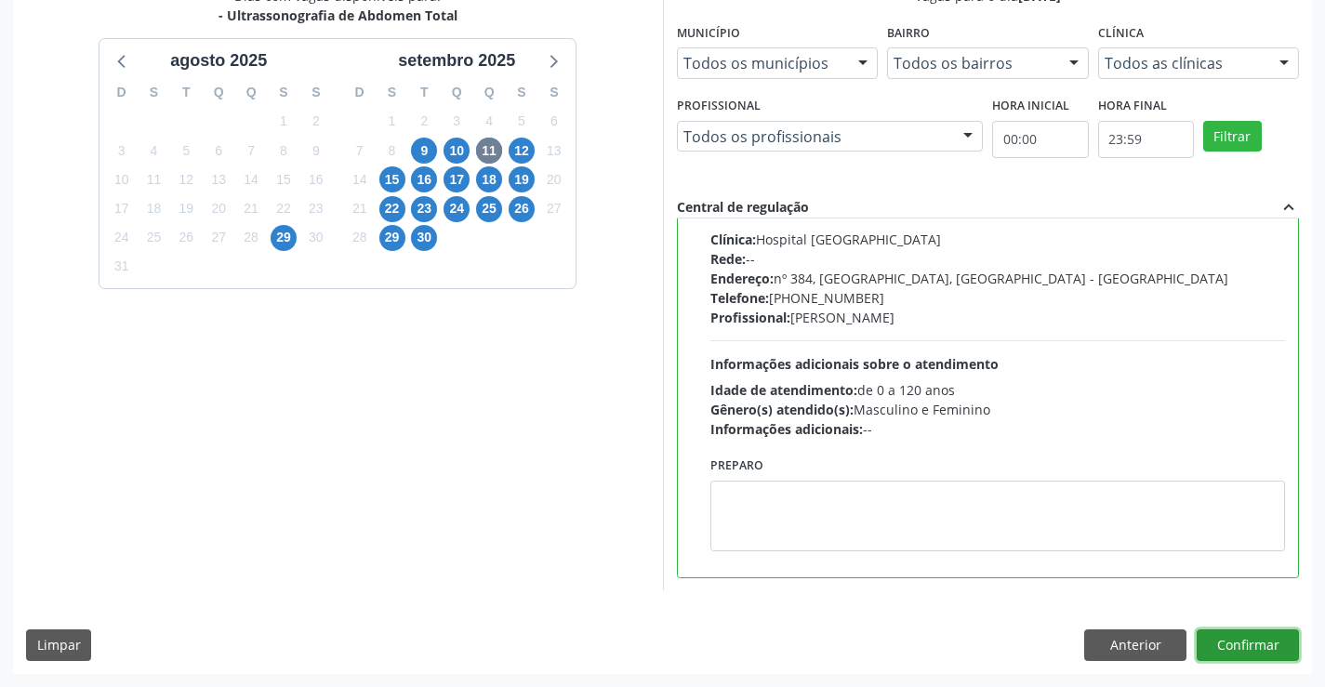
click at [1239, 640] on button "Confirmar" at bounding box center [1248, 646] width 102 height 32
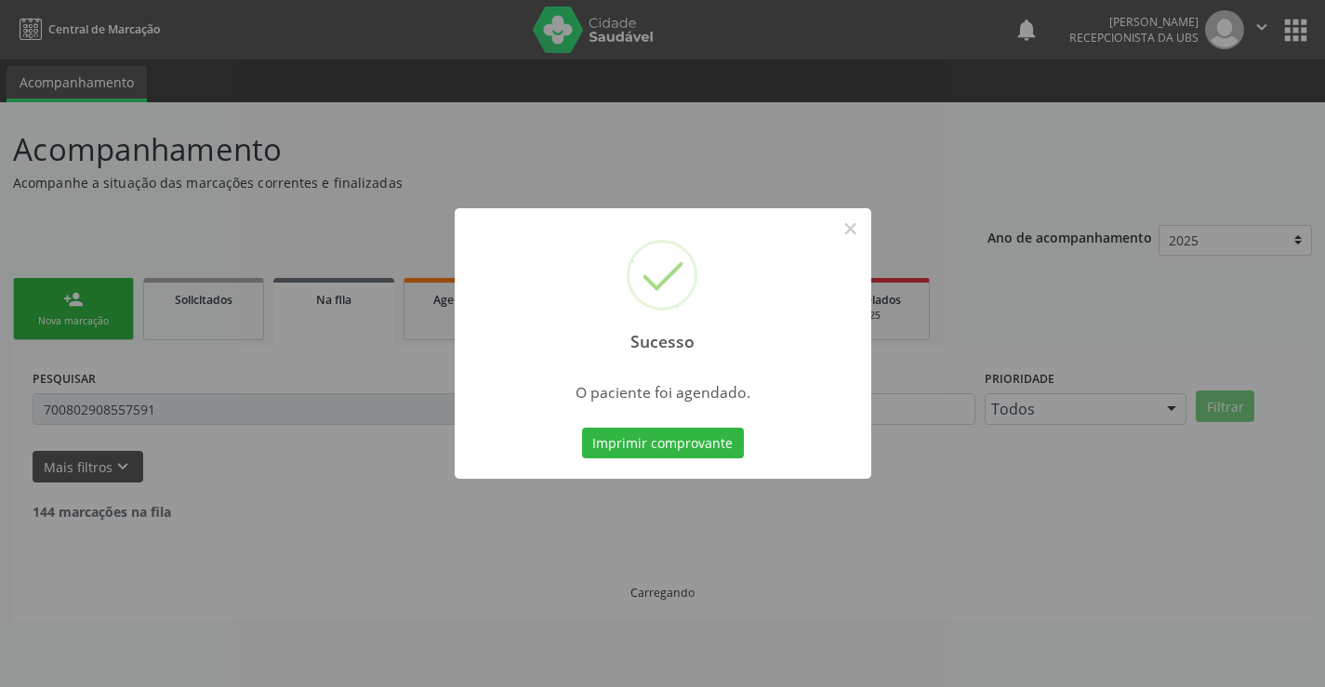
scroll to position [0, 0]
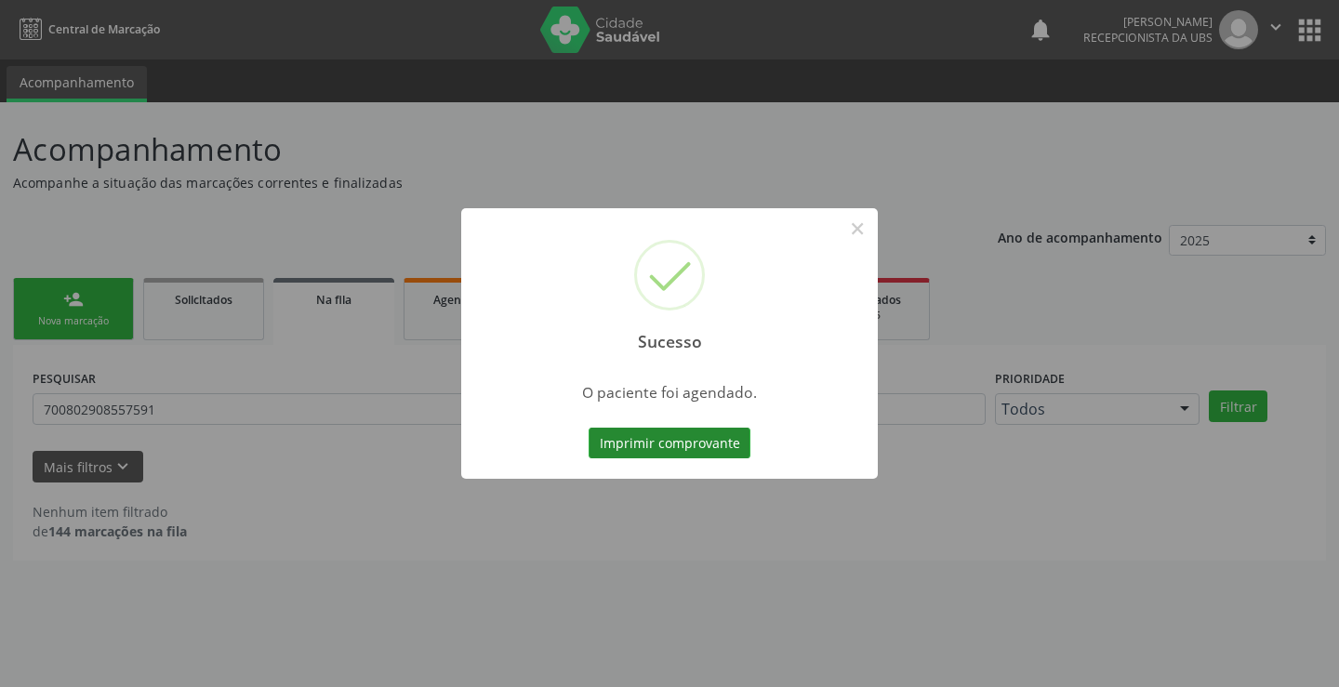
click at [674, 438] on button "Imprimir comprovante" at bounding box center [670, 444] width 162 height 32
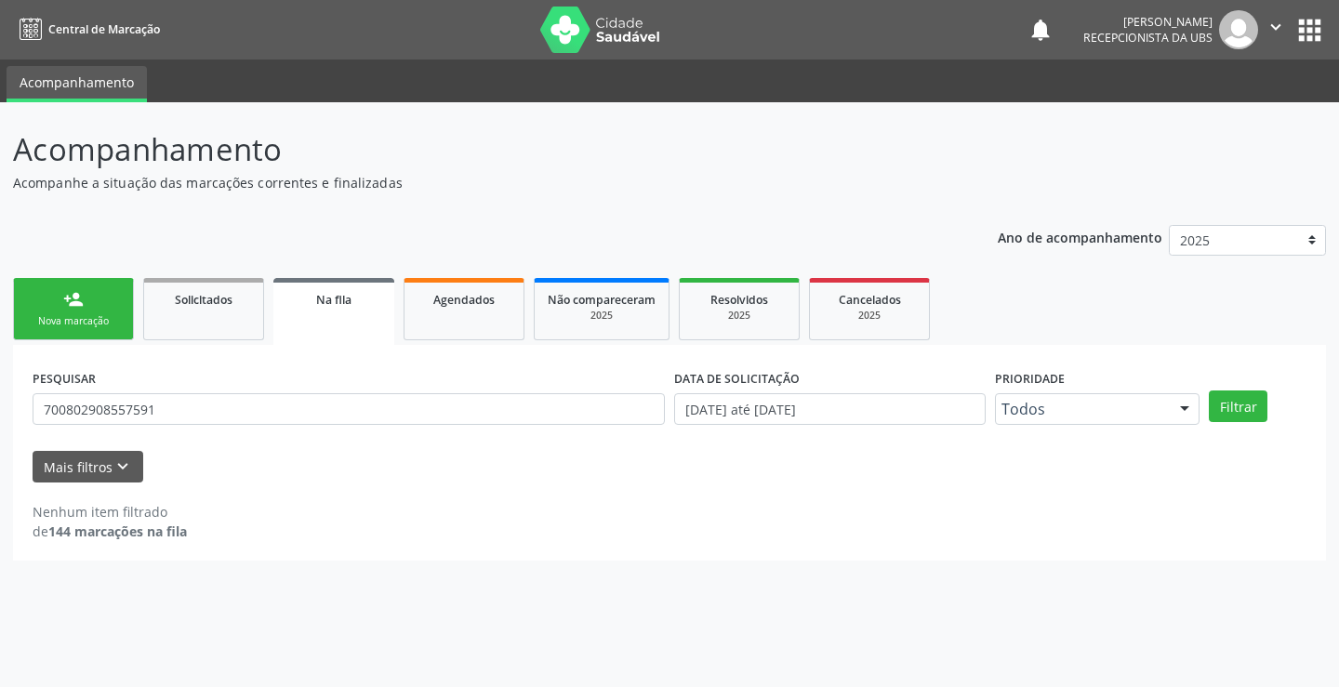
click at [84, 317] on div "Nova marcação" at bounding box center [73, 321] width 93 height 14
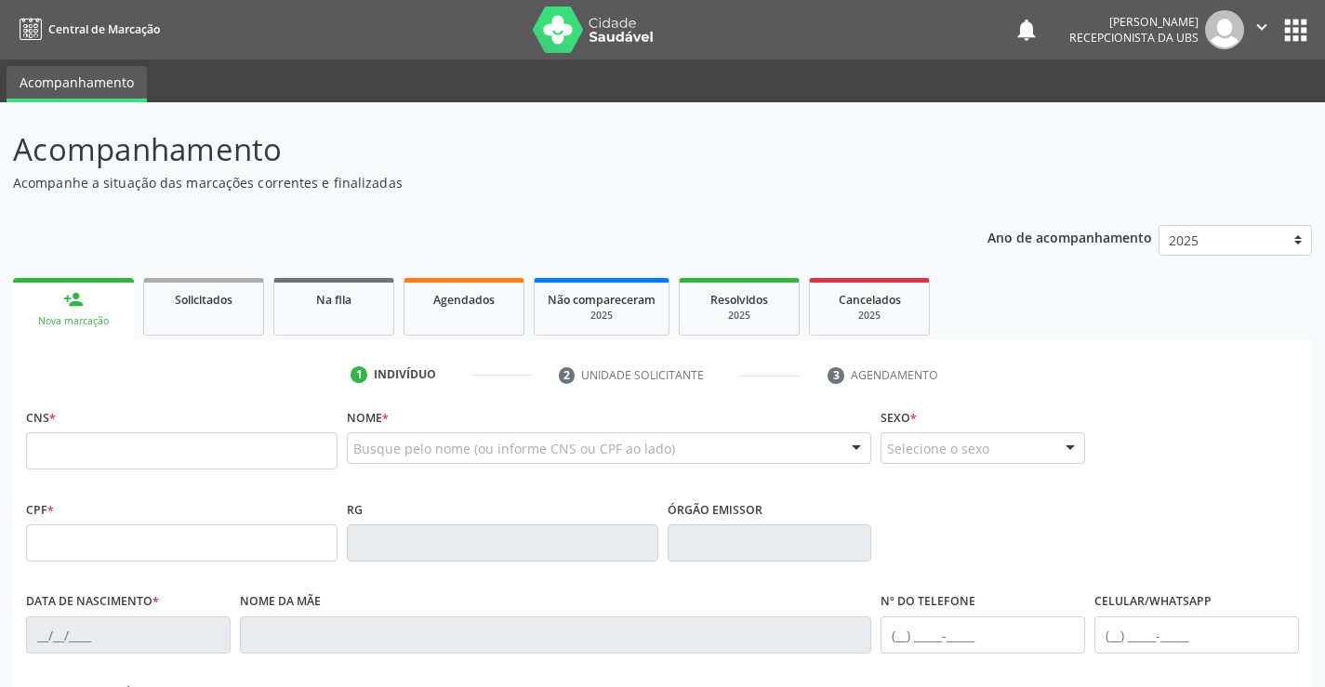
click at [84, 475] on fieldset "CNS *" at bounding box center [182, 443] width 312 height 79
click at [79, 457] on input "text" at bounding box center [182, 450] width 312 height 37
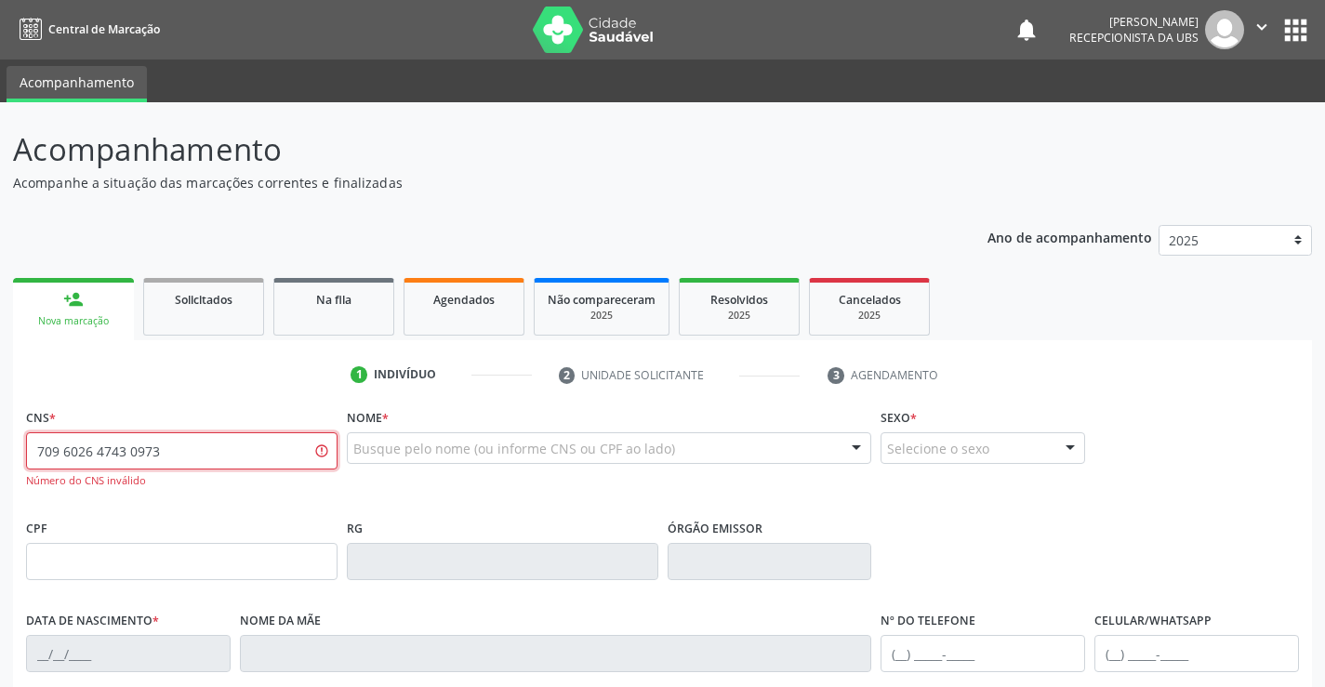
drag, startPoint x: 166, startPoint y: 452, endPoint x: 0, endPoint y: 447, distance: 165.6
click at [0, 447] on div "Acompanhamento Acompanhe a situação das marcações correntes e finalizadas Relat…" at bounding box center [662, 564] width 1325 height 924
type input "709 6026 4743 0473"
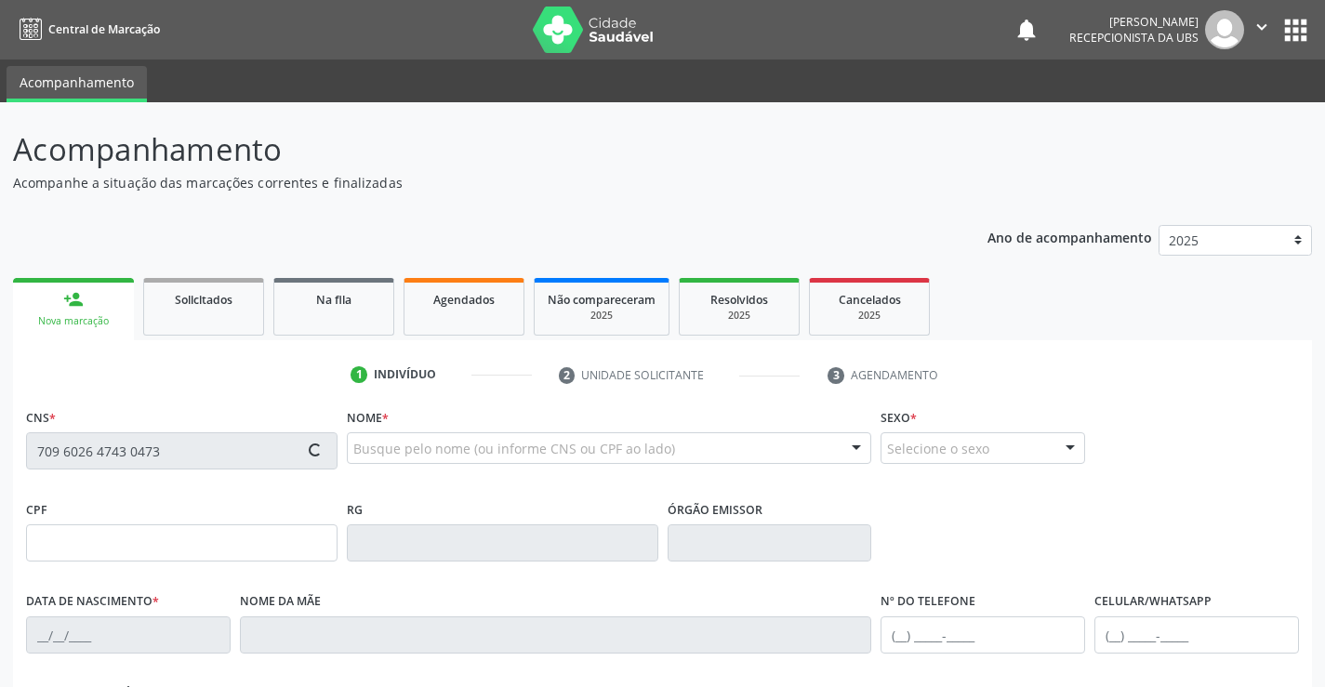
type input "097.800.074-90"
type input "11/09/1998"
type input "Iracema da Conceicao Santos"
type input "[PHONE_NUMBER]"
type input "054.043.844-84"
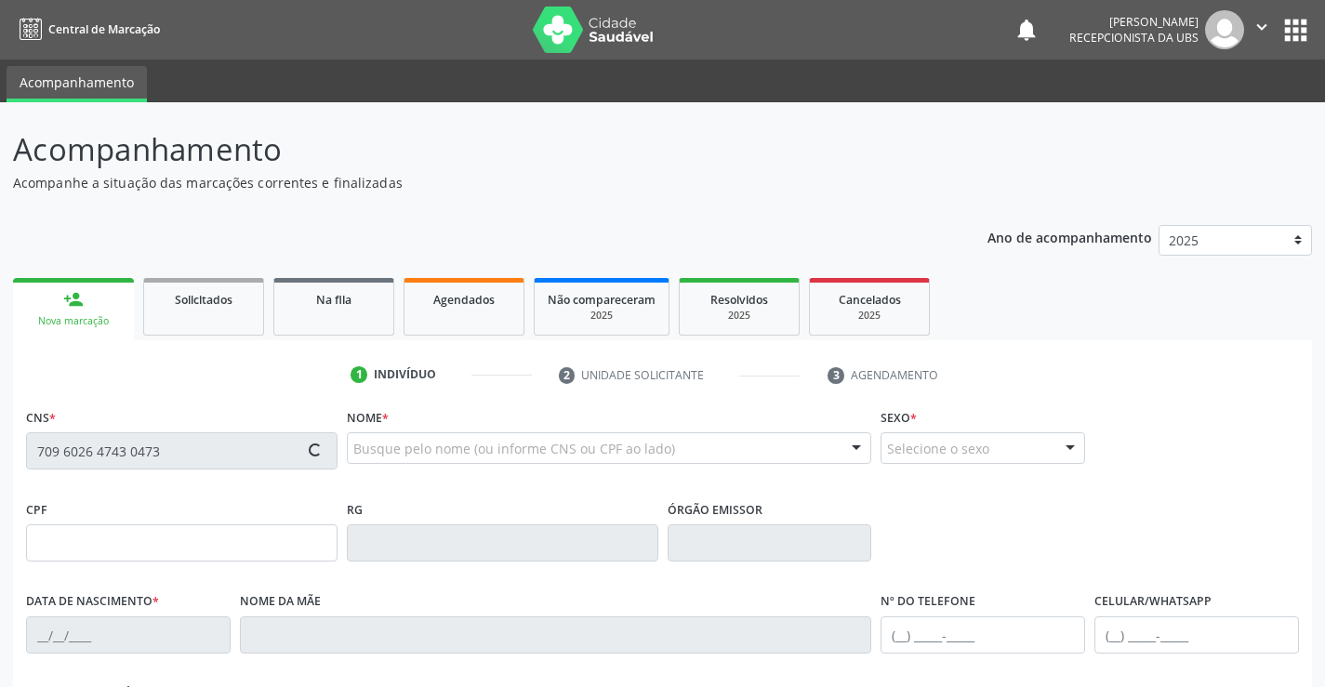
type input "90"
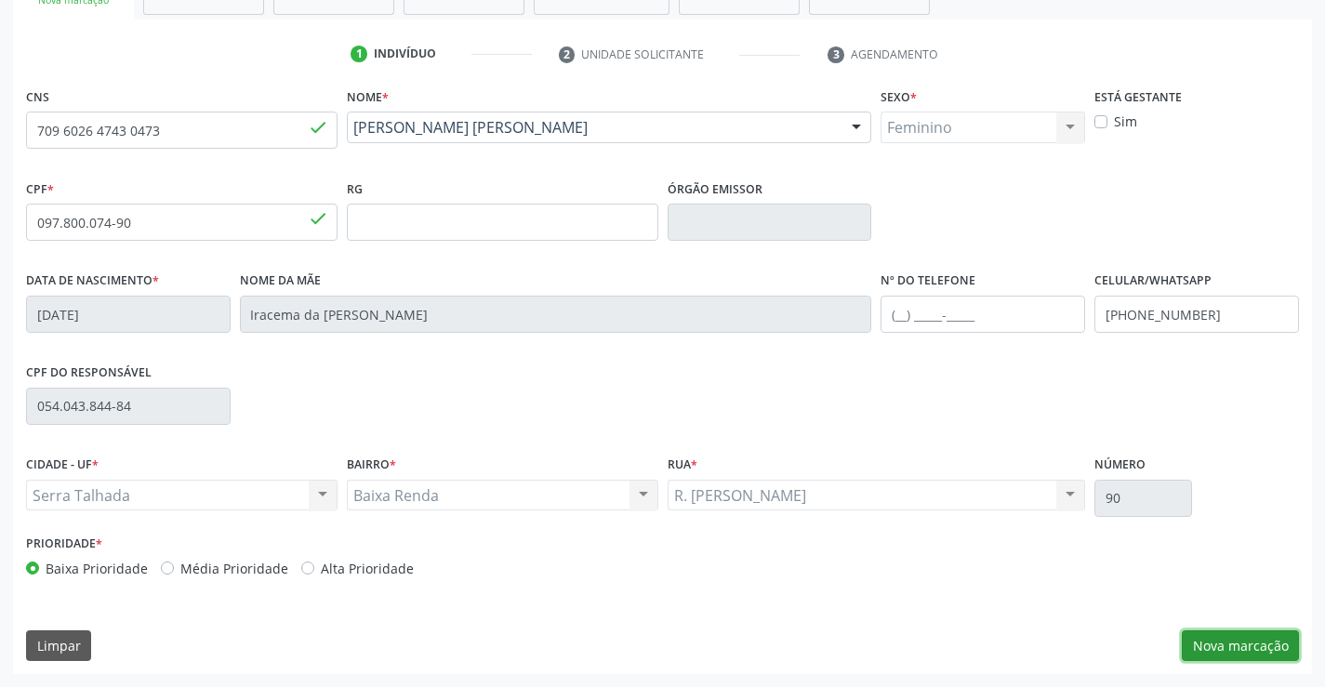
click at [1286, 639] on button "Nova marcação" at bounding box center [1240, 646] width 117 height 32
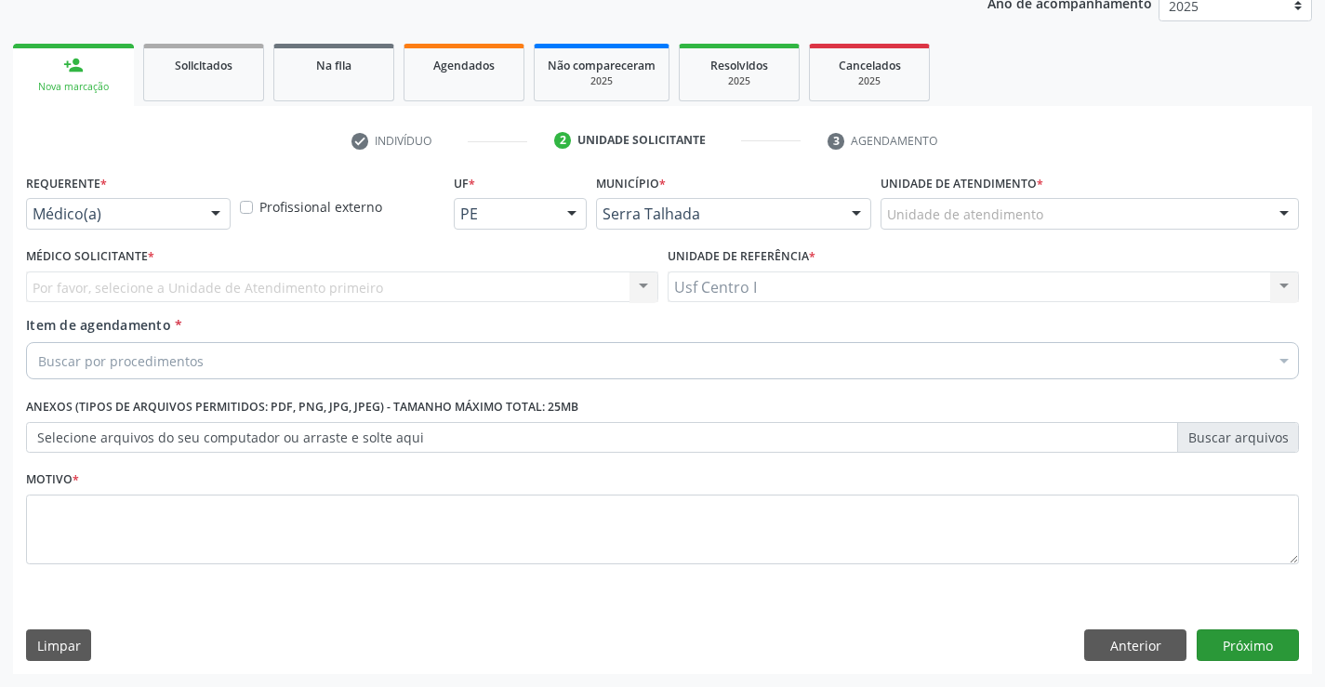
scroll to position [234, 0]
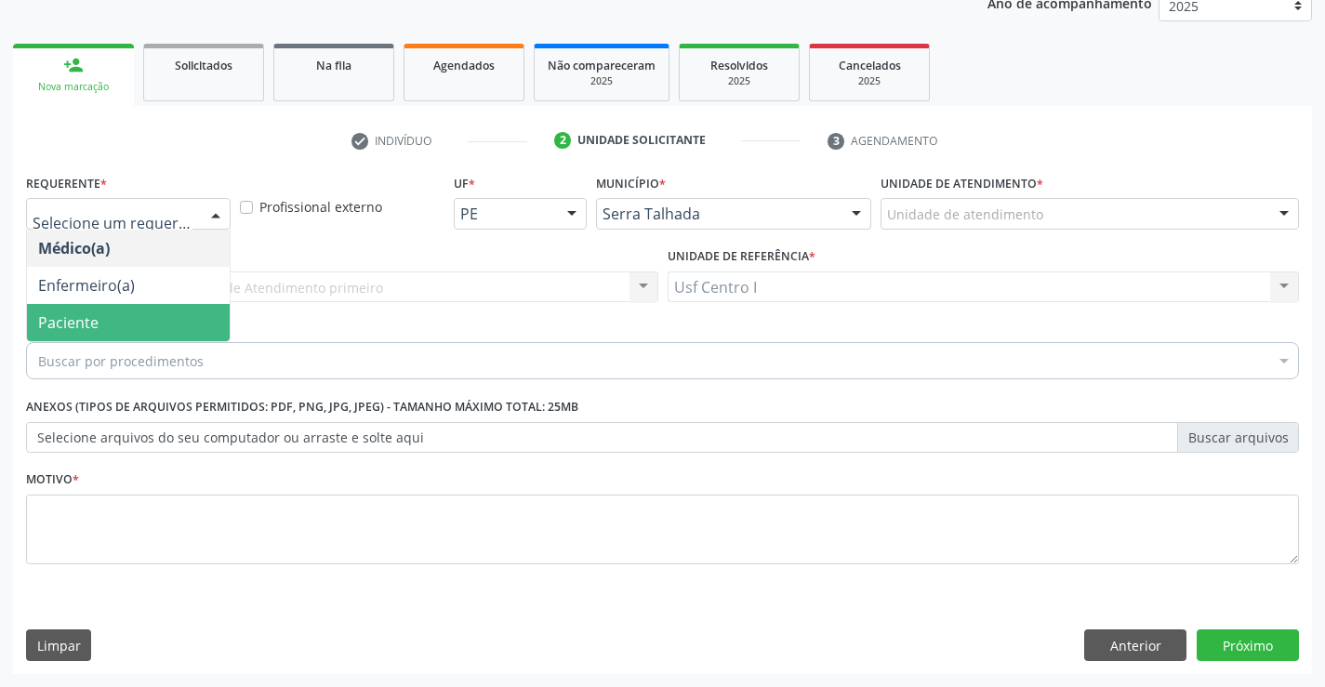
click at [93, 320] on span "Paciente" at bounding box center [68, 322] width 60 height 20
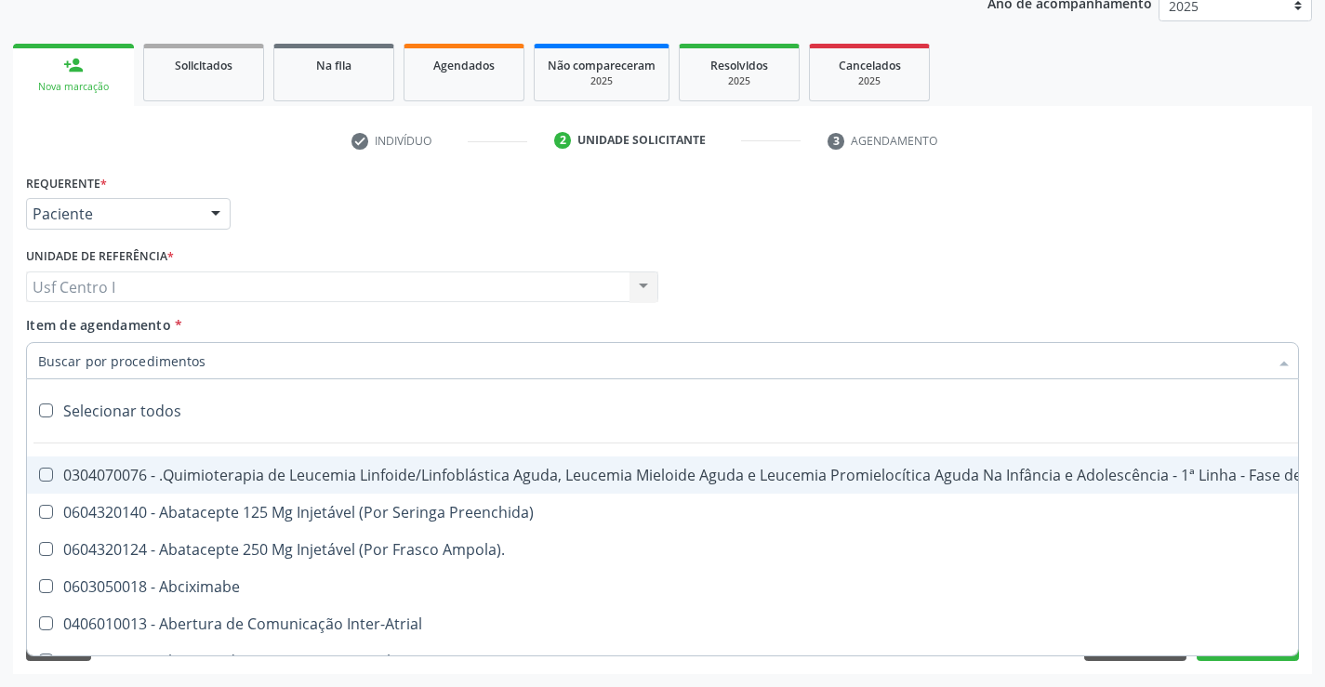
paste input "0205020046"
type input "0205020046"
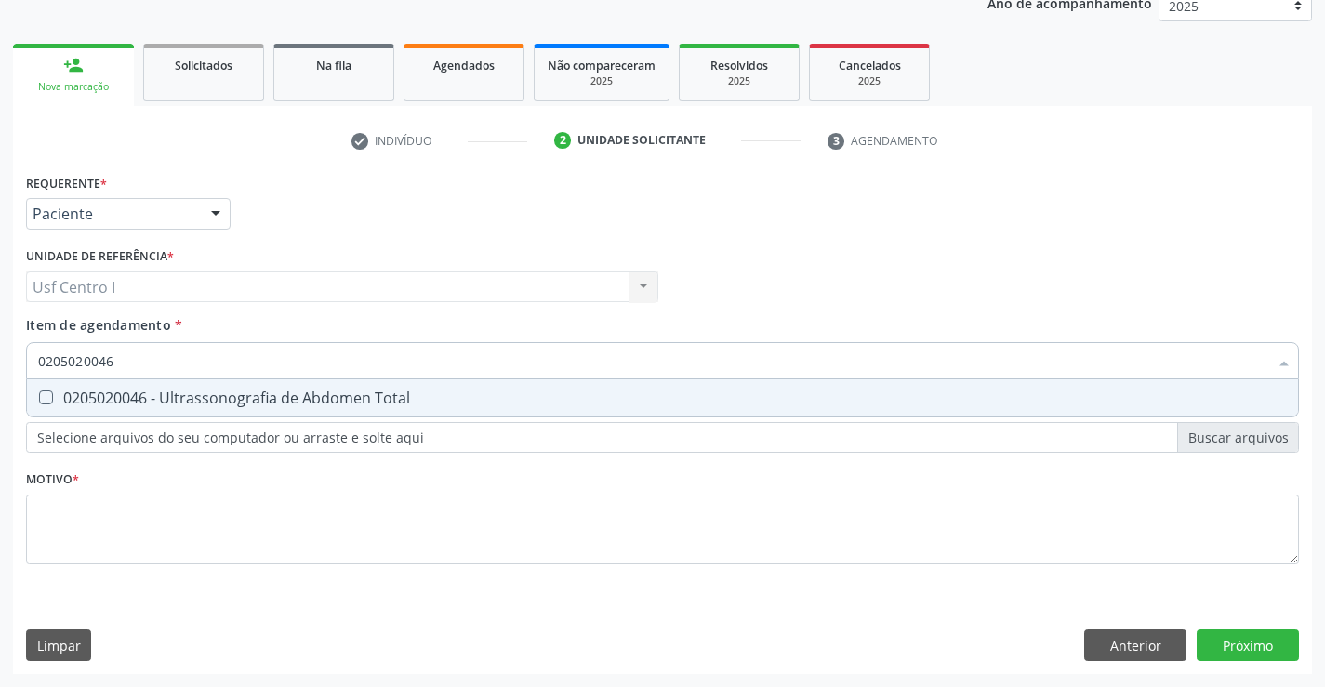
click at [142, 401] on div "0205020046 - Ultrassonografia de Abdomen Total" at bounding box center [662, 398] width 1249 height 15
checkbox Total "true"
click at [126, 523] on div "Requerente * Paciente Médico(a) Enfermeiro(a) Paciente Nenhum resultado encontr…" at bounding box center [662, 379] width 1273 height 421
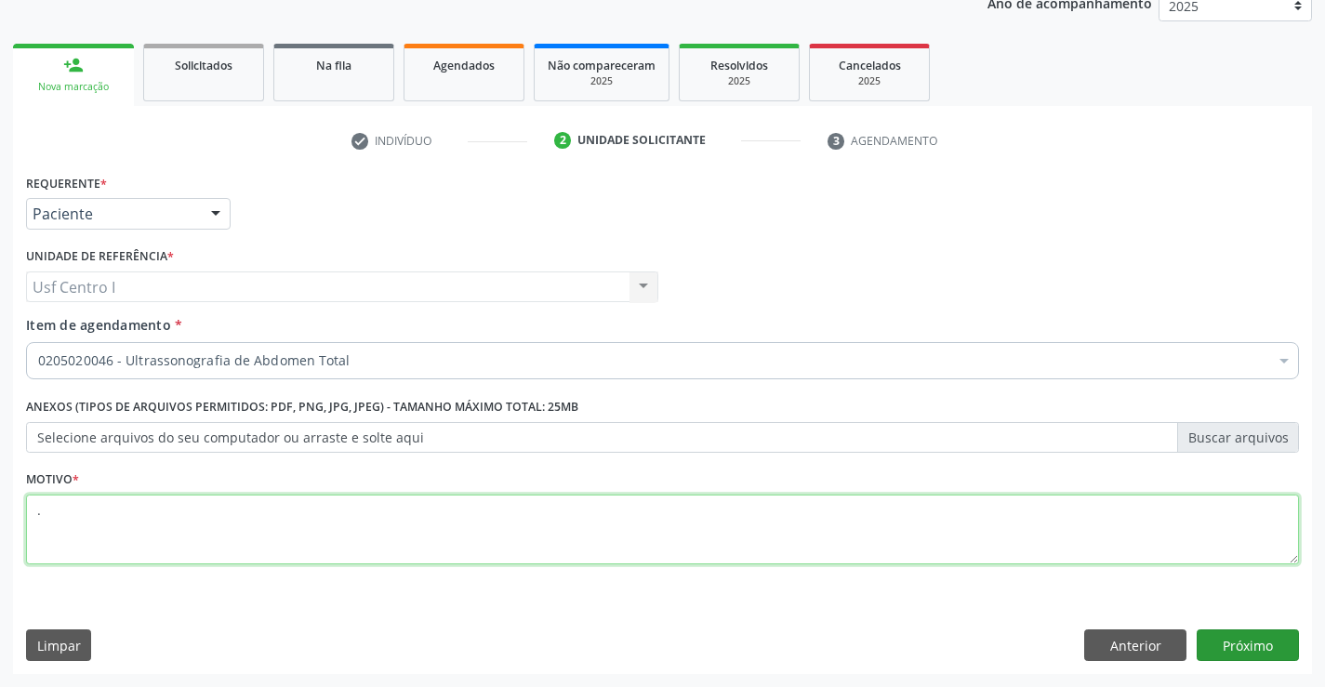
type textarea "."
click at [1256, 643] on button "Próximo" at bounding box center [1248, 646] width 102 height 32
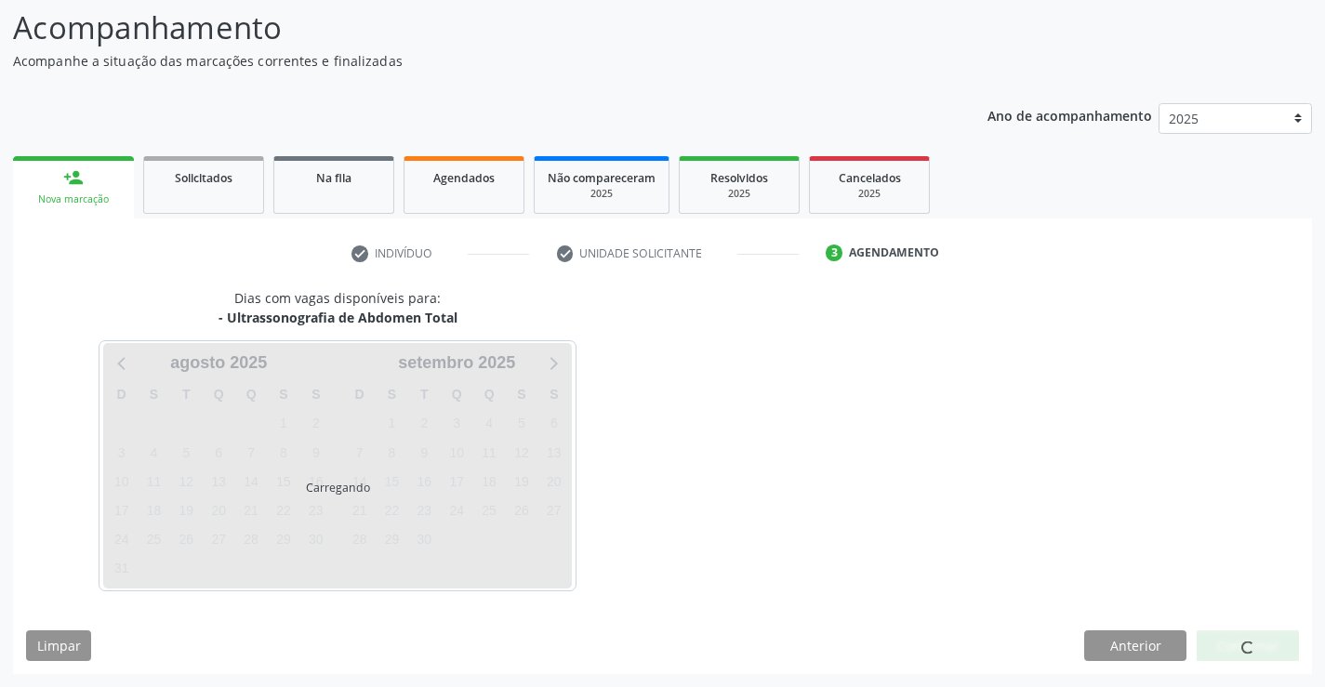
scroll to position [122, 0]
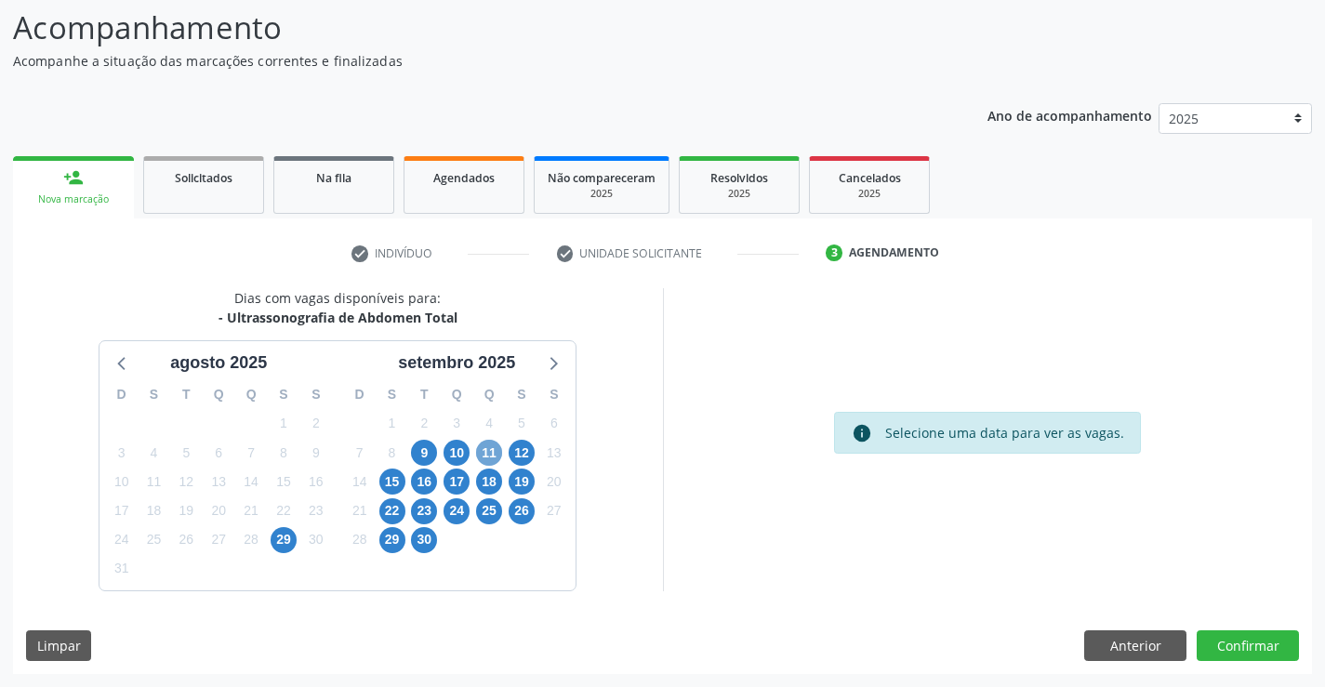
click at [485, 447] on span "11" at bounding box center [489, 453] width 26 height 26
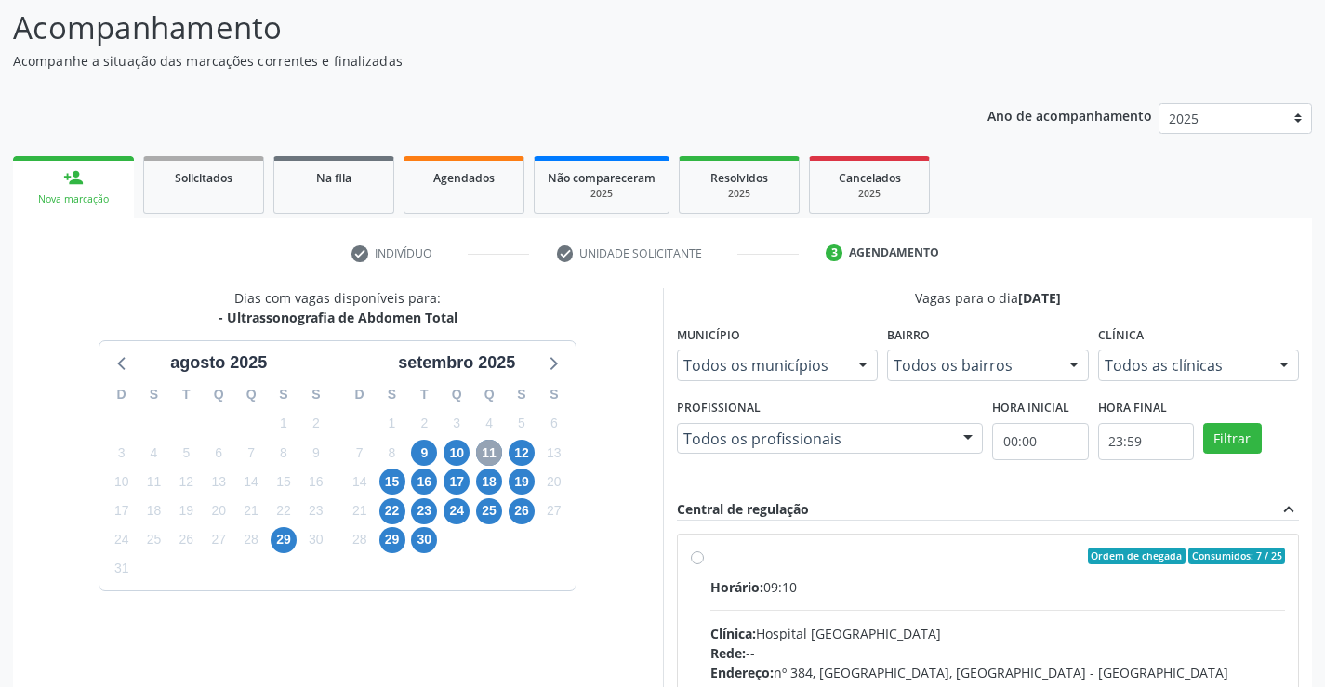
scroll to position [391, 0]
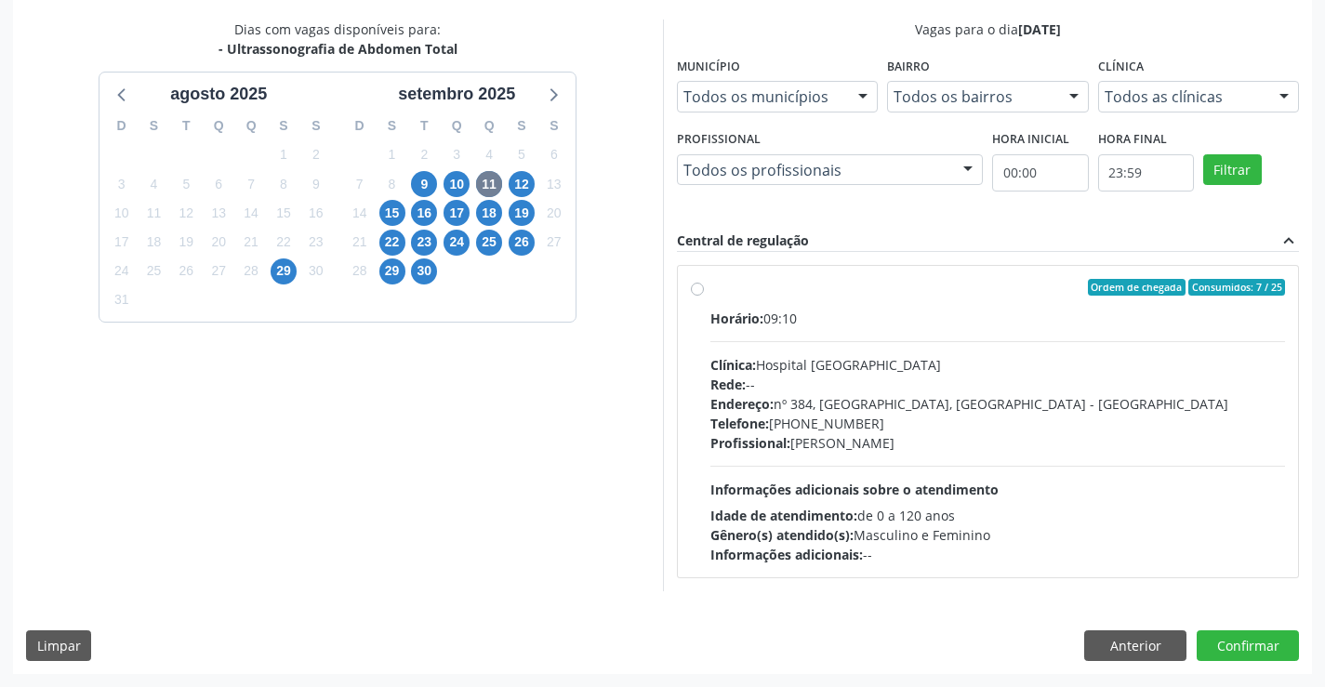
click at [700, 281] on div "Ordem de chegada Consumidos: 7 / 25 Horário: 09:10 Clínica: Hospital Sao Franci…" at bounding box center [988, 421] width 595 height 285
radio input "true"
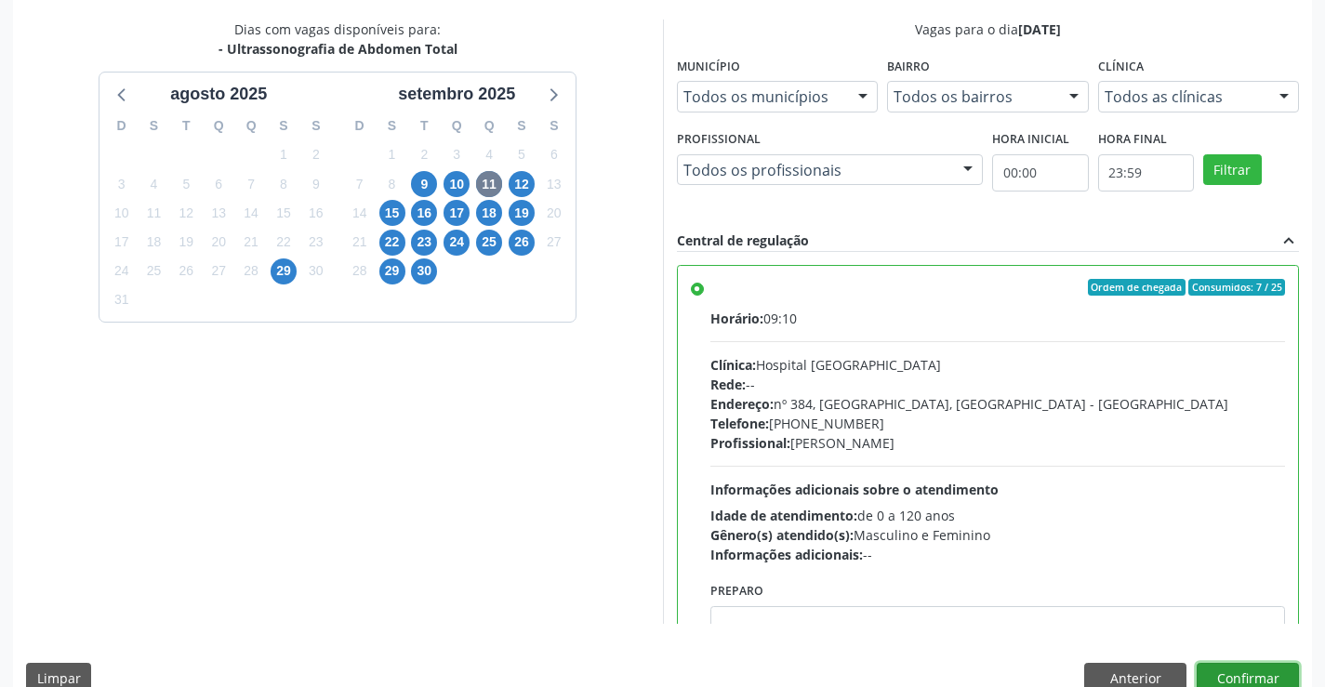
click at [1252, 665] on button "Confirmar" at bounding box center [1248, 679] width 102 height 32
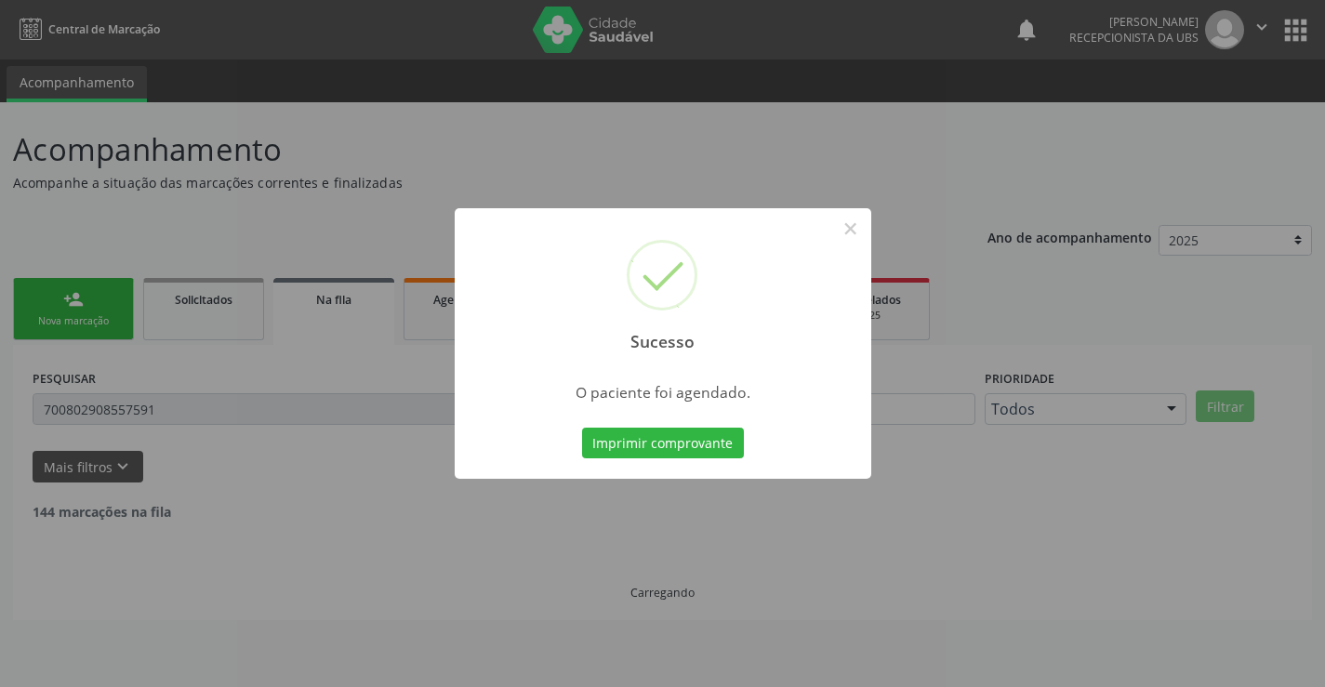
scroll to position [0, 0]
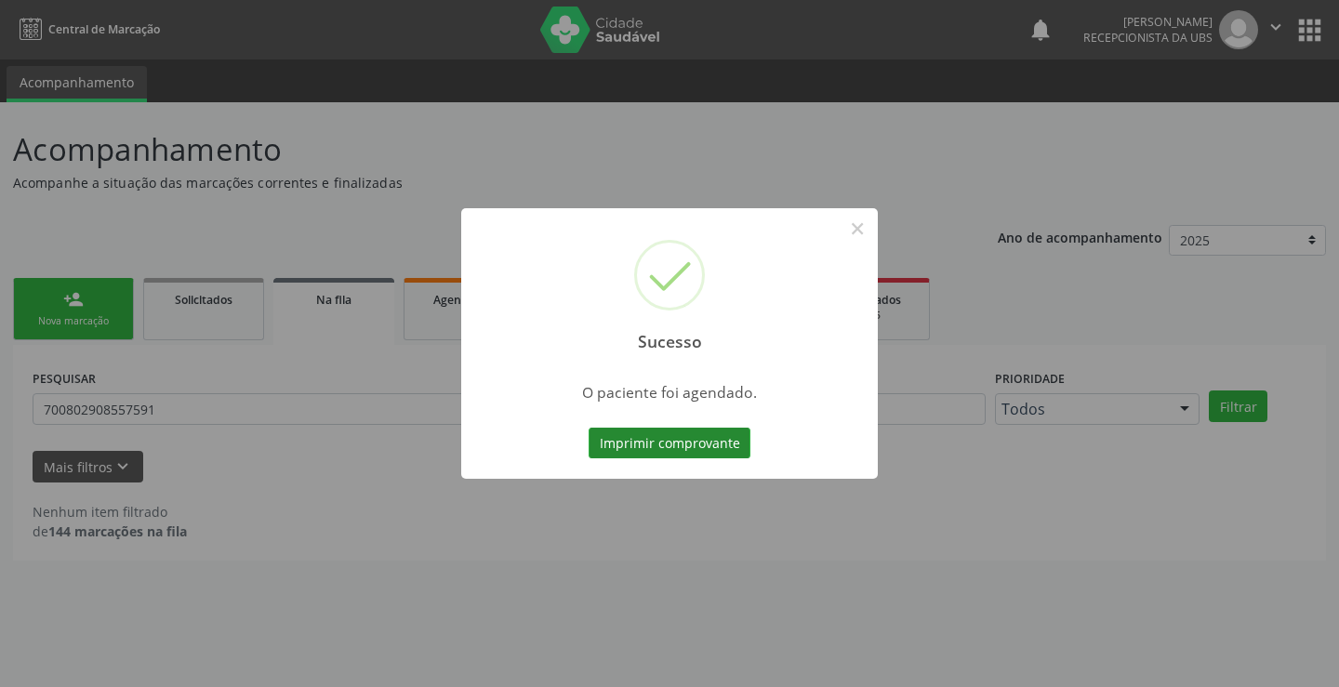
click at [710, 444] on button "Imprimir comprovante" at bounding box center [670, 444] width 162 height 32
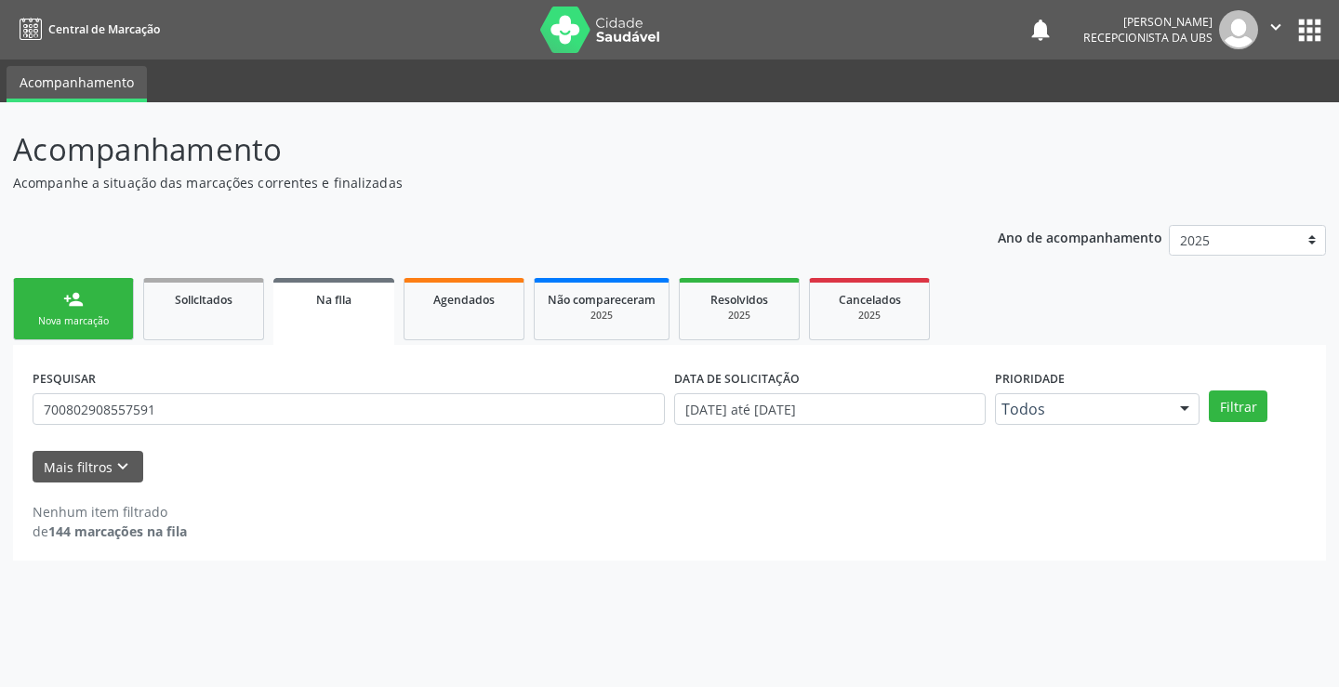
click at [73, 297] on div "person_add" at bounding box center [73, 299] width 20 height 20
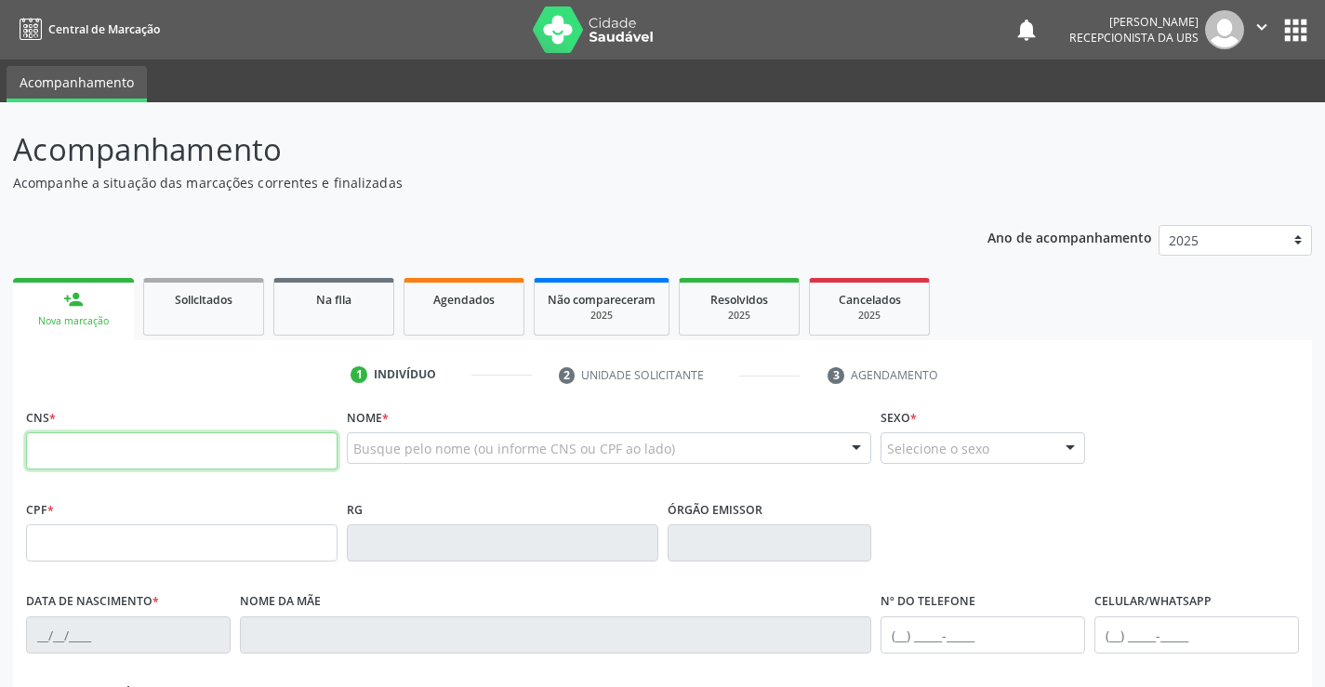
click at [56, 445] on input "text" at bounding box center [182, 450] width 312 height 37
type input "700 2014 3313 1423"
type input "10/02/1971"
type input "Antonia Maria de Oliveira"
type input "(87) 99967-5057"
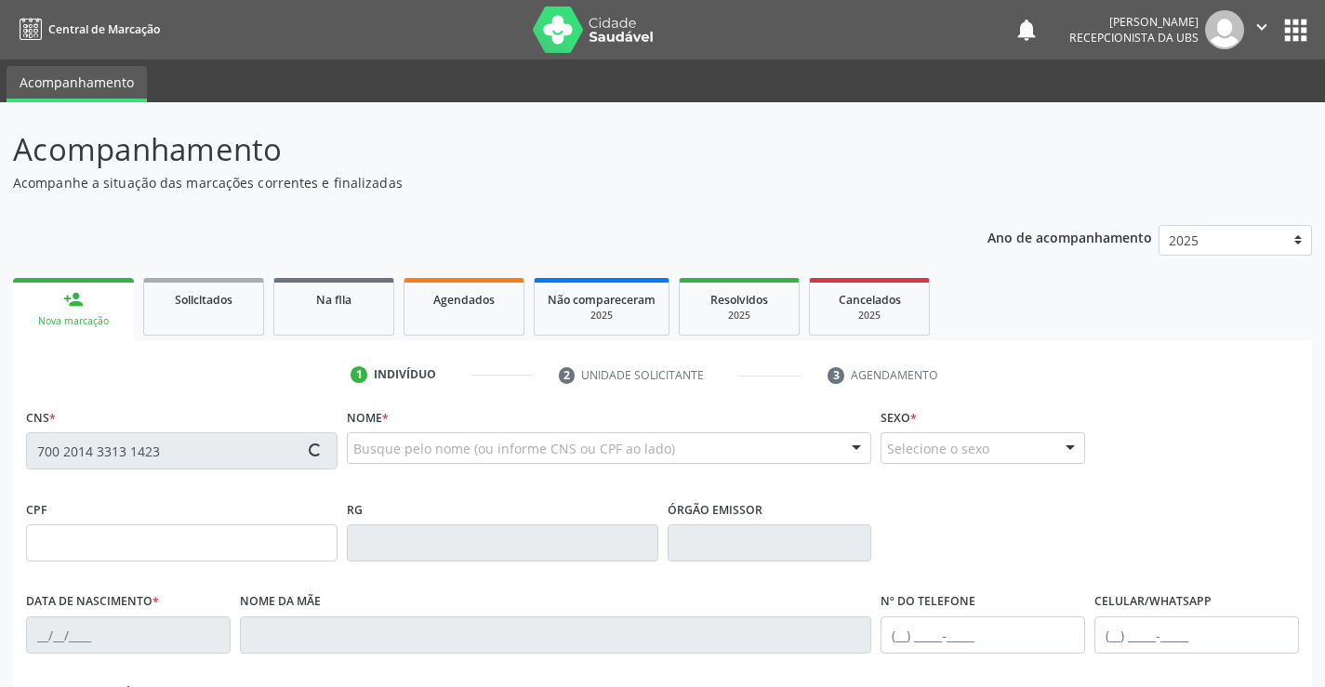
type input "(87) 99967-5057"
type input "507"
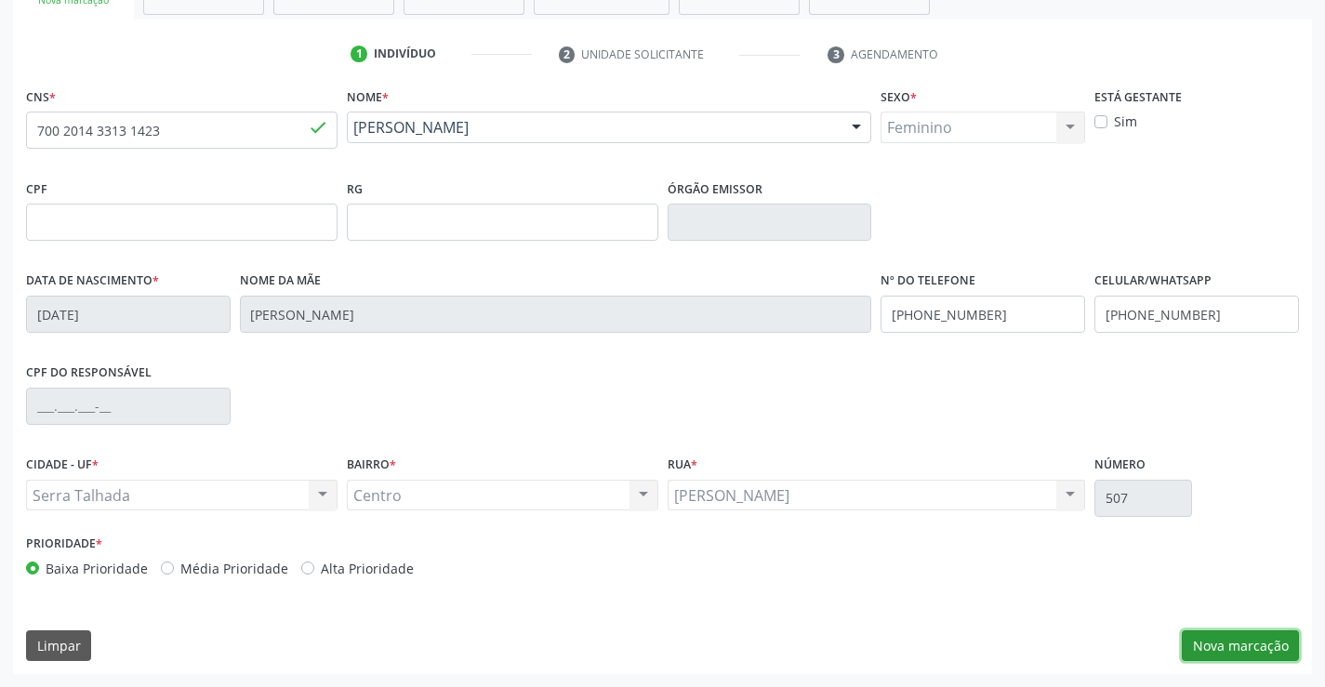
click at [1224, 651] on button "Nova marcação" at bounding box center [1240, 646] width 117 height 32
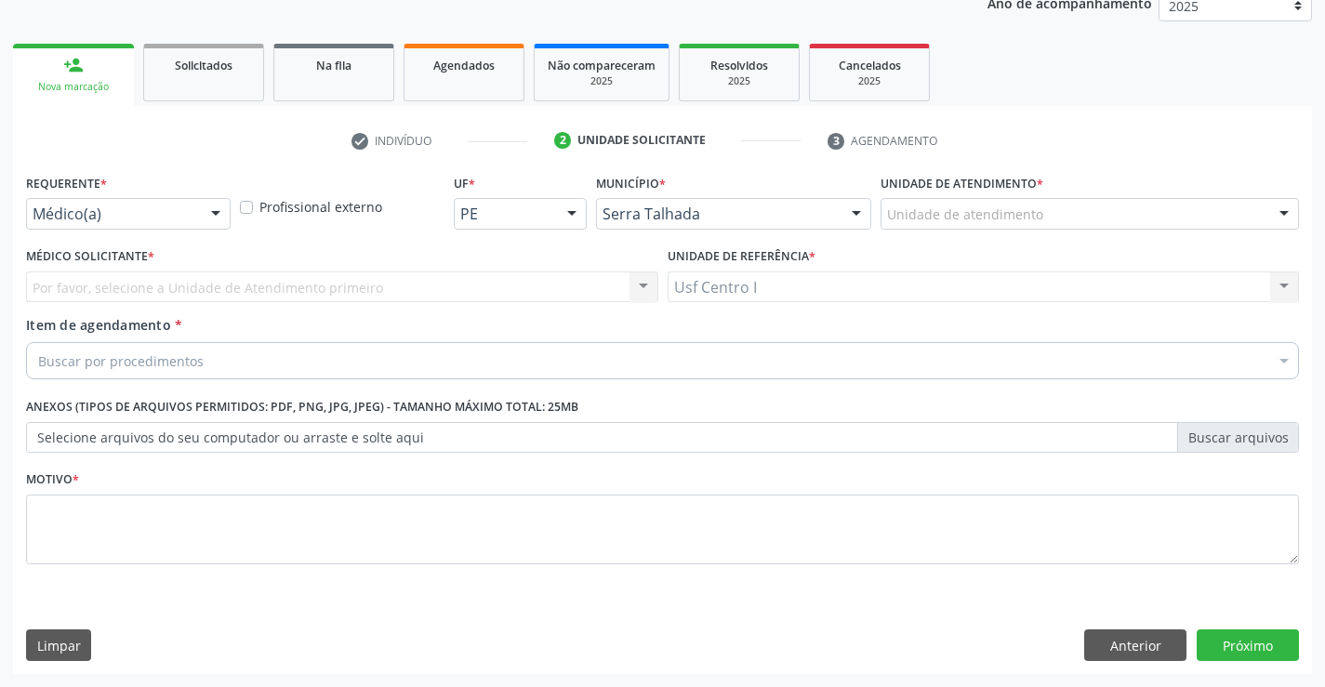
scroll to position [234, 0]
click at [164, 224] on div "Médico(a)" at bounding box center [128, 214] width 205 height 32
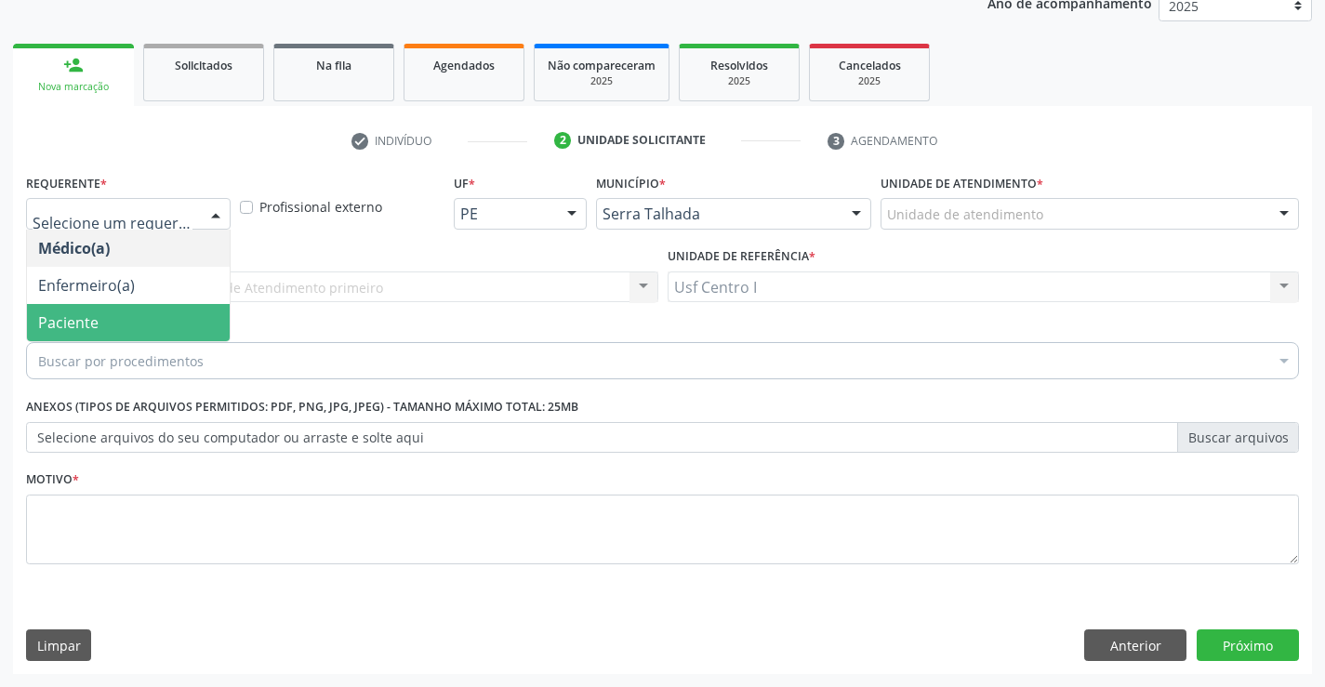
click at [120, 318] on span "Paciente" at bounding box center [128, 322] width 203 height 37
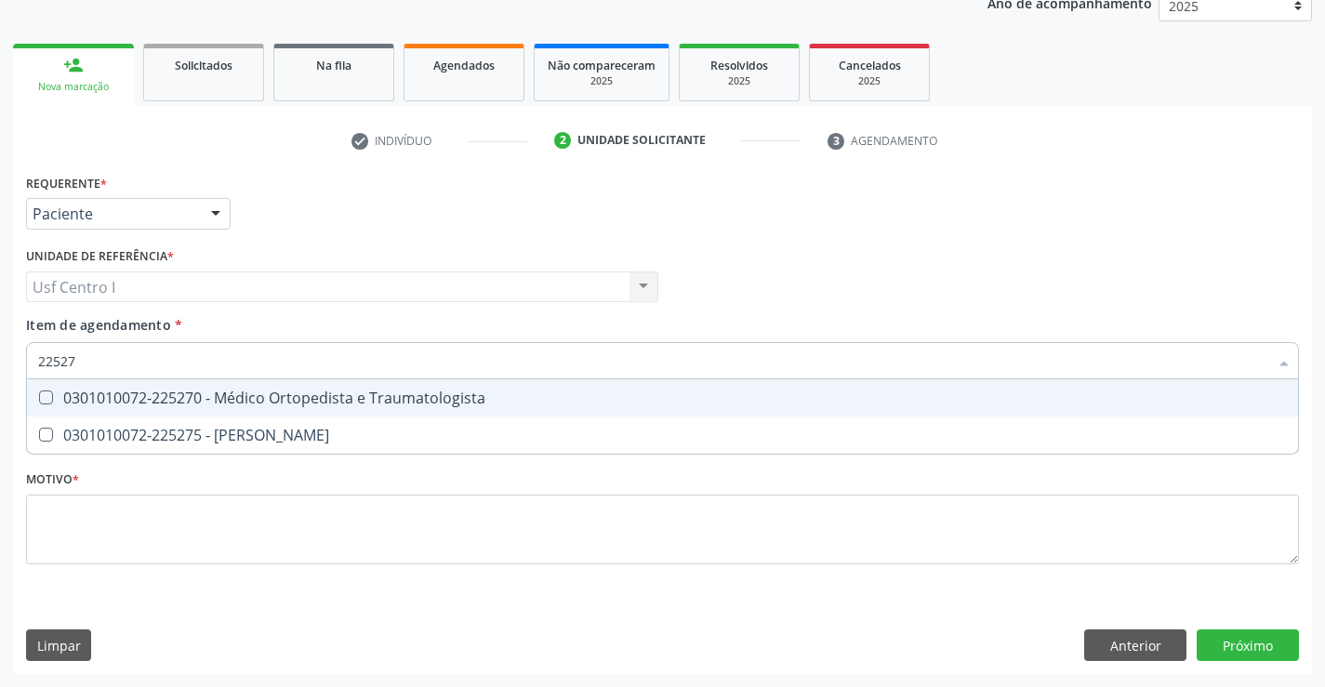
type input "225270"
drag, startPoint x: 97, startPoint y: 367, endPoint x: 0, endPoint y: 362, distance: 96.9
click at [0, 362] on div "Acompanhamento Acompanhe a situação das marcações correntes e finalizadas Relat…" at bounding box center [662, 277] width 1325 height 819
click at [48, 395] on Traumatologista at bounding box center [46, 398] width 14 height 14
click at [47, 401] on Traumatologista at bounding box center [46, 398] width 14 height 14
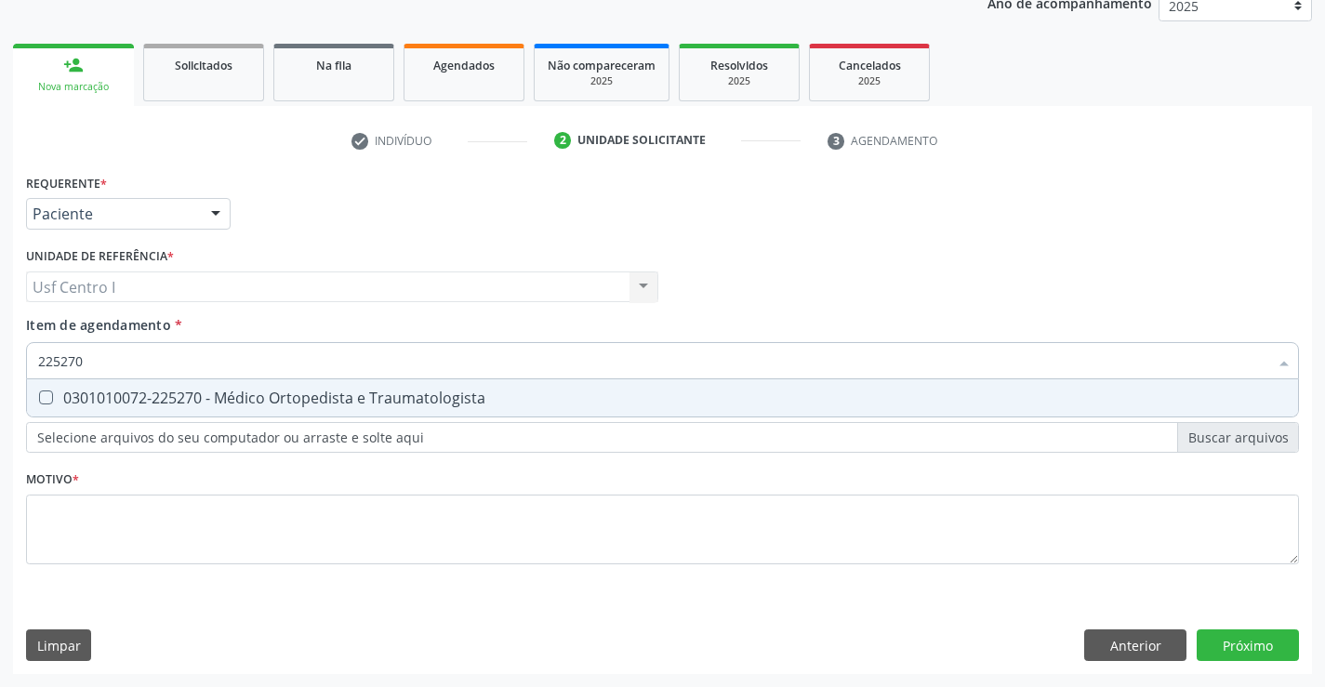
click at [51, 399] on Traumatologista at bounding box center [46, 398] width 14 height 14
click at [50, 398] on Traumatologista at bounding box center [46, 398] width 14 height 14
click at [39, 398] on Traumatologista "checkbox" at bounding box center [33, 397] width 12 height 12
checkbox Traumatologista "true"
click at [184, 542] on div "Requerente * Paciente Médico(a) Enfermeiro(a) Paciente Nenhum resultado encontr…" at bounding box center [662, 379] width 1273 height 421
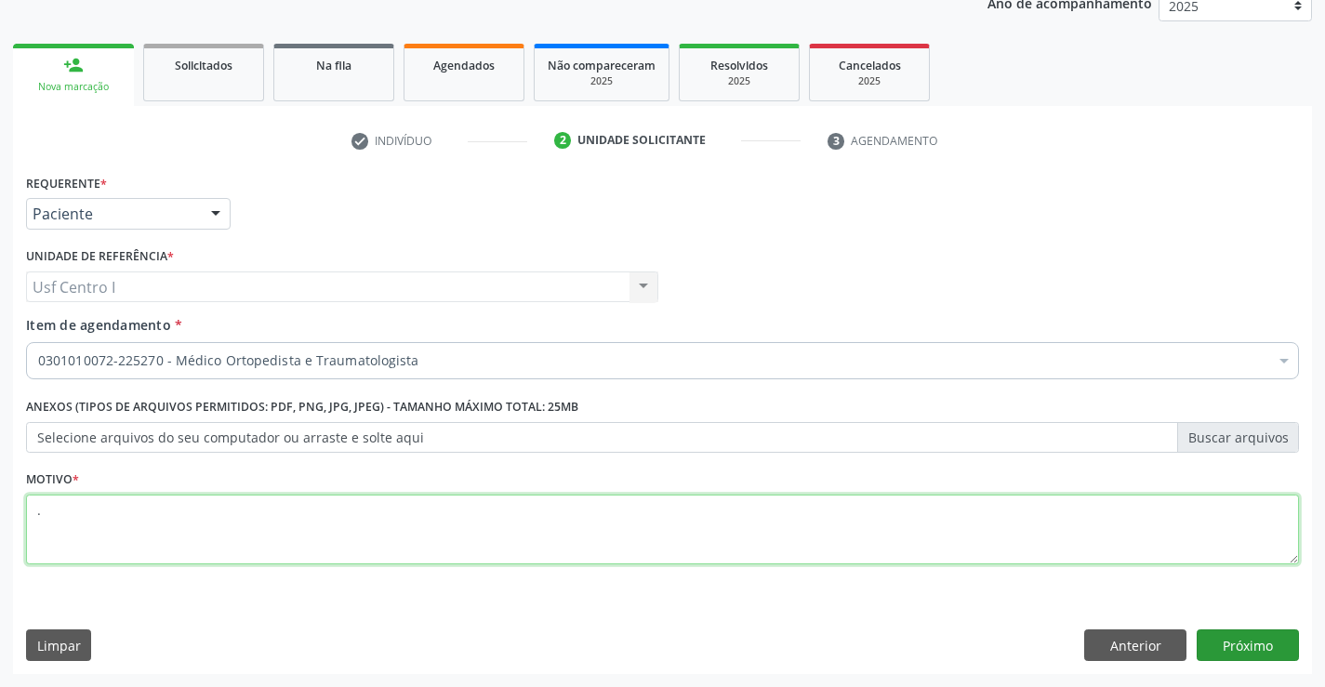
type textarea "."
click at [1261, 648] on button "Próximo" at bounding box center [1248, 646] width 102 height 32
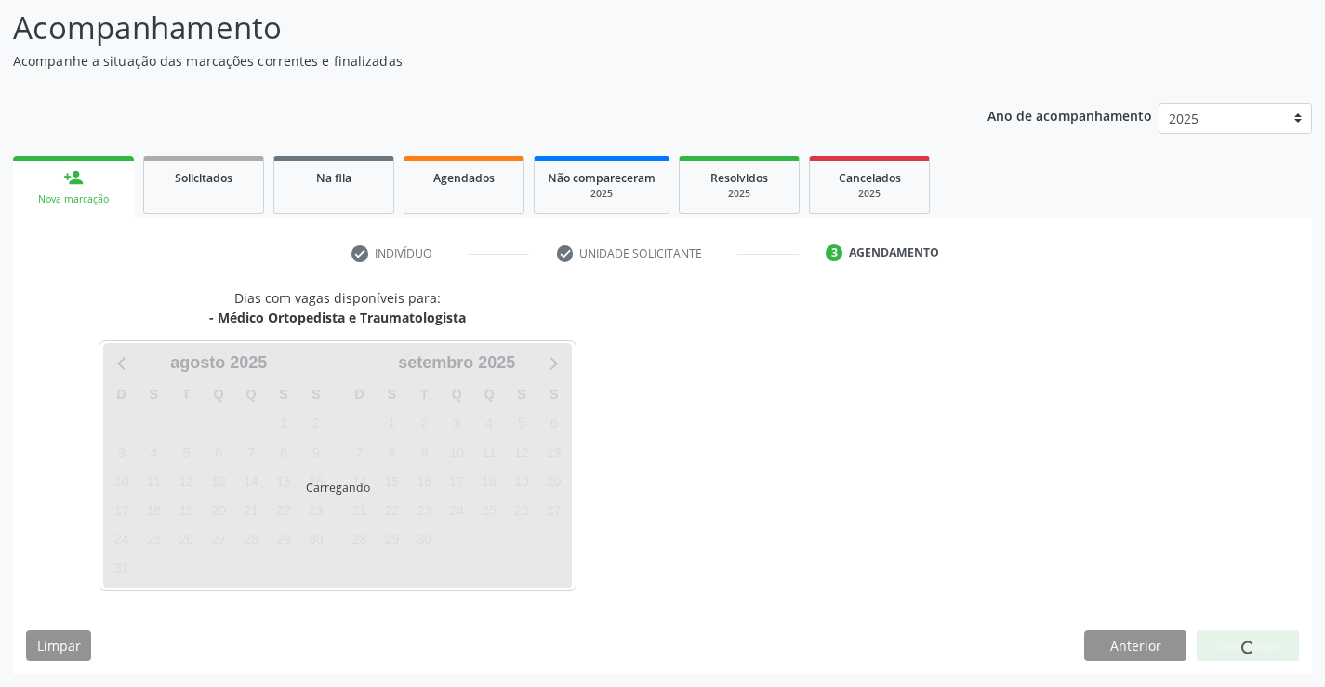
scroll to position [122, 0]
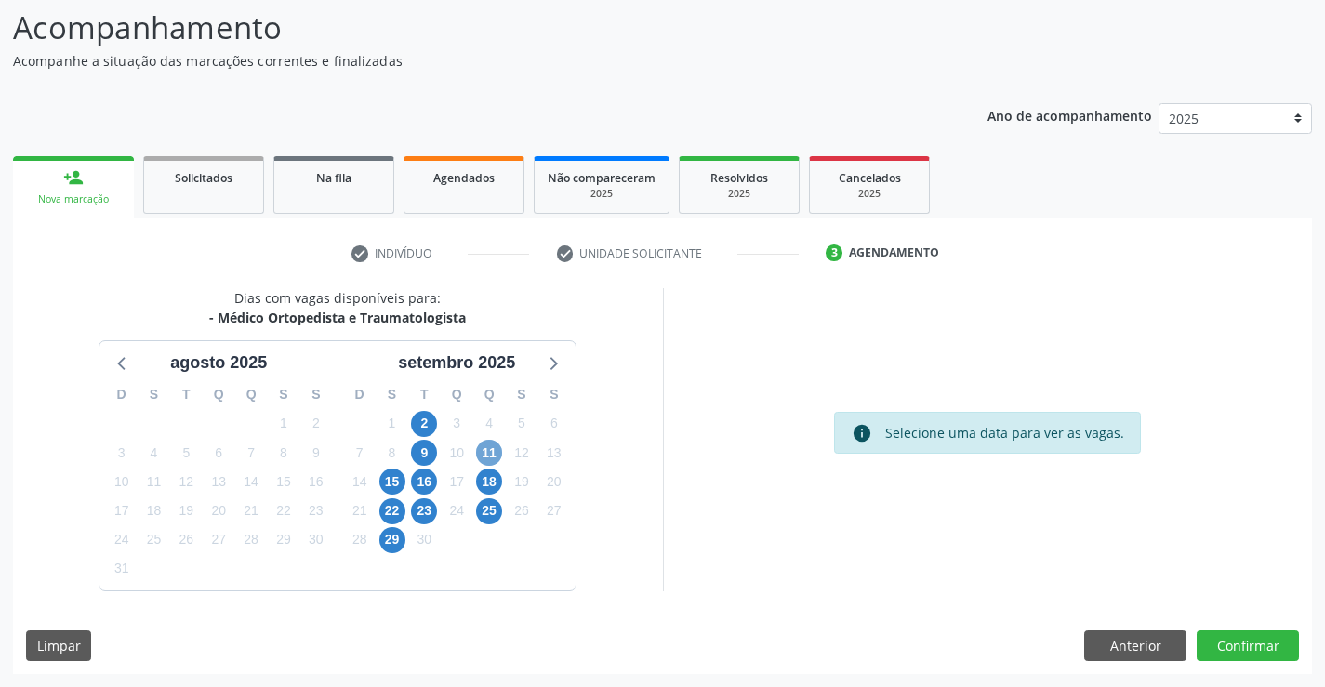
click at [477, 452] on span "11" at bounding box center [489, 453] width 26 height 26
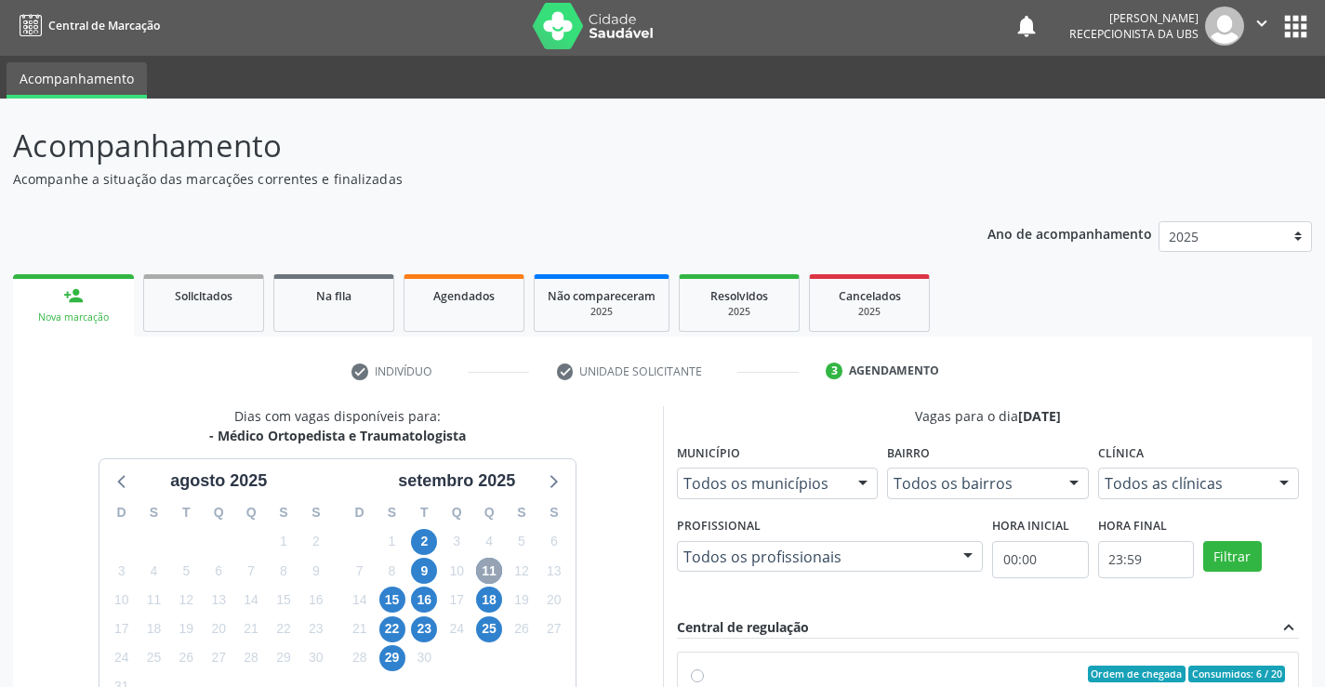
scroll to position [0, 0]
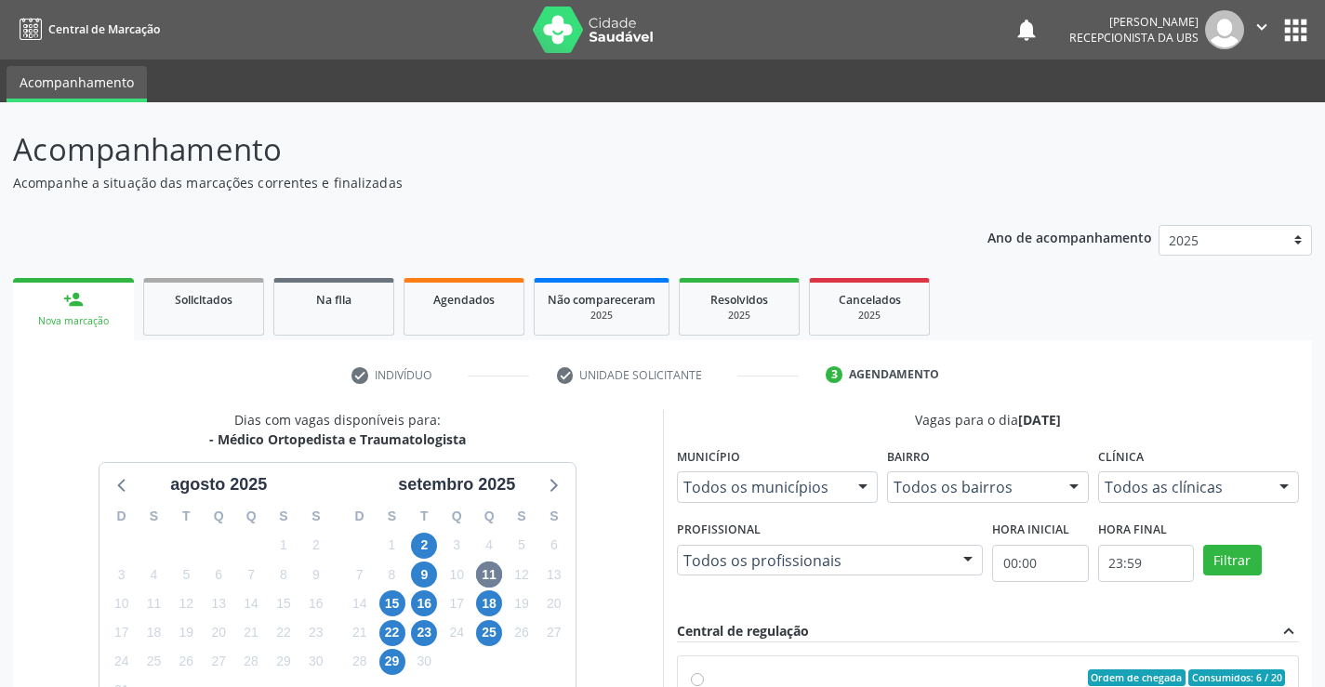
click at [69, 293] on div "person_add" at bounding box center [73, 299] width 20 height 20
click at [47, 307] on link "person_add Nova marcação" at bounding box center [73, 309] width 121 height 62
click at [48, 307] on link "person_add Nova marcação" at bounding box center [73, 309] width 121 height 62
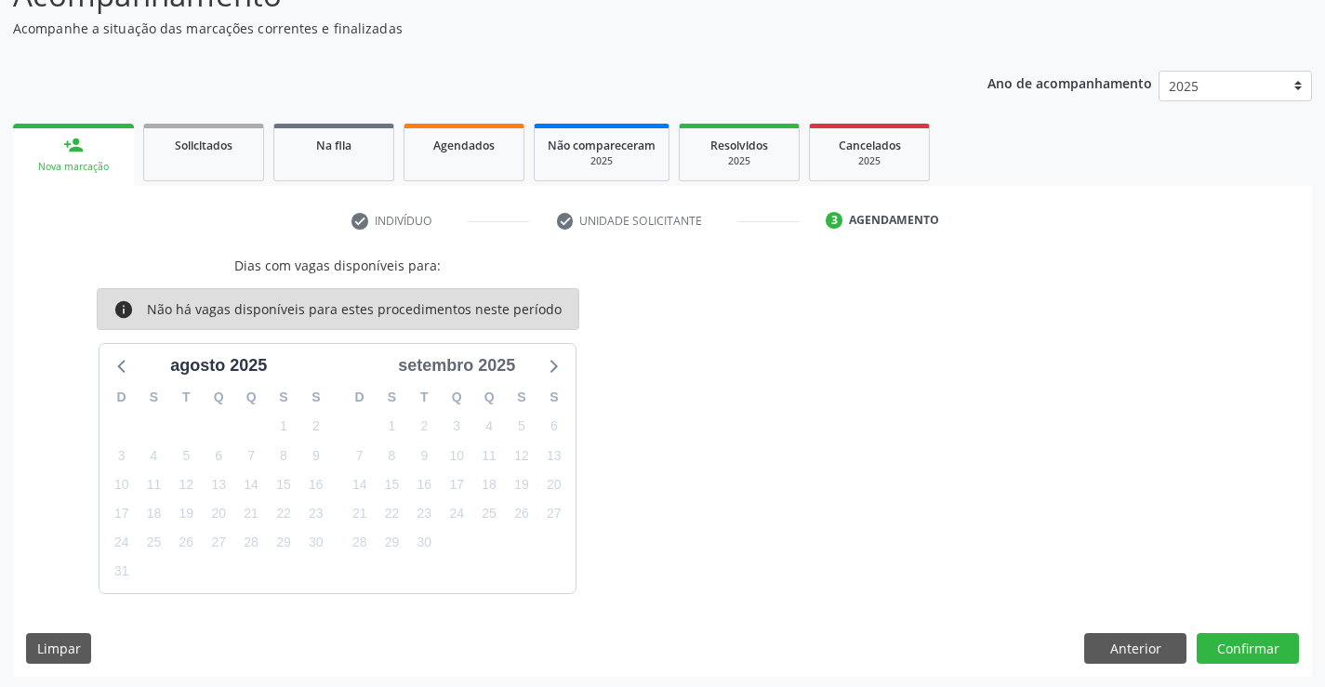
scroll to position [157, 0]
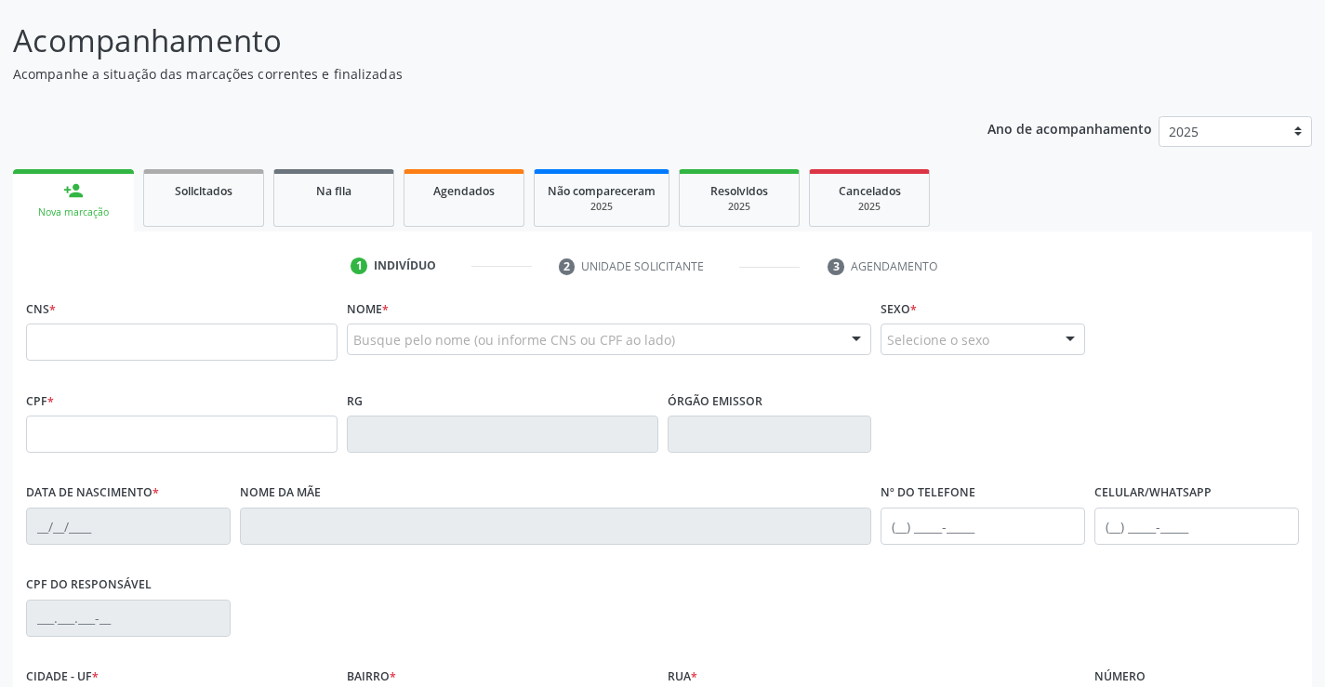
scroll to position [279, 0]
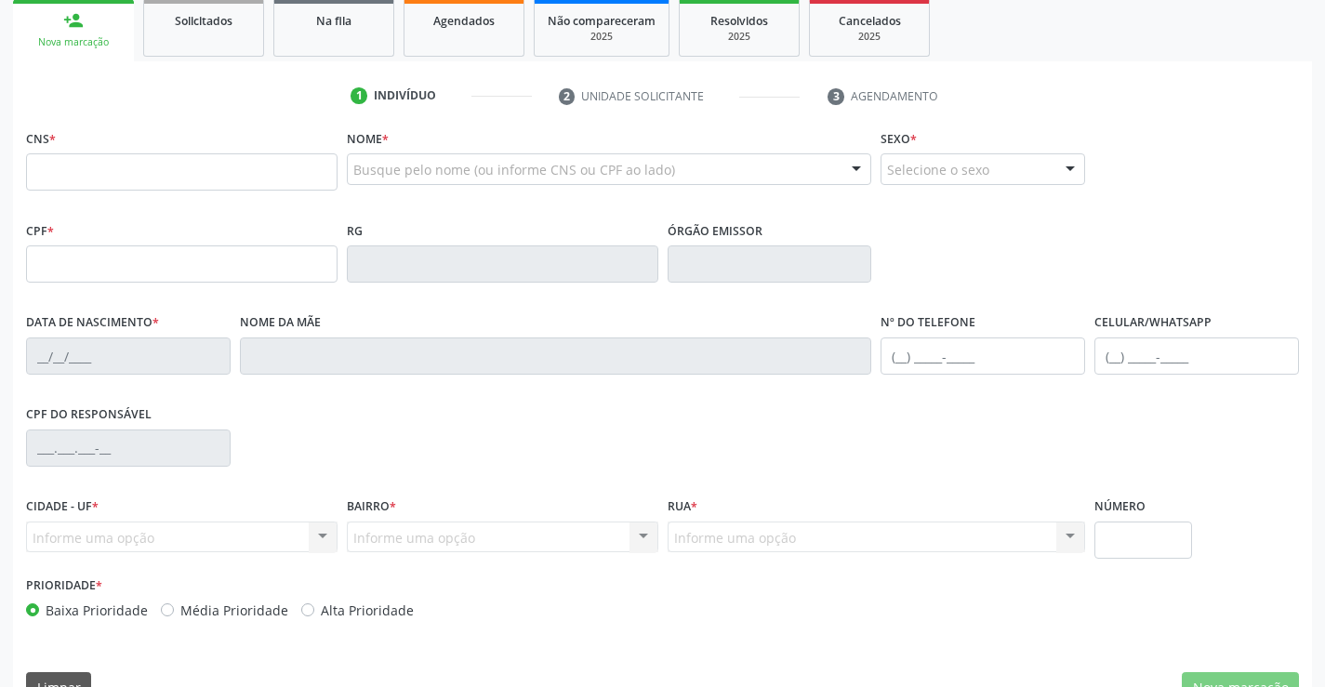
click at [82, 31] on link "person_add Nova marcação" at bounding box center [73, 30] width 121 height 62
click at [114, 194] on fieldset "CNS *" at bounding box center [182, 164] width 312 height 79
click at [116, 169] on input "text" at bounding box center [182, 171] width 312 height 37
type input "700 2014 3313 1423"
type input "10/02/1971"
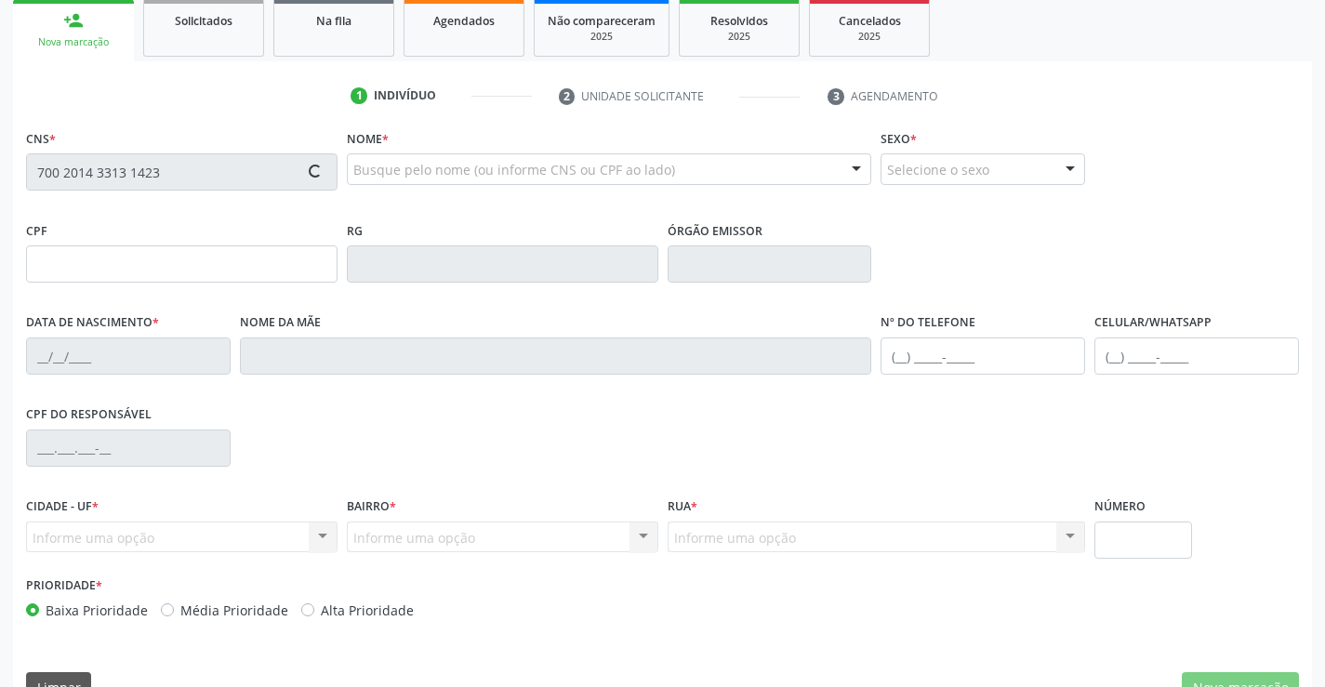
type input "Antonia Maria de Oliveira"
type input "(87) 99967-5057"
type input "507"
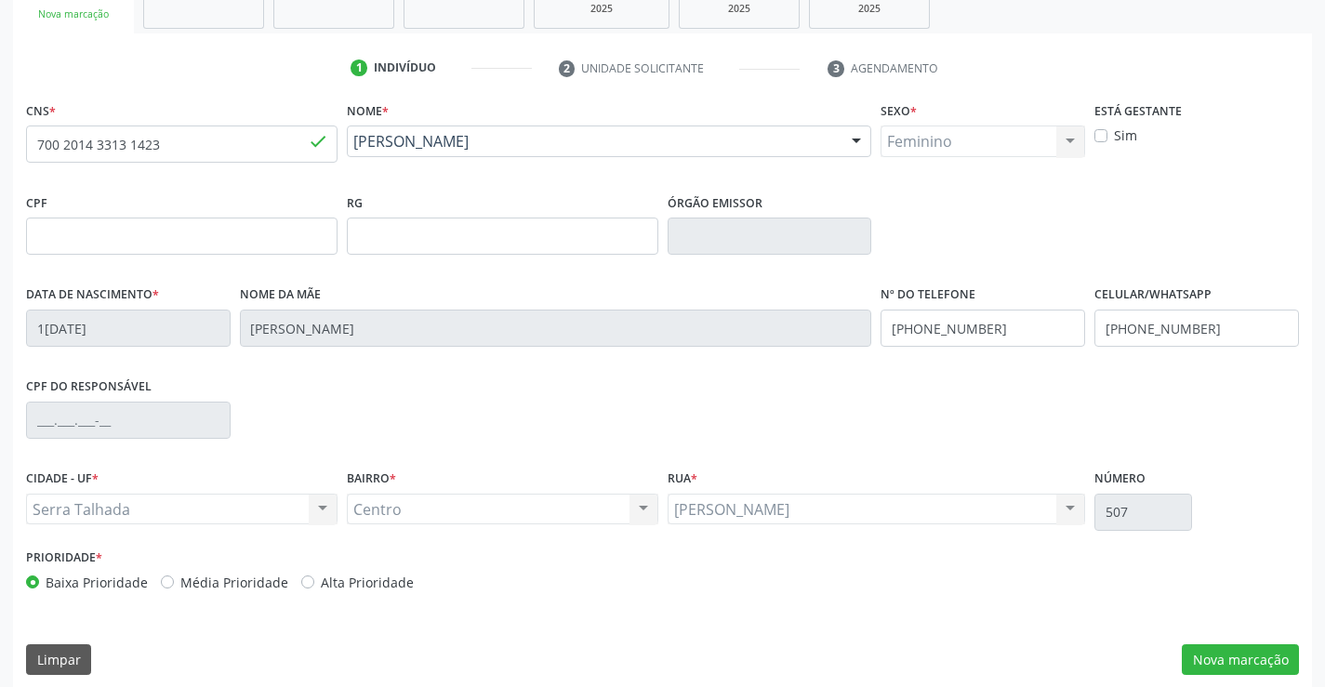
scroll to position [321, 0]
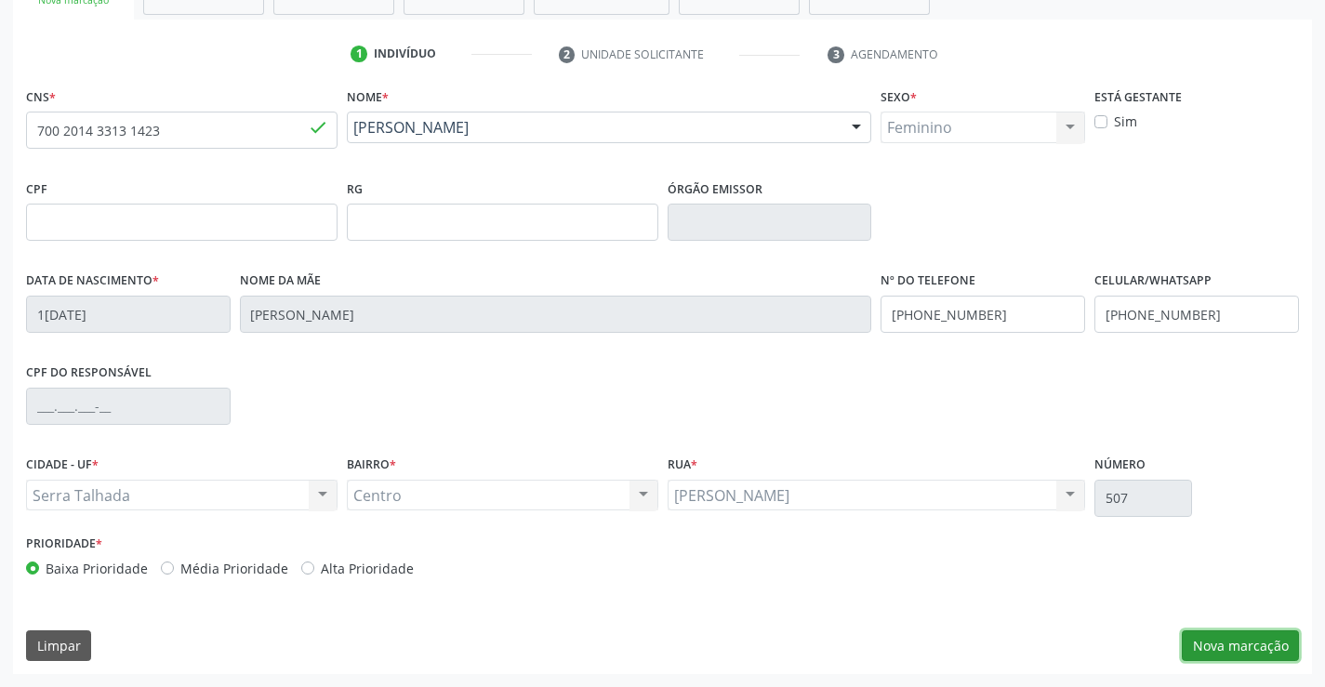
click at [1246, 635] on button "Nova marcação" at bounding box center [1240, 646] width 117 height 32
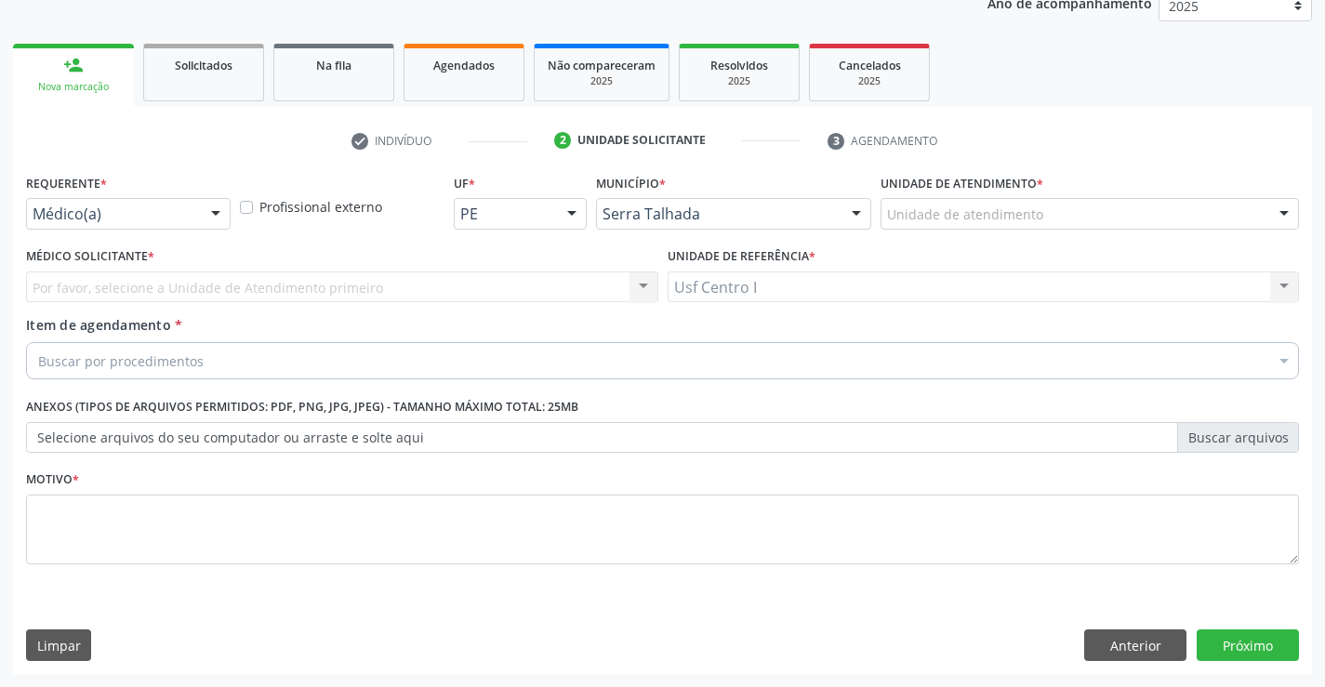
scroll to position [234, 0]
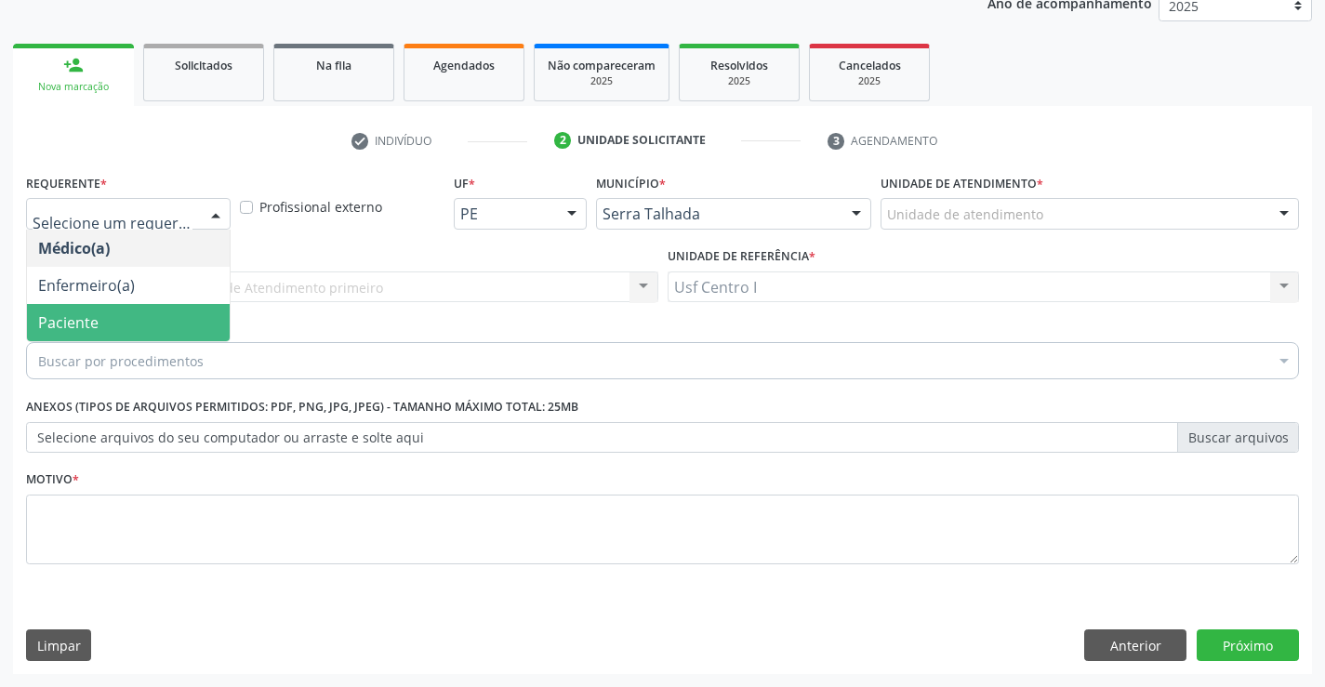
click at [88, 315] on span "Paciente" at bounding box center [68, 322] width 60 height 20
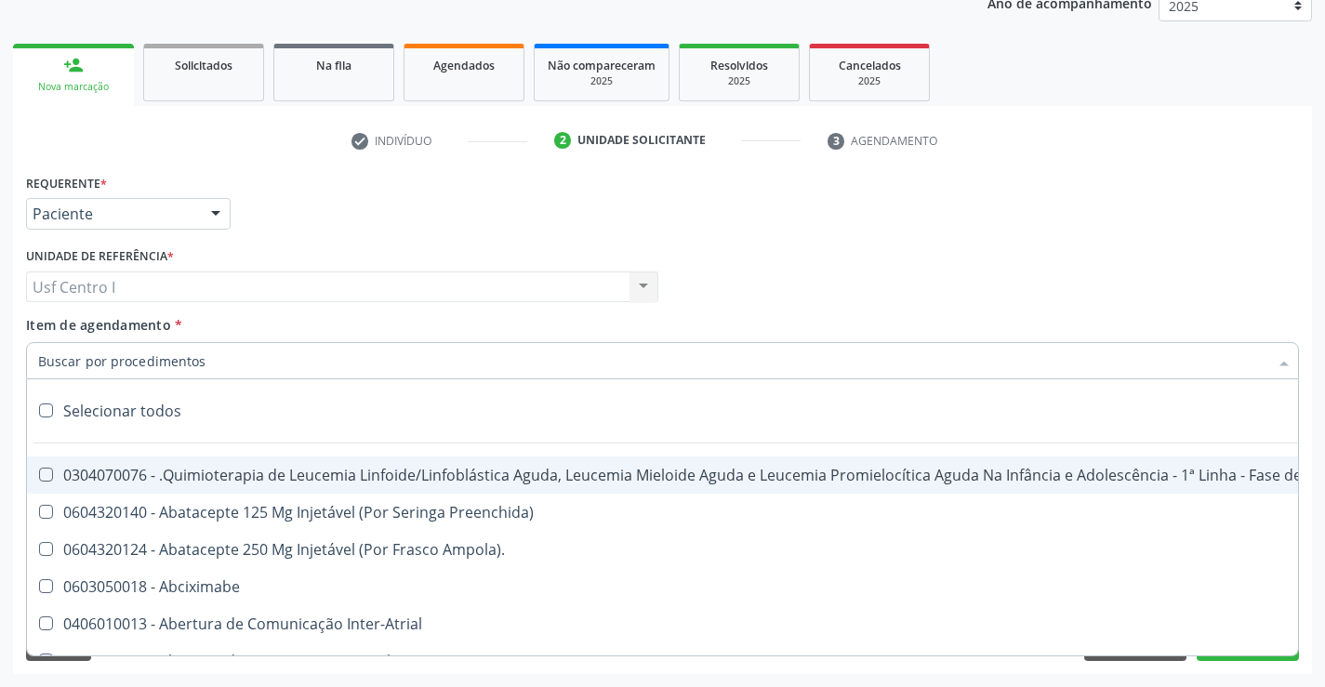
paste input "225270"
type input "225270"
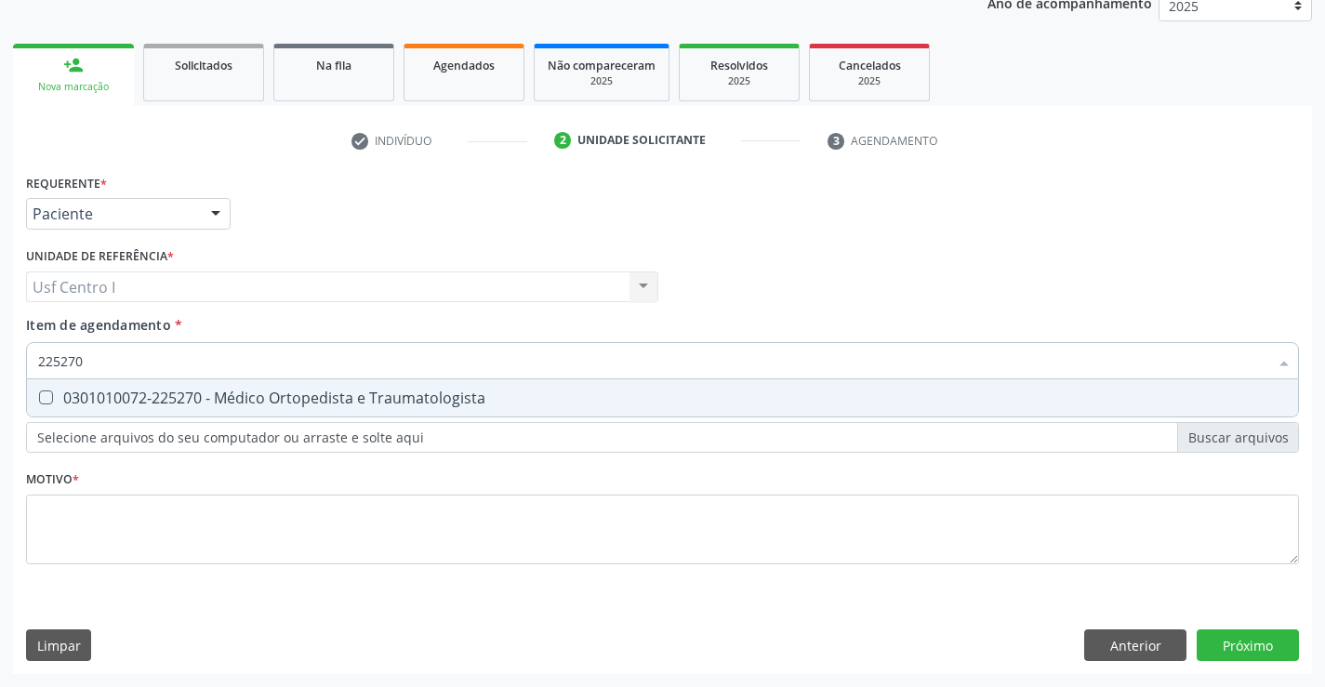
click at [48, 396] on Traumatologista at bounding box center [46, 398] width 14 height 14
click at [39, 396] on Traumatologista "checkbox" at bounding box center [33, 397] width 12 height 12
checkbox Traumatologista "true"
click at [110, 524] on div "Requerente * Paciente Médico(a) Enfermeiro(a) Paciente Nenhum resultado encontr…" at bounding box center [662, 379] width 1273 height 421
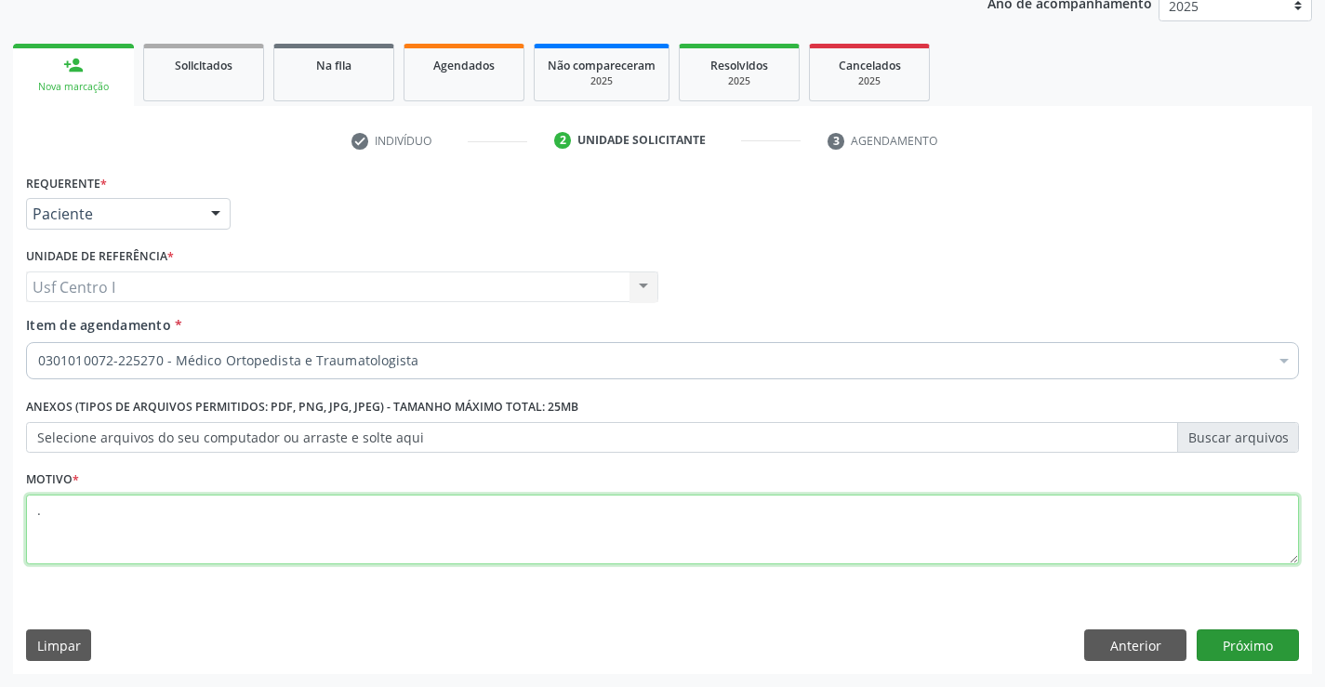
type textarea "."
click at [1217, 651] on button "Próximo" at bounding box center [1248, 646] width 102 height 32
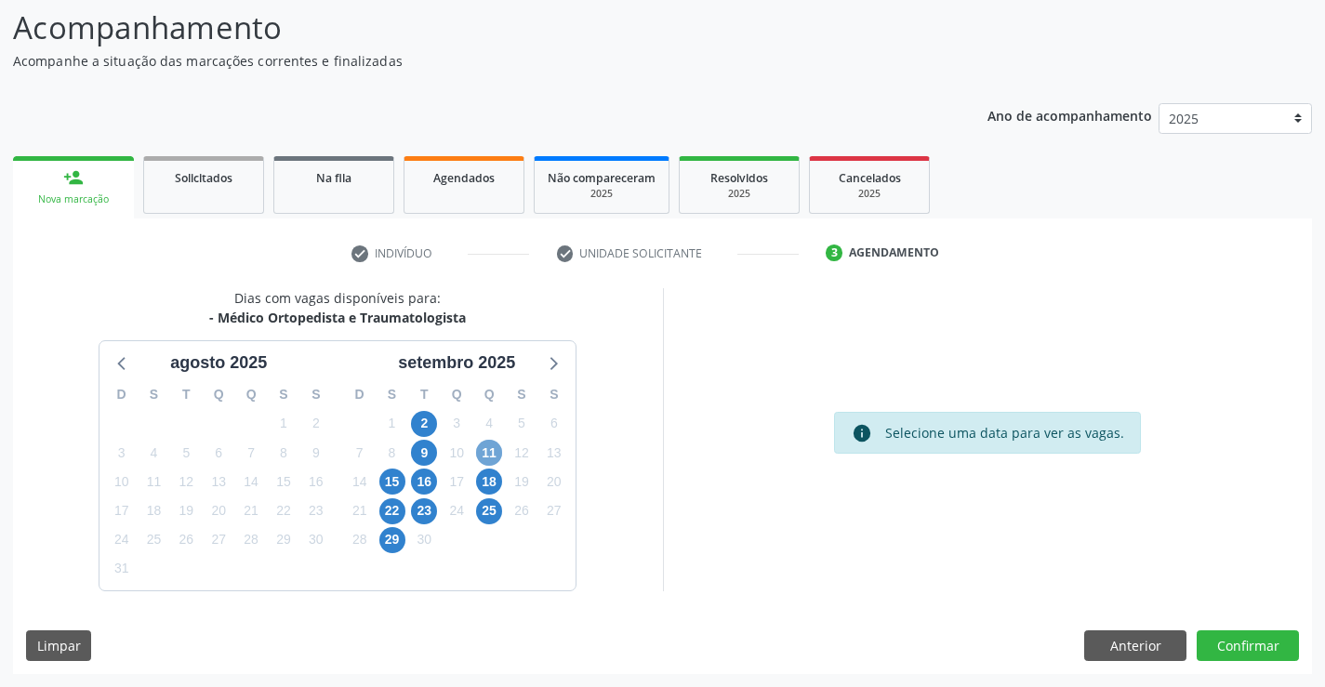
click at [486, 448] on span "11" at bounding box center [489, 453] width 26 height 26
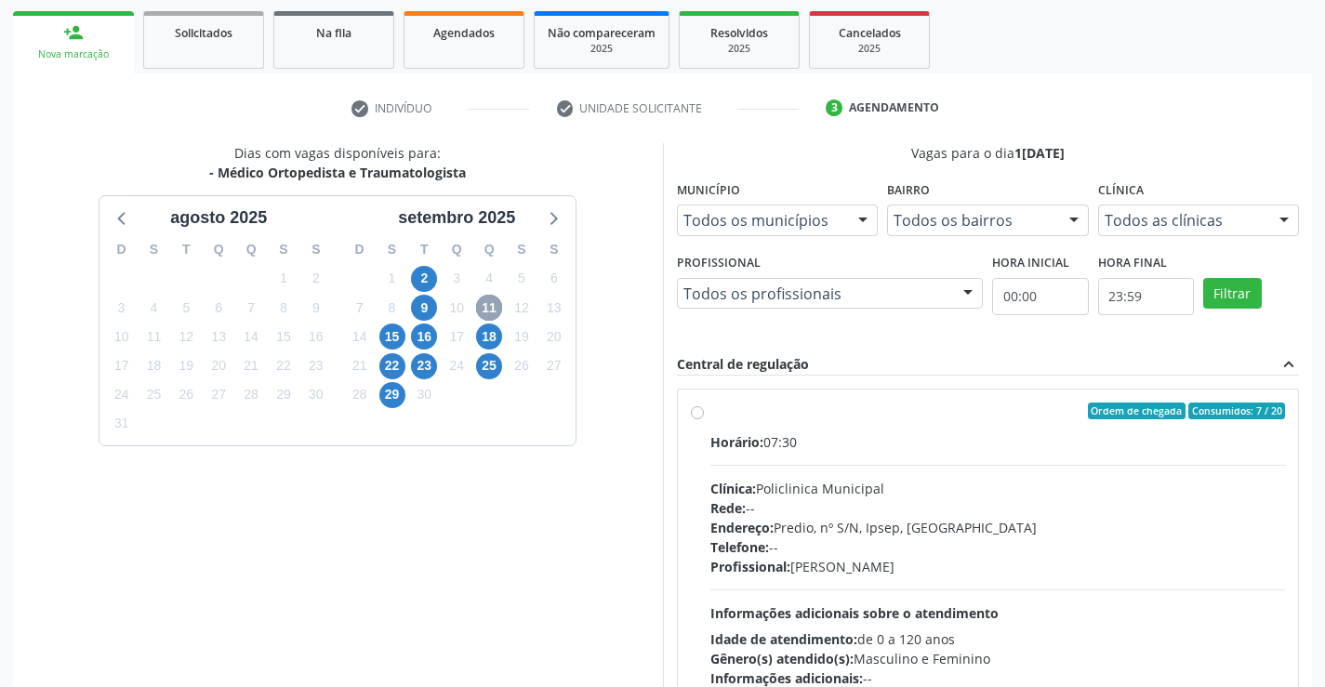
scroll to position [391, 0]
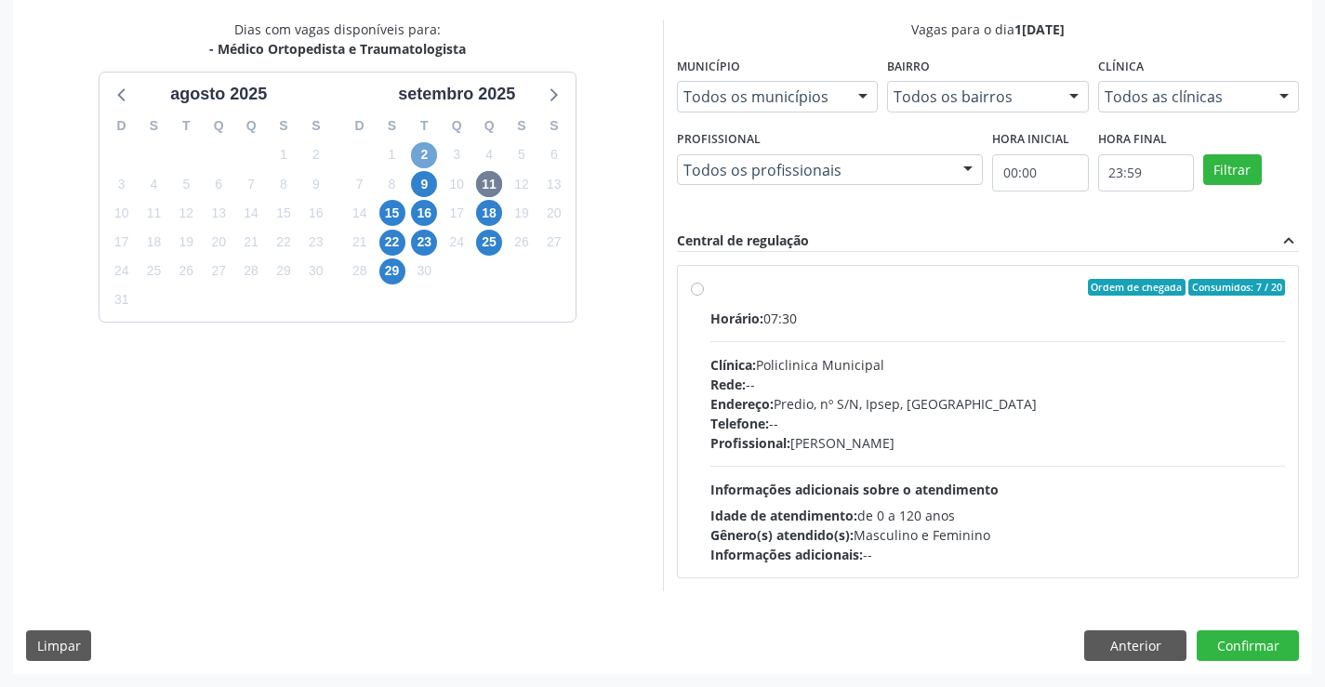
click at [435, 149] on span "2" at bounding box center [424, 155] width 26 height 26
click at [429, 179] on span "9" at bounding box center [424, 184] width 26 height 26
click at [415, 213] on span "16" at bounding box center [424, 213] width 26 height 26
click at [391, 215] on span "15" at bounding box center [392, 213] width 26 height 26
click at [423, 208] on span "16" at bounding box center [424, 213] width 26 height 26
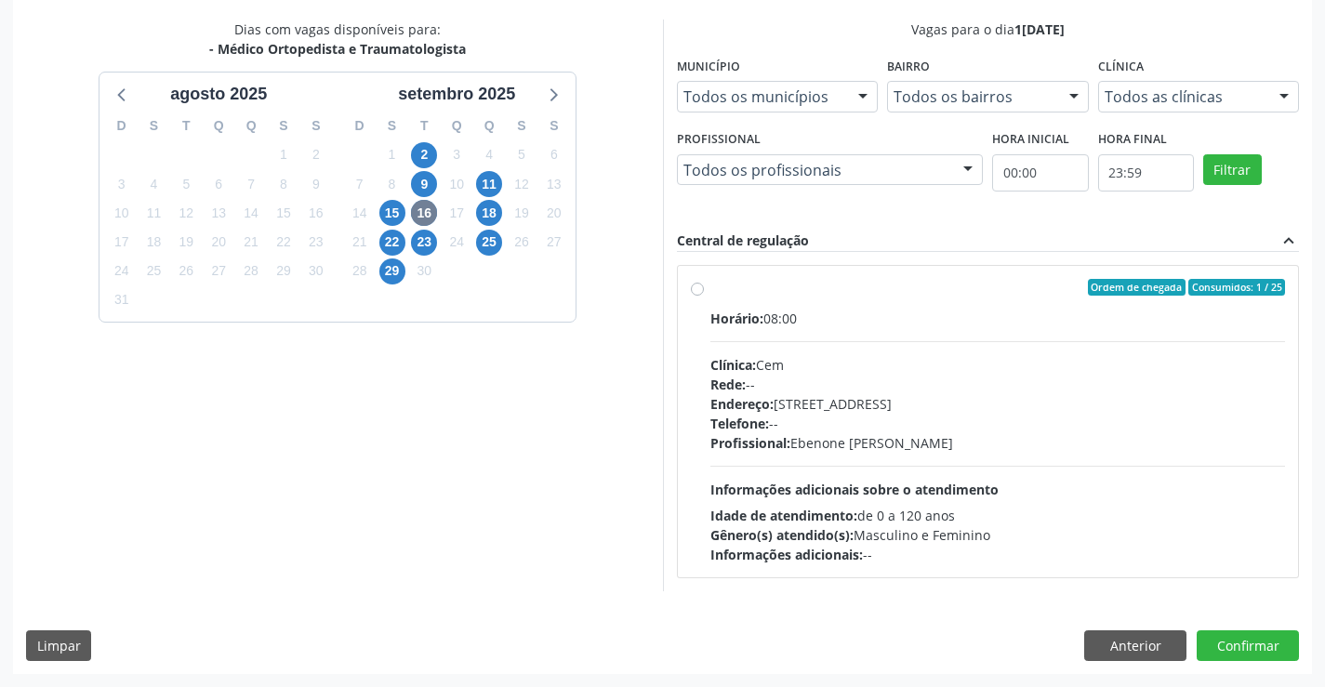
click at [710, 286] on label "Ordem de chegada Consumidos: 1 / 25 Horário: 08:00 Clínica: Cem Rede: -- Endere…" at bounding box center [998, 421] width 576 height 285
click at [696, 286] on input "Ordem de chegada Consumidos: 1 / 25 Horário: 08:00 Clínica: Cem Rede: -- Endere…" at bounding box center [697, 287] width 13 height 17
radio input "true"
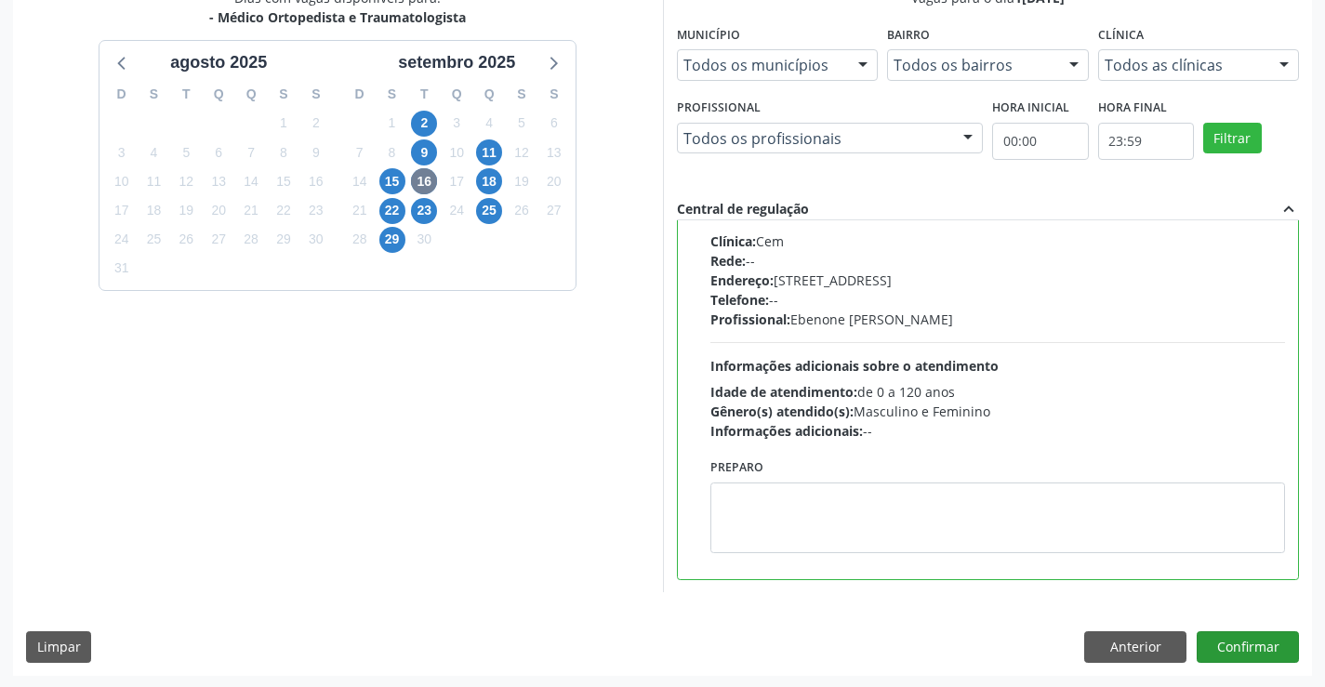
scroll to position [424, 0]
click at [1249, 643] on button "Confirmar" at bounding box center [1248, 646] width 102 height 32
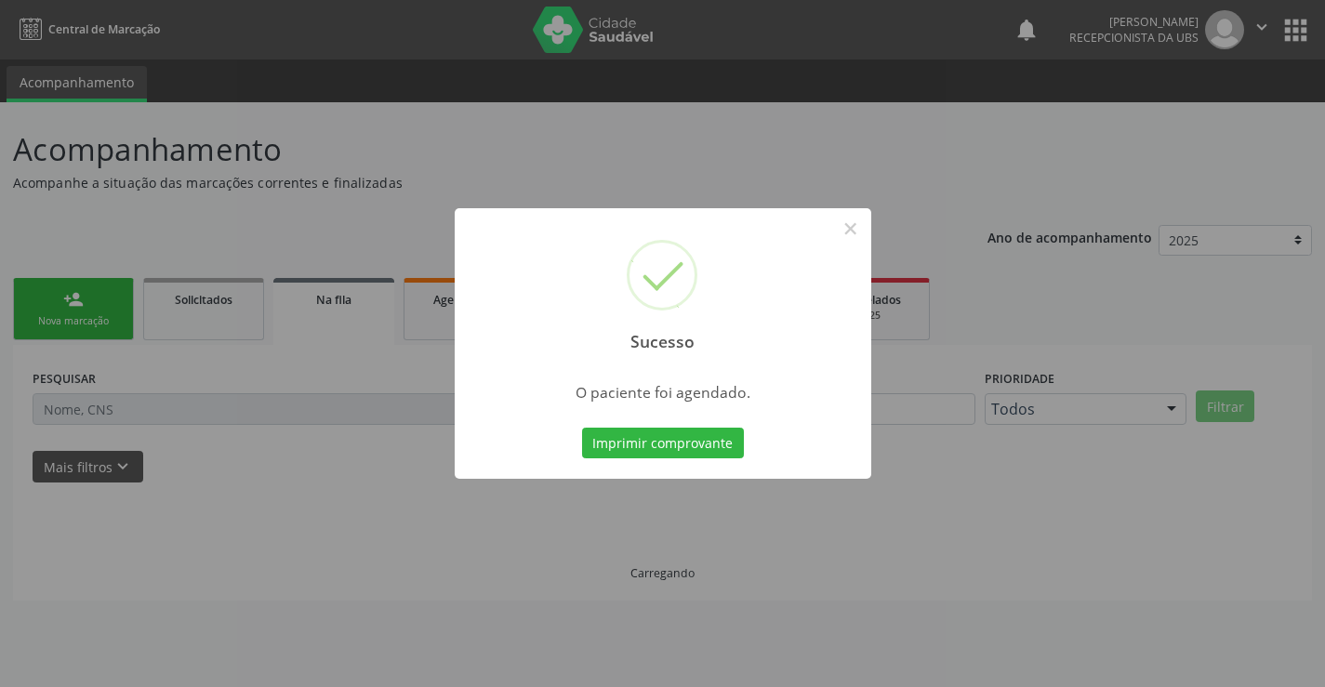
scroll to position [0, 0]
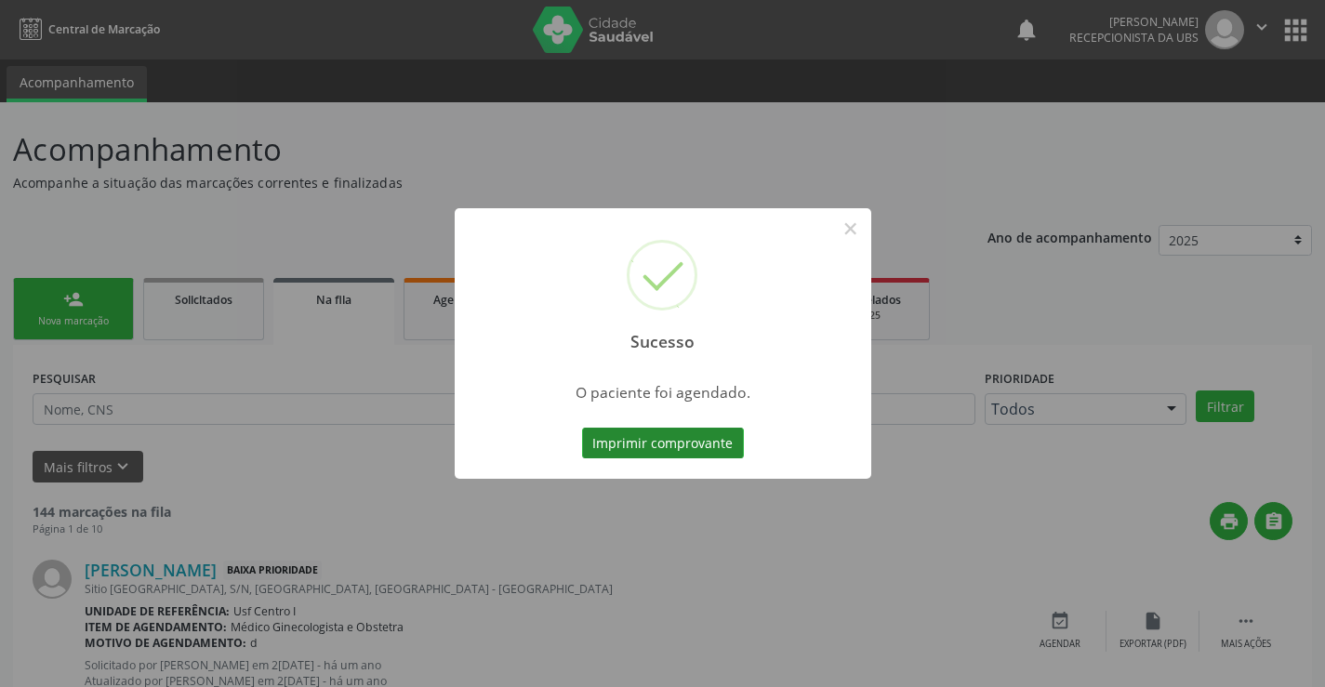
click at [666, 443] on button "Imprimir comprovante" at bounding box center [663, 444] width 162 height 32
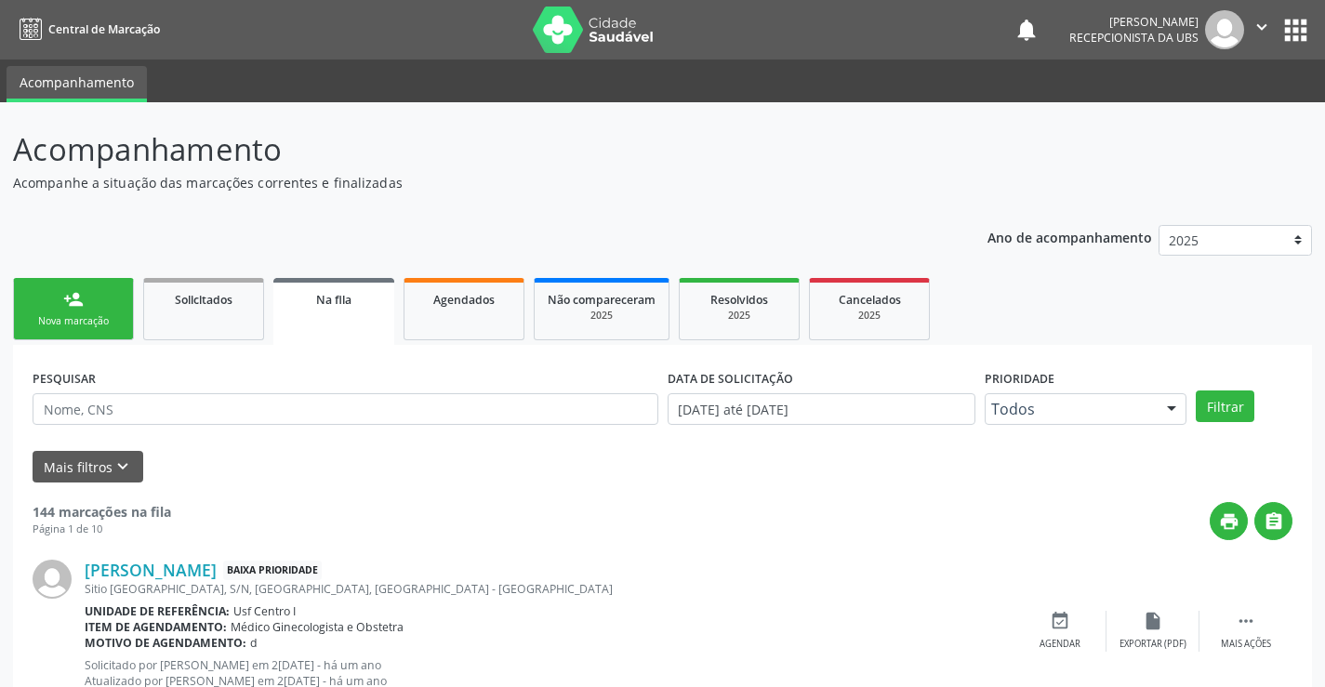
click at [62, 323] on div "Nova marcação" at bounding box center [73, 321] width 93 height 14
click at [81, 296] on div "person_add" at bounding box center [73, 299] width 20 height 20
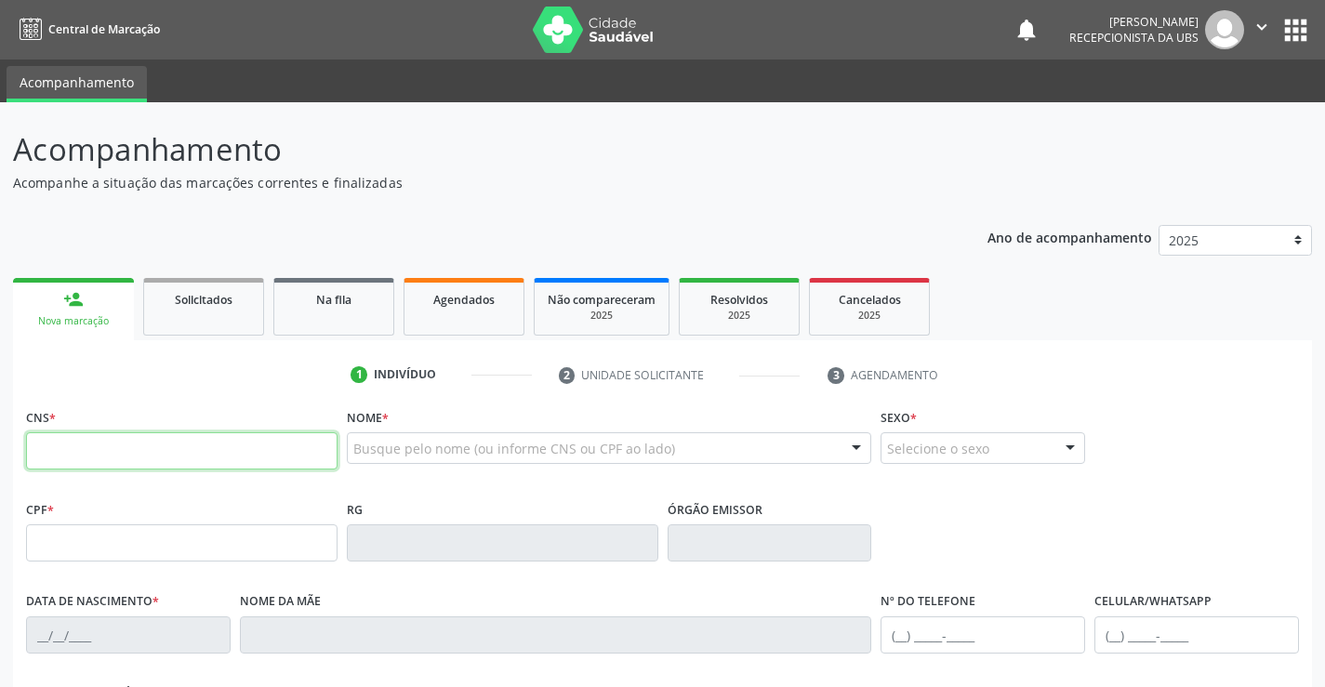
click at [84, 464] on input "text" at bounding box center [182, 450] width 312 height 37
click at [81, 445] on input "text" at bounding box center [182, 450] width 312 height 37
paste input "898 0014 2723 7206"
type input "898 0014 2723 7206"
type input "26/09/1986"
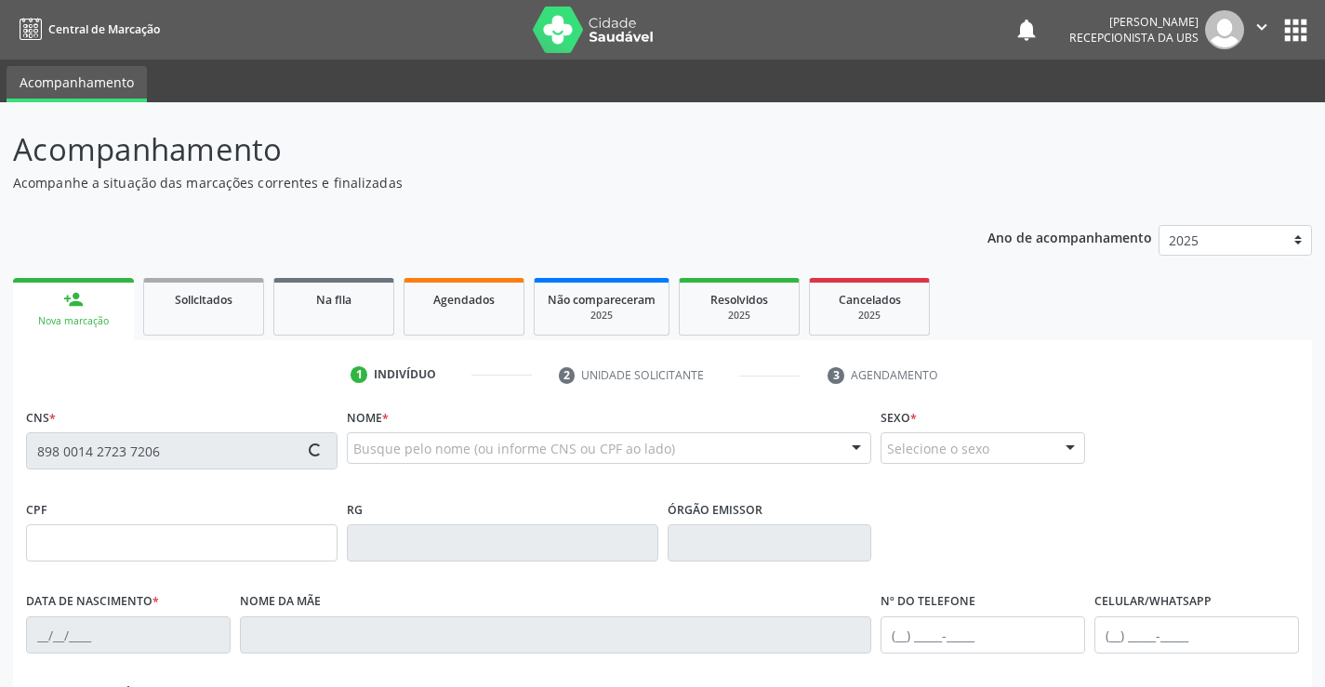
type input "Maria de Loudes Fdos Santos"
type input "[PHONE_NUMBER]"
type input "191"
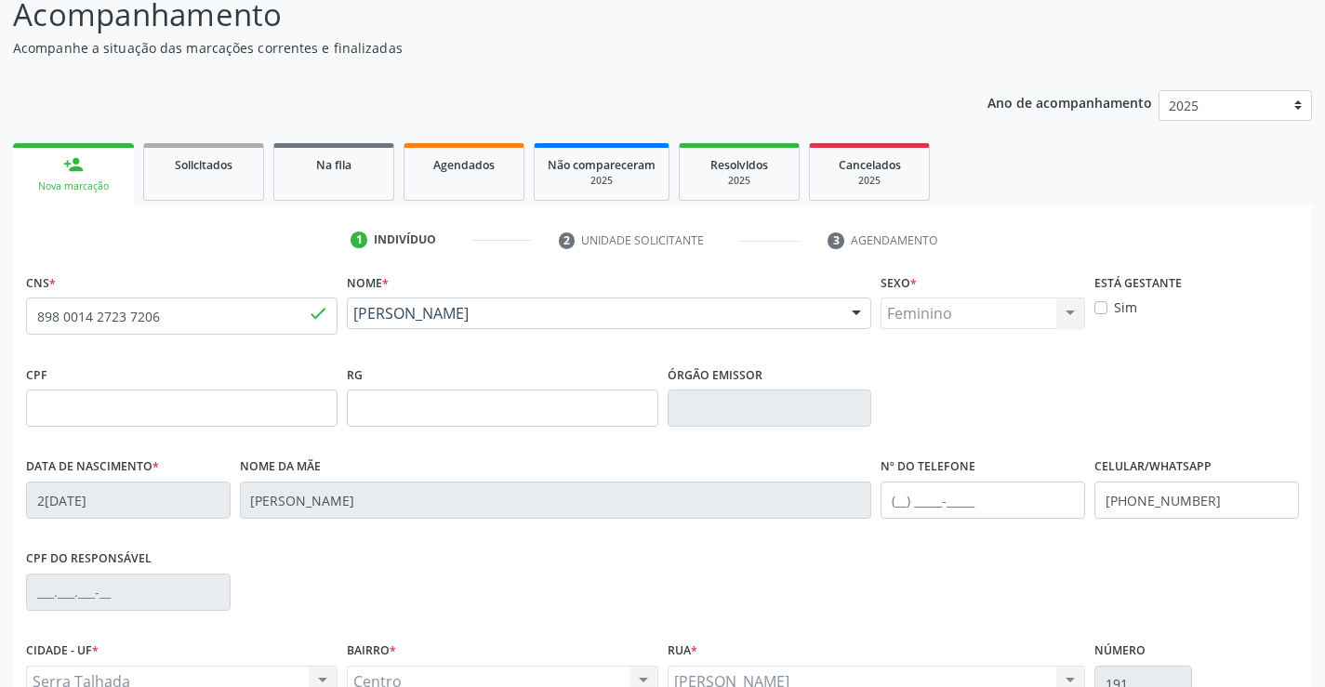
scroll to position [321, 0]
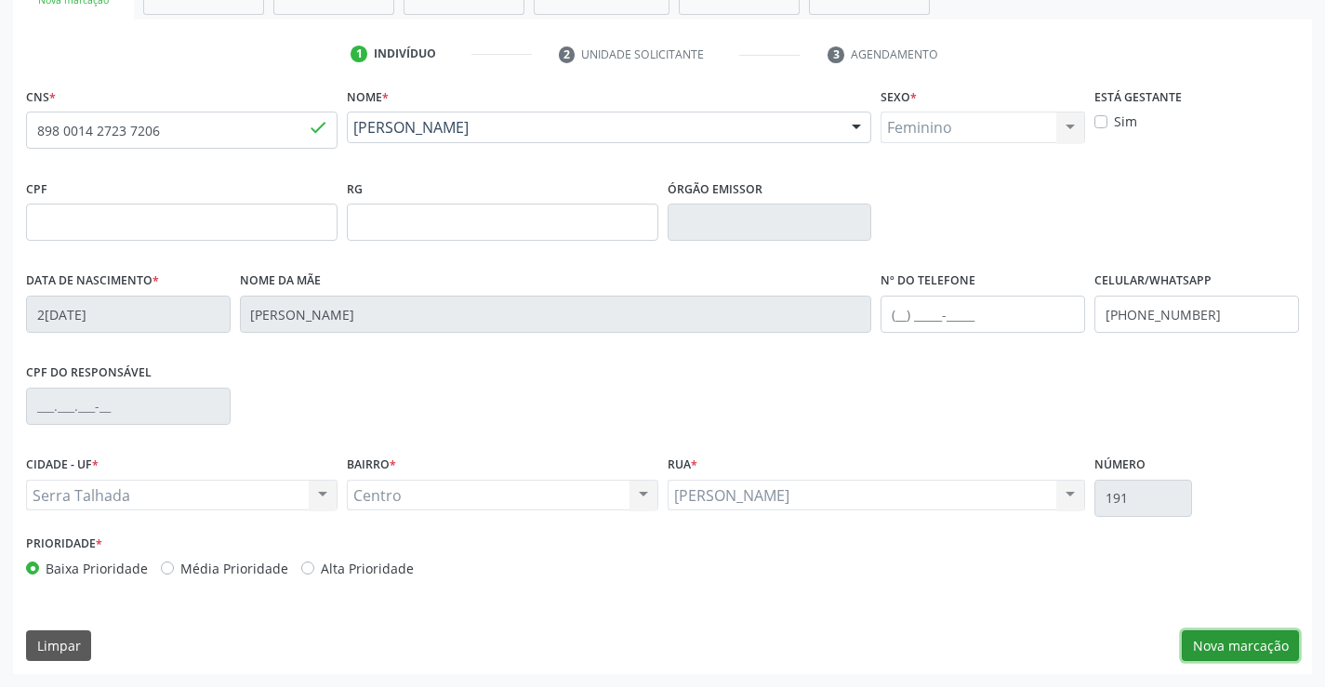
click at [1230, 632] on button "Nova marcação" at bounding box center [1240, 646] width 117 height 32
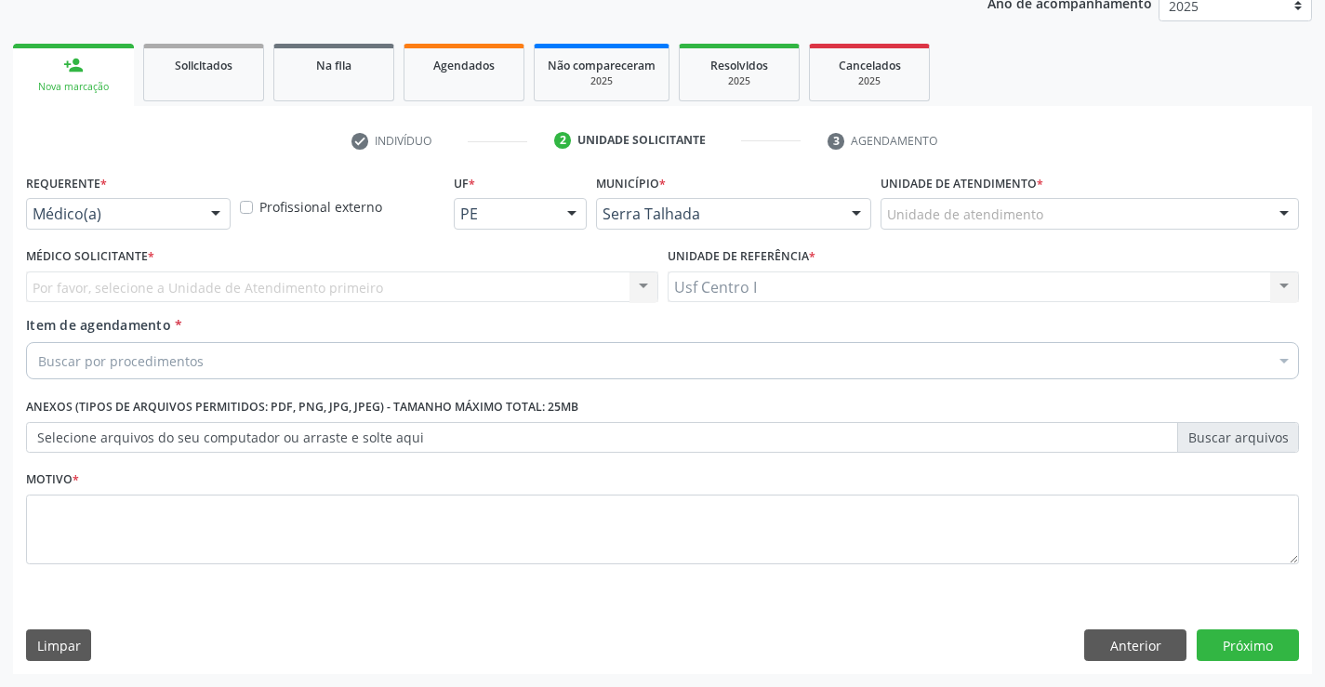
scroll to position [234, 0]
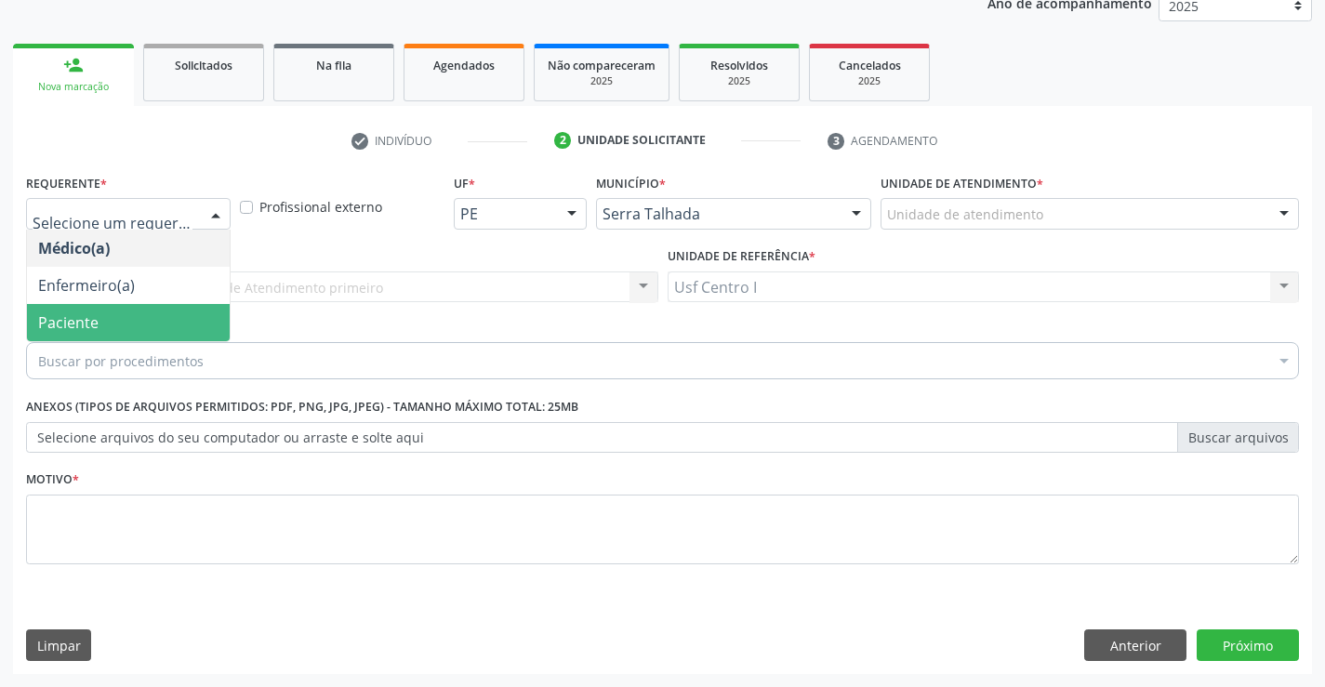
click at [129, 311] on span "Paciente" at bounding box center [128, 322] width 203 height 37
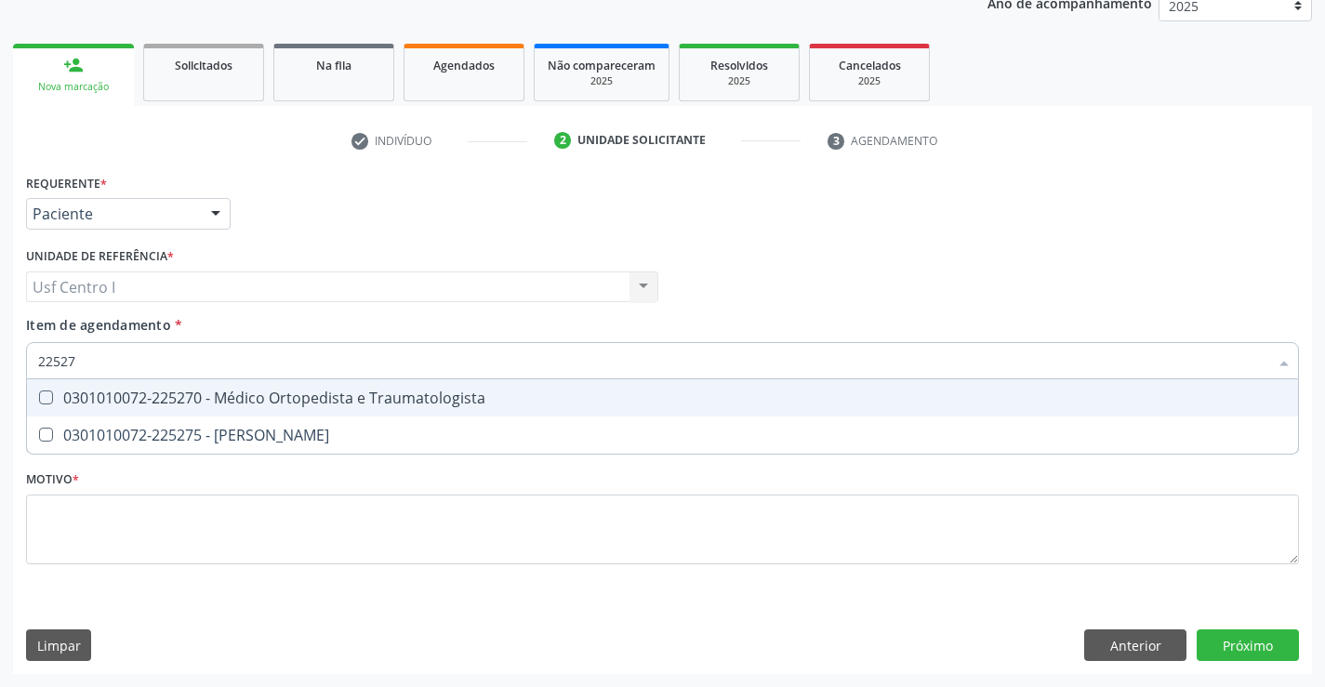
type input "225270"
click at [52, 392] on Traumatologista at bounding box center [46, 398] width 14 height 14
click at [39, 392] on Traumatologista "checkbox" at bounding box center [33, 397] width 12 height 12
checkbox Traumatologista "true"
click at [1221, 628] on div "Requerente * Paciente Médico(a) Enfermeiro(a) Paciente Nenhum resultado encontr…" at bounding box center [662, 421] width 1299 height 505
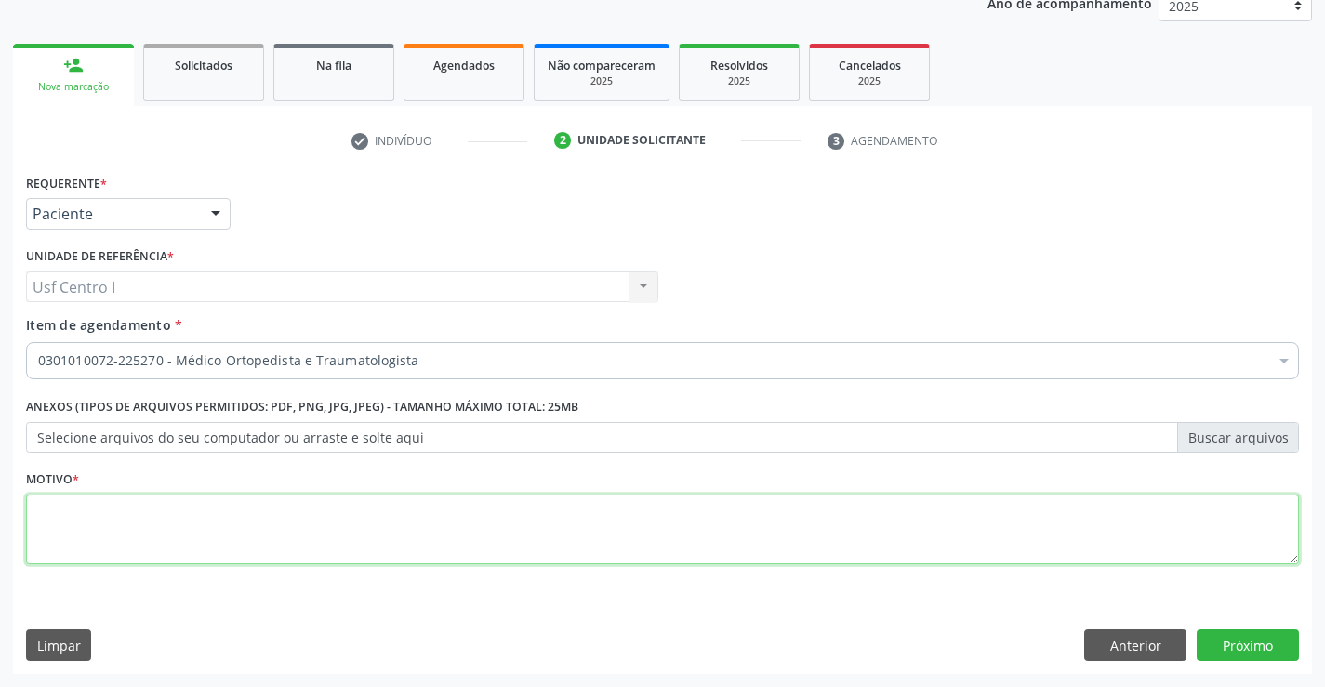
click at [115, 532] on textarea at bounding box center [662, 530] width 1273 height 71
type textarea "."
click at [1302, 661] on div "Requerente * Paciente Médico(a) Enfermeiro(a) Paciente Nenhum resultado encontr…" at bounding box center [662, 421] width 1299 height 505
click at [1264, 641] on button "Próximo" at bounding box center [1248, 646] width 102 height 32
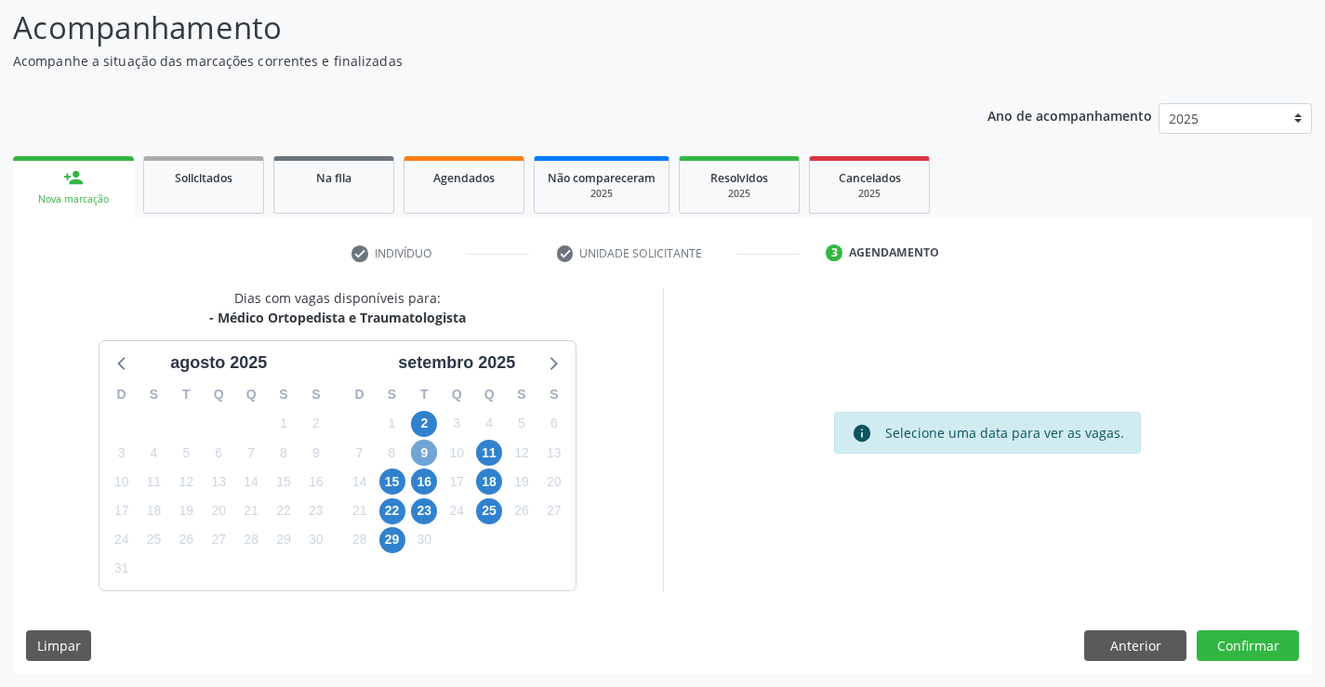
click at [427, 444] on span "9" at bounding box center [424, 453] width 26 height 26
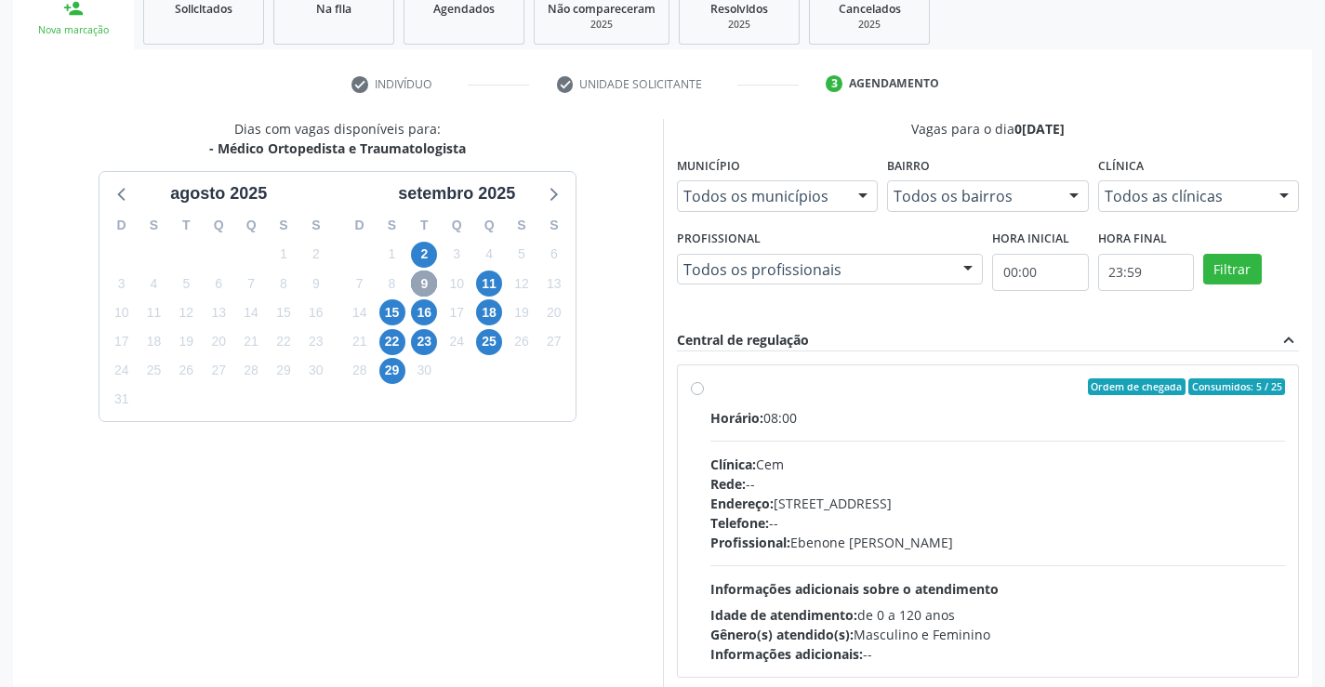
scroll to position [391, 0]
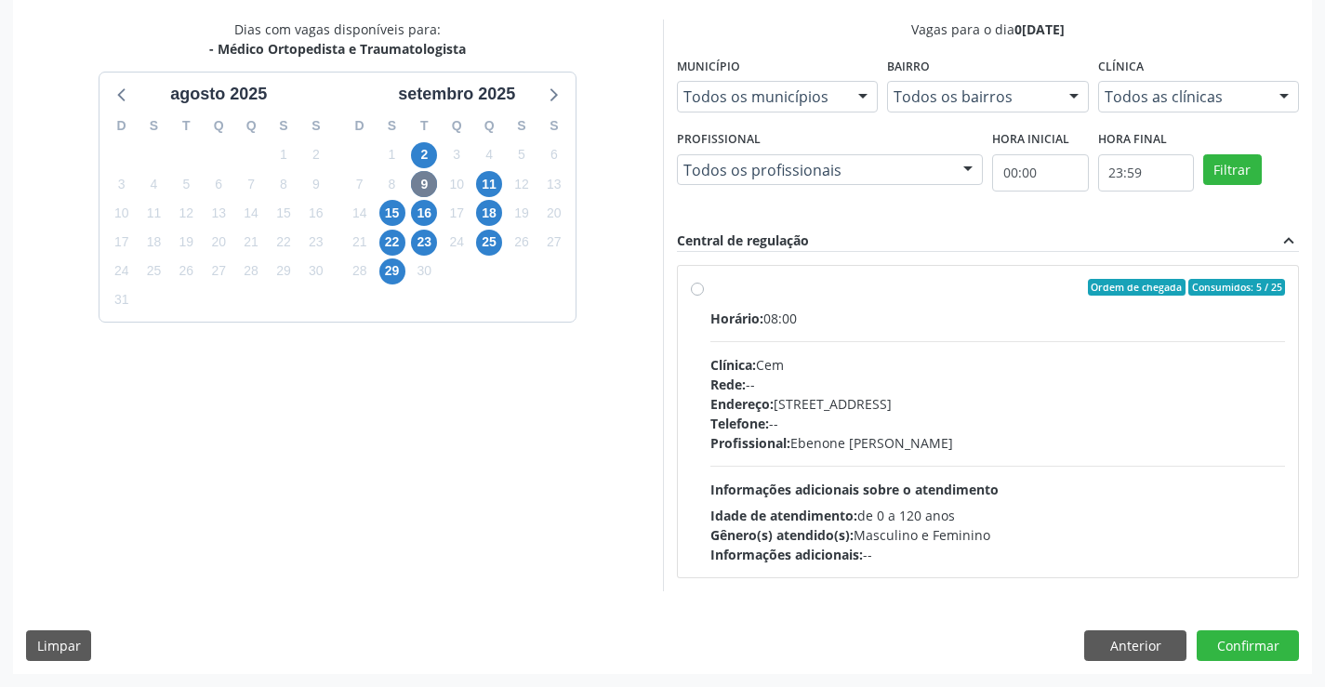
click at [710, 285] on label "Ordem de chegada Consumidos: 5 / 25 Horário: 08:00 Clínica: Cem Rede: -- Endere…" at bounding box center [998, 421] width 576 height 285
click at [698, 285] on input "Ordem de chegada Consumidos: 5 / 25 Horário: 08:00 Clínica: Cem Rede: -- Endere…" at bounding box center [697, 287] width 13 height 17
radio input "true"
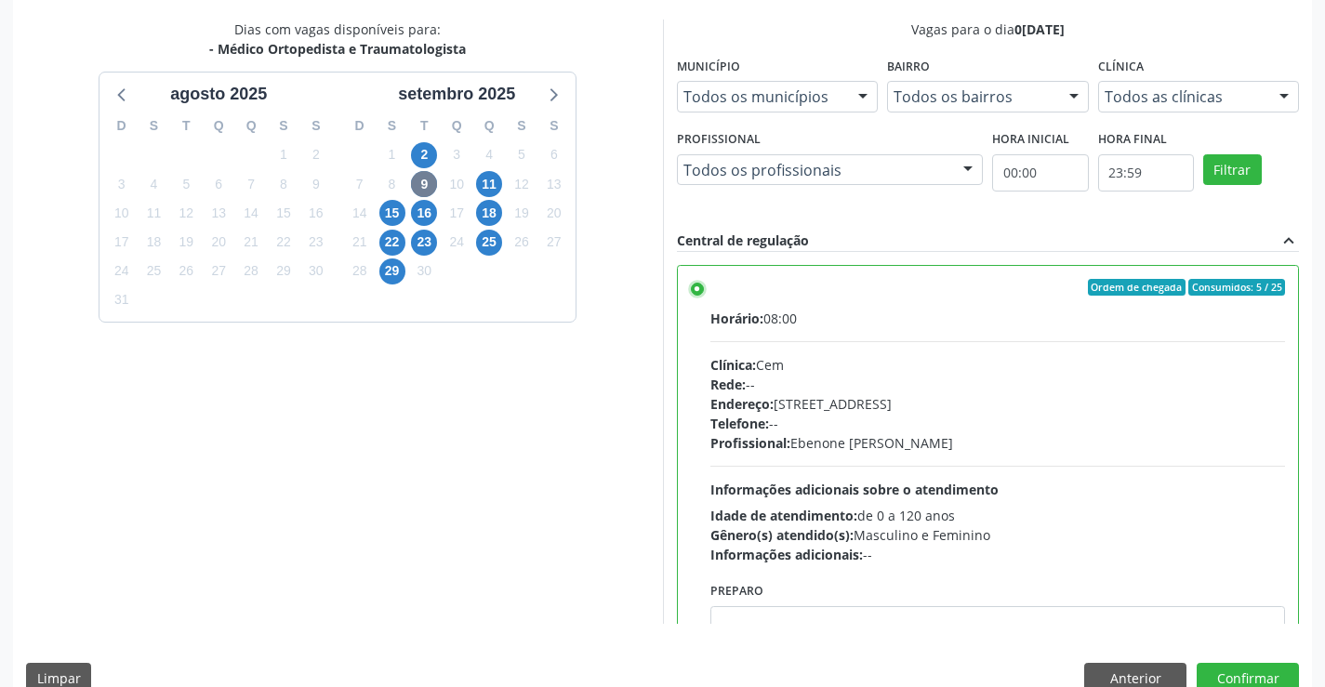
scroll to position [92, 0]
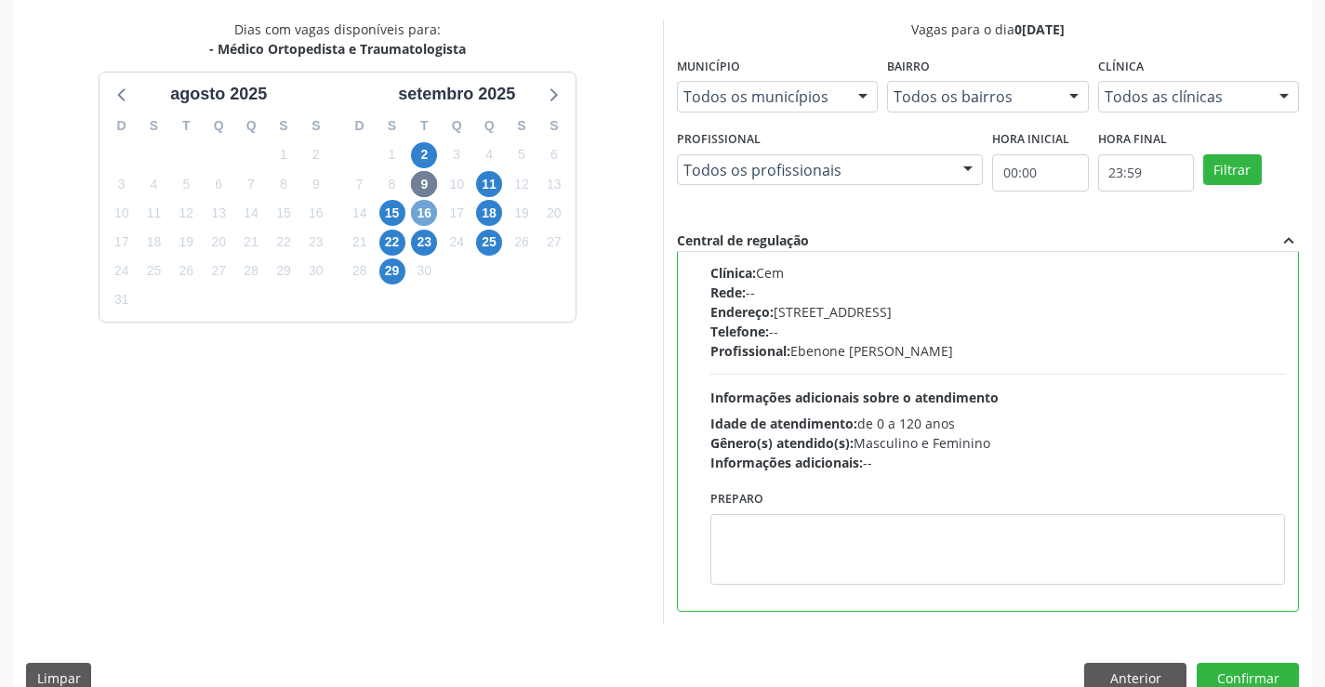
click at [424, 217] on span "16" at bounding box center [424, 213] width 26 height 26
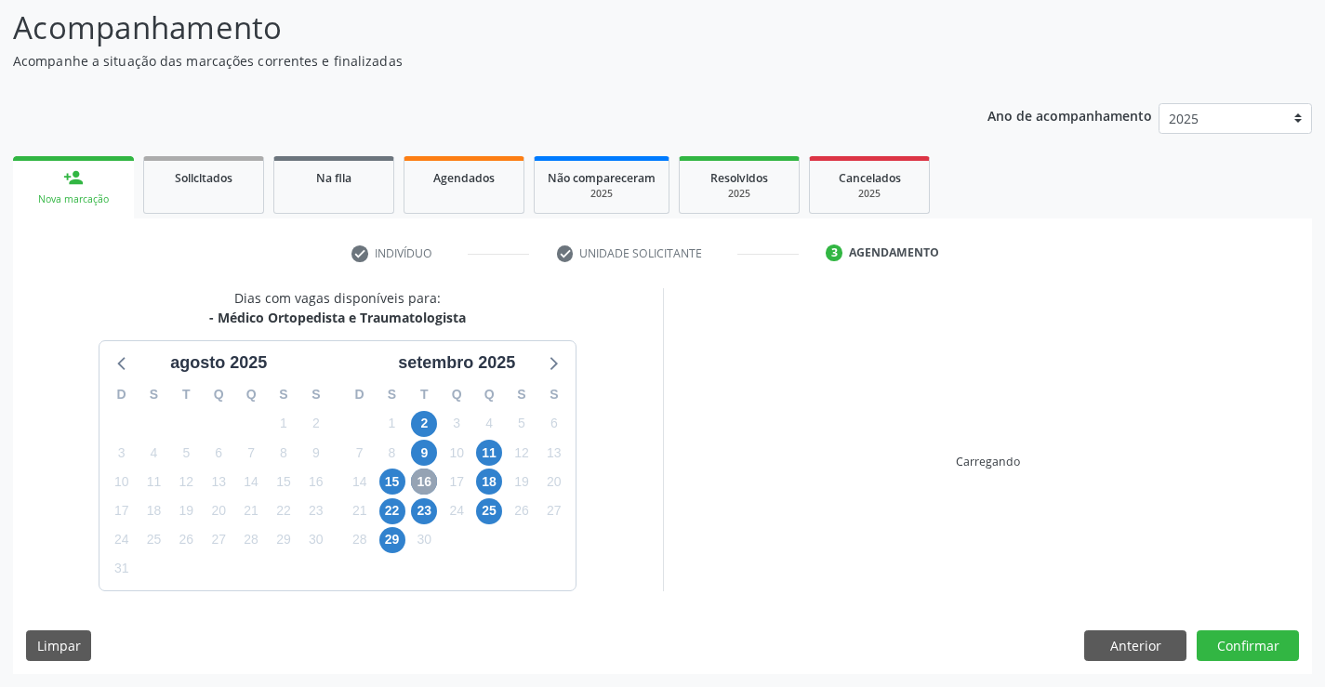
scroll to position [391, 0]
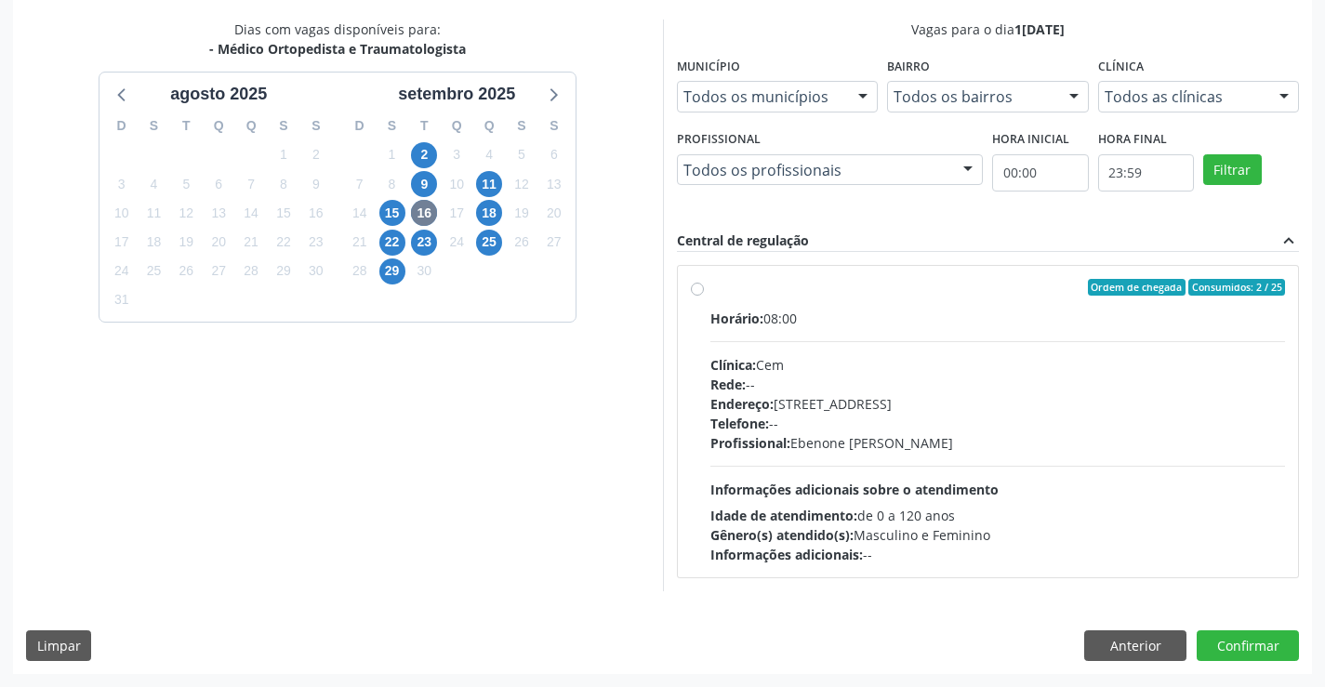
click at [710, 294] on label "Ordem de chegada Consumidos: 2 / 25 Horário: 08:00 Clínica: Cem Rede: -- Endere…" at bounding box center [998, 421] width 576 height 285
click at [694, 294] on input "Ordem de chegada Consumidos: 2 / 25 Horário: 08:00 Clínica: Cem Rede: -- Endere…" at bounding box center [697, 287] width 13 height 17
radio input "true"
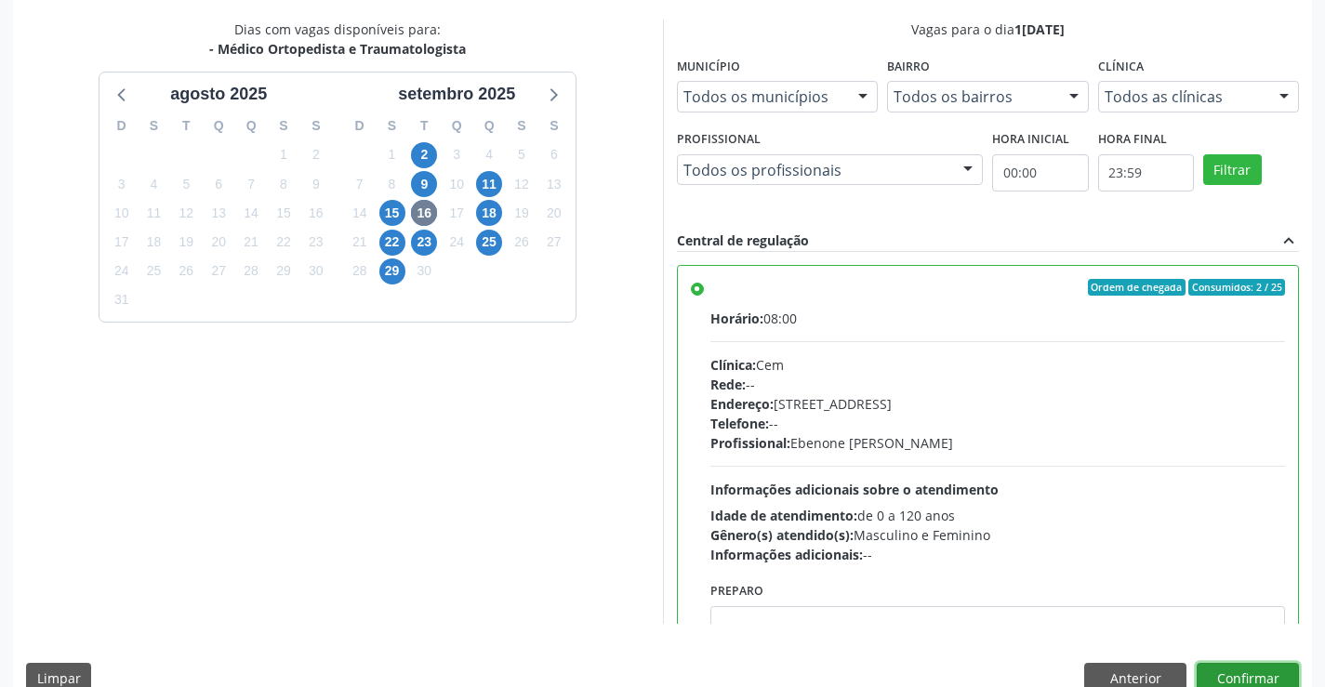
click at [1239, 677] on button "Confirmar" at bounding box center [1248, 679] width 102 height 32
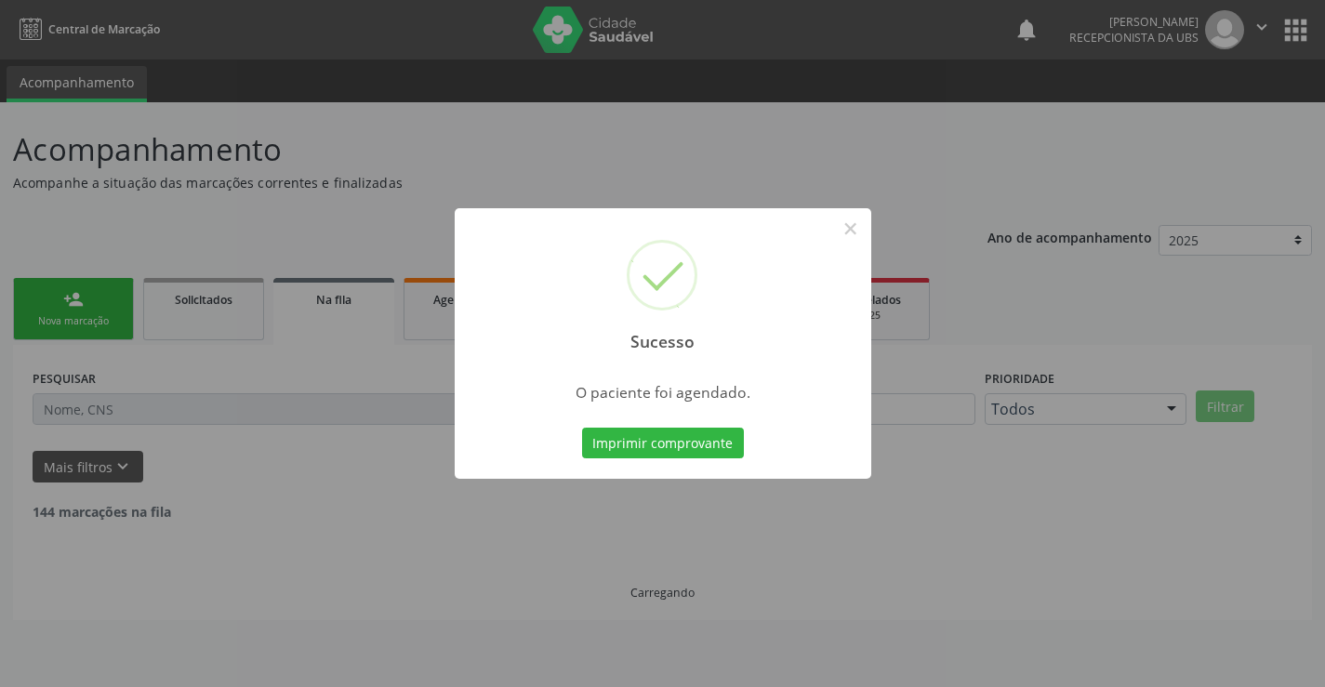
scroll to position [0, 0]
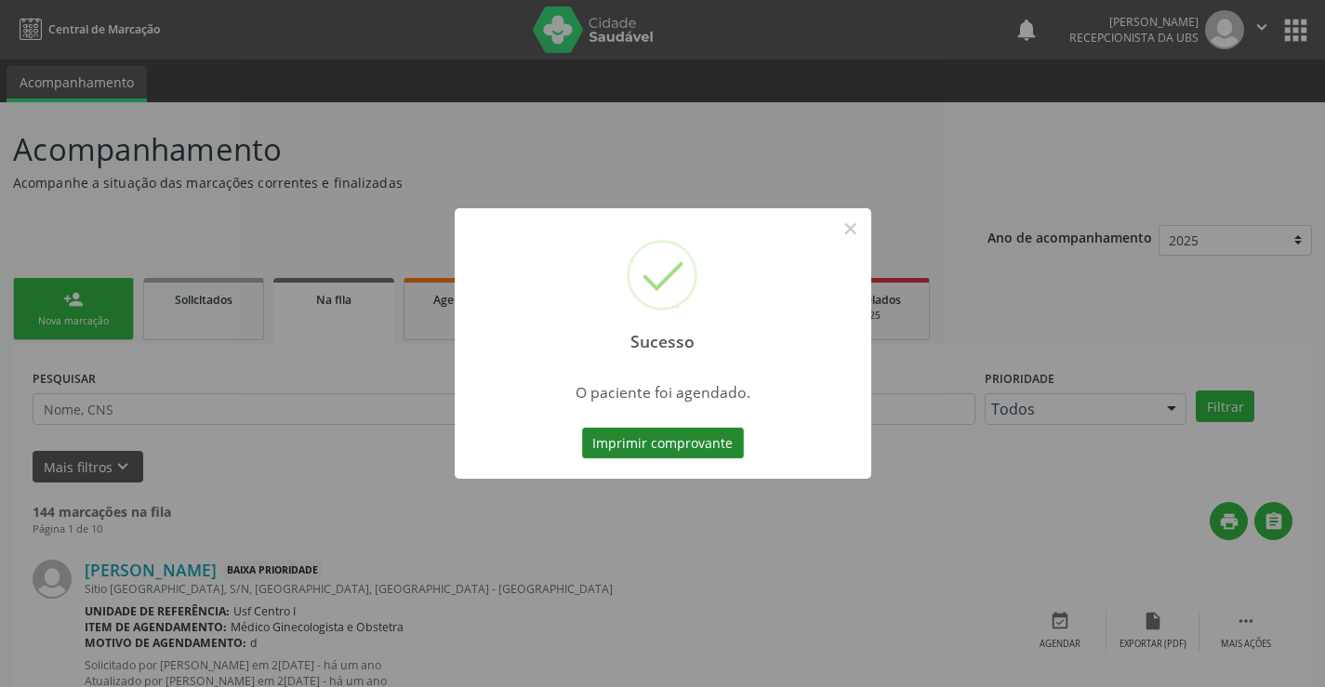
click at [647, 446] on button "Imprimir comprovante" at bounding box center [663, 444] width 162 height 32
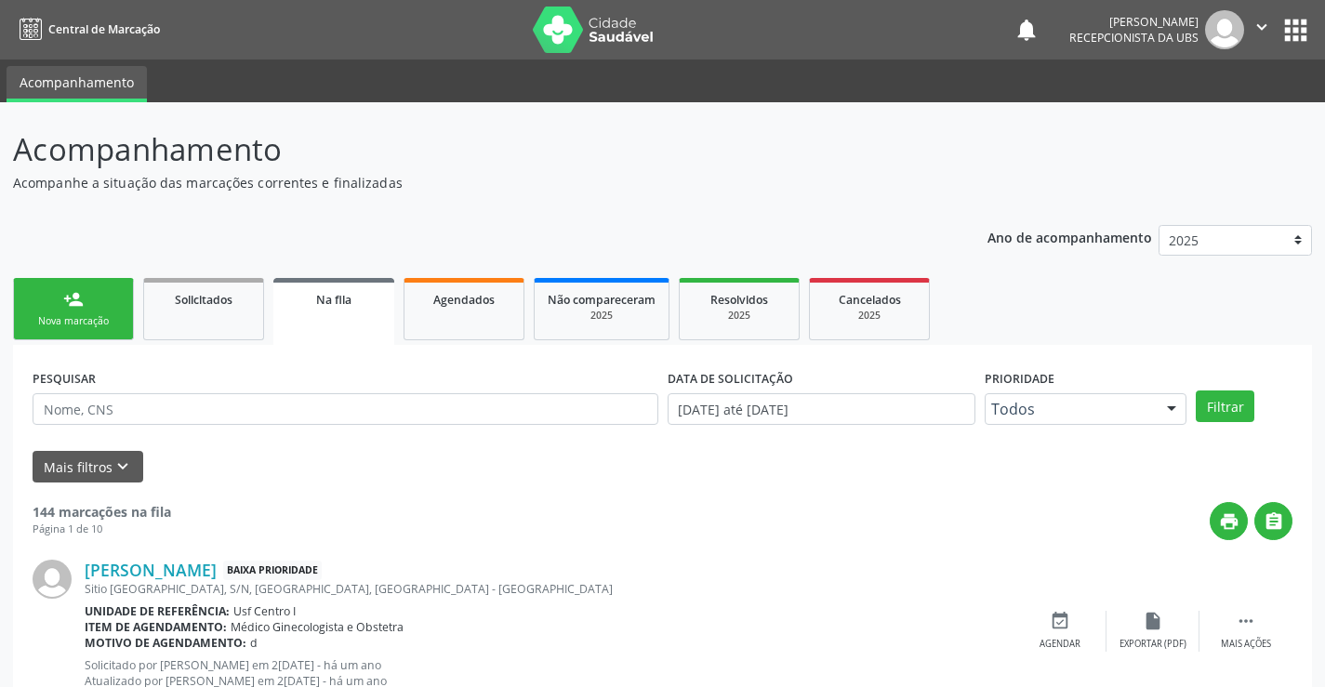
click at [63, 312] on link "person_add Nova marcação" at bounding box center [73, 309] width 121 height 62
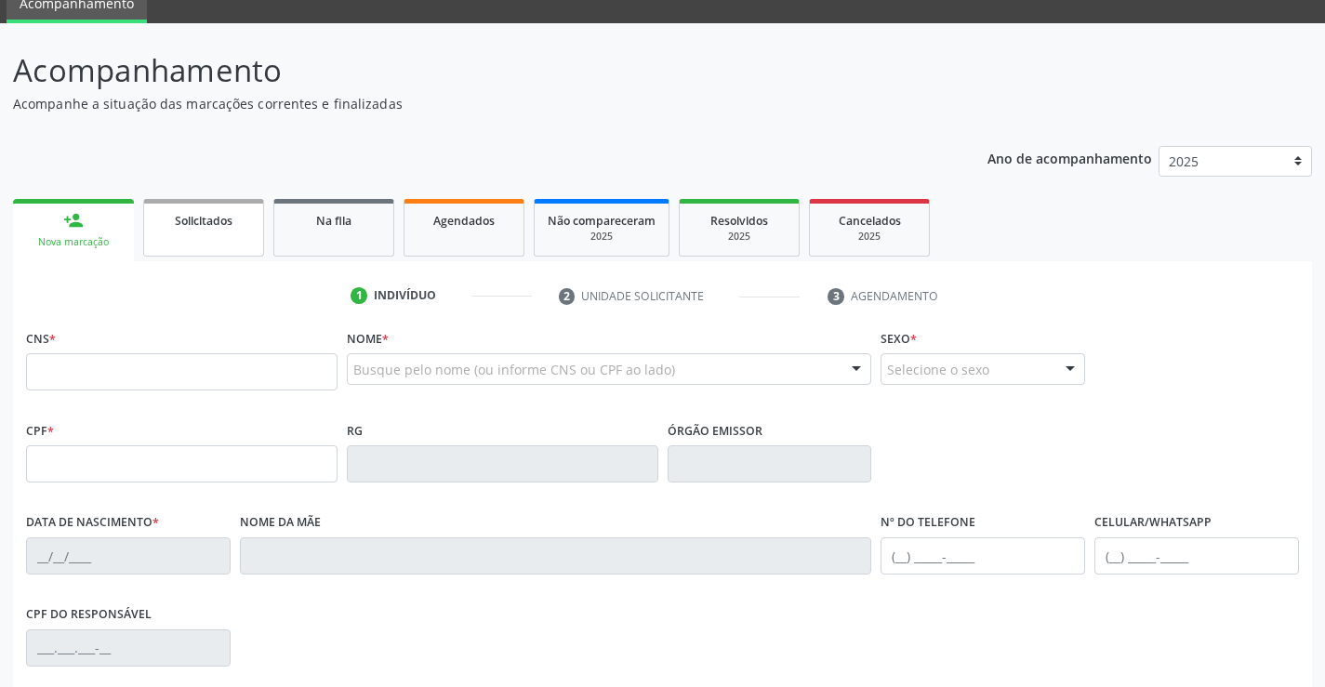
scroll to position [186, 0]
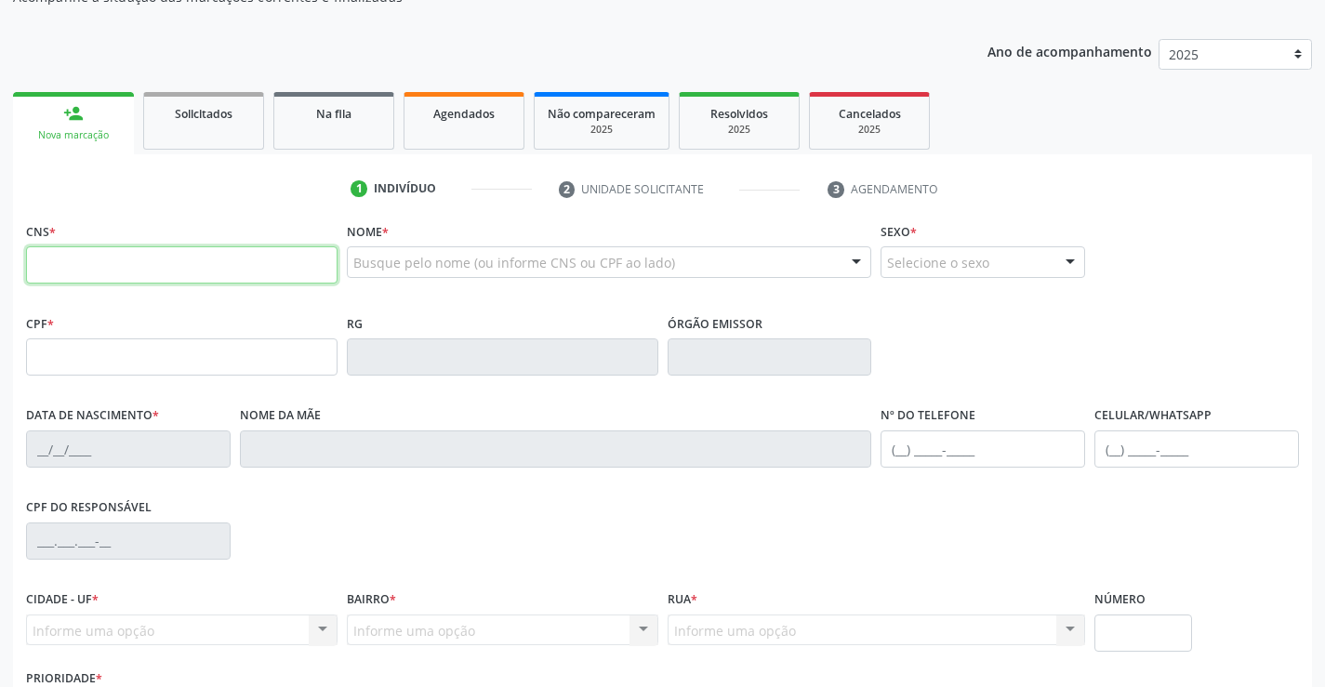
click at [29, 283] on input "text" at bounding box center [182, 264] width 312 height 37
click at [142, 275] on input "text" at bounding box center [182, 264] width 312 height 37
paste input "701 8052 0170 3076"
type input "701 8052 0170 3076"
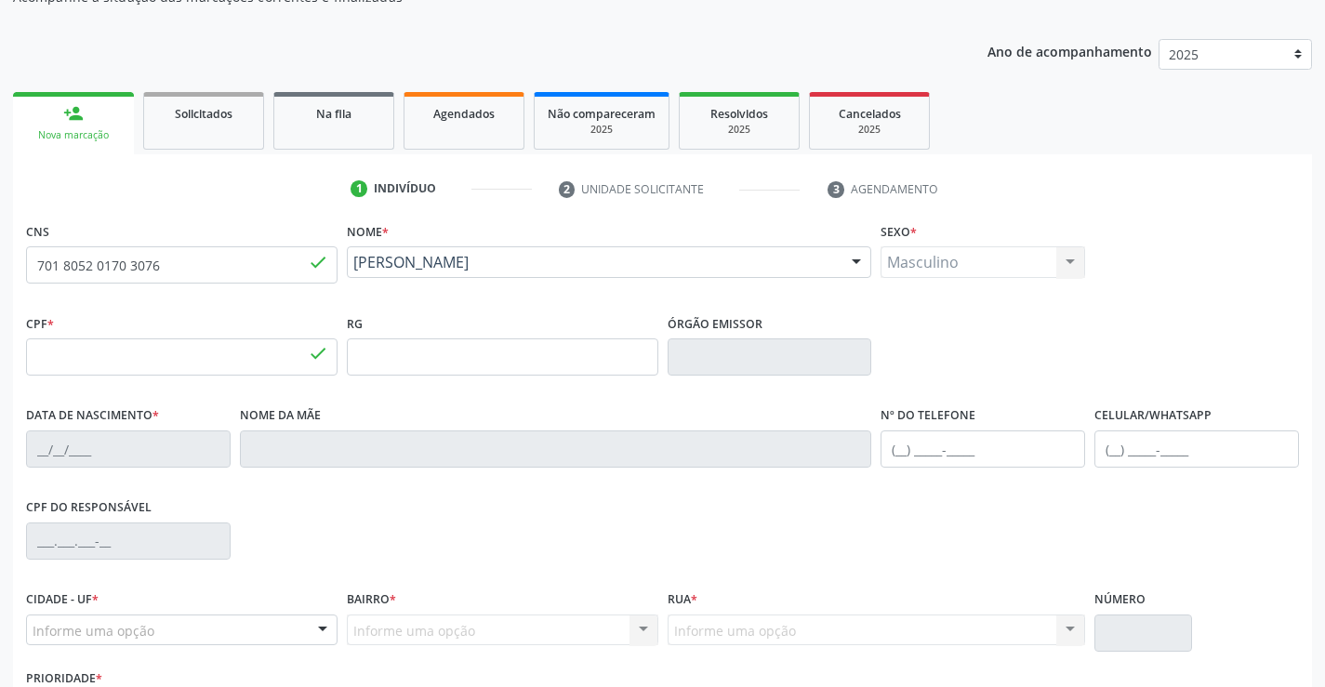
type input "728.848.274-04"
type input "25/08/1956"
type input "Cicera Maria da Conceicao"
type input "(87) 99991-2288"
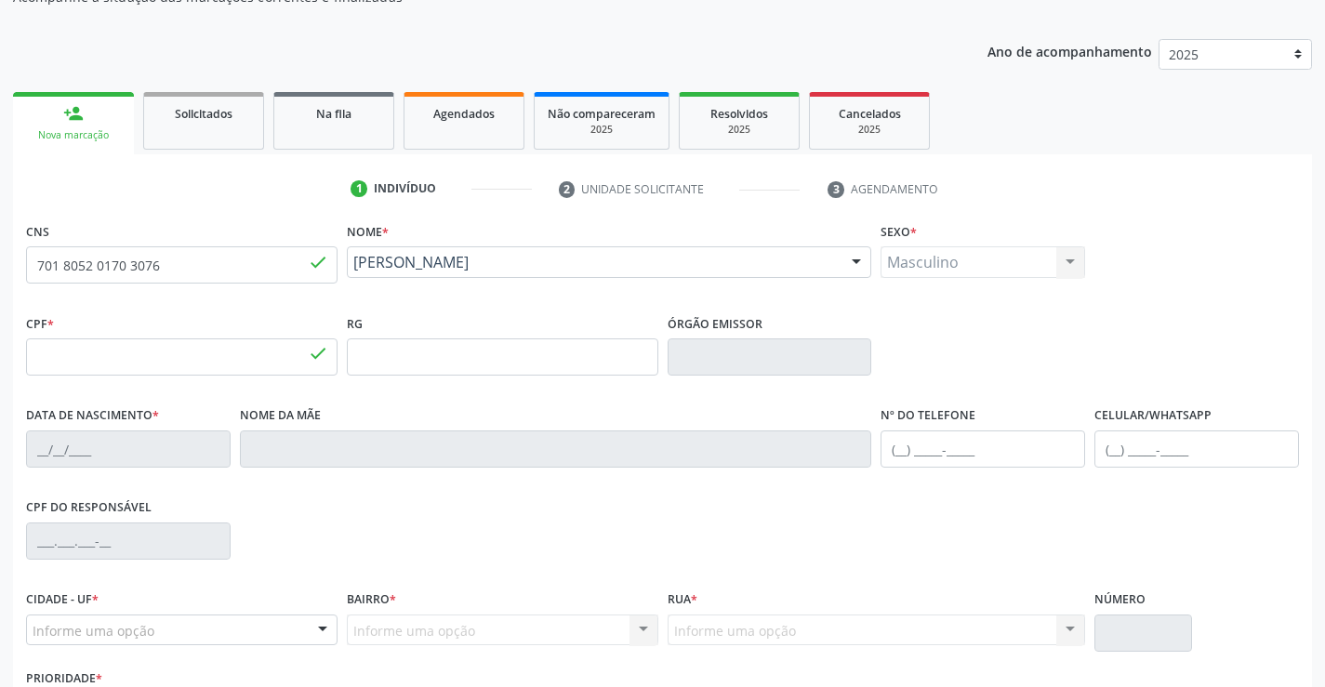
type input "10"
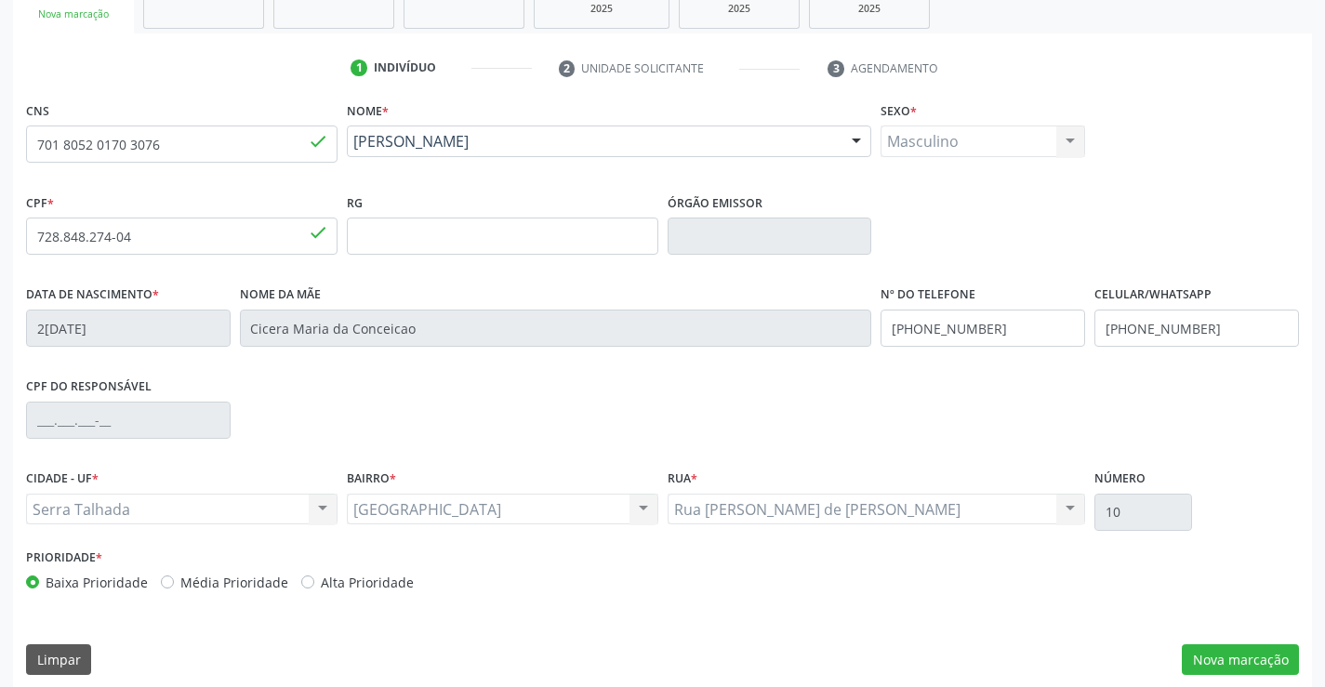
scroll to position [321, 0]
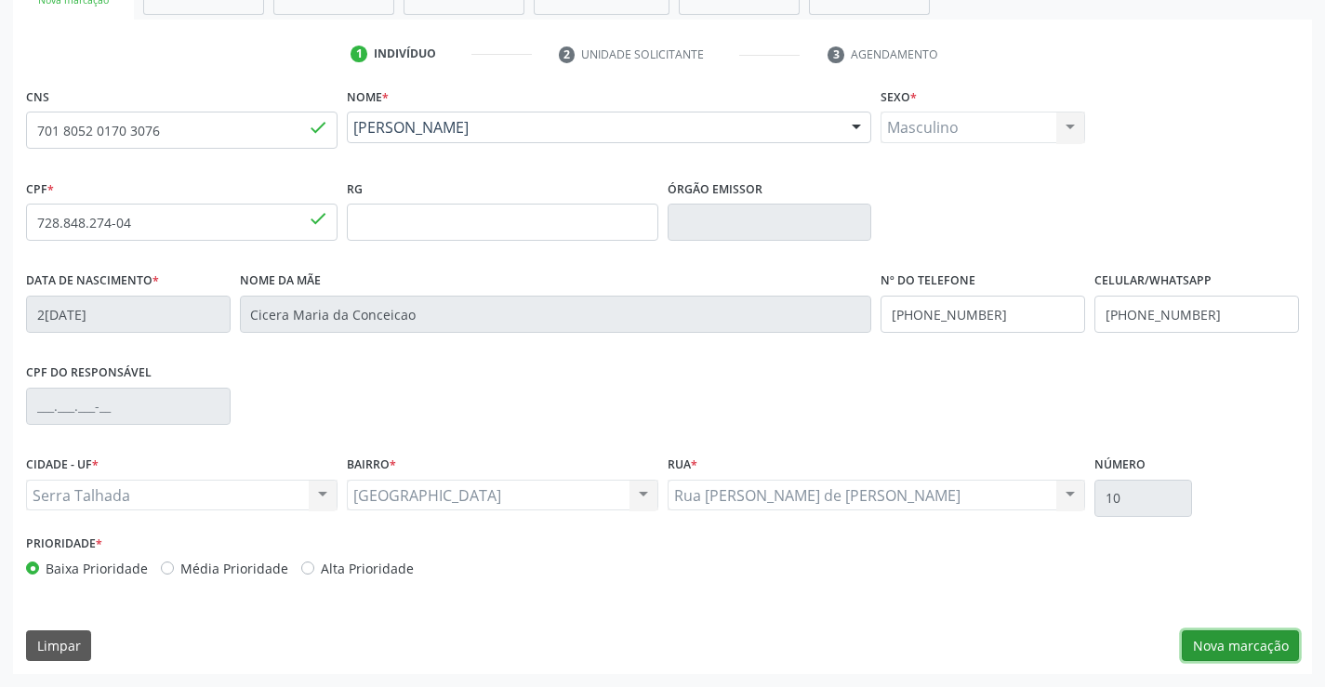
click at [1240, 643] on button "Nova marcação" at bounding box center [1240, 646] width 117 height 32
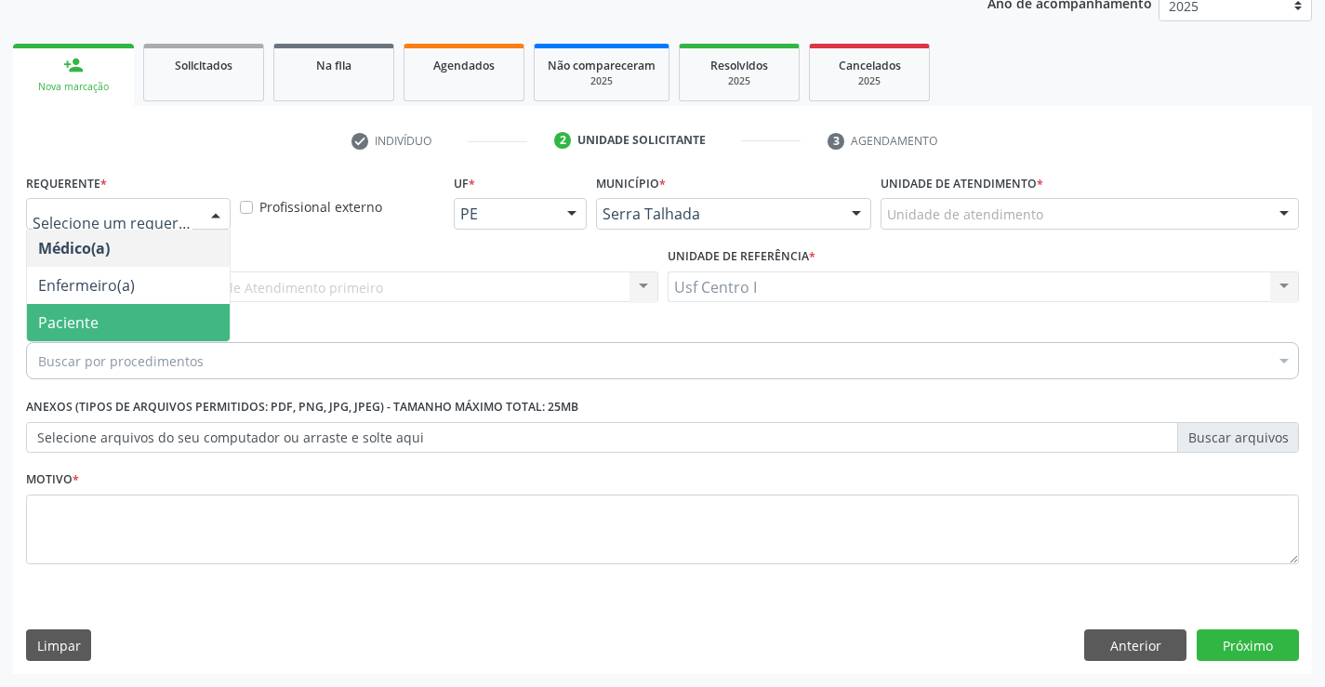
click at [115, 314] on span "Paciente" at bounding box center [128, 322] width 203 height 37
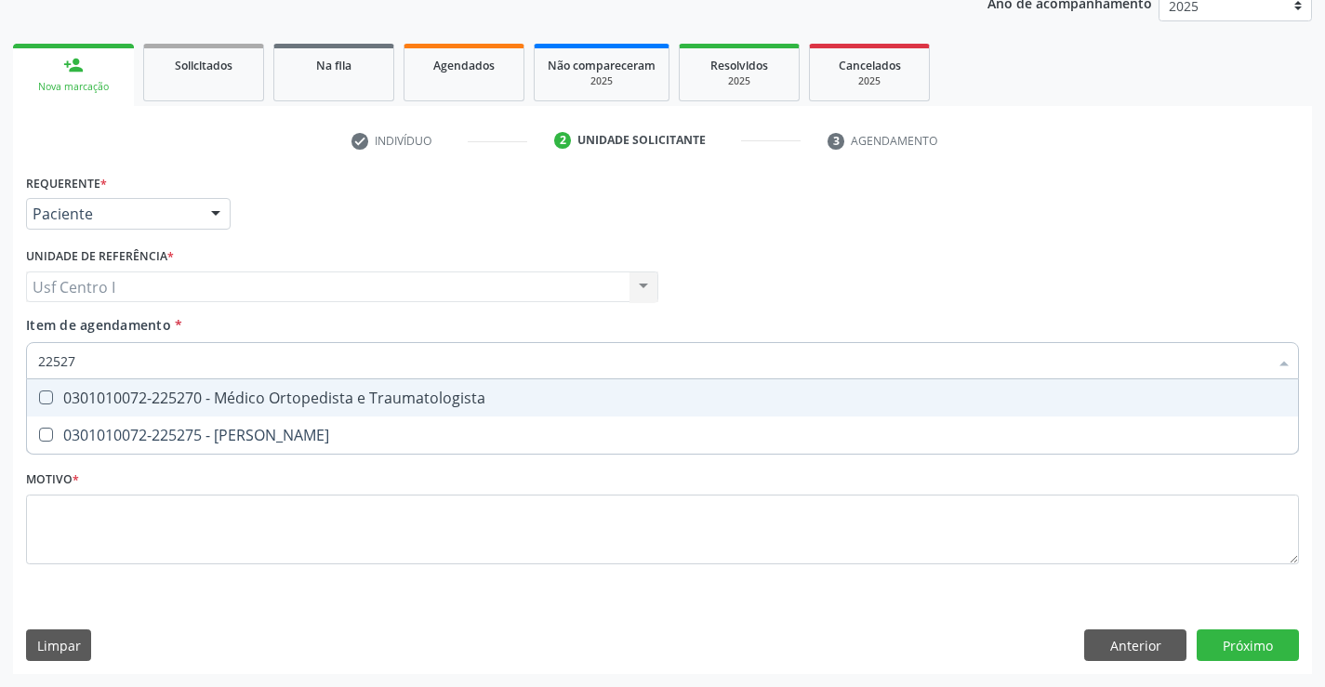
type input "225270"
click at [44, 402] on Traumatologista at bounding box center [46, 398] width 14 height 14
click at [39, 402] on Traumatologista "checkbox" at bounding box center [33, 397] width 12 height 12
checkbox Traumatologista "true"
click at [1266, 626] on div "Requerente * Paciente Médico(a) Enfermeiro(a) Paciente Nenhum resultado encontr…" at bounding box center [662, 421] width 1299 height 505
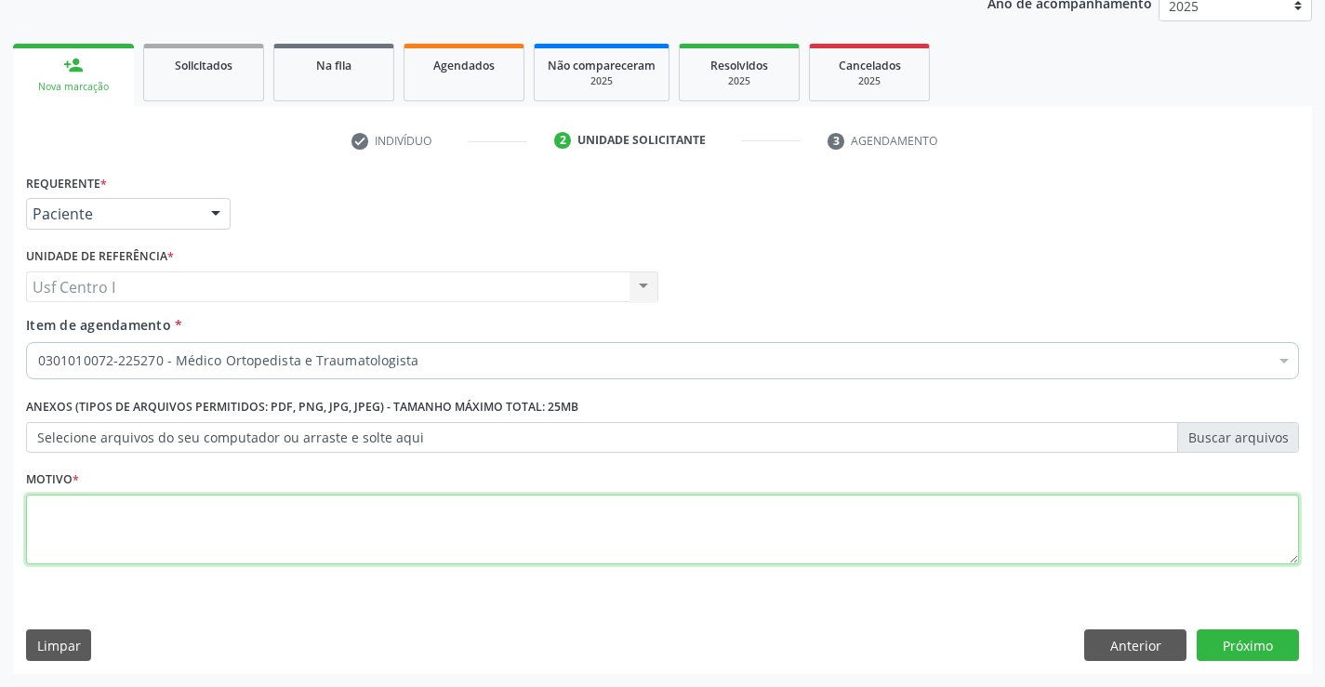
click at [105, 524] on textarea at bounding box center [662, 530] width 1273 height 71
type textarea "."
click at [1241, 636] on button "Próximo" at bounding box center [1248, 646] width 102 height 32
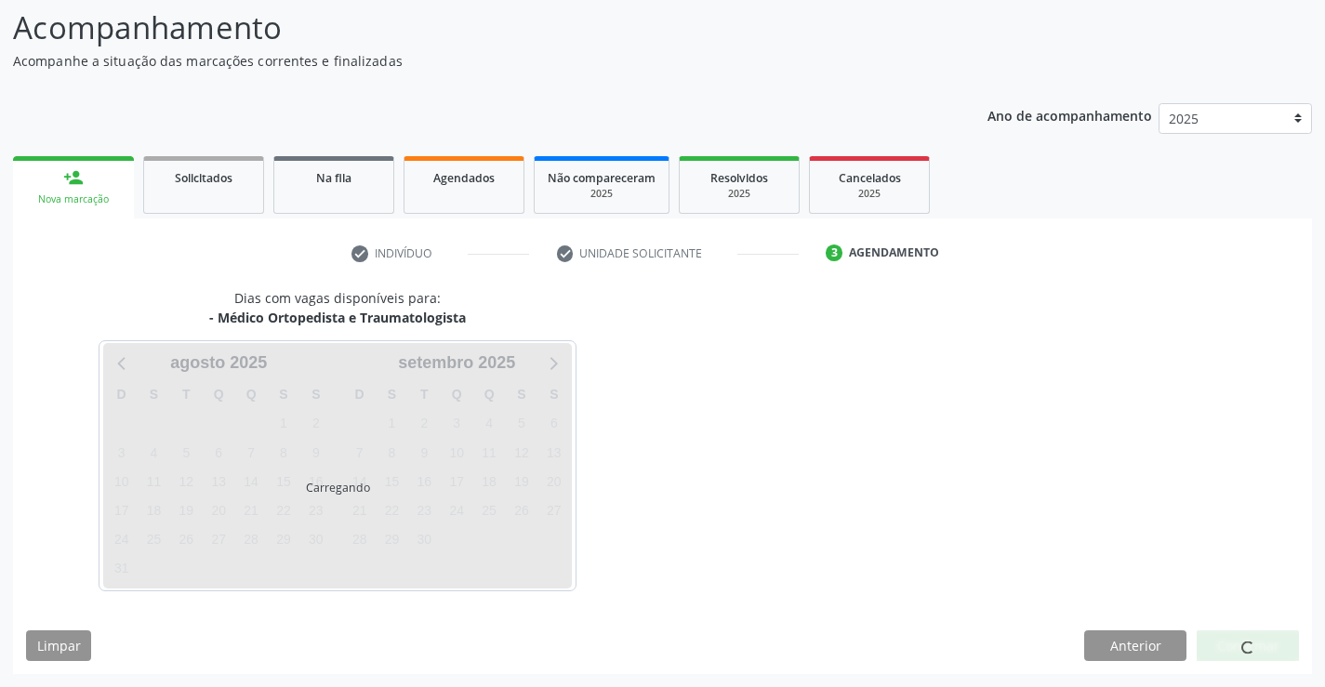
scroll to position [122, 0]
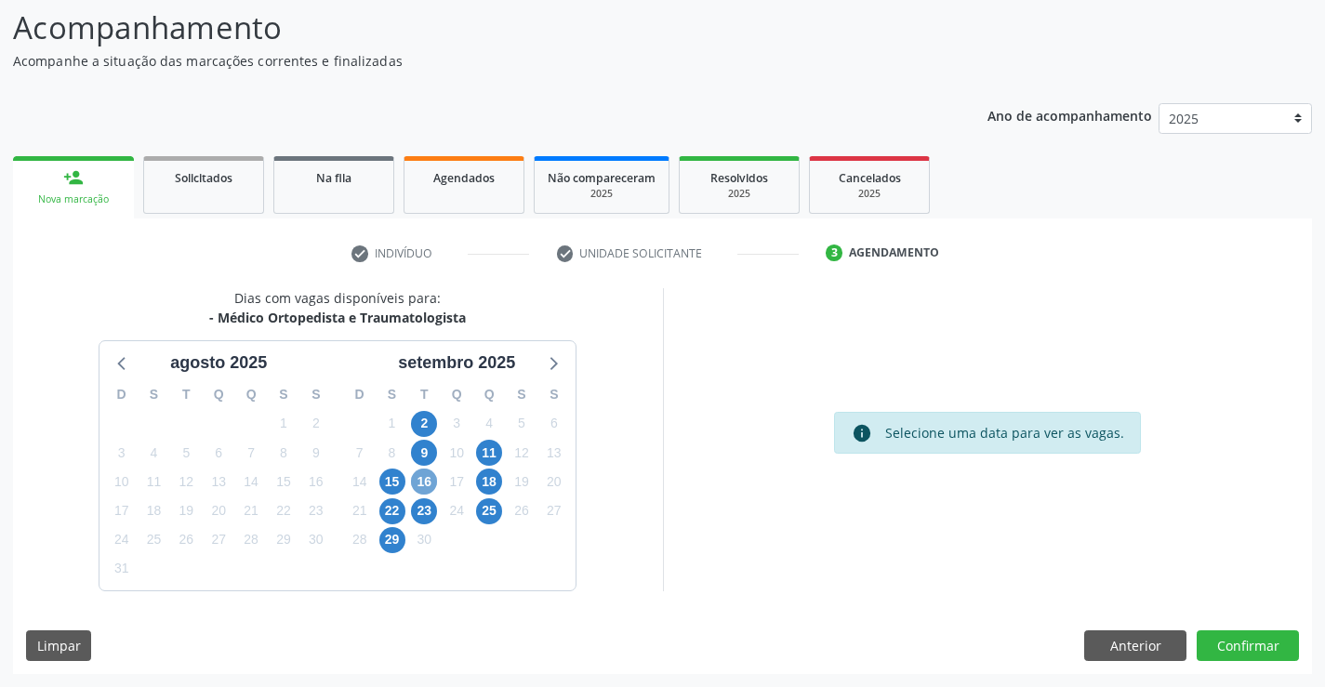
click at [429, 479] on span "16" at bounding box center [424, 482] width 26 height 26
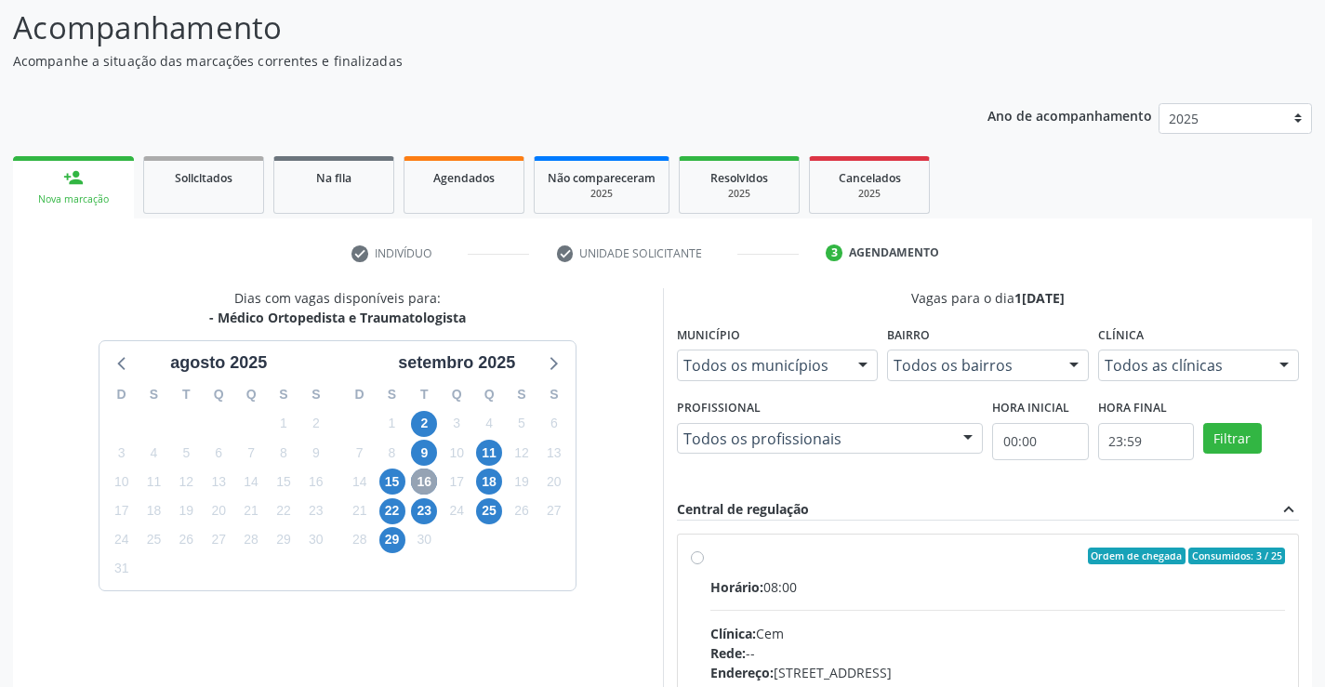
scroll to position [391, 0]
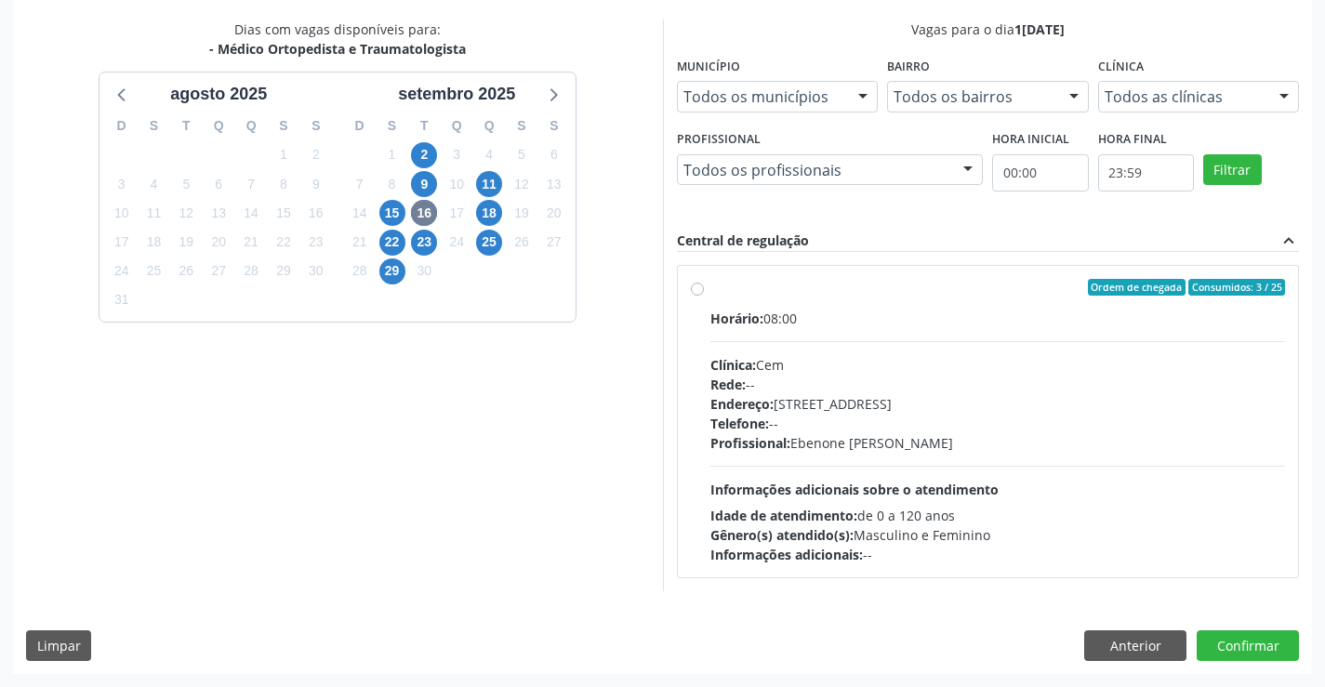
click at [710, 288] on label "Ordem de chegada Consumidos: 3 / 25 Horário: 08:00 Clínica: Cem Rede: -- Endere…" at bounding box center [998, 421] width 576 height 285
click at [703, 288] on input "Ordem de chegada Consumidos: 3 / 25 Horário: 08:00 Clínica: Cem Rede: -- Endere…" at bounding box center [697, 287] width 13 height 17
radio input "true"
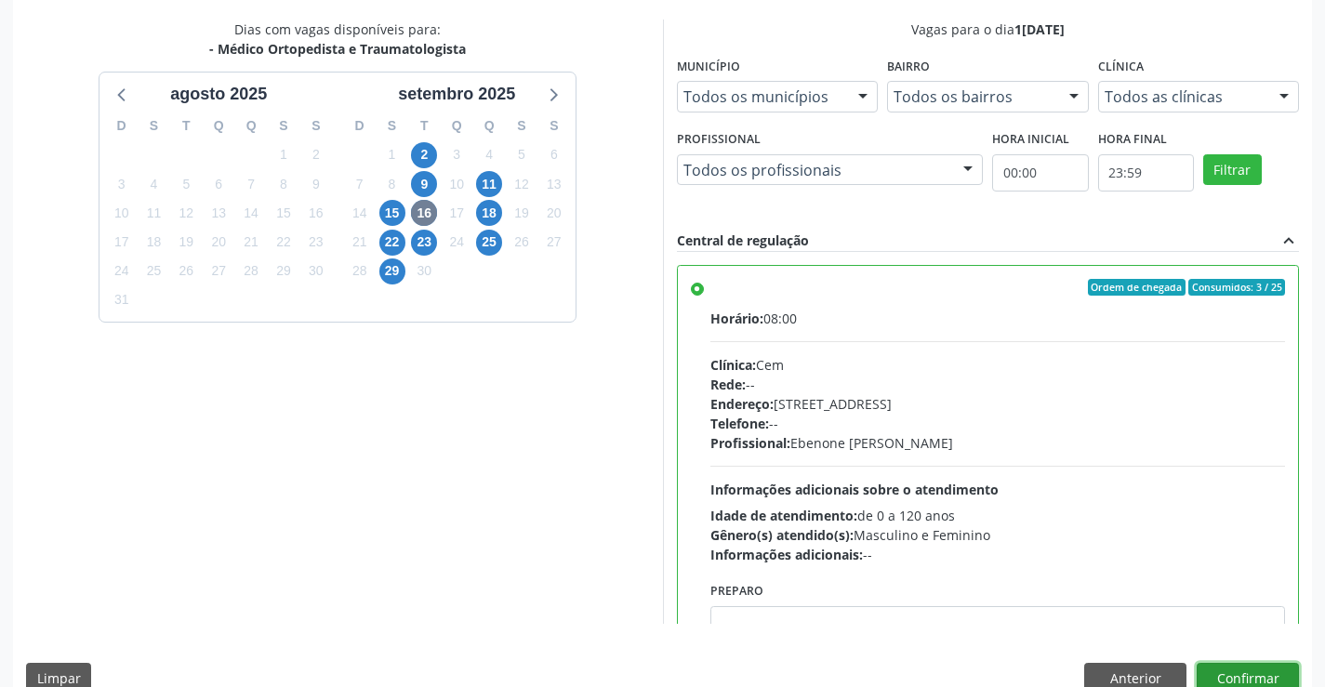
click at [1246, 679] on button "Confirmar" at bounding box center [1248, 679] width 102 height 32
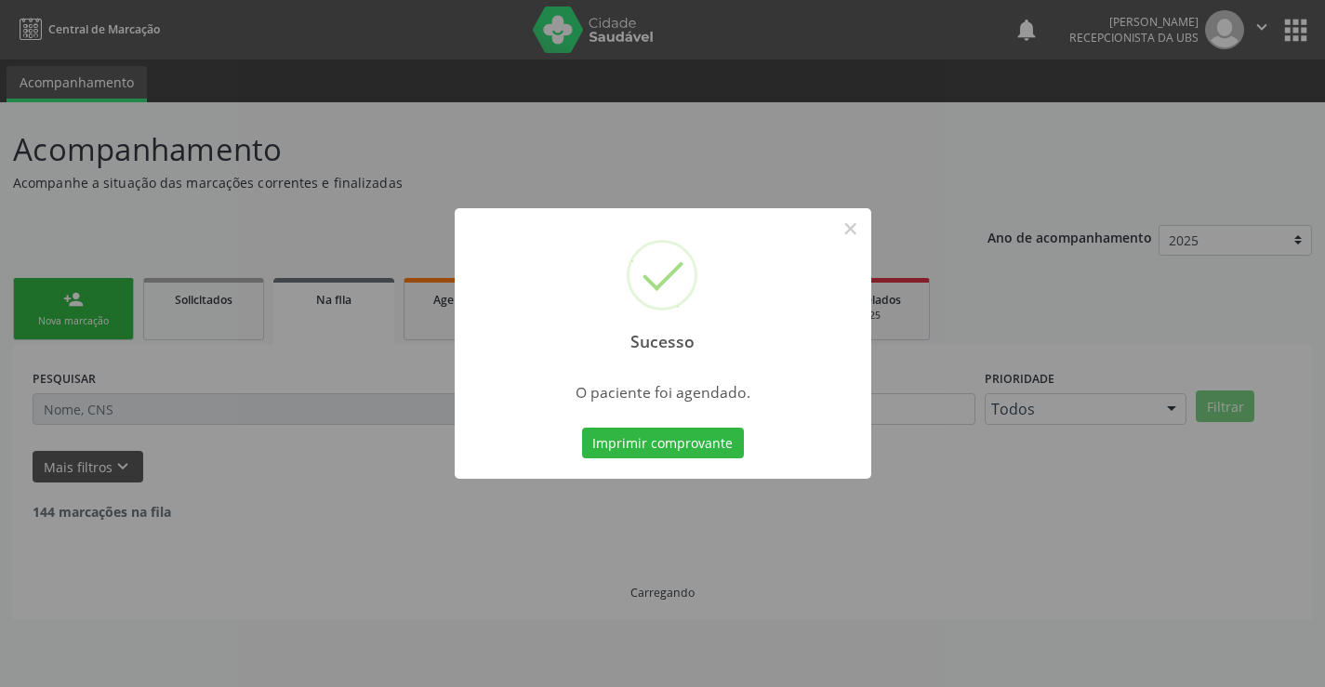
scroll to position [0, 0]
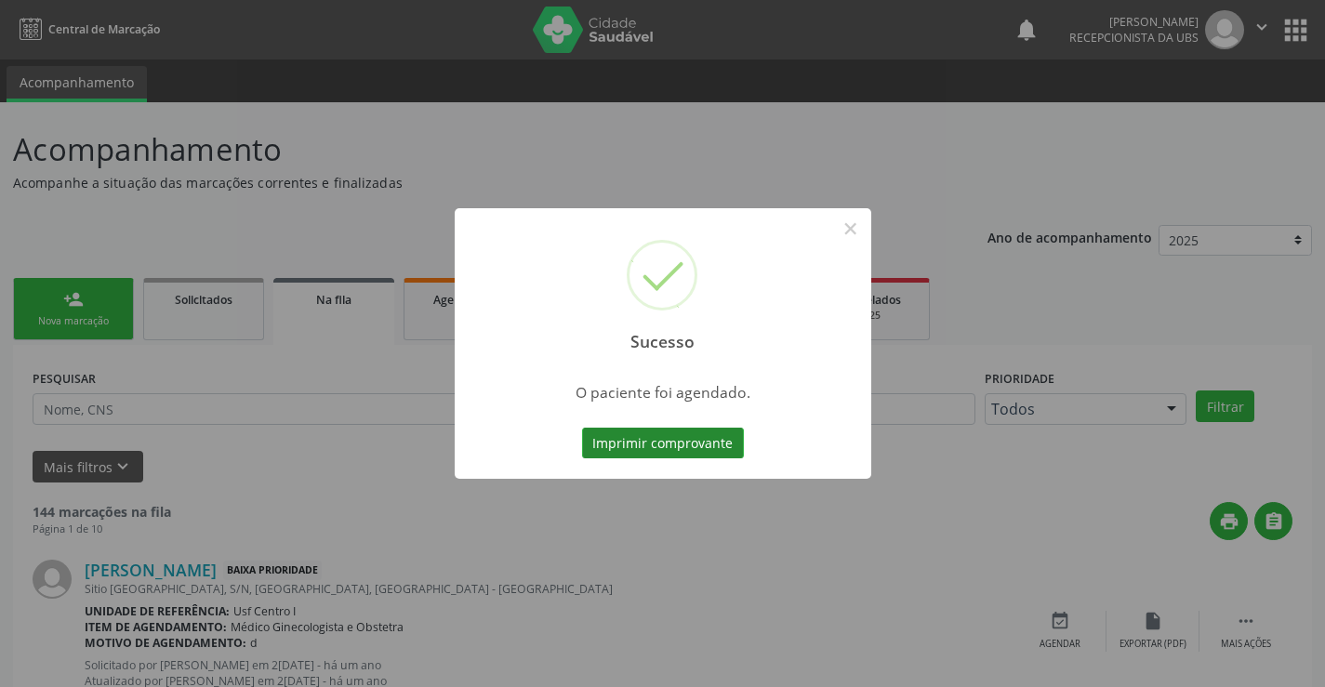
click at [661, 448] on button "Imprimir comprovante" at bounding box center [663, 444] width 162 height 32
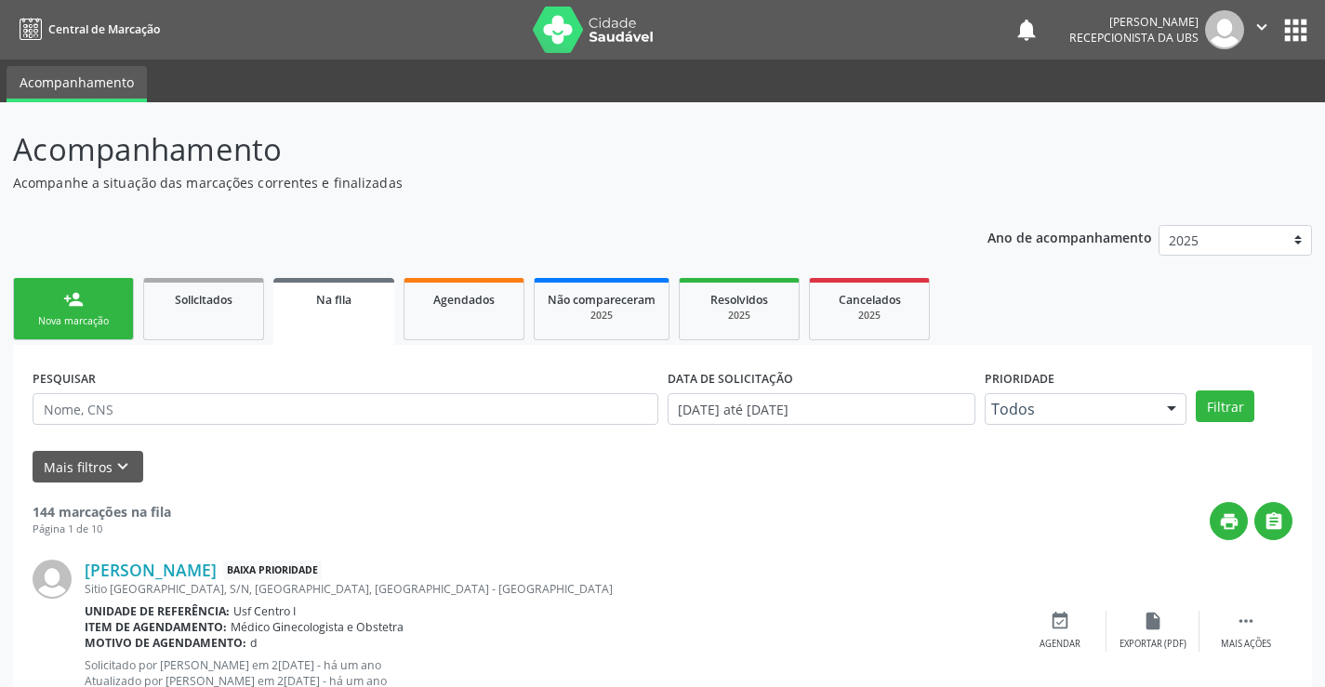
click at [78, 310] on link "person_add Nova marcação" at bounding box center [73, 309] width 121 height 62
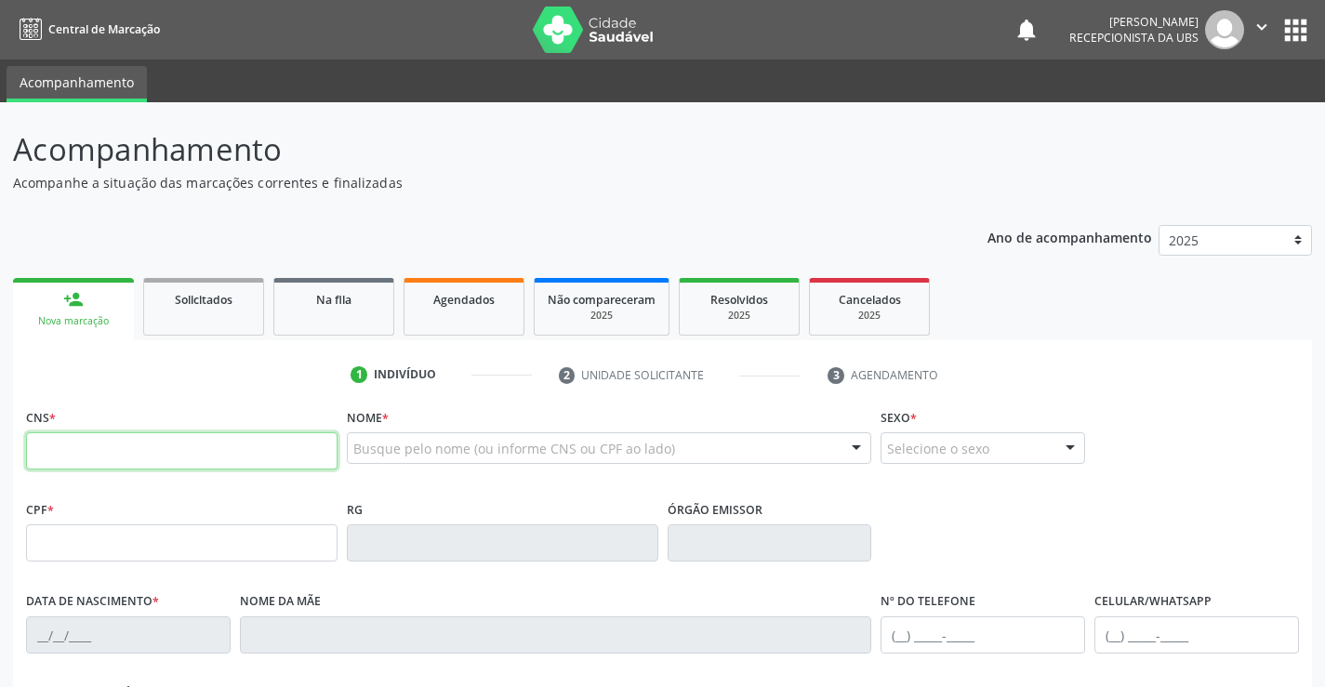
click at [73, 454] on input "text" at bounding box center [182, 450] width 312 height 37
type input "703 4092 8436 0817"
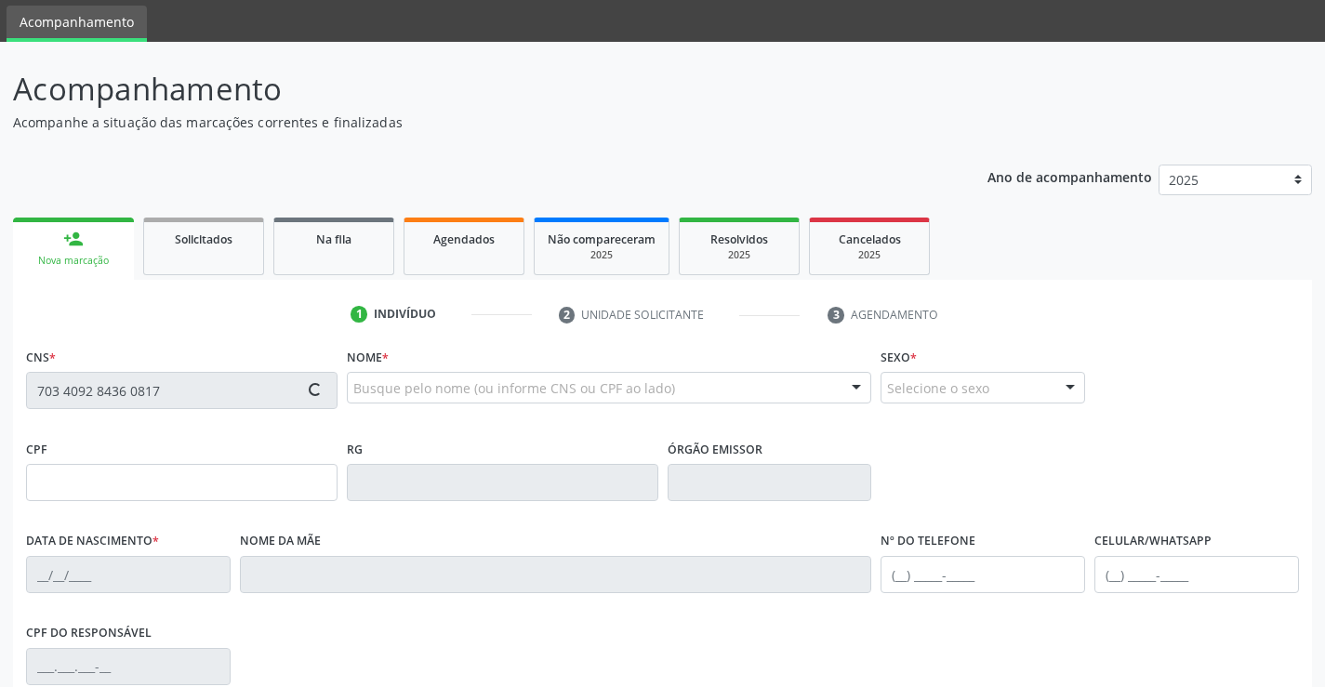
scroll to position [93, 0]
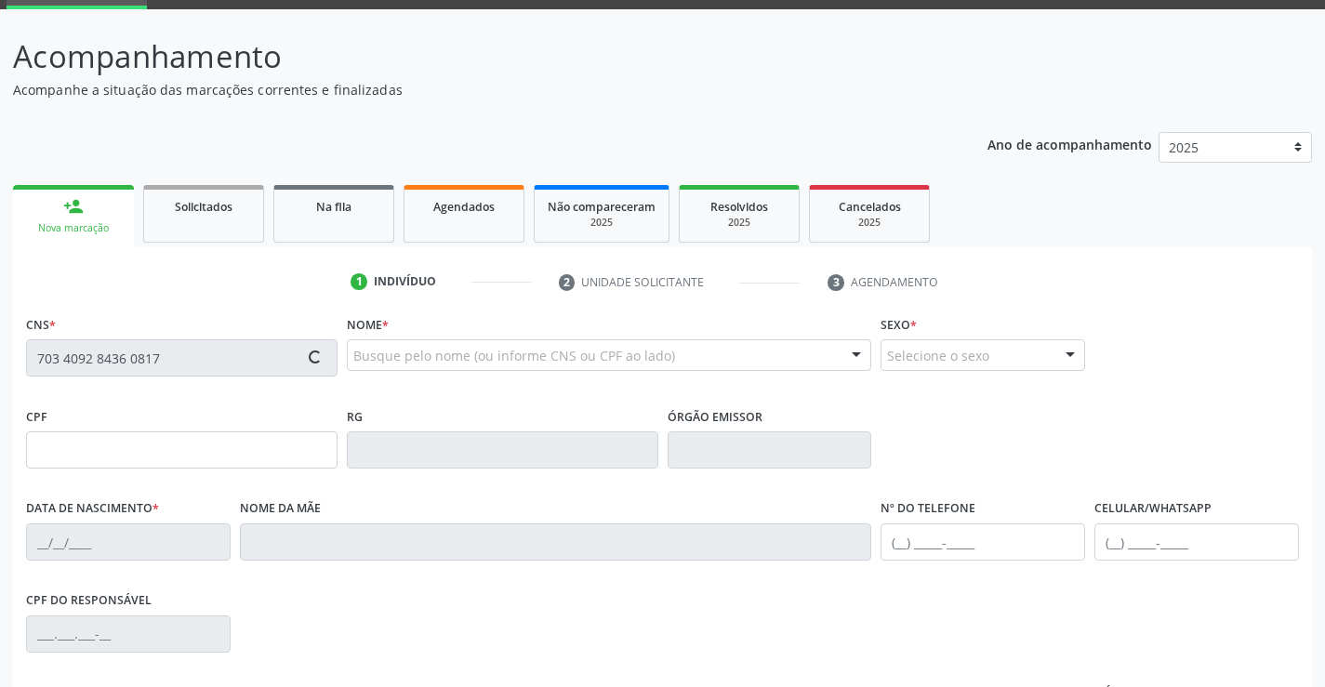
type input "23/08/1986"
type input "Maria do Carmo de Sena"
type input "(87) 98148-2003"
type input "(87) 9148-2003"
type input "186"
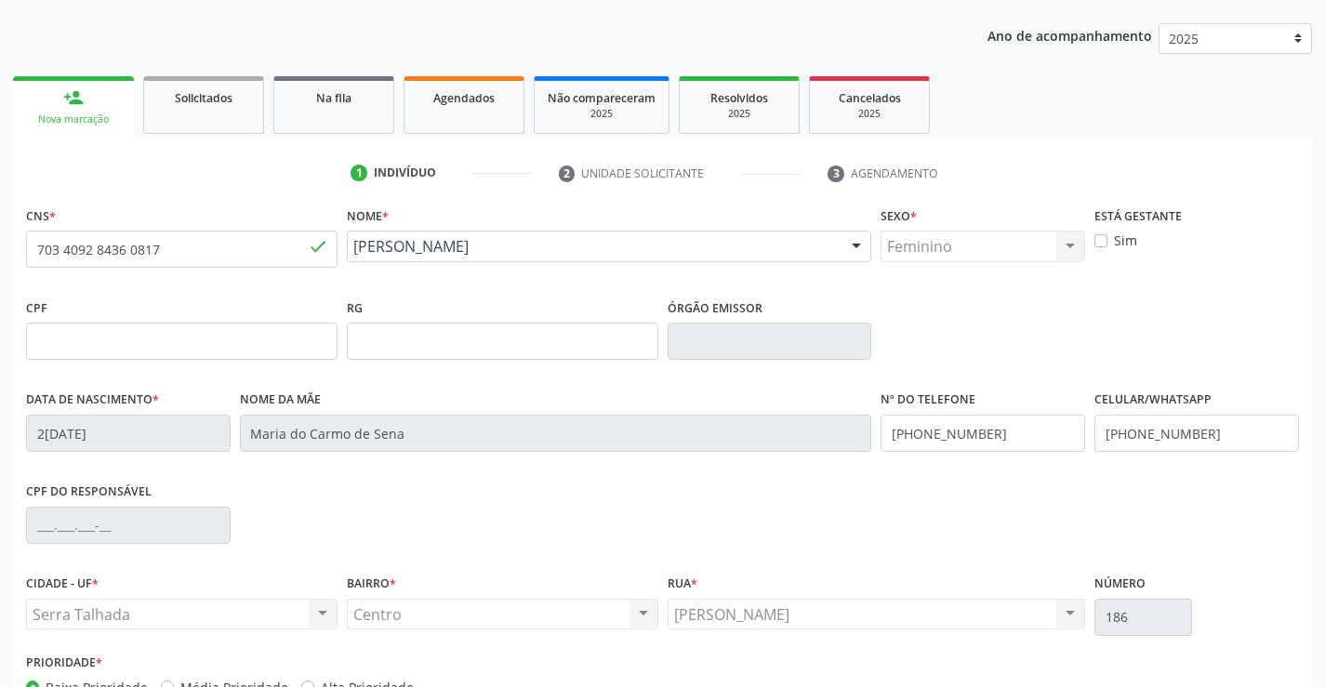
scroll to position [321, 0]
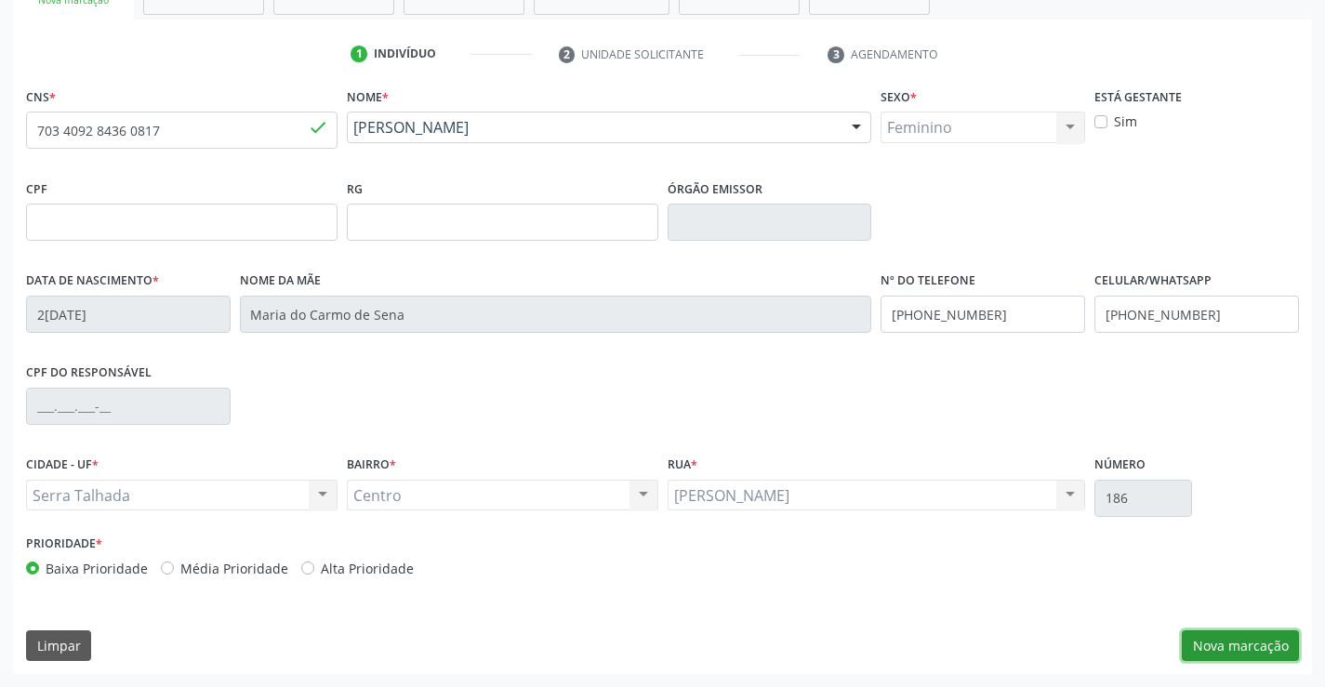
click at [1236, 648] on button "Nova marcação" at bounding box center [1240, 646] width 117 height 32
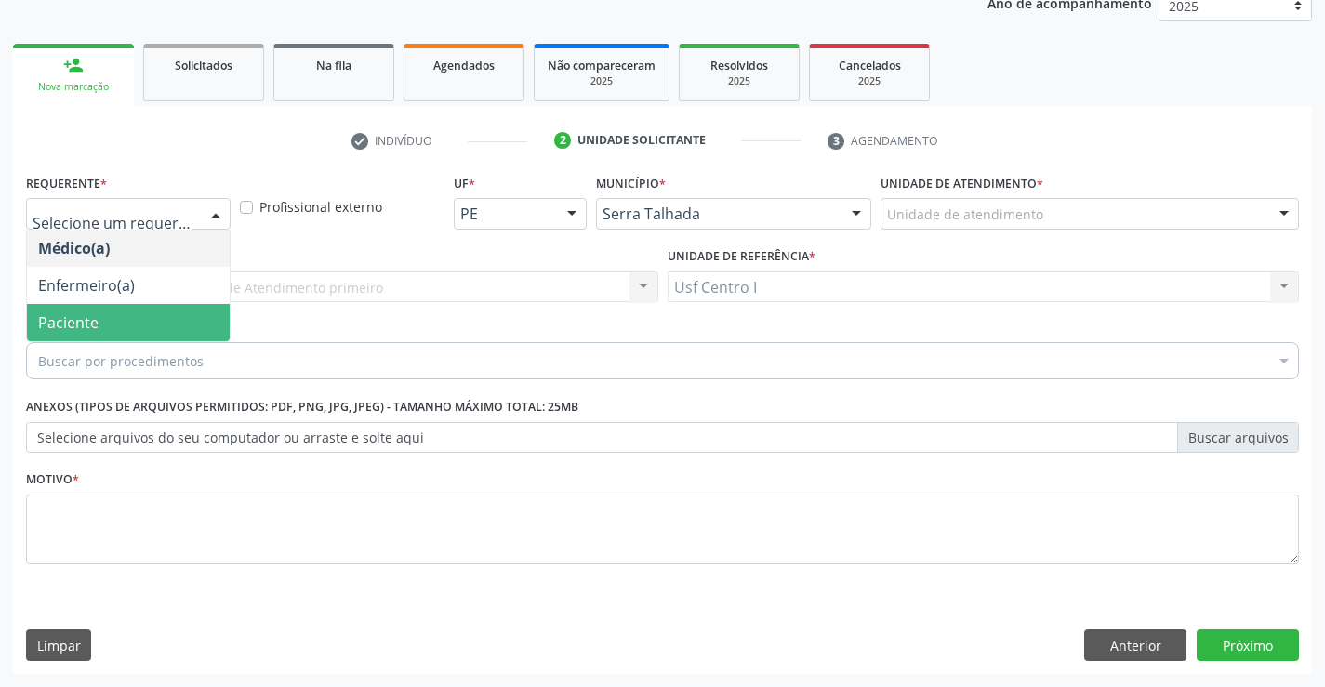
click at [98, 312] on span "Paciente" at bounding box center [128, 322] width 203 height 37
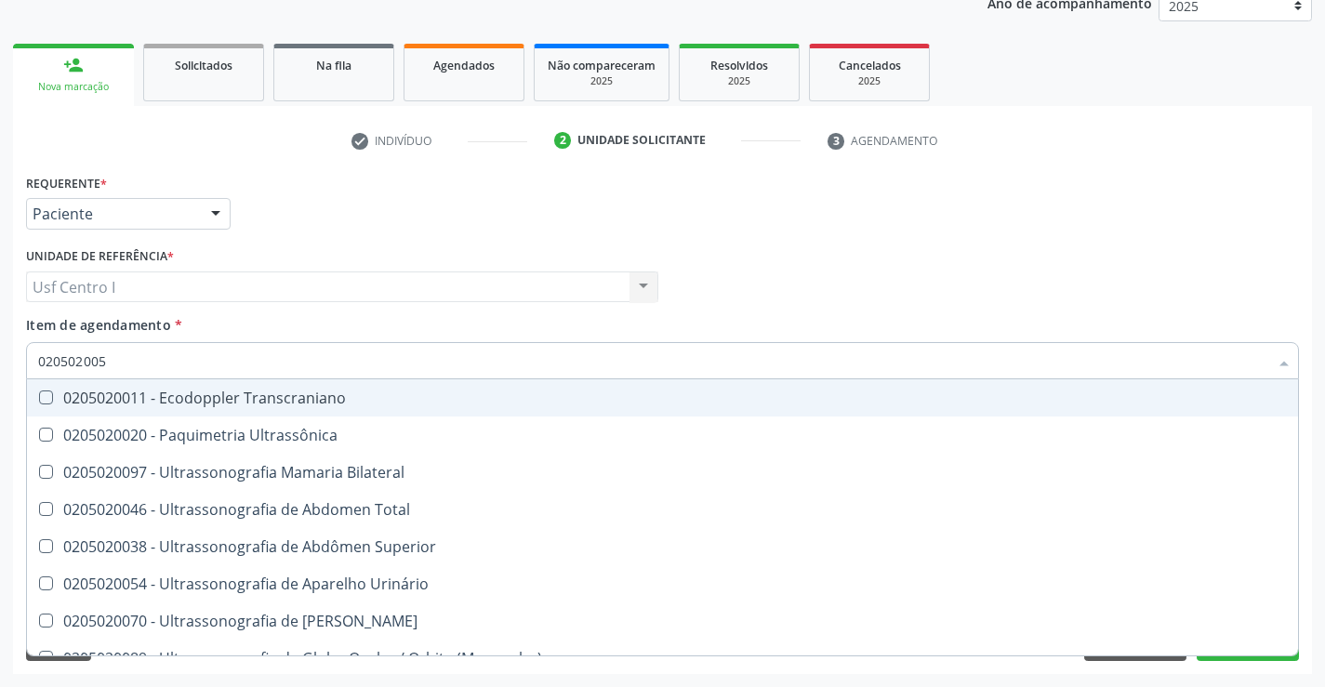
type input "0205020054"
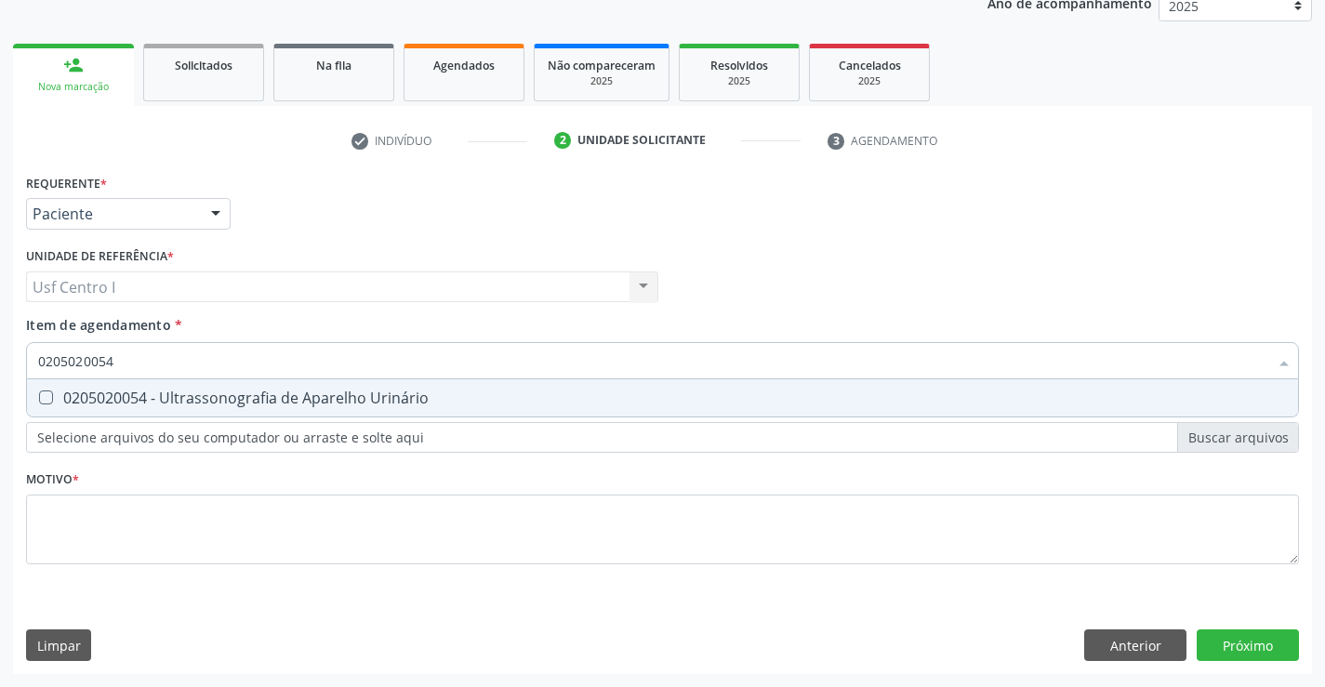
drag, startPoint x: 149, startPoint y: 360, endPoint x: 0, endPoint y: 364, distance: 148.8
click at [0, 364] on div "Acompanhamento Acompanhe a situação das marcações correntes e finalizadas Relat…" at bounding box center [662, 277] width 1325 height 819
click at [69, 400] on div "0205020054 - Ultrassonografia de Aparelho Urinário" at bounding box center [662, 398] width 1249 height 15
checkbox Urinário "true"
click at [265, 532] on div "Requerente * Paciente Médico(a) Enfermeiro(a) Paciente Nenhum resultado encontr…" at bounding box center [662, 379] width 1273 height 421
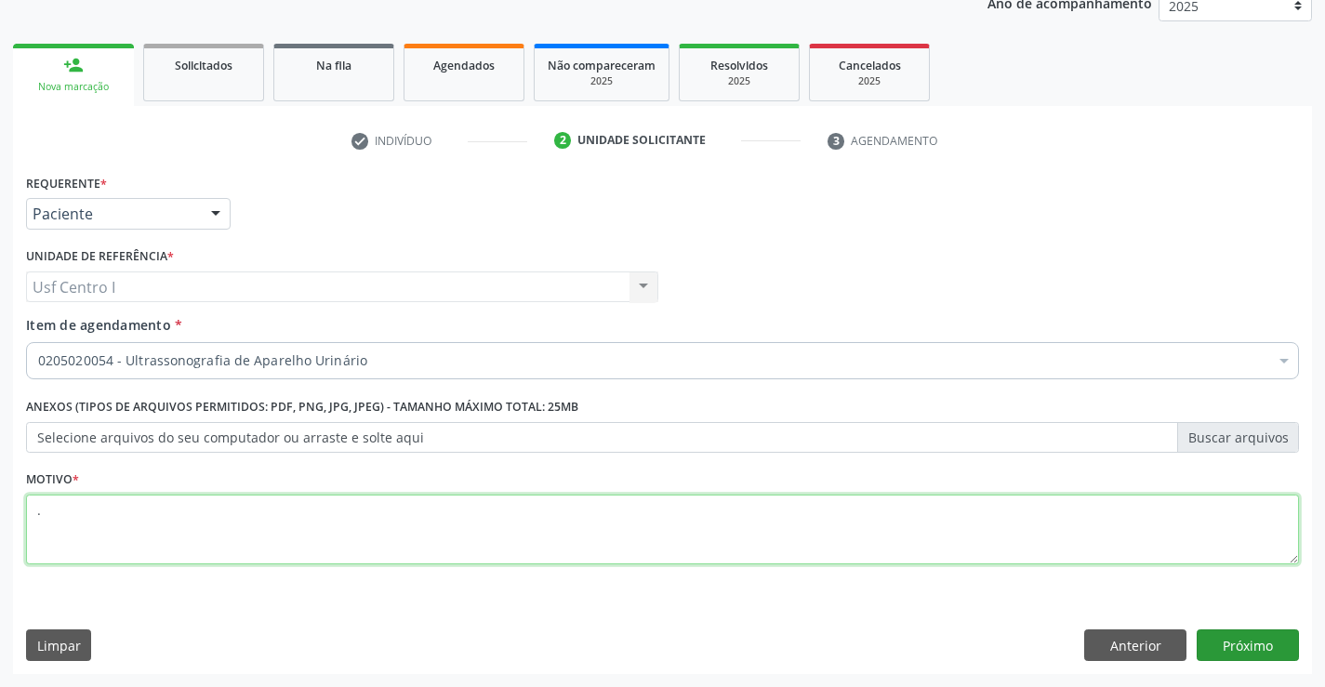
type textarea "."
click at [1255, 642] on button "Próximo" at bounding box center [1248, 646] width 102 height 32
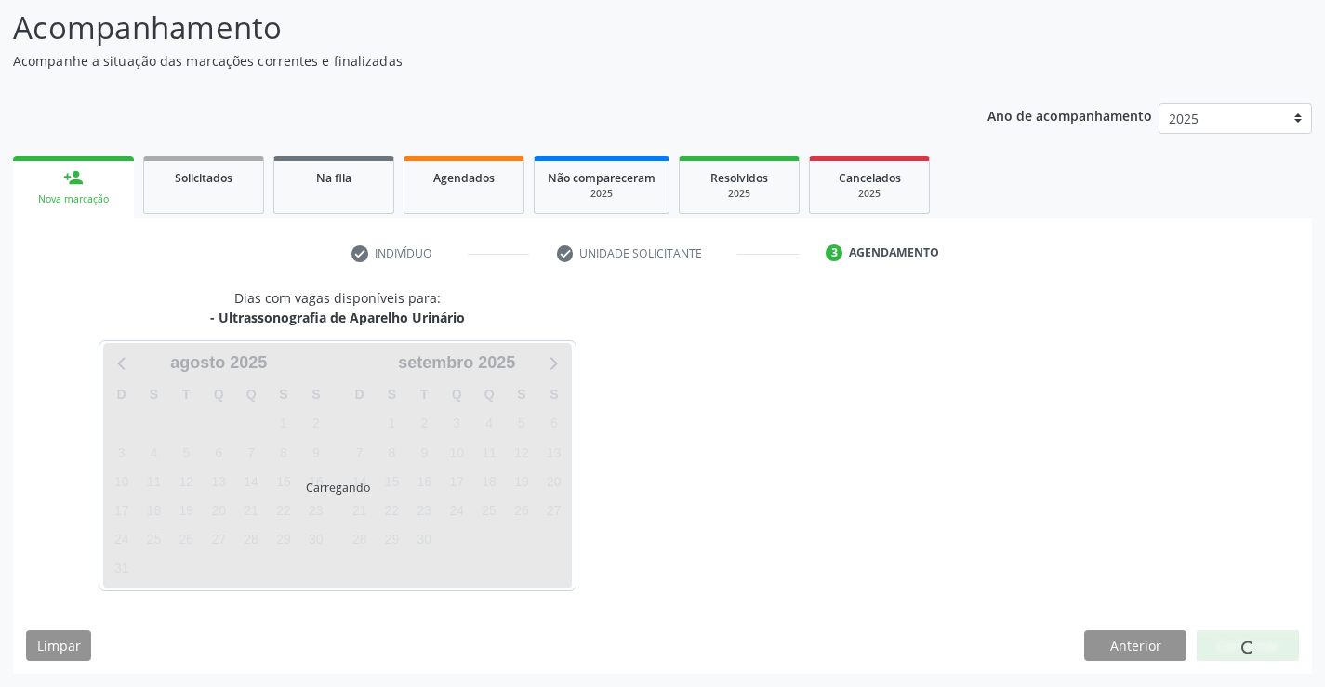
scroll to position [122, 0]
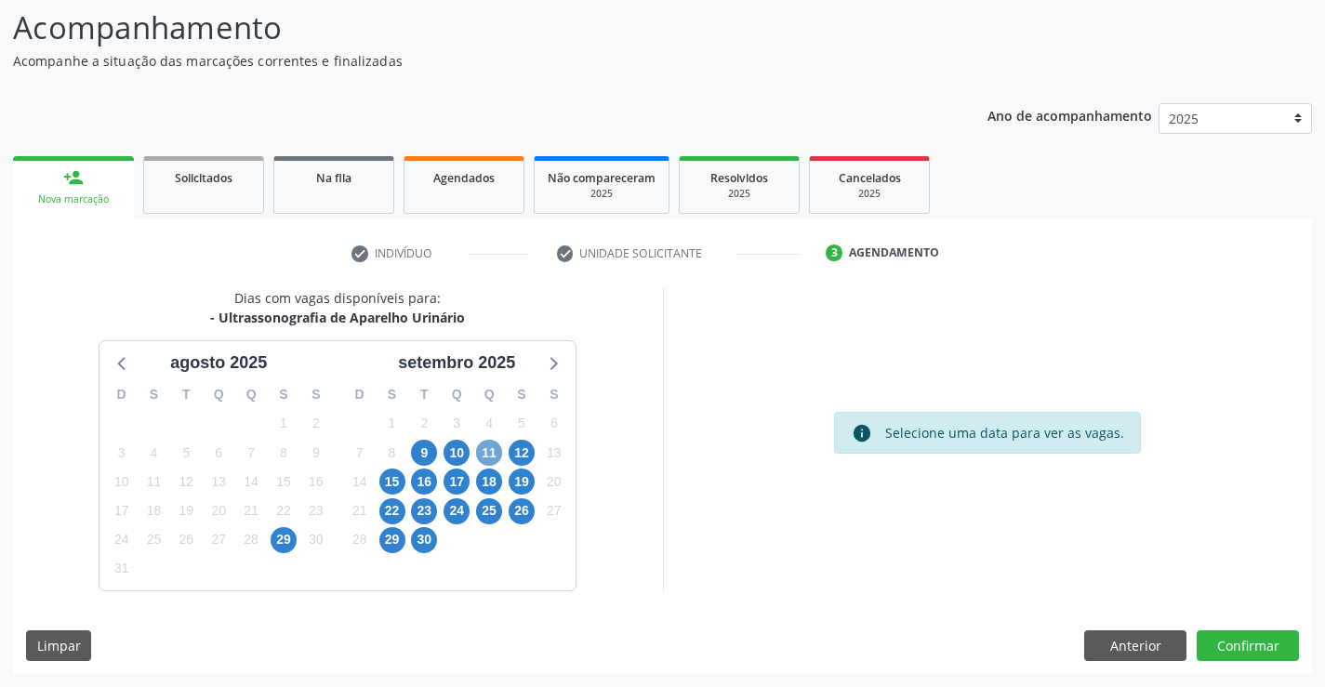
click at [488, 452] on span "11" at bounding box center [489, 453] width 26 height 26
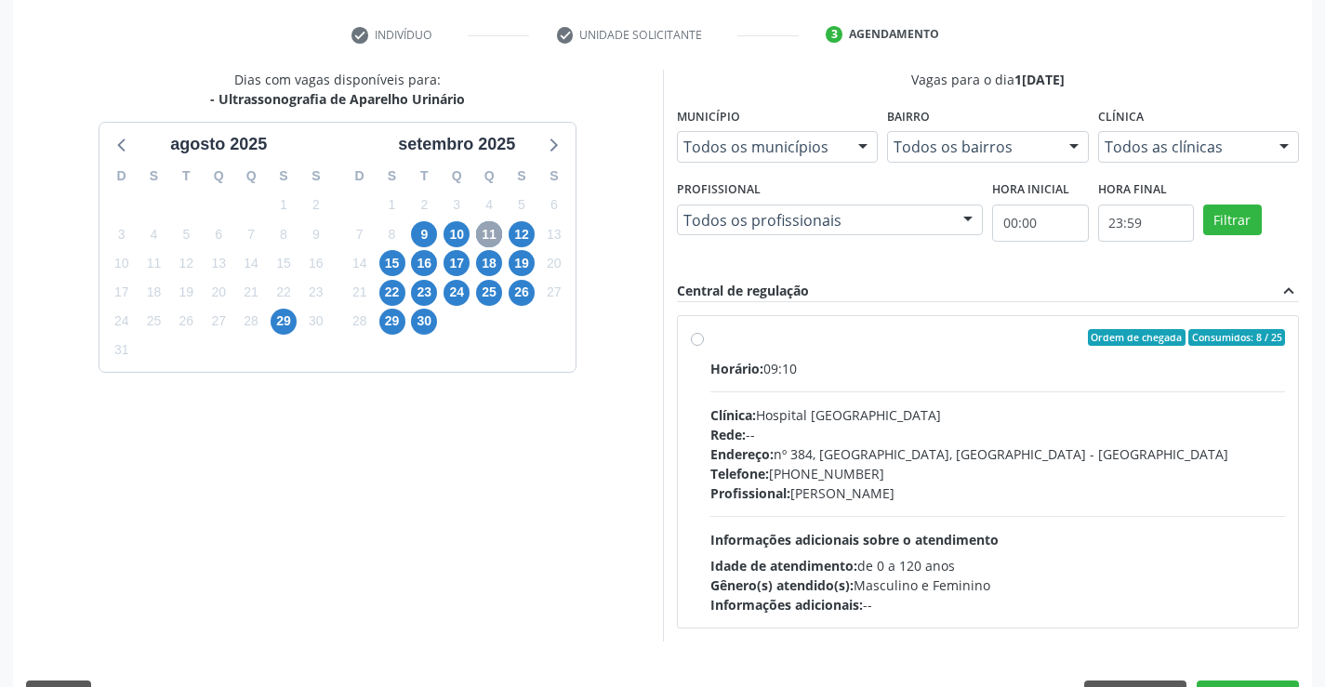
scroll to position [391, 0]
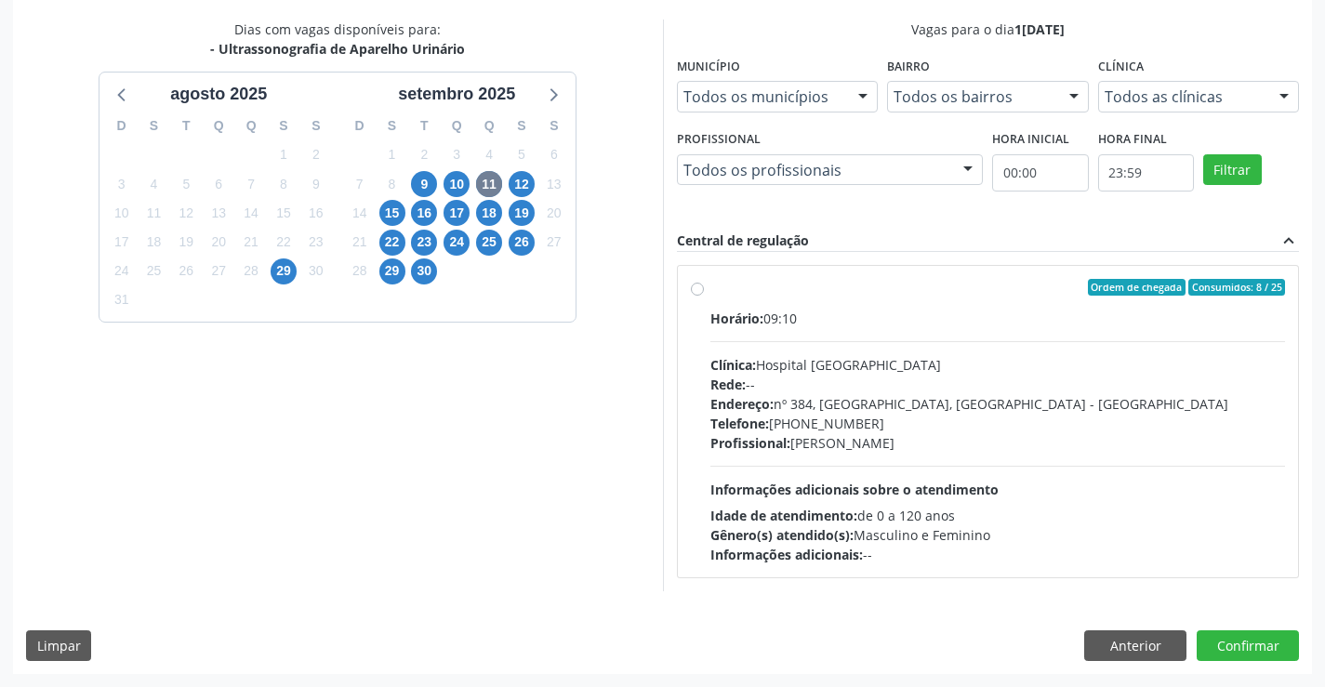
click at [704, 290] on div "Ordem de chegada Consumidos: 8 / 25 Horário: 09:10 Clínica: Hospital Sao Franci…" at bounding box center [988, 421] width 595 height 285
radio input "true"
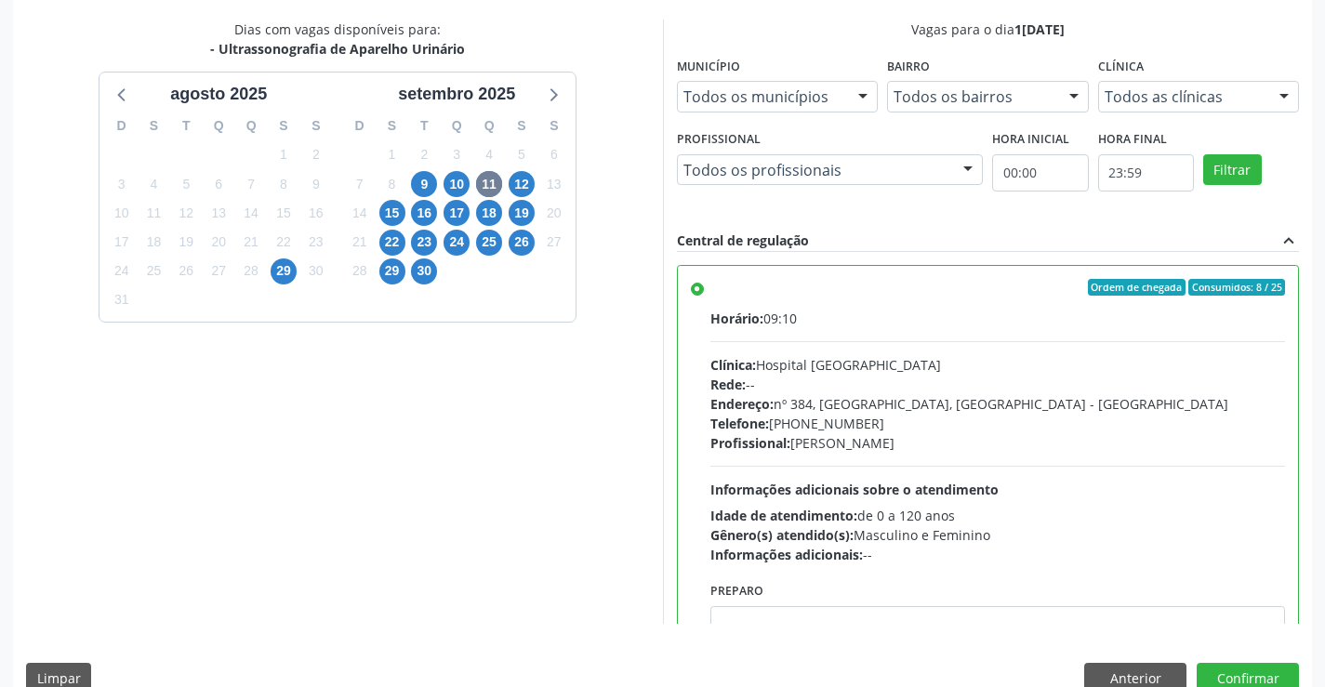
scroll to position [92, 0]
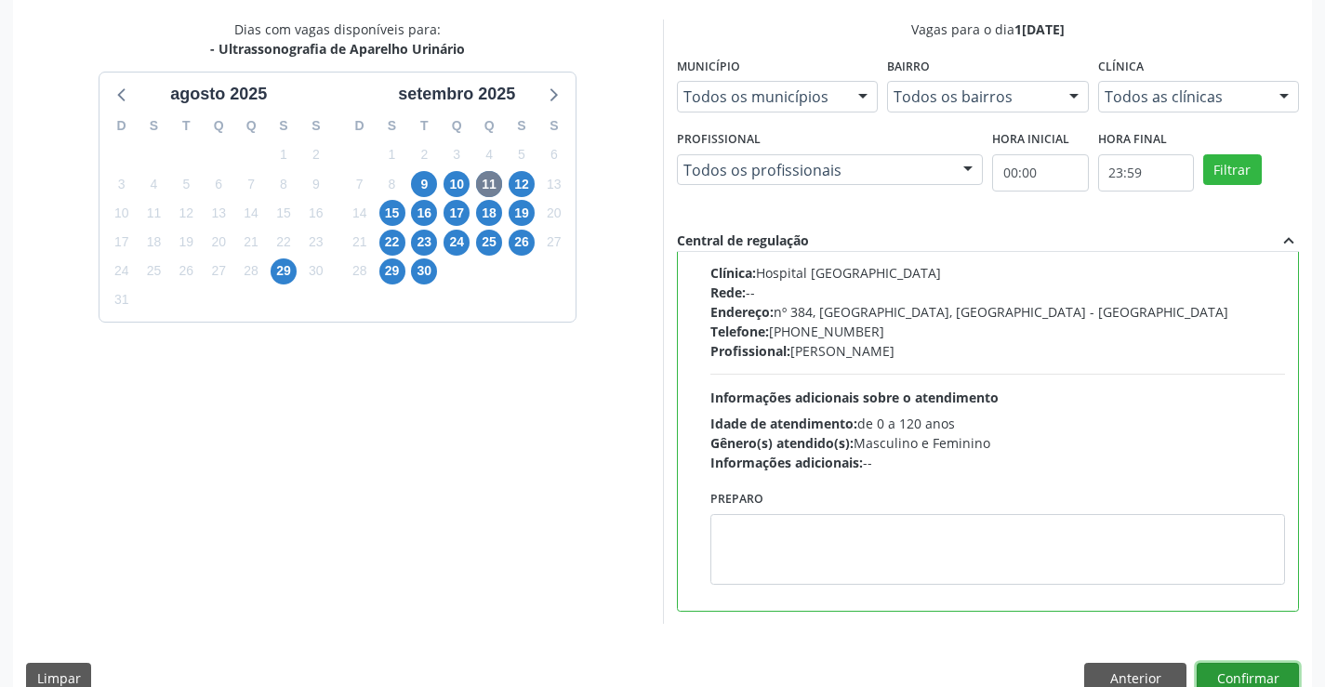
click at [1258, 674] on button "Confirmar" at bounding box center [1248, 679] width 102 height 32
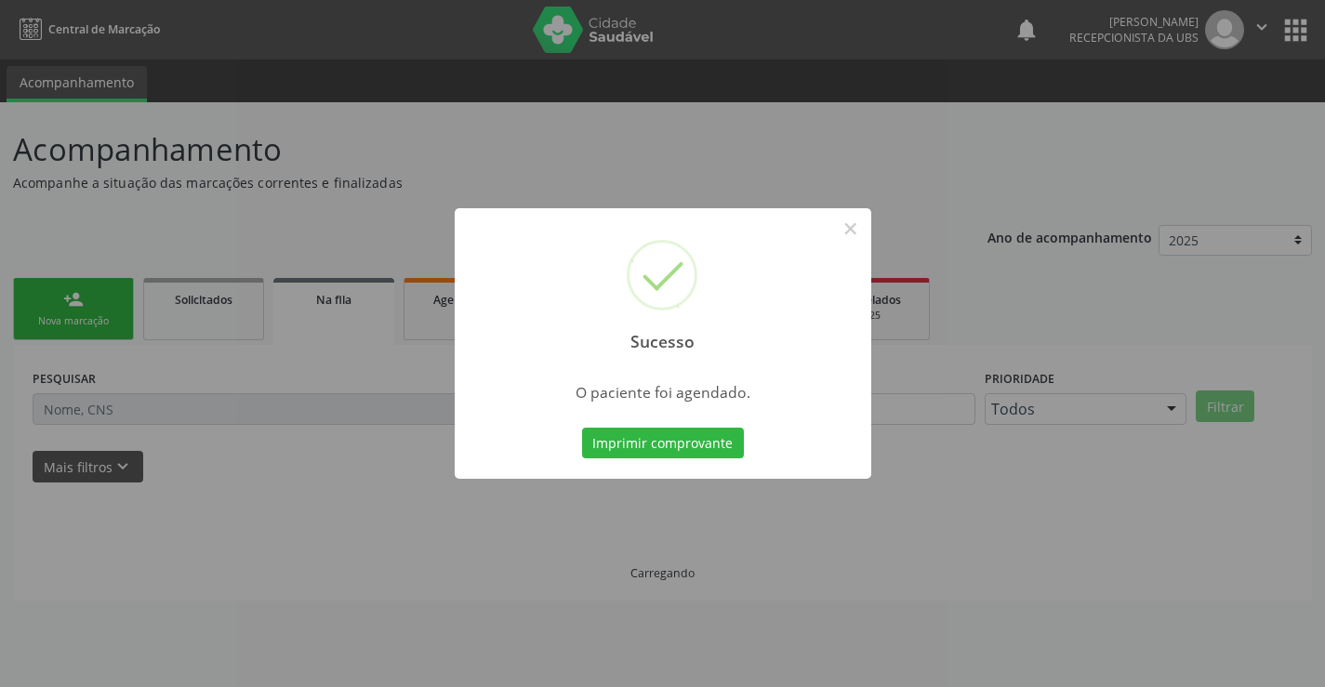
scroll to position [0, 0]
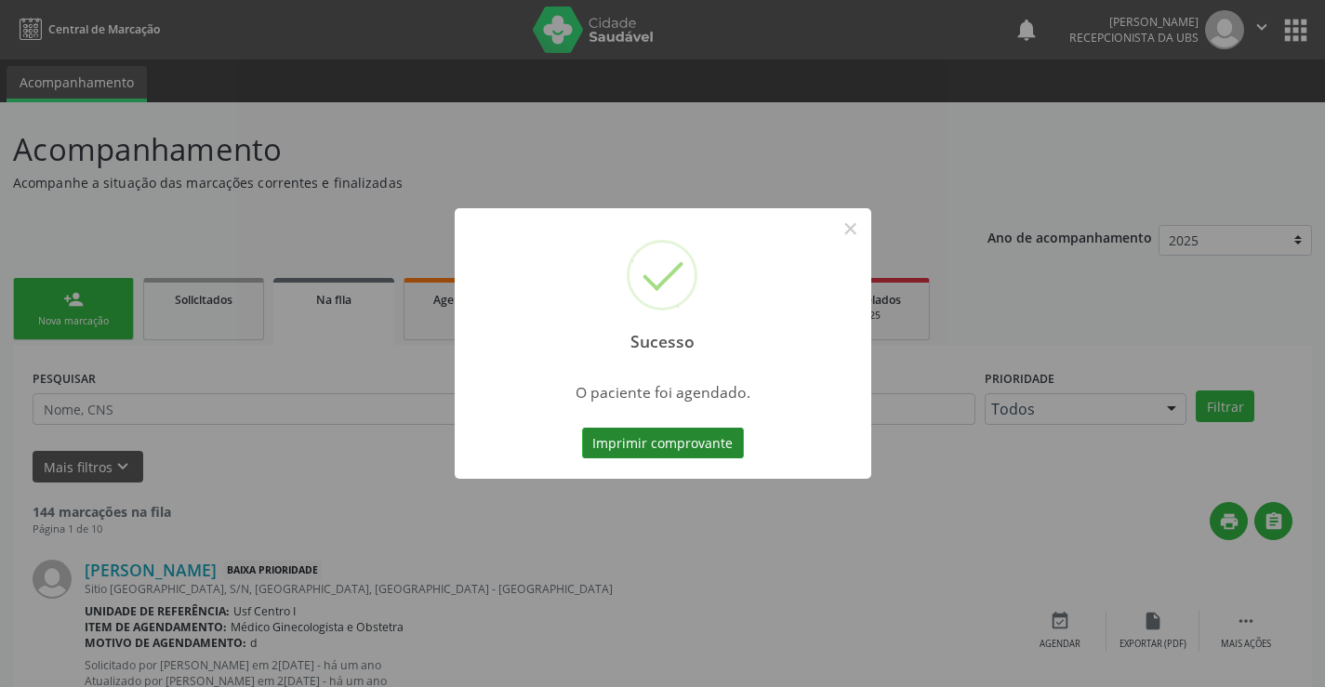
click at [683, 443] on button "Imprimir comprovante" at bounding box center [663, 444] width 162 height 32
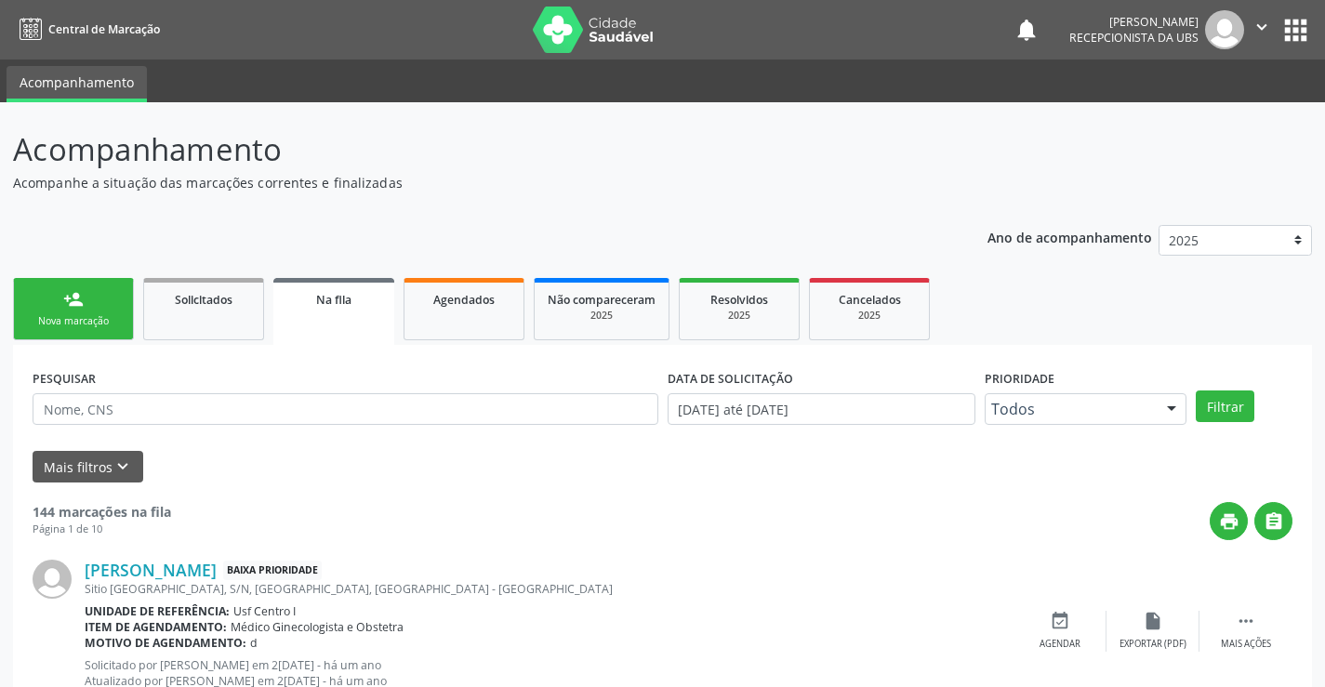
click at [51, 300] on link "person_add Nova marcação" at bounding box center [73, 309] width 121 height 62
click at [78, 305] on div "person_add" at bounding box center [73, 299] width 20 height 20
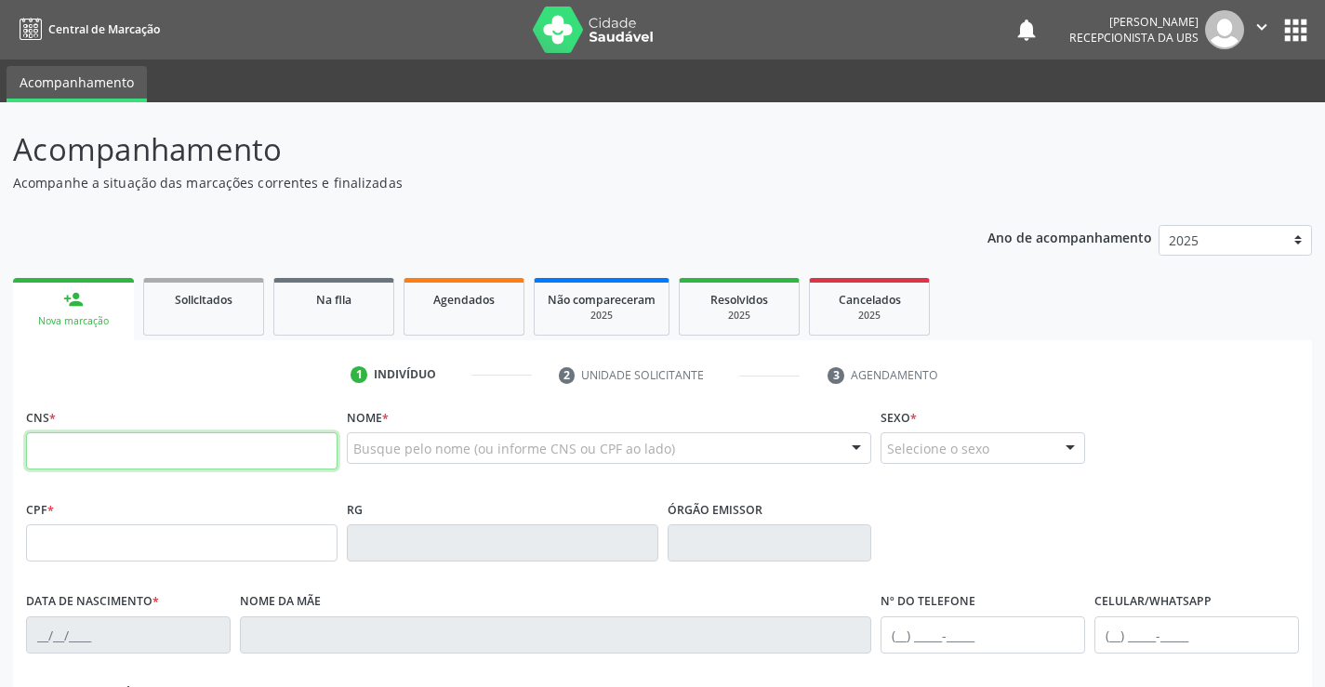
click at [94, 447] on input "text" at bounding box center [182, 450] width 312 height 37
type input "707 8006 7385 1618"
type input "08/04/2009"
type input "Maria Laurindo Campos"
type input "(87) 99646-8394"
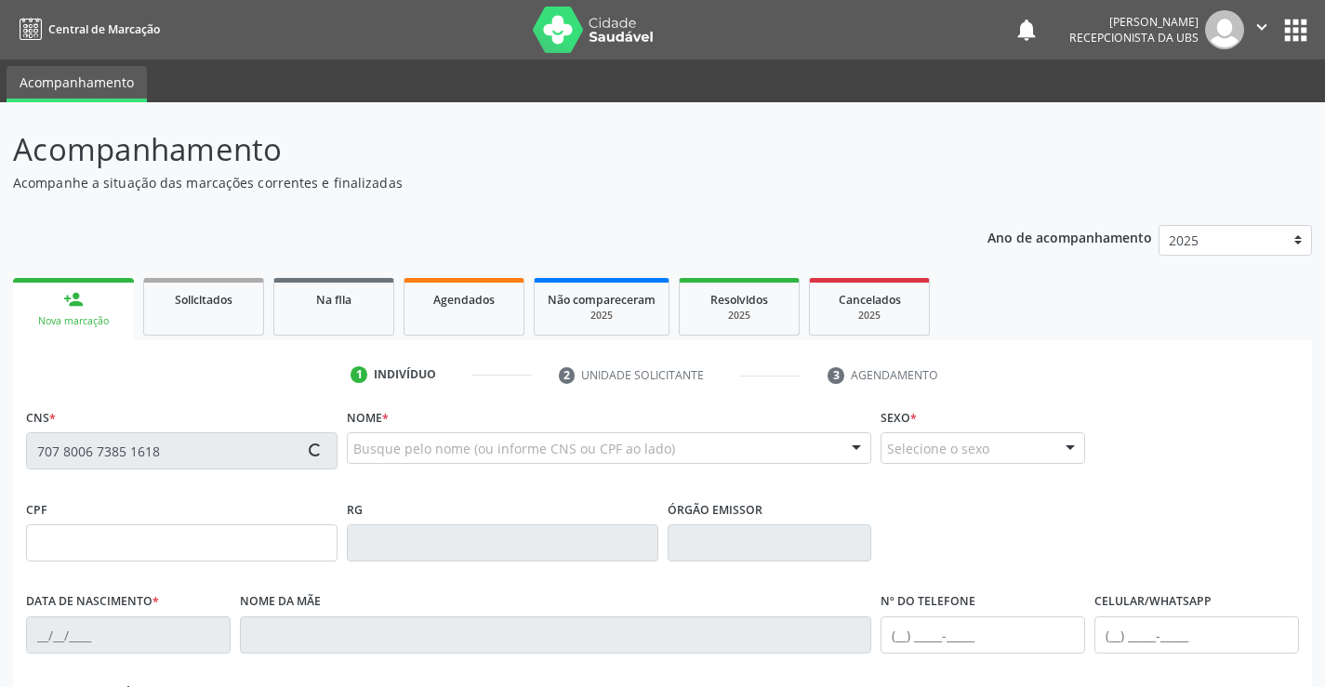
type input "555"
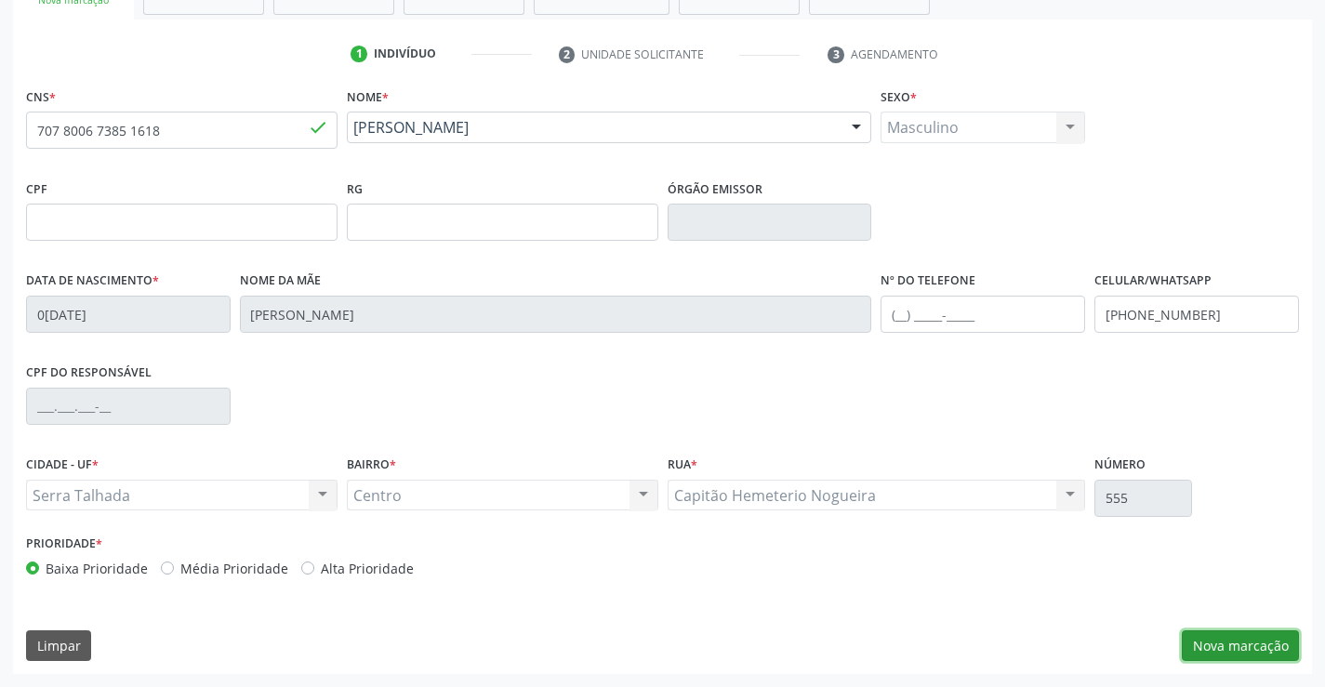
click at [1247, 650] on button "Nova marcação" at bounding box center [1240, 646] width 117 height 32
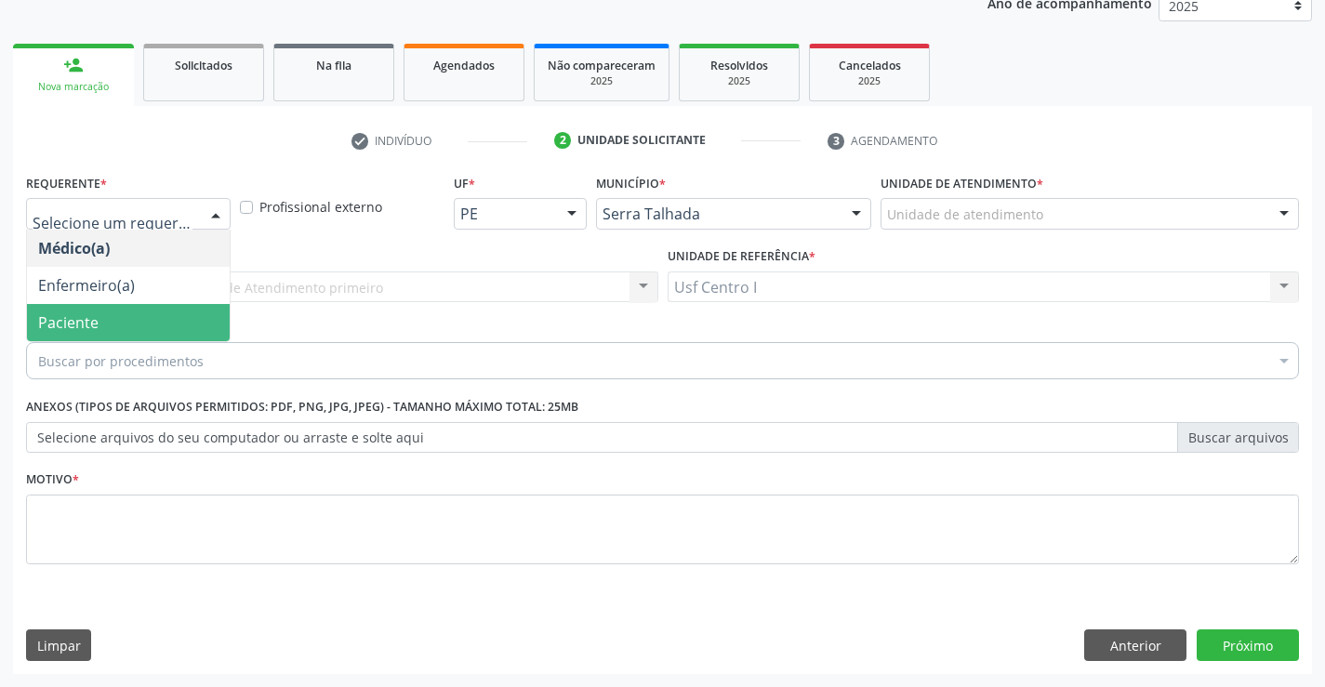
click at [104, 323] on span "Paciente" at bounding box center [128, 322] width 203 height 37
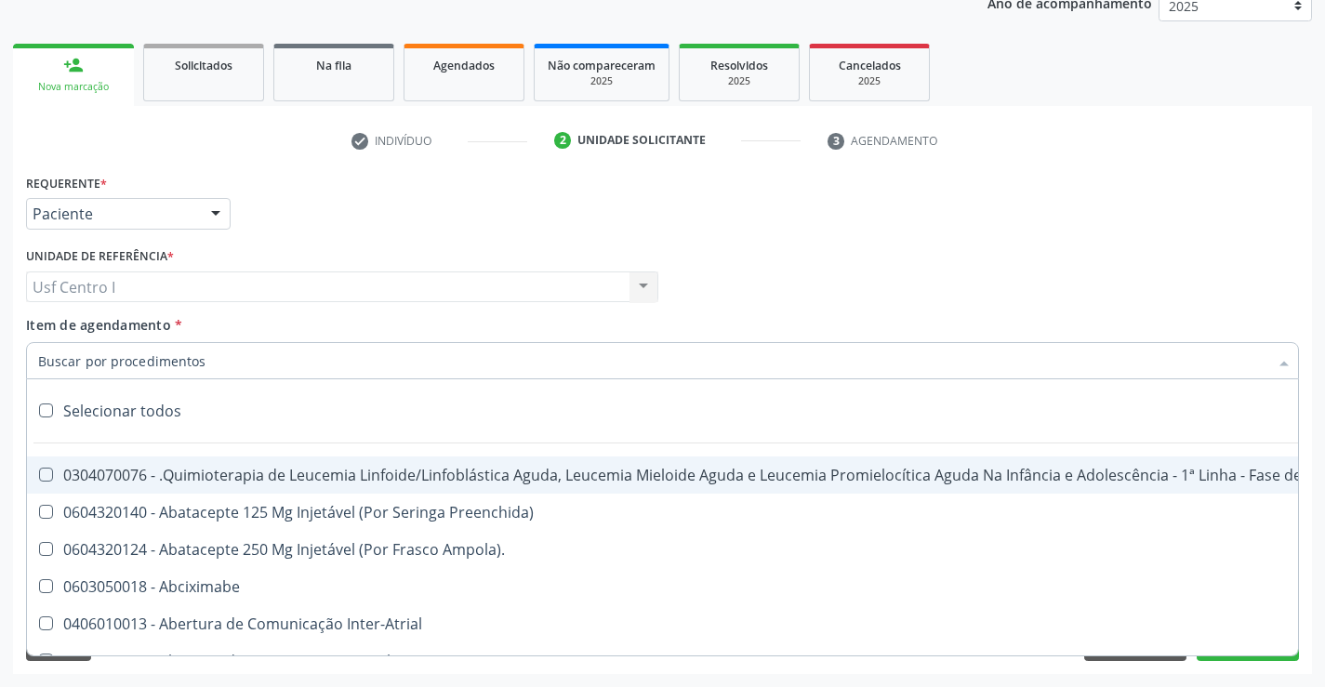
paste input "0205020054"
type input "0205020054"
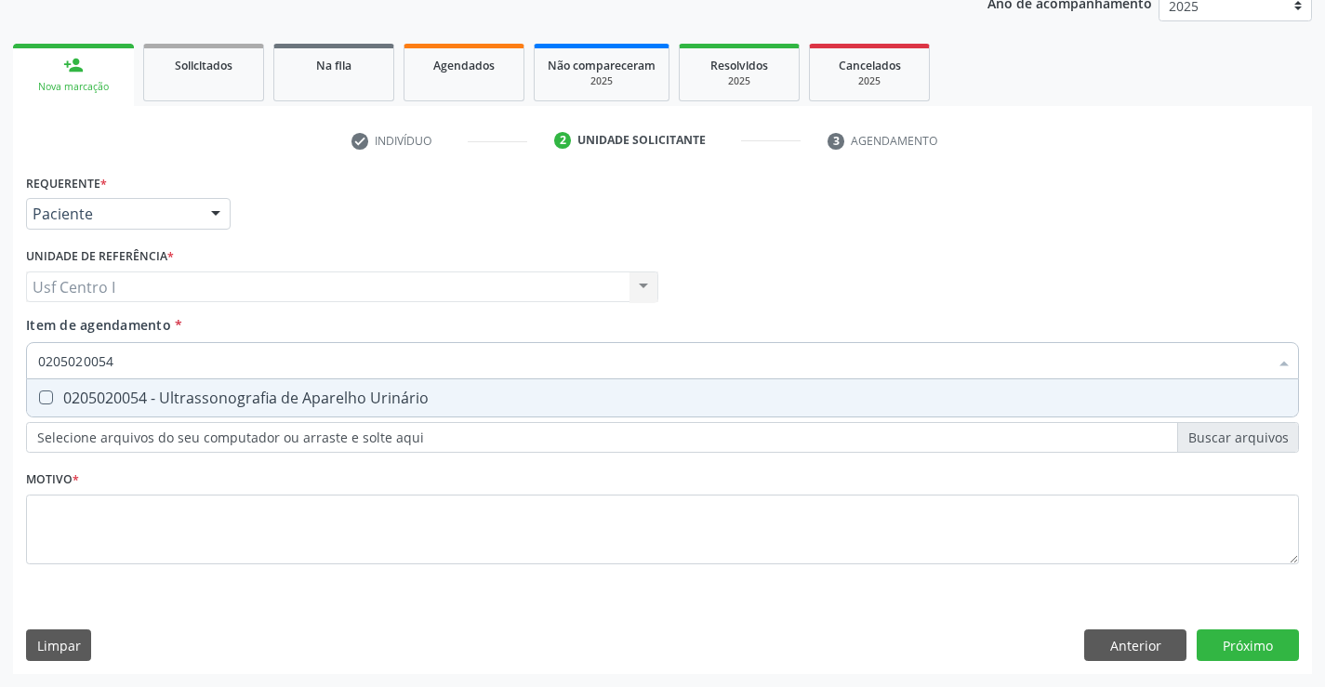
click at [50, 400] on Urinário at bounding box center [46, 398] width 14 height 14
click at [39, 400] on Urinário "checkbox" at bounding box center [33, 397] width 12 height 12
checkbox Urinário "true"
click at [107, 558] on div "Requerente * Paciente Médico(a) Enfermeiro(a) Paciente Nenhum resultado encontr…" at bounding box center [662, 379] width 1273 height 421
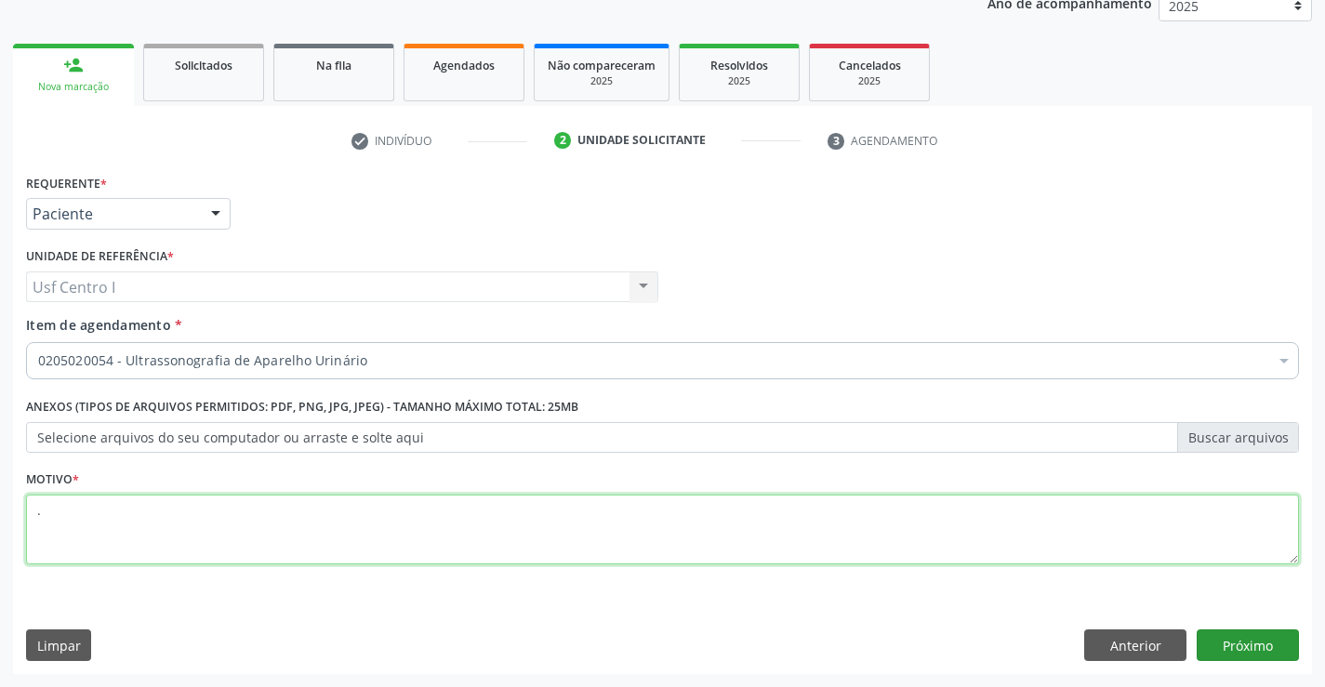
type textarea "."
click at [1234, 638] on button "Próximo" at bounding box center [1248, 646] width 102 height 32
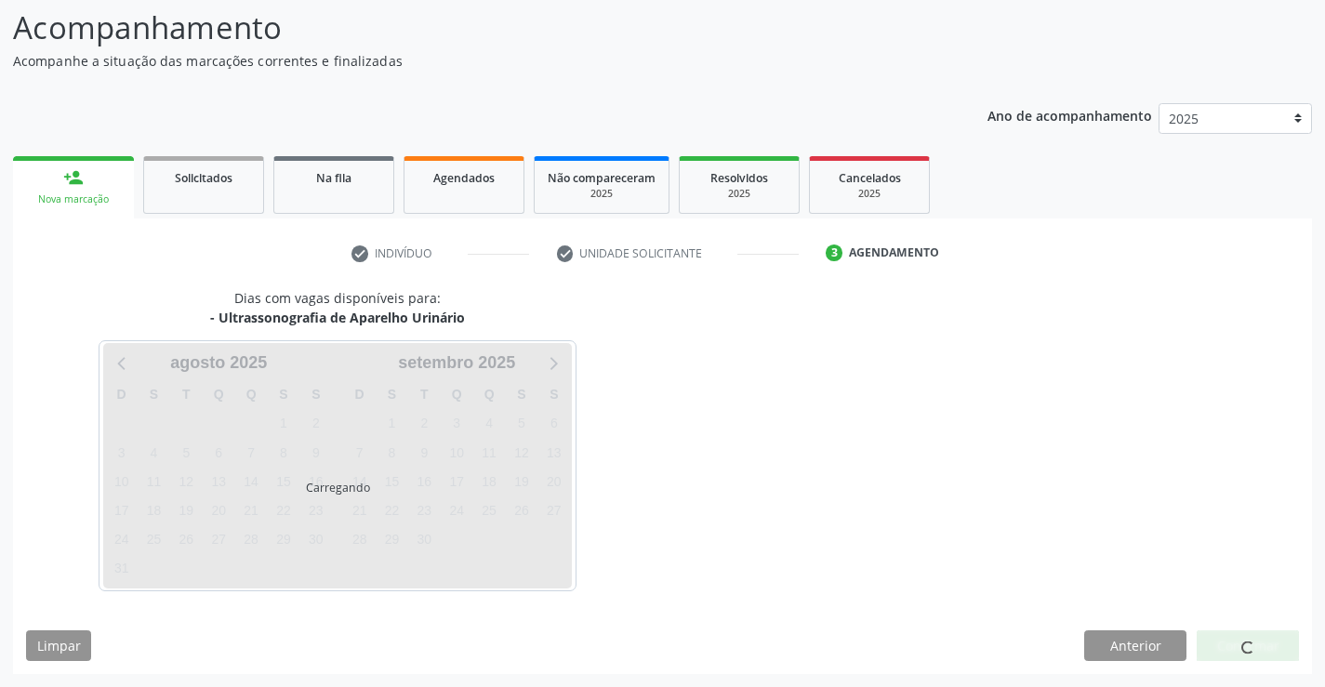
scroll to position [122, 0]
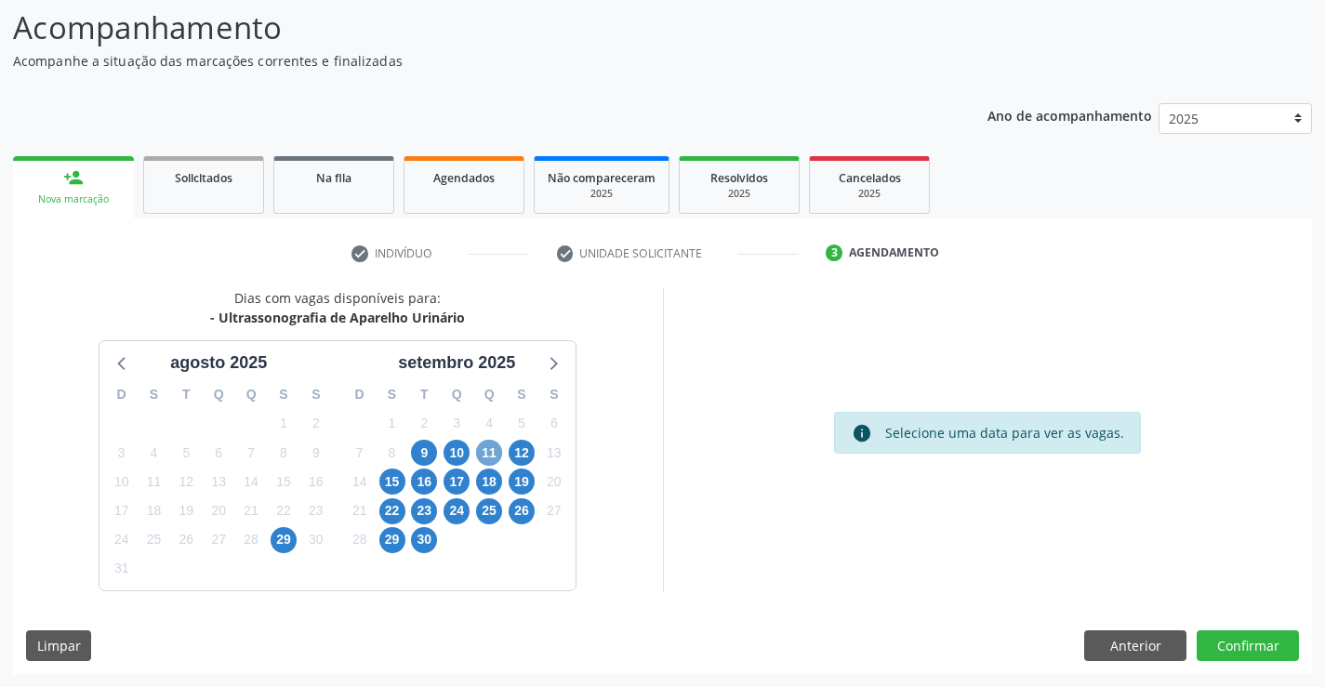
click at [499, 447] on span "11" at bounding box center [489, 453] width 26 height 26
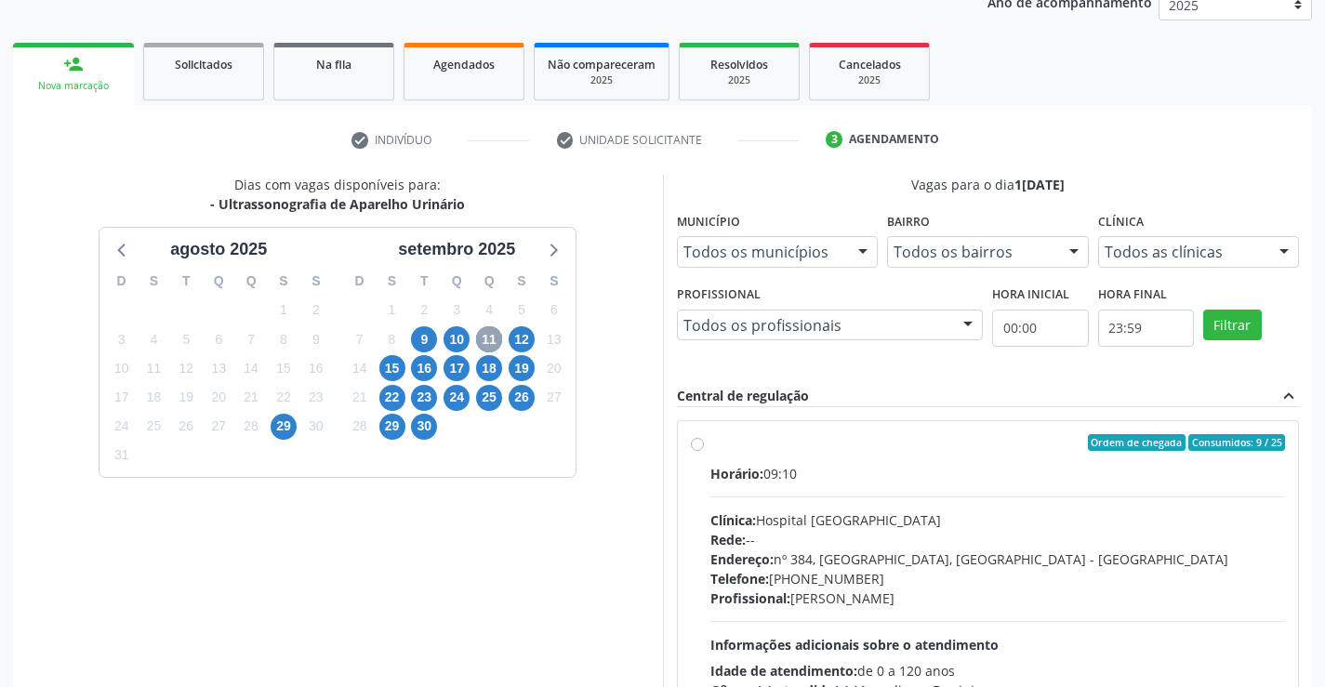
scroll to position [391, 0]
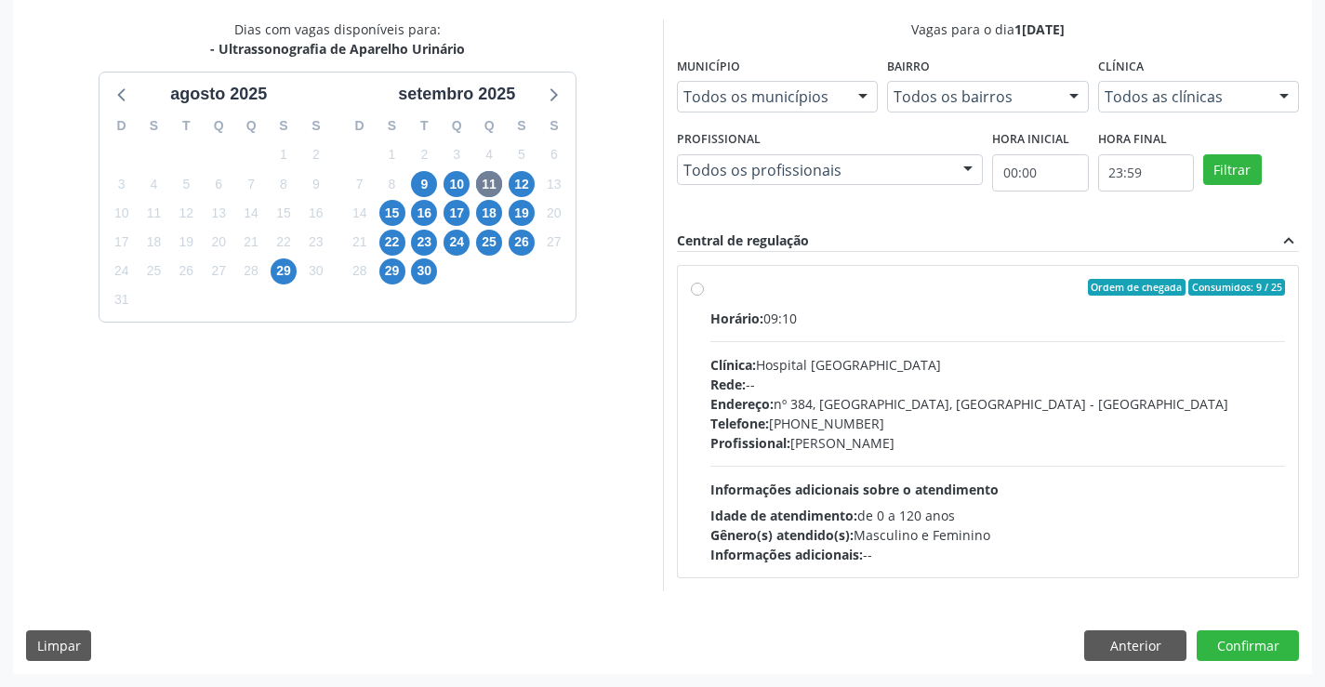
click at [704, 295] on div "Ordem de chegada Consumidos: 9 / 25 Horário: 09:10 Clínica: Hospital Sao Franci…" at bounding box center [988, 421] width 595 height 285
radio input "true"
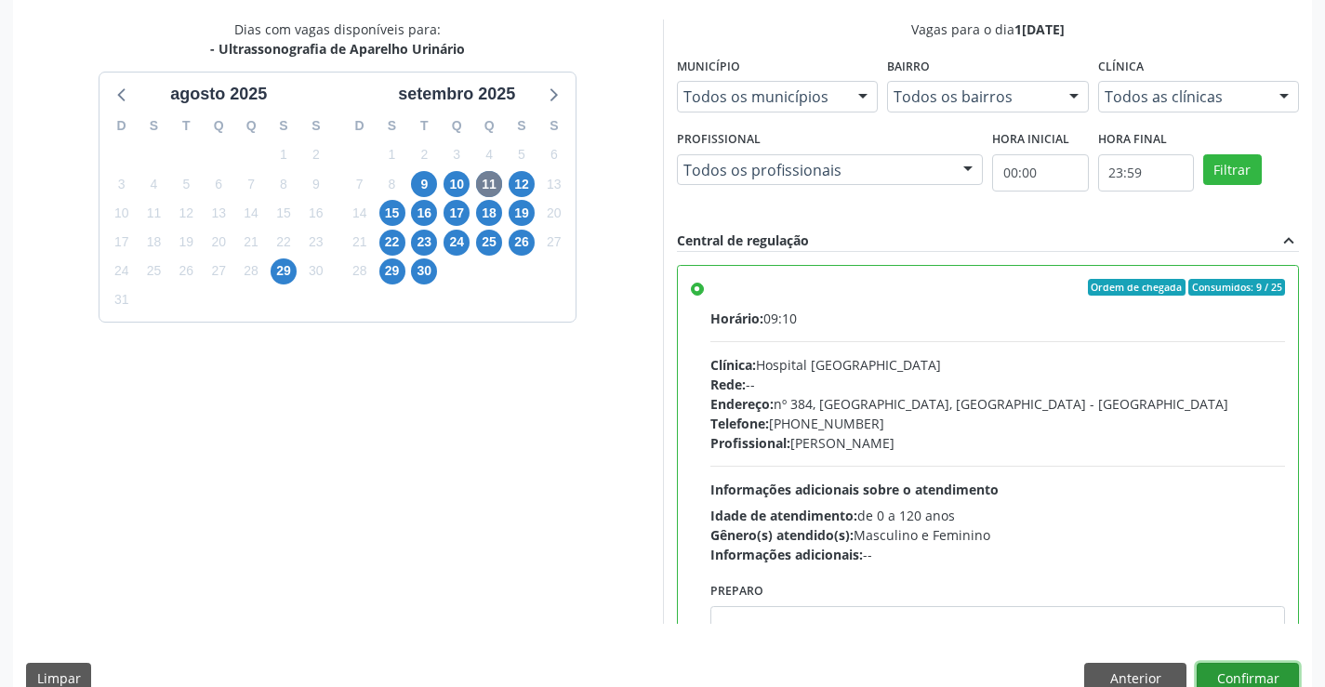
click at [1229, 673] on button "Confirmar" at bounding box center [1248, 679] width 102 height 32
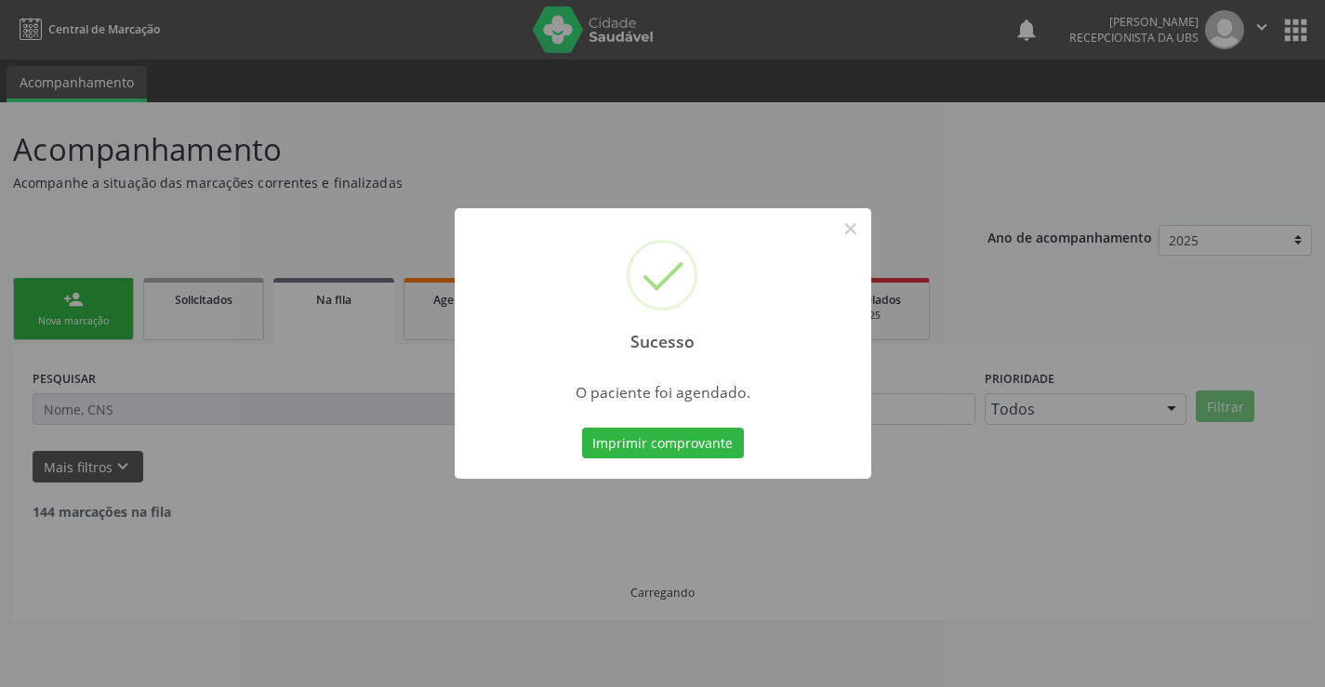
scroll to position [0, 0]
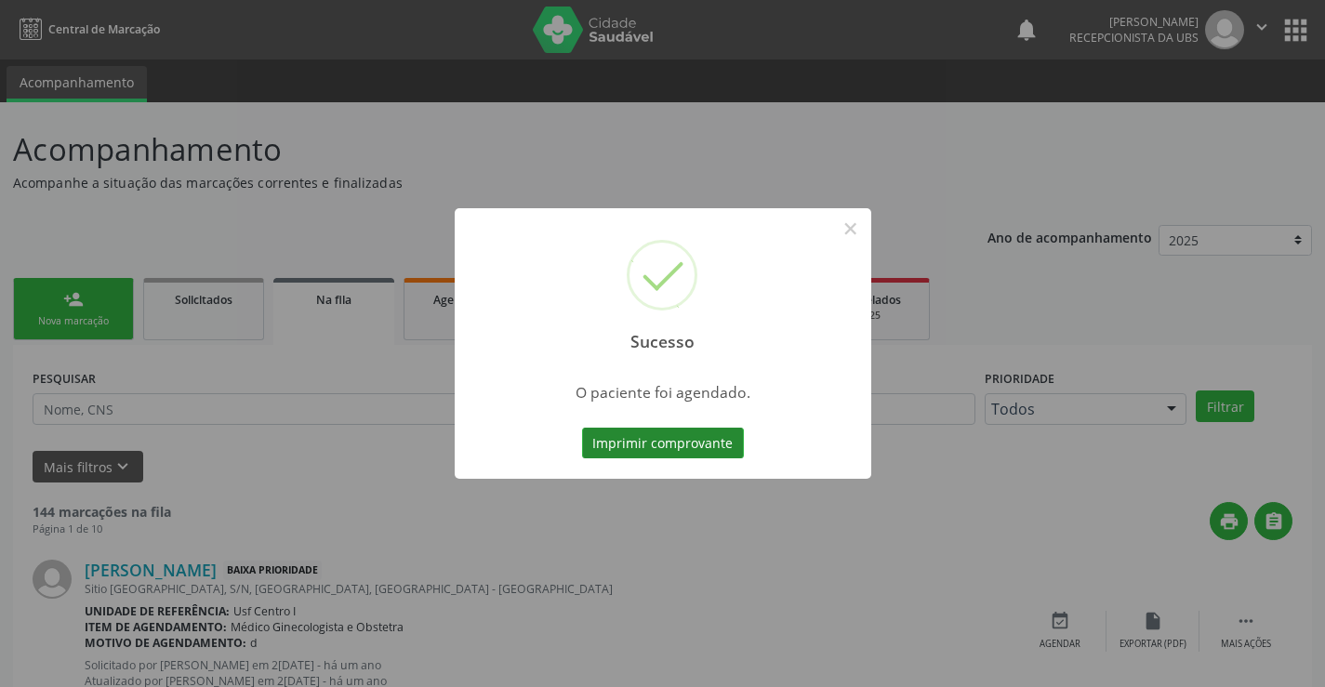
click at [702, 433] on button "Imprimir comprovante" at bounding box center [663, 444] width 162 height 32
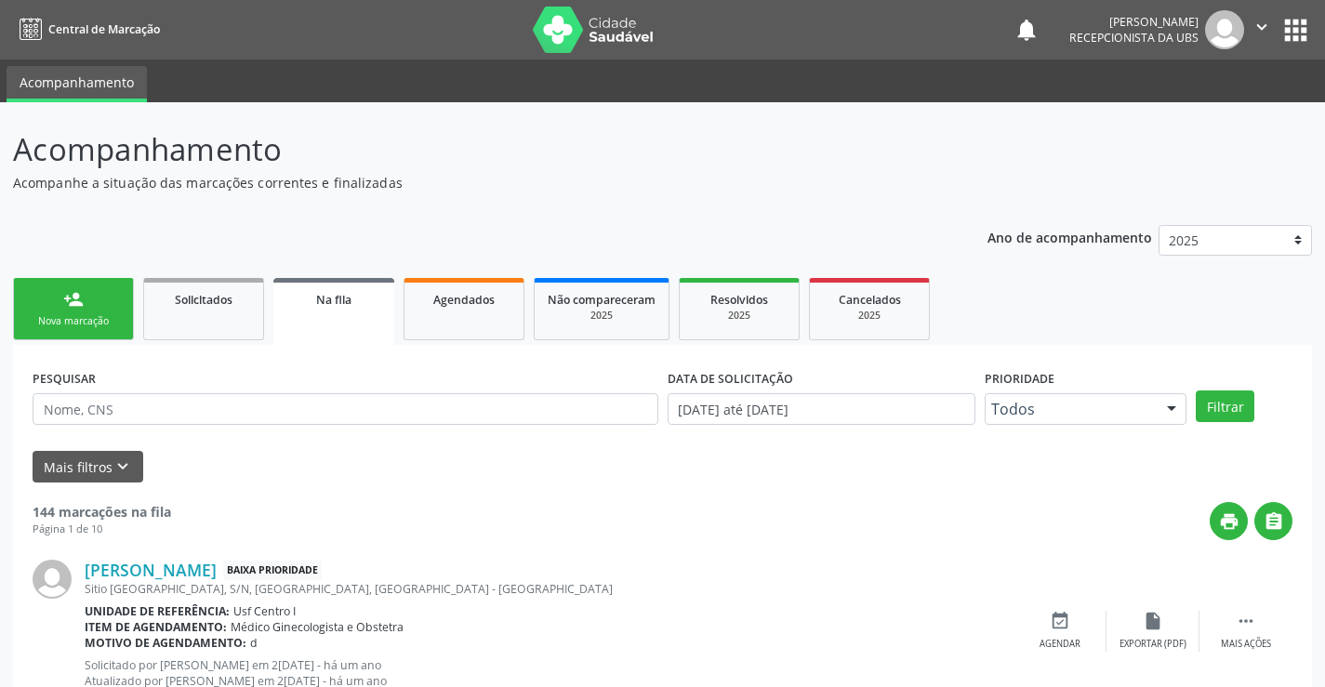
click at [69, 308] on div "person_add" at bounding box center [73, 299] width 20 height 20
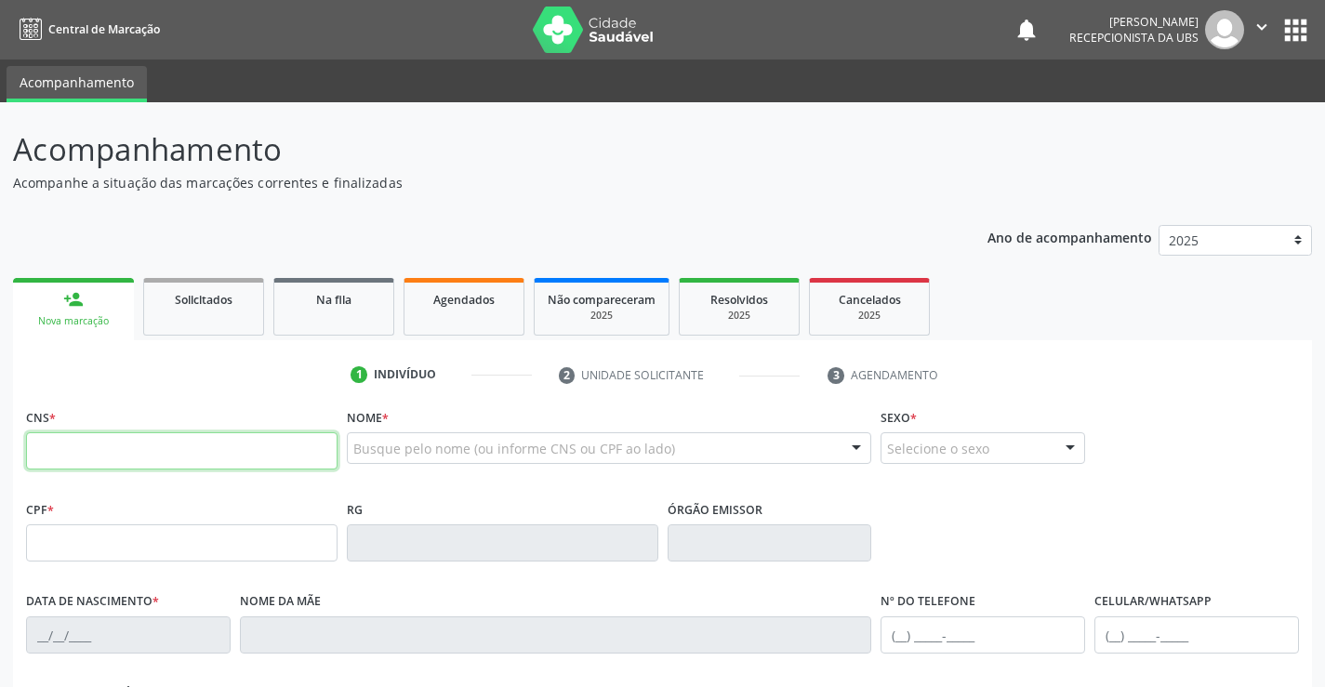
click at [68, 444] on input "text" at bounding box center [182, 450] width 312 height 37
type input "701 8072 9356 1372"
type input "05/05/1994"
type input "Vera Lucia Alvs da Silva"
type input "(87) 99605-9722"
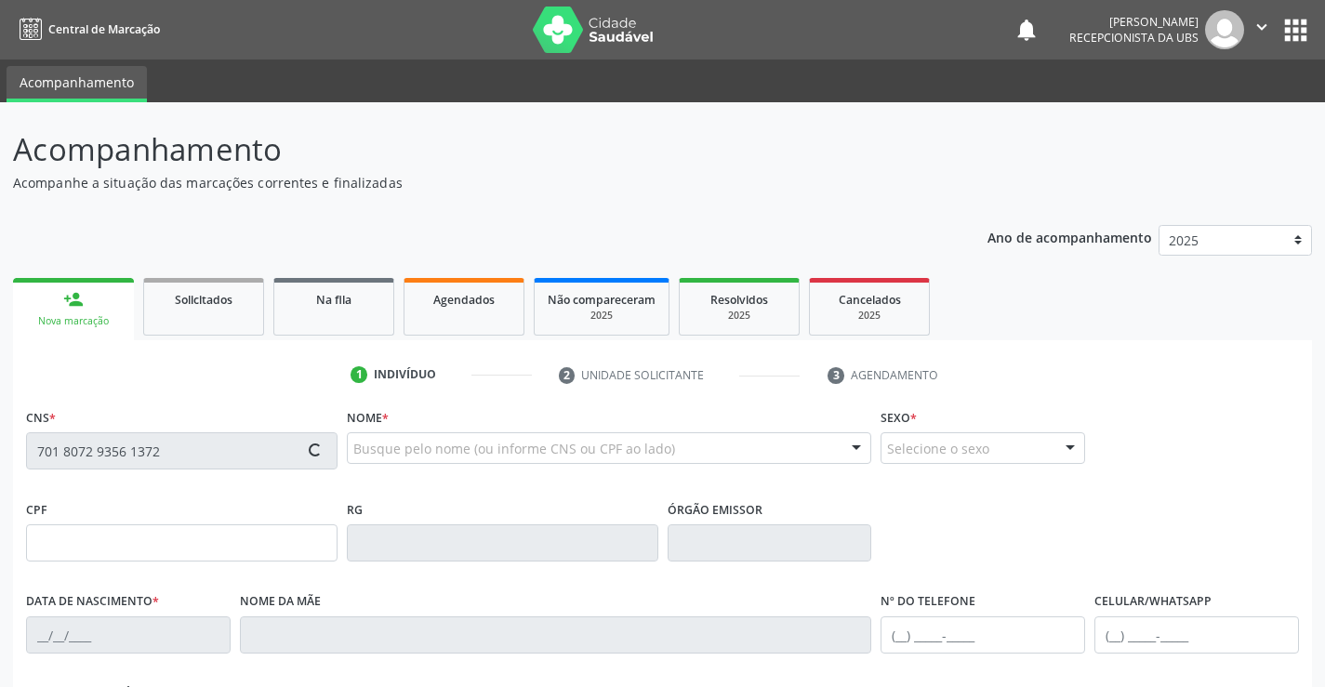
type input "(87) 99605-9722"
type input "261"
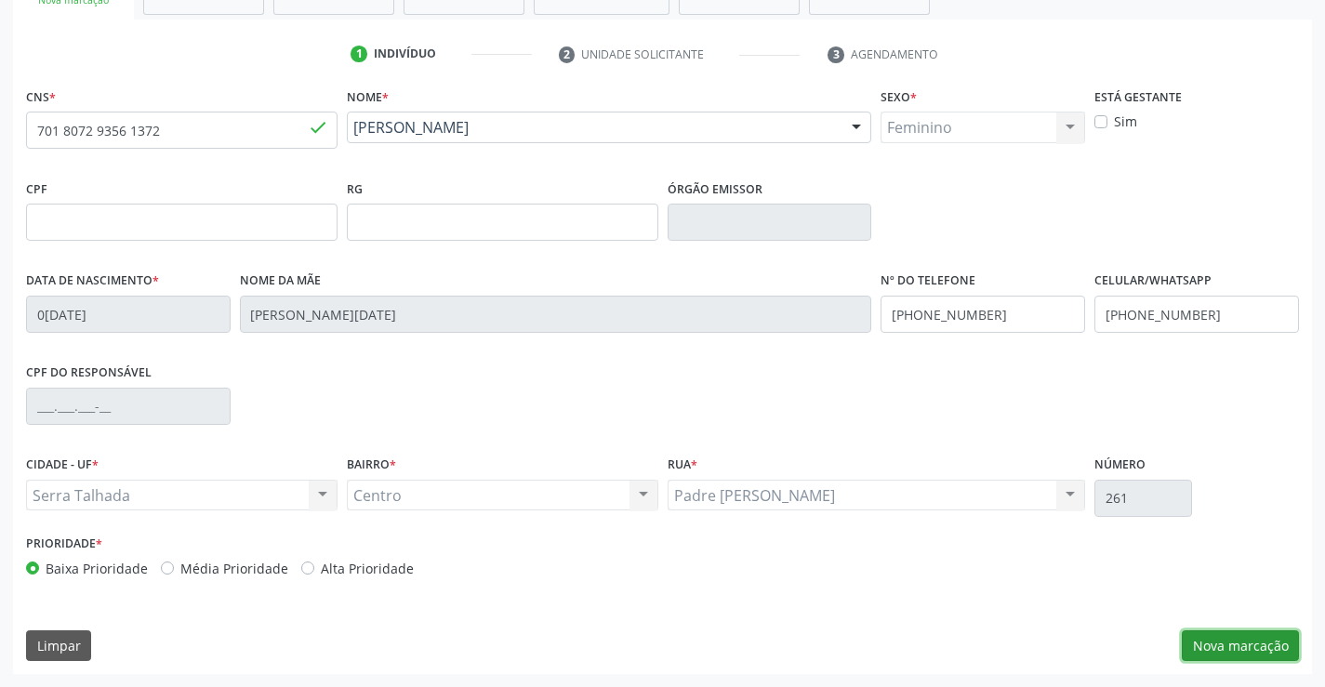
click at [1259, 646] on button "Nova marcação" at bounding box center [1240, 646] width 117 height 32
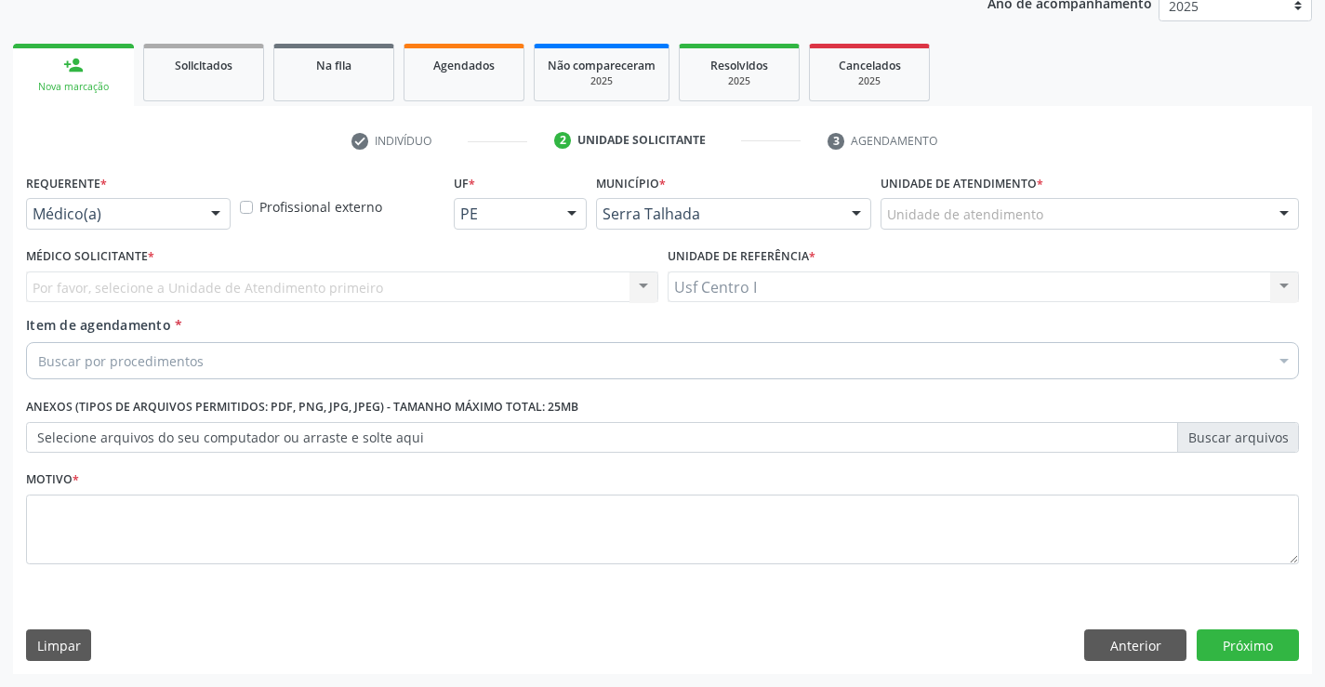
scroll to position [234, 0]
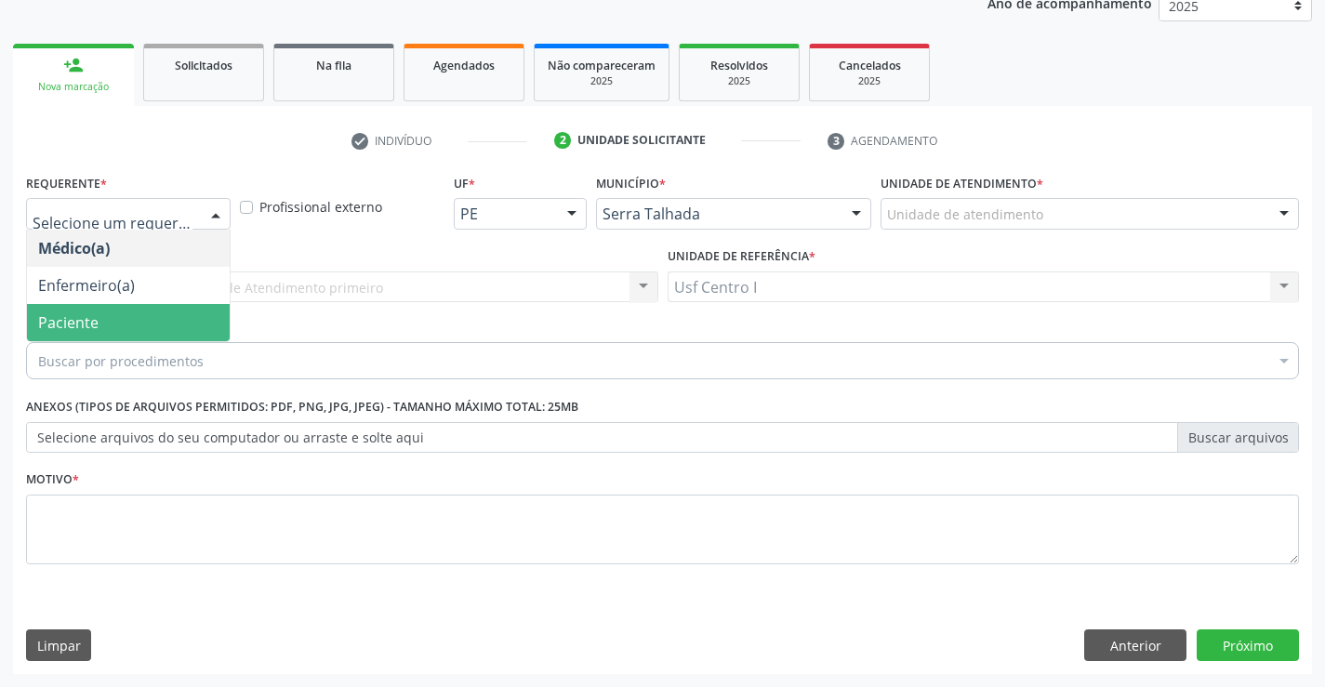
click at [86, 320] on span "Paciente" at bounding box center [68, 322] width 60 height 20
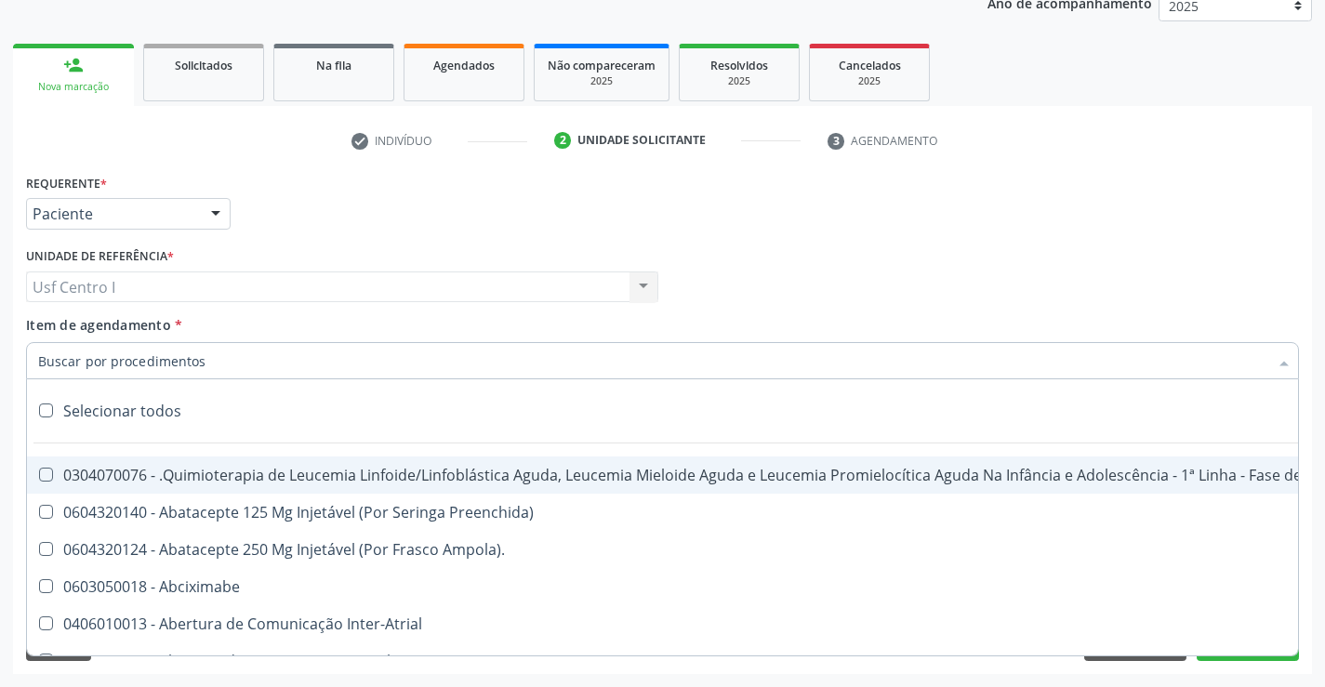
paste input "0205020054"
type input "0205020054"
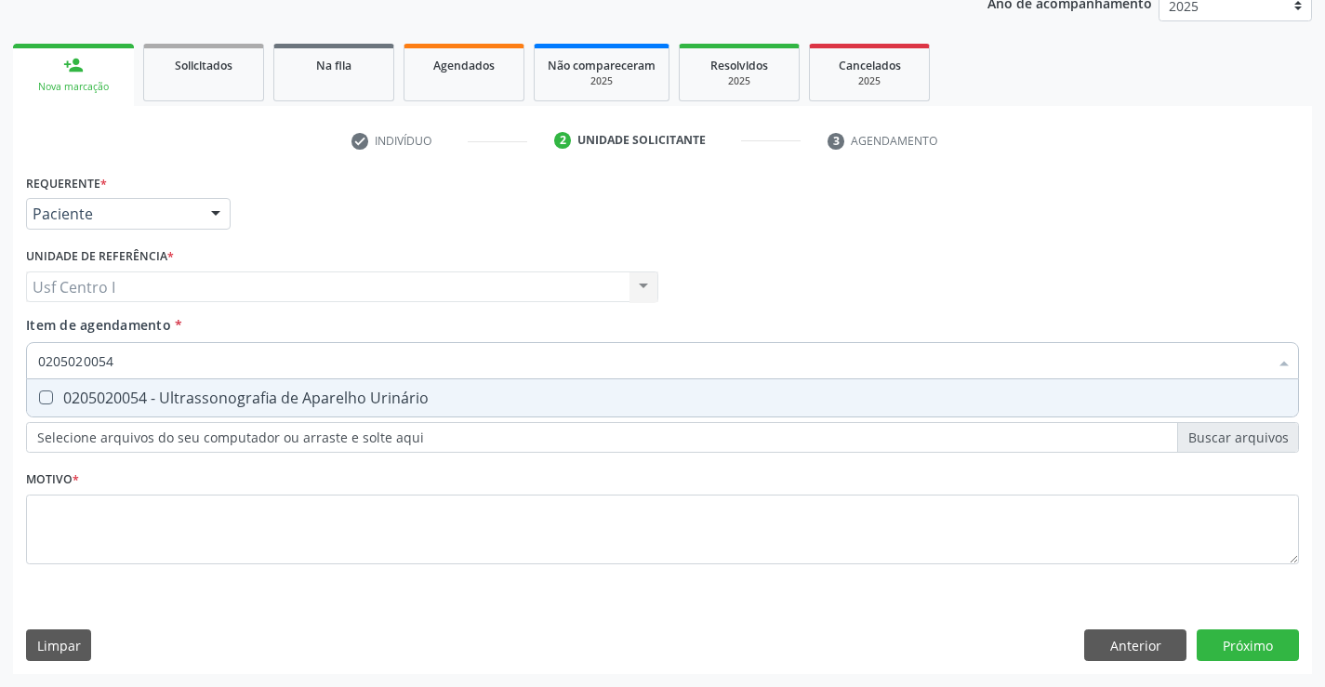
click at [202, 391] on div "0205020054 - Ultrassonografia de Aparelho Urinário" at bounding box center [662, 398] width 1249 height 15
checkbox Urinário "true"
click at [134, 540] on div "Requerente * Paciente Médico(a) Enfermeiro(a) Paciente Nenhum resultado encontr…" at bounding box center [662, 379] width 1273 height 421
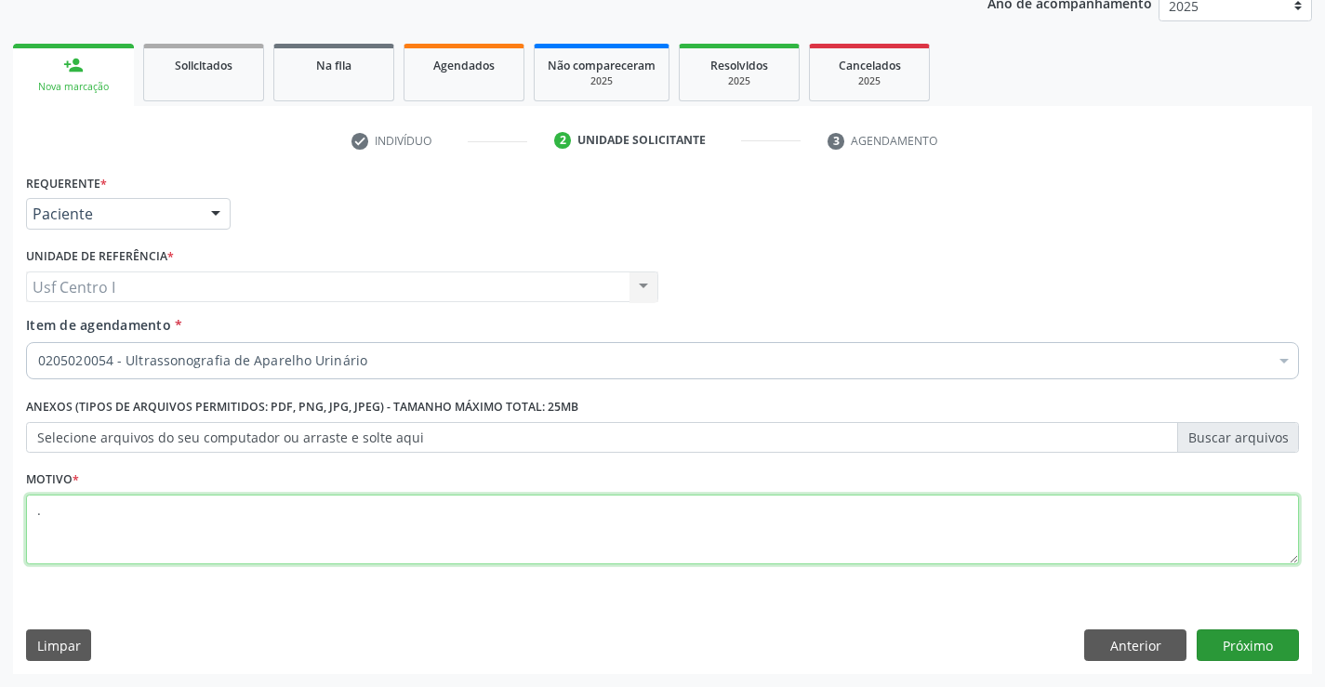
type textarea "."
click at [1249, 644] on button "Próximo" at bounding box center [1248, 646] width 102 height 32
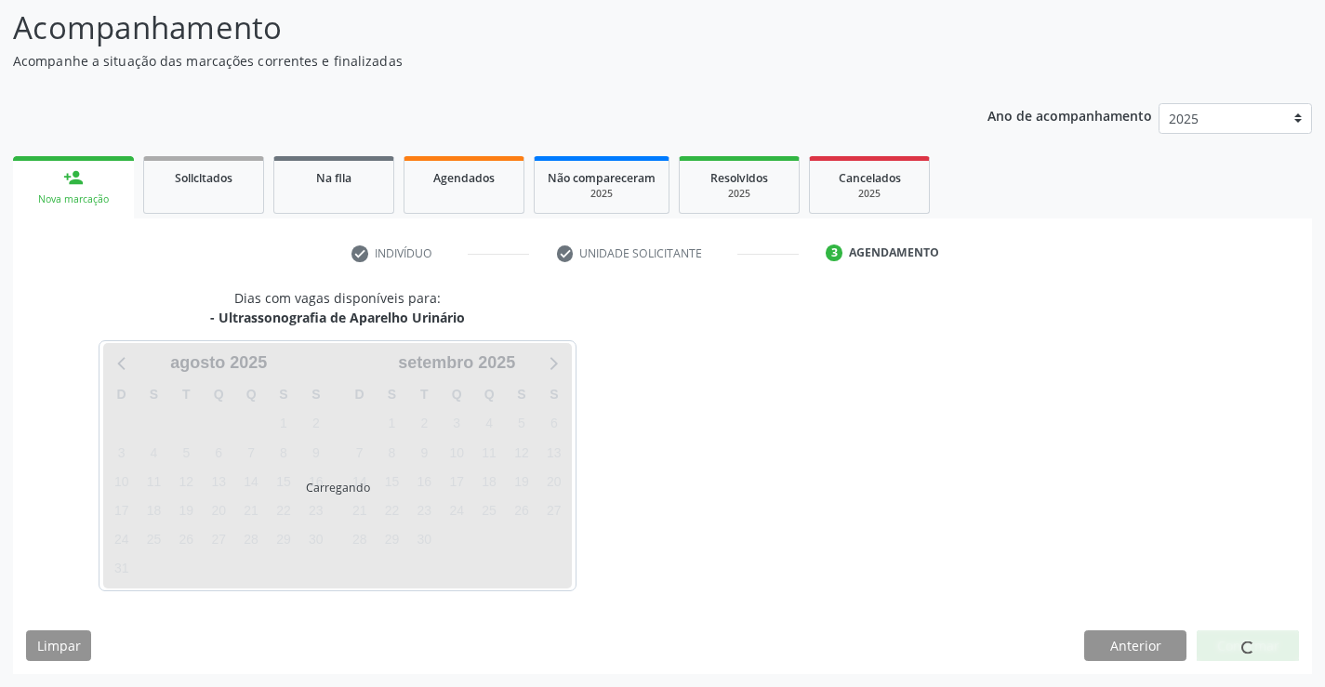
scroll to position [122, 0]
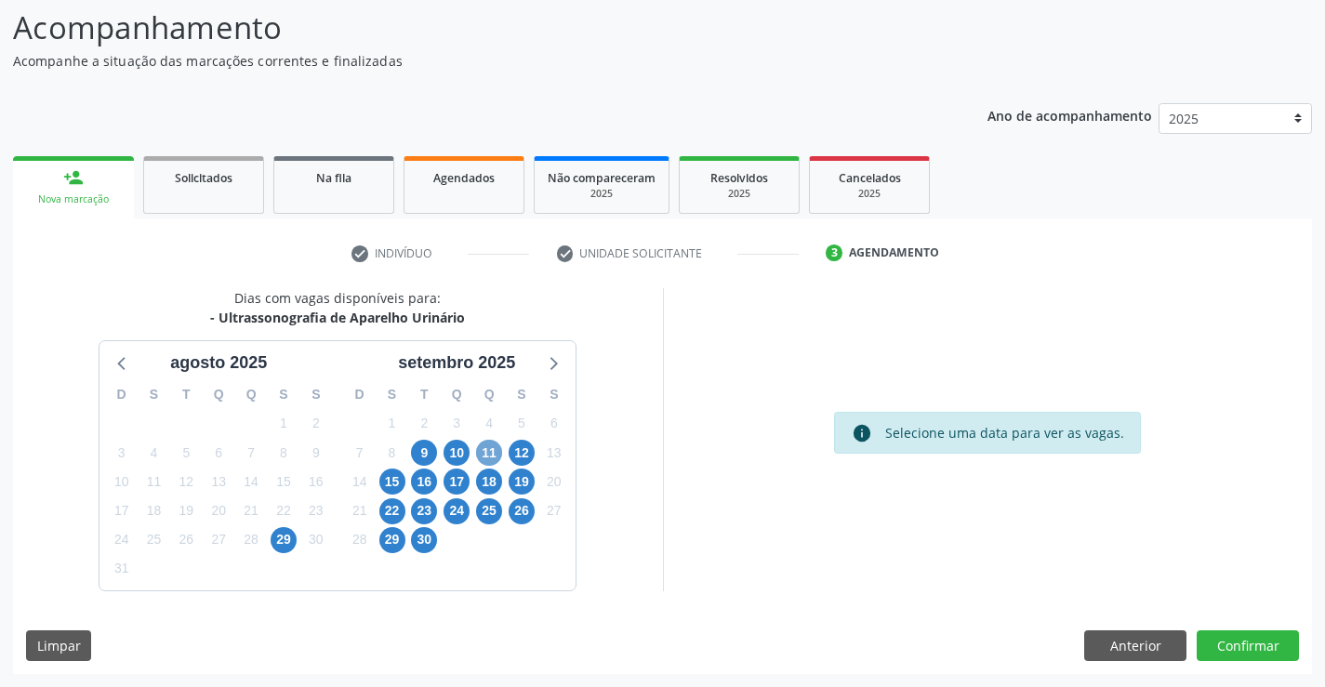
click at [491, 452] on span "11" at bounding box center [489, 453] width 26 height 26
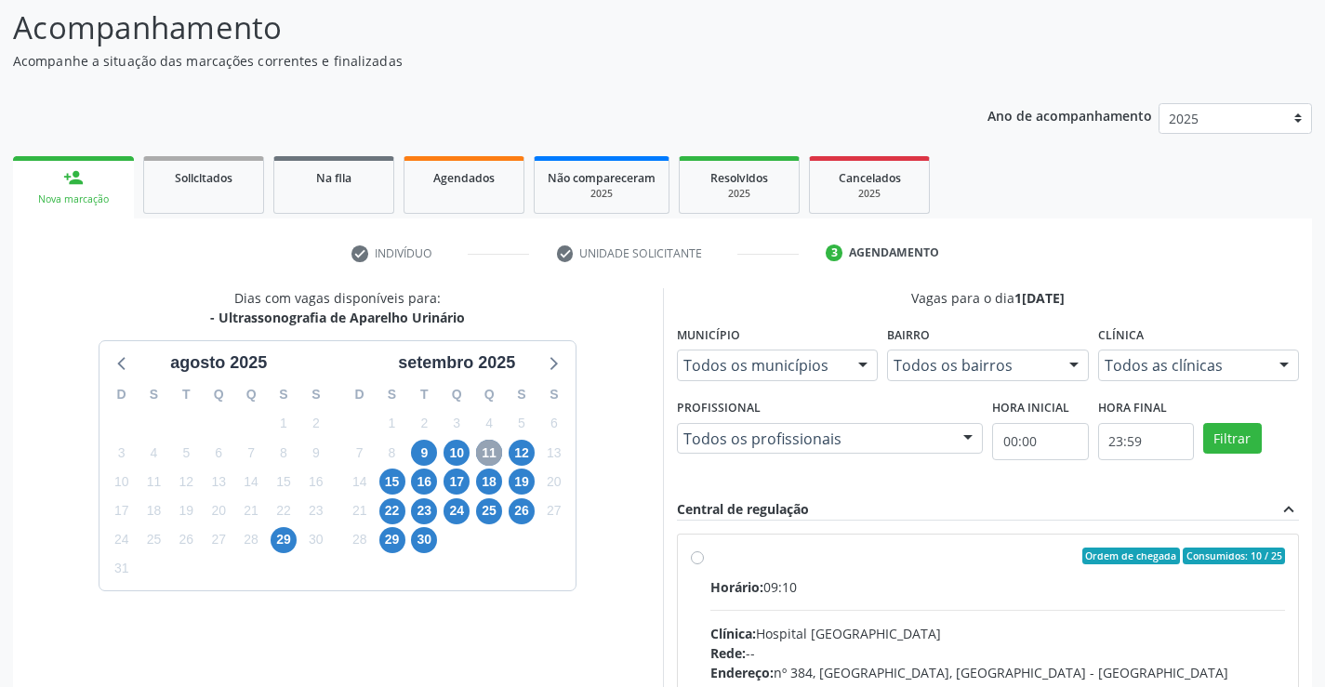
scroll to position [391, 0]
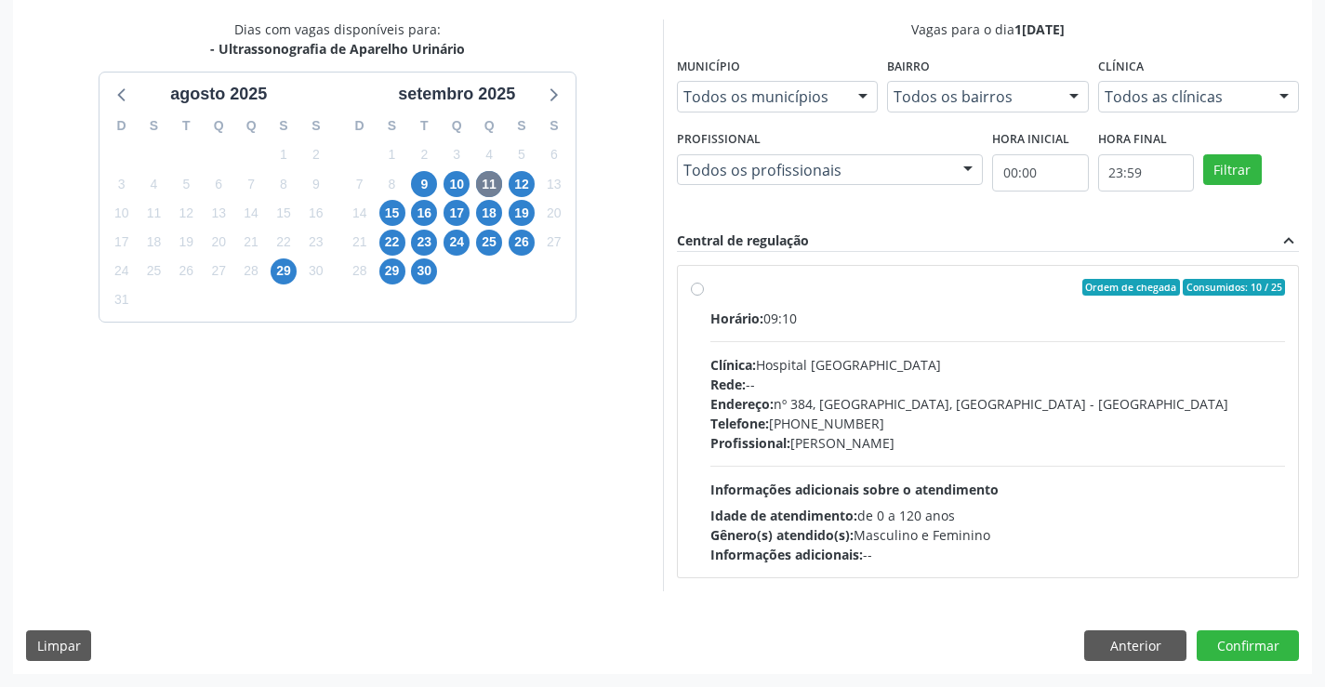
click at [710, 290] on label "Ordem de chegada Consumidos: 10 / 25 Horário: 09:10 Clínica: Hospital Sao Franc…" at bounding box center [998, 421] width 576 height 285
click at [698, 290] on input "Ordem de chegada Consumidos: 10 / 25 Horário: 09:10 Clínica: Hospital Sao Franc…" at bounding box center [697, 287] width 13 height 17
radio input "true"
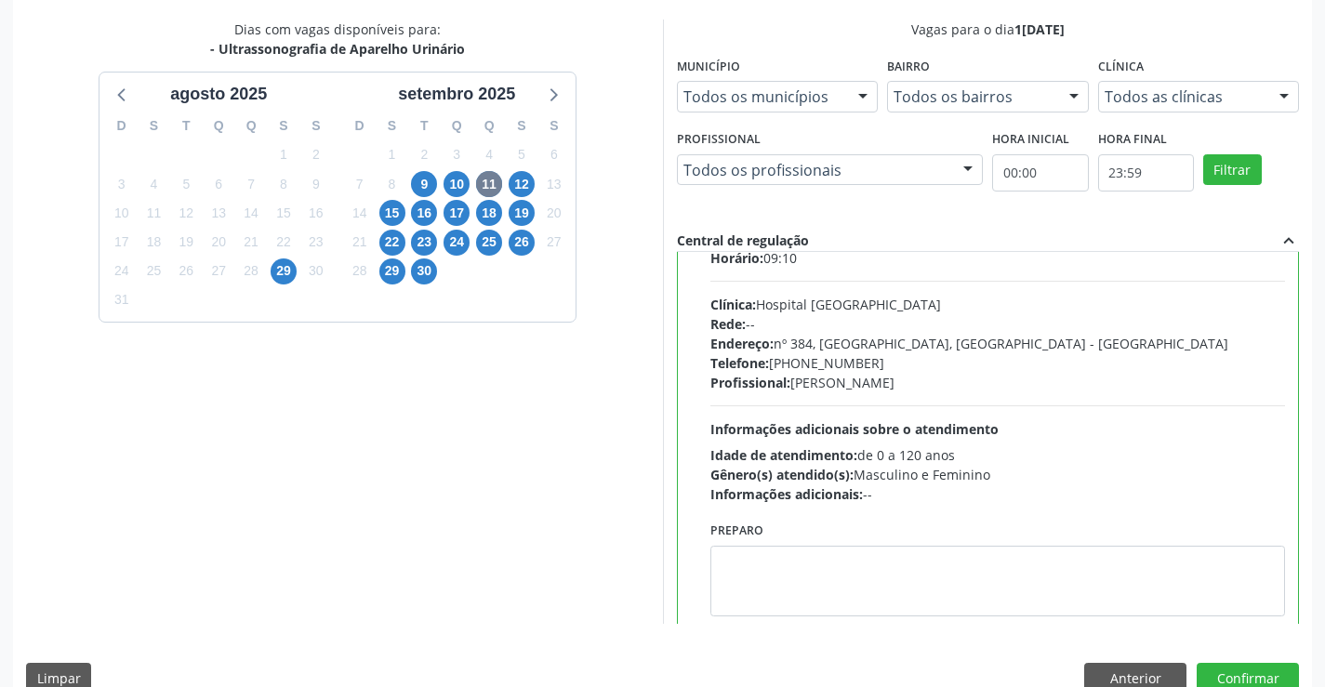
scroll to position [92, 0]
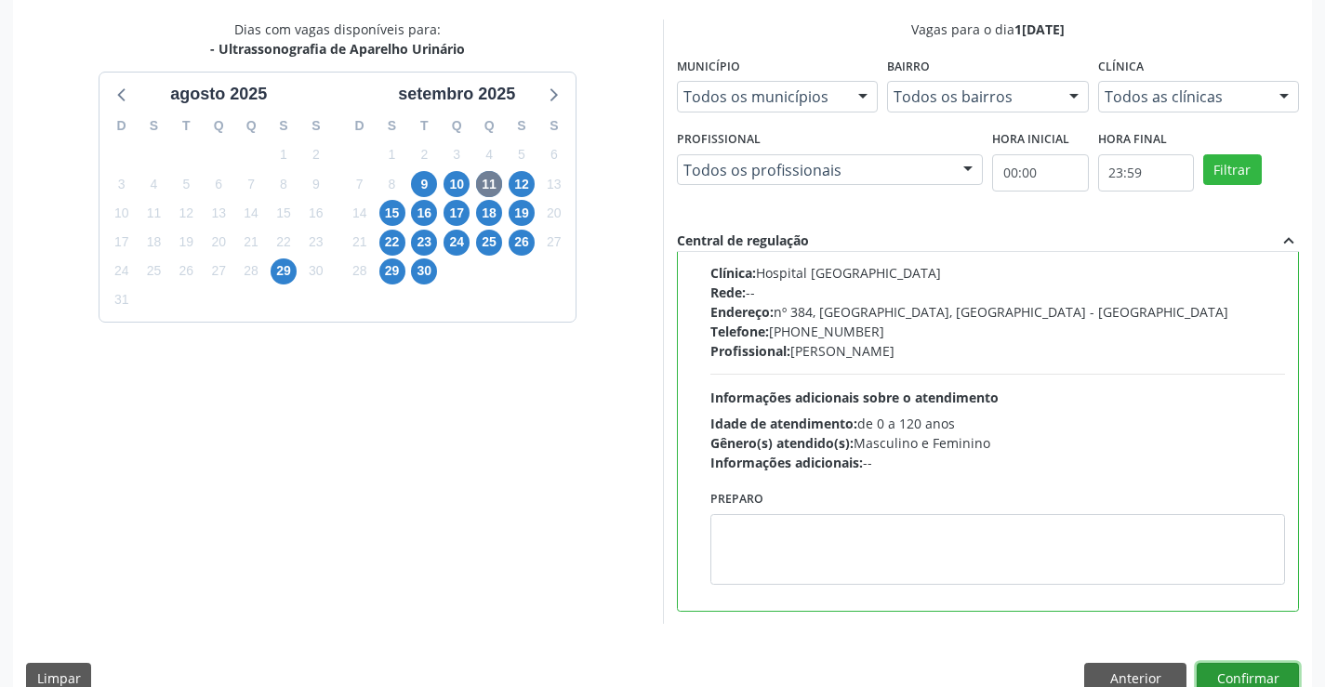
click at [1246, 673] on button "Confirmar" at bounding box center [1248, 679] width 102 height 32
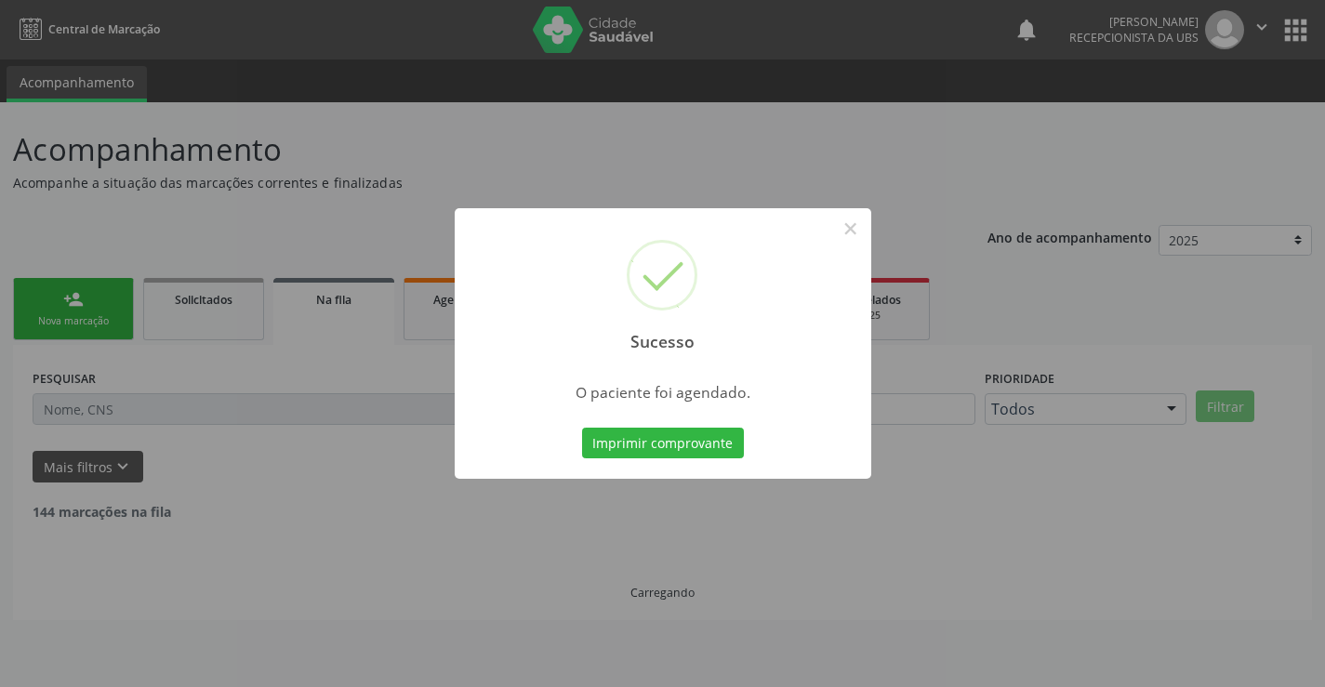
scroll to position [0, 0]
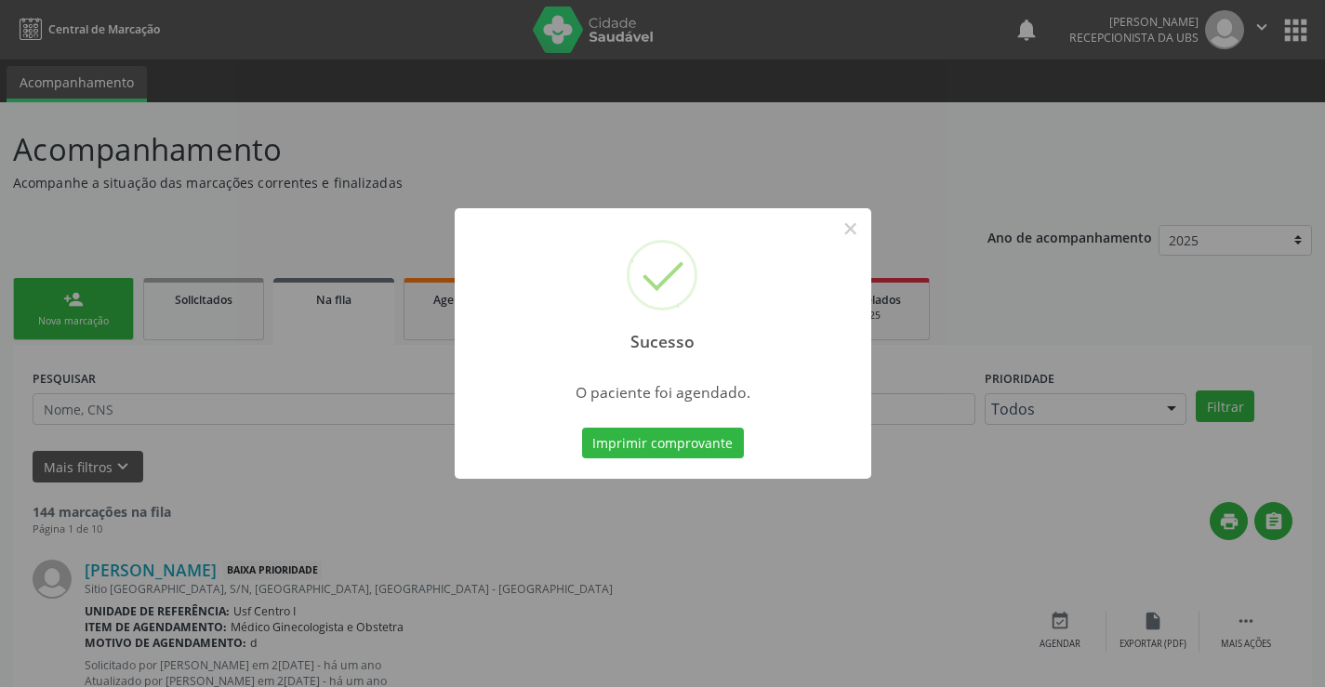
click at [632, 426] on div "Imprimir comprovante Cancel" at bounding box center [662, 443] width 170 height 39
click at [643, 438] on button "Imprimir comprovante" at bounding box center [663, 444] width 162 height 32
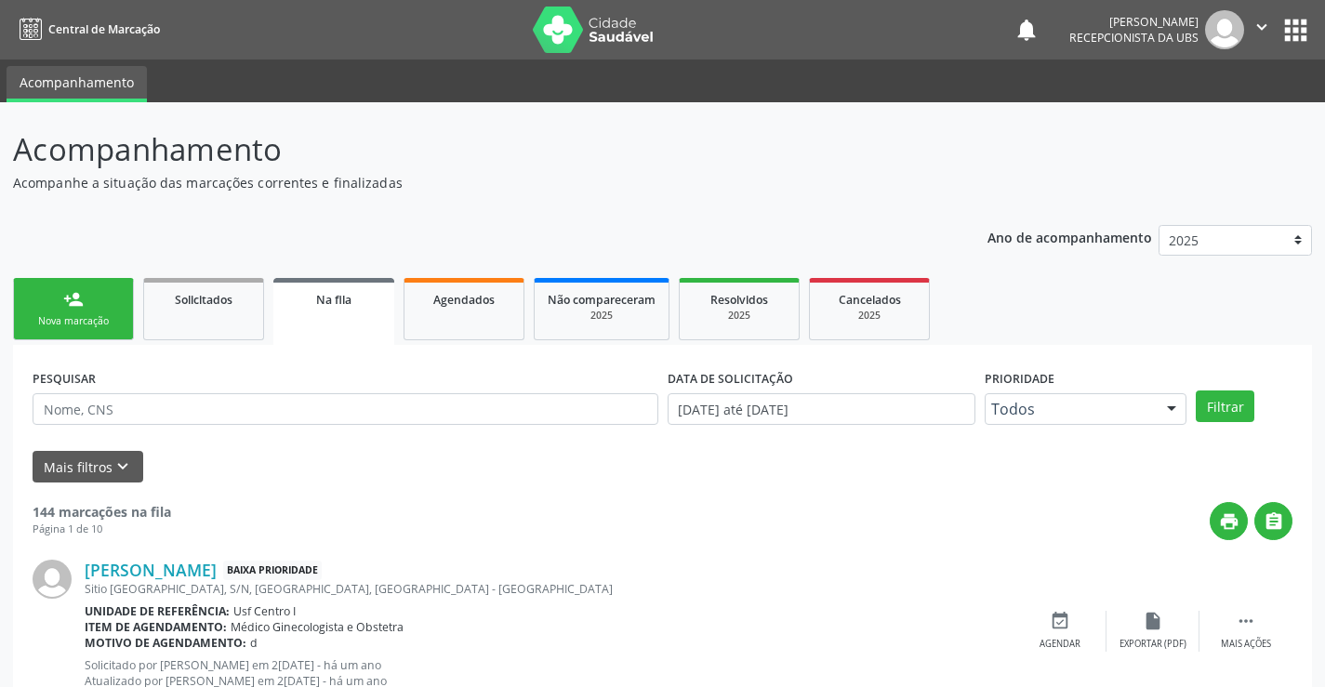
click at [72, 291] on div "person_add" at bounding box center [73, 299] width 20 height 20
click at [77, 300] on div "person_add" at bounding box center [73, 299] width 20 height 20
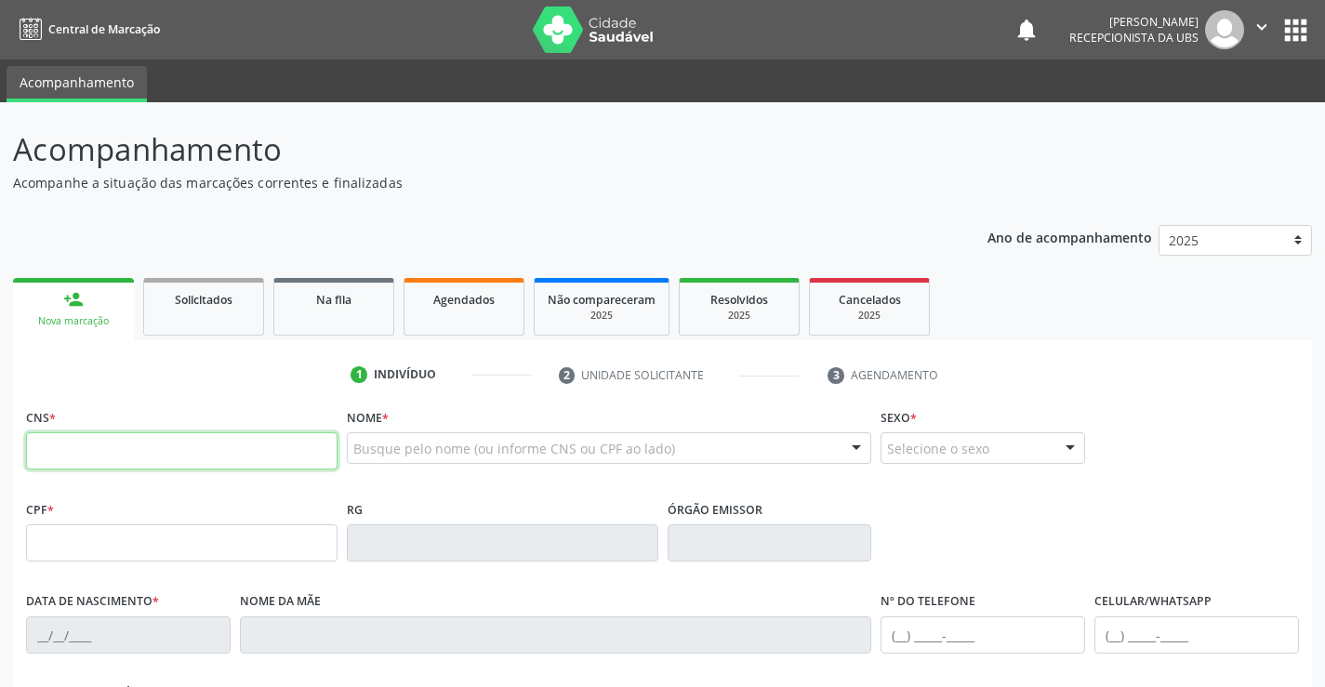
click at [107, 448] on input "text" at bounding box center [182, 450] width 312 height 37
type input "898 0037 2622 1893"
type input "[DATE]"
type input "[PERSON_NAME]"
type input "[PHONE_NUMBER]"
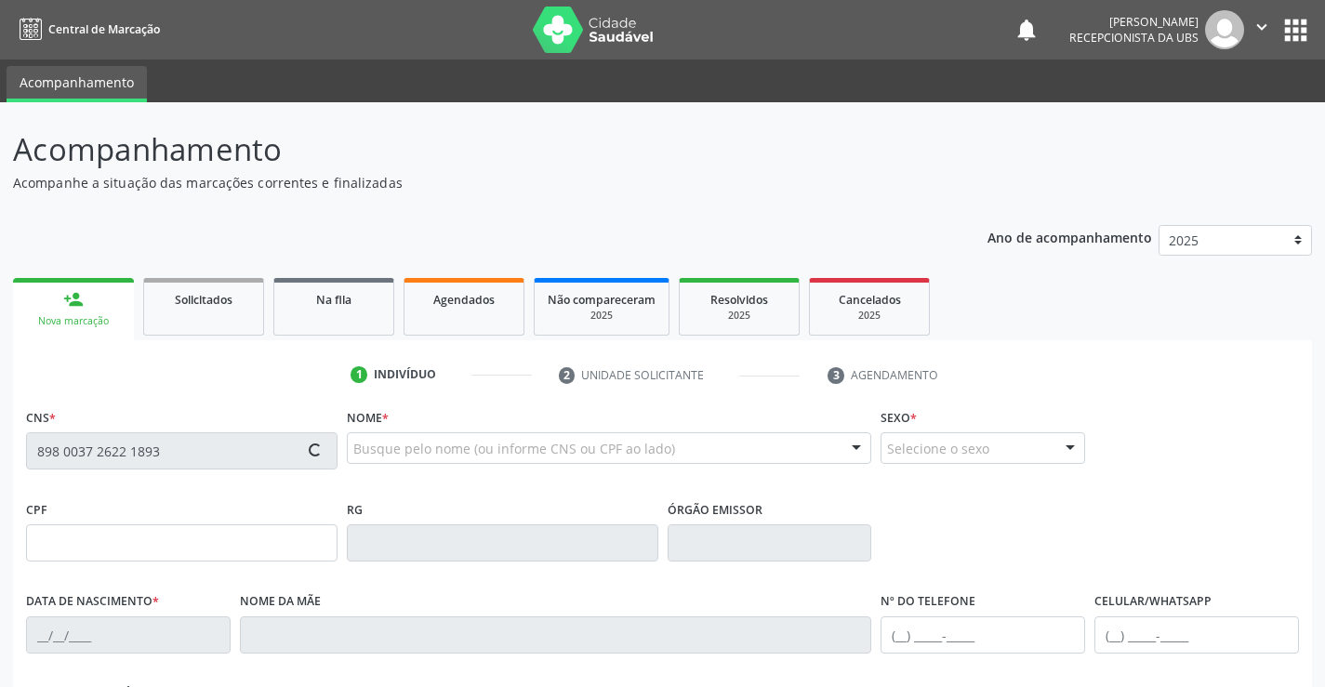
type input "S/N"
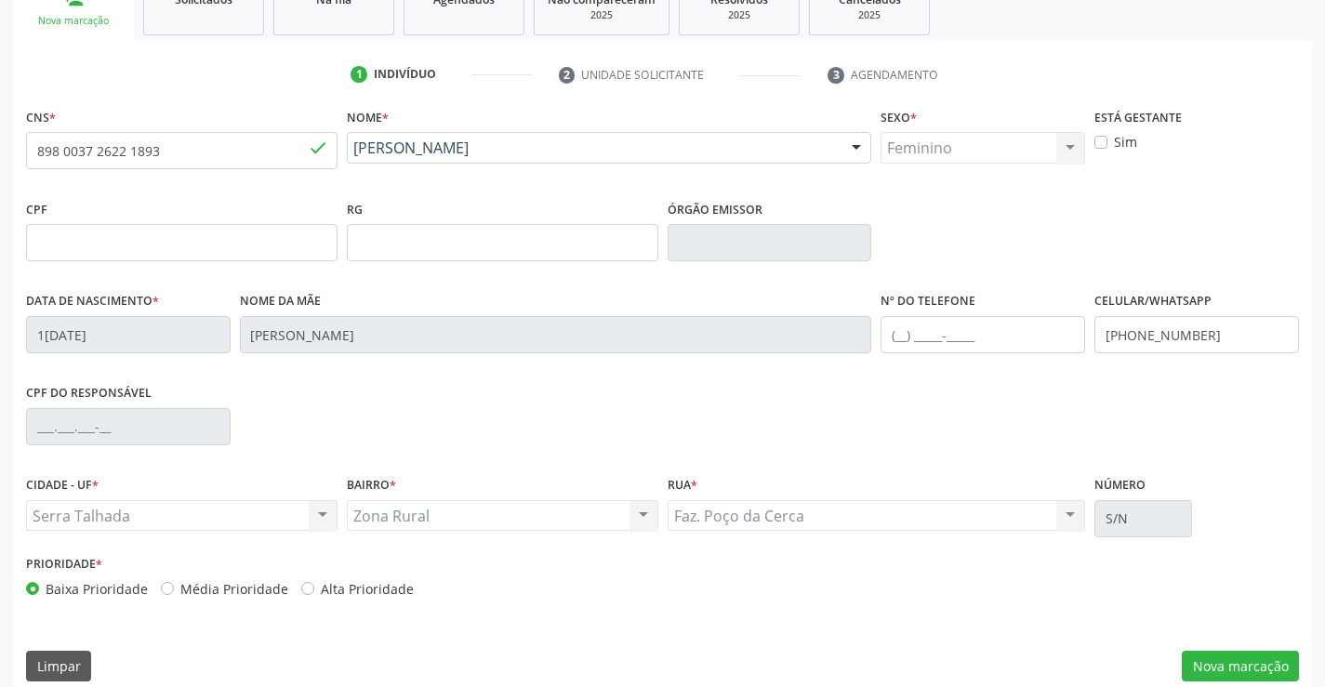
scroll to position [321, 0]
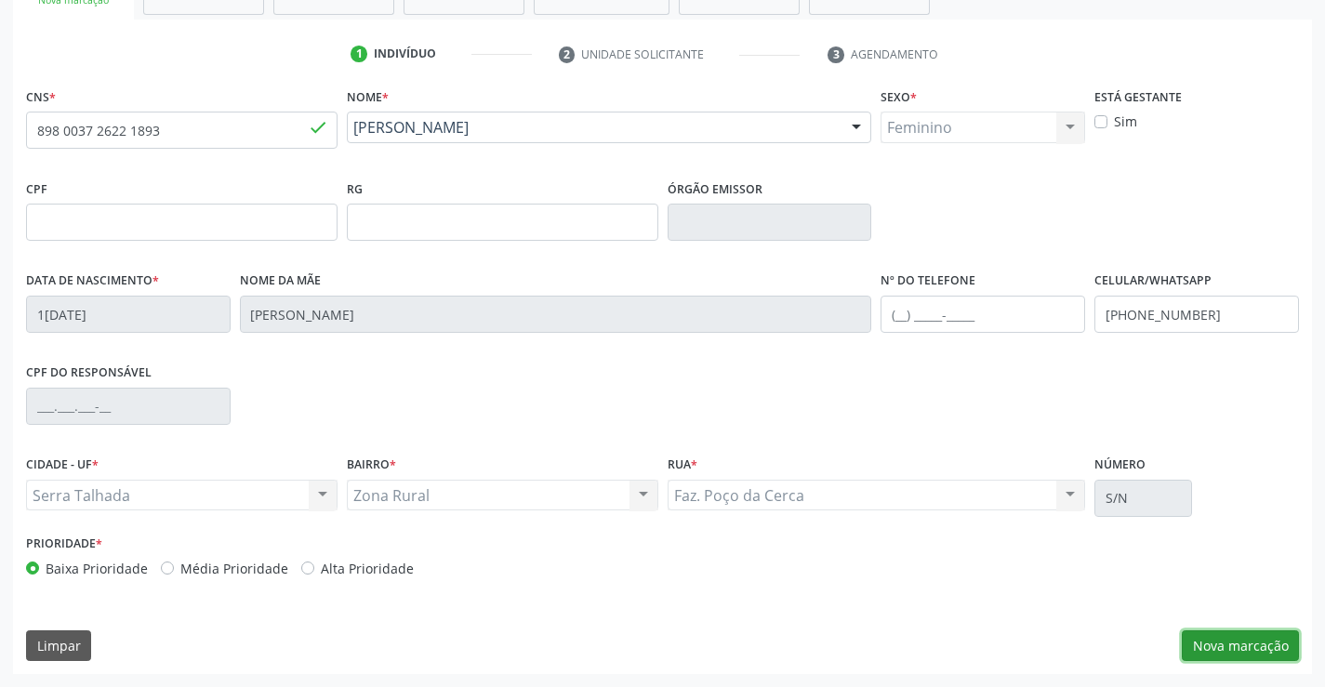
click at [1210, 653] on button "Nova marcação" at bounding box center [1240, 646] width 117 height 32
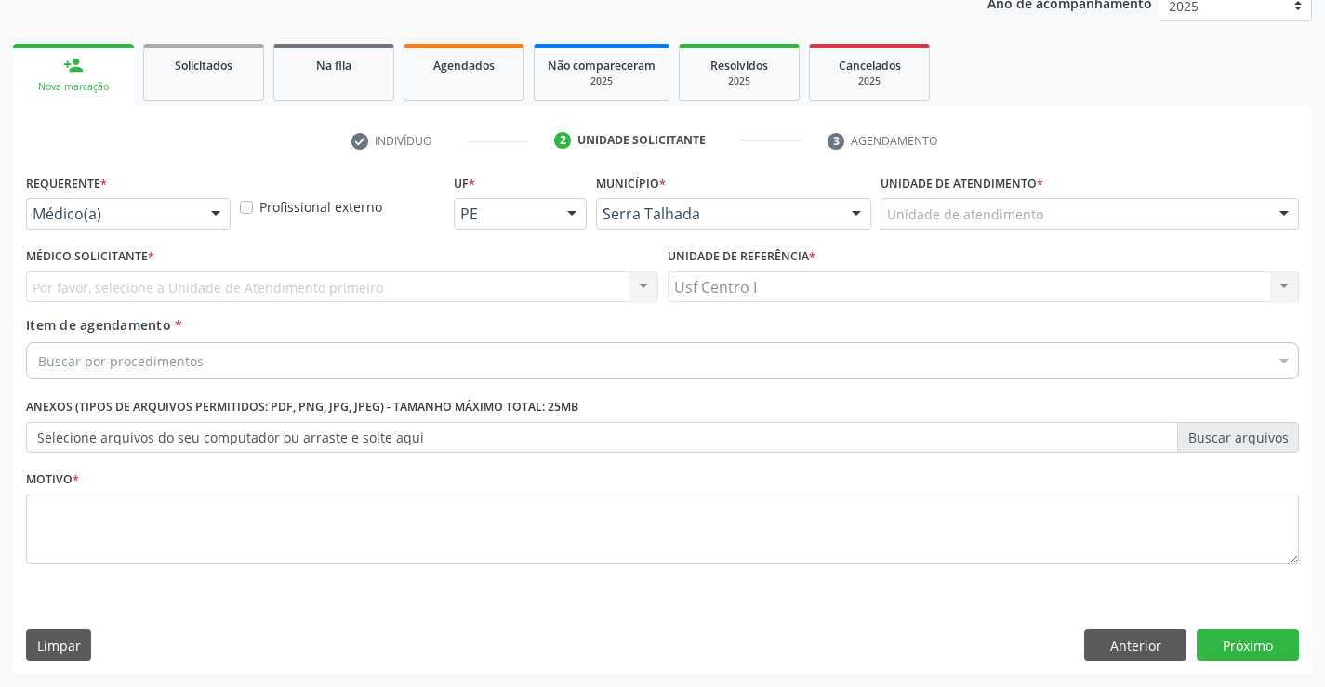
scroll to position [234, 0]
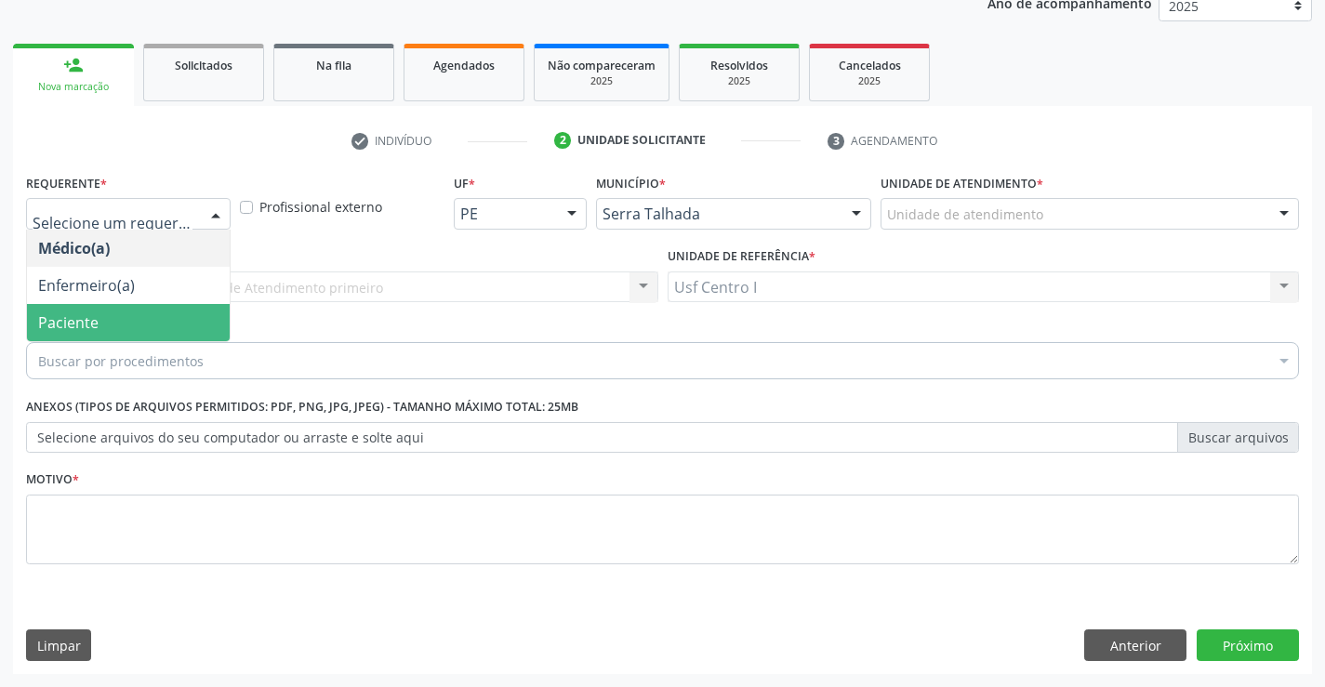
click at [84, 313] on span "Paciente" at bounding box center [68, 322] width 60 height 20
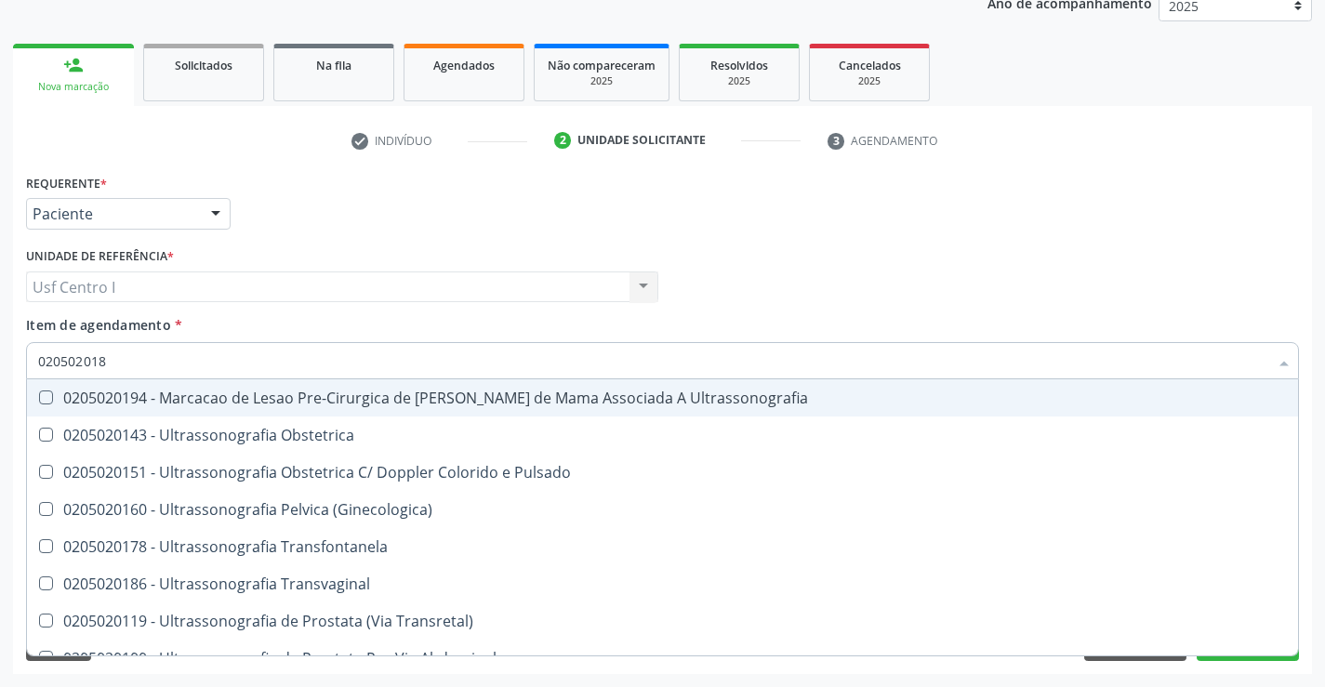
type input "0205020186"
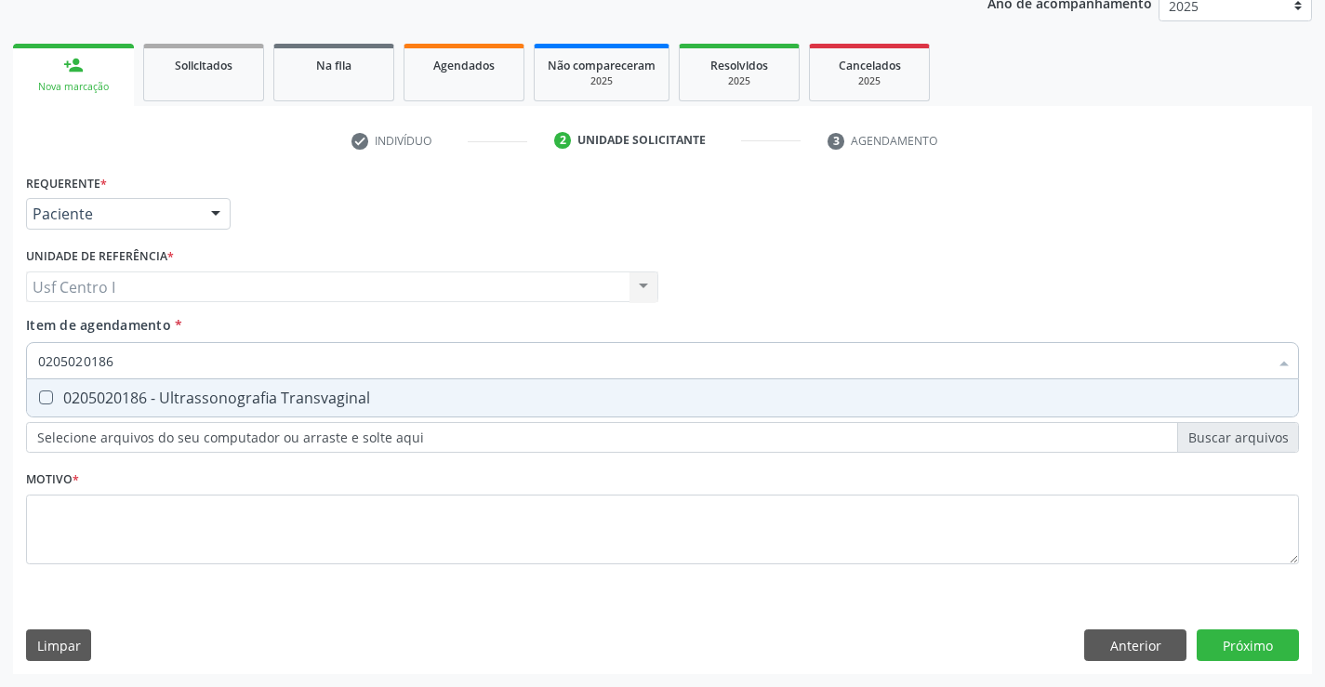
click at [40, 392] on Transvaginal at bounding box center [46, 398] width 14 height 14
click at [39, 392] on Transvaginal "checkbox" at bounding box center [33, 397] width 12 height 12
checkbox Transvaginal "true"
click at [96, 539] on div "Requerente * Paciente Médico(a) Enfermeiro(a) Paciente Nenhum resultado encontr…" at bounding box center [662, 379] width 1273 height 421
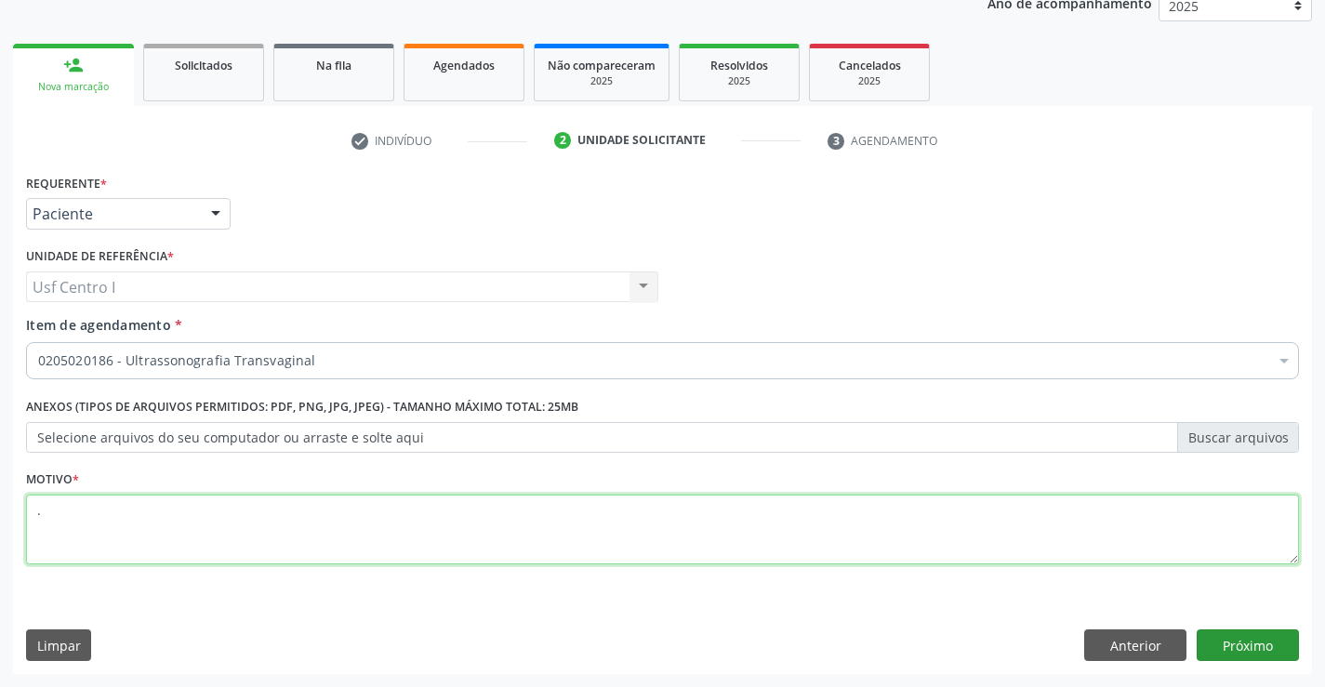
type textarea "."
click at [1278, 640] on button "Próximo" at bounding box center [1248, 646] width 102 height 32
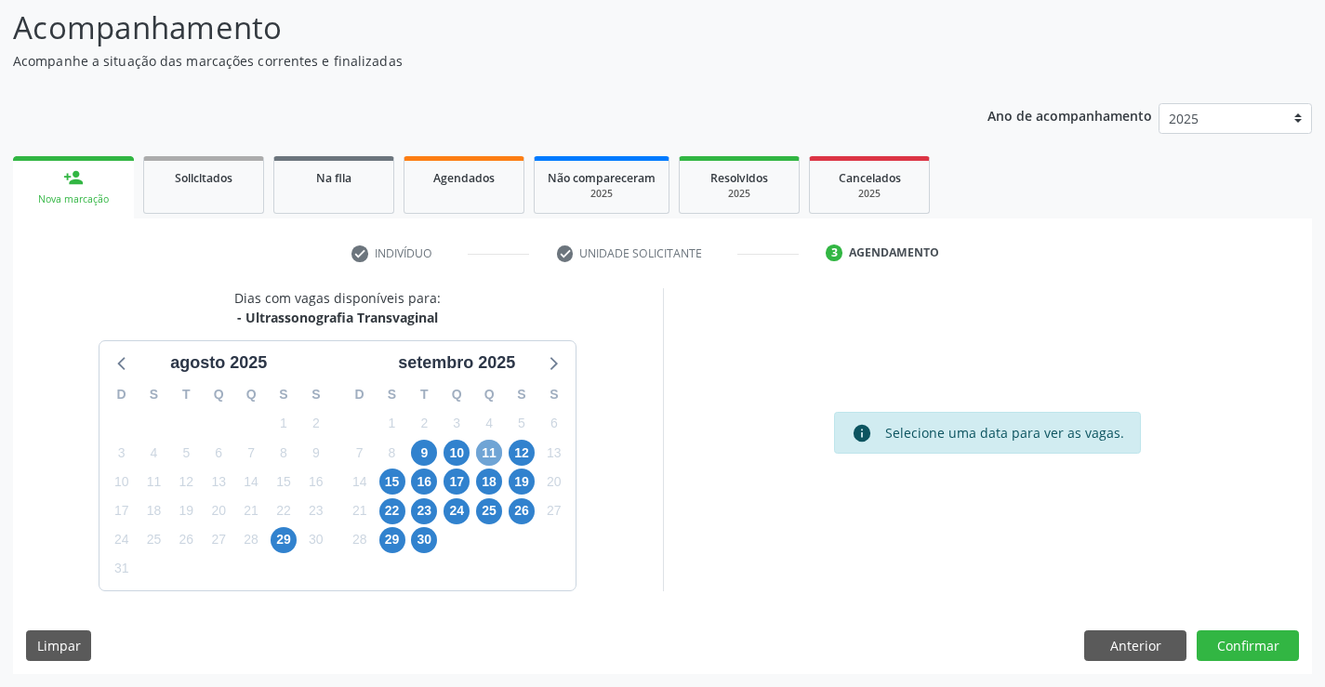
click at [493, 443] on span "11" at bounding box center [489, 453] width 26 height 26
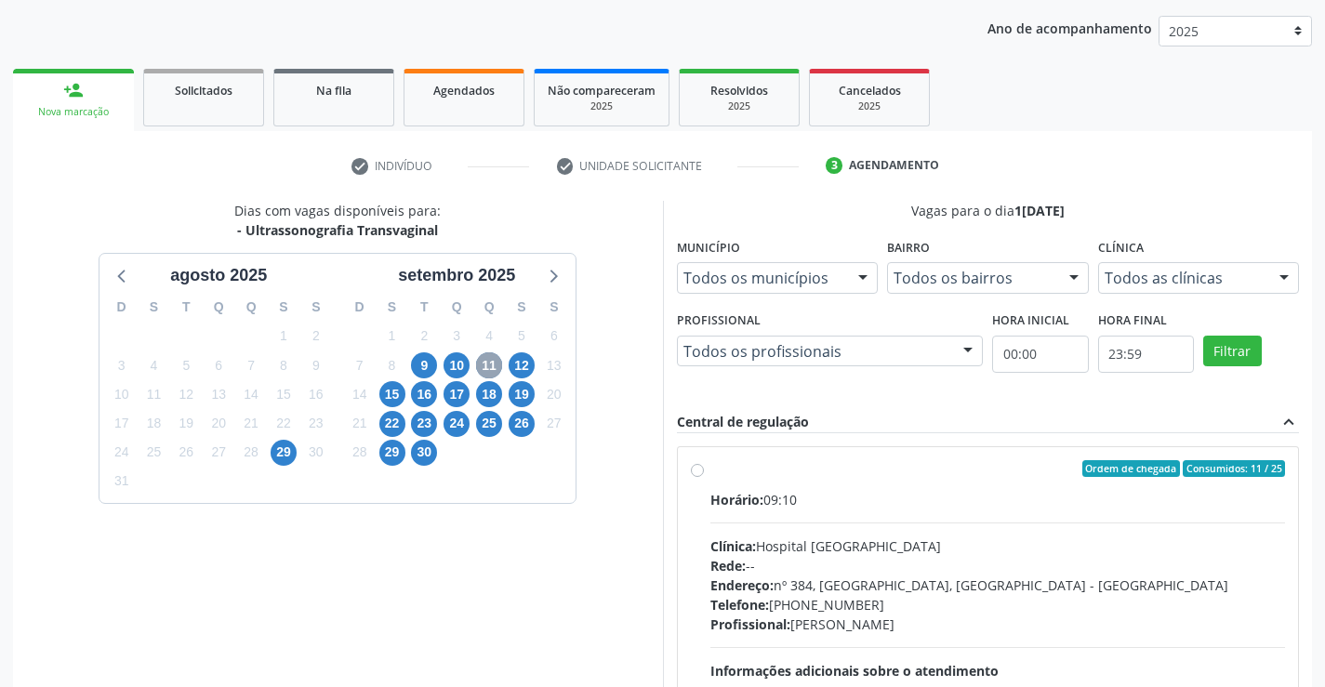
scroll to position [391, 0]
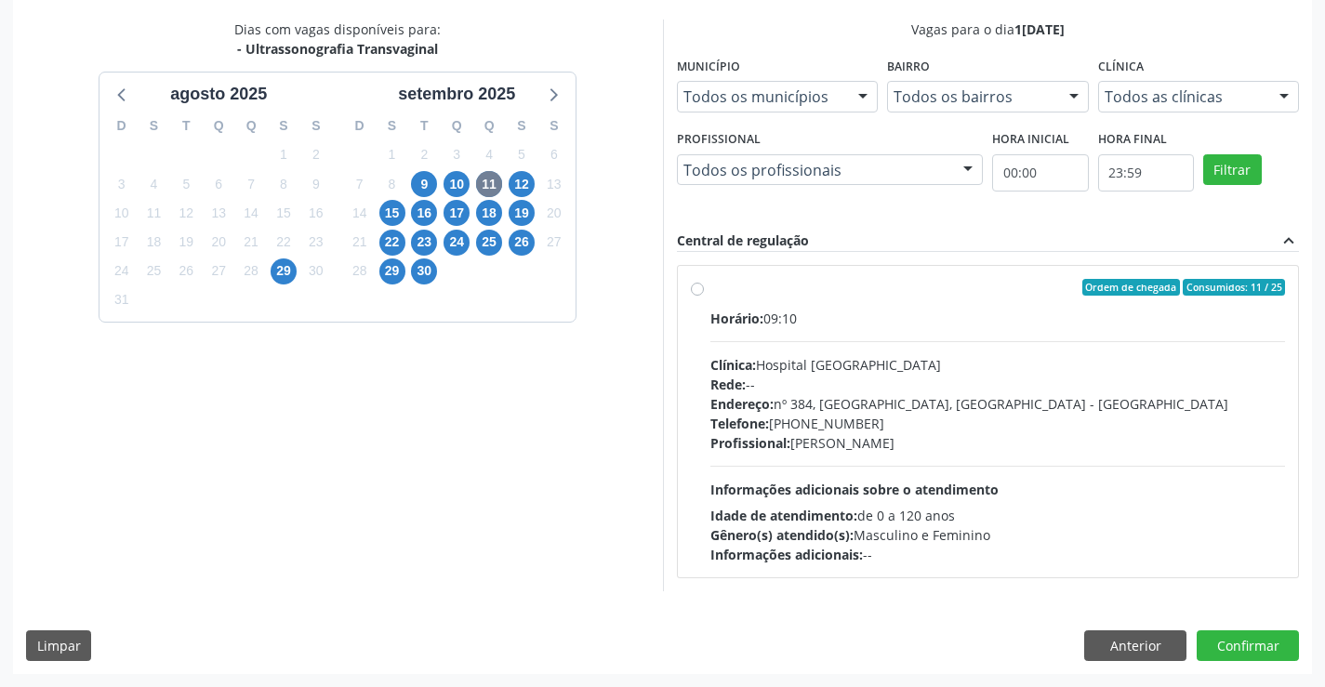
click at [710, 288] on label "Ordem de chegada Consumidos: 11 / 25 Horário: 09:10 Clínica: Hospital [GEOGRAPH…" at bounding box center [998, 421] width 576 height 285
click at [698, 288] on input "Ordem de chegada Consumidos: 11 / 25 Horário: 09:10 Clínica: Hospital [GEOGRAPH…" at bounding box center [697, 287] width 13 height 17
radio input "true"
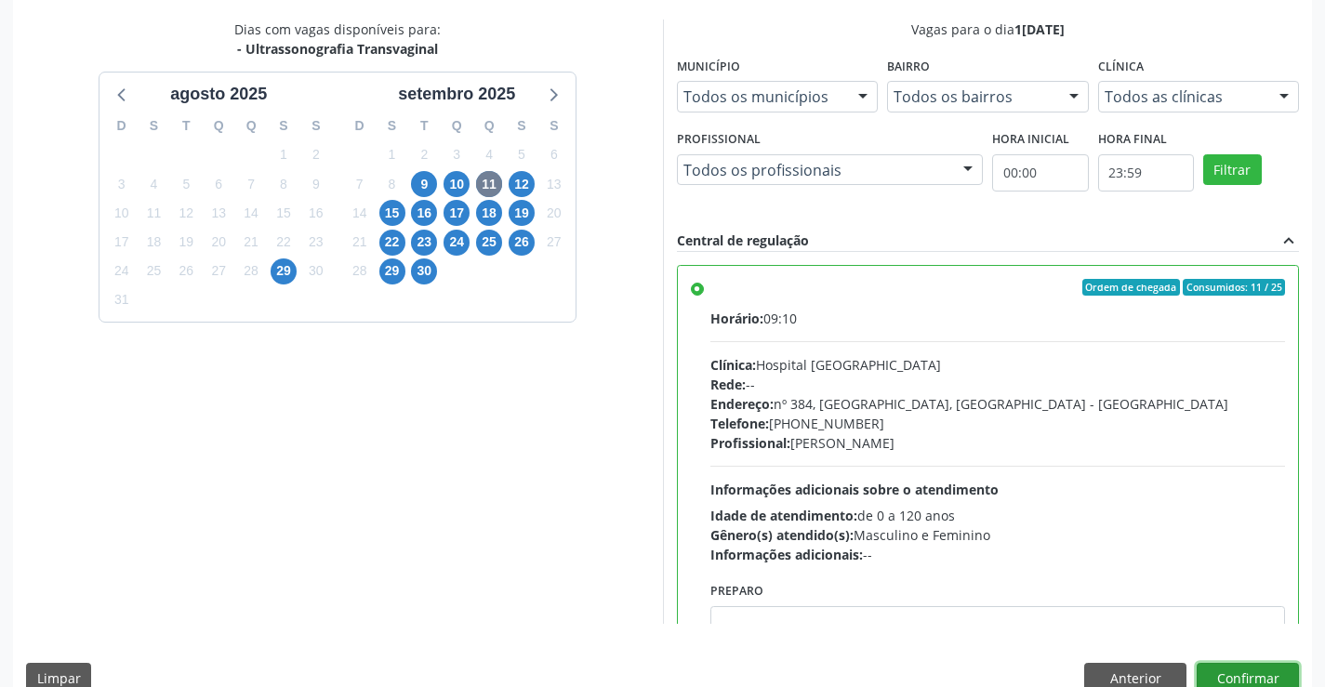
click at [1264, 676] on button "Confirmar" at bounding box center [1248, 679] width 102 height 32
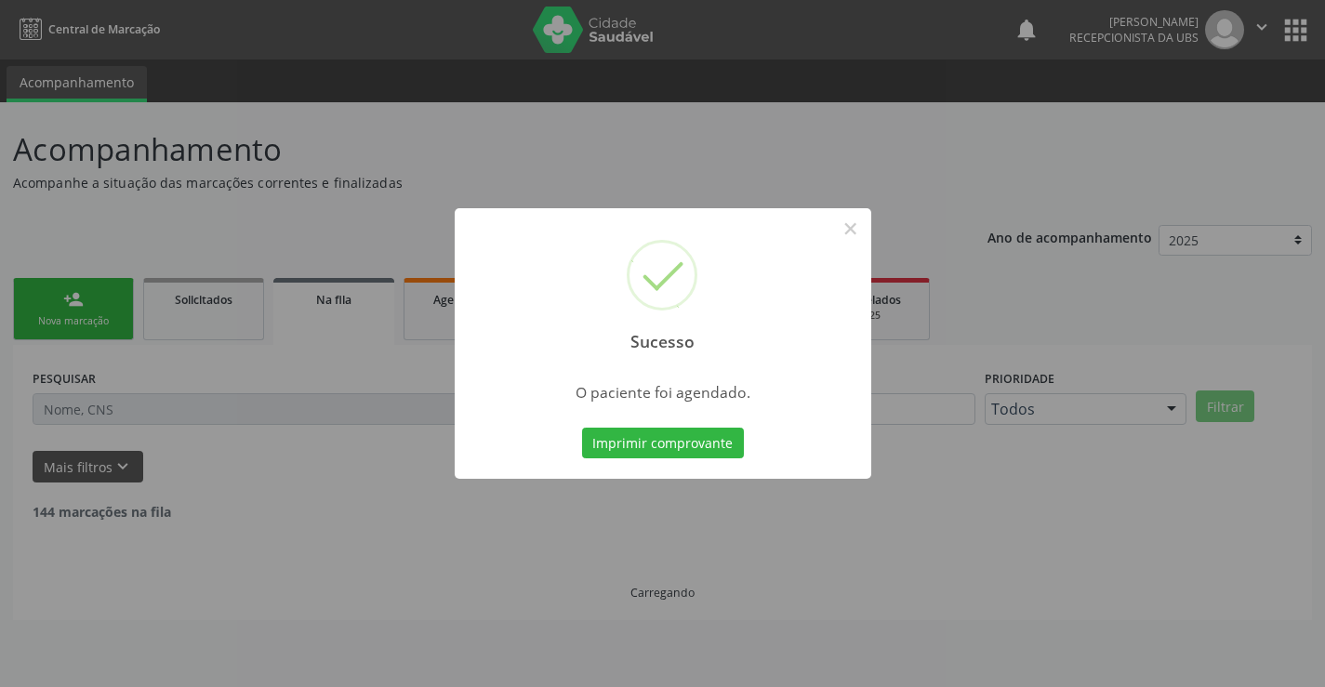
scroll to position [0, 0]
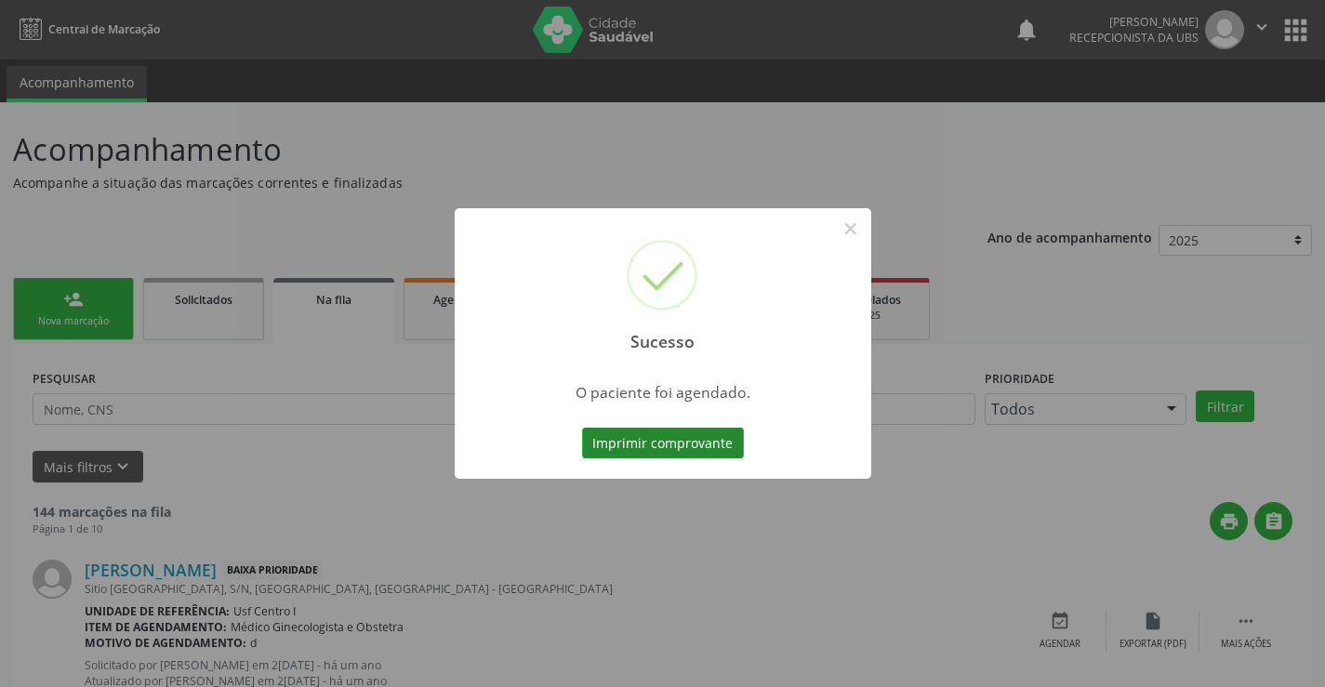
click at [645, 448] on button "Imprimir comprovante" at bounding box center [663, 444] width 162 height 32
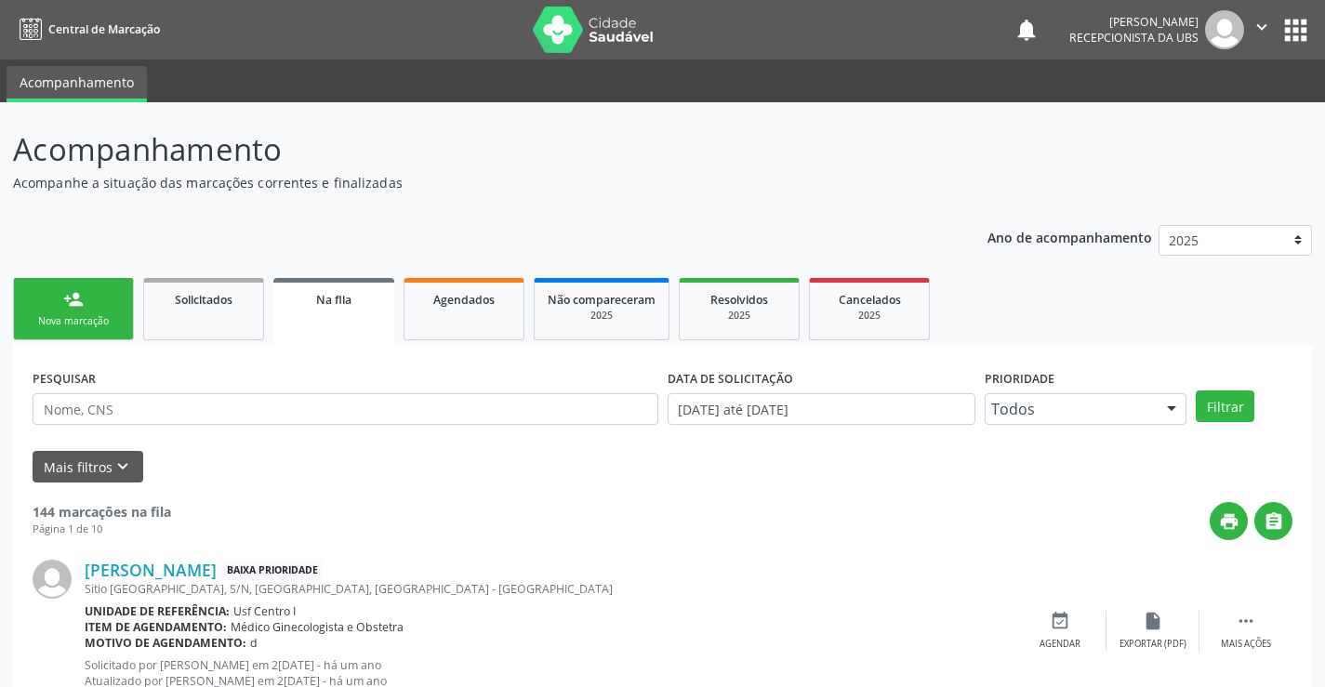
click at [95, 307] on link "person_add Nova marcação" at bounding box center [73, 309] width 121 height 62
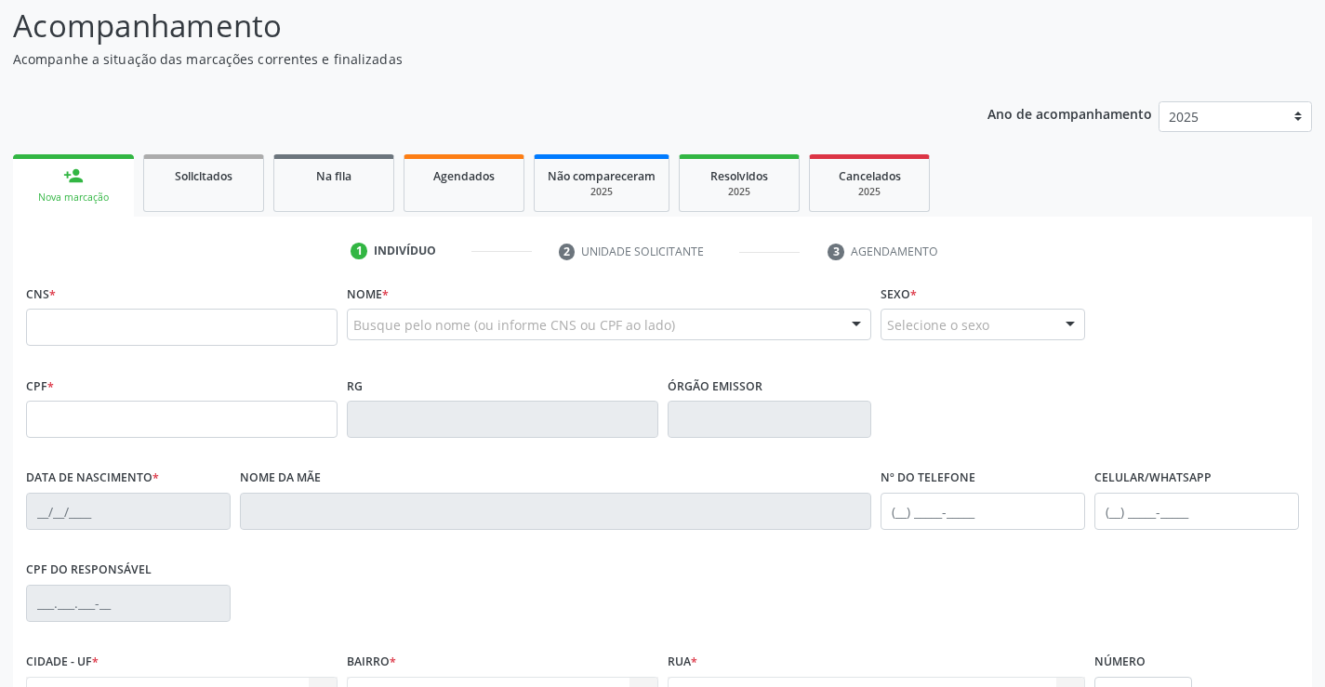
scroll to position [93, 0]
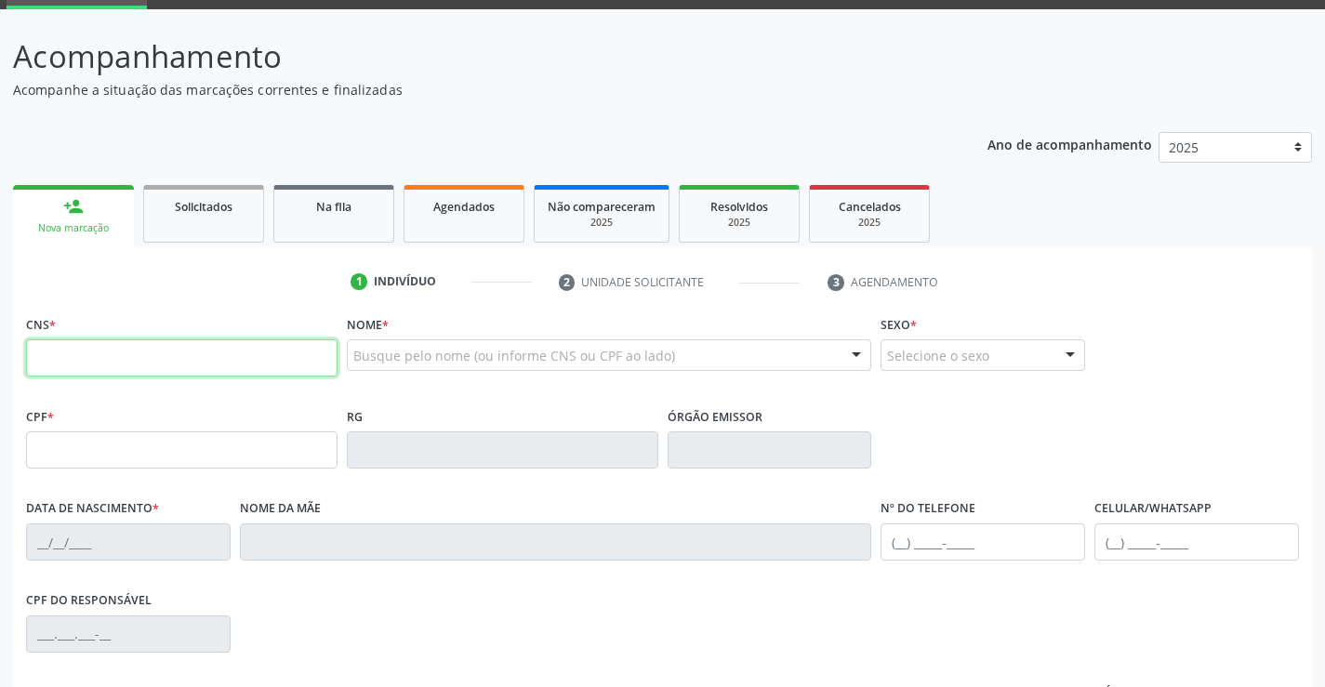
click at [131, 345] on input "text" at bounding box center [182, 357] width 312 height 37
type input "898 0037 2622 1893"
type input "[DATE]"
type input "[PERSON_NAME]"
type input "[PHONE_NUMBER]"
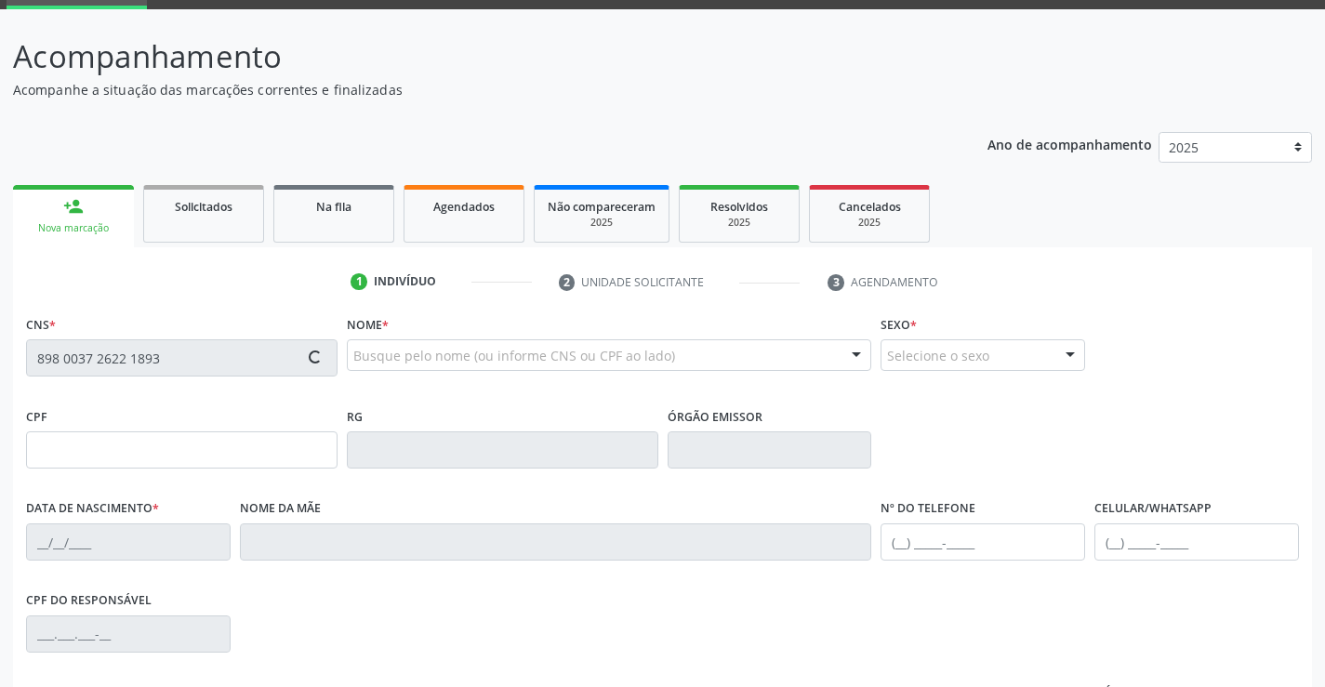
type input "[PHONE_NUMBER]"
type input "S/N"
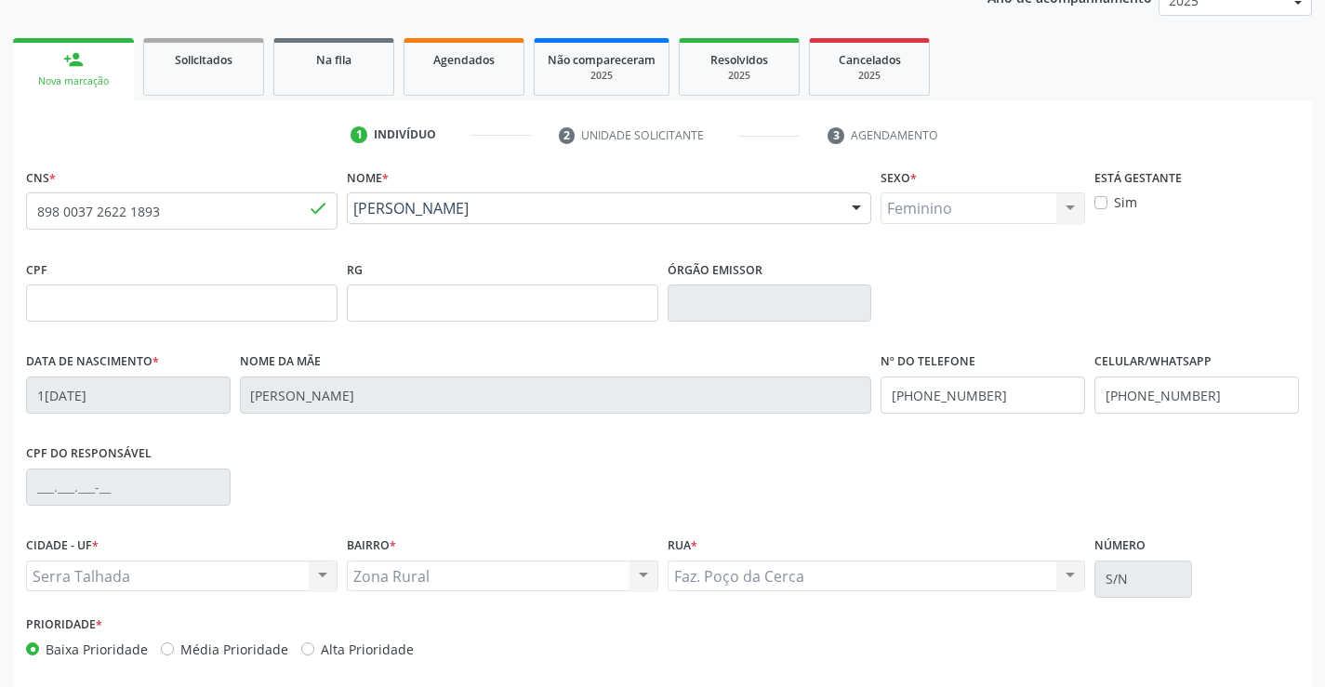
scroll to position [321, 0]
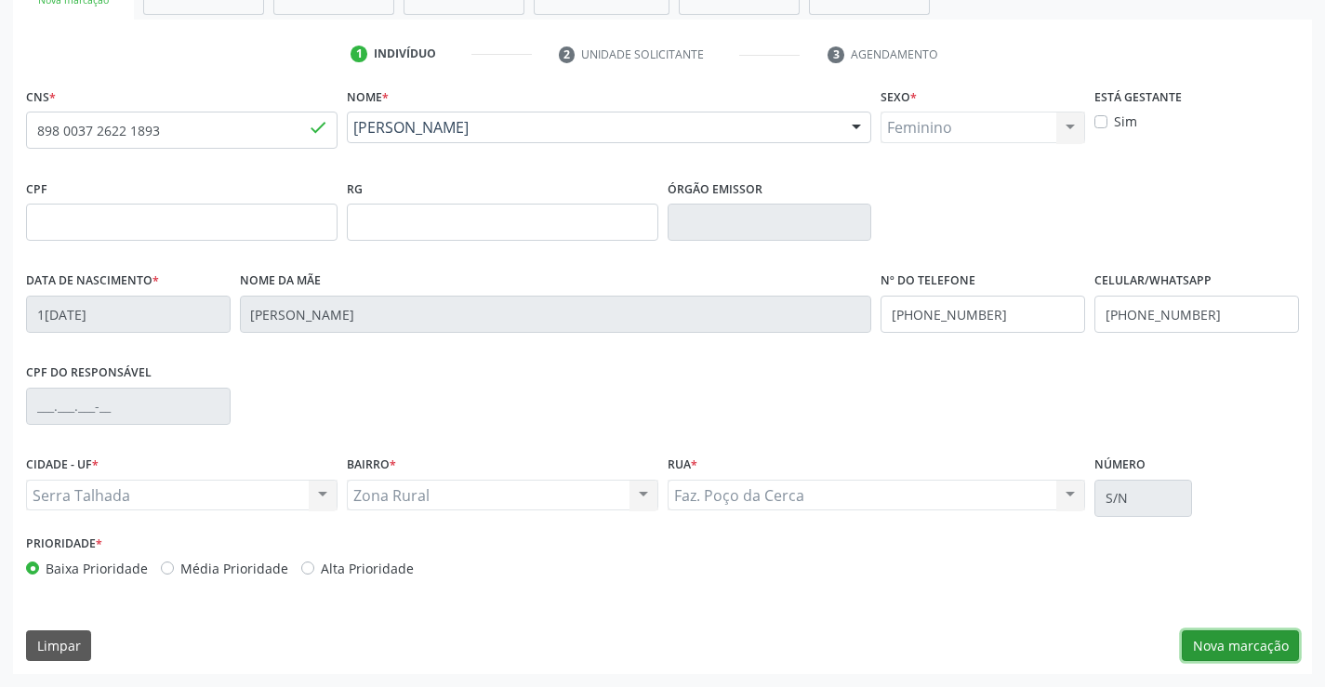
click at [1242, 634] on button "Nova marcação" at bounding box center [1240, 646] width 117 height 32
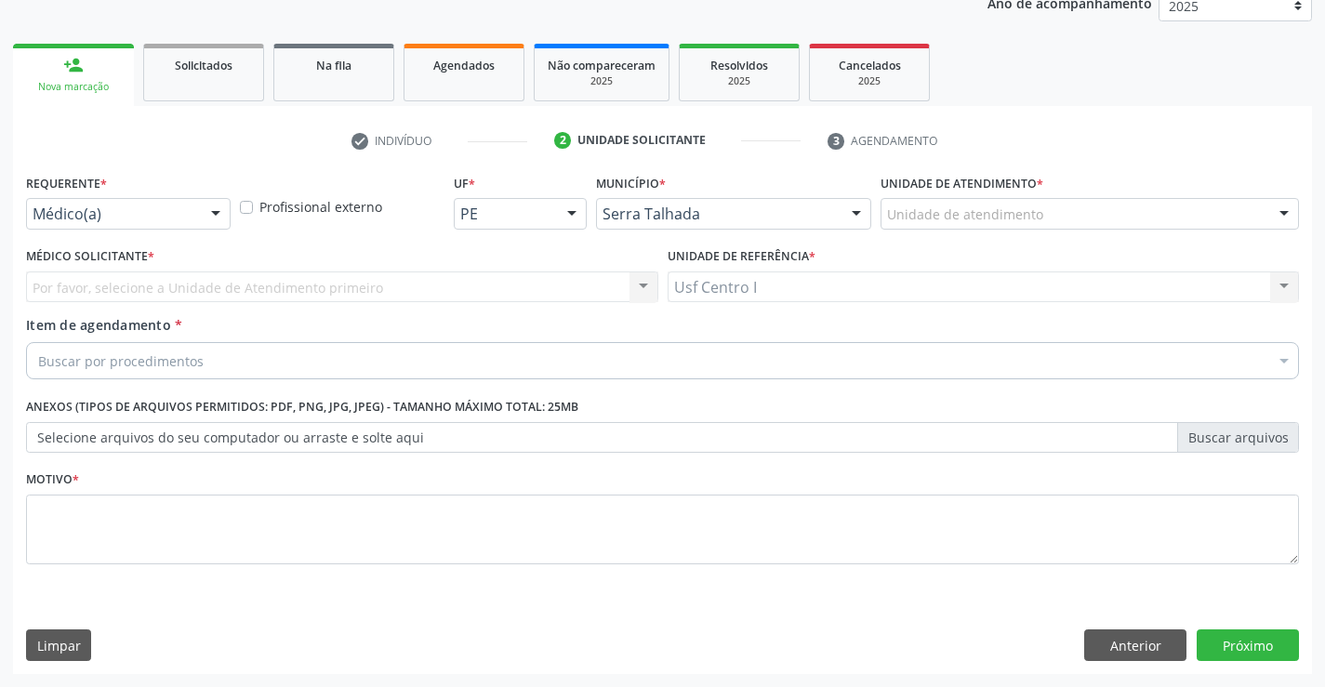
scroll to position [234, 0]
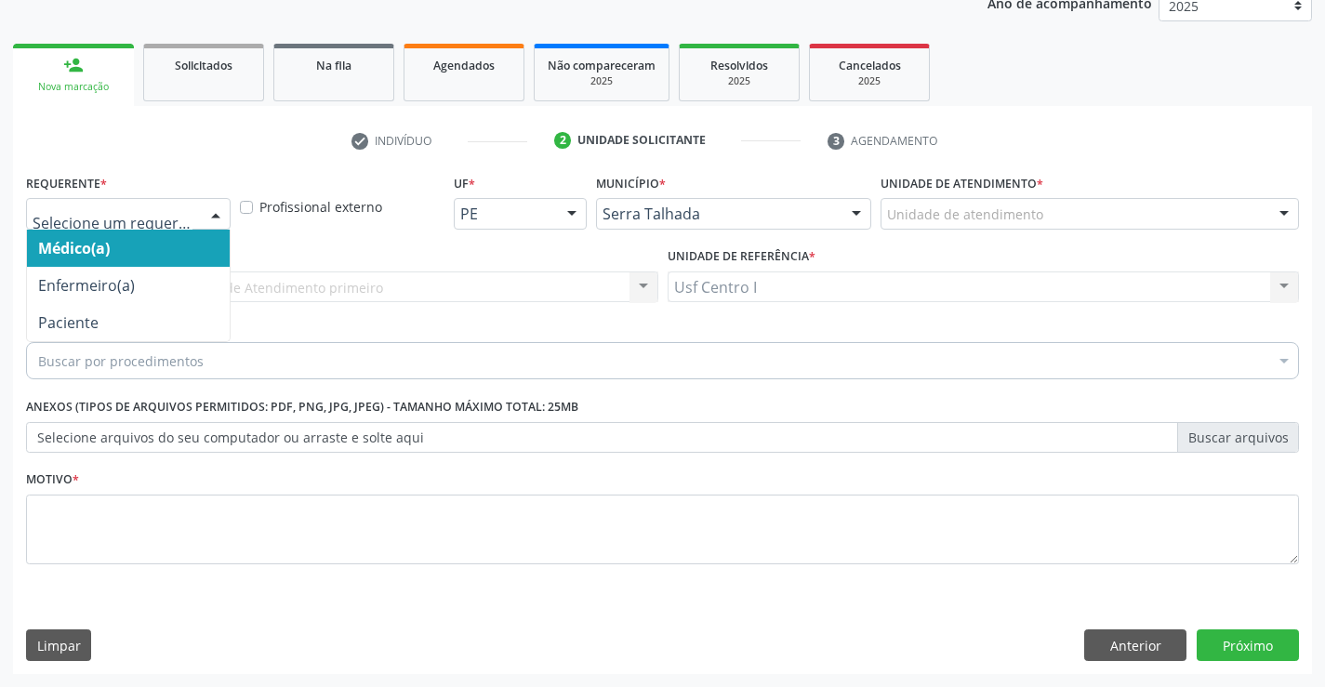
click at [206, 206] on div at bounding box center [216, 215] width 28 height 32
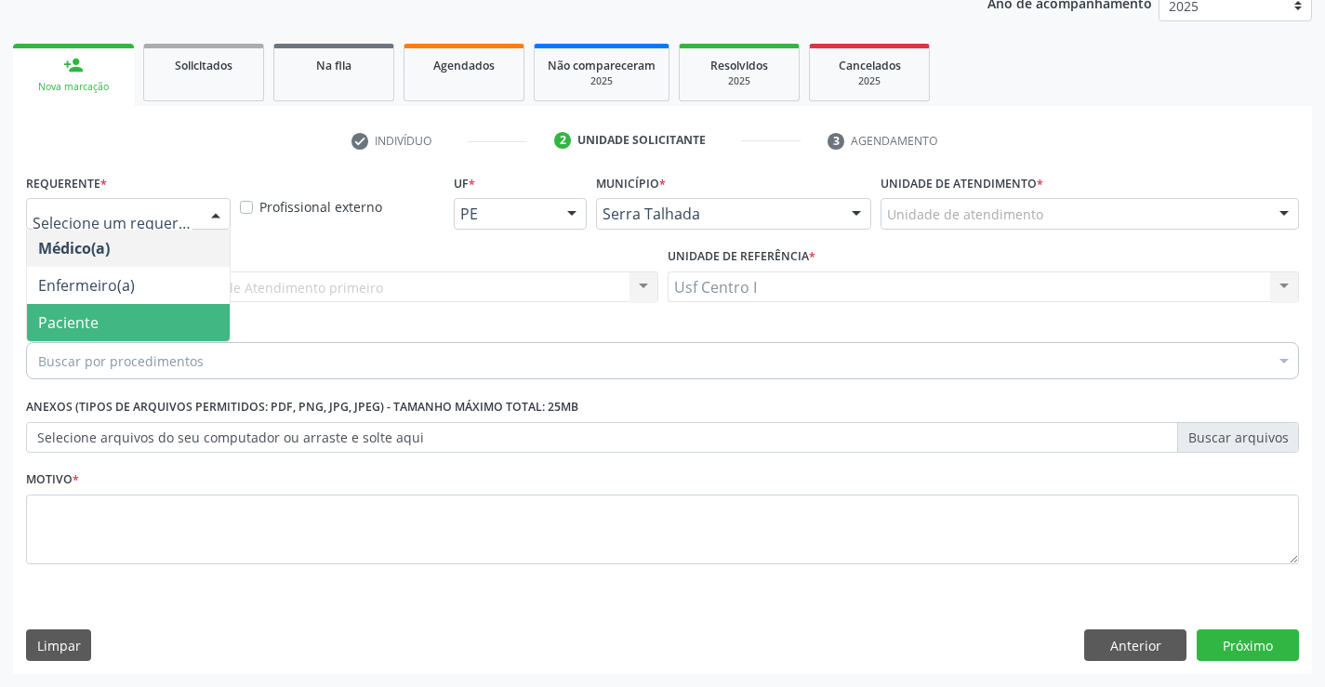
click at [104, 317] on span "Paciente" at bounding box center [128, 322] width 203 height 37
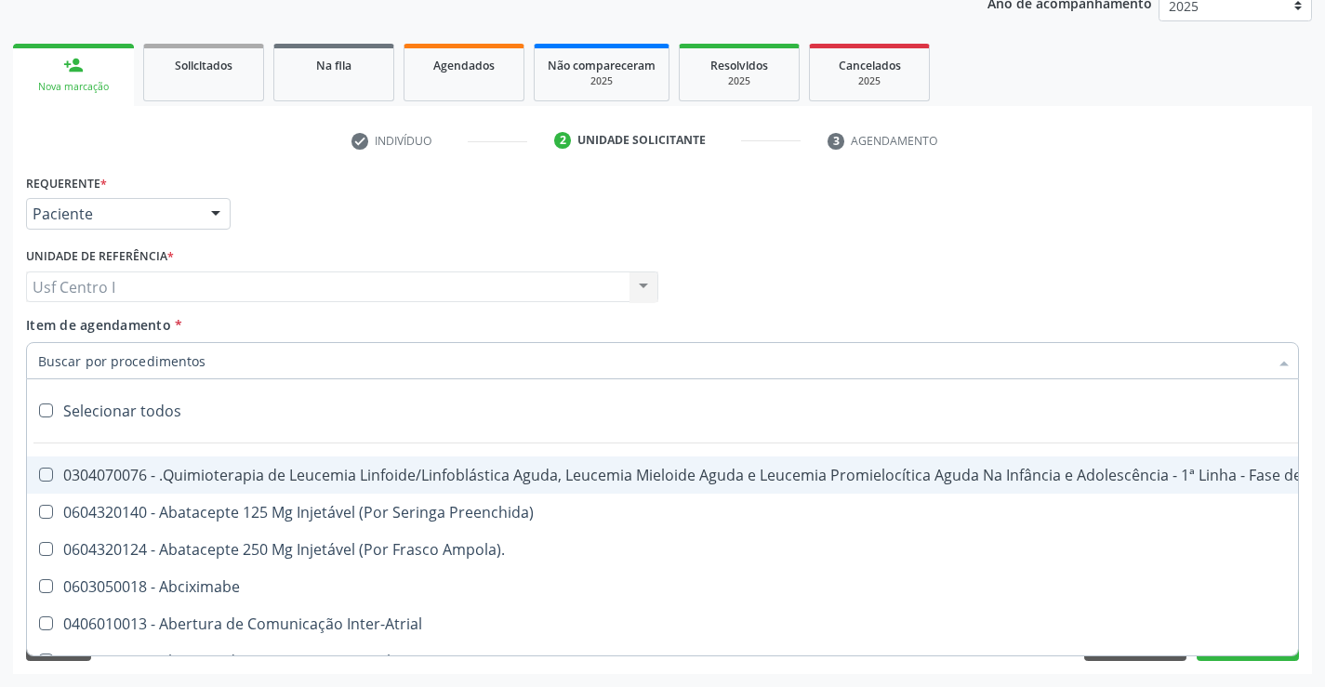
click at [108, 364] on input "Item de agendamento *" at bounding box center [653, 360] width 1230 height 37
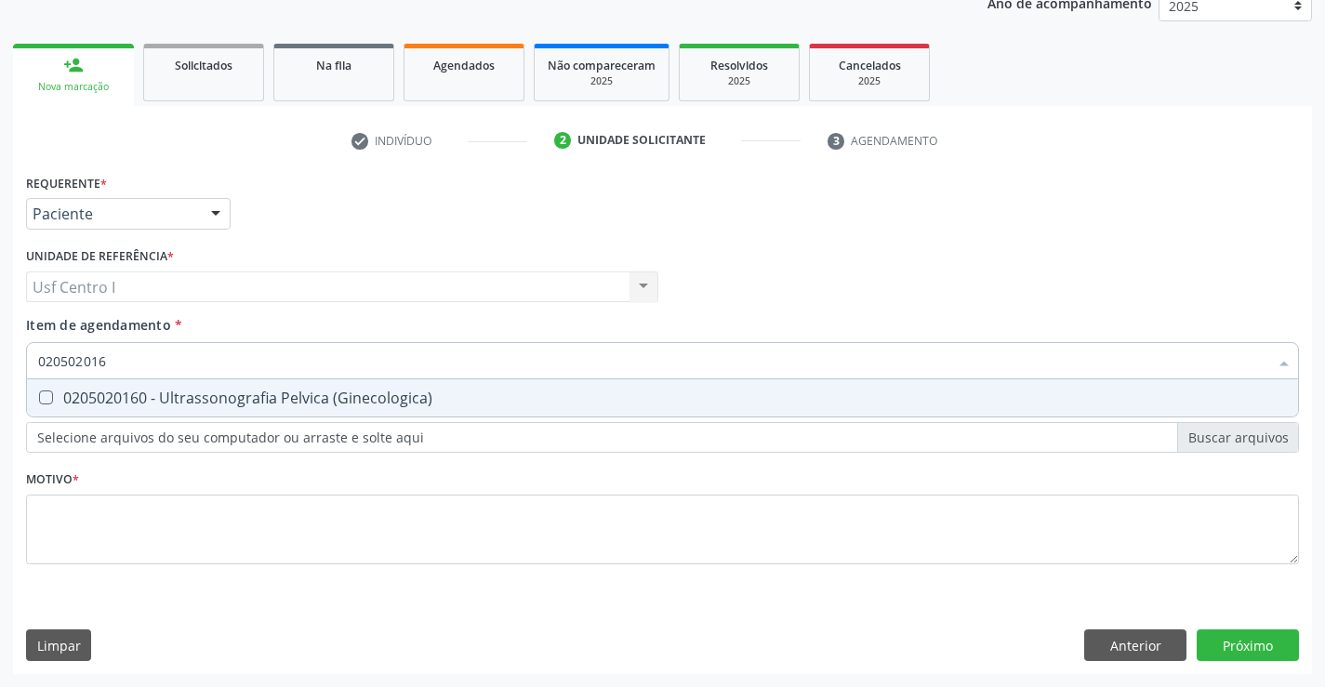
type input "0205020160"
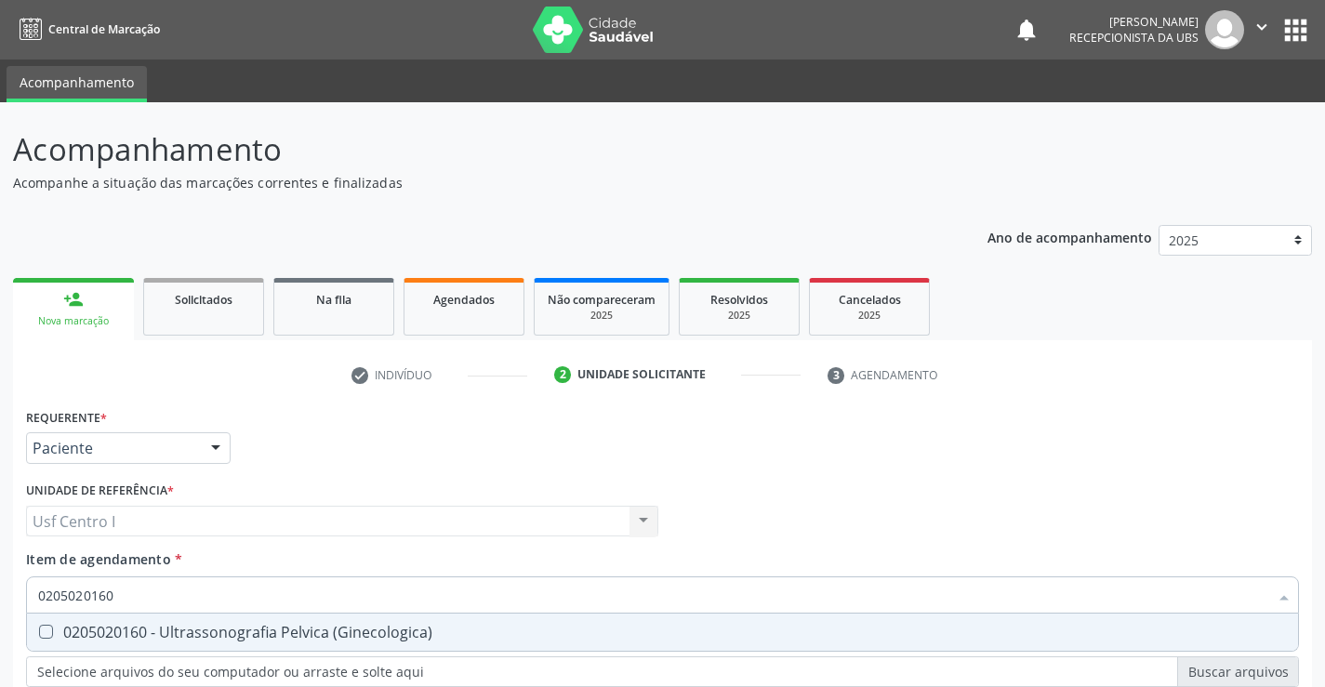
scroll to position [234, 0]
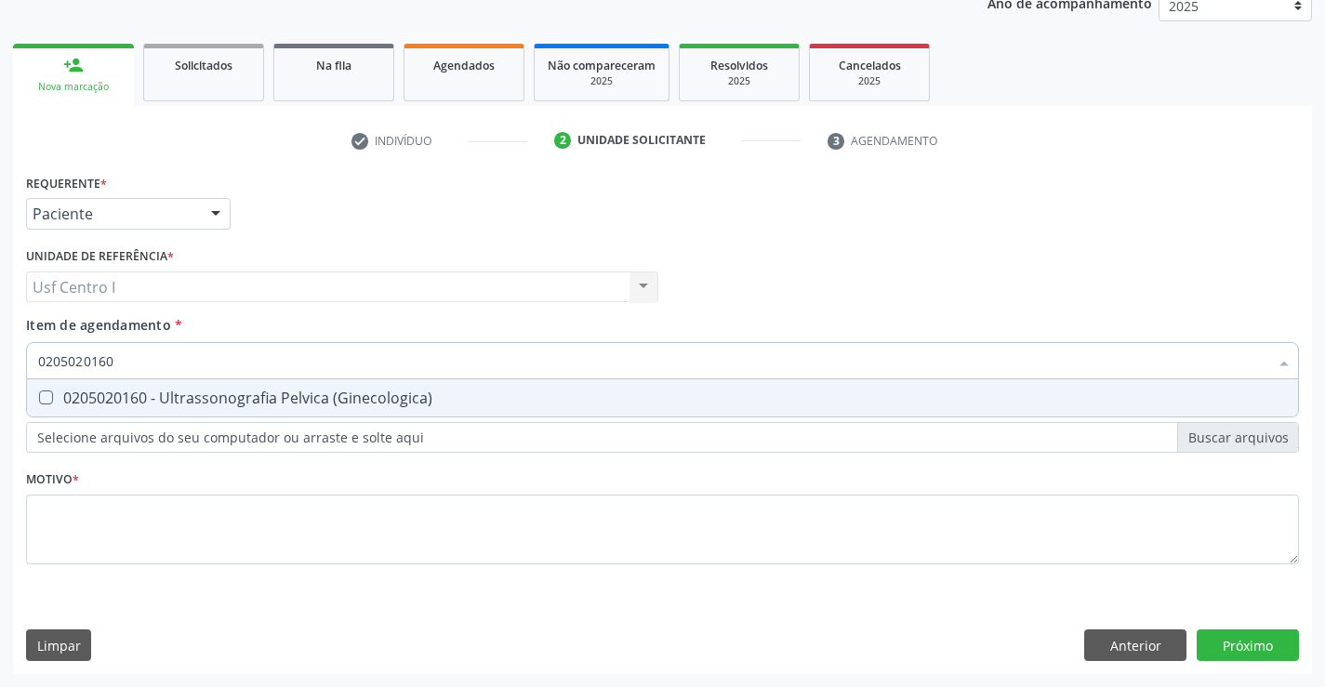
click at [55, 391] on div "0205020160 - Ultrassonografia Pelvica (Ginecologica)" at bounding box center [662, 398] width 1249 height 15
checkbox \(Ginecologica\) "true"
click at [173, 520] on div "Requerente * Paciente Médico(a) Enfermeiro(a) Paciente Nenhum resultado encontr…" at bounding box center [662, 379] width 1273 height 421
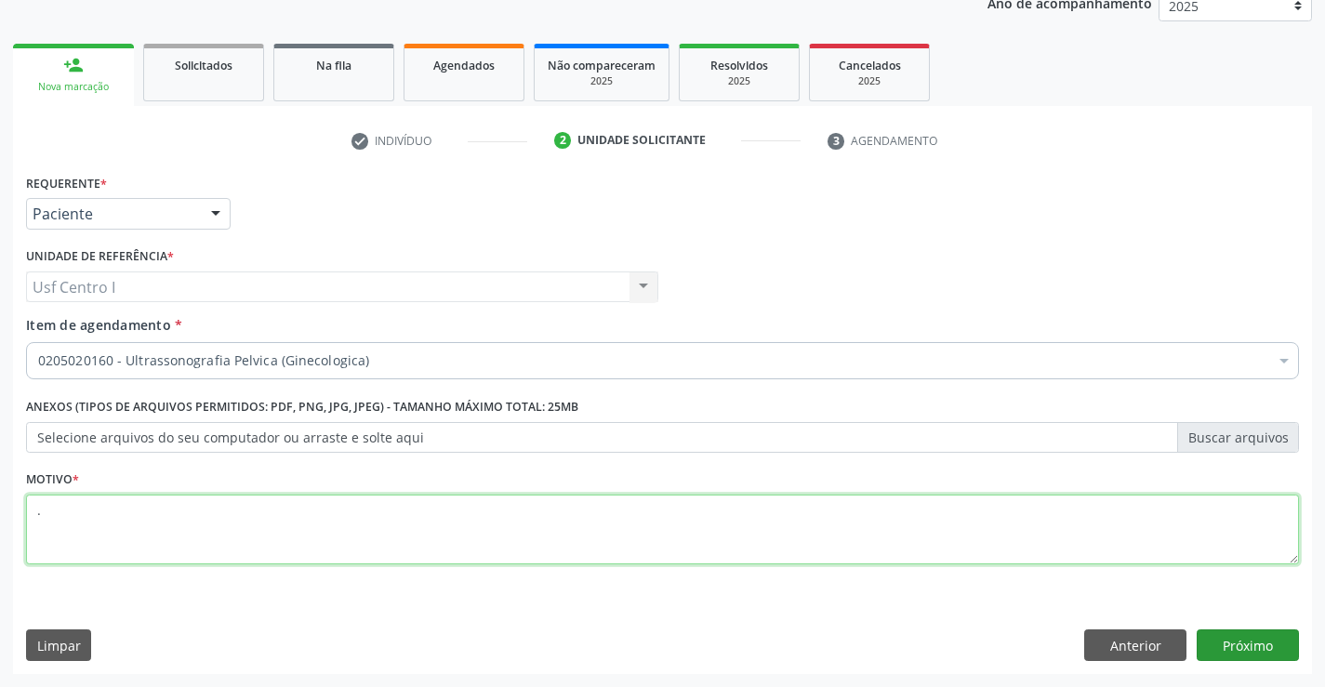
type textarea "."
click at [1233, 637] on button "Próximo" at bounding box center [1248, 646] width 102 height 32
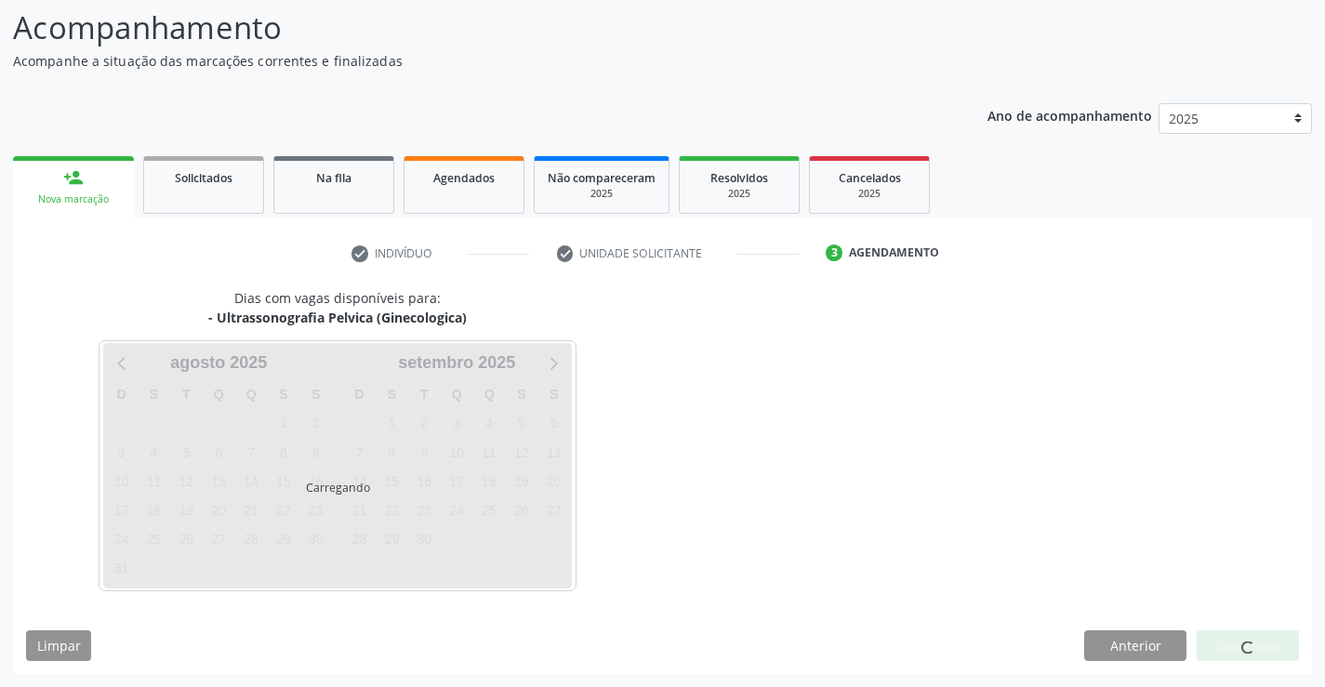
scroll to position [122, 0]
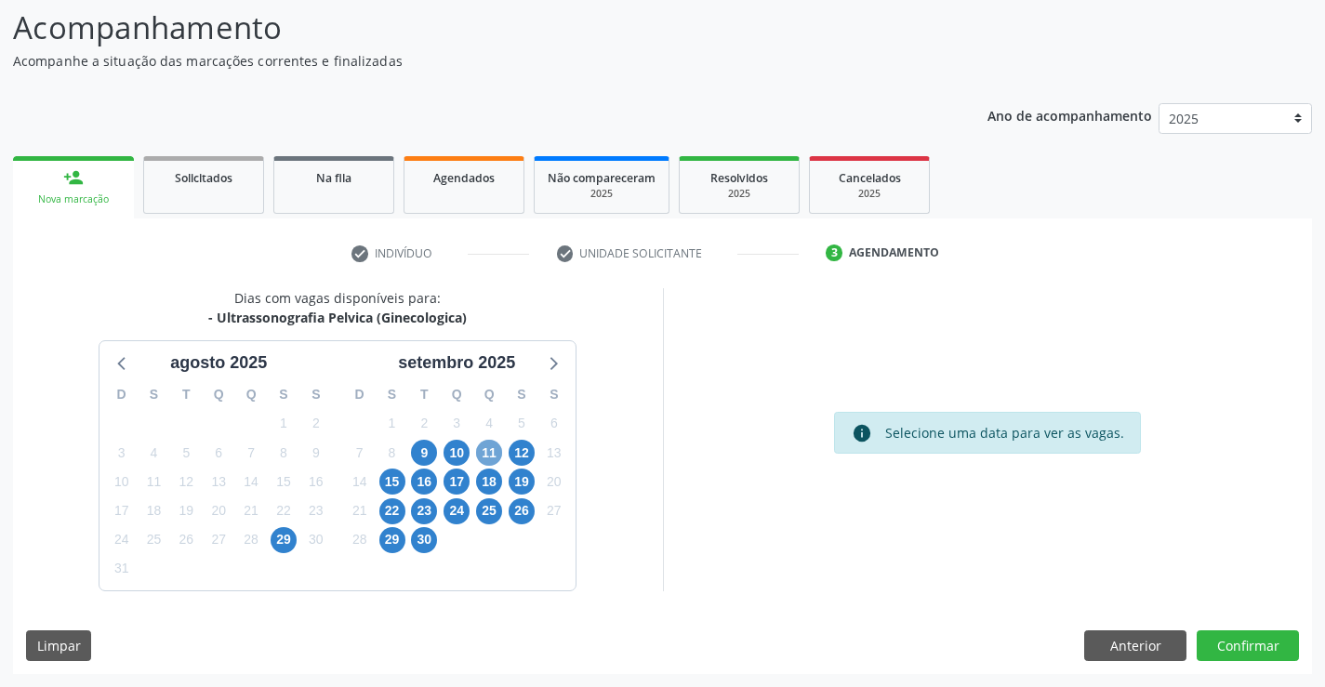
click at [484, 458] on span "11" at bounding box center [489, 453] width 26 height 26
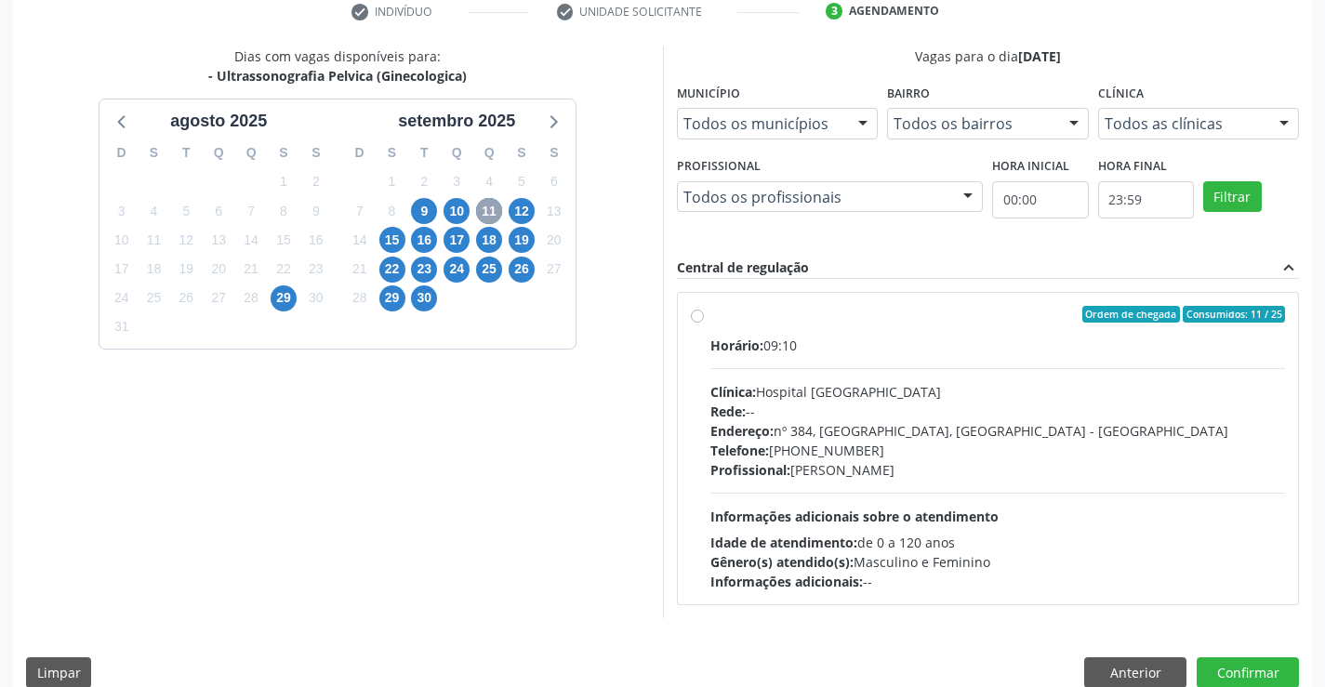
scroll to position [391, 0]
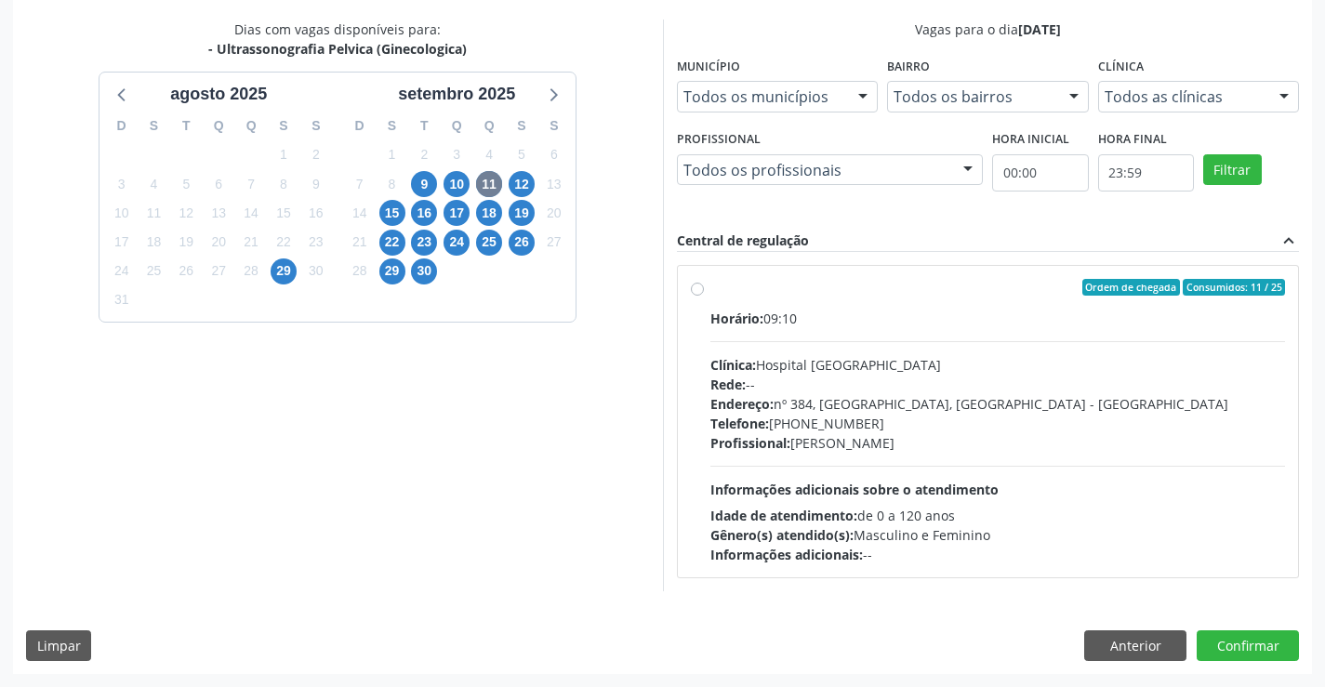
click at [706, 302] on div "Ordem de chegada Consumidos: 11 / 25 Horário: 09:10 Clínica: Hospital [GEOGRAPH…" at bounding box center [988, 421] width 595 height 285
radio input "true"
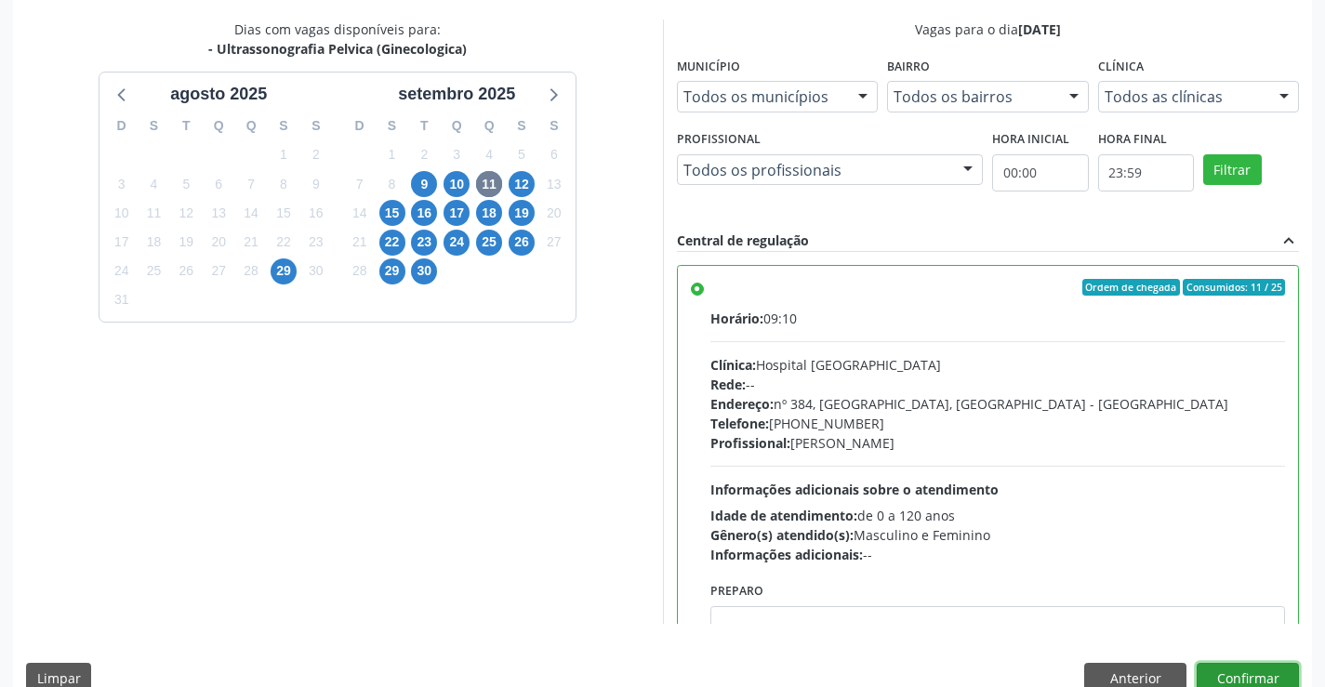
click at [1238, 677] on button "Confirmar" at bounding box center [1248, 679] width 102 height 32
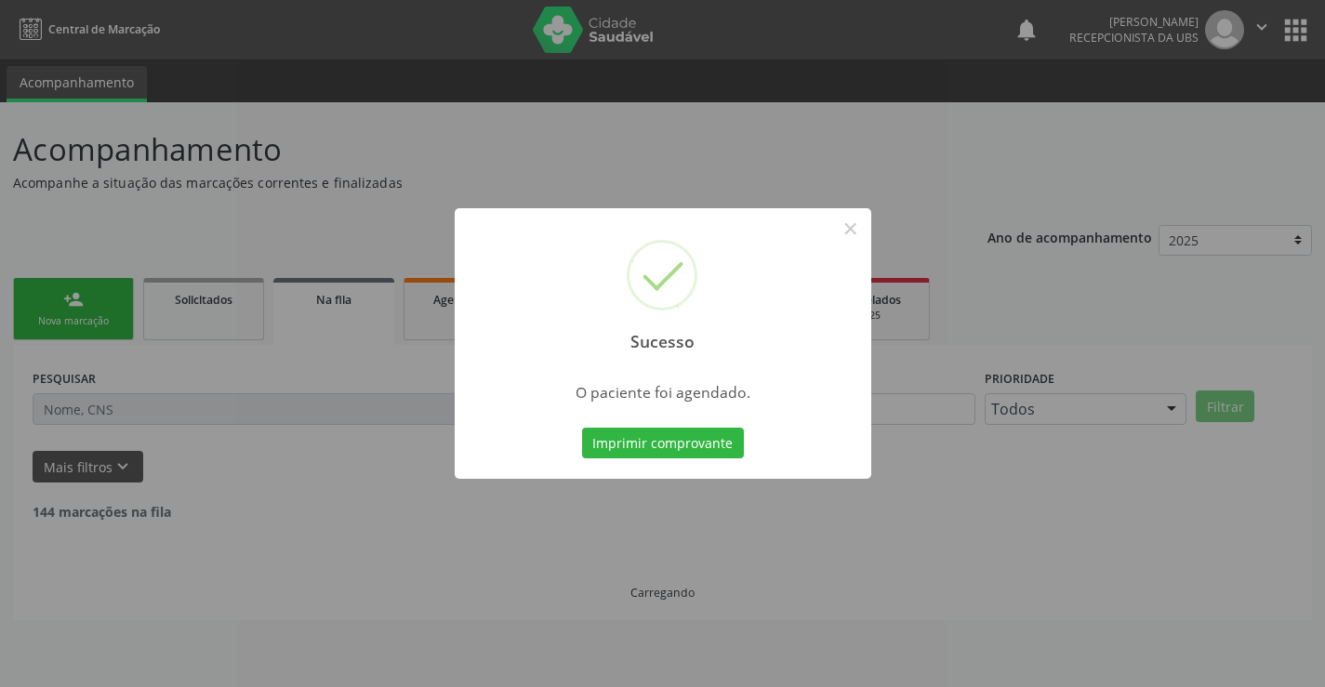
scroll to position [0, 0]
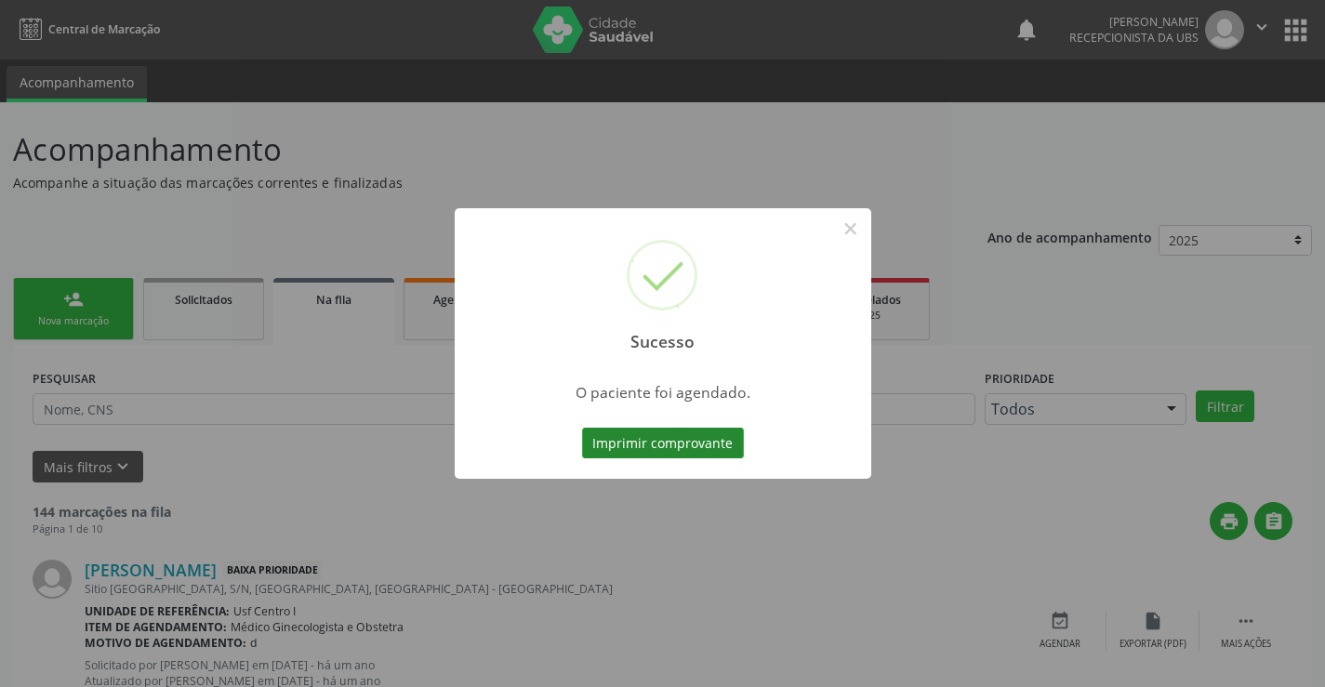
click at [669, 435] on button "Imprimir comprovante" at bounding box center [663, 444] width 162 height 32
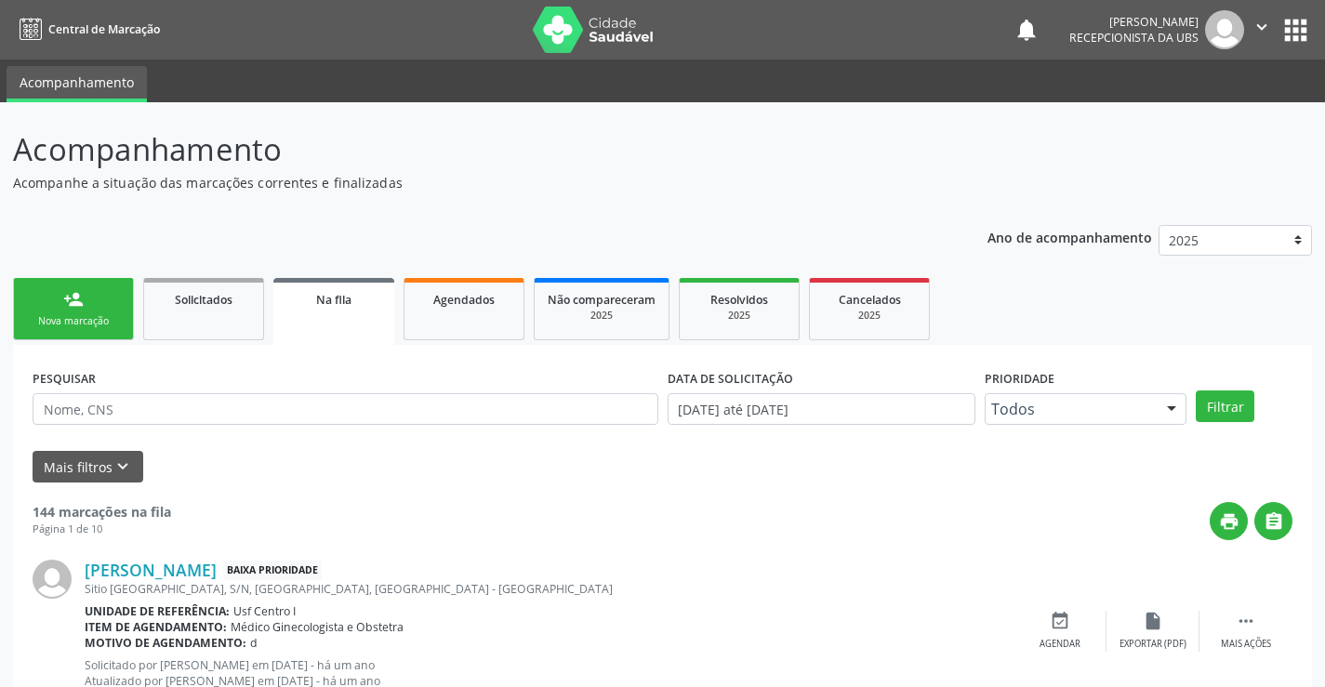
click at [85, 320] on div "Nova marcação" at bounding box center [73, 321] width 93 height 14
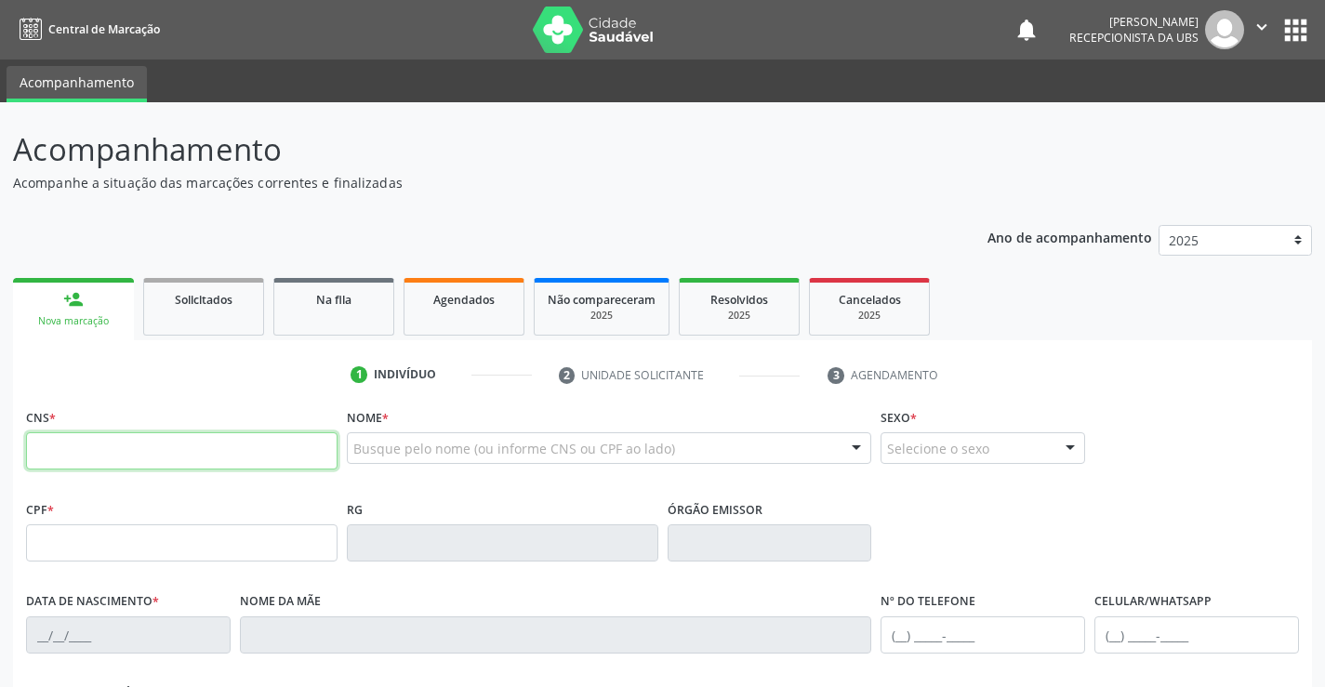
click at [88, 459] on input "text" at bounding box center [182, 450] width 312 height 37
type input "709 6036 3230 3978"
type input "063.463.224-86"
type input "[DATE]"
type input "[PERSON_NAME]"
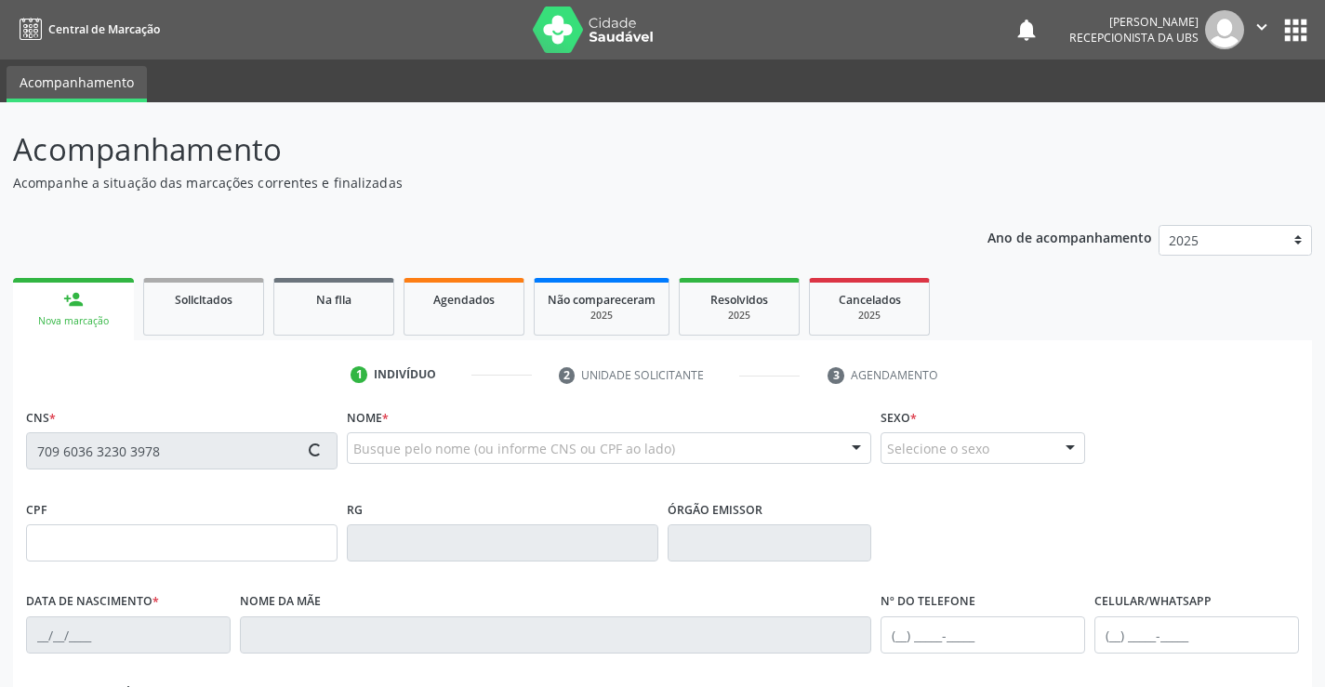
type input "[PHONE_NUMBER]"
type input "864.405.514-34"
type input "1299"
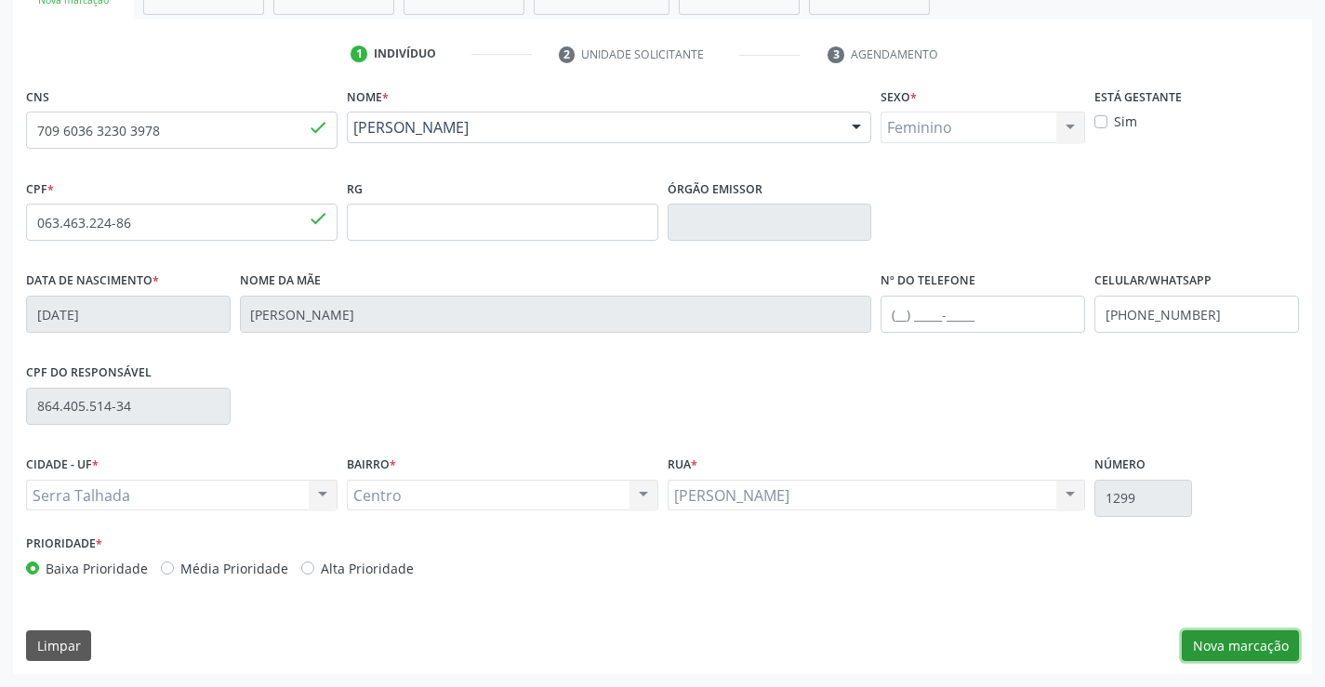
click at [1229, 645] on button "Nova marcação" at bounding box center [1240, 646] width 117 height 32
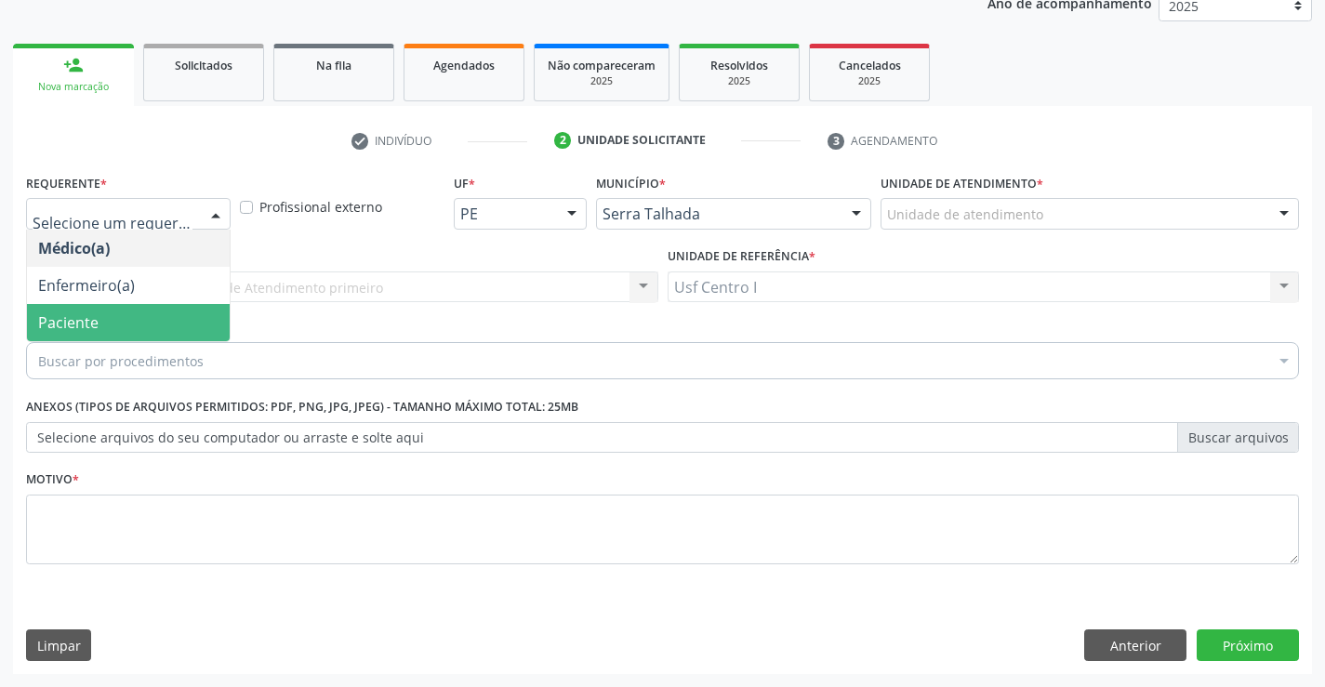
click at [75, 314] on span "Paciente" at bounding box center [68, 322] width 60 height 20
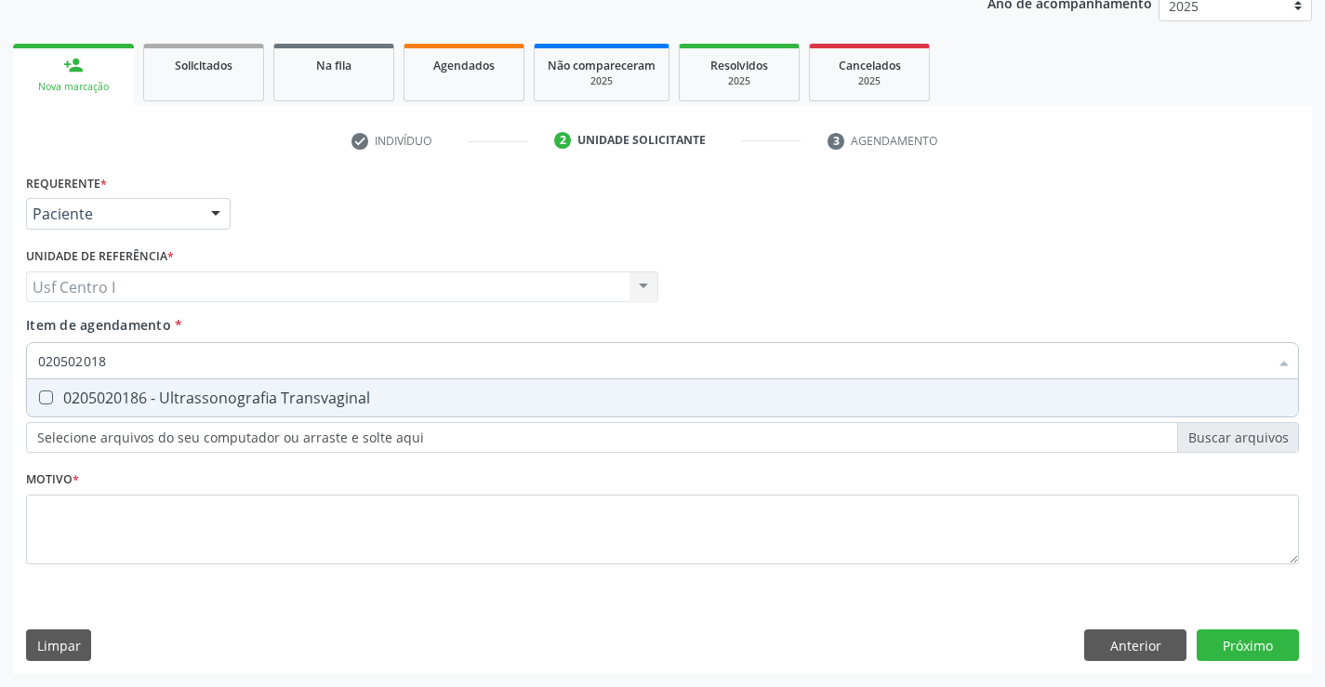
type input "0205020186"
drag, startPoint x: 123, startPoint y: 364, endPoint x: 20, endPoint y: 360, distance: 102.4
click at [20, 360] on div "Requerente * Paciente Médico(a) Enfermeiro(a) Paciente Nenhum resultado encontr…" at bounding box center [662, 421] width 1299 height 505
click at [55, 394] on div "0205020186 - Ultrassonografia Transvaginal" at bounding box center [662, 398] width 1249 height 15
checkbox Transvaginal "true"
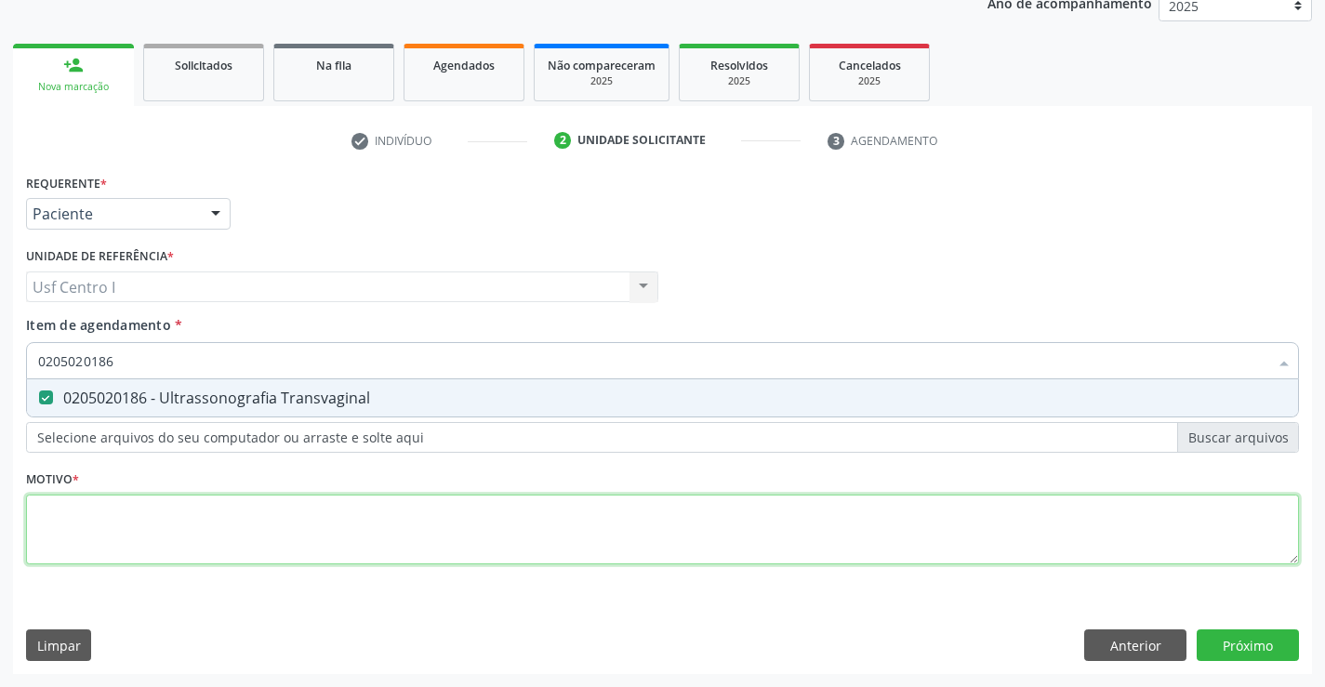
click at [92, 549] on div "Requerente * Paciente Médico(a) Enfermeiro(a) Paciente Nenhum resultado encontr…" at bounding box center [662, 379] width 1273 height 421
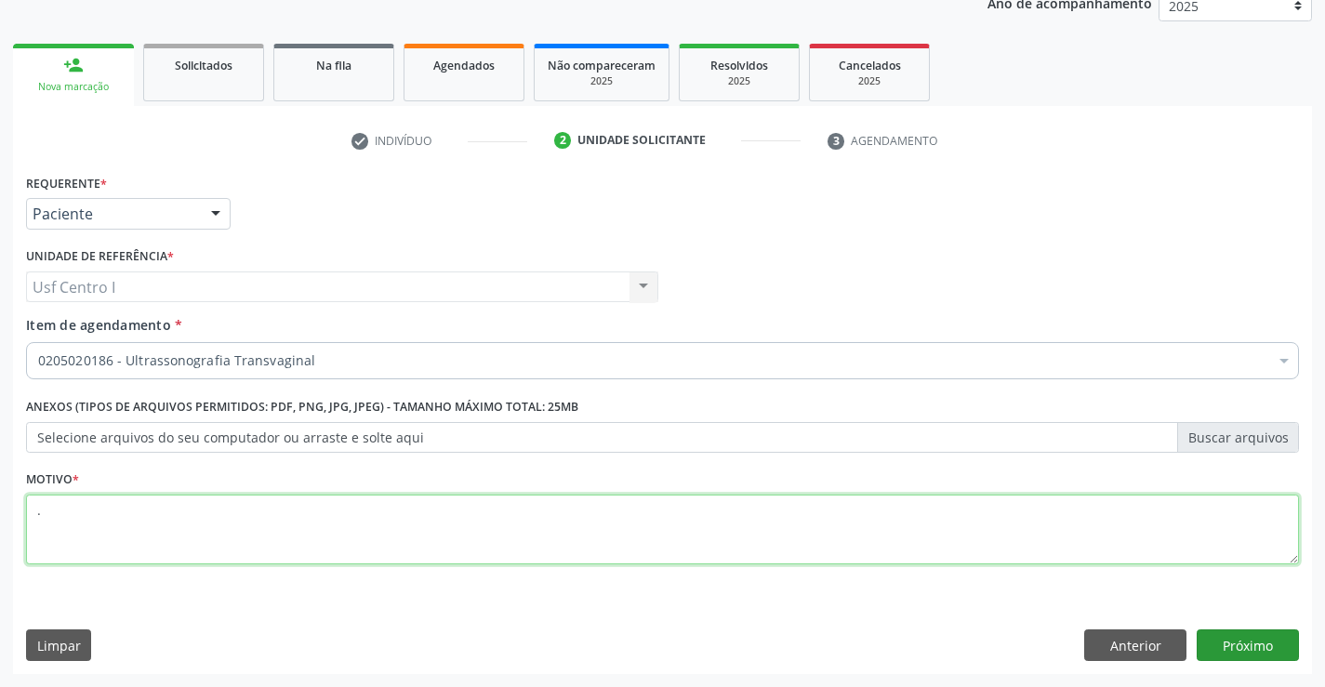
type textarea "."
click at [1267, 643] on button "Próximo" at bounding box center [1248, 646] width 102 height 32
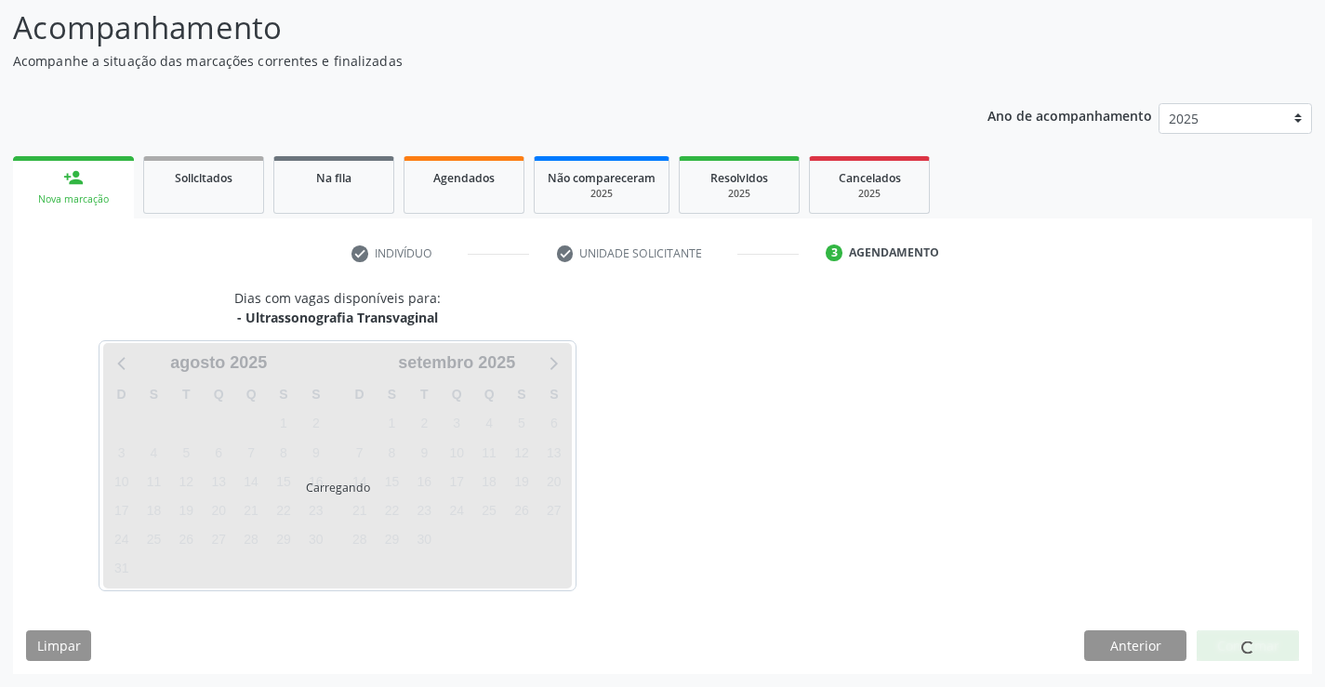
scroll to position [122, 0]
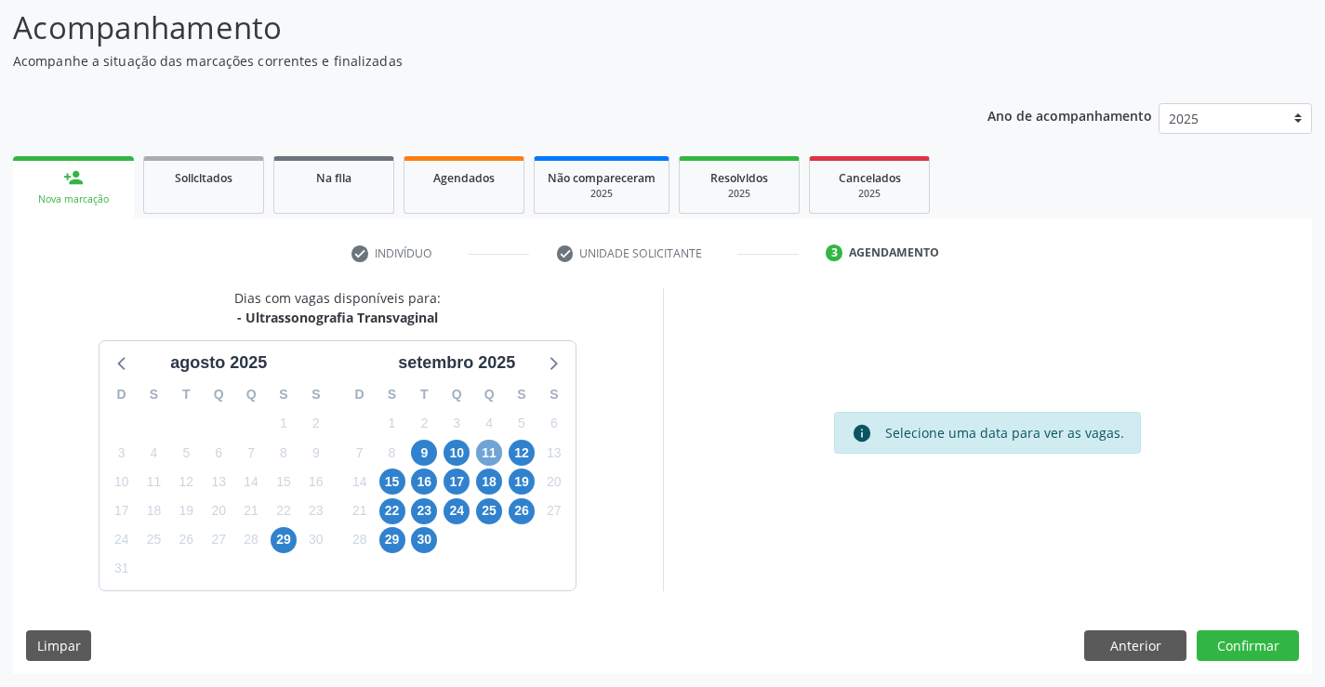
click at [489, 456] on span "11" at bounding box center [489, 453] width 26 height 26
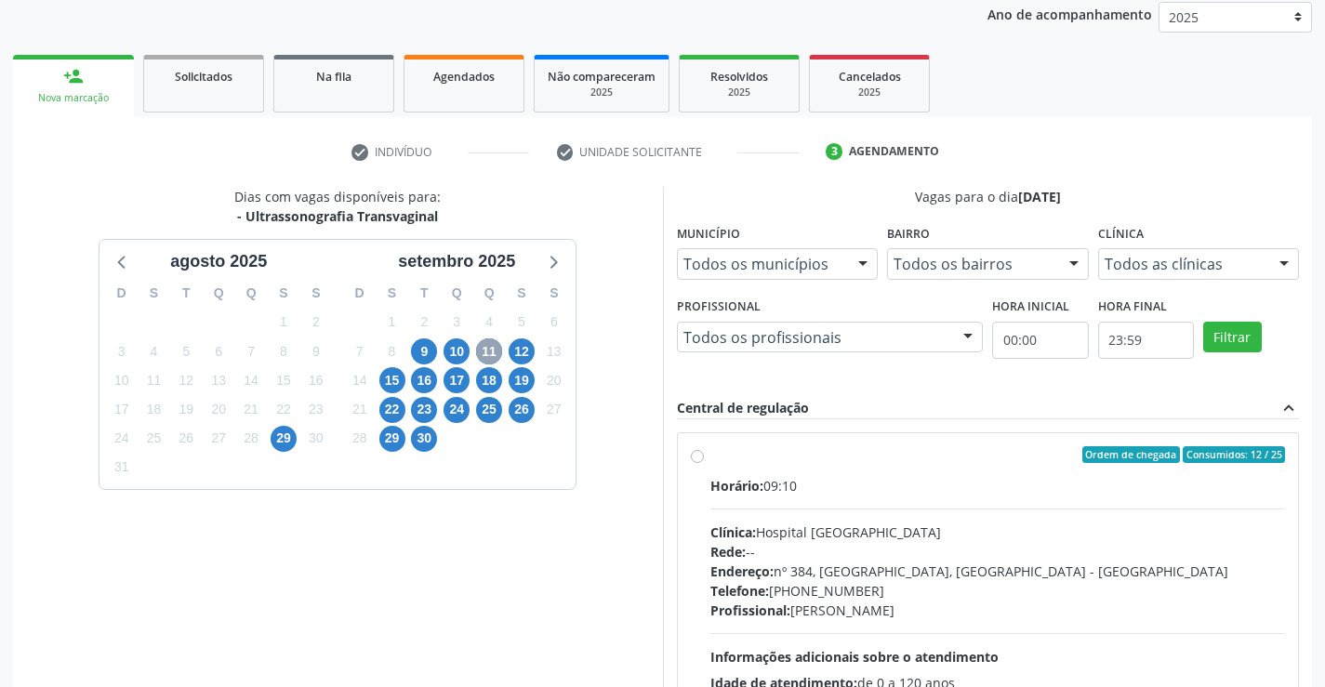
scroll to position [391, 0]
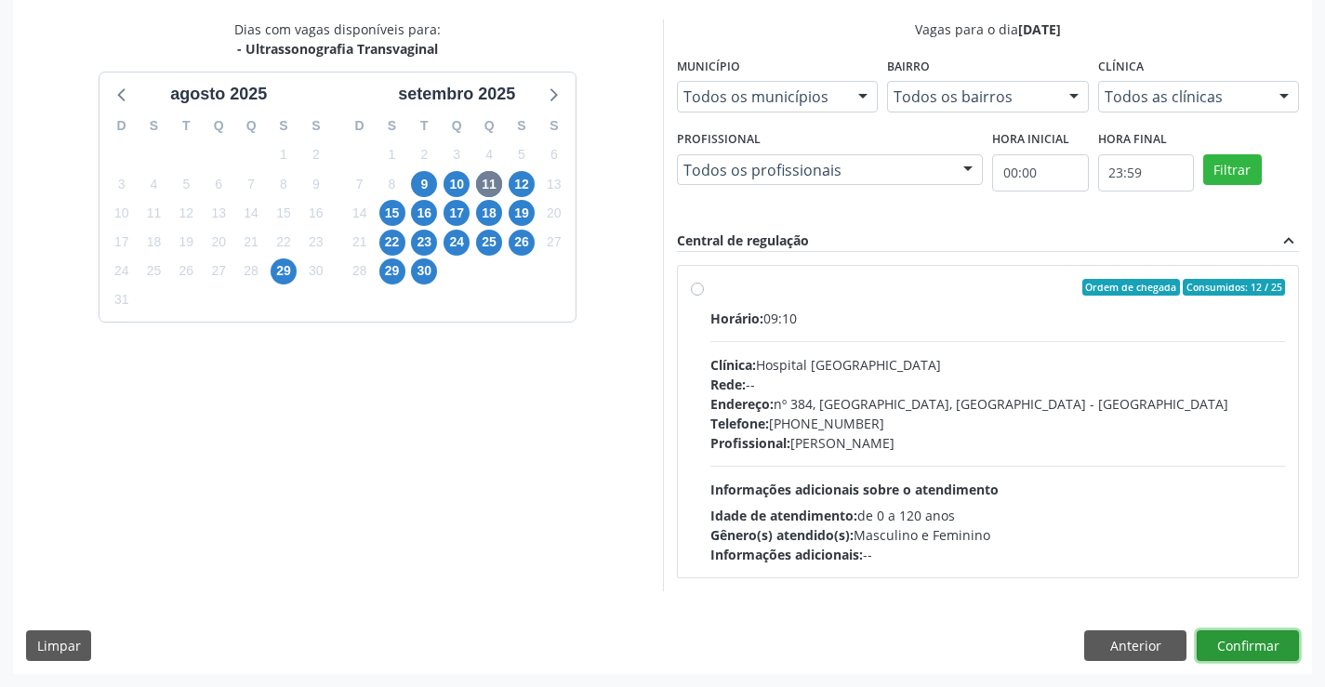
click at [1242, 647] on button "Confirmar" at bounding box center [1248, 646] width 102 height 32
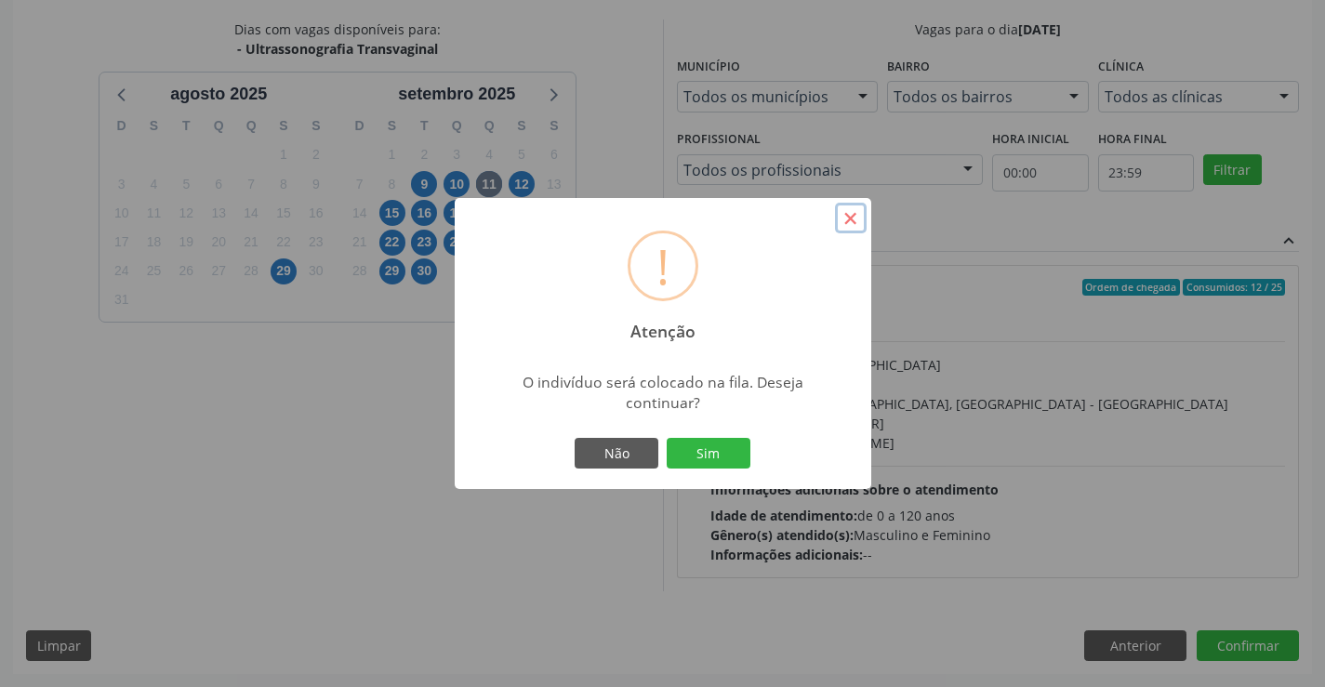
click at [851, 219] on button "×" at bounding box center [851, 219] width 32 height 32
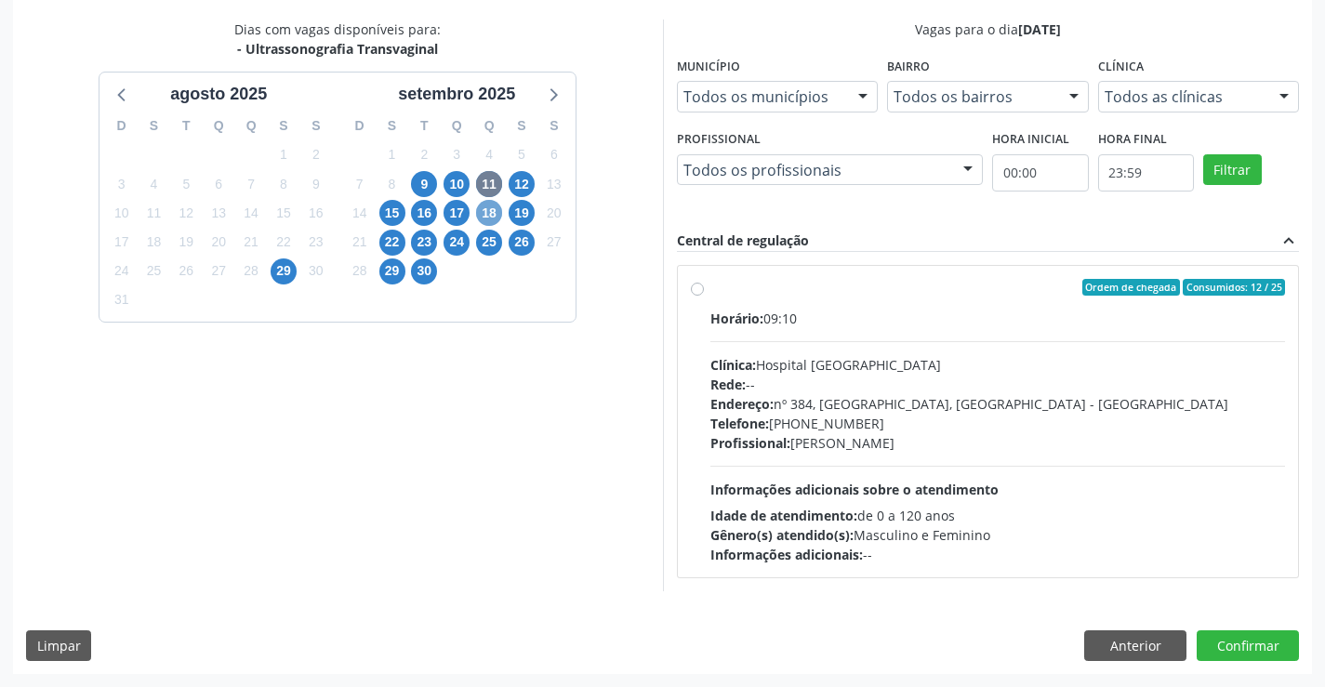
click at [490, 214] on span "18" at bounding box center [489, 213] width 26 height 26
click at [1252, 636] on button "Confirmar" at bounding box center [1248, 646] width 102 height 32
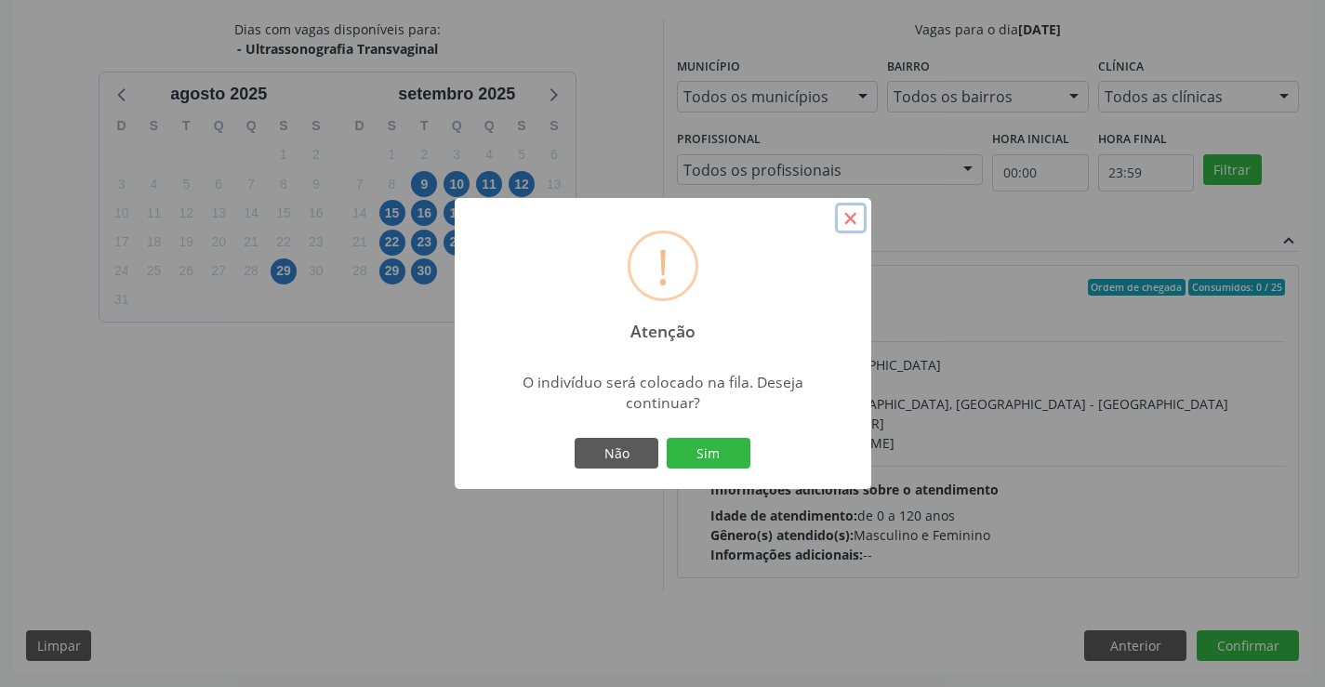
click at [844, 220] on button "×" at bounding box center [851, 219] width 32 height 32
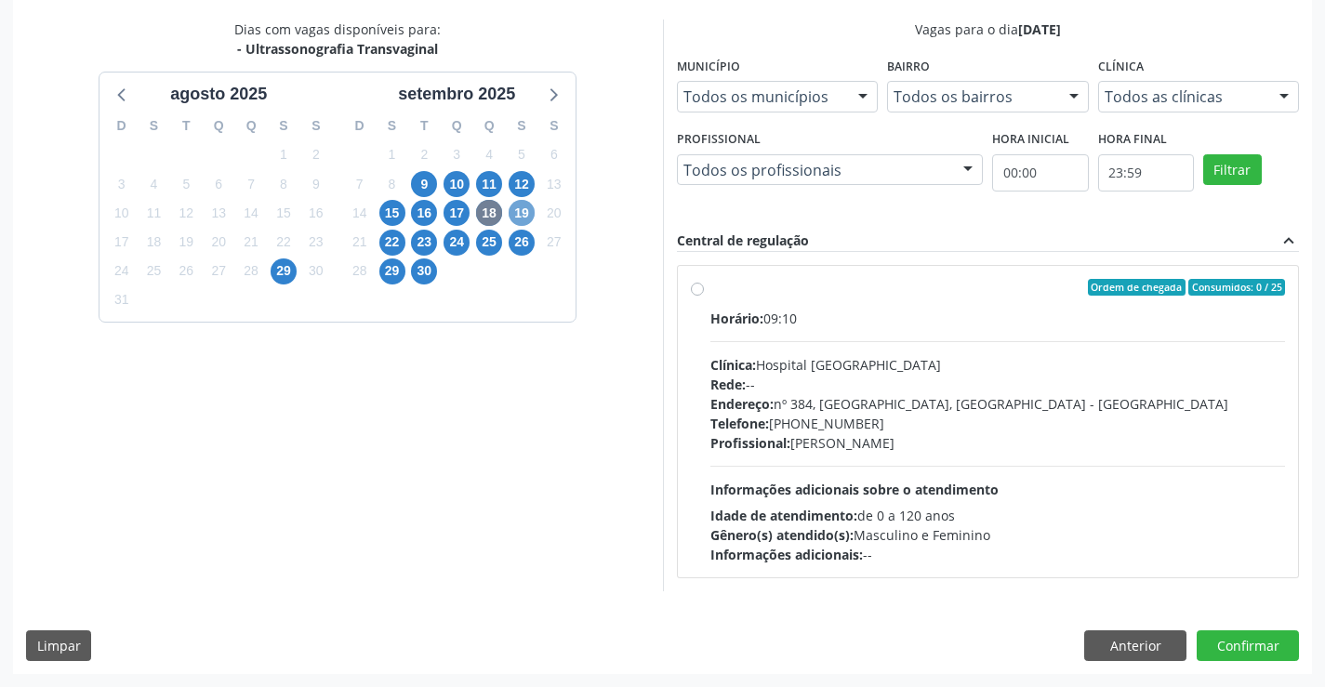
click at [523, 203] on span "19" at bounding box center [522, 213] width 26 height 26
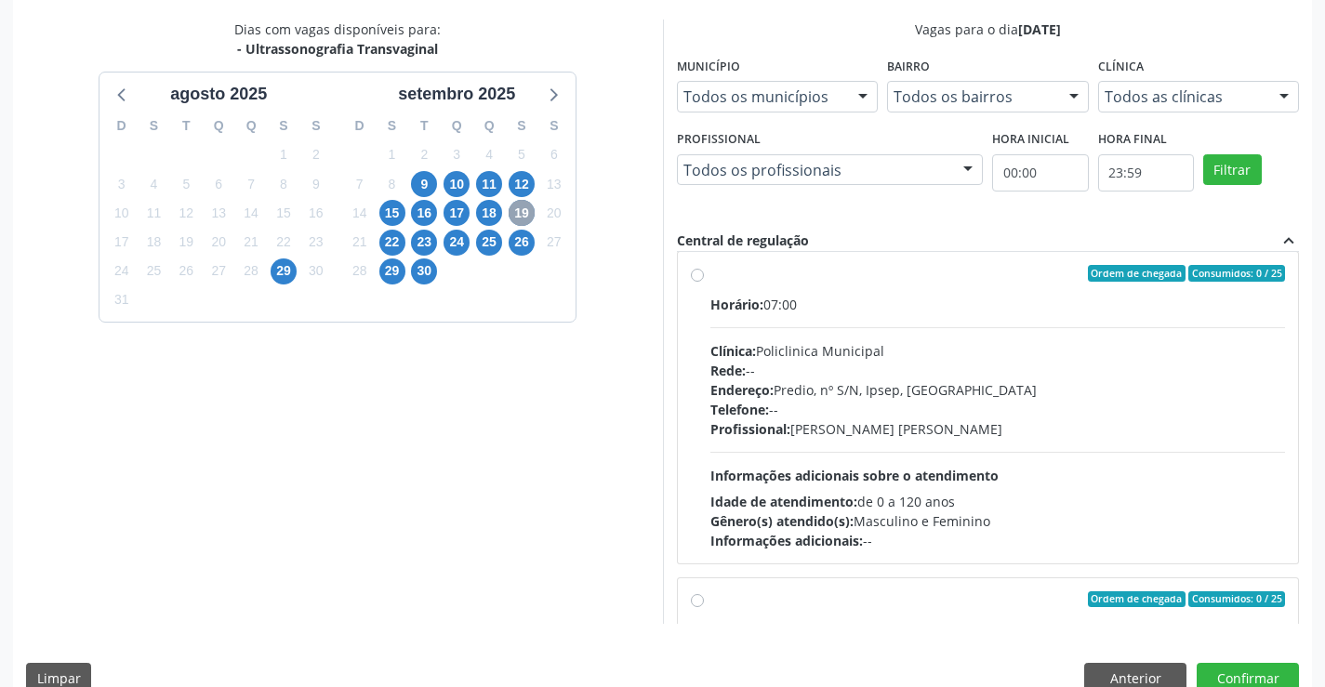
scroll to position [293, 0]
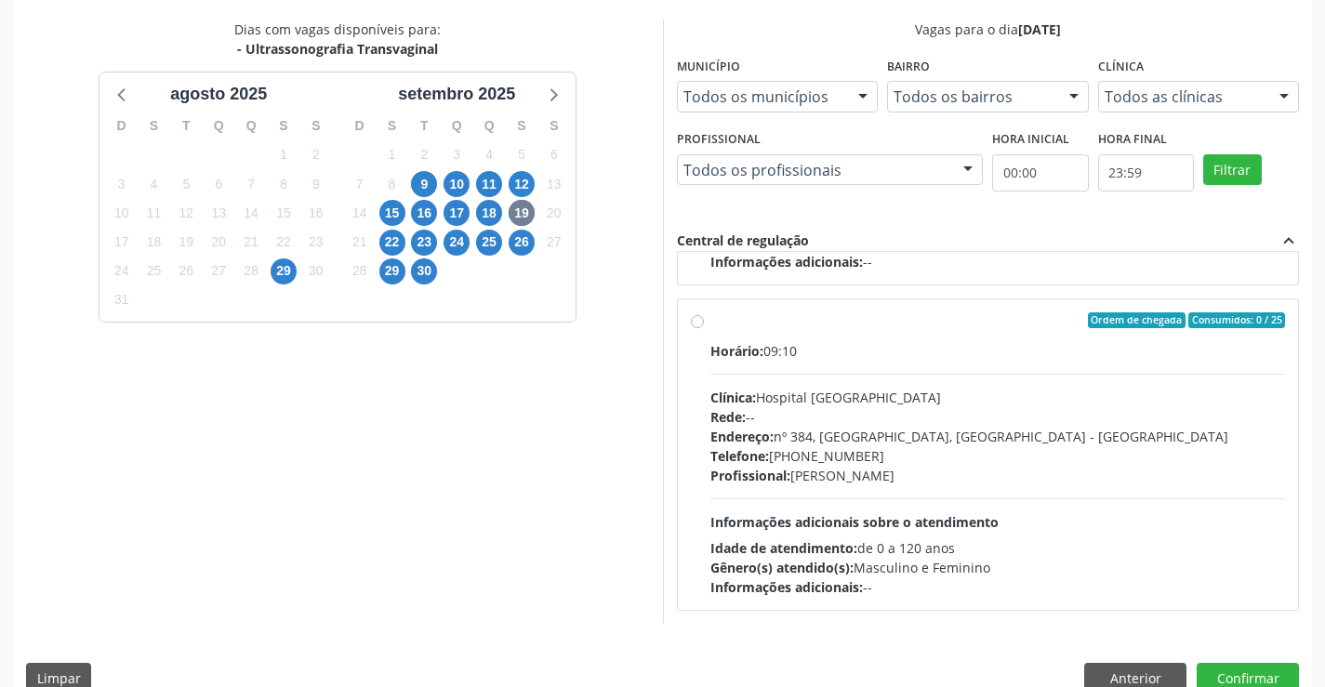
click at [710, 319] on label "Ordem de chegada Consumidos: 0 / 25 Horário: 09:10 Clínica: Hospital [GEOGRAPHI…" at bounding box center [998, 454] width 576 height 285
click at [694, 319] on input "Ordem de chegada Consumidos: 0 / 25 Horário: 09:10 Clínica: Hospital [GEOGRAPHI…" at bounding box center [697, 320] width 13 height 17
radio input "true"
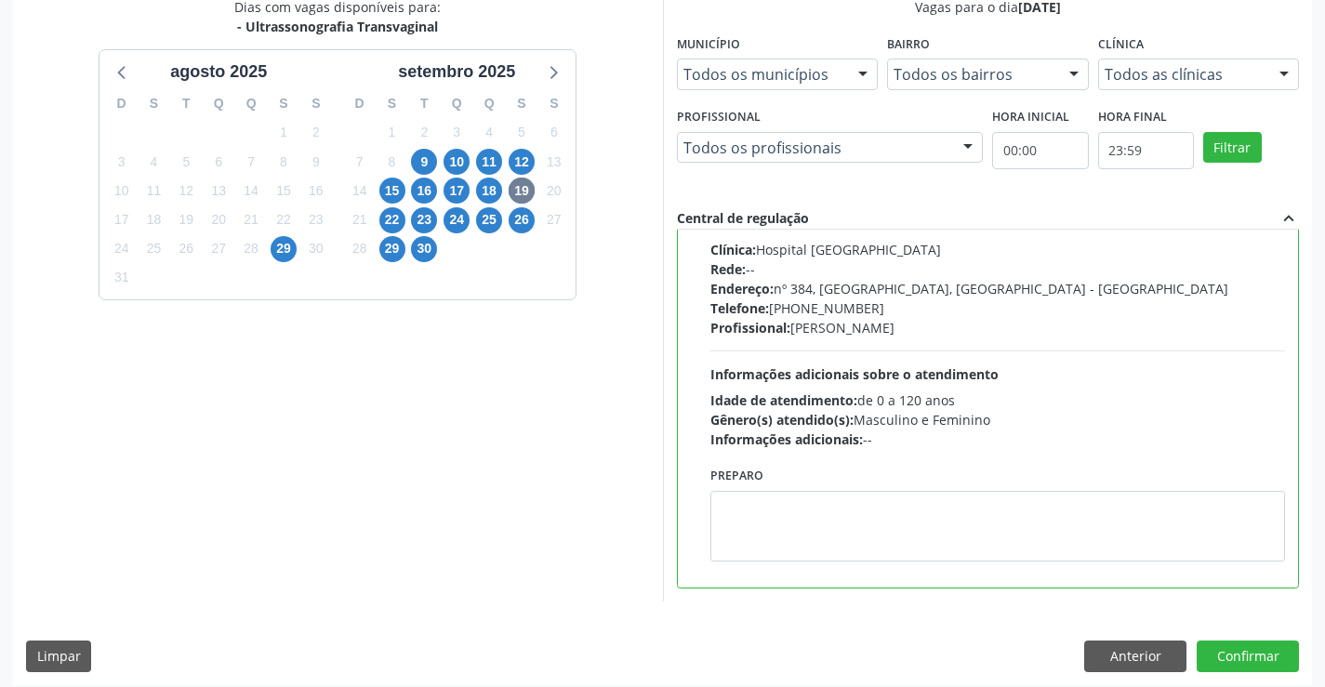
scroll to position [424, 0]
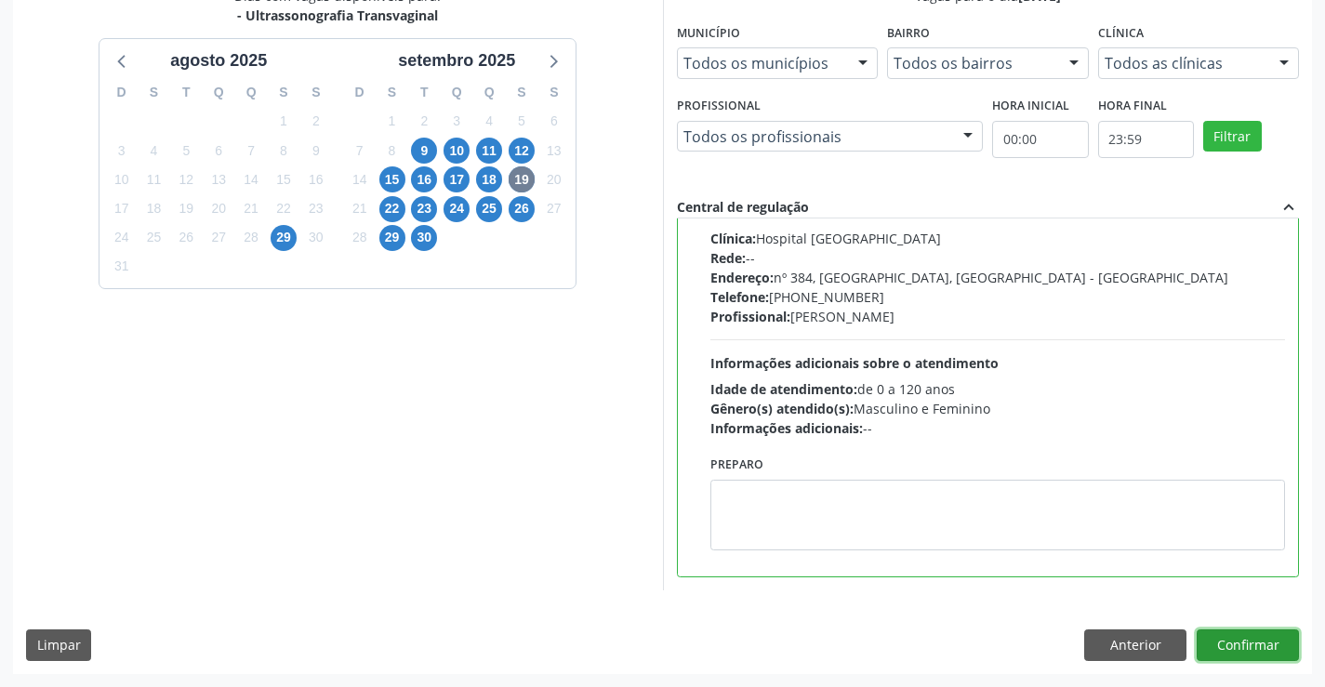
click at [1223, 643] on button "Confirmar" at bounding box center [1248, 646] width 102 height 32
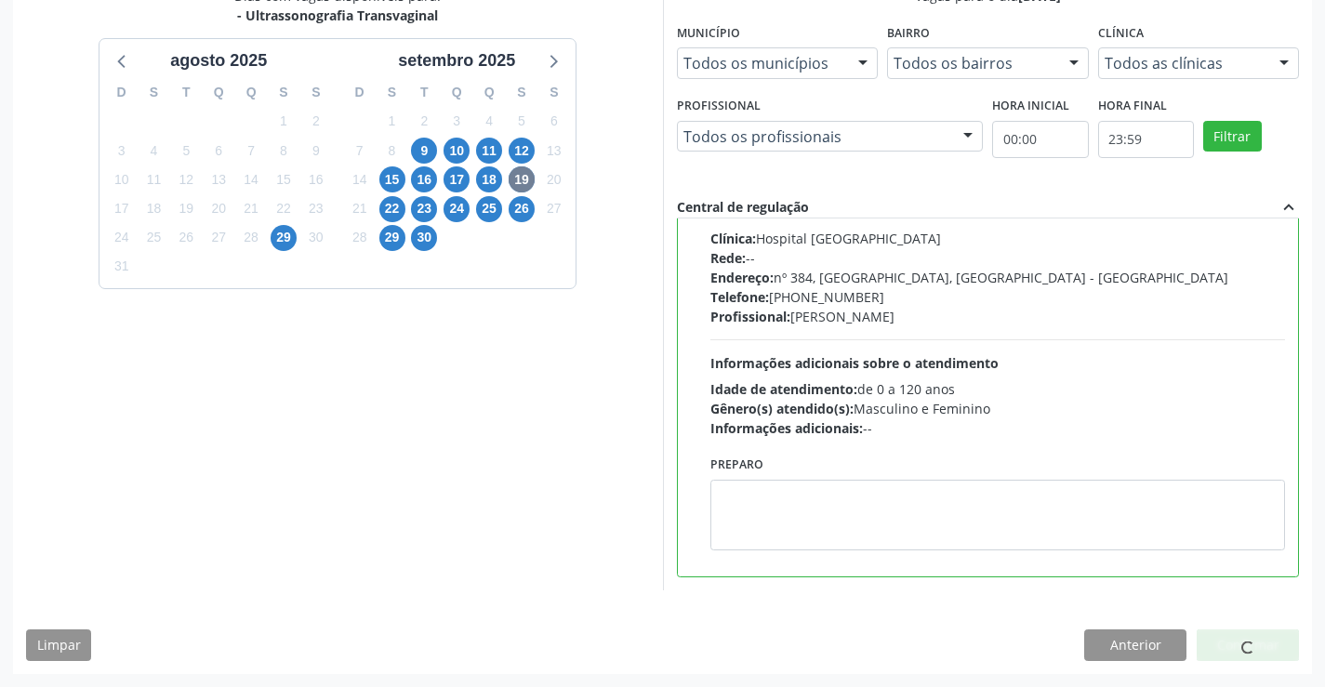
scroll to position [0, 0]
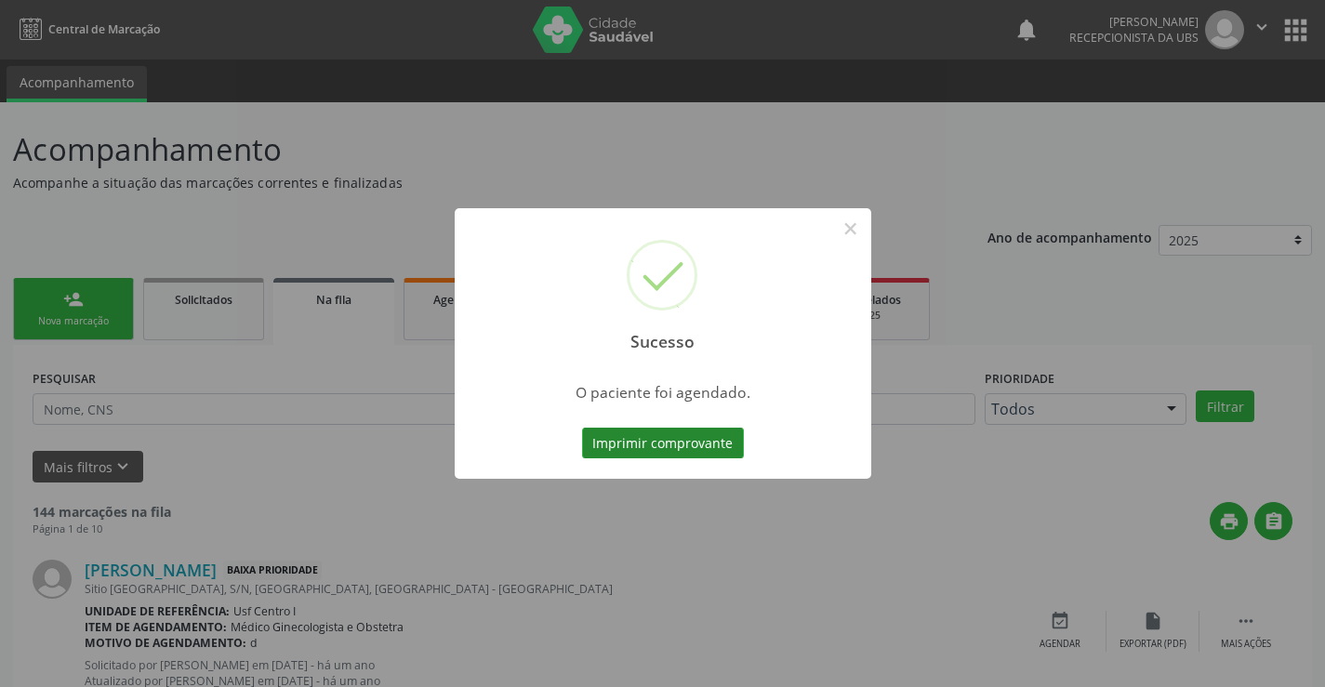
click at [620, 437] on button "Imprimir comprovante" at bounding box center [663, 444] width 162 height 32
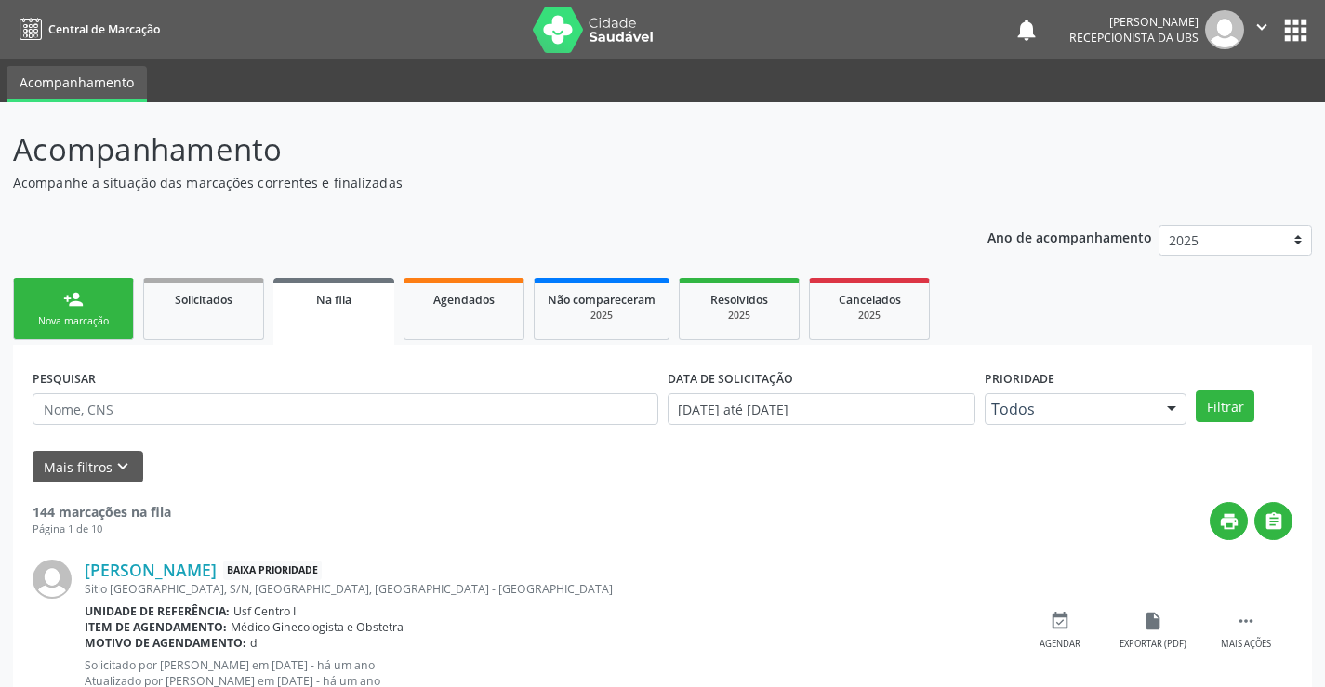
click at [109, 327] on div "Nova marcação" at bounding box center [73, 321] width 93 height 14
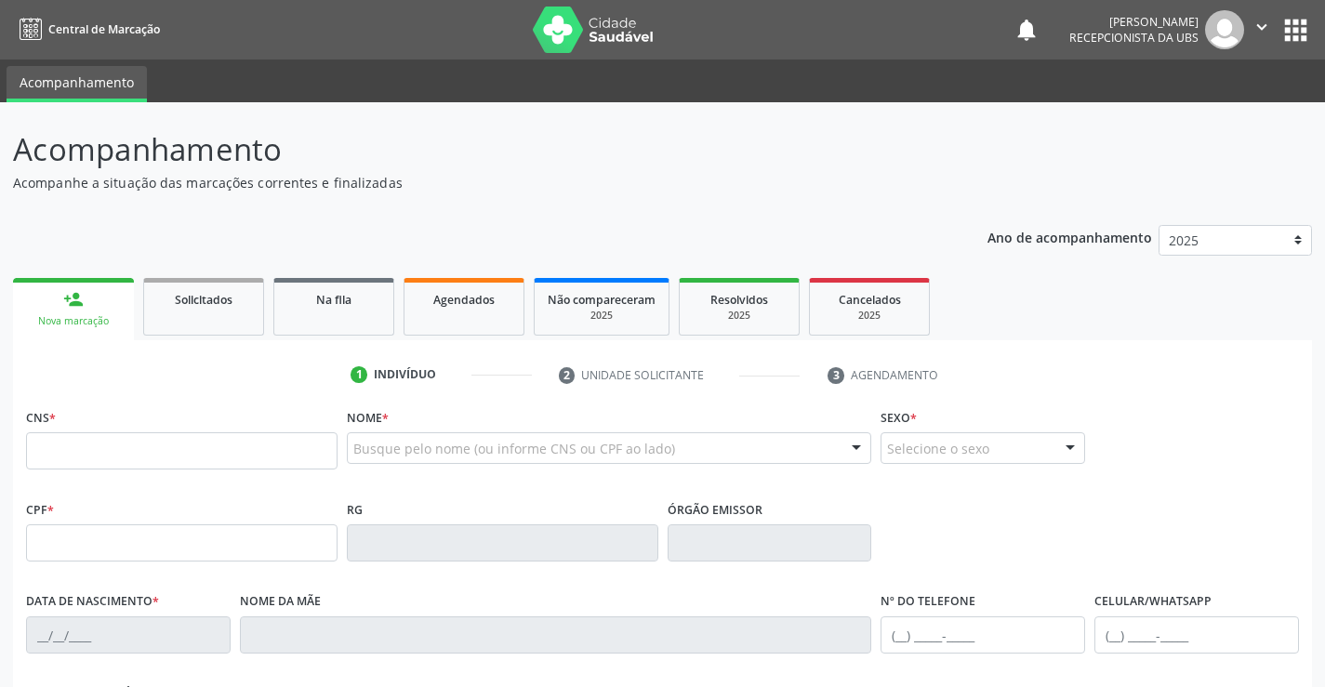
click at [80, 303] on div "person_add" at bounding box center [73, 299] width 20 height 20
click at [104, 456] on input "text" at bounding box center [182, 450] width 312 height 37
type input "704 7017 7738 6633"
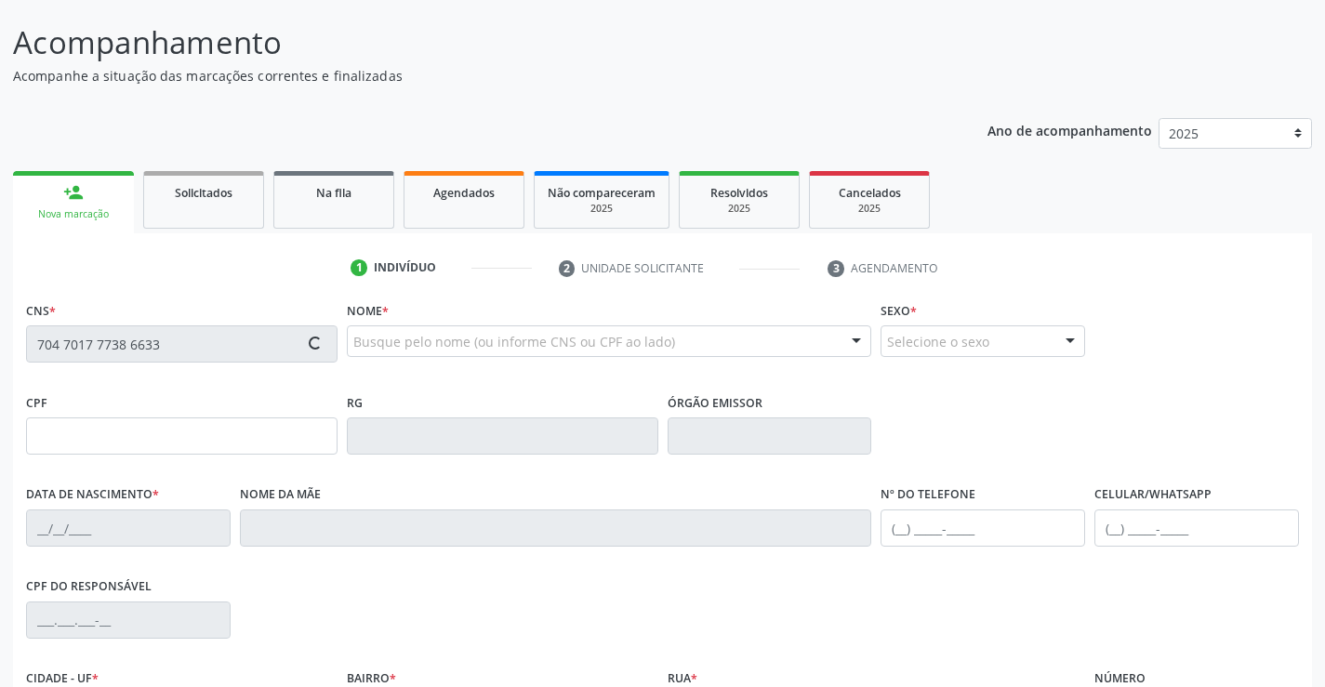
scroll to position [321, 0]
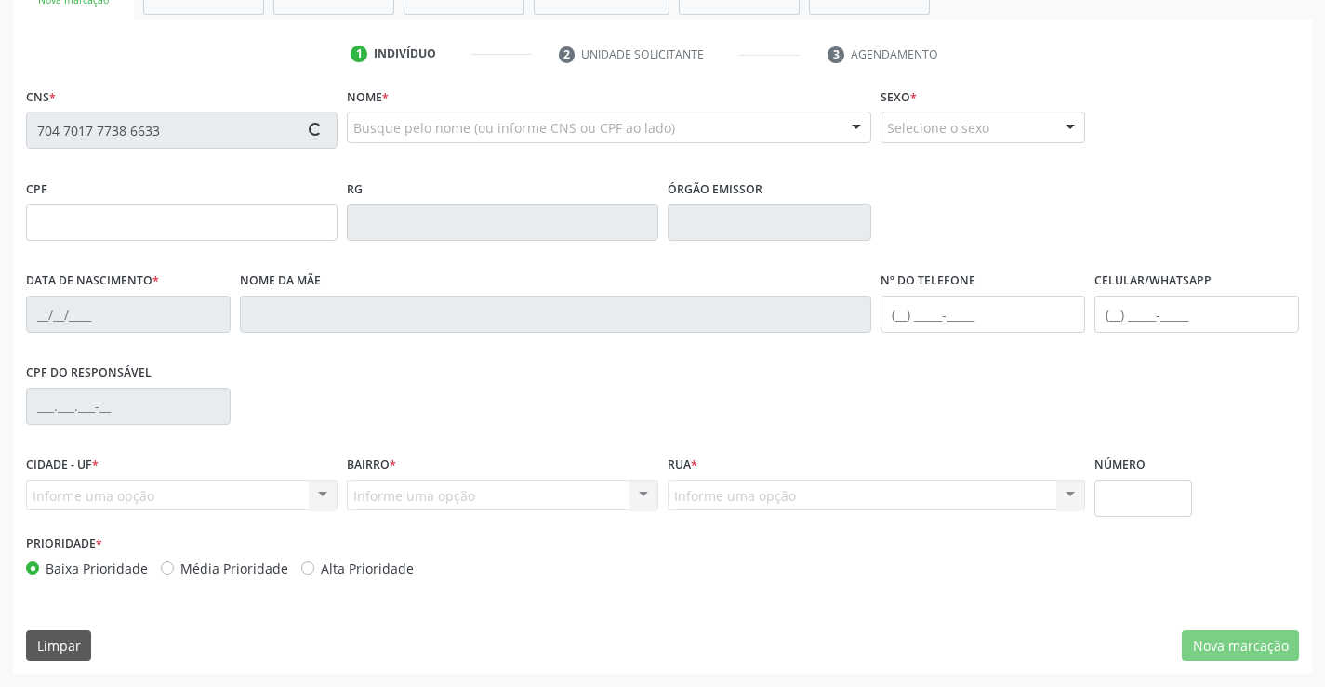
type input "239.190.784-20"
type input "[DATE]"
type input "[PERSON_NAME]"
type input "[PHONE_NUMBER]"
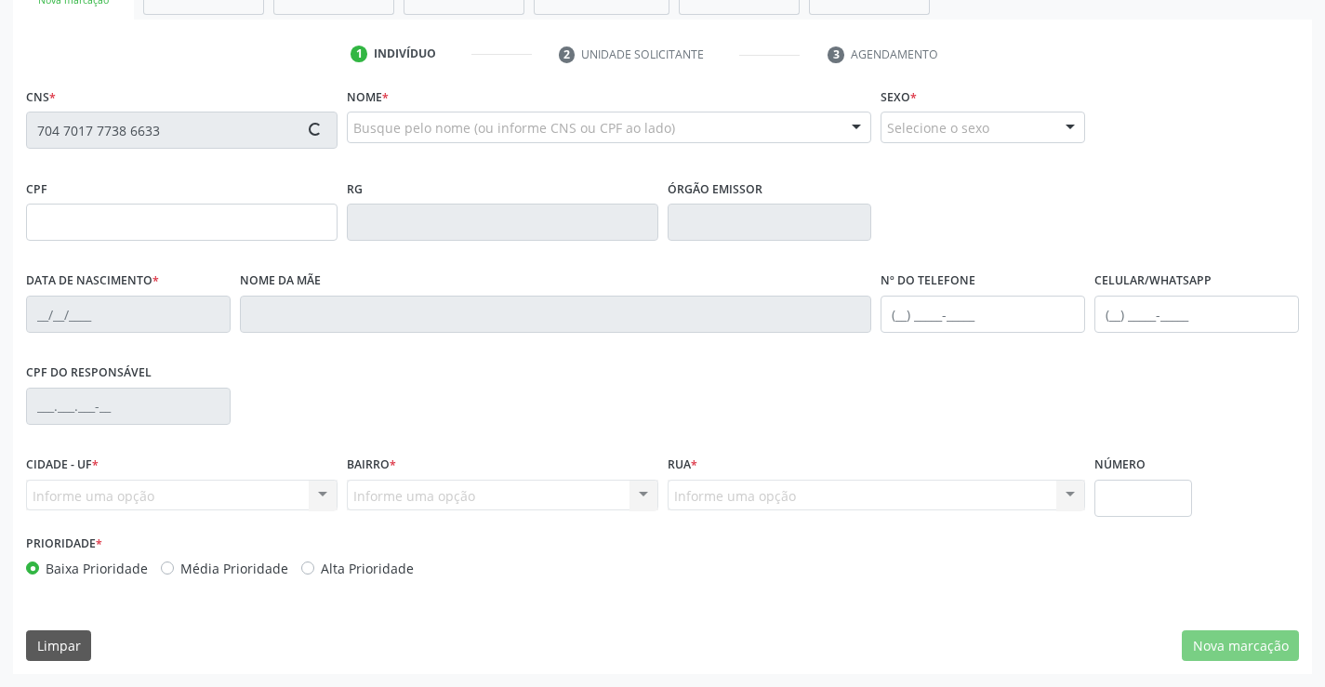
type input "67"
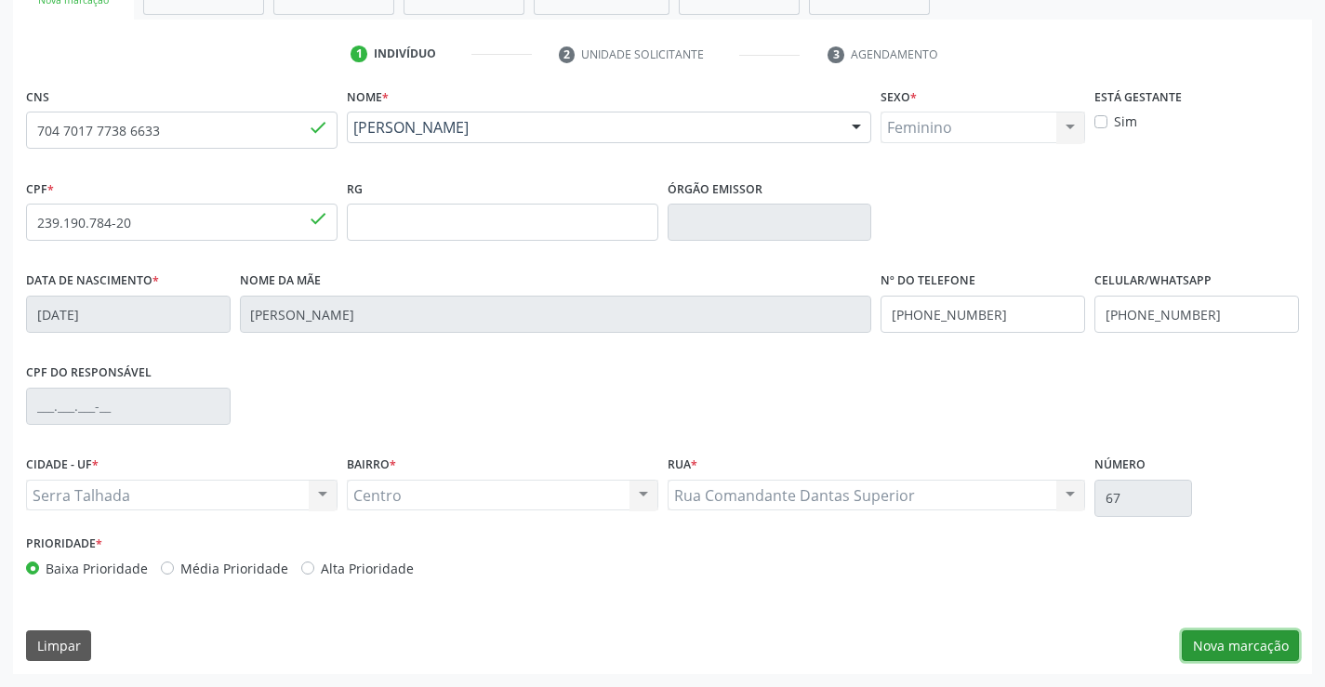
click at [1253, 636] on button "Nova marcação" at bounding box center [1240, 646] width 117 height 32
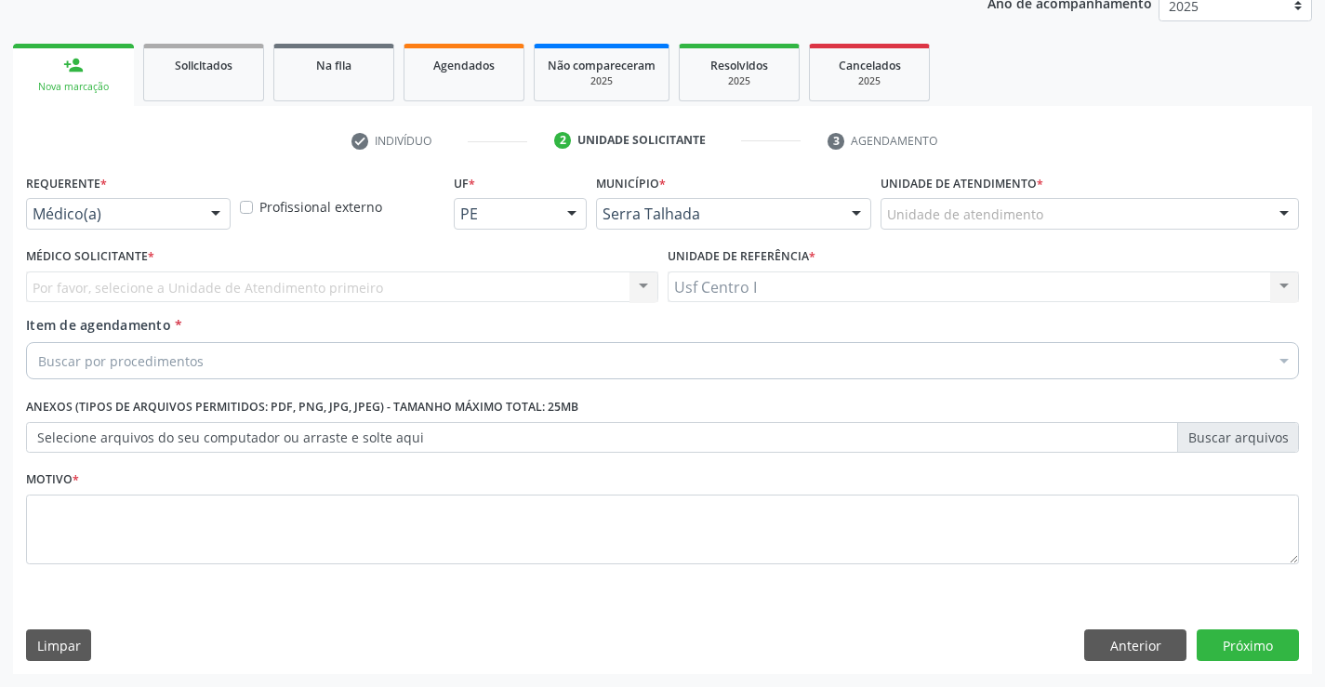
click at [202, 211] on div at bounding box center [216, 215] width 28 height 32
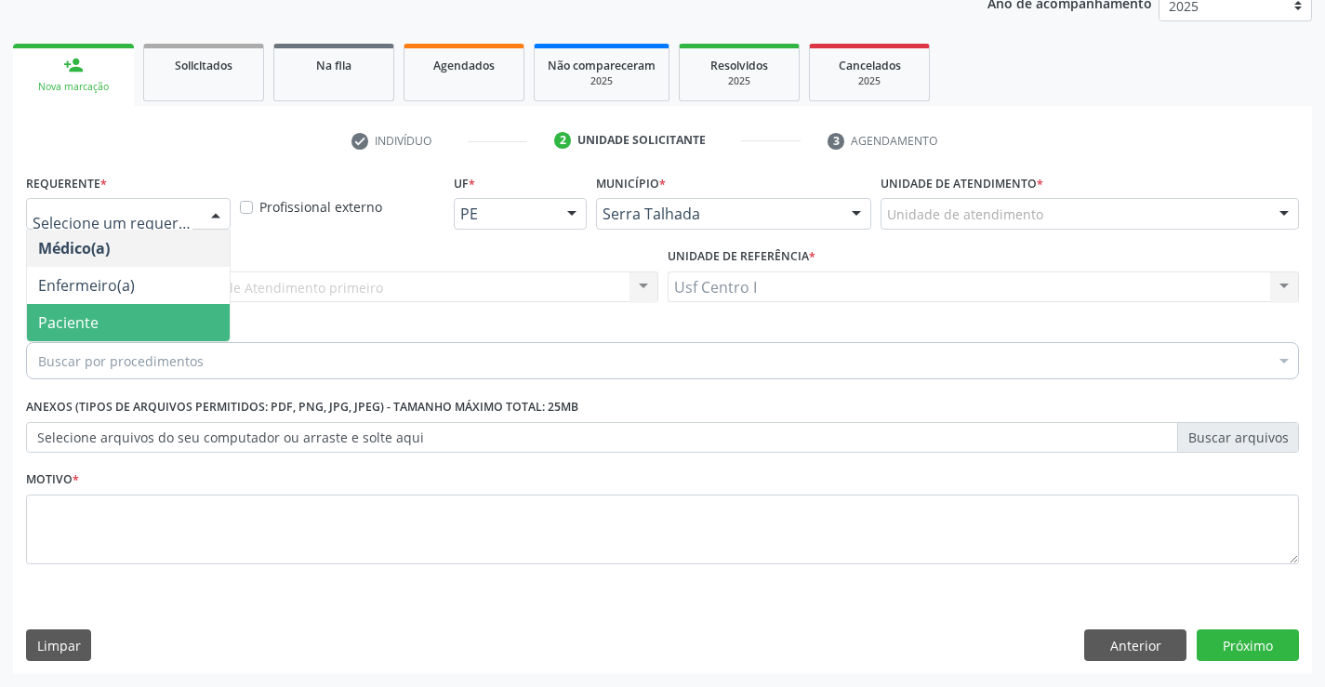
click at [71, 323] on span "Paciente" at bounding box center [68, 322] width 60 height 20
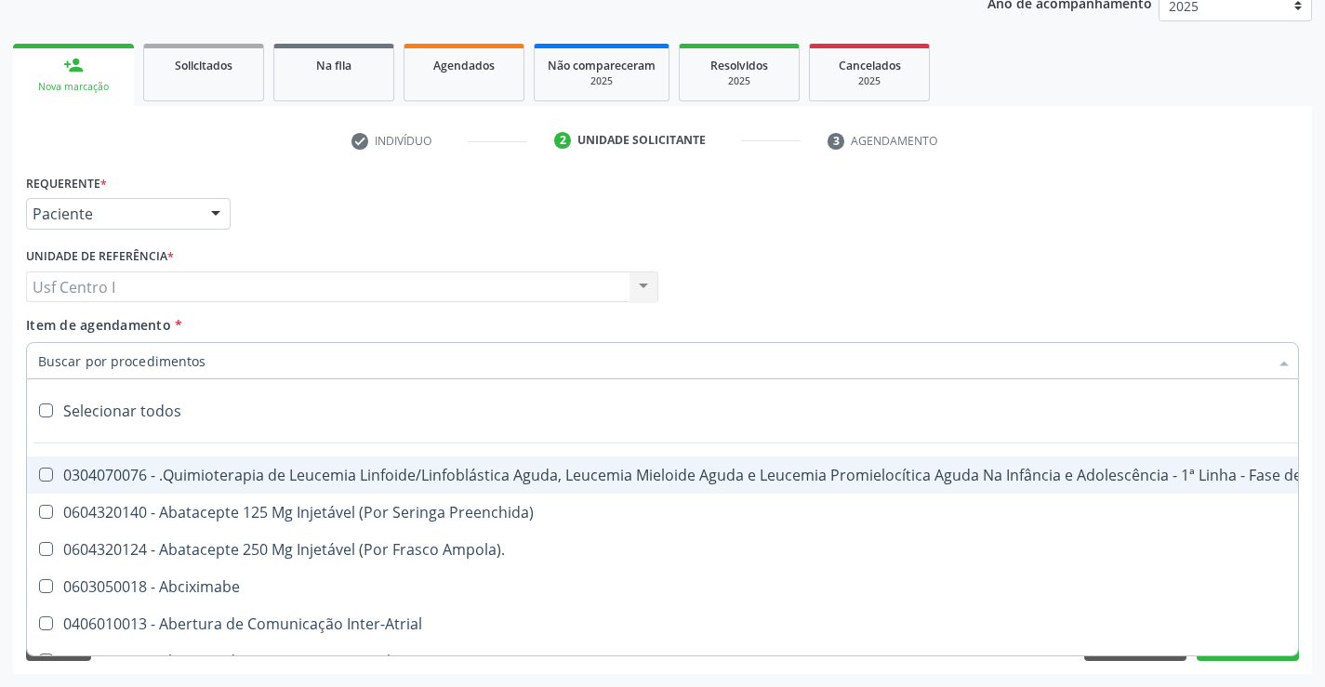
paste input "0205020186"
type input "0205020186"
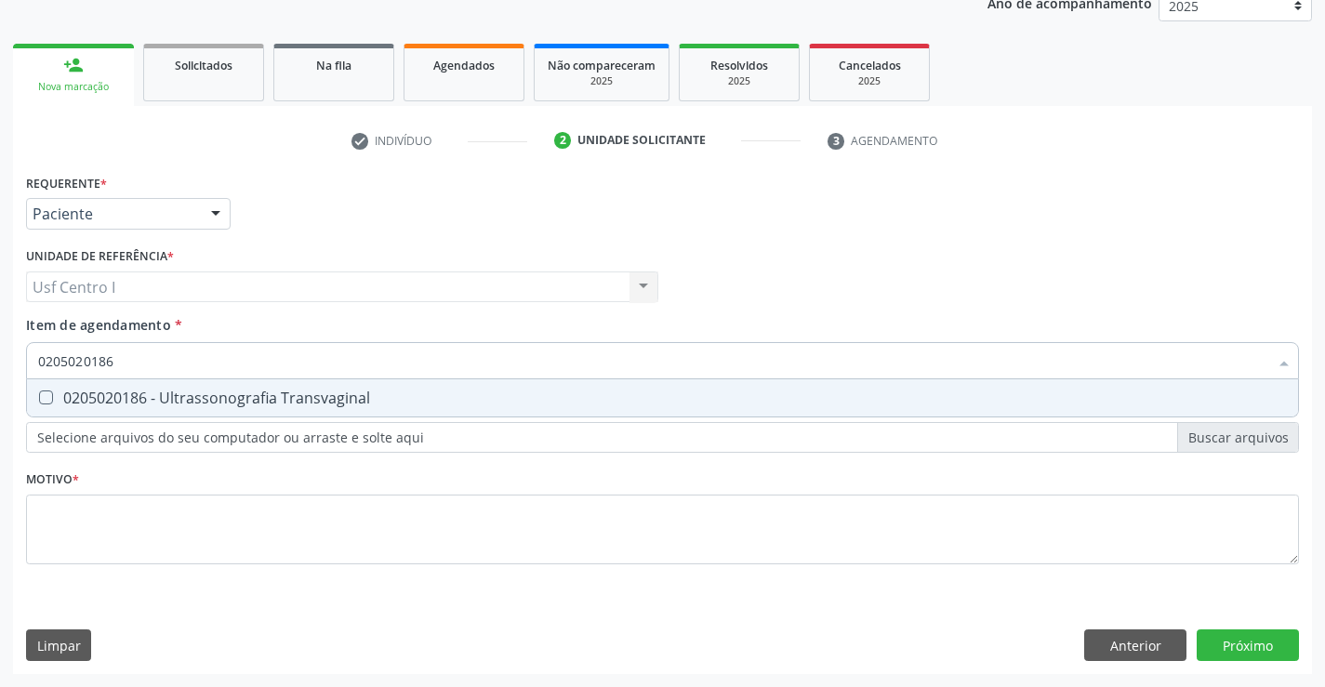
click at [49, 404] on Transvaginal at bounding box center [46, 398] width 14 height 14
click at [39, 404] on Transvaginal "checkbox" at bounding box center [33, 397] width 12 height 12
checkbox Transvaginal "true"
click at [1224, 649] on div "Requerente * Paciente Médico(a) Enfermeiro(a) Paciente Nenhum resultado encontr…" at bounding box center [662, 421] width 1299 height 505
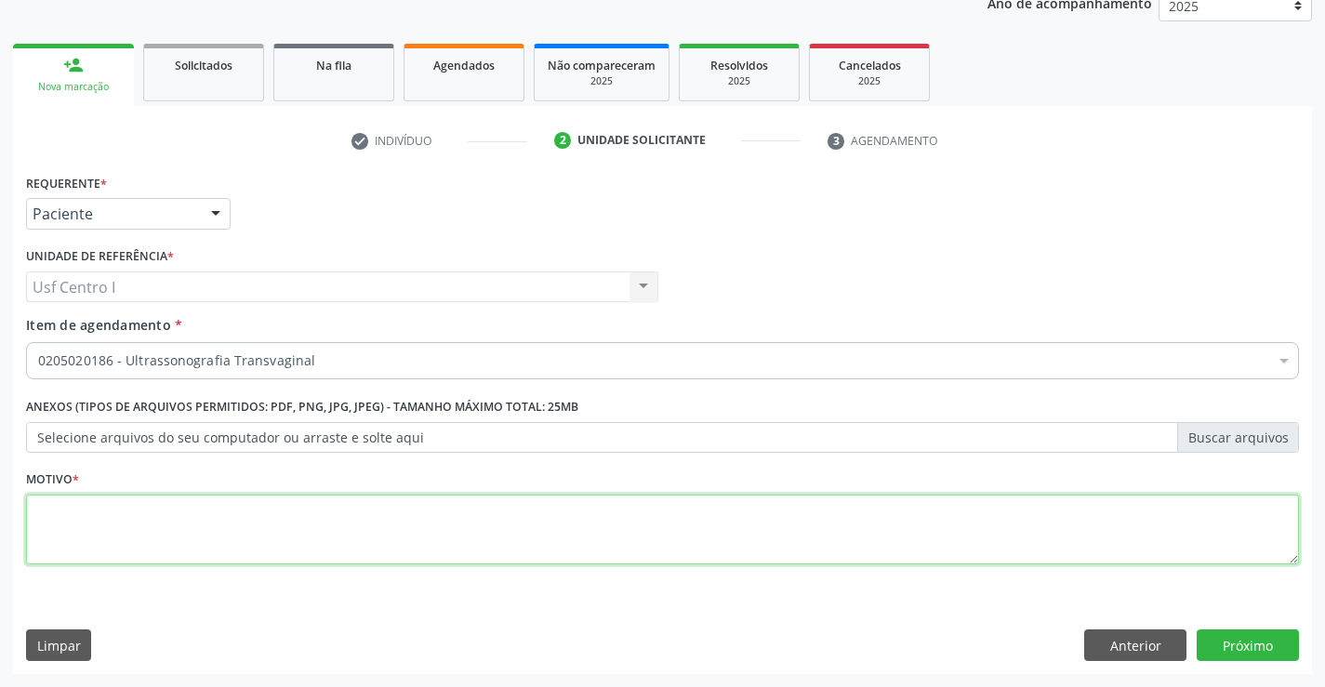
click at [63, 526] on textarea at bounding box center [662, 530] width 1273 height 71
type textarea "."
click at [1250, 646] on button "Próximo" at bounding box center [1248, 646] width 102 height 32
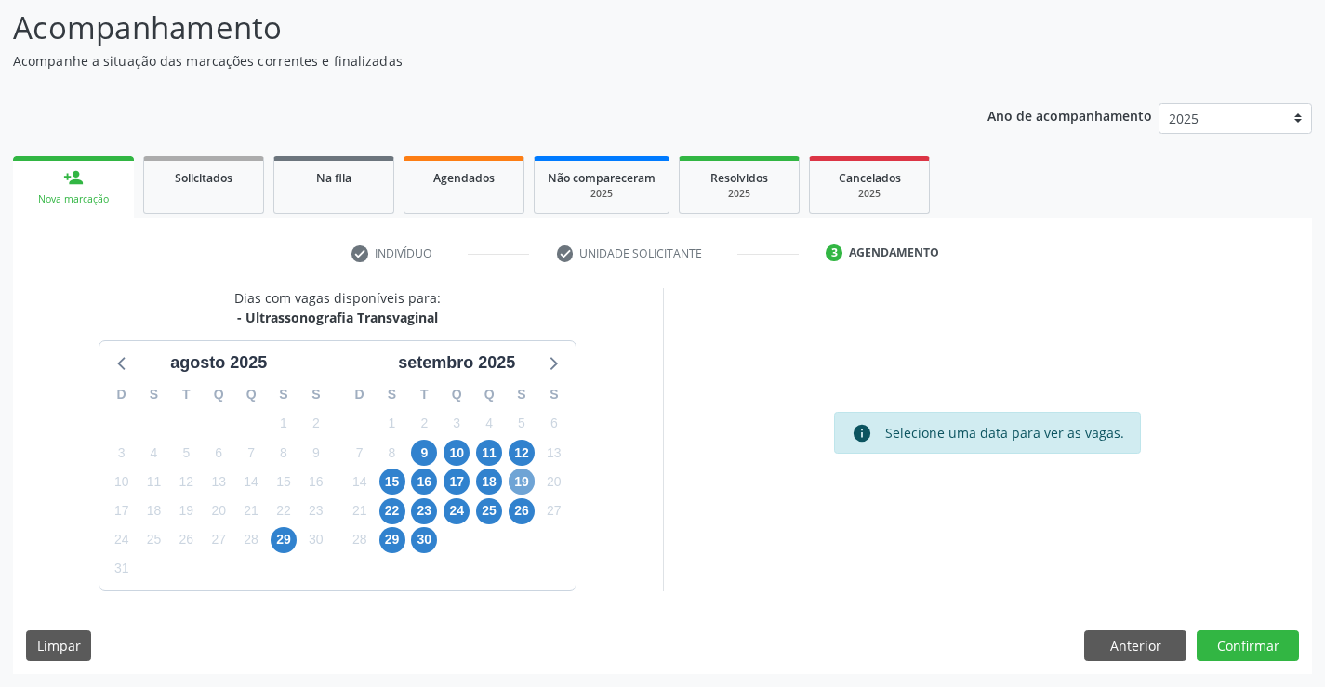
click at [520, 472] on span "19" at bounding box center [522, 482] width 26 height 26
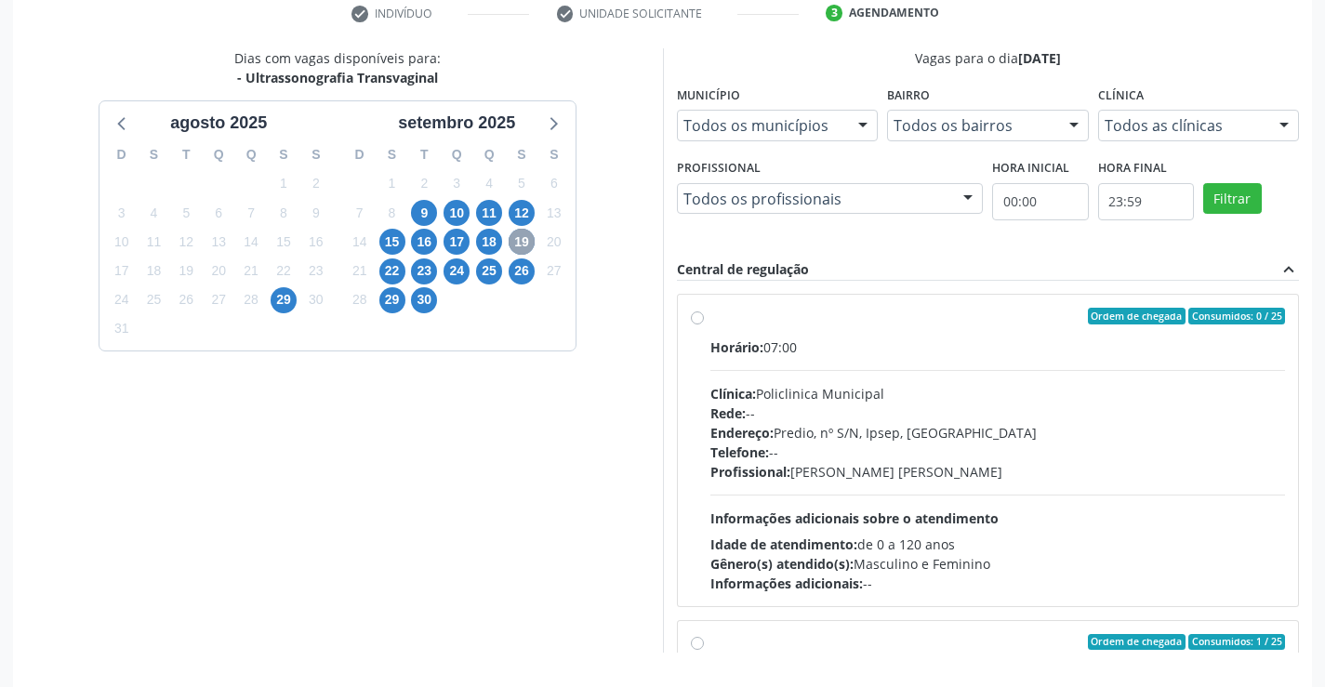
scroll to position [424, 0]
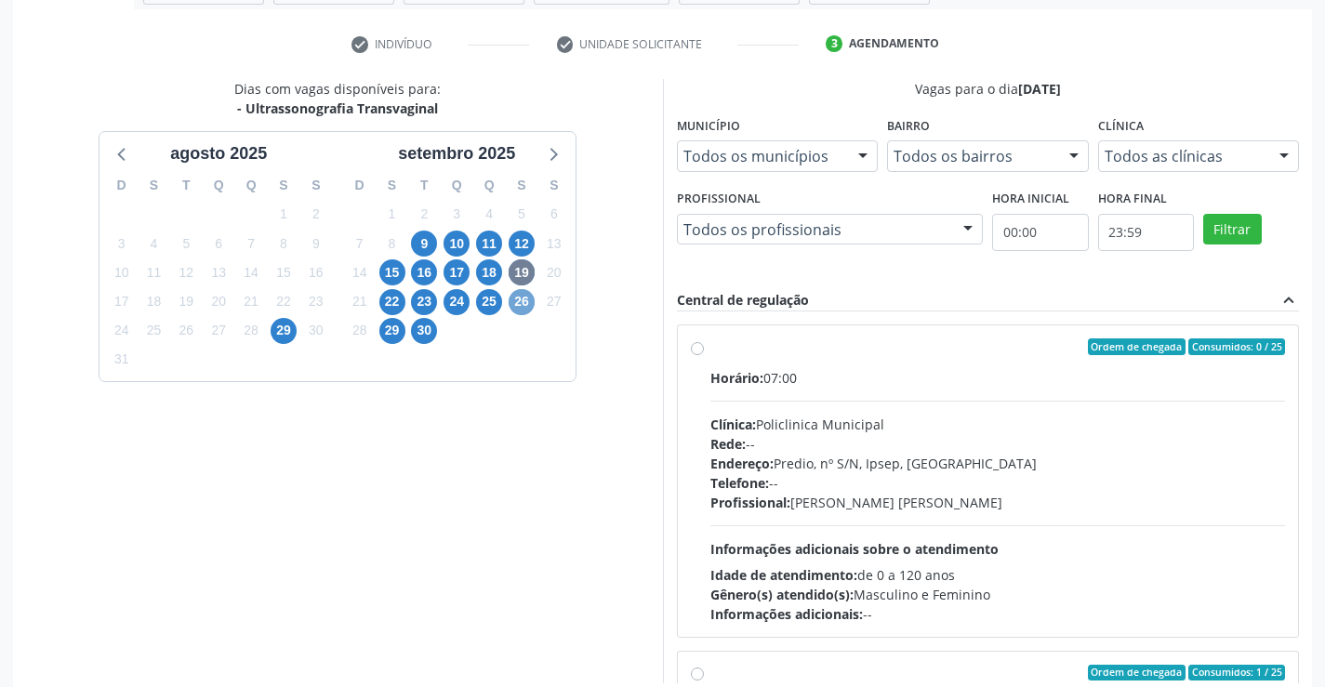
click at [526, 300] on span "26" at bounding box center [522, 302] width 26 height 26
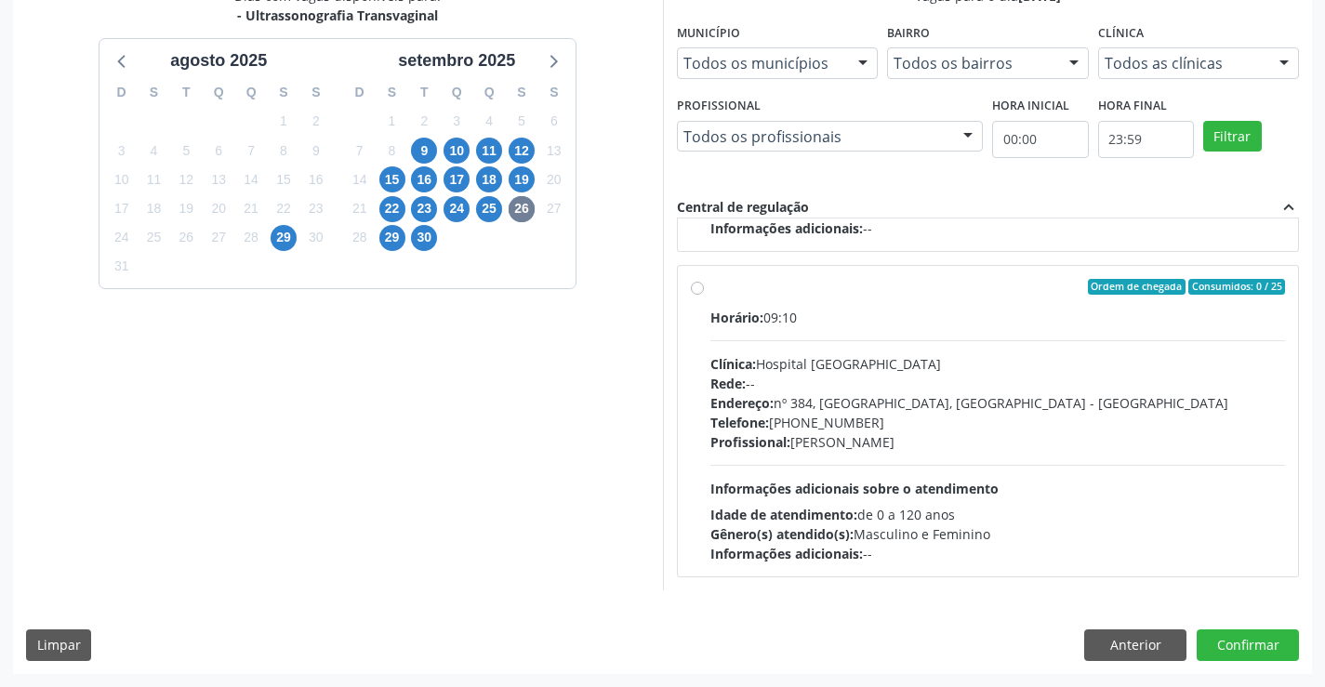
click at [704, 283] on div "Ordem de chegada Consumidos: 0 / 25 Horário: 09:10 Clínica: Hospital [GEOGRAPHI…" at bounding box center [988, 421] width 595 height 285
radio input "true"
click at [1235, 639] on button "Confirmar" at bounding box center [1248, 646] width 102 height 32
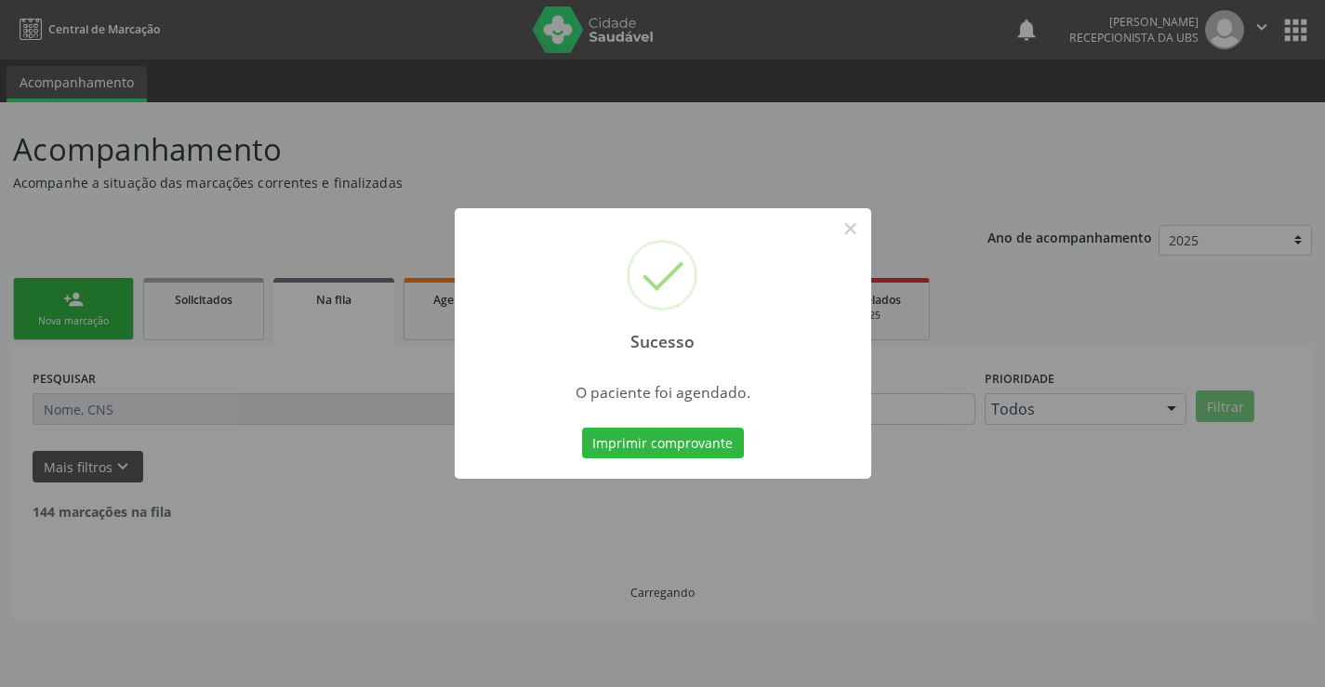
scroll to position [0, 0]
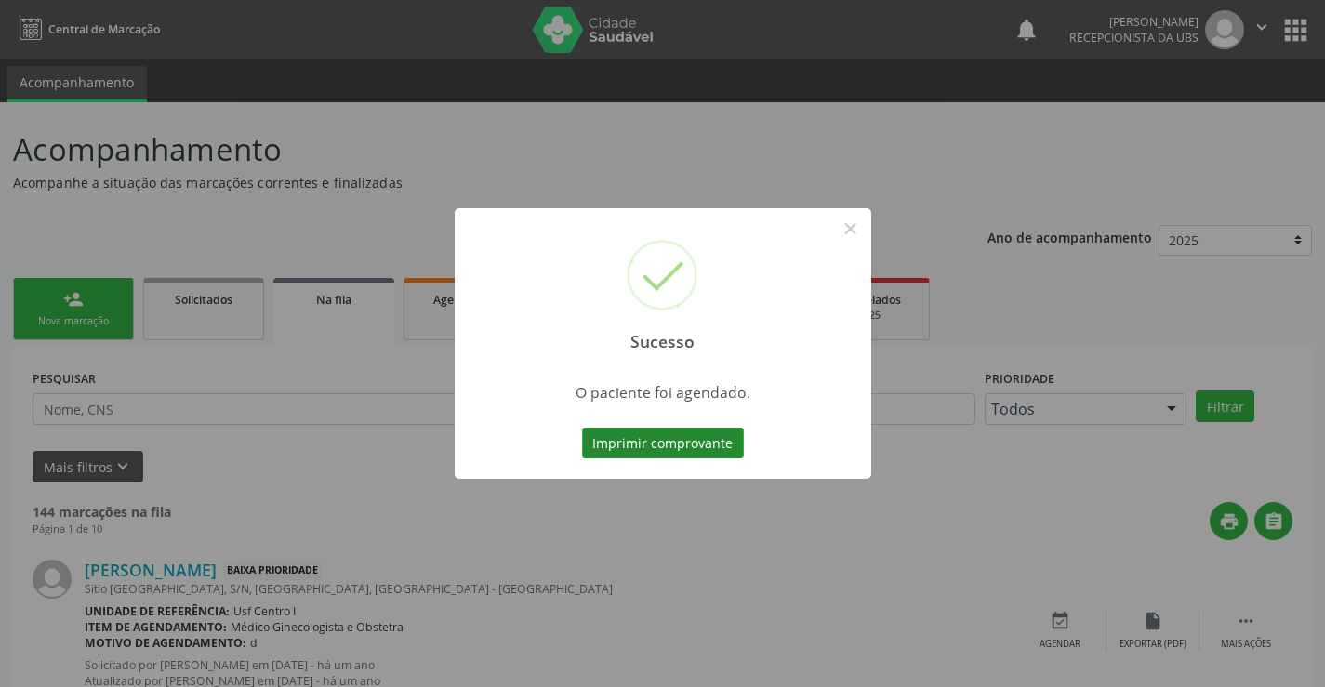
click at [669, 435] on button "Imprimir comprovante" at bounding box center [663, 444] width 162 height 32
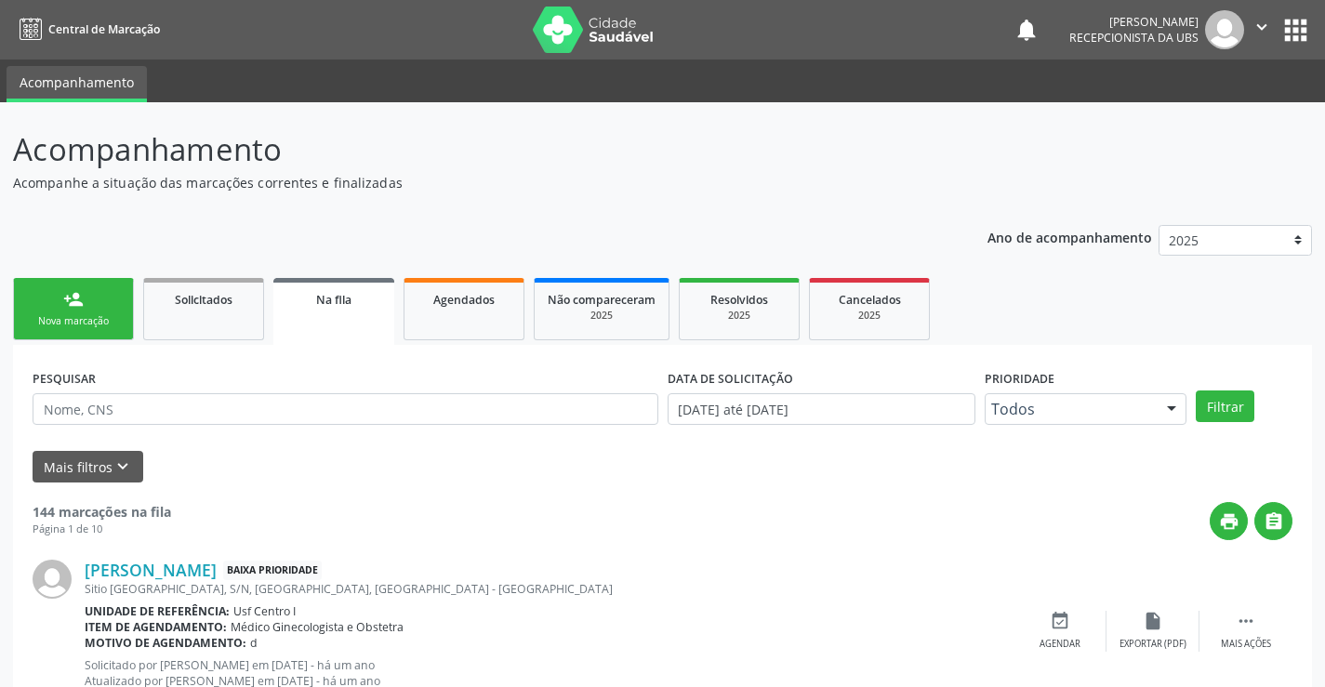
click at [51, 304] on link "person_add Nova marcação" at bounding box center [73, 309] width 121 height 62
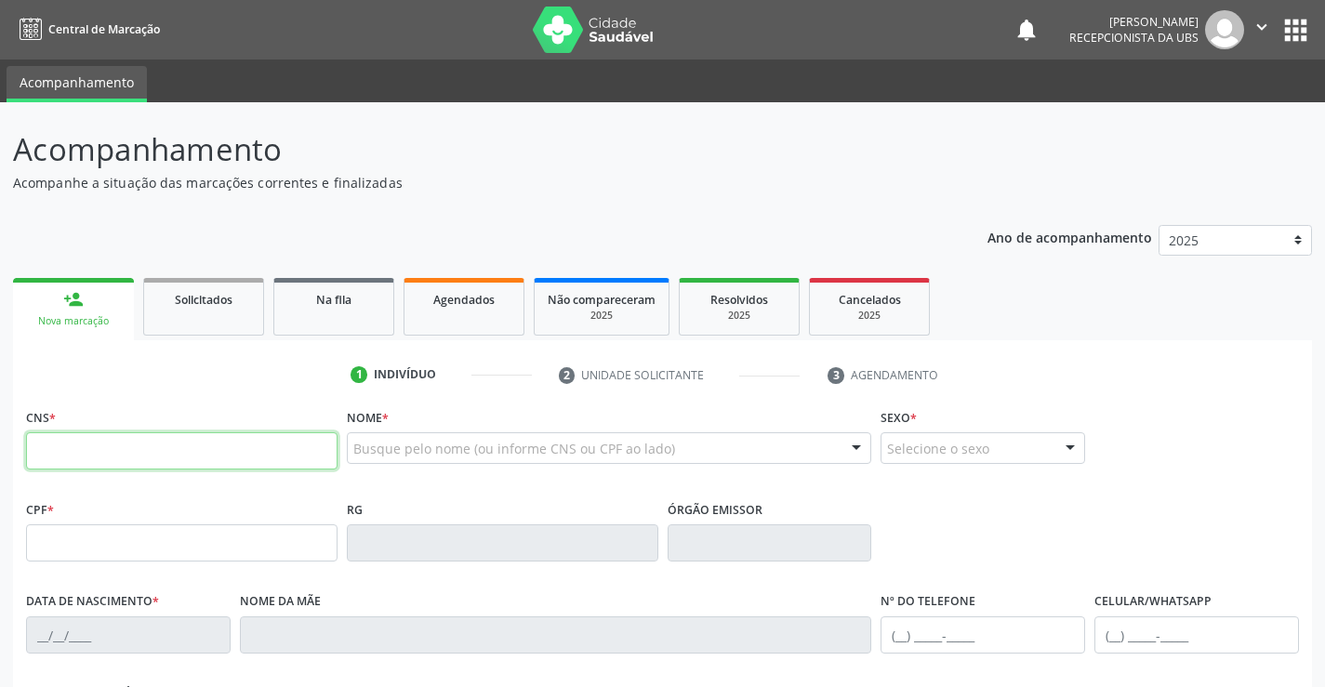
click at [58, 440] on input "text" at bounding box center [182, 450] width 312 height 37
type input "708 6045 6306 8289"
type input "[DATE]"
type input "[PERSON_NAME]"
type input "[PHONE_NUMBER]"
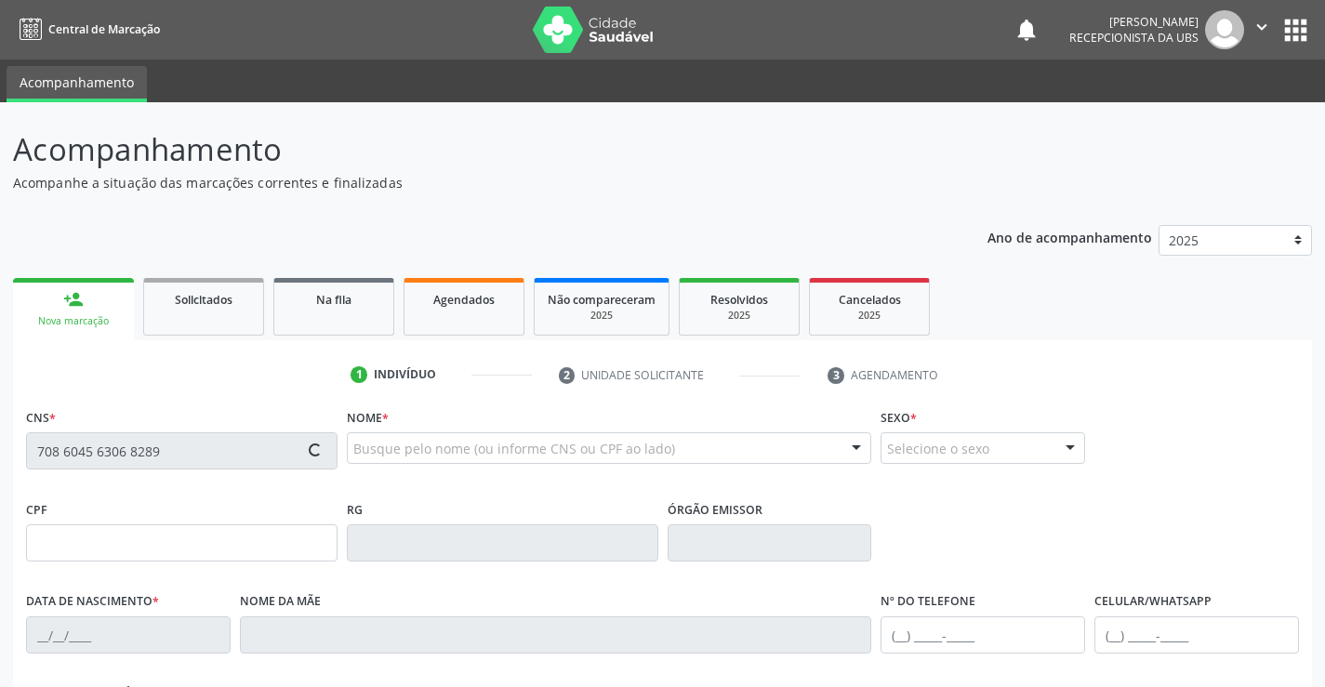
type input "104"
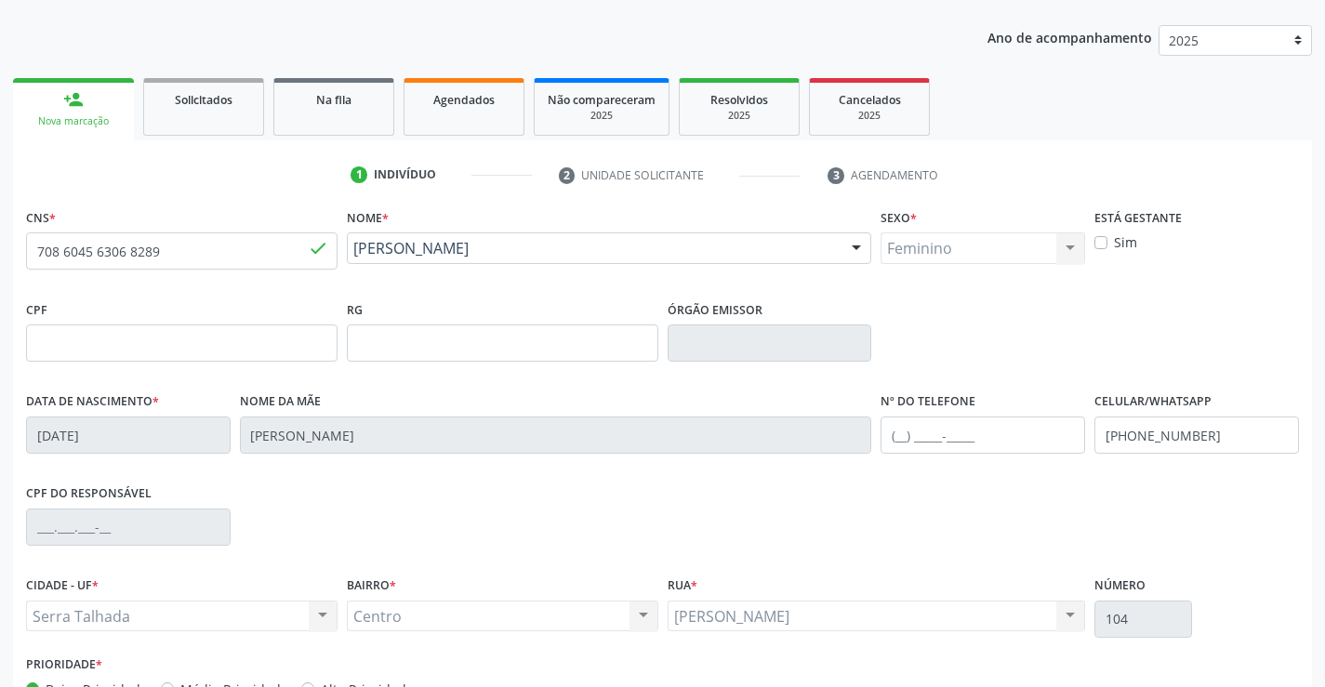
scroll to position [321, 0]
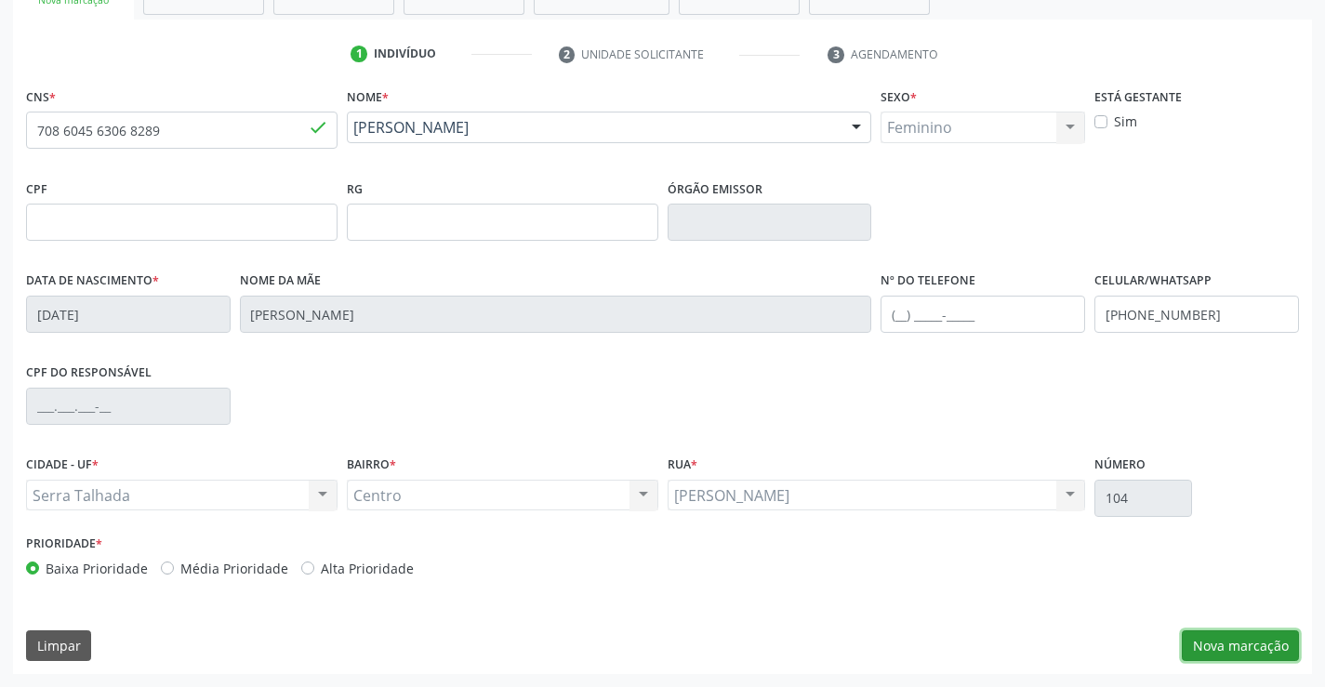
click at [1280, 641] on button "Nova marcação" at bounding box center [1240, 646] width 117 height 32
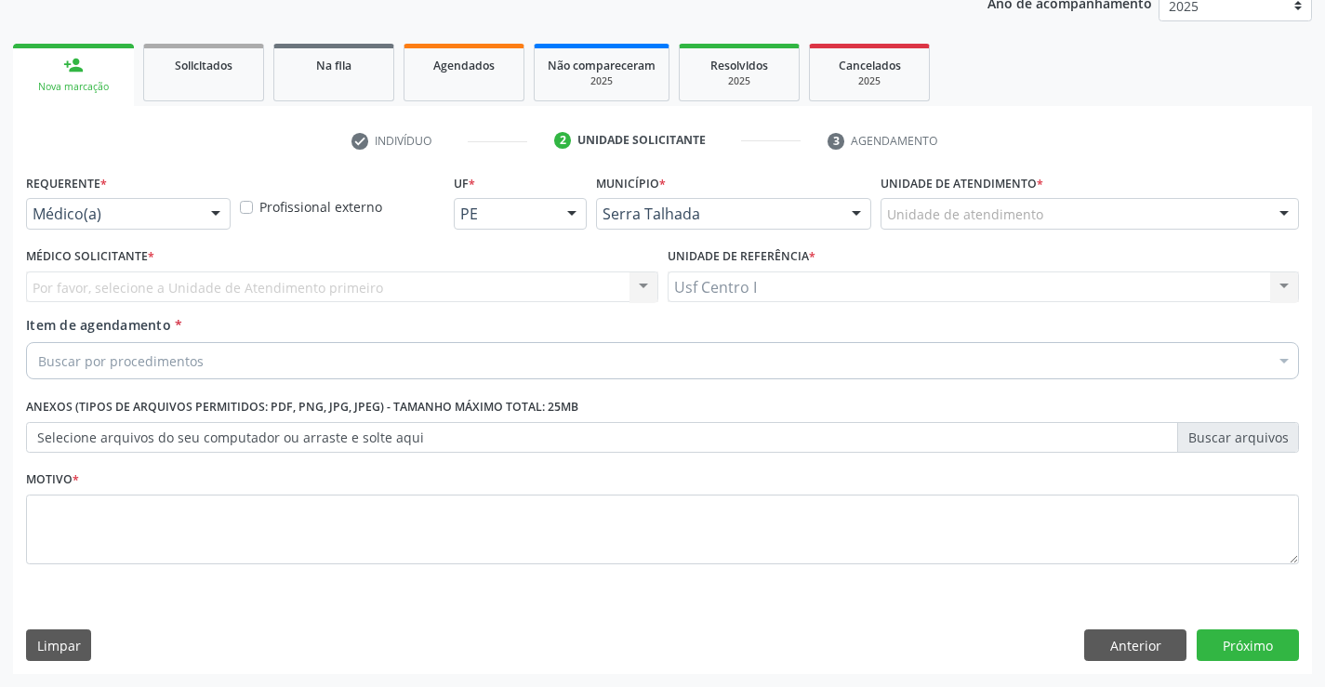
scroll to position [234, 0]
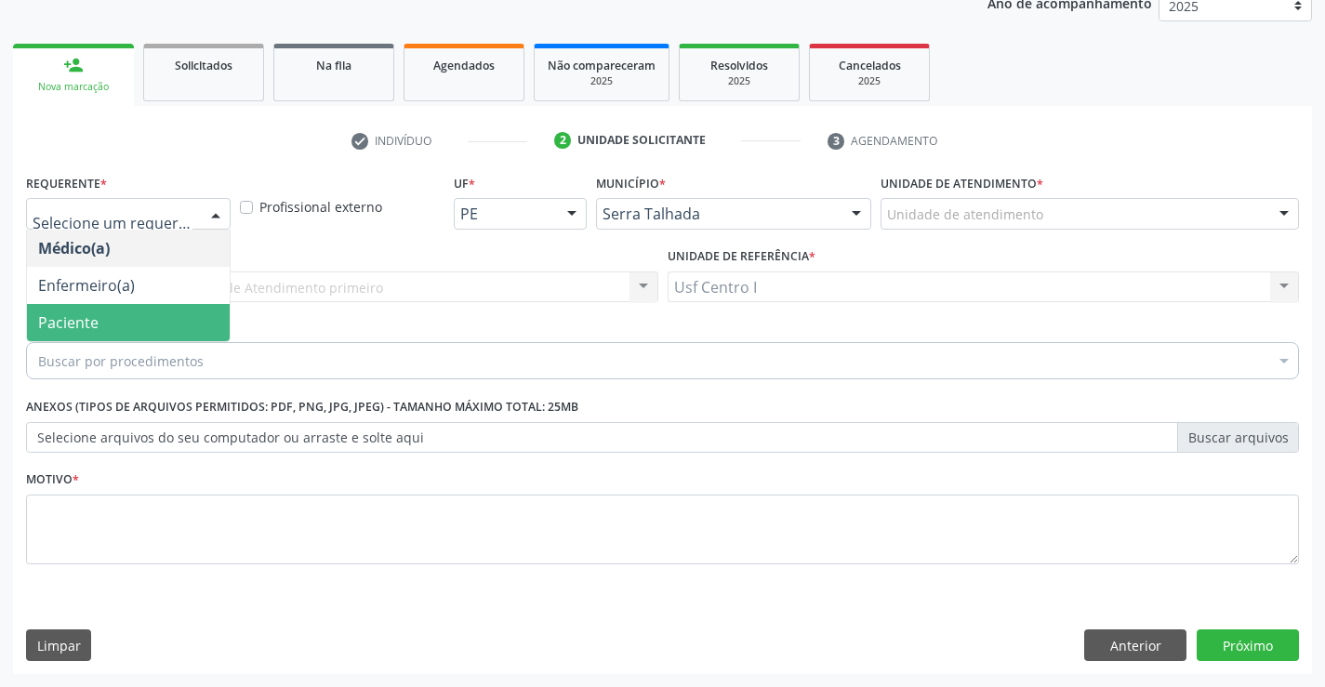
click at [74, 324] on span "Paciente" at bounding box center [68, 322] width 60 height 20
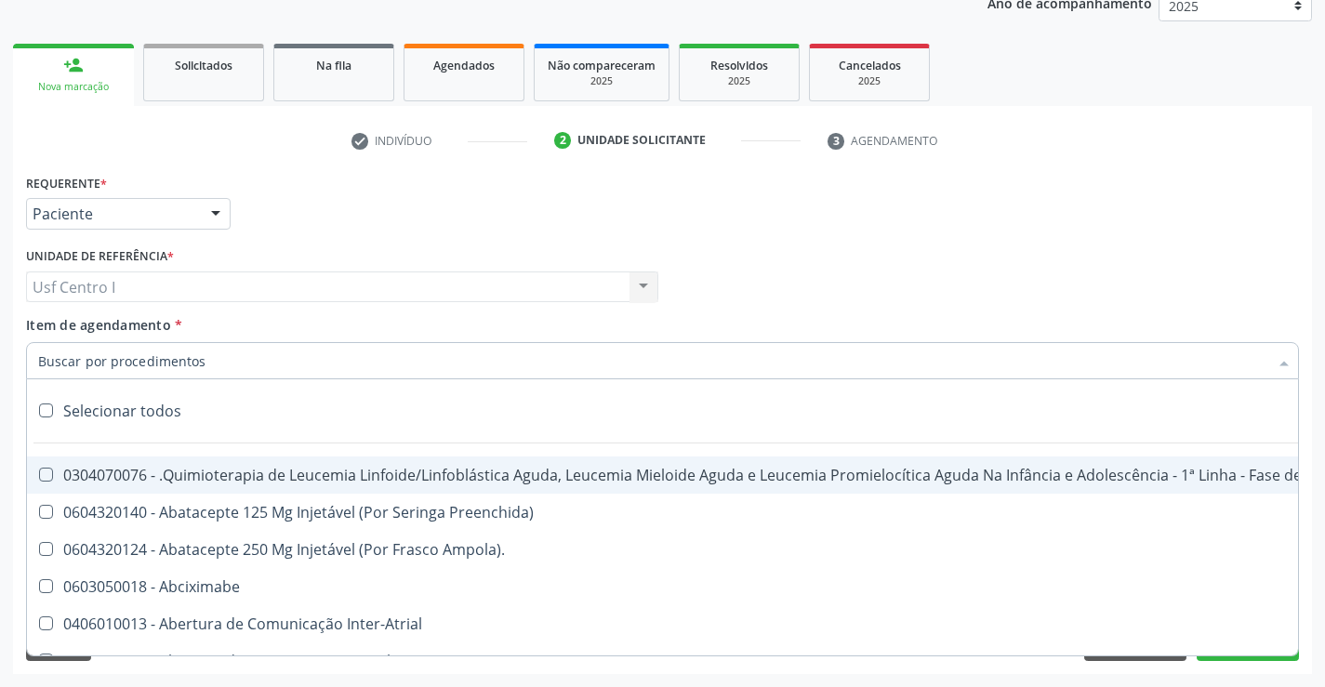
paste input "0205020186"
type input "0205020186"
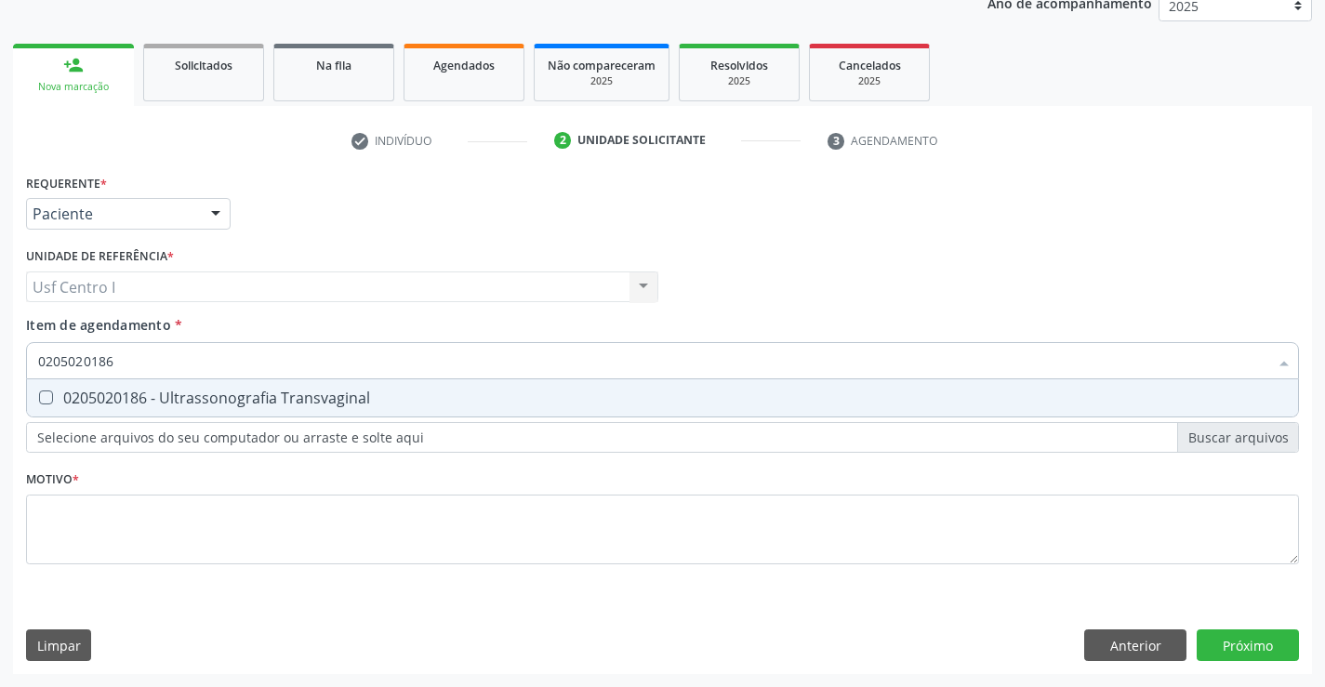
click at [52, 405] on div "0205020186 - Ultrassonografia Transvaginal" at bounding box center [662, 398] width 1249 height 15
checkbox Transvaginal "true"
click at [118, 557] on div "Requerente * Paciente Médico(a) Enfermeiro(a) Paciente Nenhum resultado encontr…" at bounding box center [662, 379] width 1273 height 421
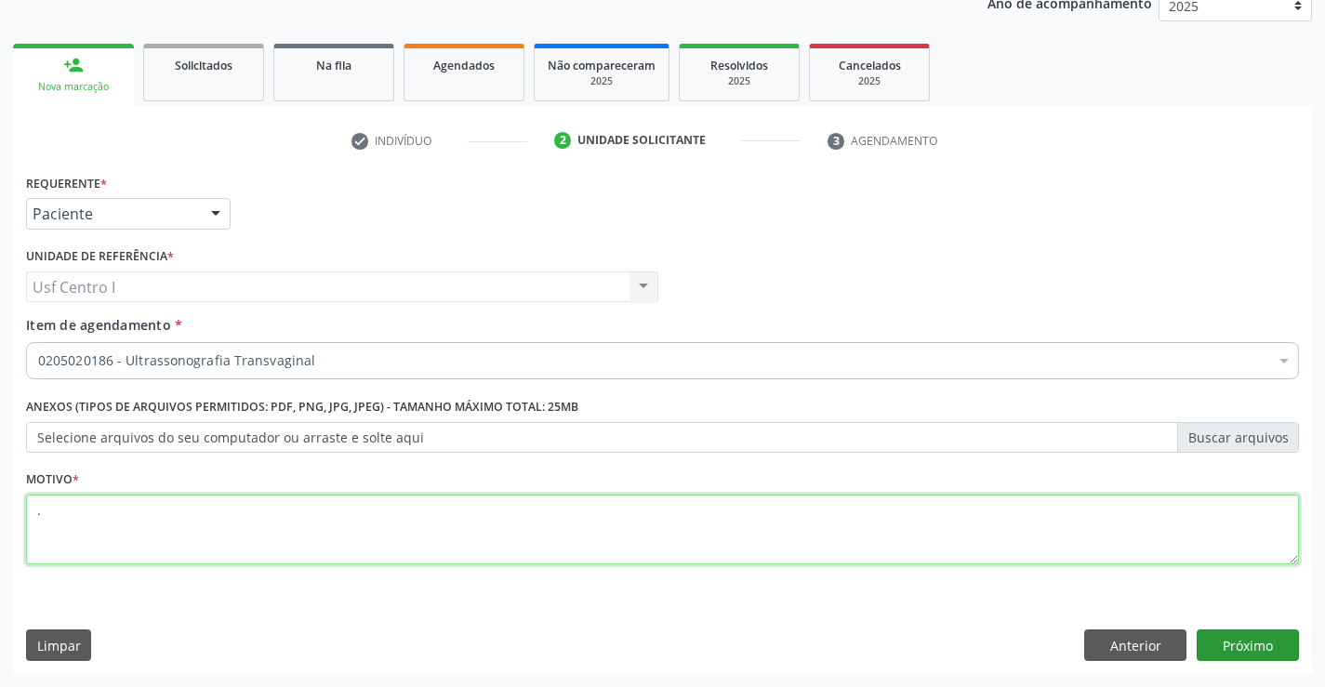
type textarea "."
click at [1253, 643] on button "Próximo" at bounding box center [1248, 646] width 102 height 32
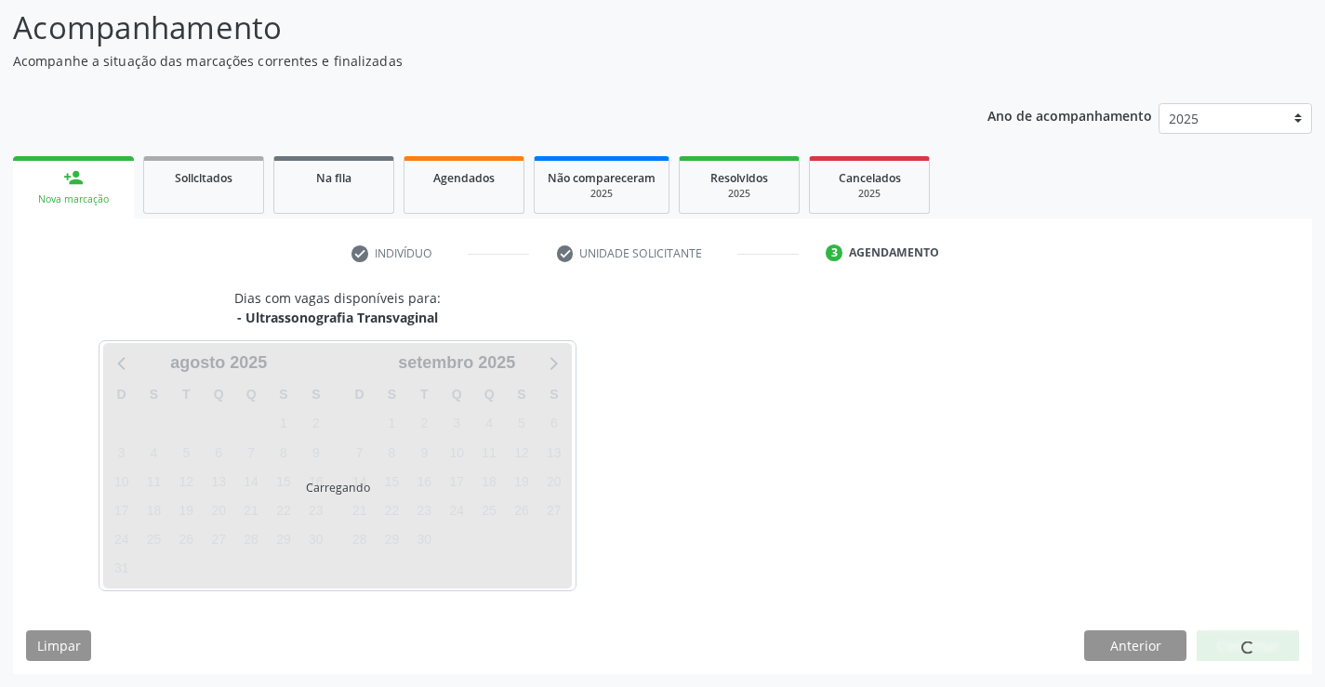
scroll to position [122, 0]
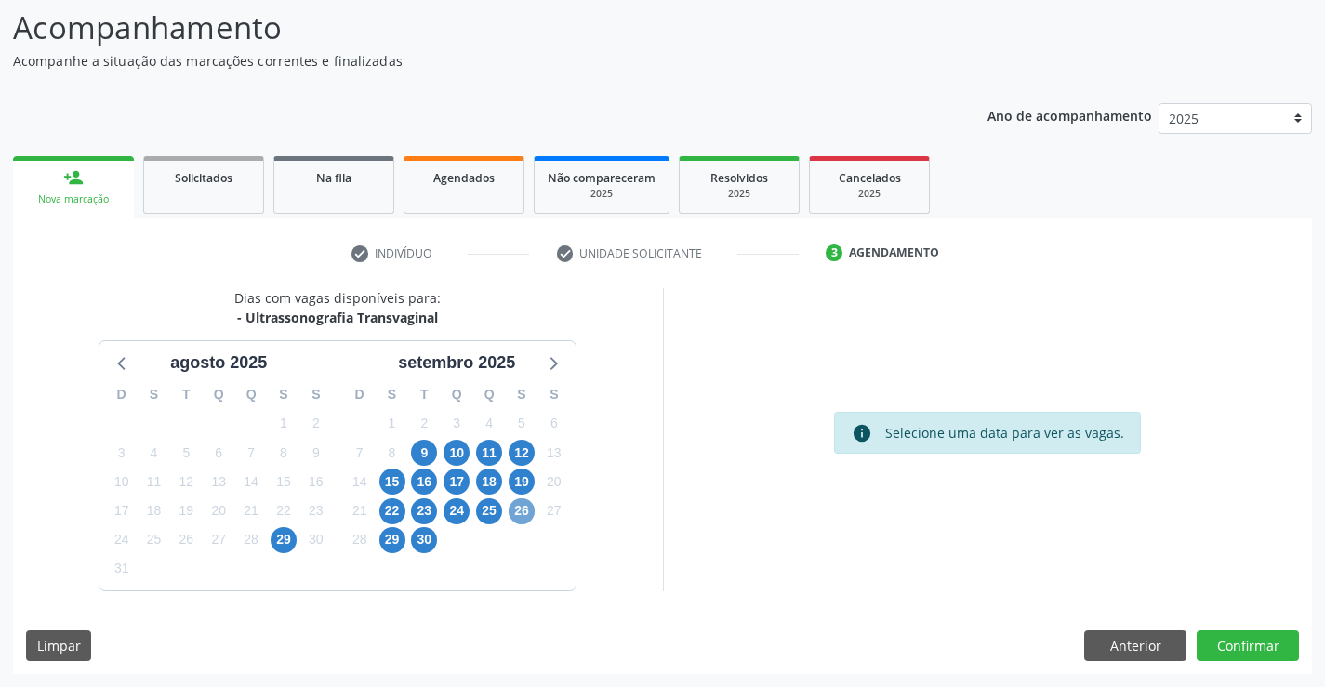
click at [527, 518] on span "26" at bounding box center [522, 511] width 26 height 26
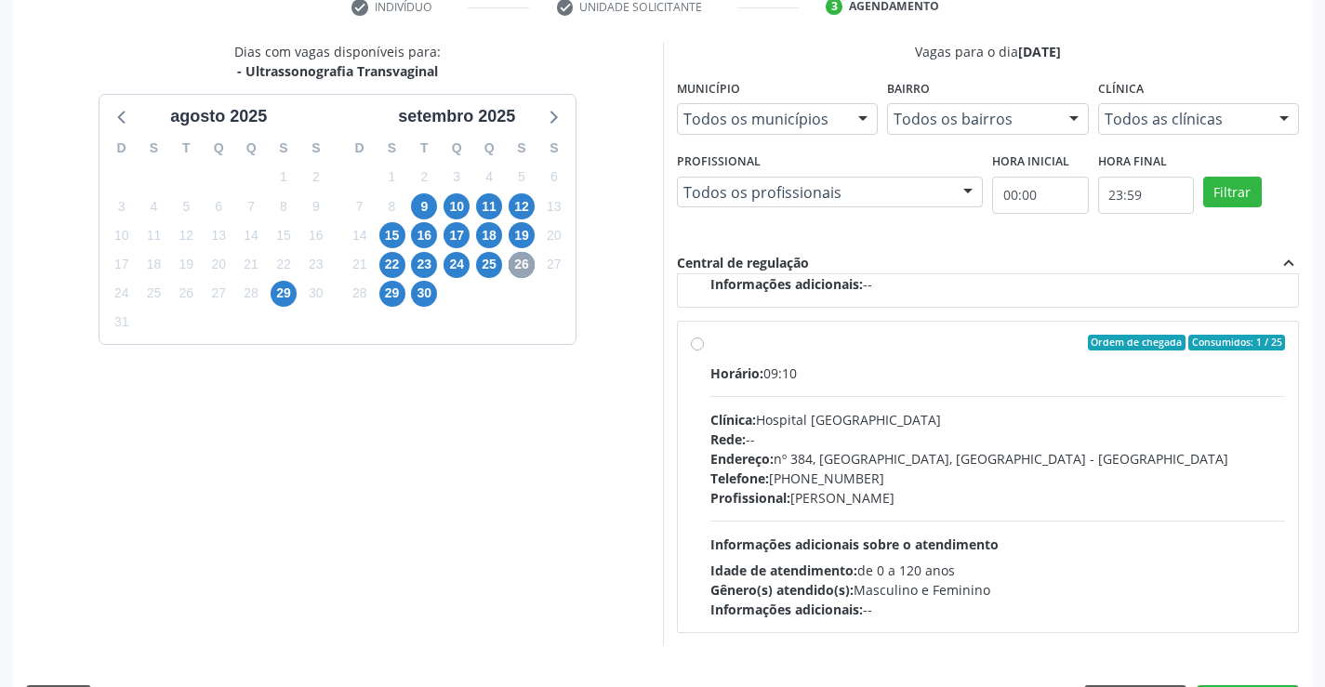
scroll to position [401, 0]
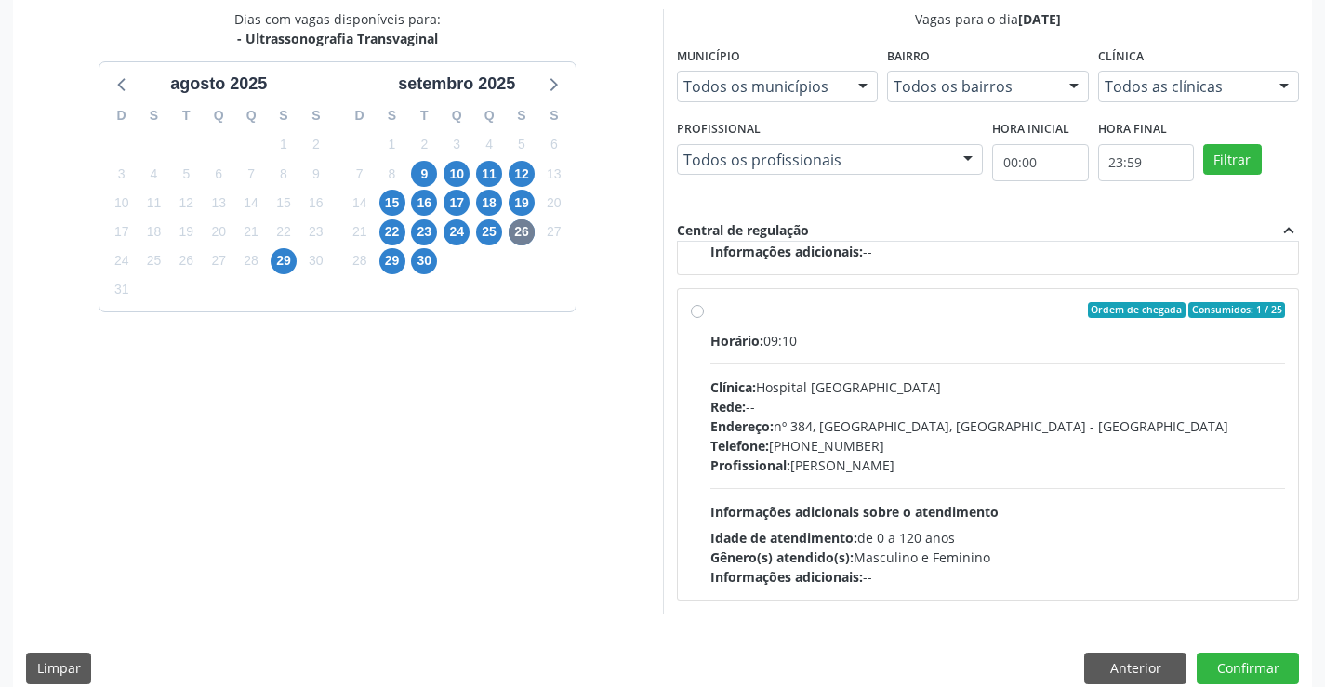
click at [696, 302] on div "Ordem de chegada Consumidos: 1 / 25 Horário: 09:10 Clínica: Hospital [GEOGRAPHI…" at bounding box center [988, 444] width 595 height 285
radio input "true"
click at [1260, 671] on button "Confirmar" at bounding box center [1248, 669] width 102 height 32
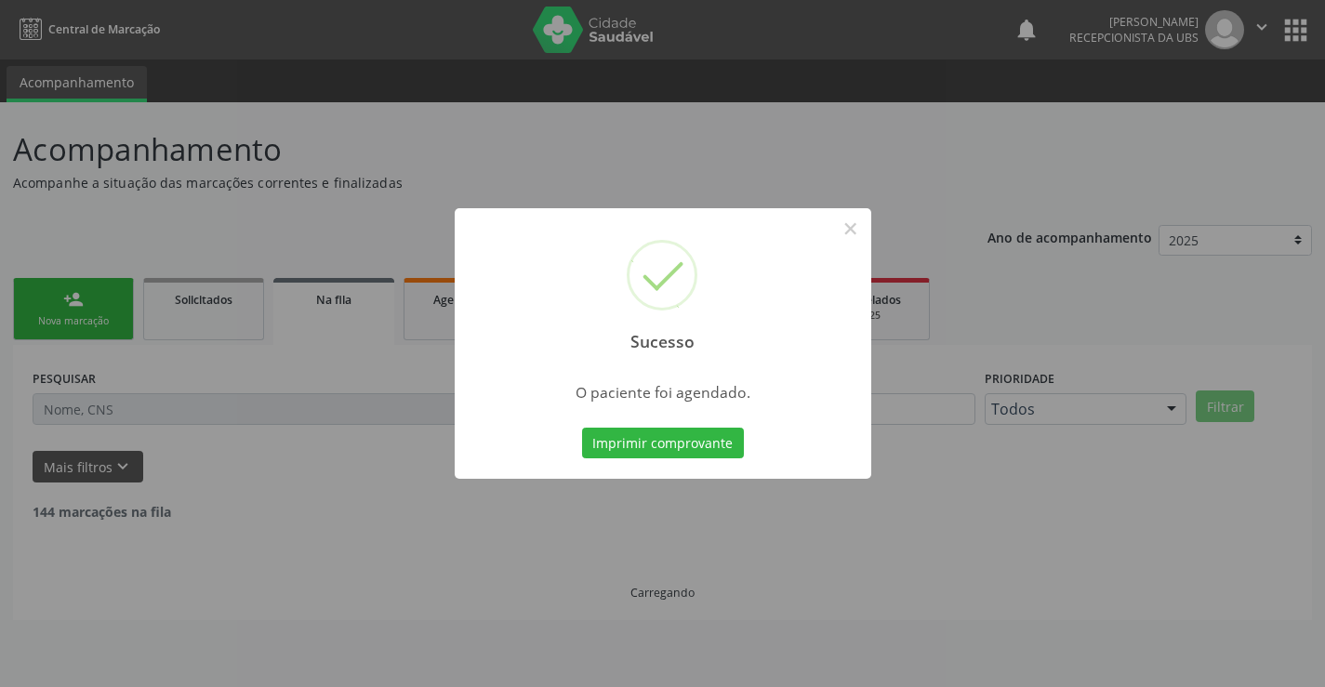
scroll to position [0, 0]
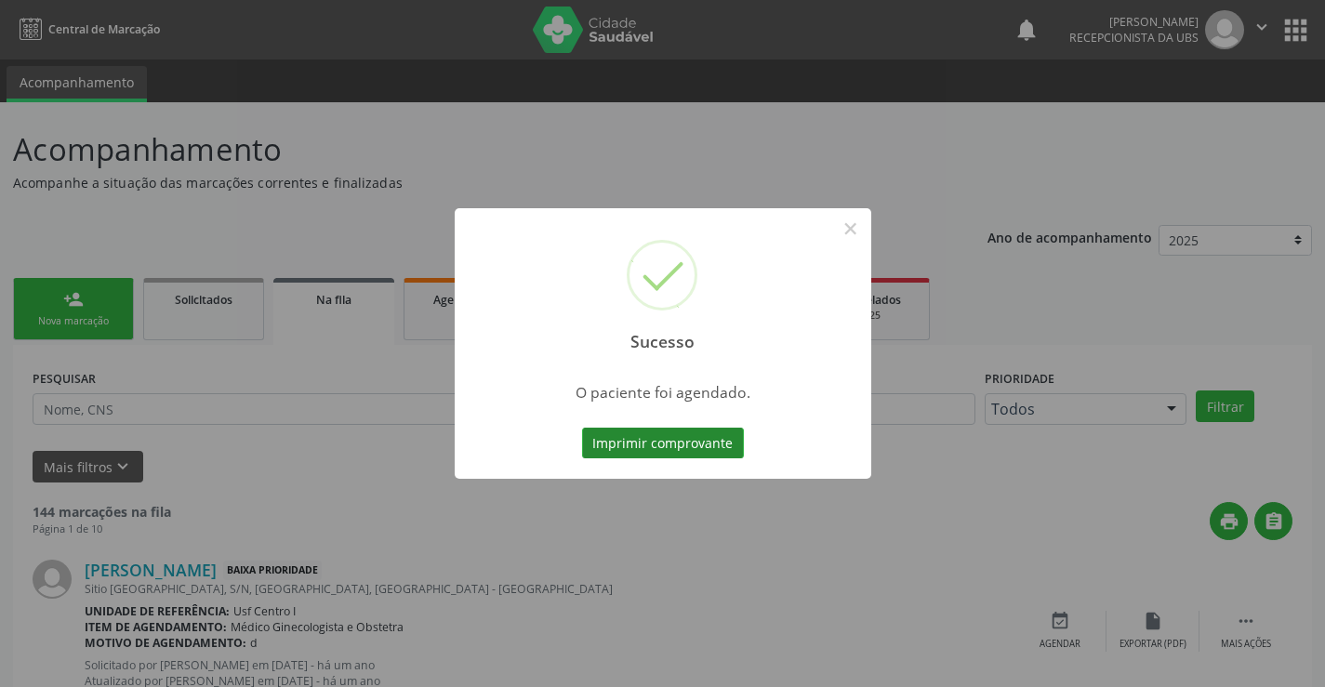
click at [625, 444] on button "Imprimir comprovante" at bounding box center [663, 444] width 162 height 32
